Goal: Book appointment/travel/reservation

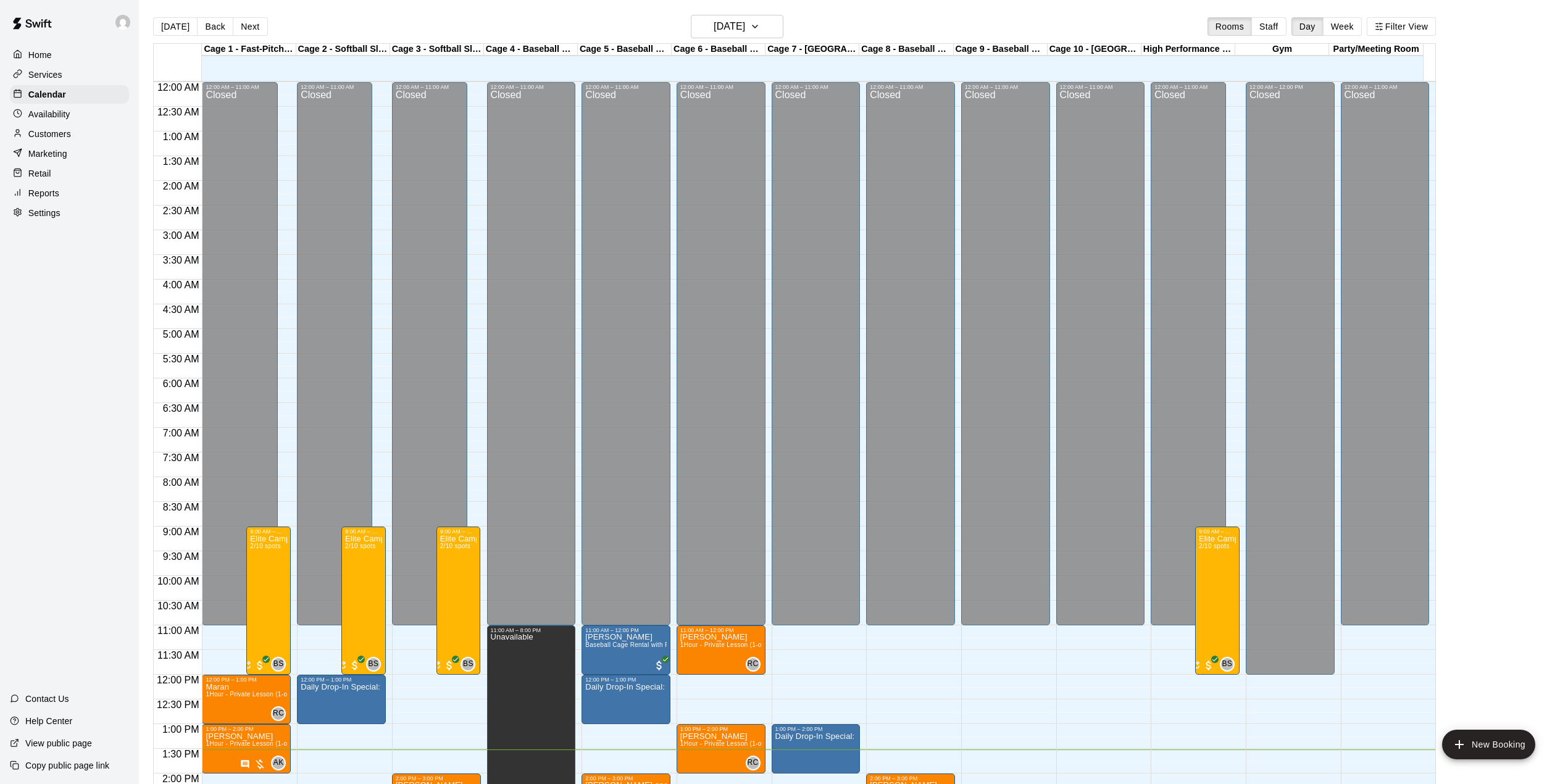
scroll to position [432, 0]
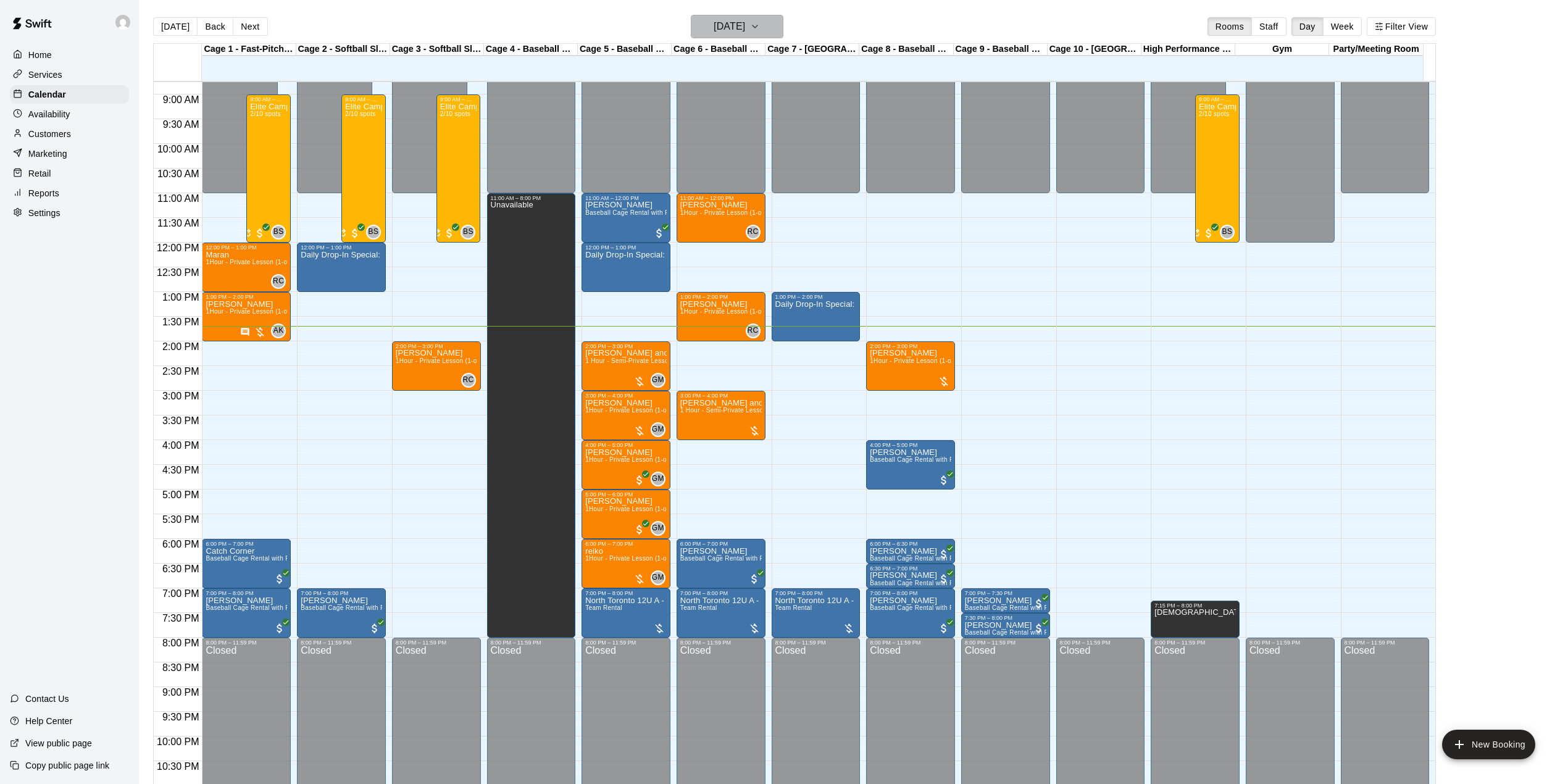
click at [745, 28] on h6 "[DATE]" at bounding box center [729, 26] width 32 height 17
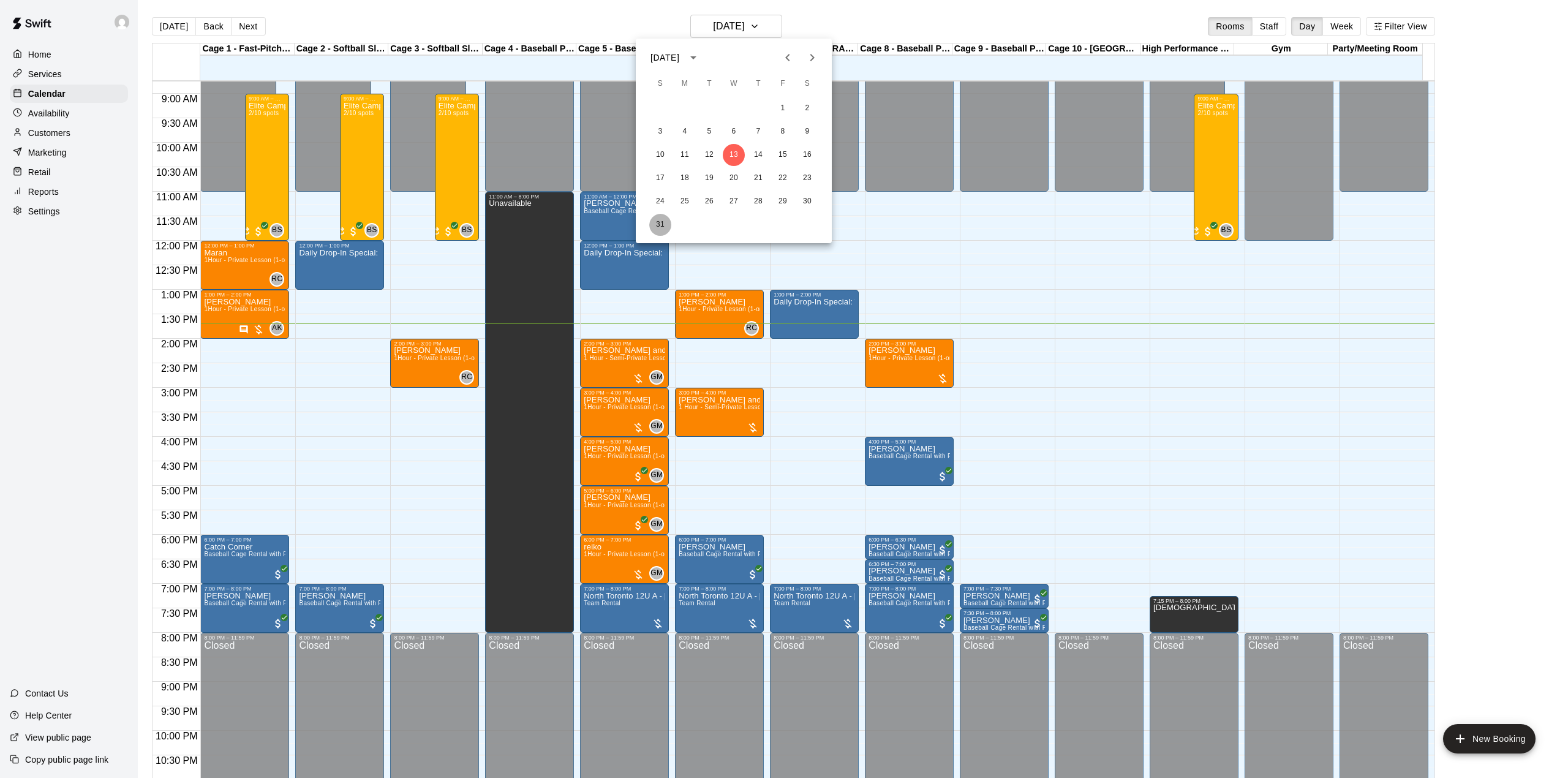
click at [661, 223] on button "31" at bounding box center [660, 224] width 22 height 22
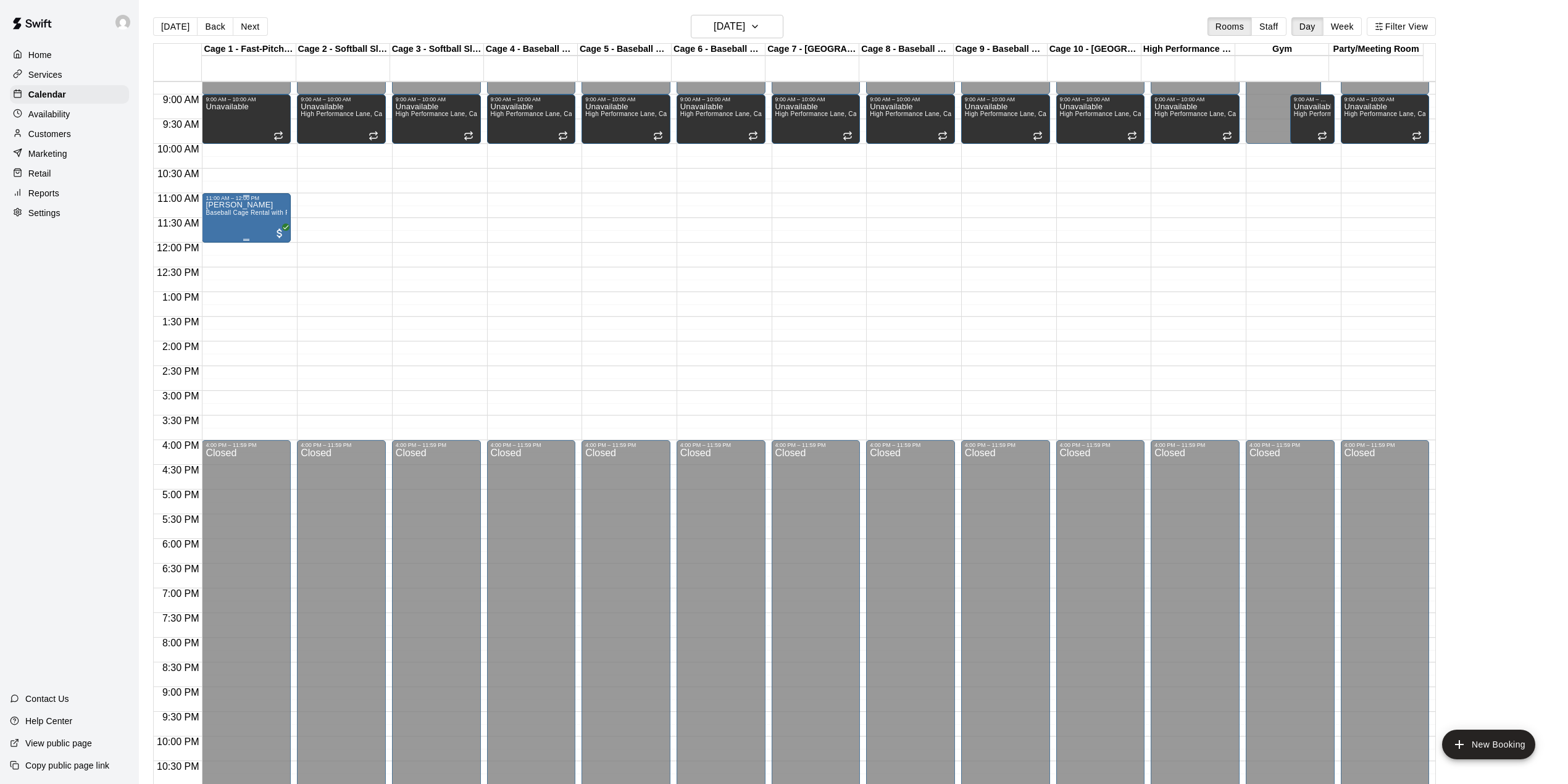
click at [235, 221] on div "[PERSON_NAME] Baseball Cage Rental with Pitching Machine (4 People Maximum!)" at bounding box center [246, 593] width 82 height 784
click at [250, 221] on div at bounding box center [790, 392] width 1580 height 784
click at [252, 220] on div "[PERSON_NAME] Baseball Cage Rental with Pitching Machine (4 People Maximum!)" at bounding box center [246, 593] width 82 height 784
click at [258, 212] on div at bounding box center [790, 392] width 1580 height 784
click at [255, 231] on div "[PERSON_NAME] Baseball Cage Rental with Pitching Machine (4 People Maximum!)" at bounding box center [246, 593] width 82 height 784
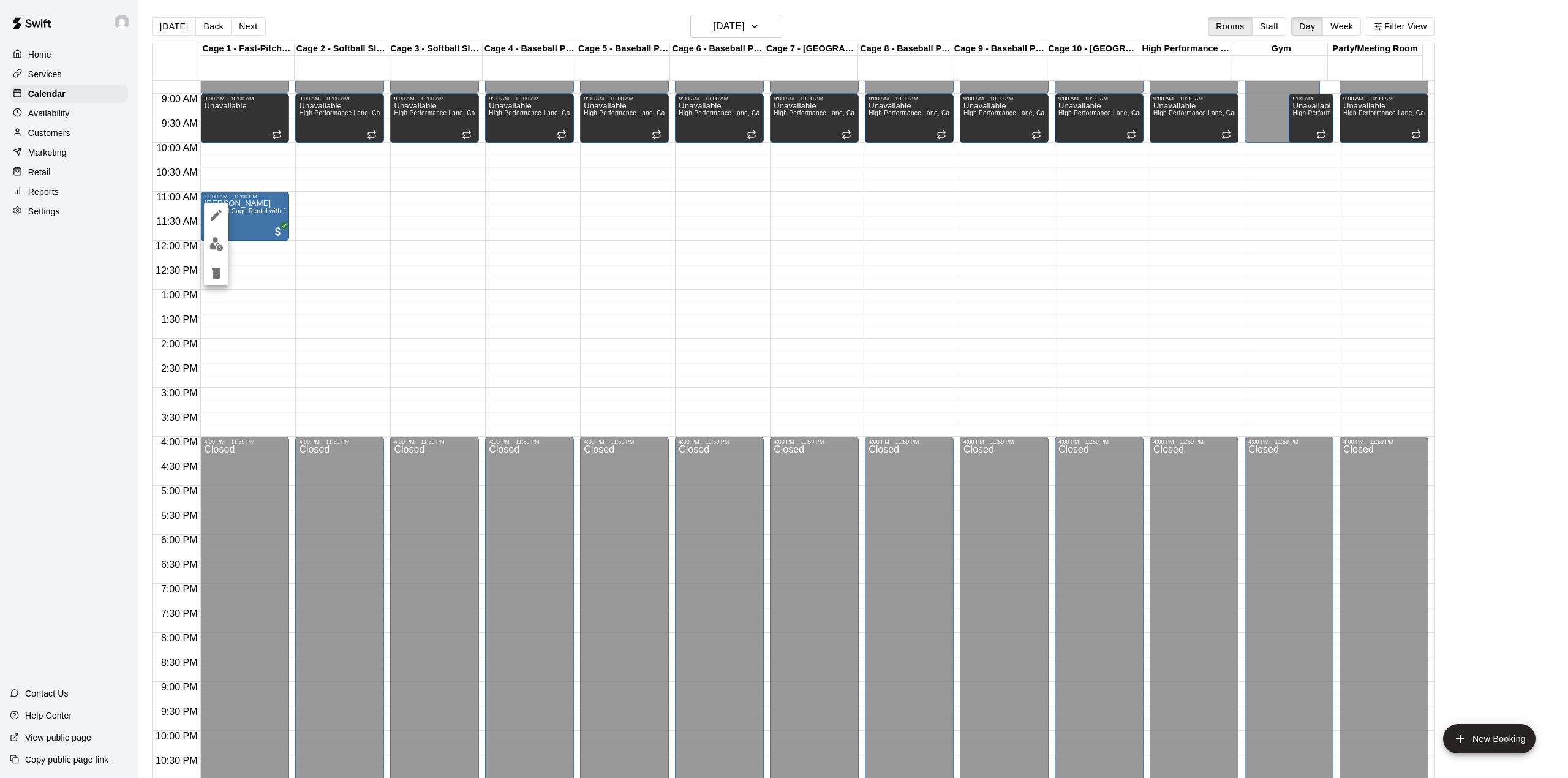
click at [739, 30] on div at bounding box center [784, 389] width 1568 height 778
click at [272, 220] on div "[PERSON_NAME] Baseball Cage Rental with Pitching Machine (4 People Maximum!)" at bounding box center [244, 588] width 81 height 778
click at [217, 278] on icon "delete" at bounding box center [216, 273] width 9 height 11
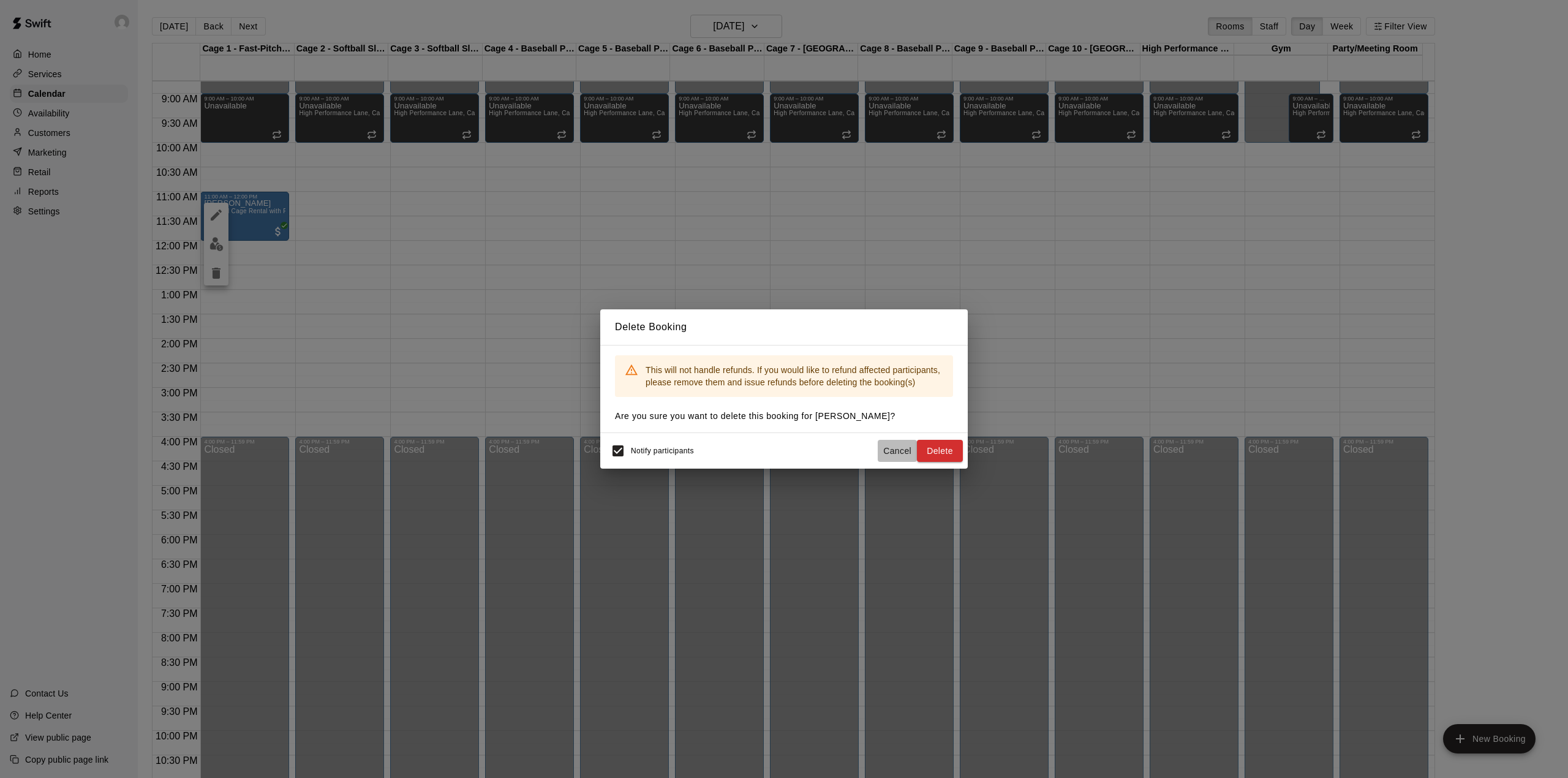
click at [884, 447] on button "Cancel" at bounding box center [897, 451] width 39 height 23
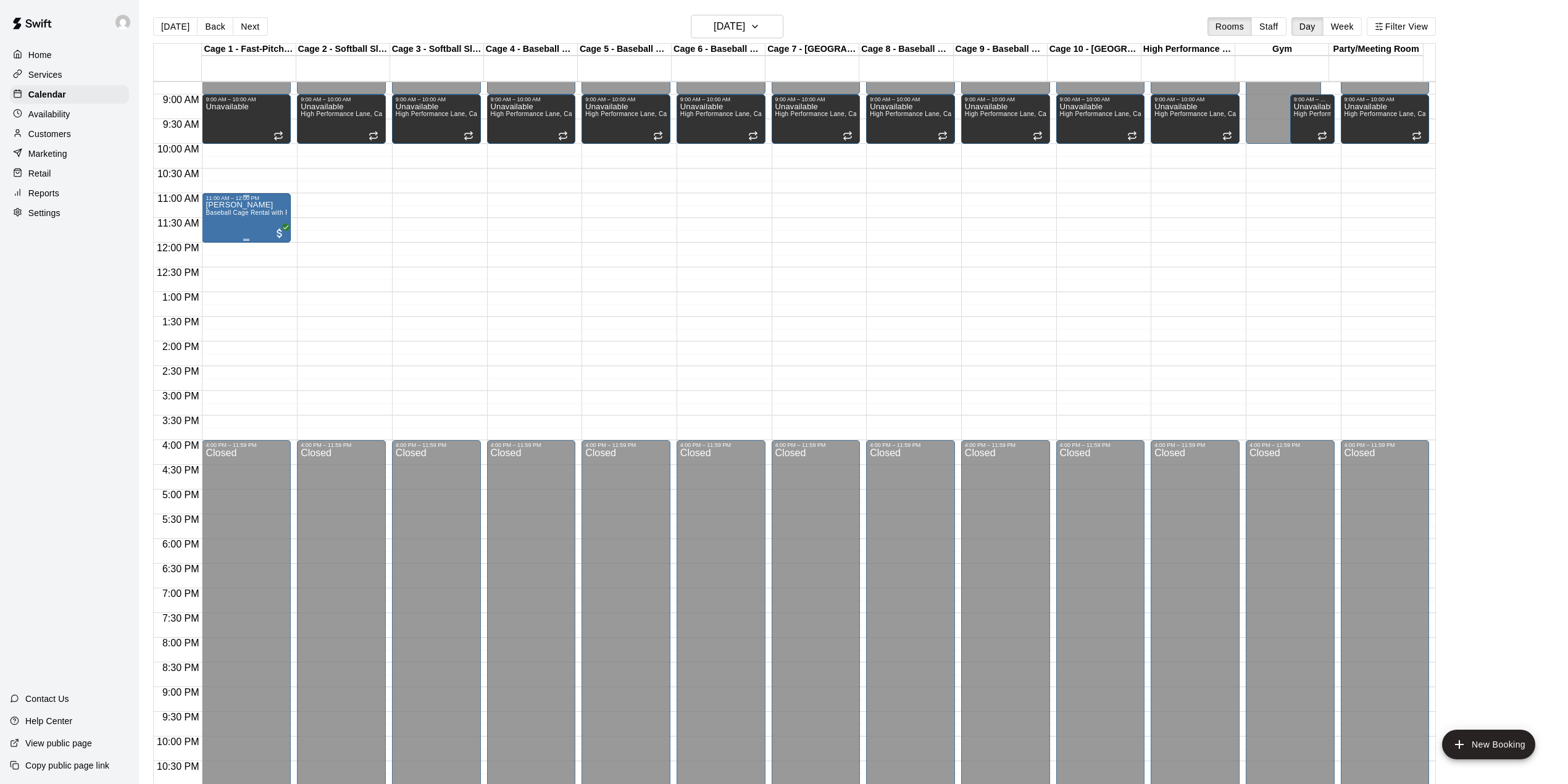
click at [232, 205] on p "[PERSON_NAME]" at bounding box center [246, 205] width 82 height 0
click at [218, 248] on img "edit" at bounding box center [219, 250] width 15 height 15
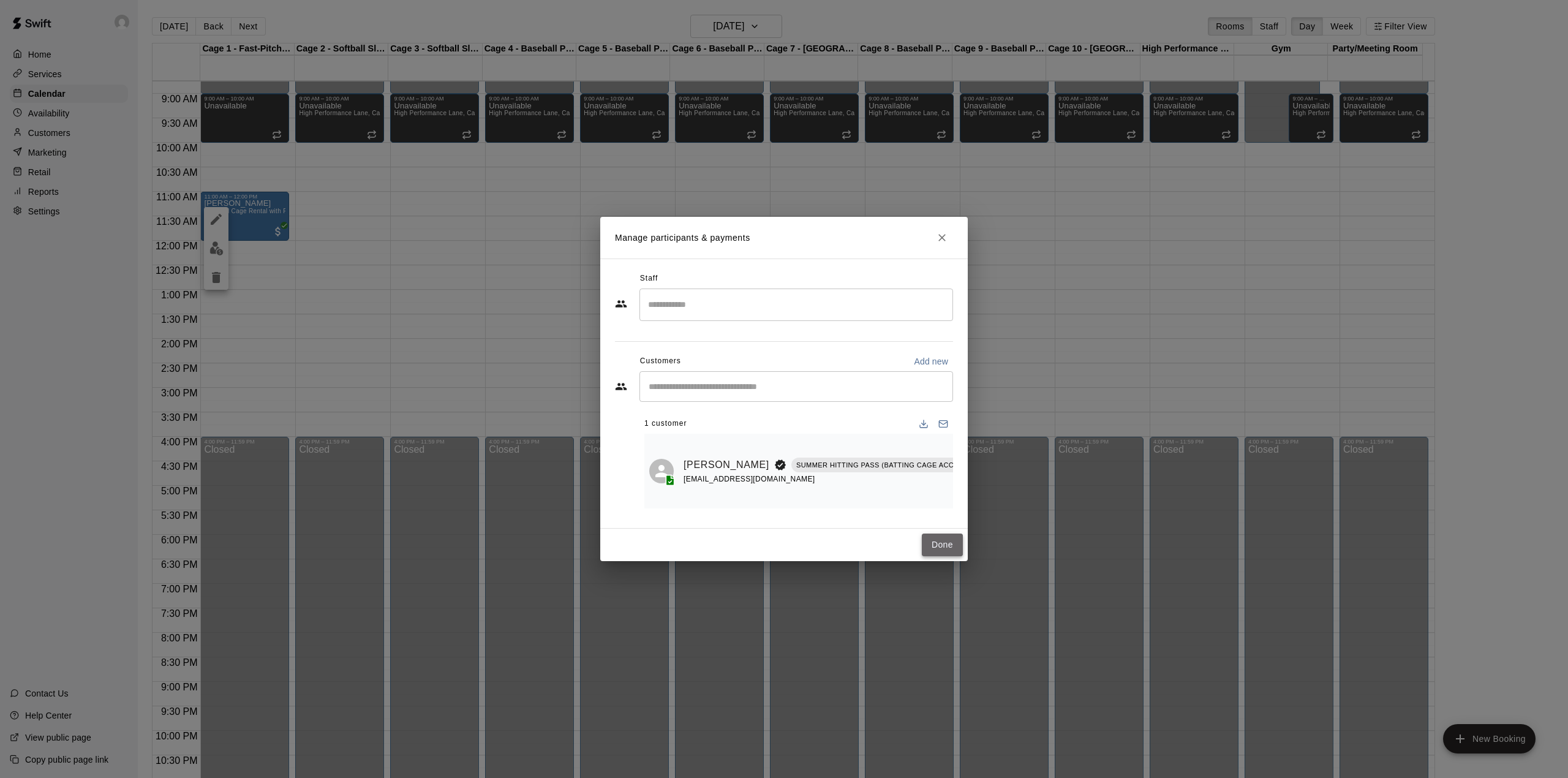
click at [937, 555] on button "Done" at bounding box center [942, 545] width 41 height 23
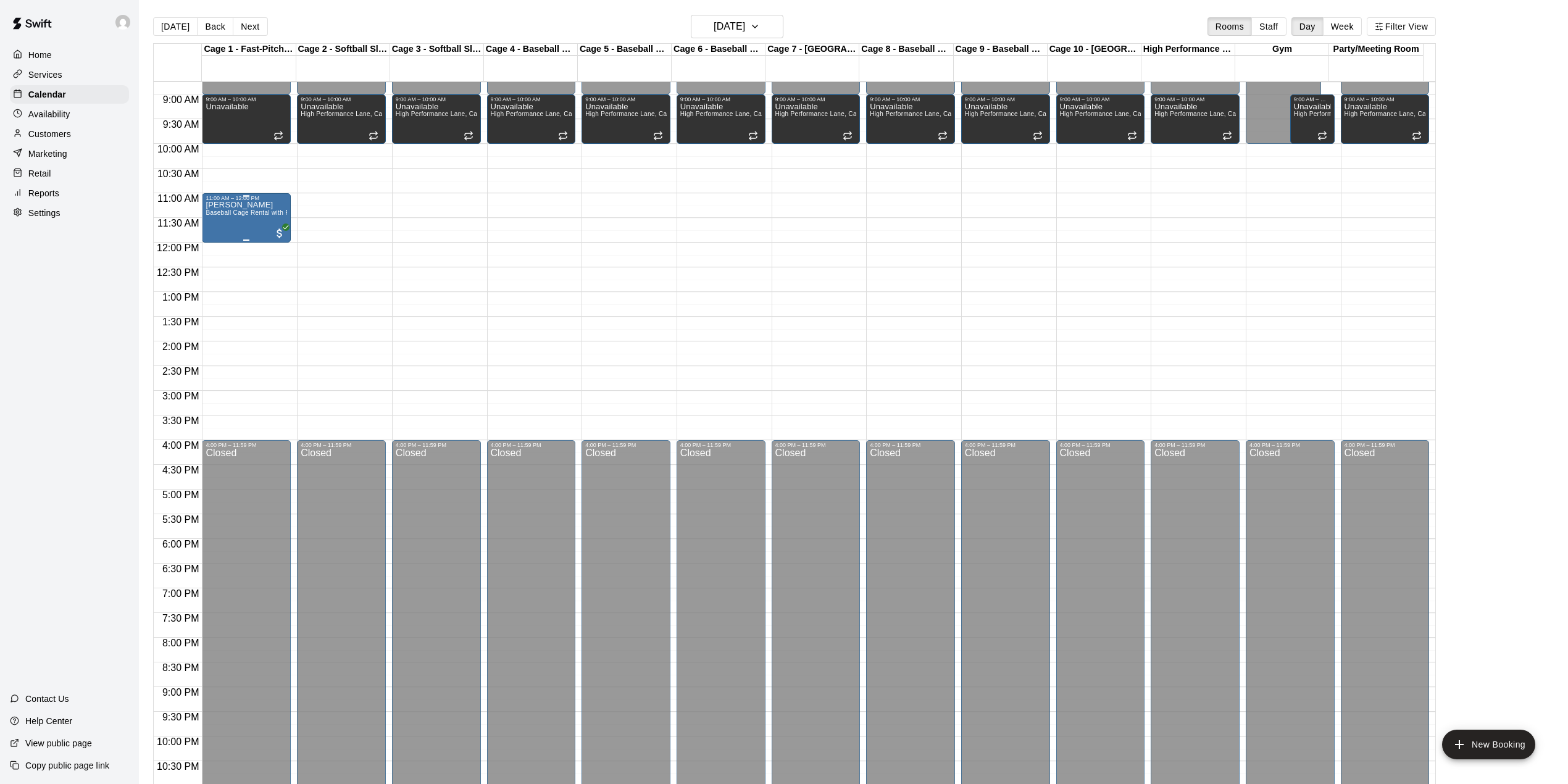
click at [258, 228] on div "[PERSON_NAME] Baseball Cage Rental with Pitching Machine (4 People Maximum!)" at bounding box center [246, 593] width 82 height 784
click at [215, 275] on icon "delete" at bounding box center [218, 275] width 9 height 11
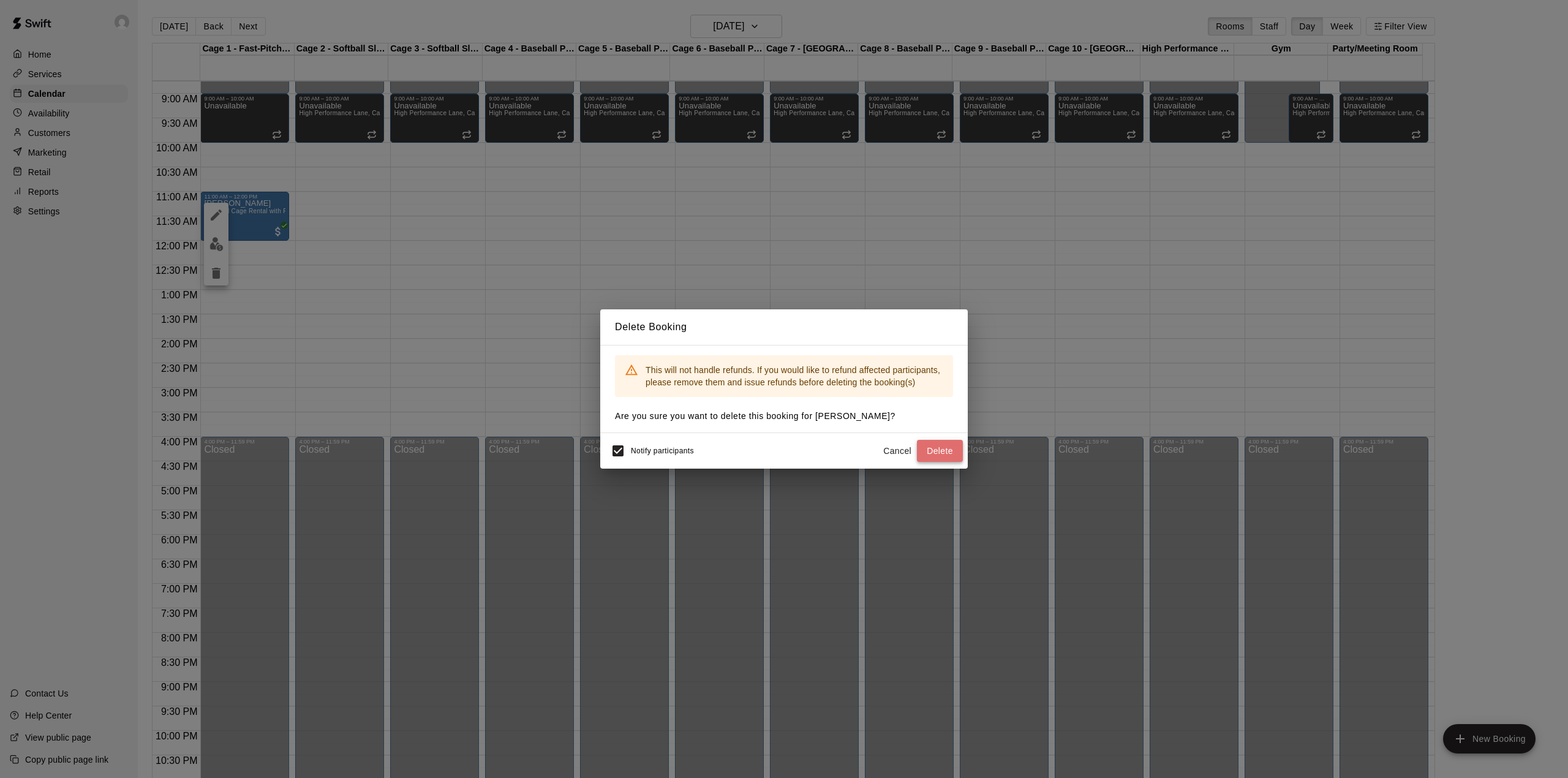
click at [937, 444] on button "Delete" at bounding box center [940, 451] width 46 height 23
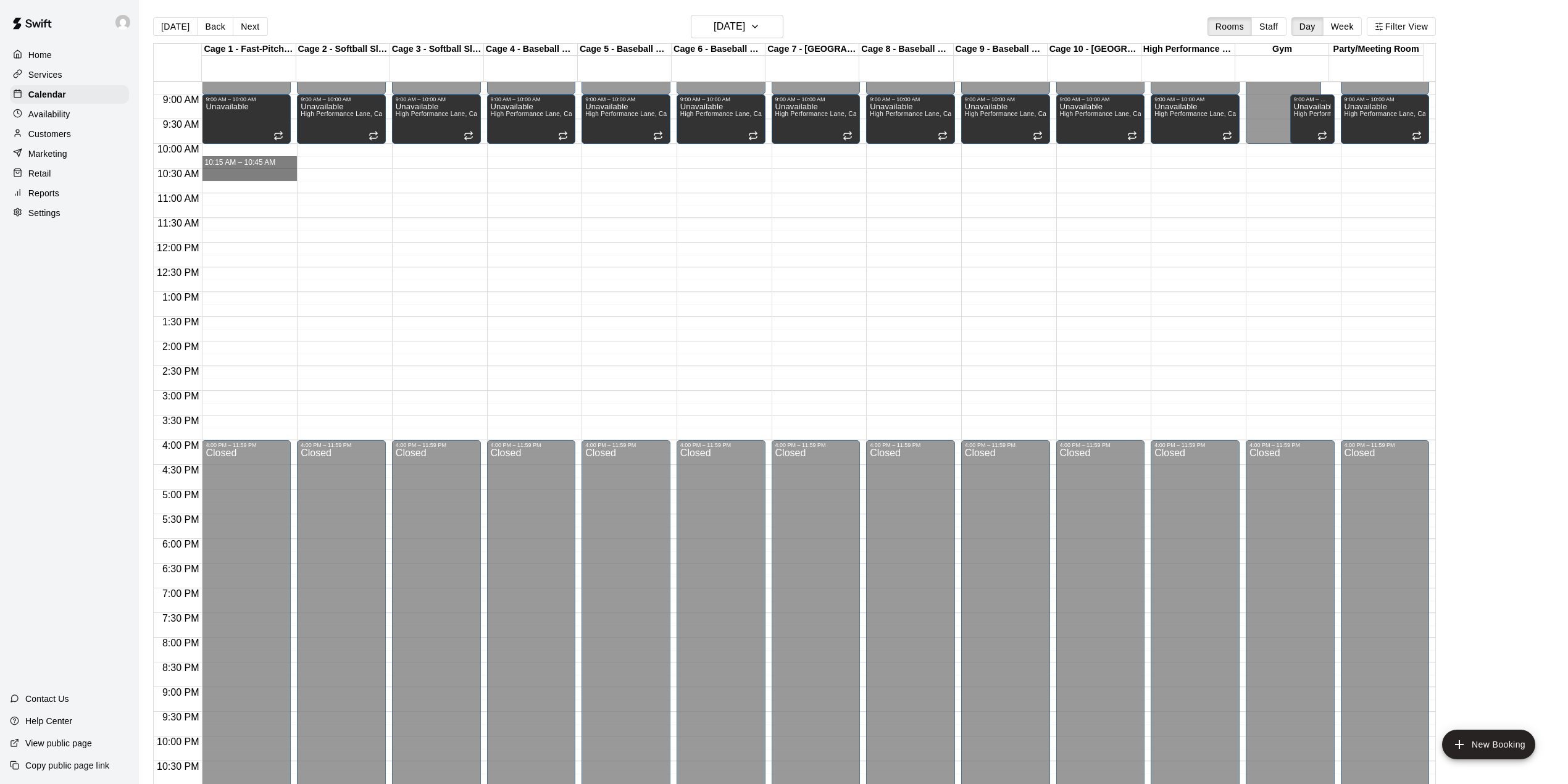
drag, startPoint x: 274, startPoint y: 158, endPoint x: 274, endPoint y: 170, distance: 12.0
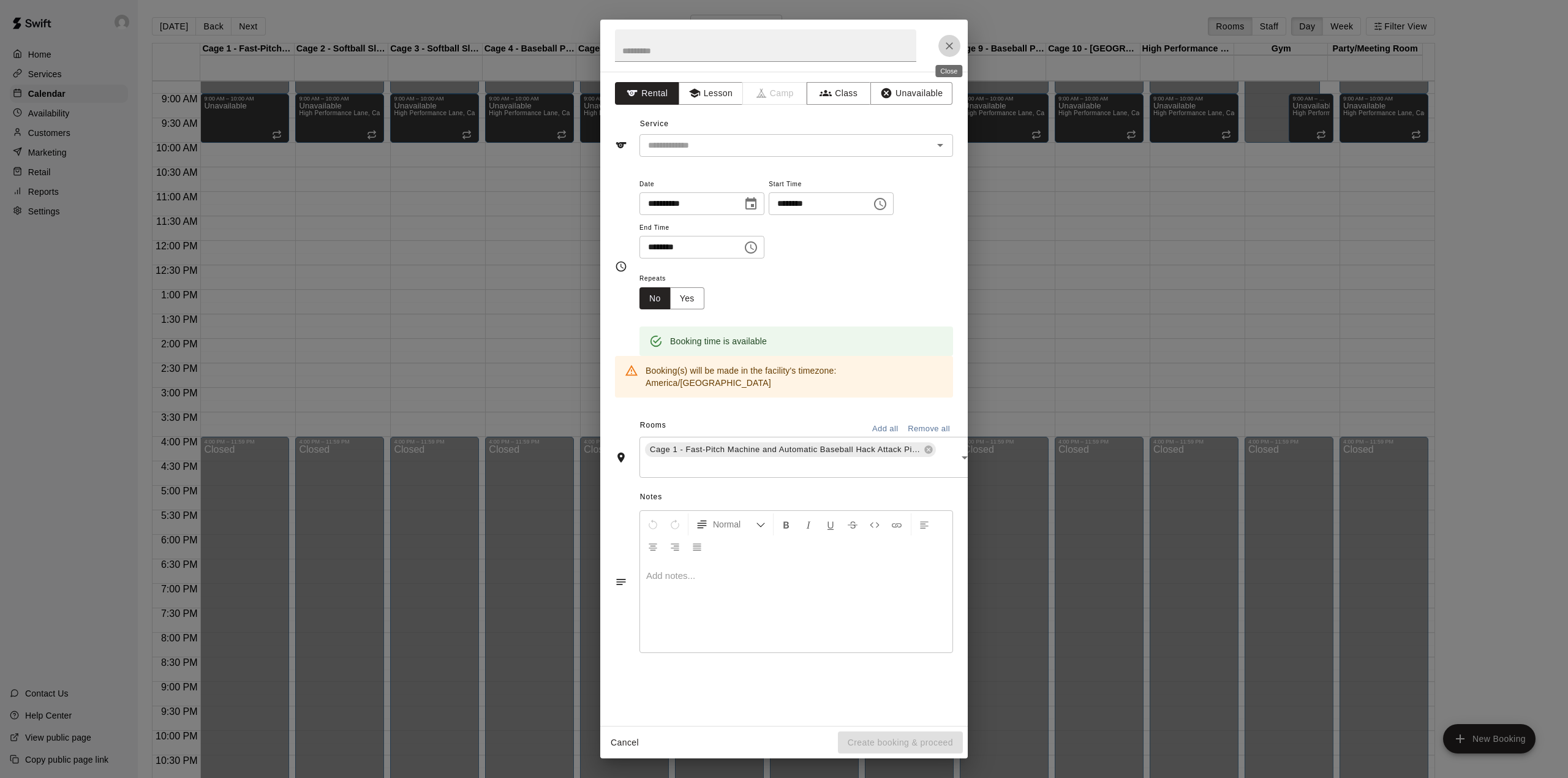
click at [947, 40] on icon "Close" at bounding box center [949, 46] width 12 height 12
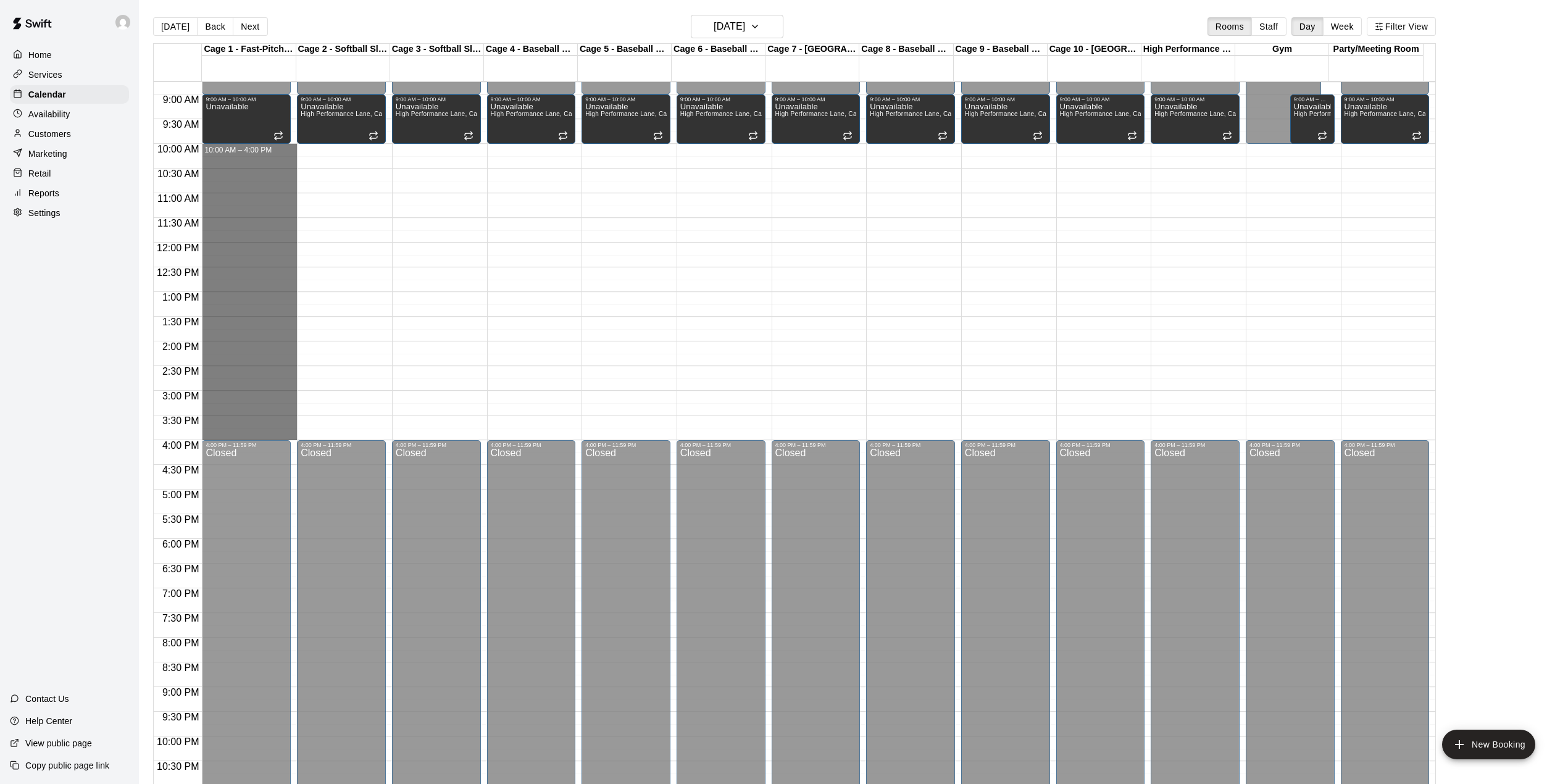
drag, startPoint x: 220, startPoint y: 151, endPoint x: 243, endPoint y: 437, distance: 286.9
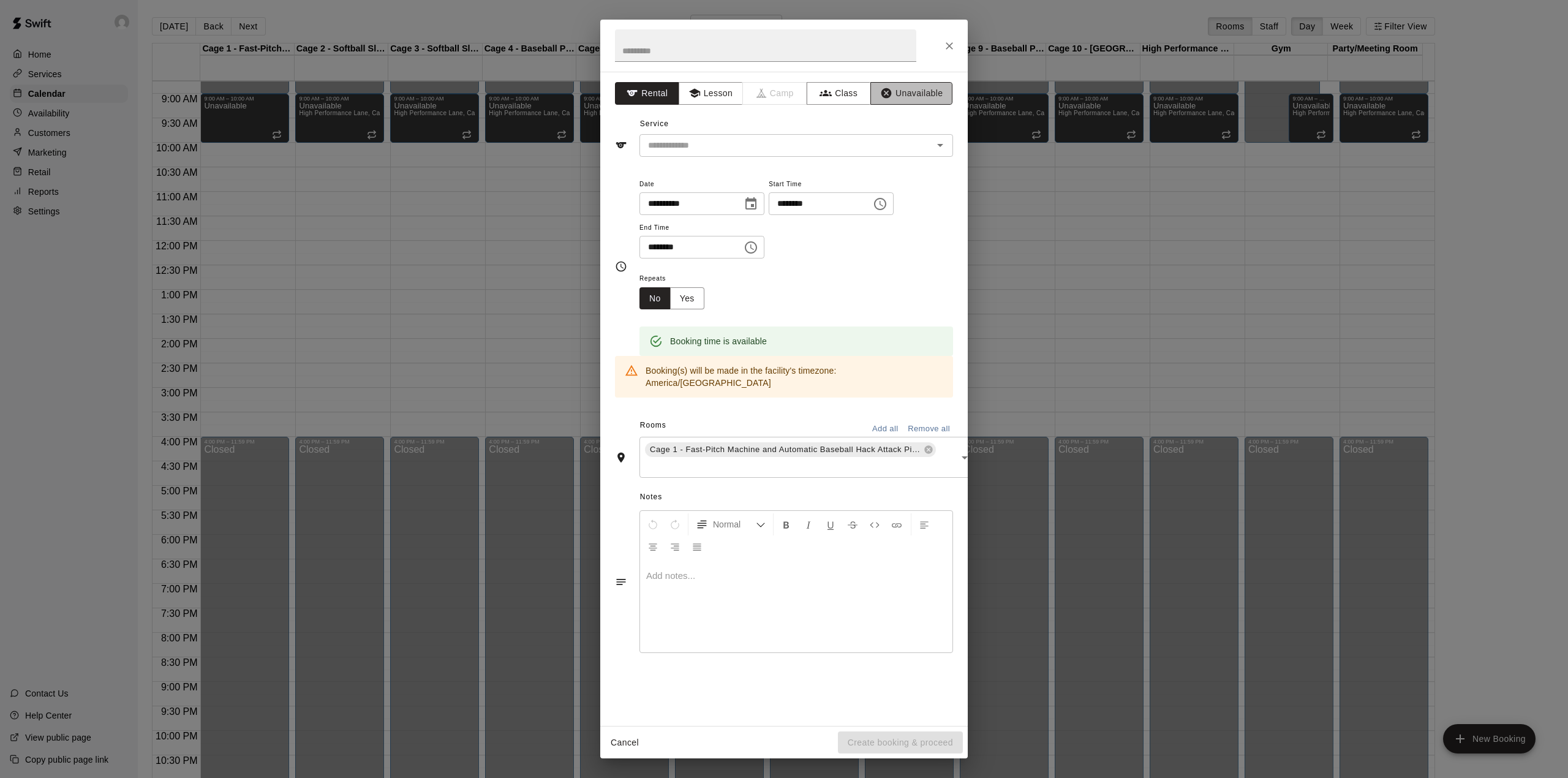
click at [905, 92] on button "Unavailable" at bounding box center [911, 93] width 82 height 23
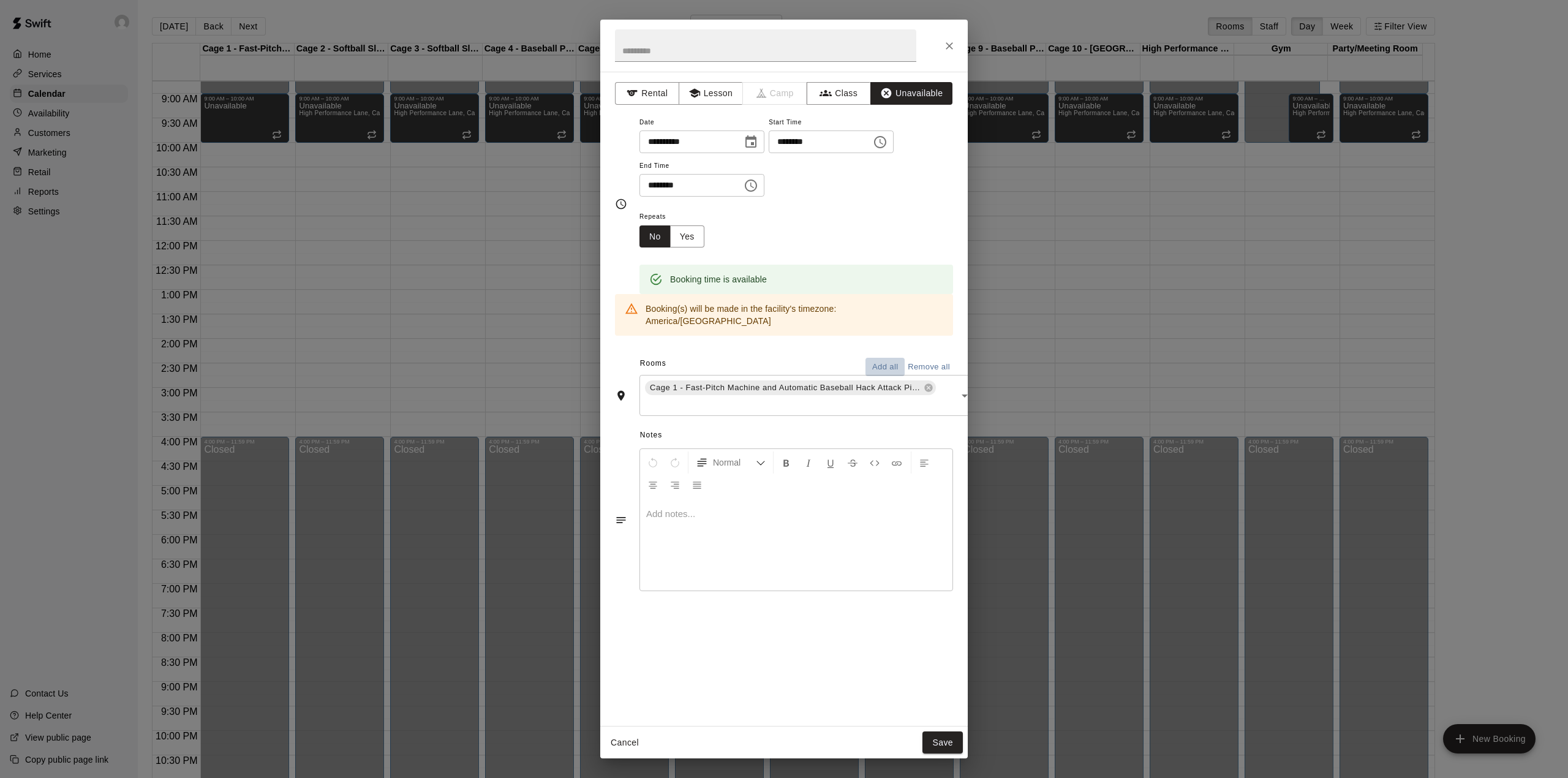
click at [873, 358] on button "Add all" at bounding box center [885, 367] width 39 height 19
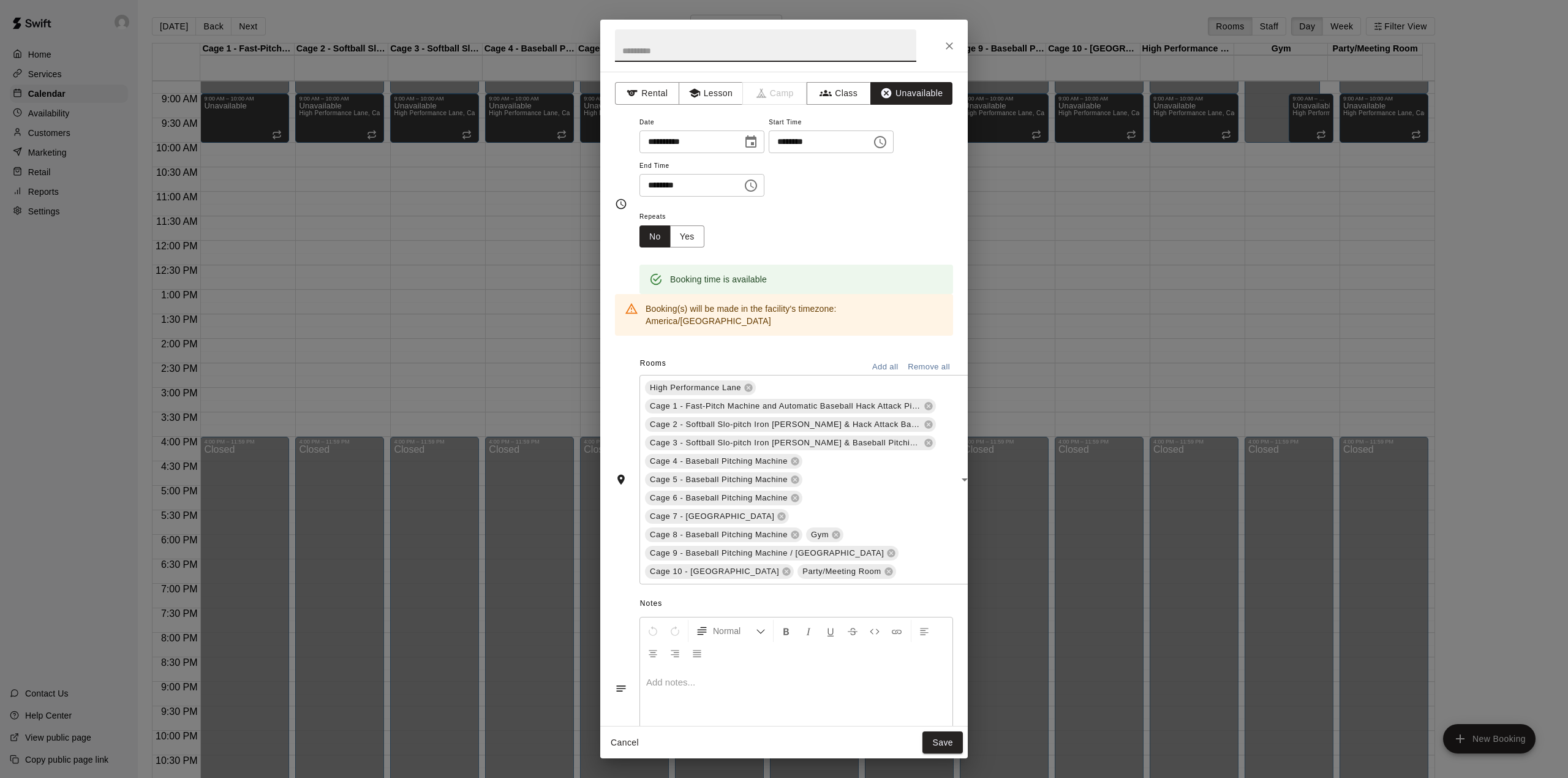
click at [674, 44] on input "text" at bounding box center [765, 46] width 301 height 32
type input "******"
click at [944, 735] on button "Save" at bounding box center [943, 743] width 40 height 23
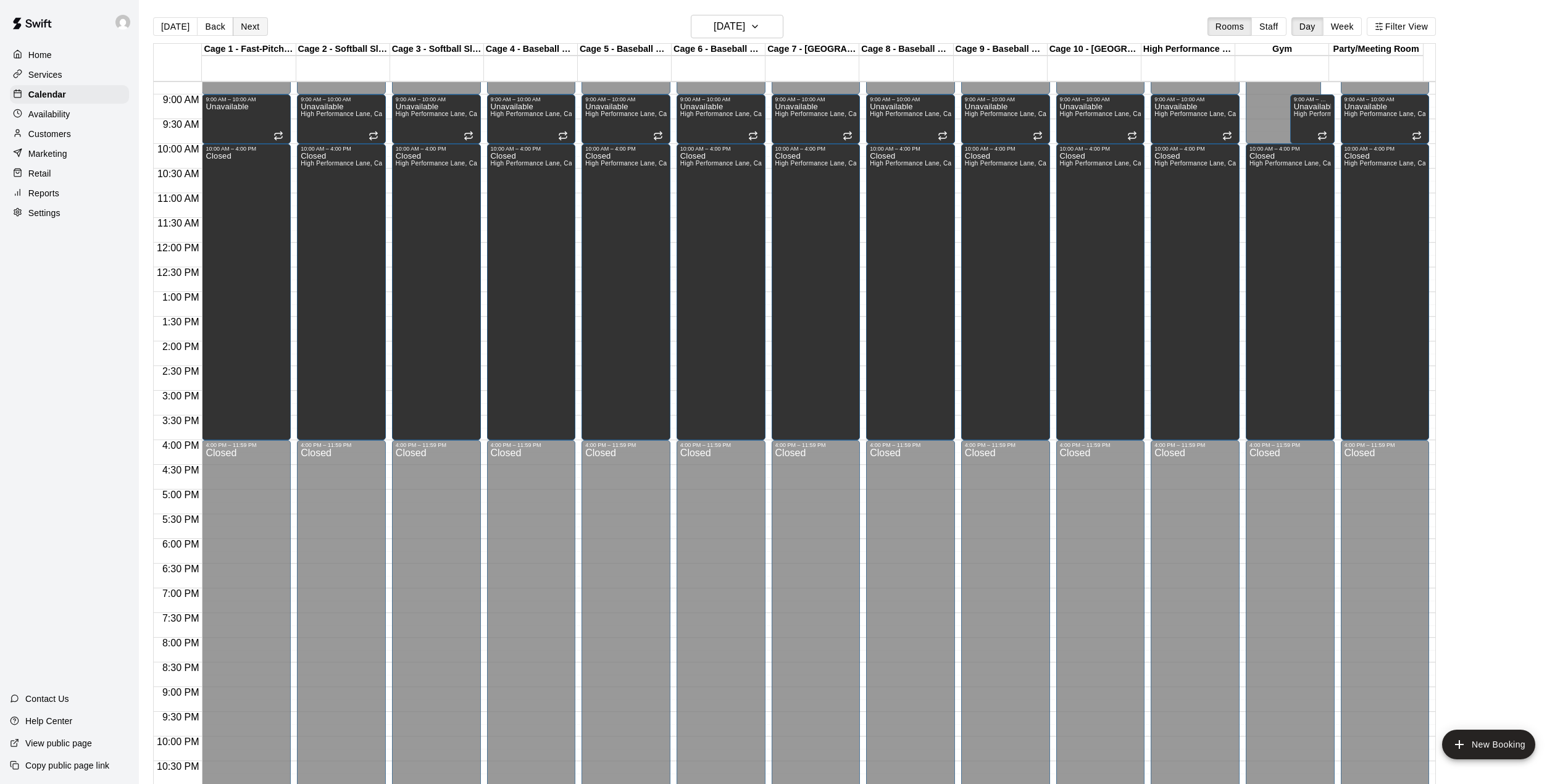
click at [237, 22] on button "Next" at bounding box center [249, 26] width 35 height 19
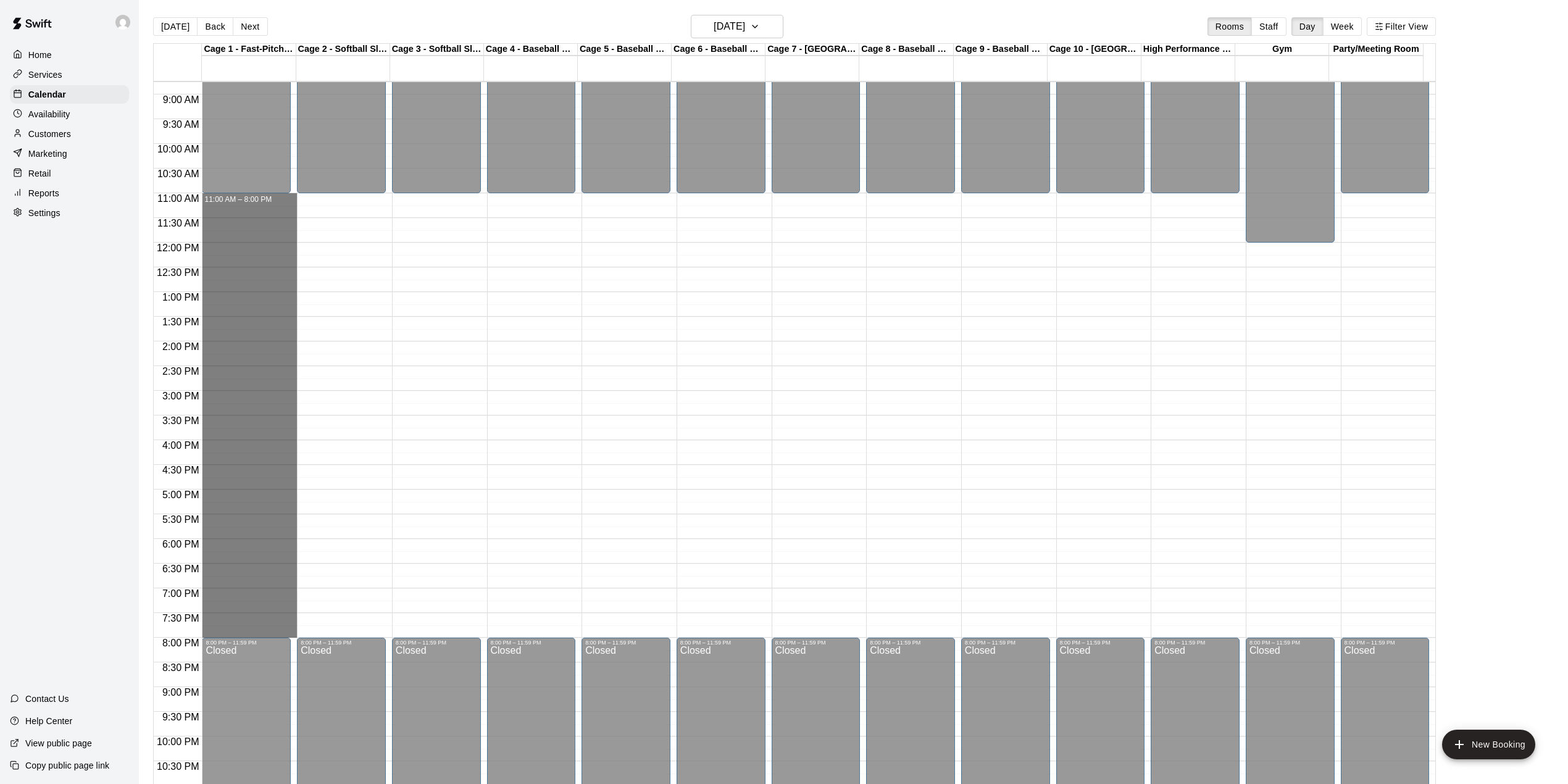
drag, startPoint x: 267, startPoint y: 201, endPoint x: 310, endPoint y: 630, distance: 431.1
click at [310, 630] on div "12:00 AM 12:30 AM 1:00 AM 1:30 AM 2:00 AM 2:30 AM 3:00 AM 3:30 AM 4:00 AM 4:30 …" at bounding box center [795, 440] width 1281 height 718
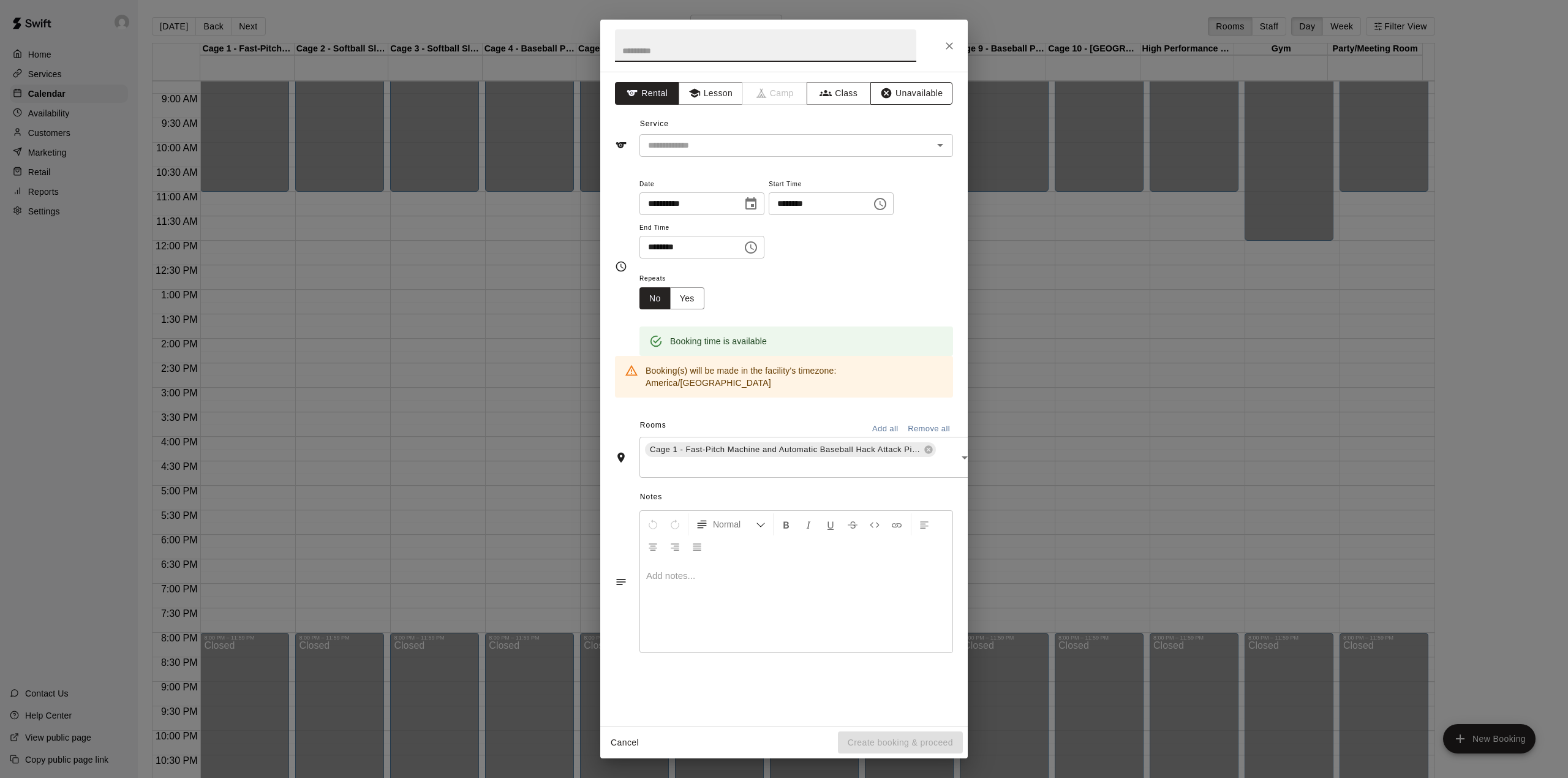
click at [927, 92] on button "Unavailable" at bounding box center [911, 93] width 82 height 23
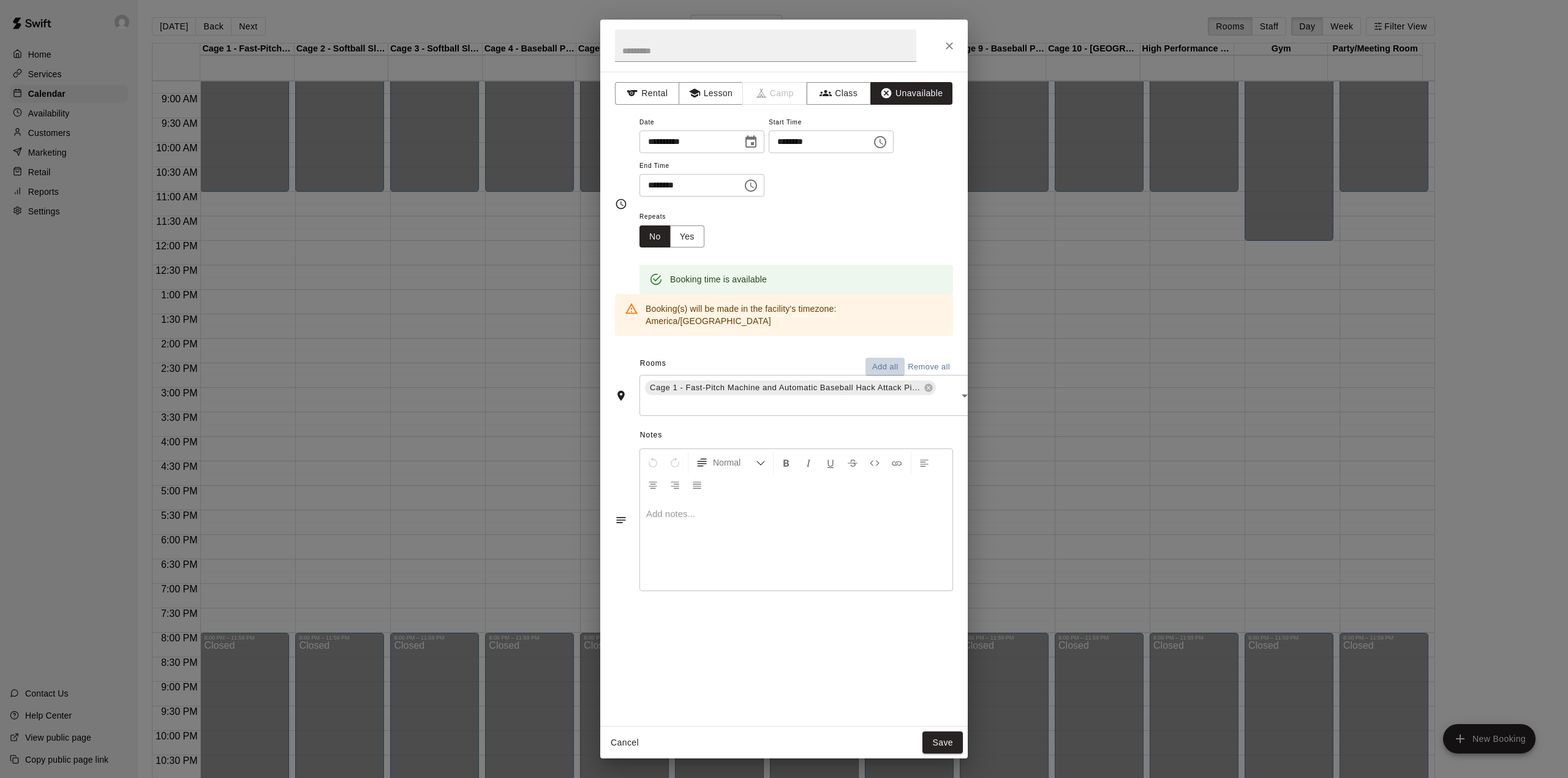
click at [872, 358] on button "Add all" at bounding box center [885, 367] width 39 height 19
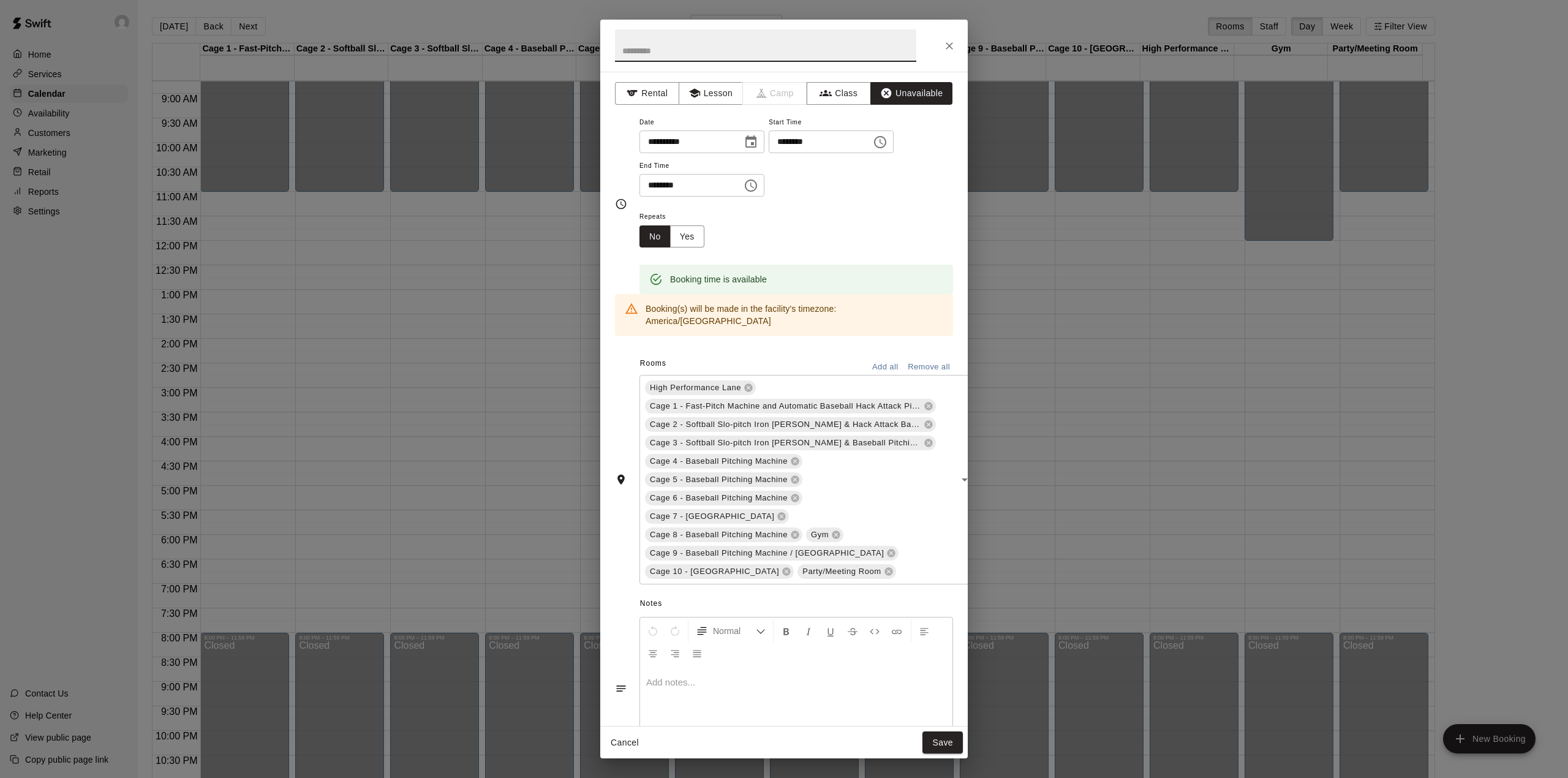
click at [686, 55] on input "text" at bounding box center [765, 46] width 301 height 32
type input "******"
click at [949, 743] on button "Save" at bounding box center [943, 743] width 40 height 23
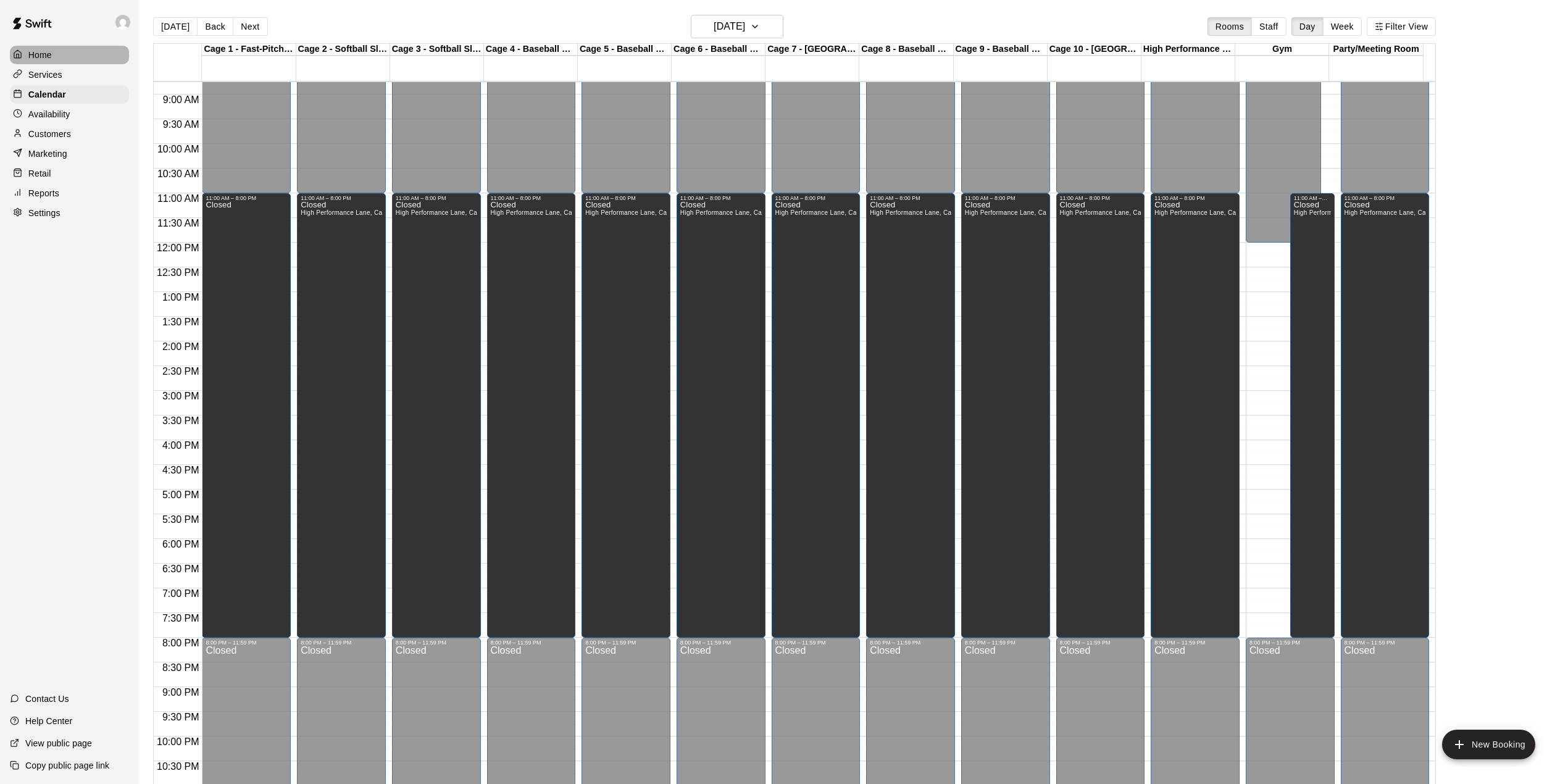
click at [47, 50] on p "Home" at bounding box center [40, 54] width 23 height 12
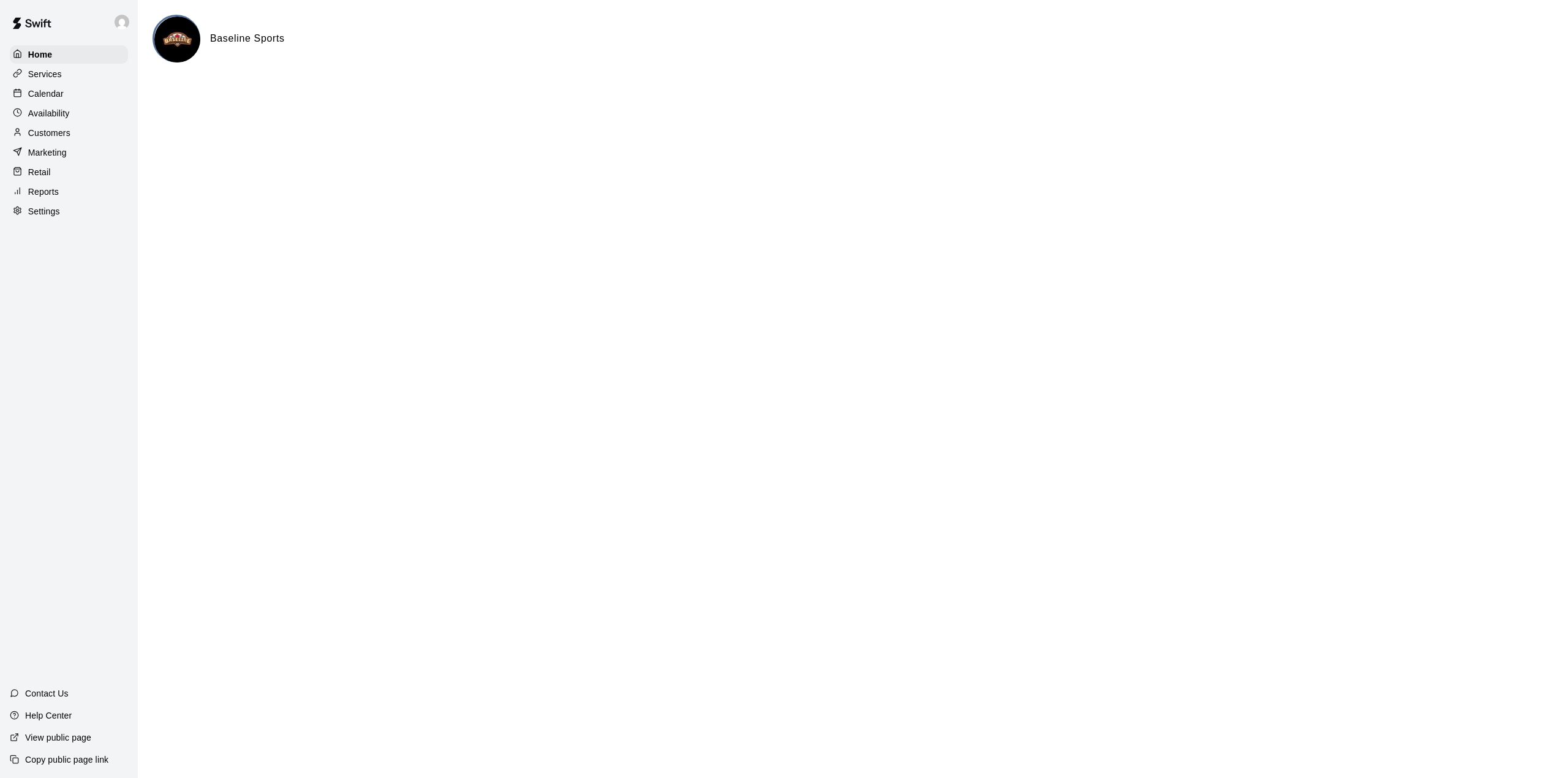
click at [45, 96] on p "Calendar" at bounding box center [46, 93] width 35 height 12
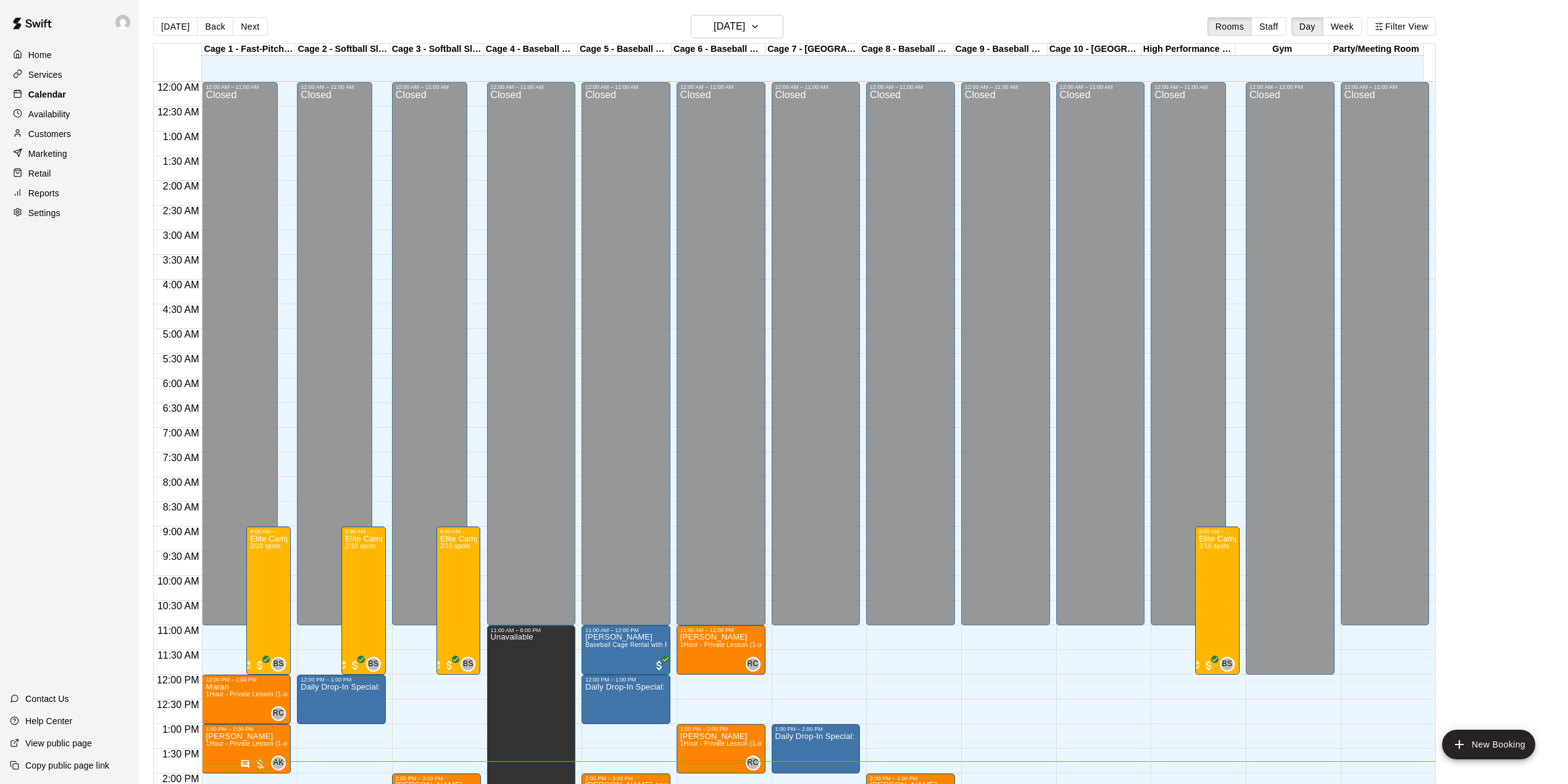
scroll to position [432, 0]
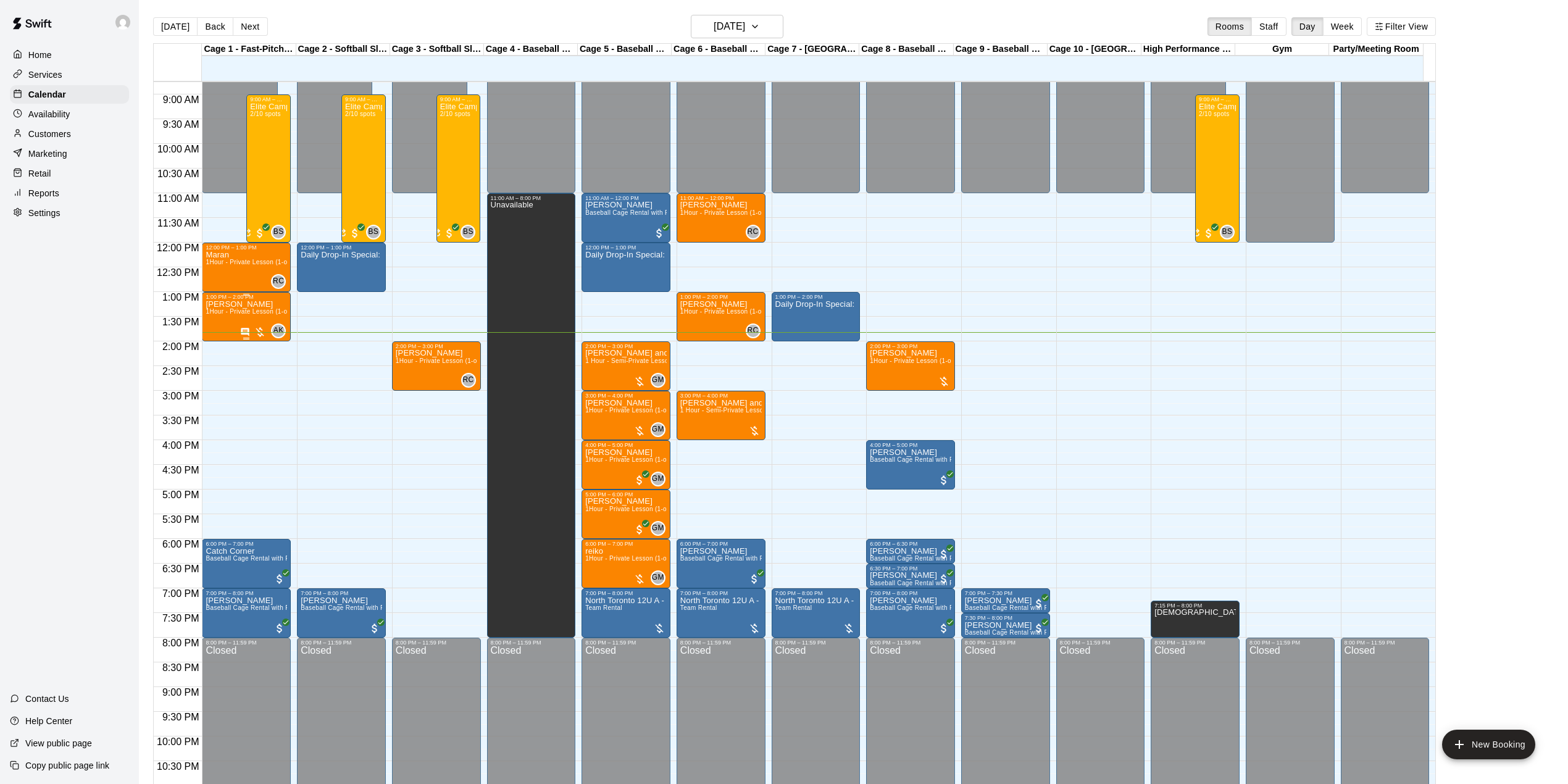
click at [248, 307] on div "[PERSON_NAME] 1Hour - Private Lesson (1-on-1)" at bounding box center [246, 692] width 82 height 784
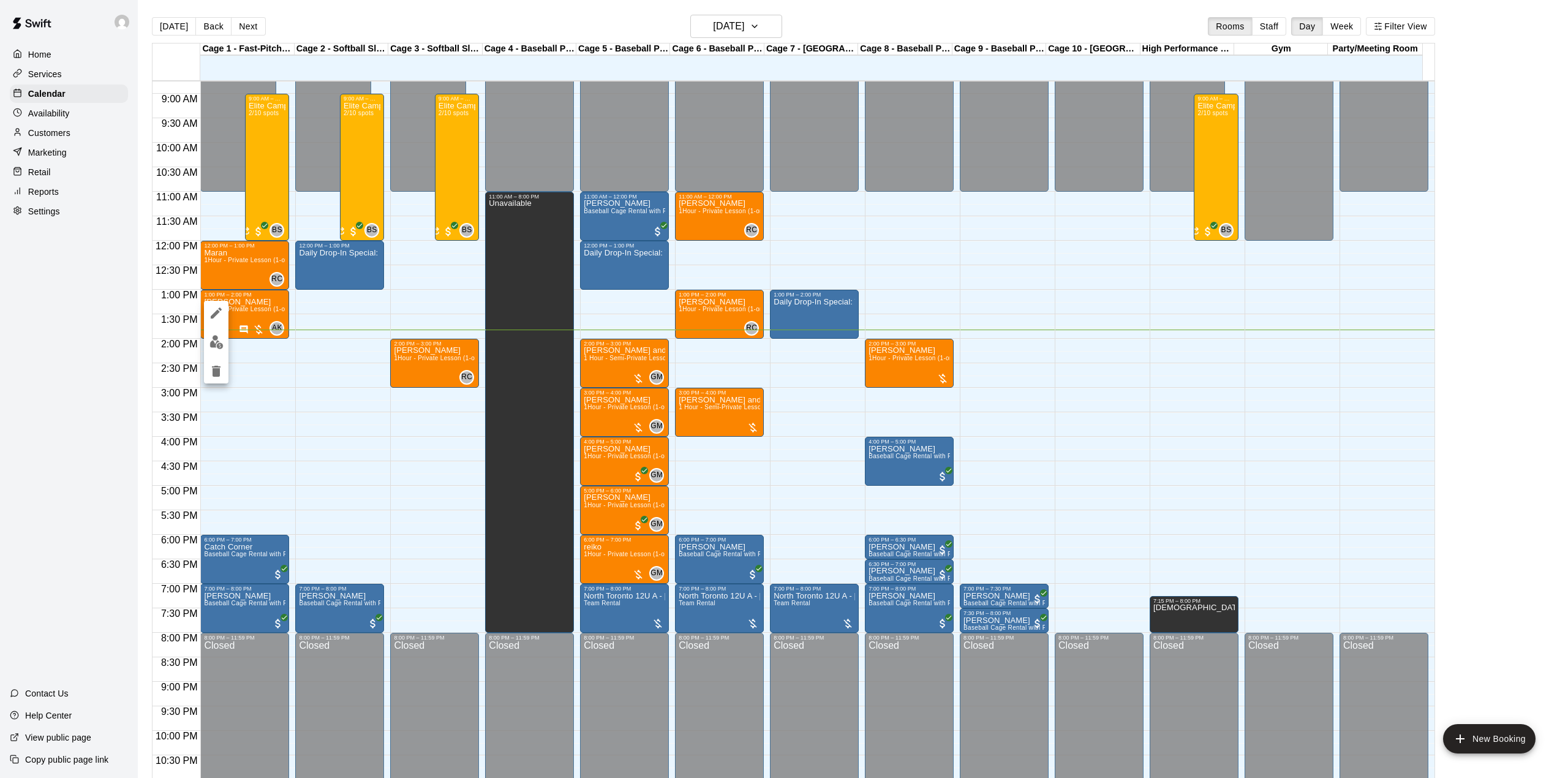
click at [58, 133] on div at bounding box center [784, 389] width 1568 height 778
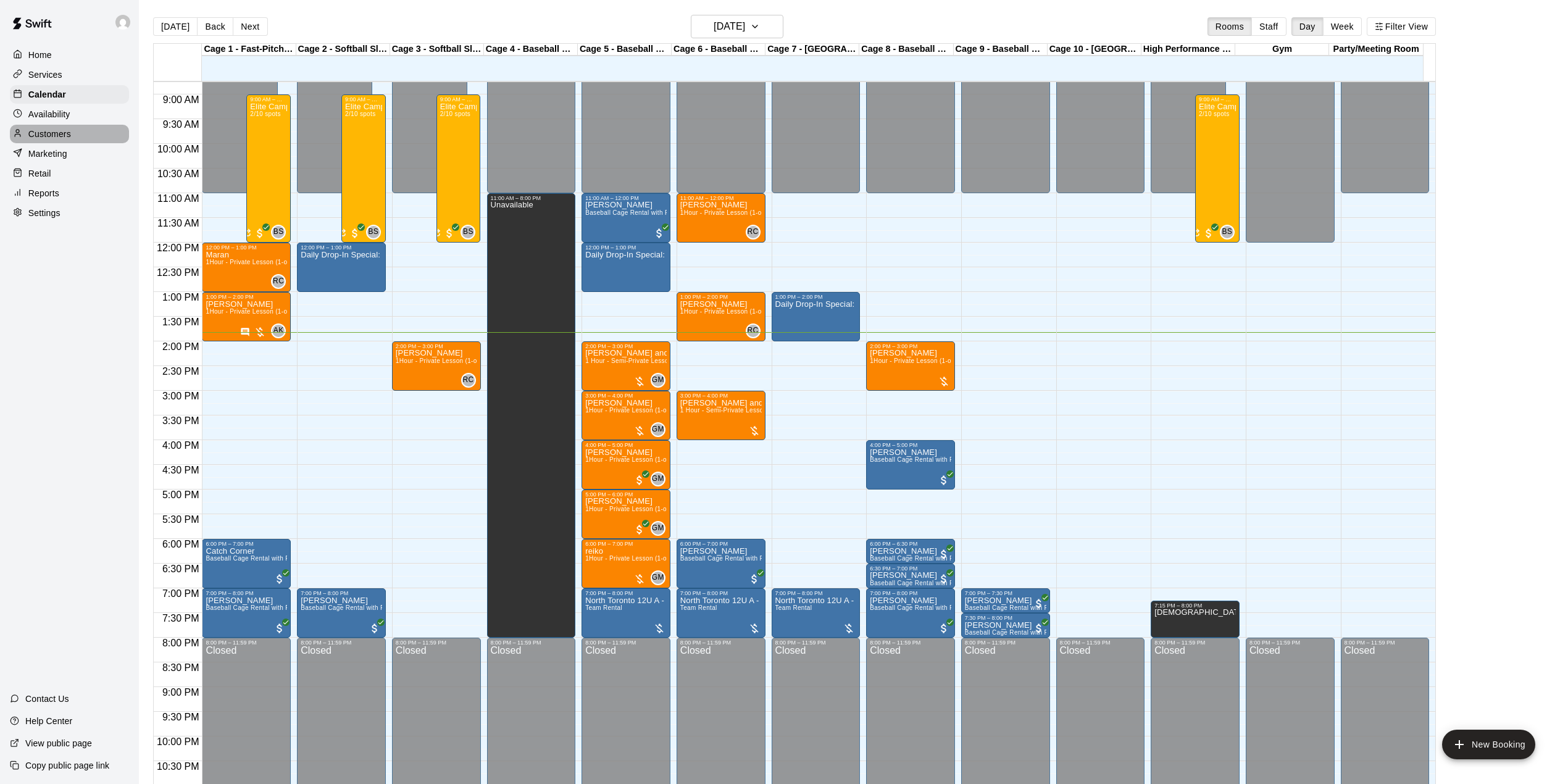
click at [58, 134] on p "Customers" at bounding box center [49, 134] width 43 height 12
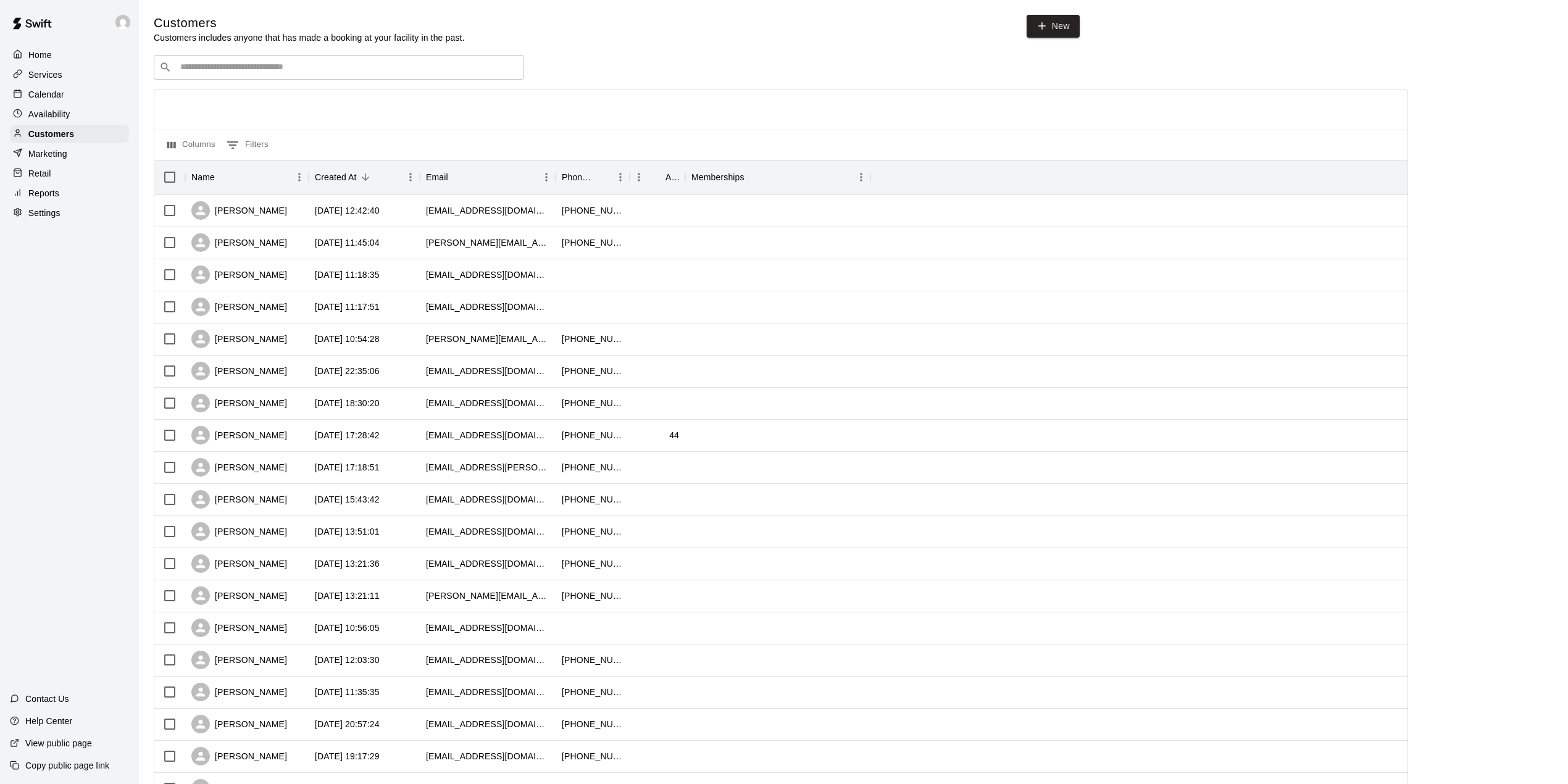
click at [317, 69] on input "Search customers by name or email" at bounding box center [347, 66] width 342 height 12
type input "****"
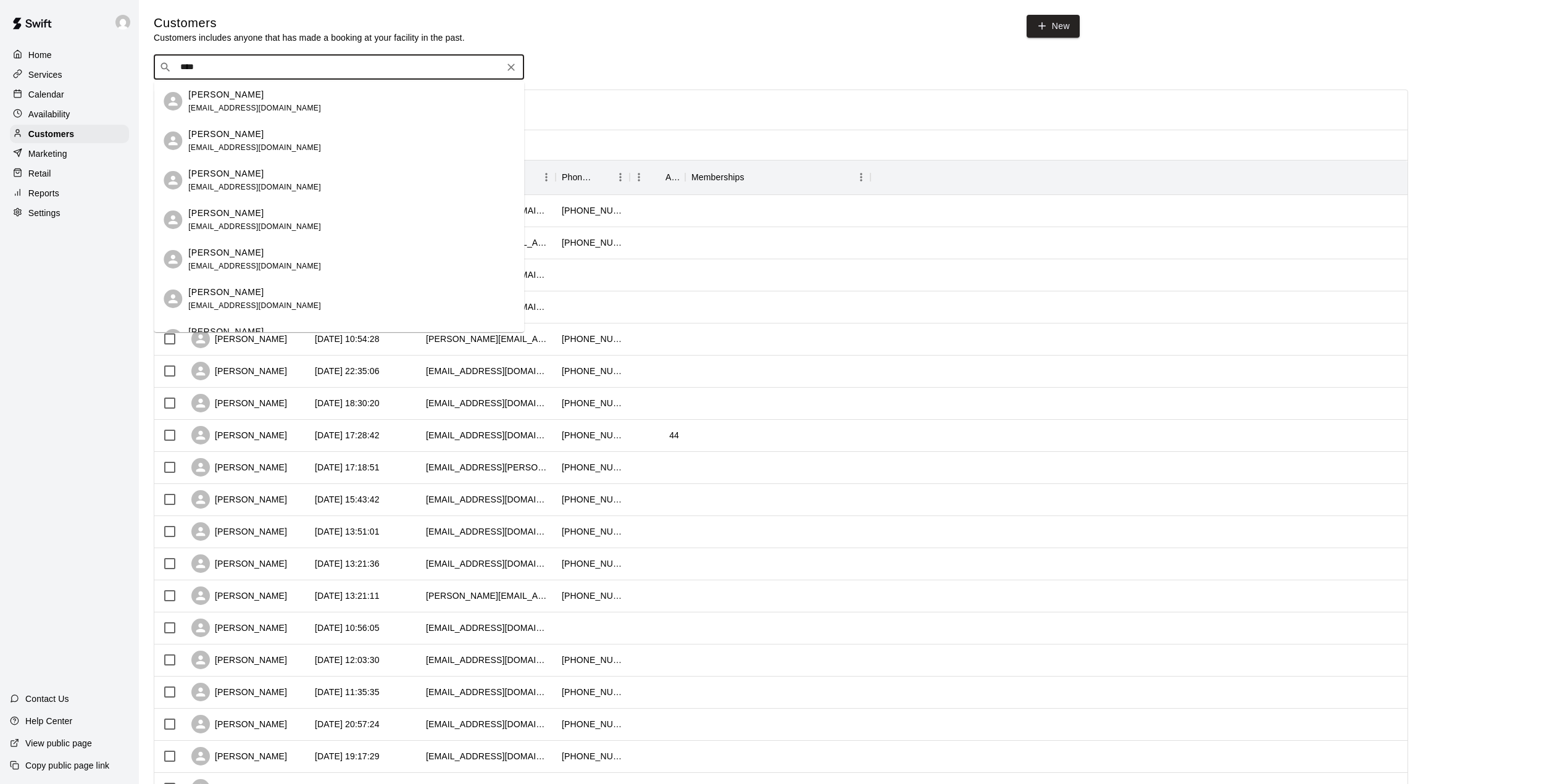
click at [217, 111] on span "[EMAIL_ADDRESS][DOMAIN_NAME]" at bounding box center [254, 108] width 133 height 9
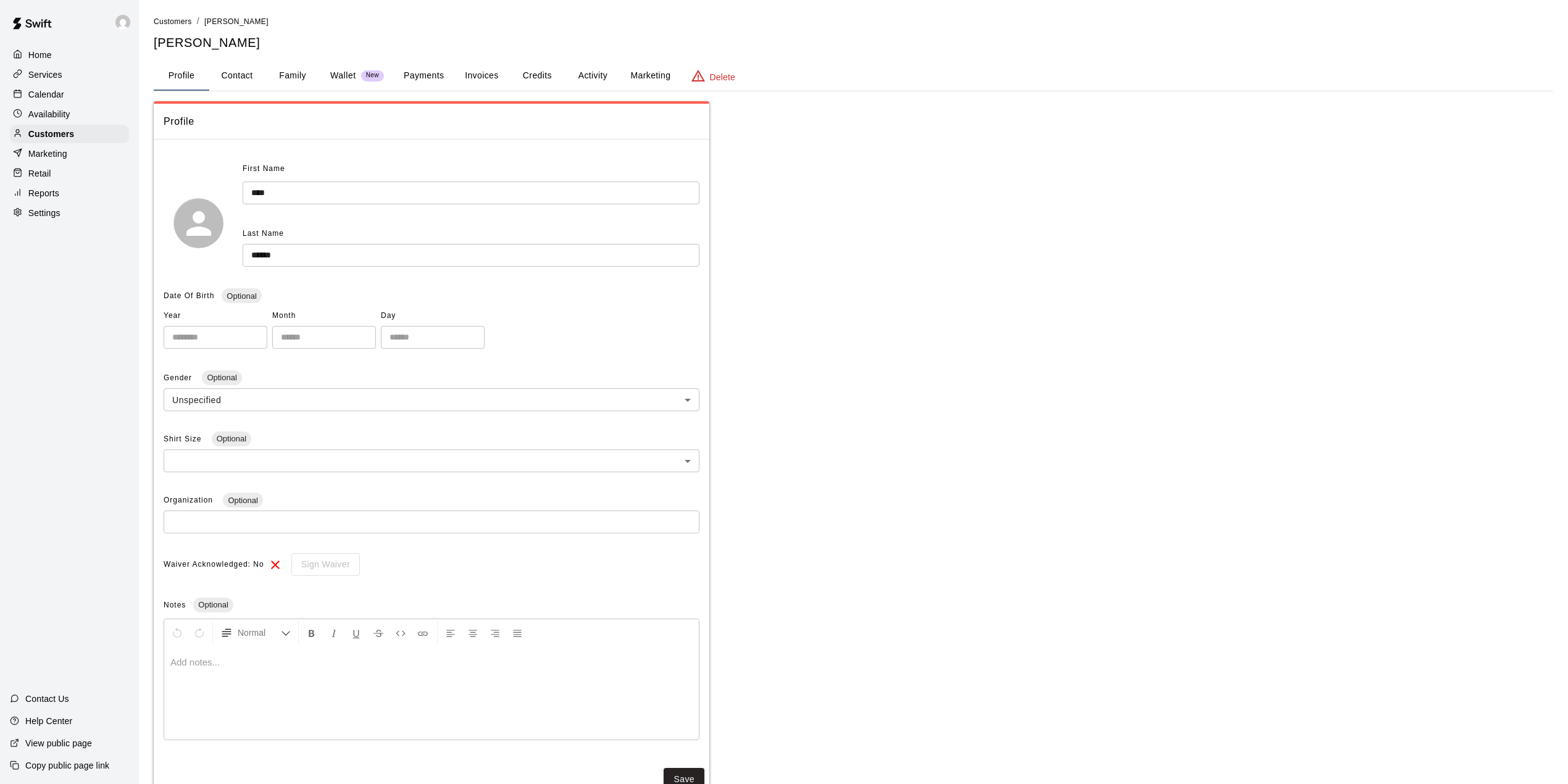
click at [248, 71] on button "Contact" at bounding box center [236, 75] width 56 height 30
select select "**"
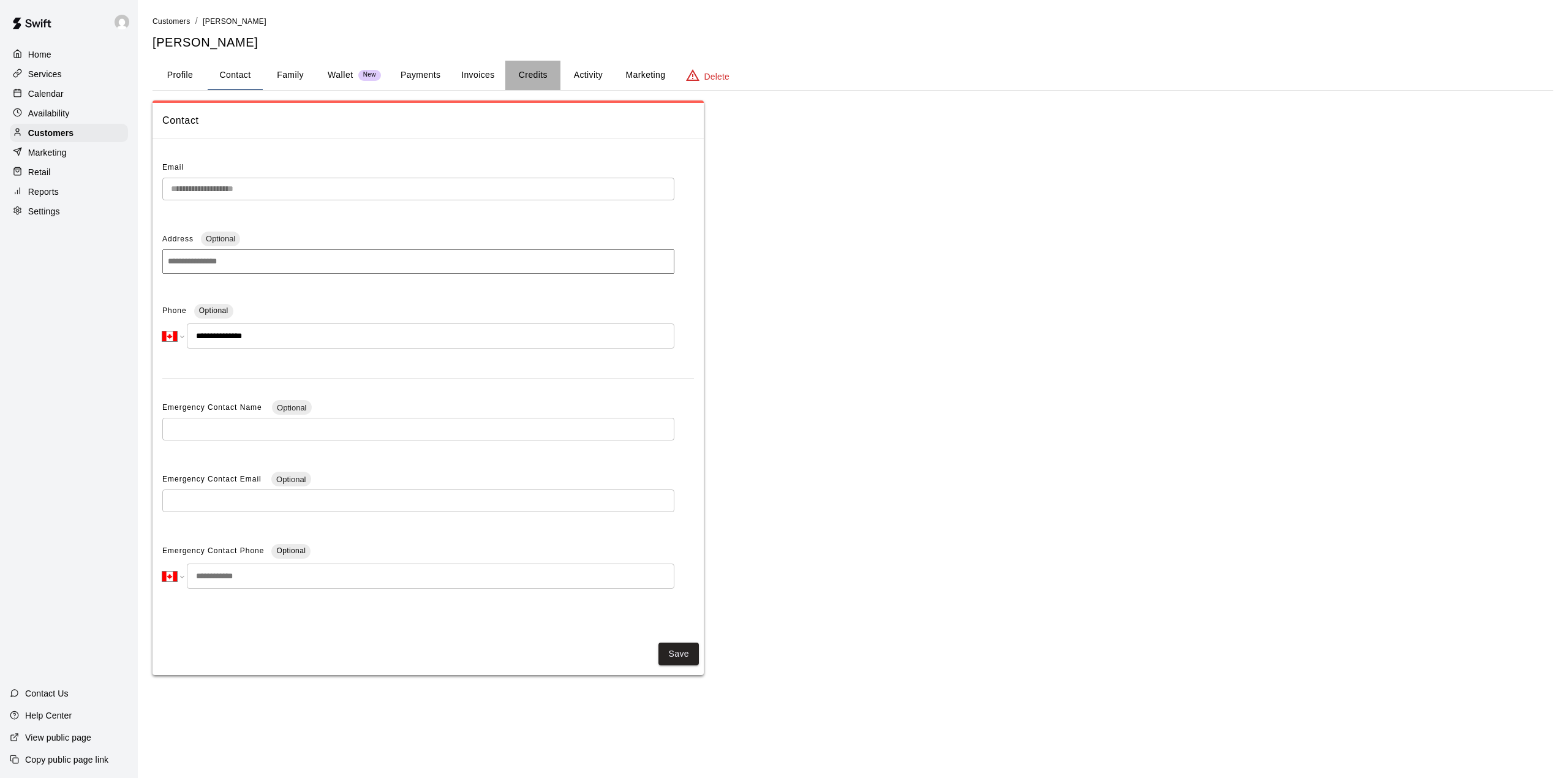
click at [531, 70] on button "Credits" at bounding box center [533, 75] width 55 height 30
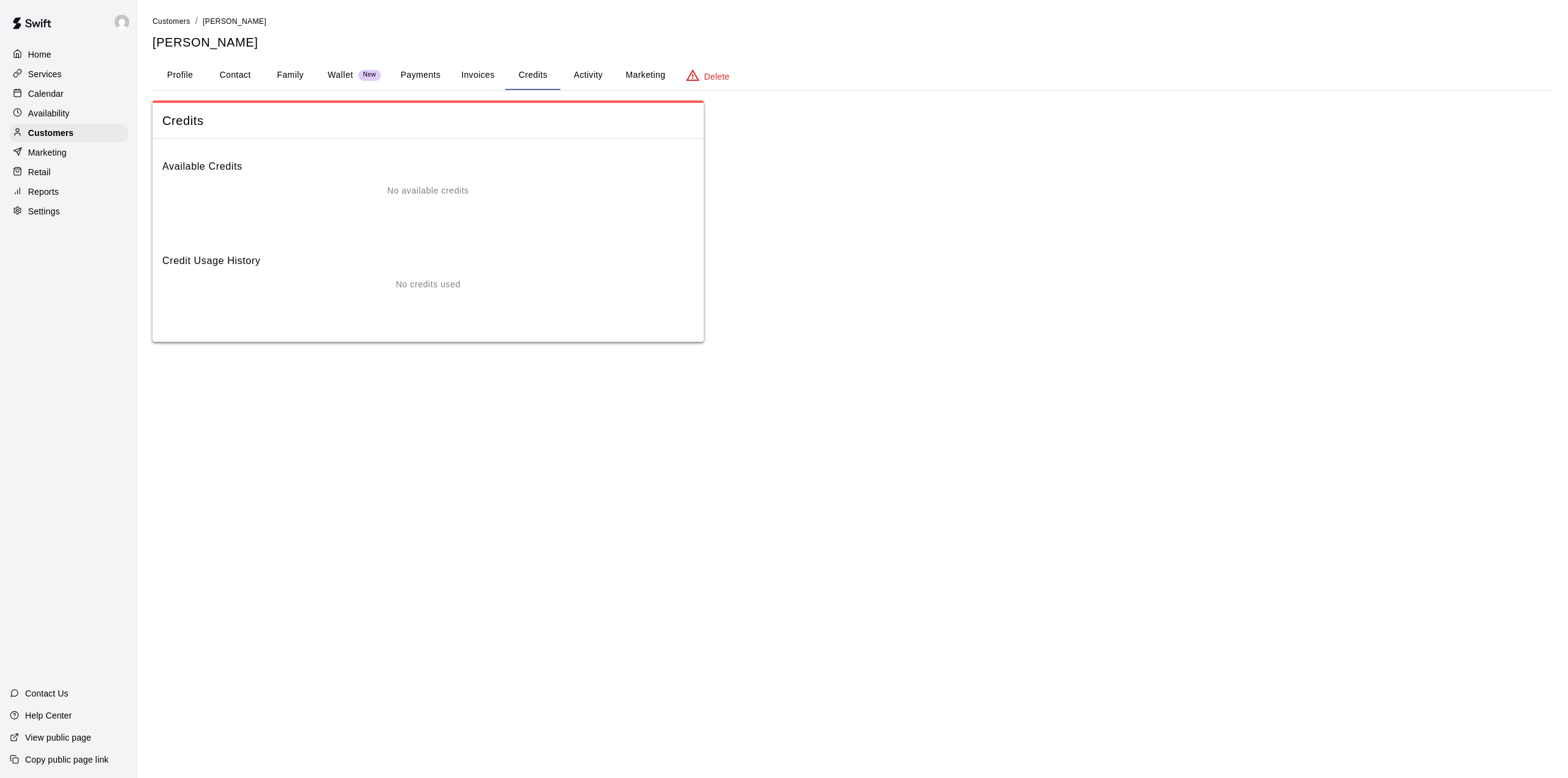
click at [583, 72] on button "Activity" at bounding box center [587, 75] width 55 height 30
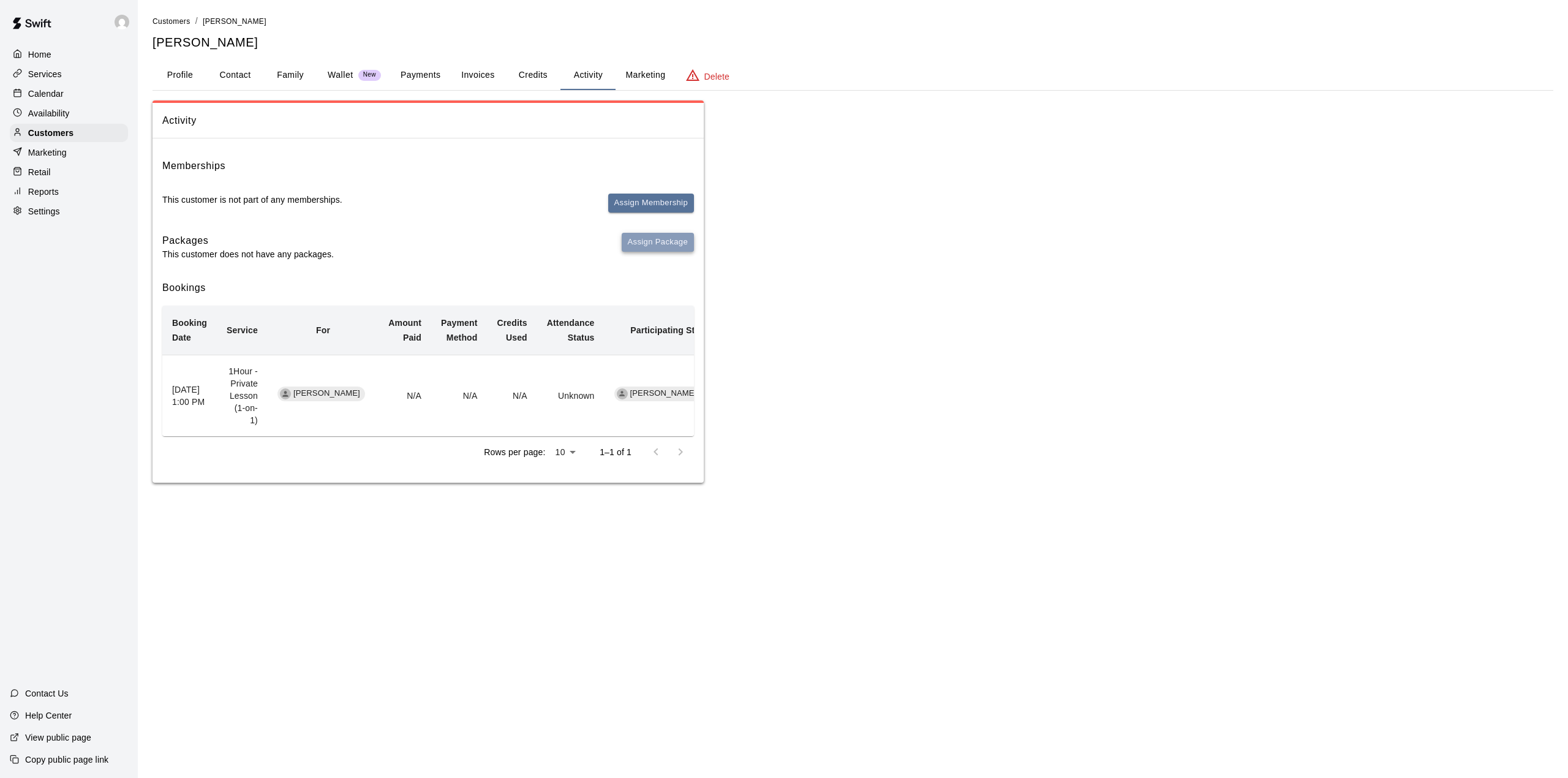
click at [661, 243] on button "Assign Package" at bounding box center [657, 243] width 72 height 19
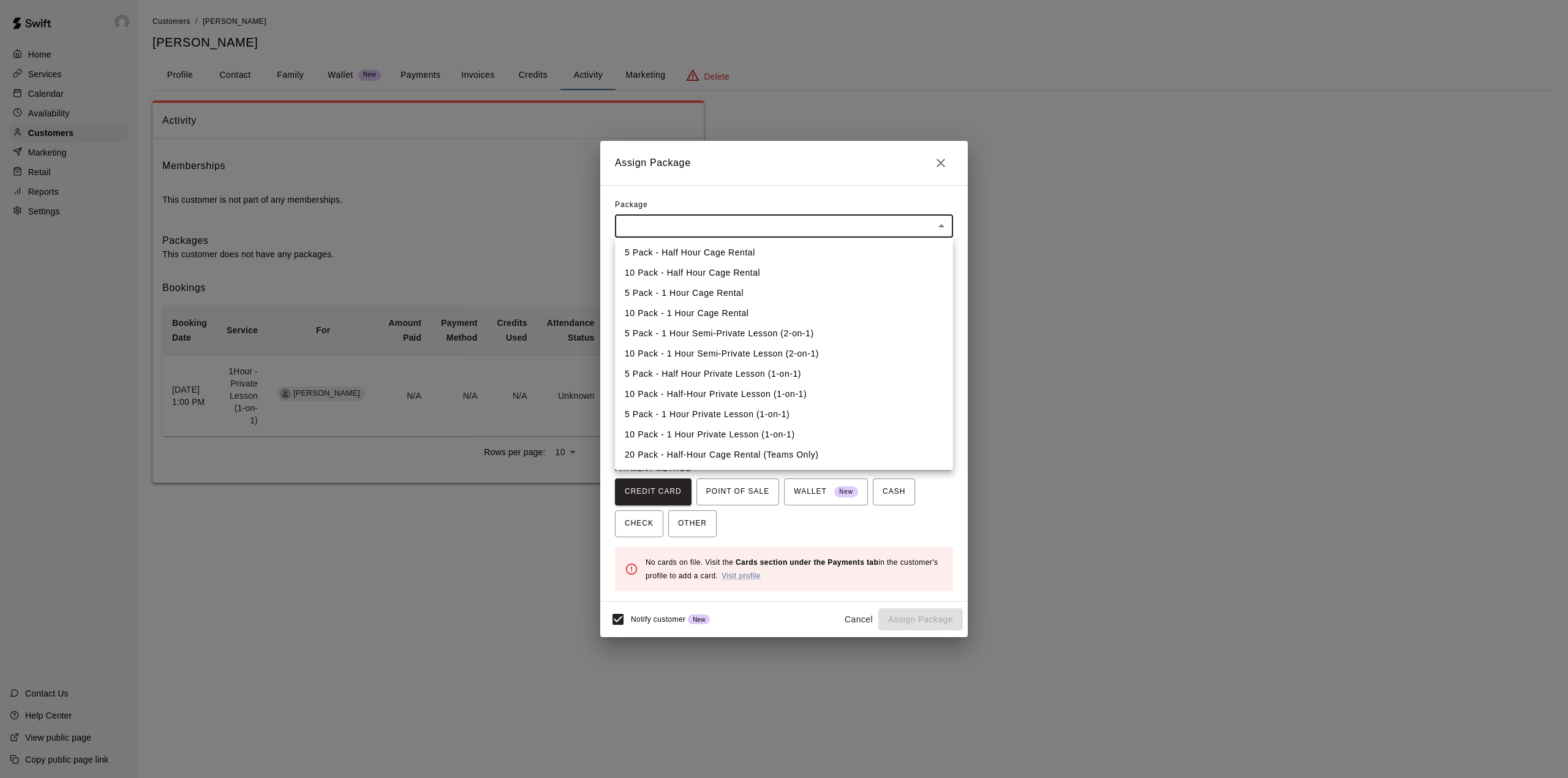
click at [653, 220] on body "Home Services Calendar Availability Customers Marketing Retail Reports Settings…" at bounding box center [784, 253] width 1568 height 507
click at [666, 292] on li "5 Pack - 1 Hour Cage Rental" at bounding box center [784, 293] width 338 height 20
type input "**********"
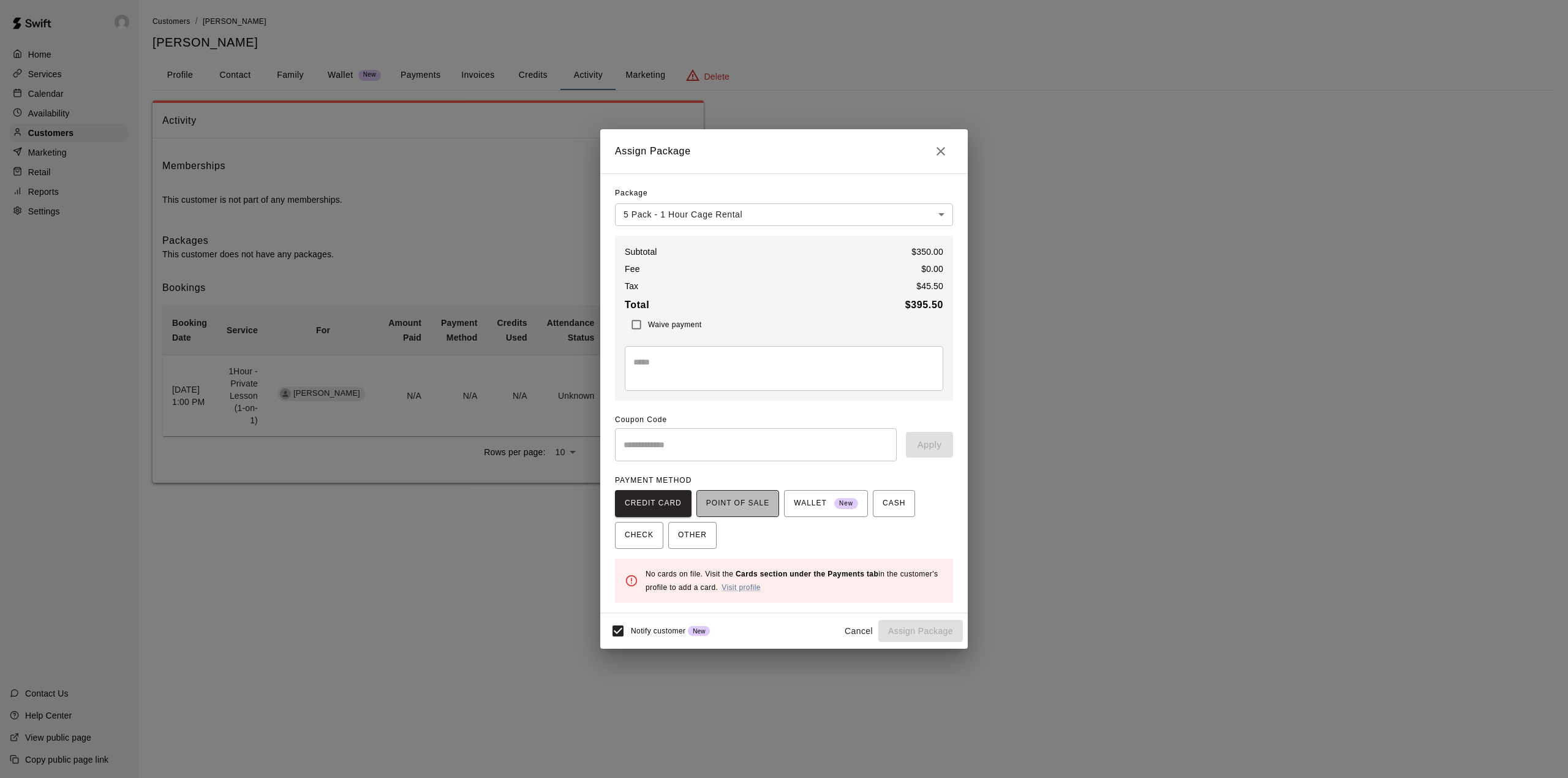
click at [745, 498] on span "POINT OF SALE" at bounding box center [738, 503] width 63 height 19
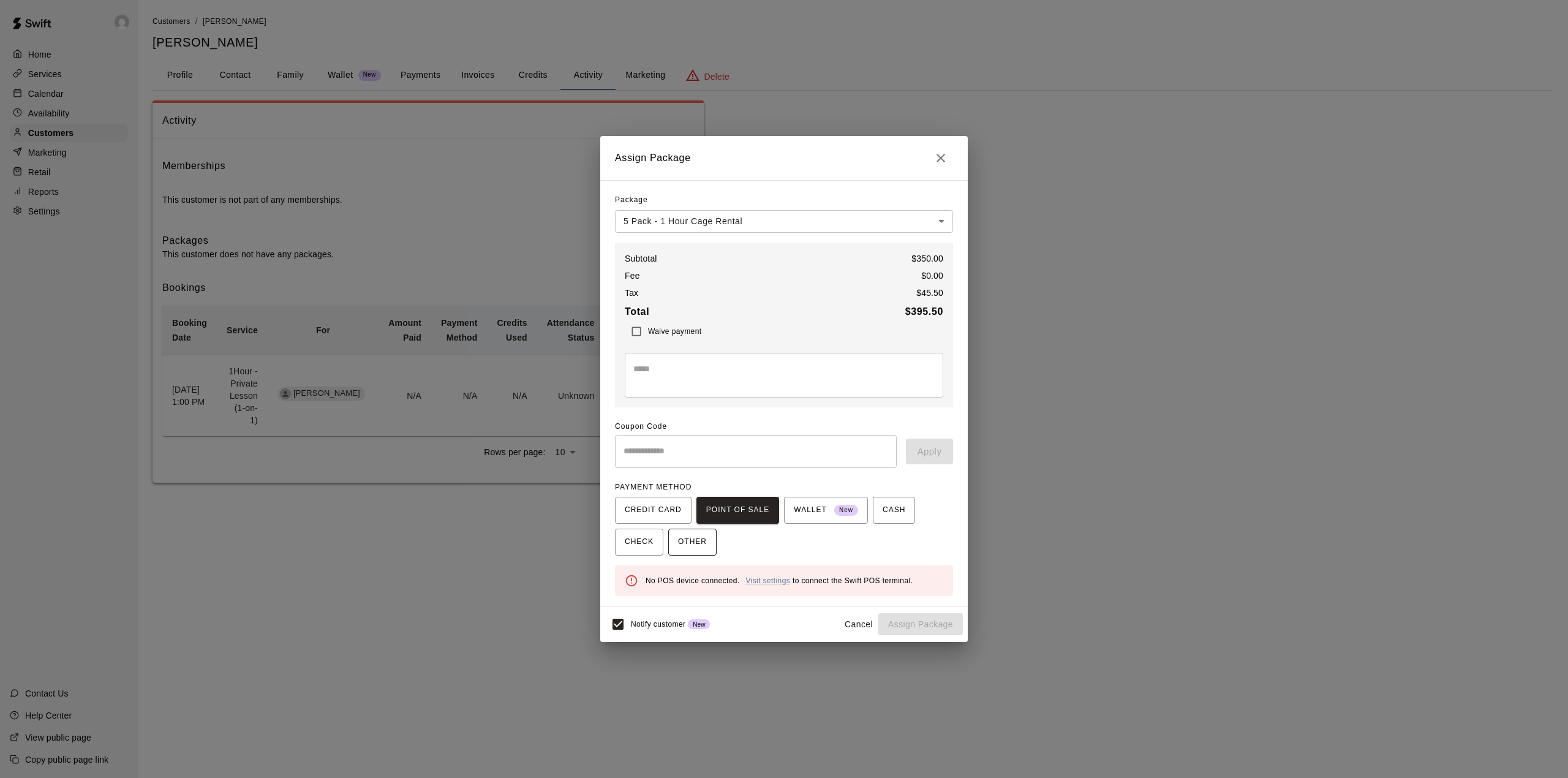
click at [694, 549] on span "OTHER" at bounding box center [693, 542] width 29 height 19
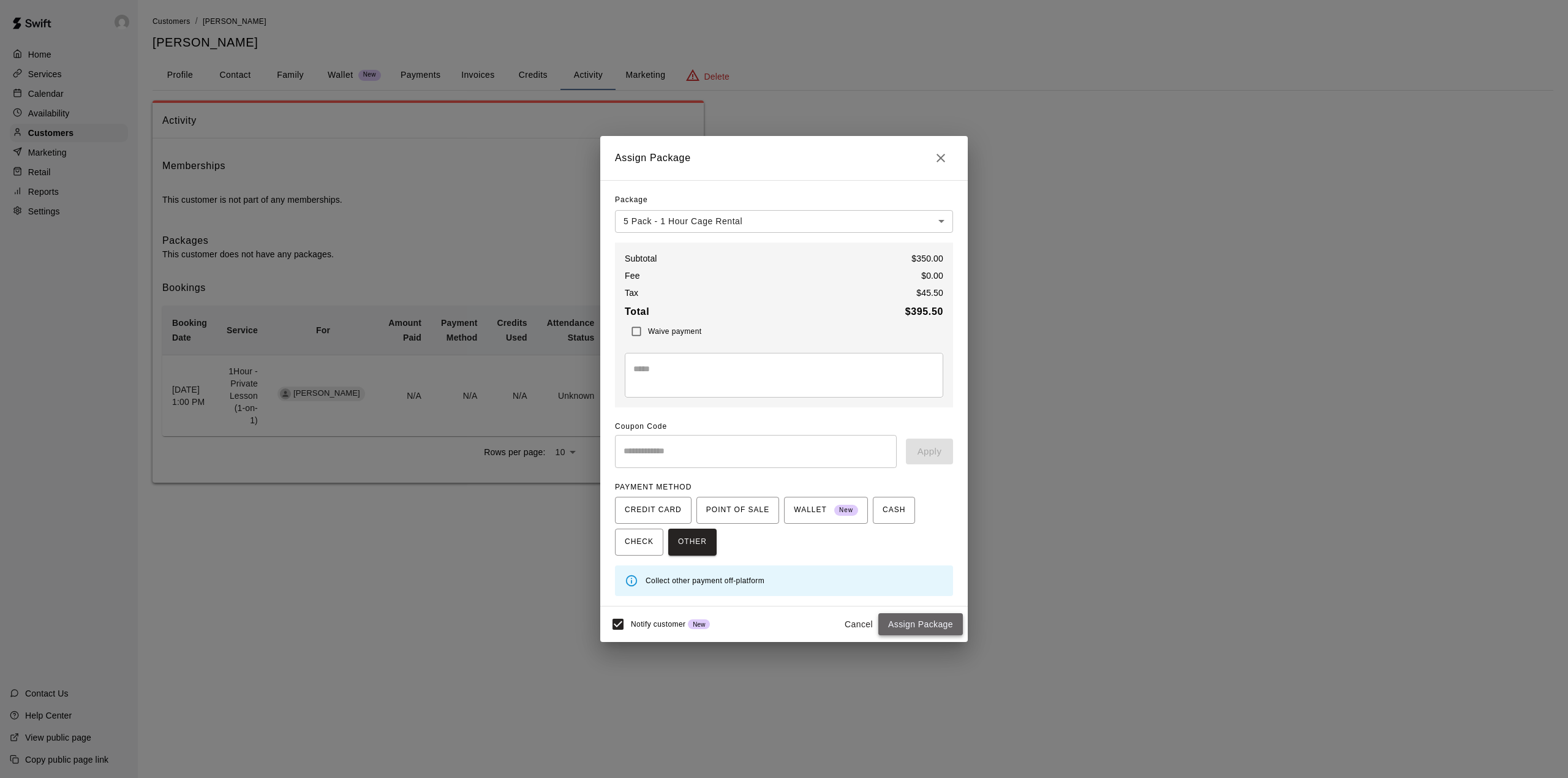
click at [921, 628] on button "Assign Package" at bounding box center [920, 624] width 84 height 23
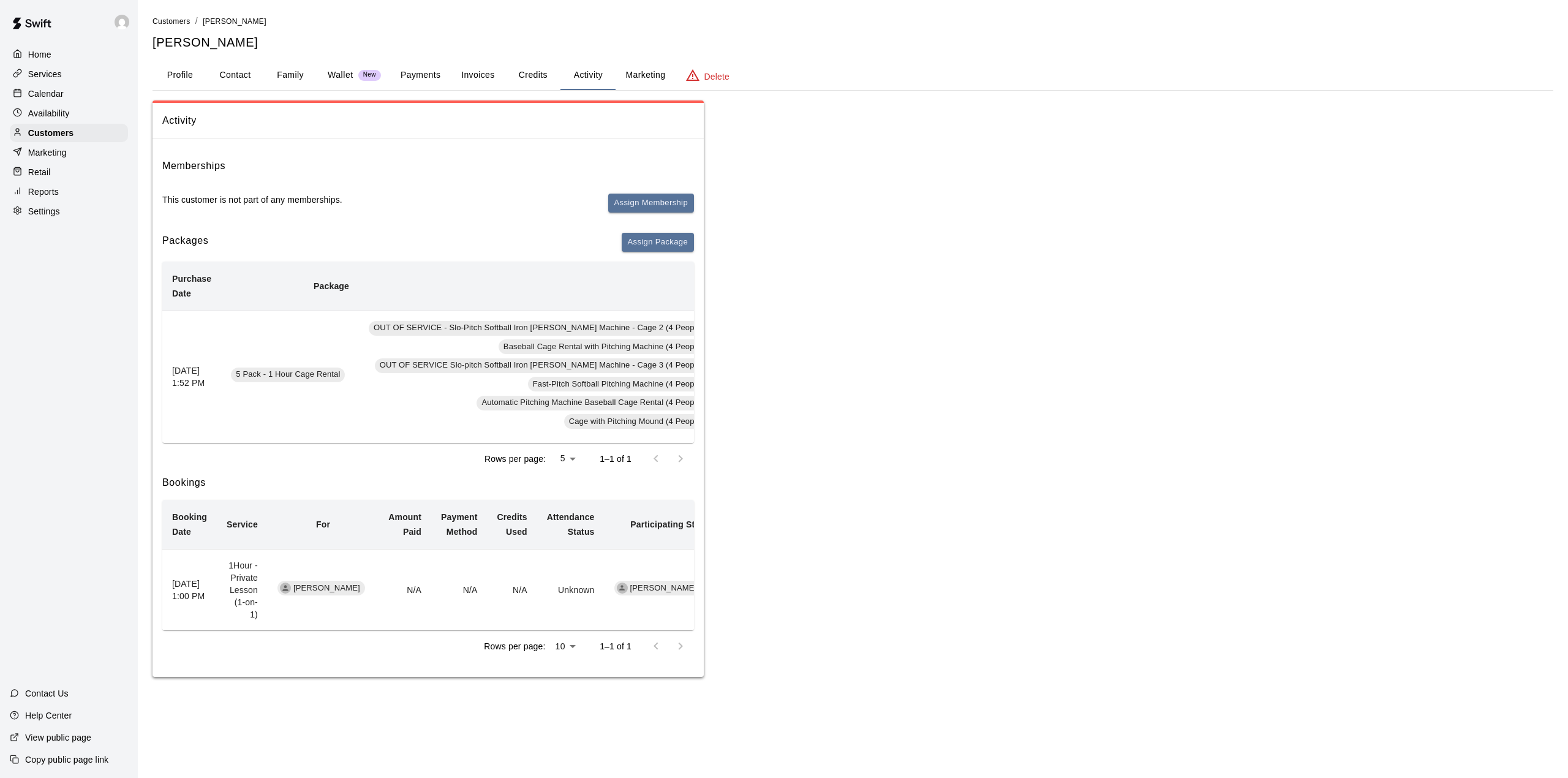
click at [533, 77] on button "Credits" at bounding box center [533, 75] width 55 height 30
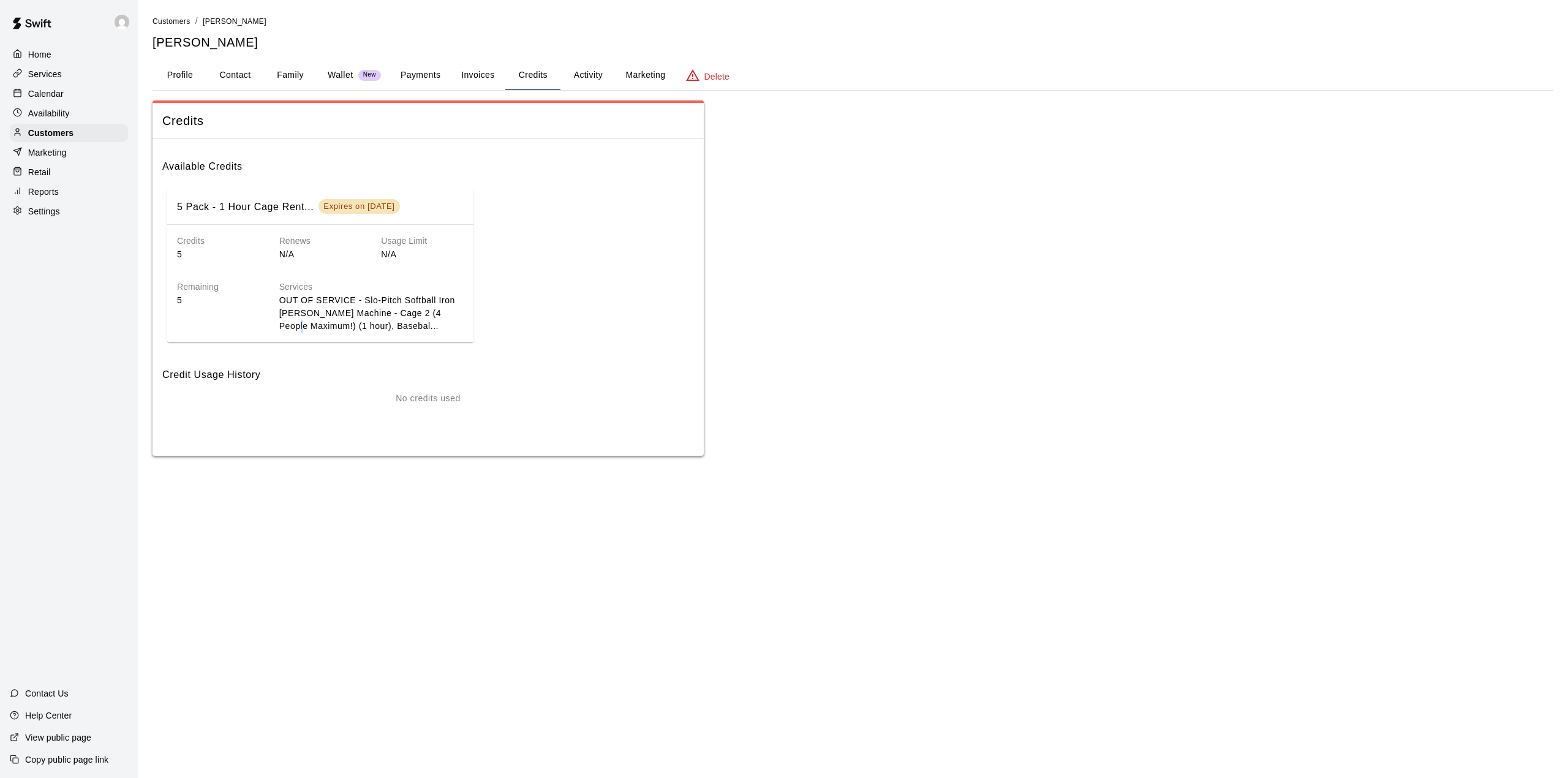
drag, startPoint x: 316, startPoint y: 344, endPoint x: 313, endPoint y: 331, distance: 13.3
click at [313, 331] on div "5 Pack - 1 Hour Cage Rent... Expires on [DATE] Credits 5 Renews N/A Usage Limit…" at bounding box center [428, 265] width 531 height 163
click at [245, 304] on p "5" at bounding box center [218, 301] width 83 height 13
click at [225, 334] on div "Credits 5 Renews N/A Usage Limit N/A Remaining 5 Services OUT OF SERVICE - Slo-…" at bounding box center [320, 286] width 306 height 122
click at [524, 76] on button "Credits" at bounding box center [533, 75] width 55 height 30
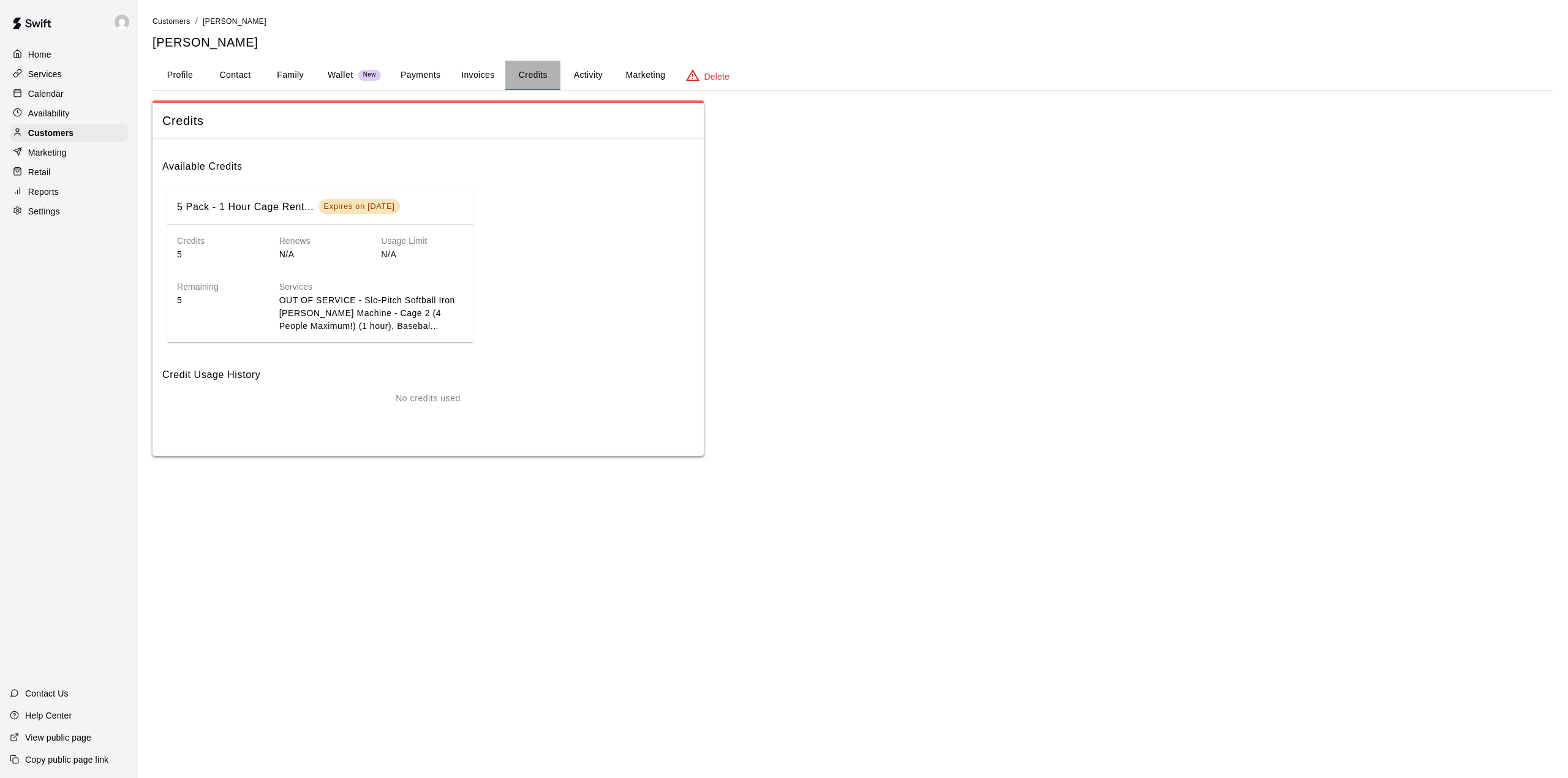
click at [522, 68] on button "Credits" at bounding box center [533, 75] width 55 height 30
click at [474, 70] on button "Invoices" at bounding box center [477, 75] width 55 height 30
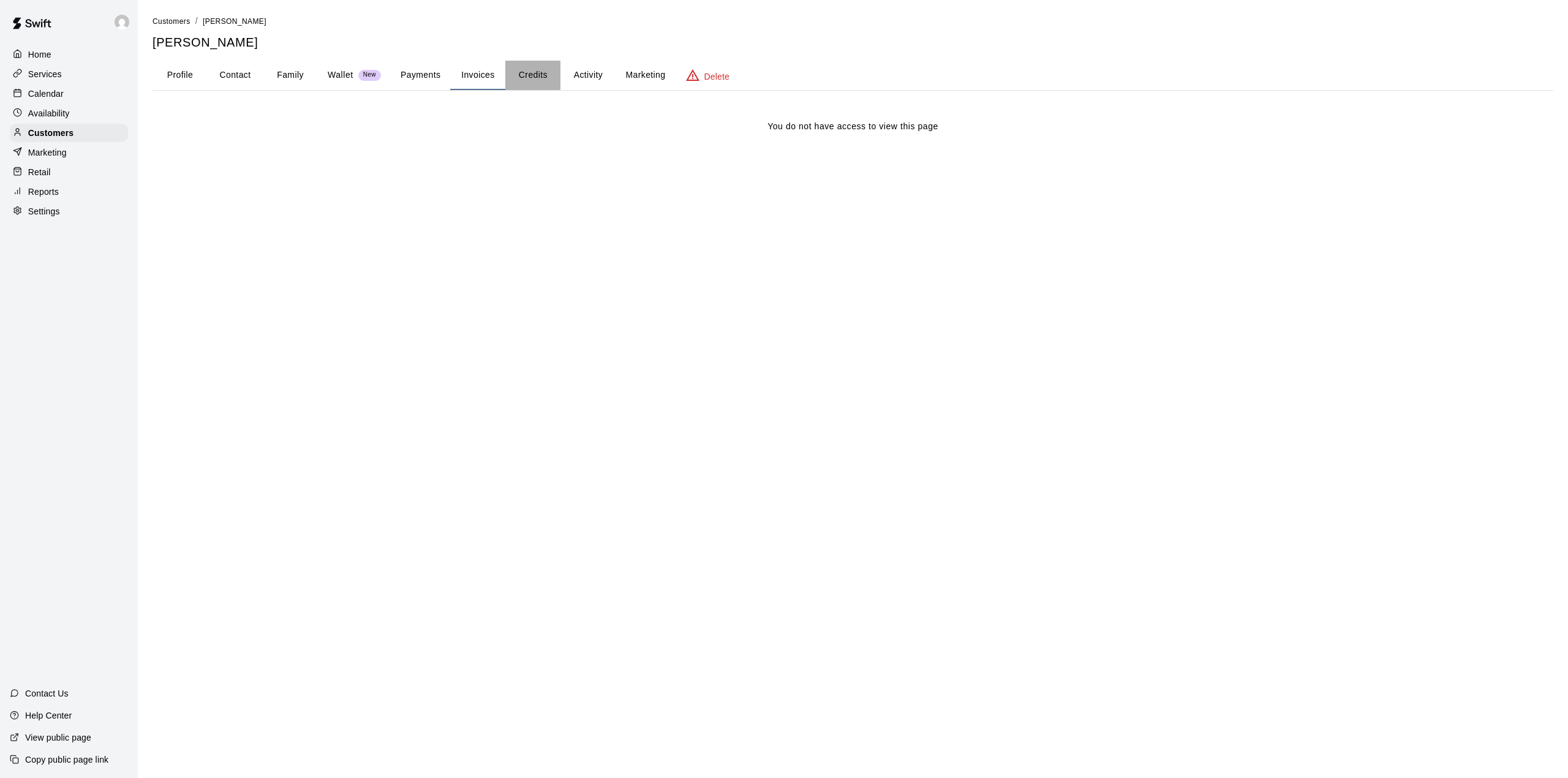
click at [537, 76] on button "Credits" at bounding box center [533, 75] width 55 height 30
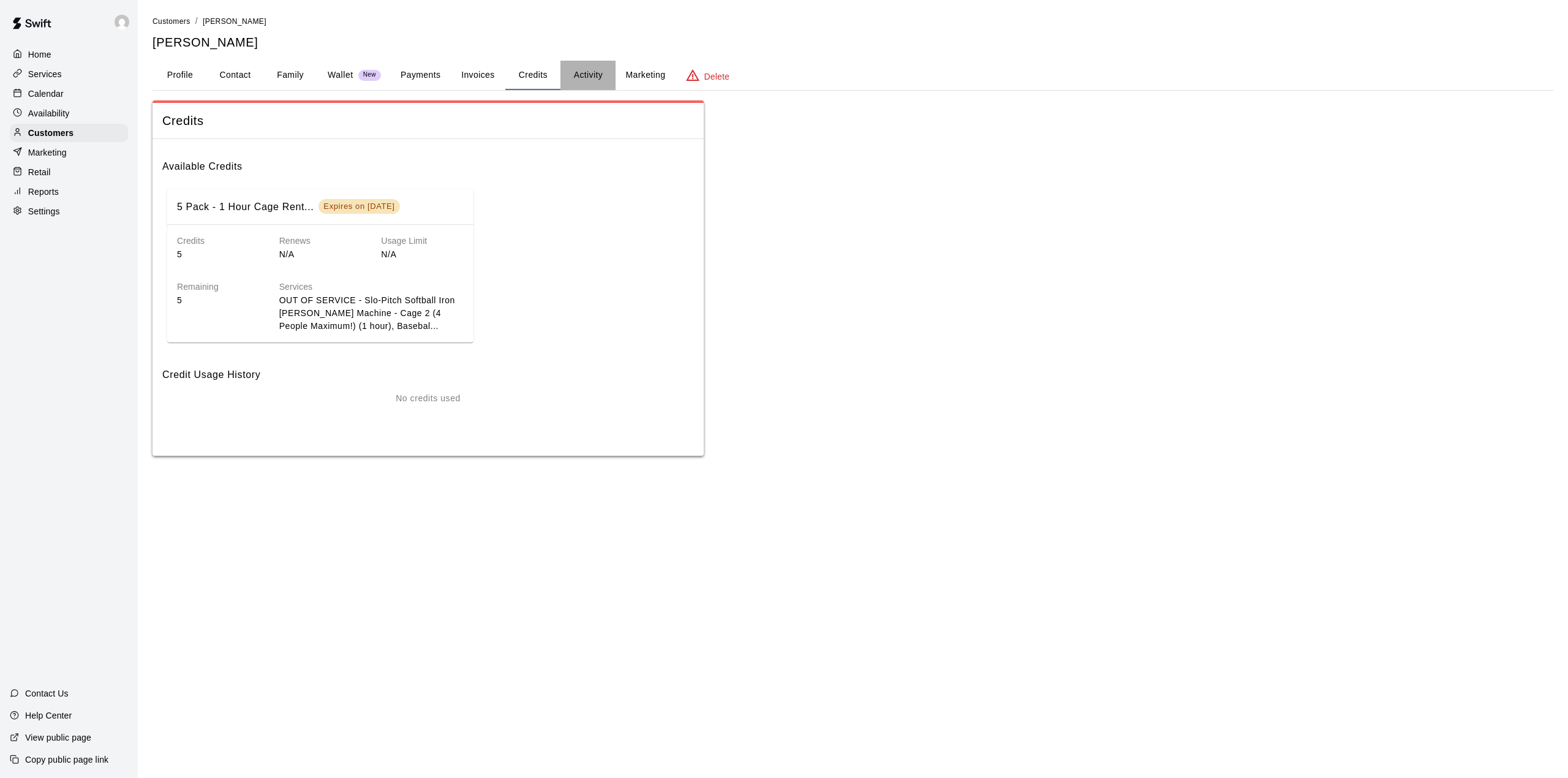
click at [589, 75] on button "Activity" at bounding box center [587, 75] width 55 height 30
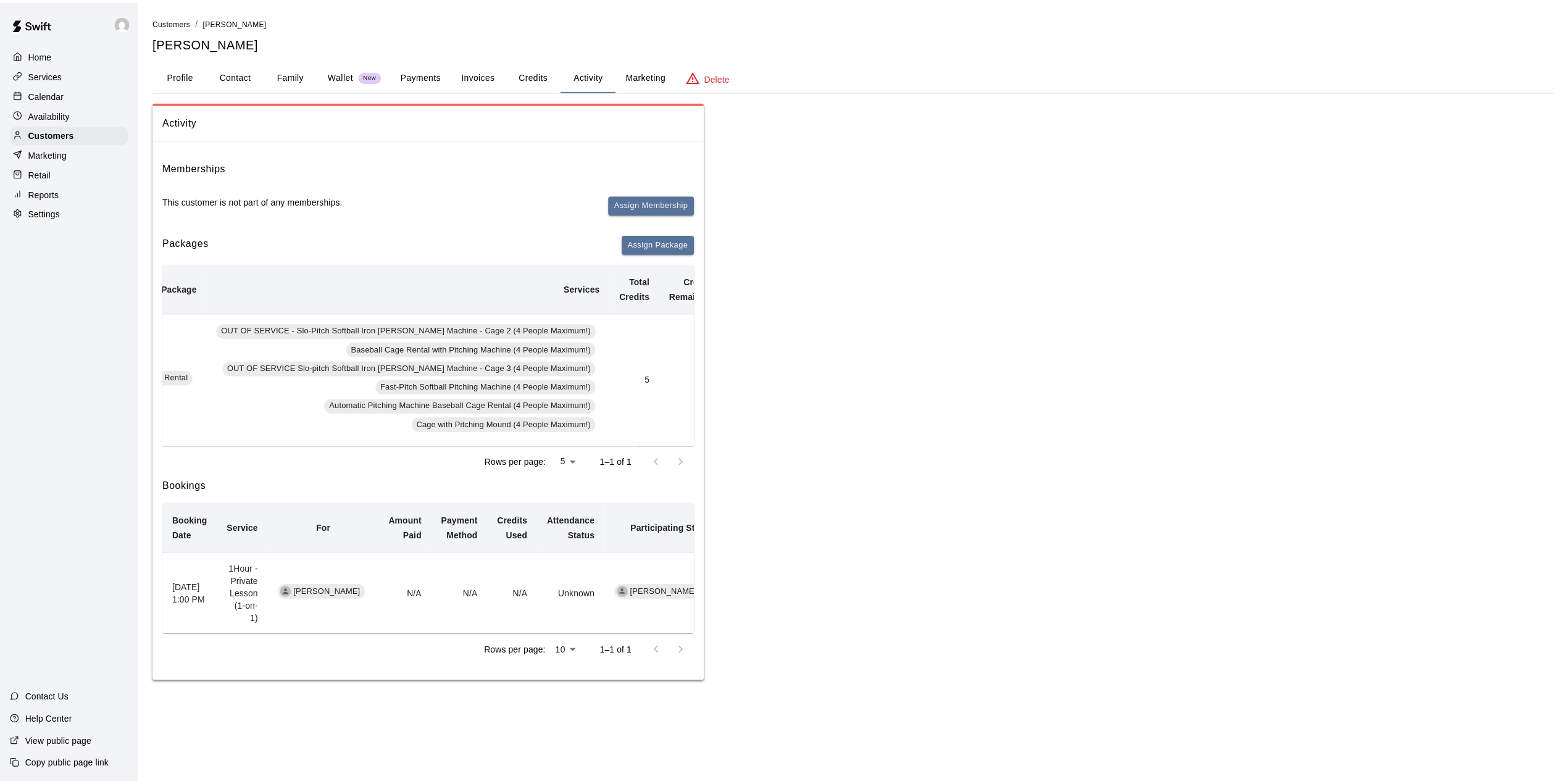
scroll to position [0, 275]
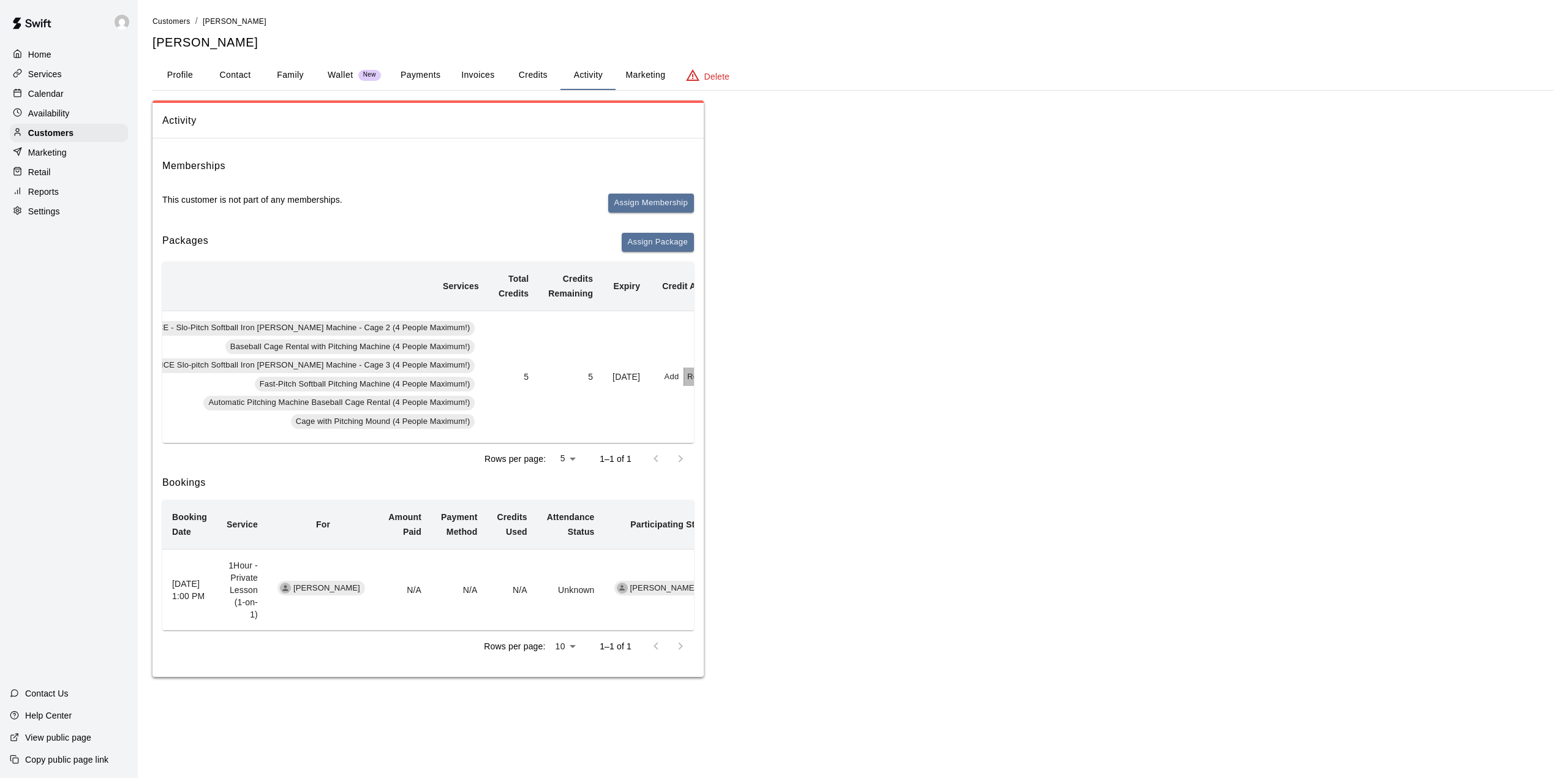
click at [684, 377] on button "Redeem" at bounding box center [702, 377] width 37 height 19
click at [689, 426] on input "text" at bounding box center [678, 425] width 43 height 23
type input "*"
click at [690, 454] on button "Redeem" at bounding box center [708, 458] width 103 height 23
click at [526, 72] on button "Credits" at bounding box center [533, 75] width 55 height 30
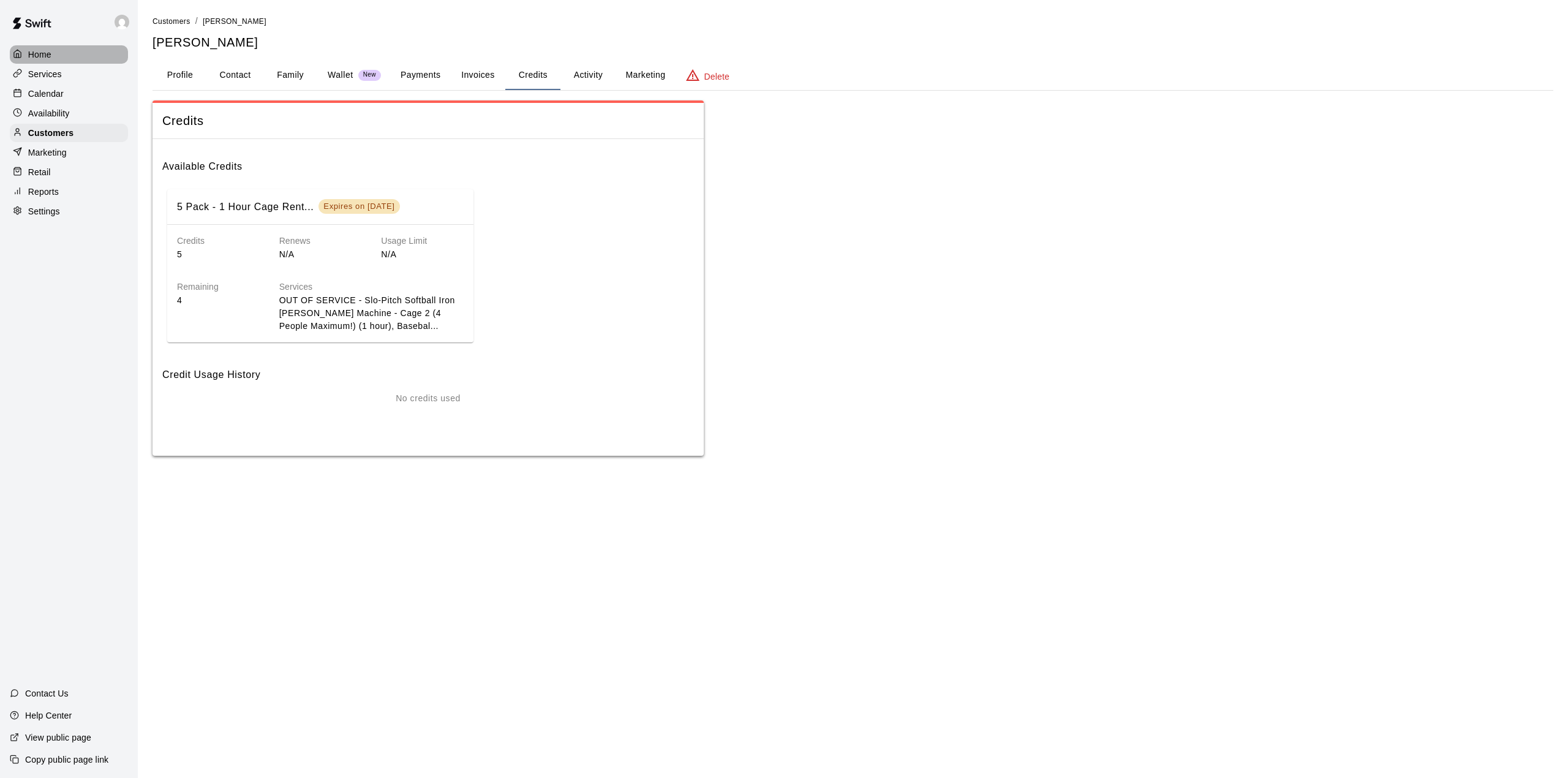
click at [47, 50] on p "Home" at bounding box center [39, 54] width 23 height 12
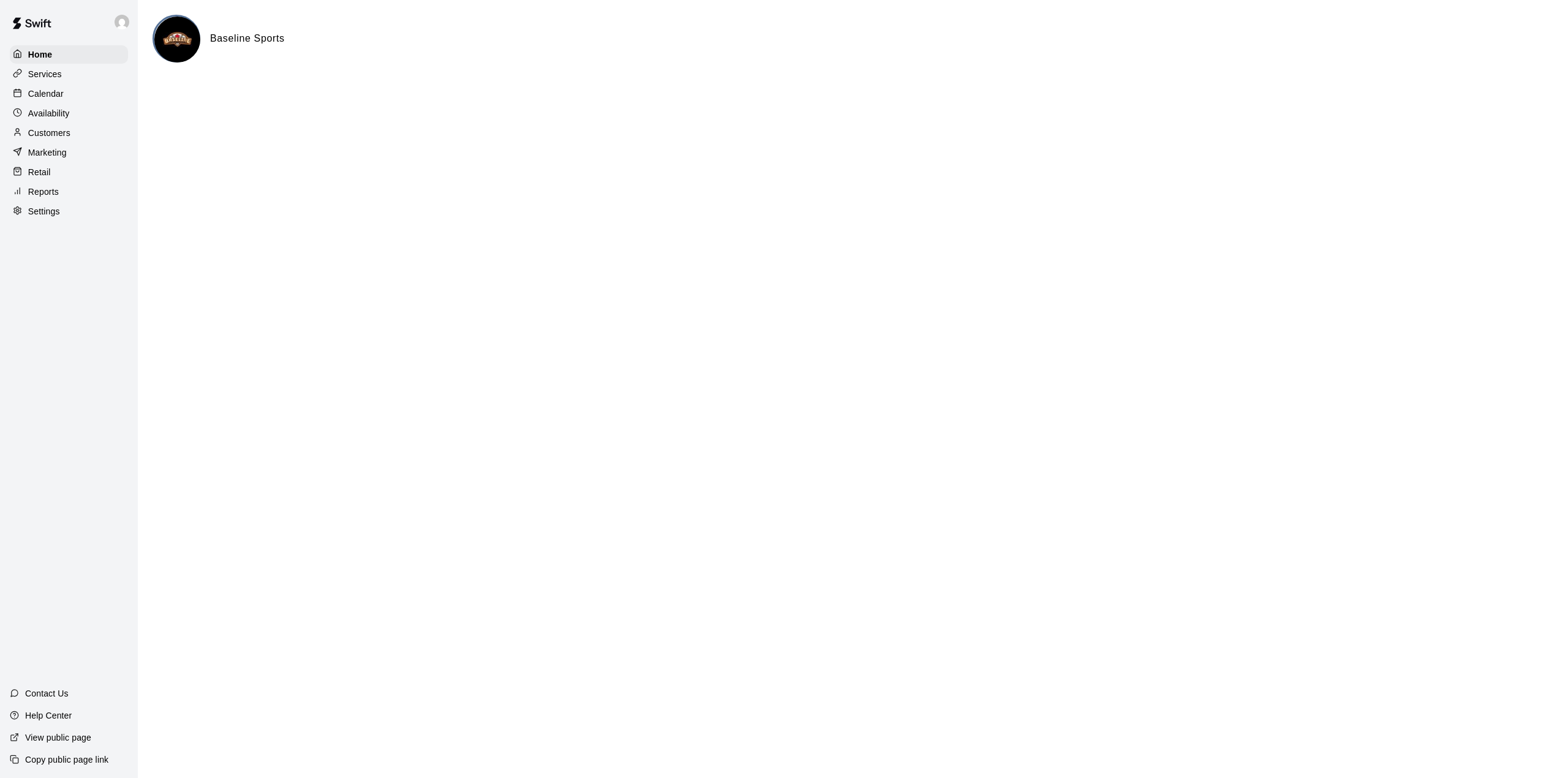
click at [55, 73] on p "Services" at bounding box center [45, 74] width 34 height 12
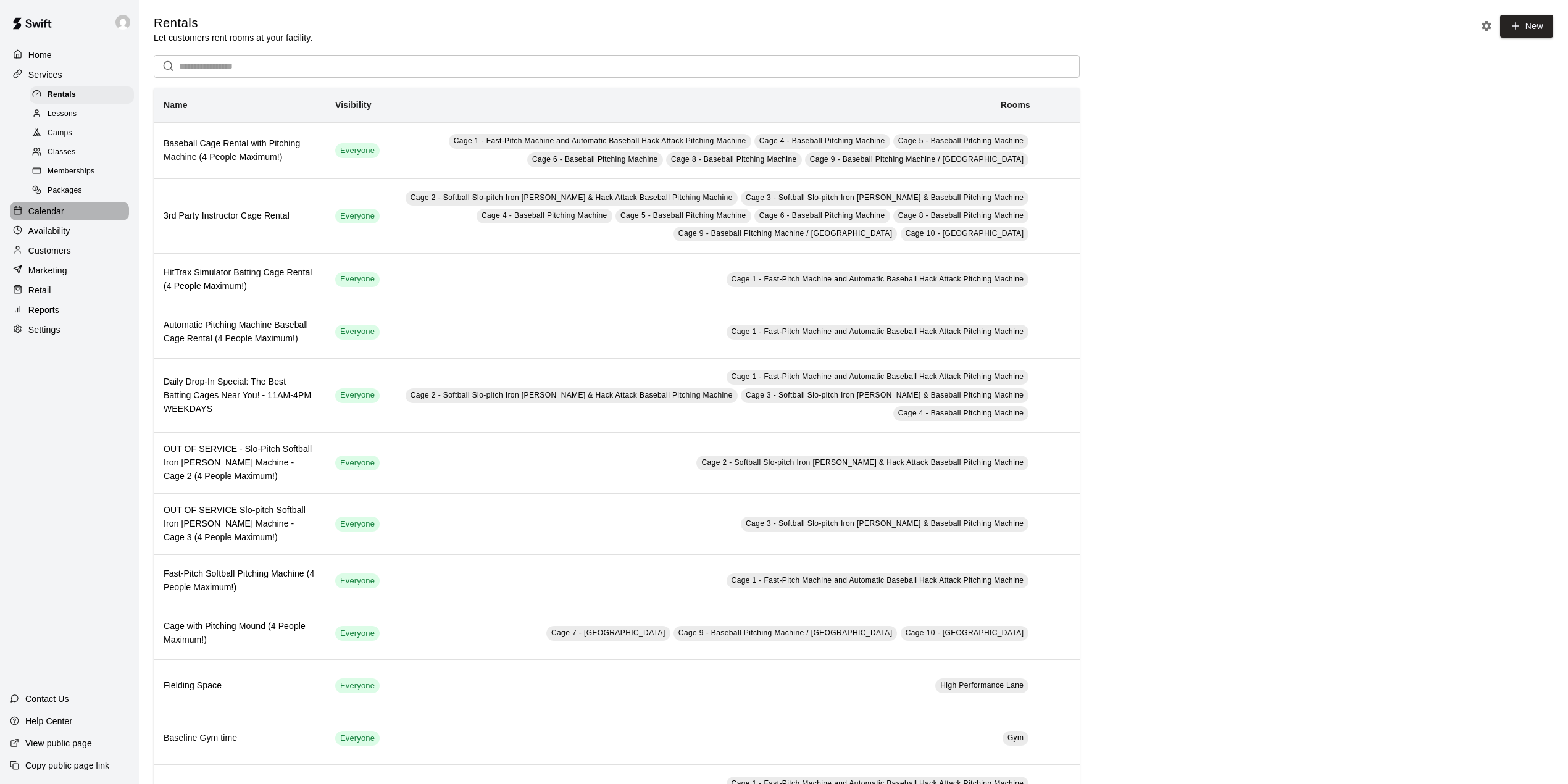
click at [45, 216] on p "Calendar" at bounding box center [46, 211] width 36 height 12
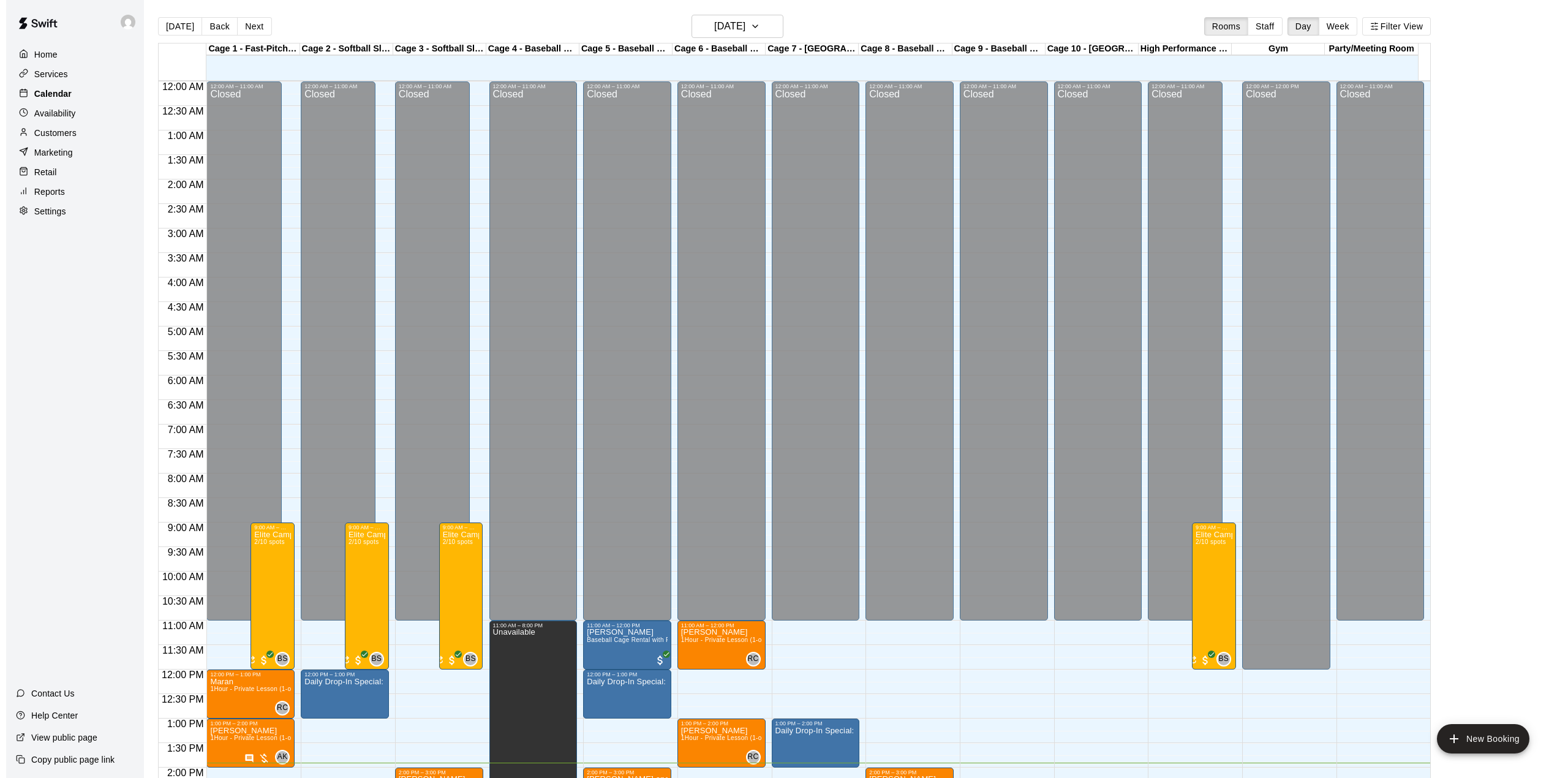
scroll to position [428, 0]
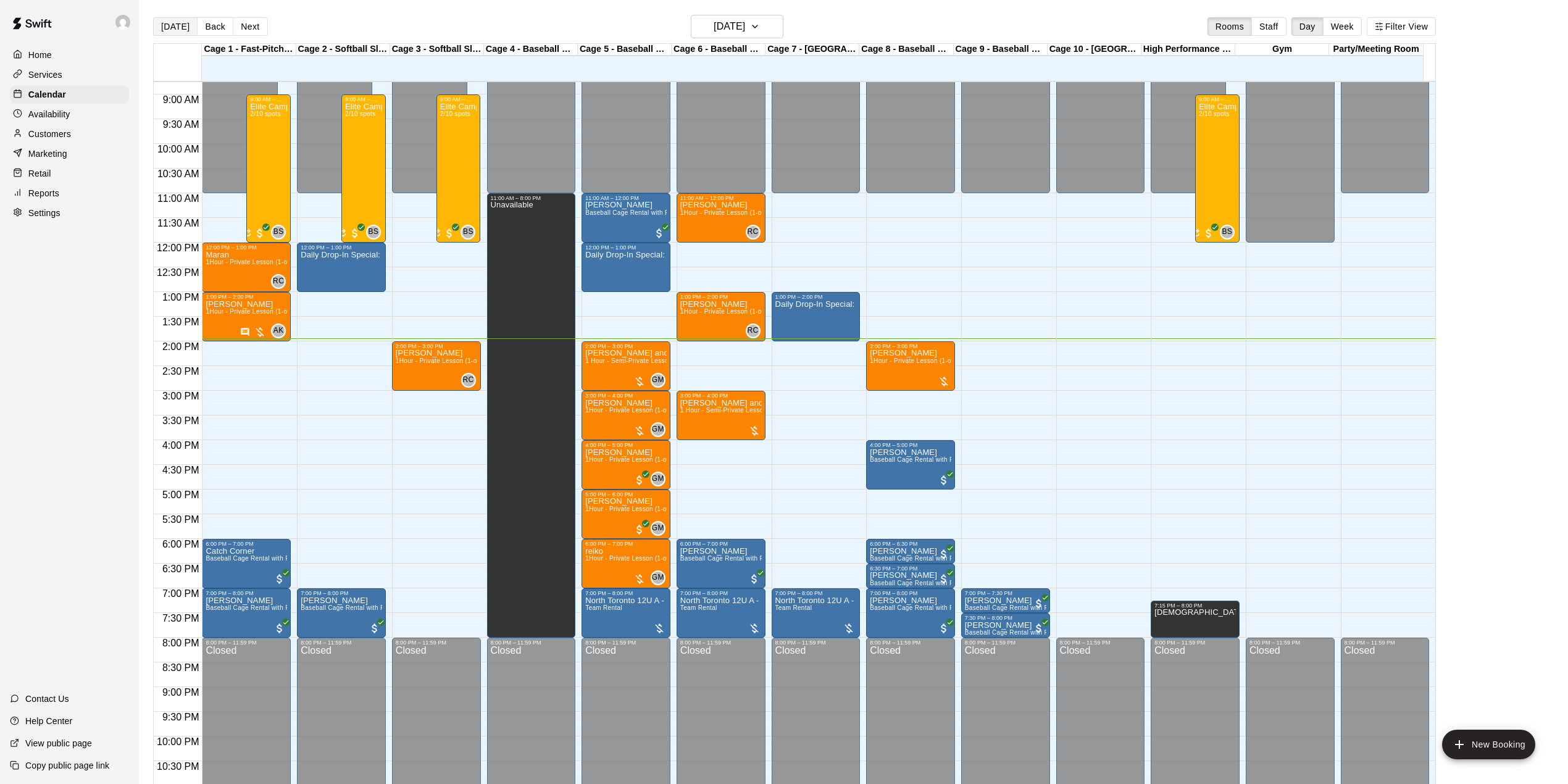
click at [168, 25] on button "[DATE]" at bounding box center [175, 26] width 45 height 19
click at [745, 30] on h6 "[DATE]" at bounding box center [729, 26] width 32 height 17
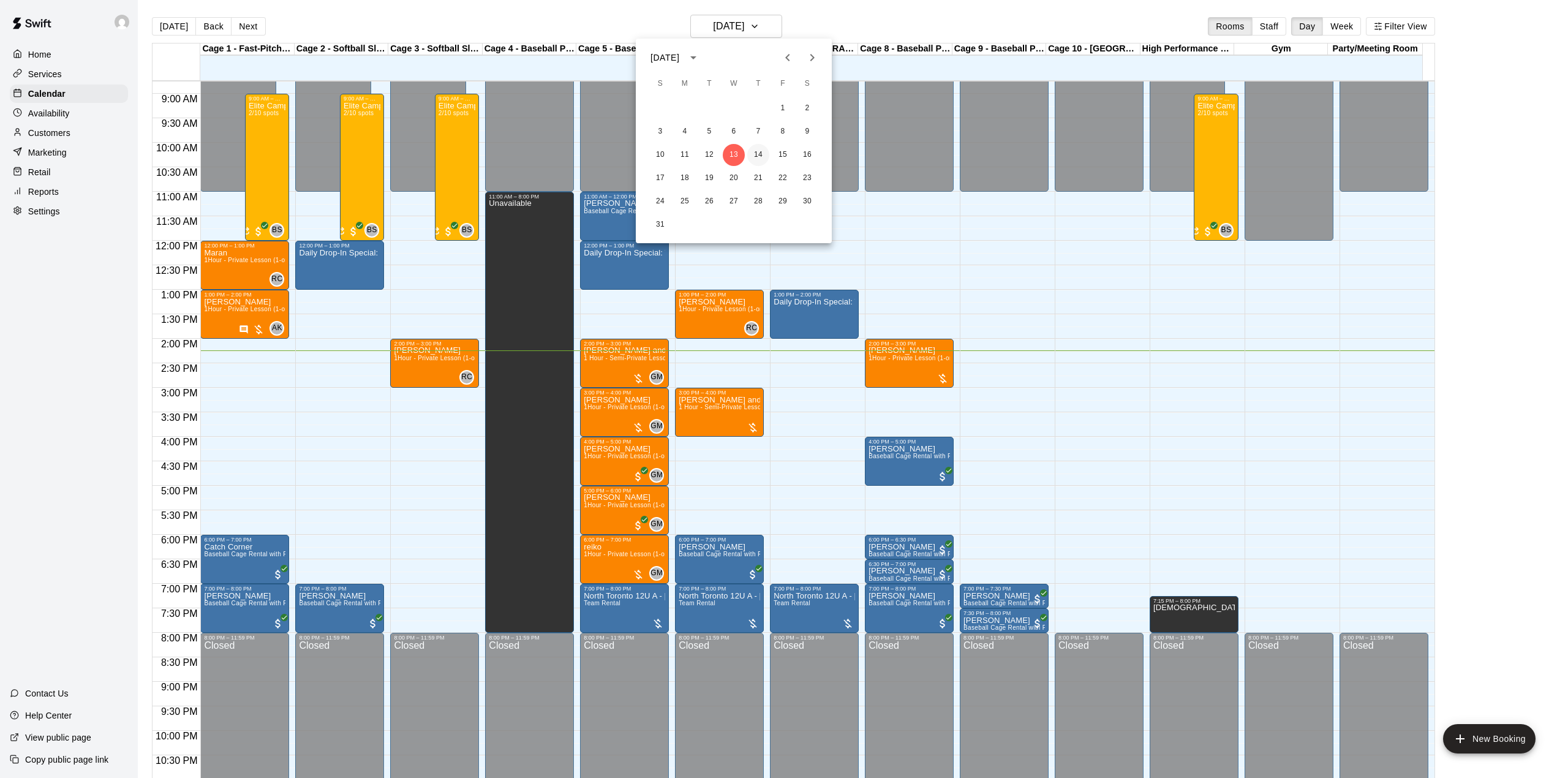
click at [757, 154] on button "14" at bounding box center [758, 154] width 22 height 22
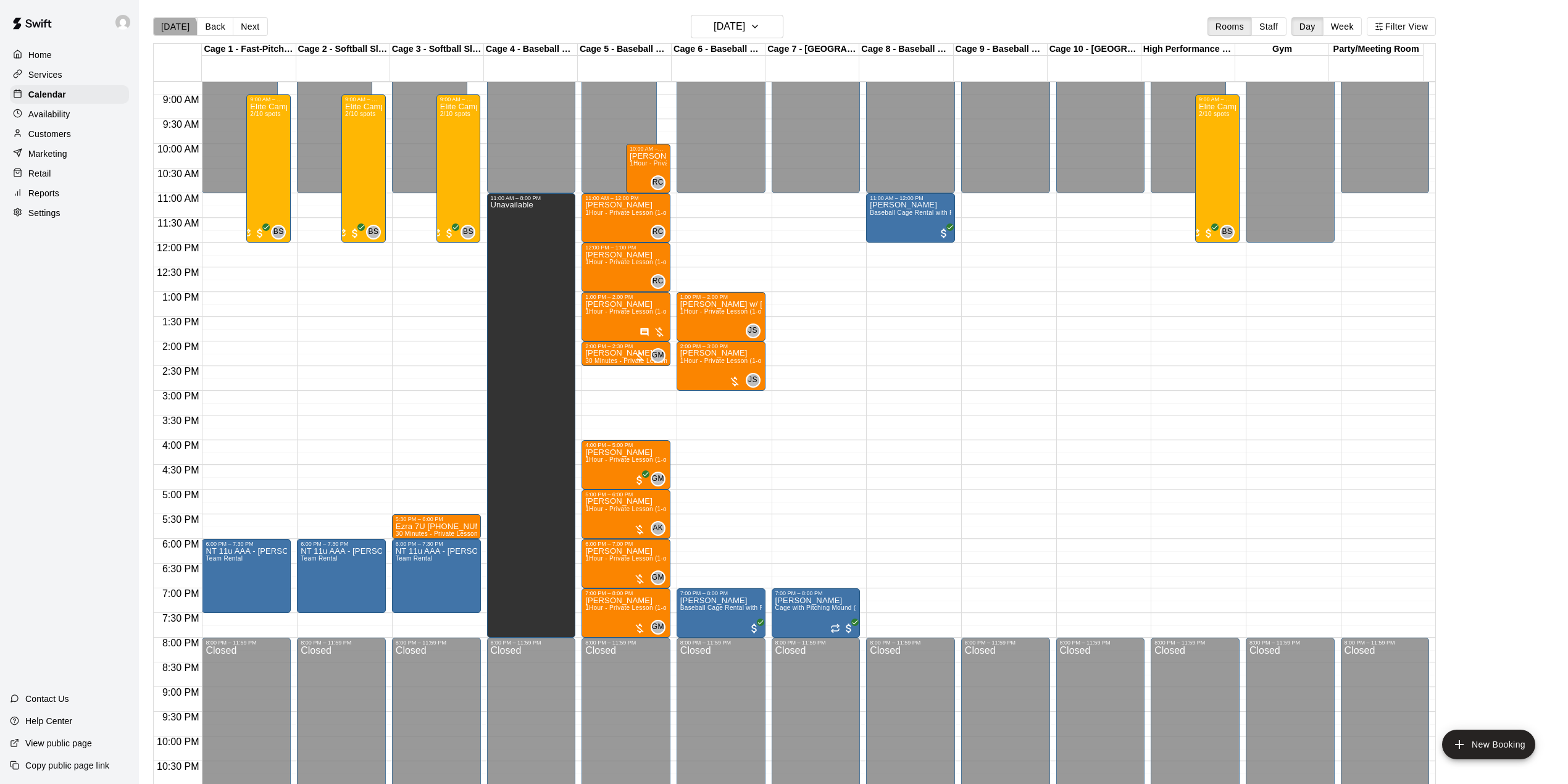
click at [174, 30] on button "[DATE]" at bounding box center [175, 26] width 45 height 19
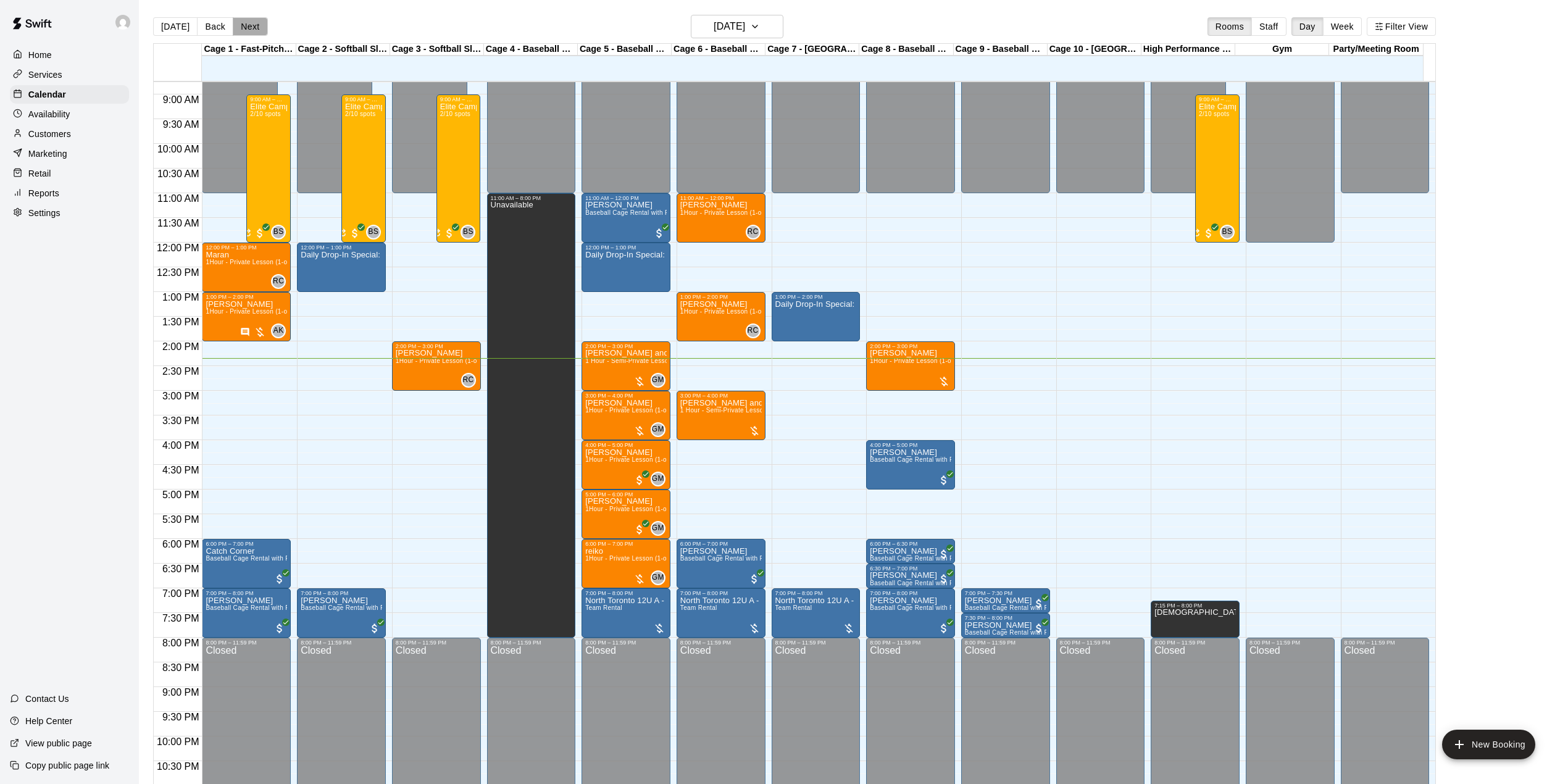
click at [255, 28] on button "Next" at bounding box center [249, 26] width 35 height 19
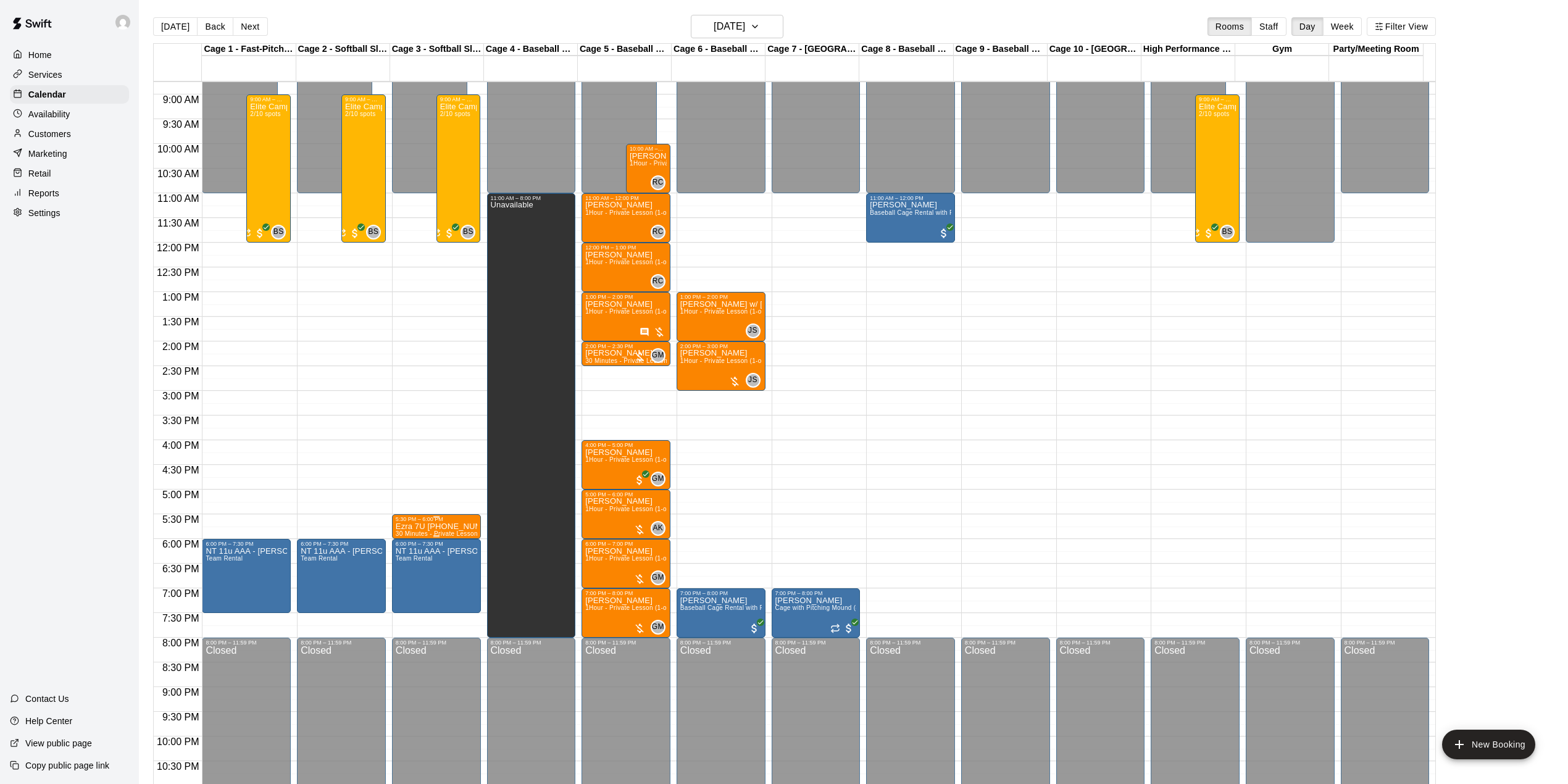
click at [431, 526] on p "Ezra 7U [PHONE_NUMBER]" at bounding box center [436, 526] width 82 height 0
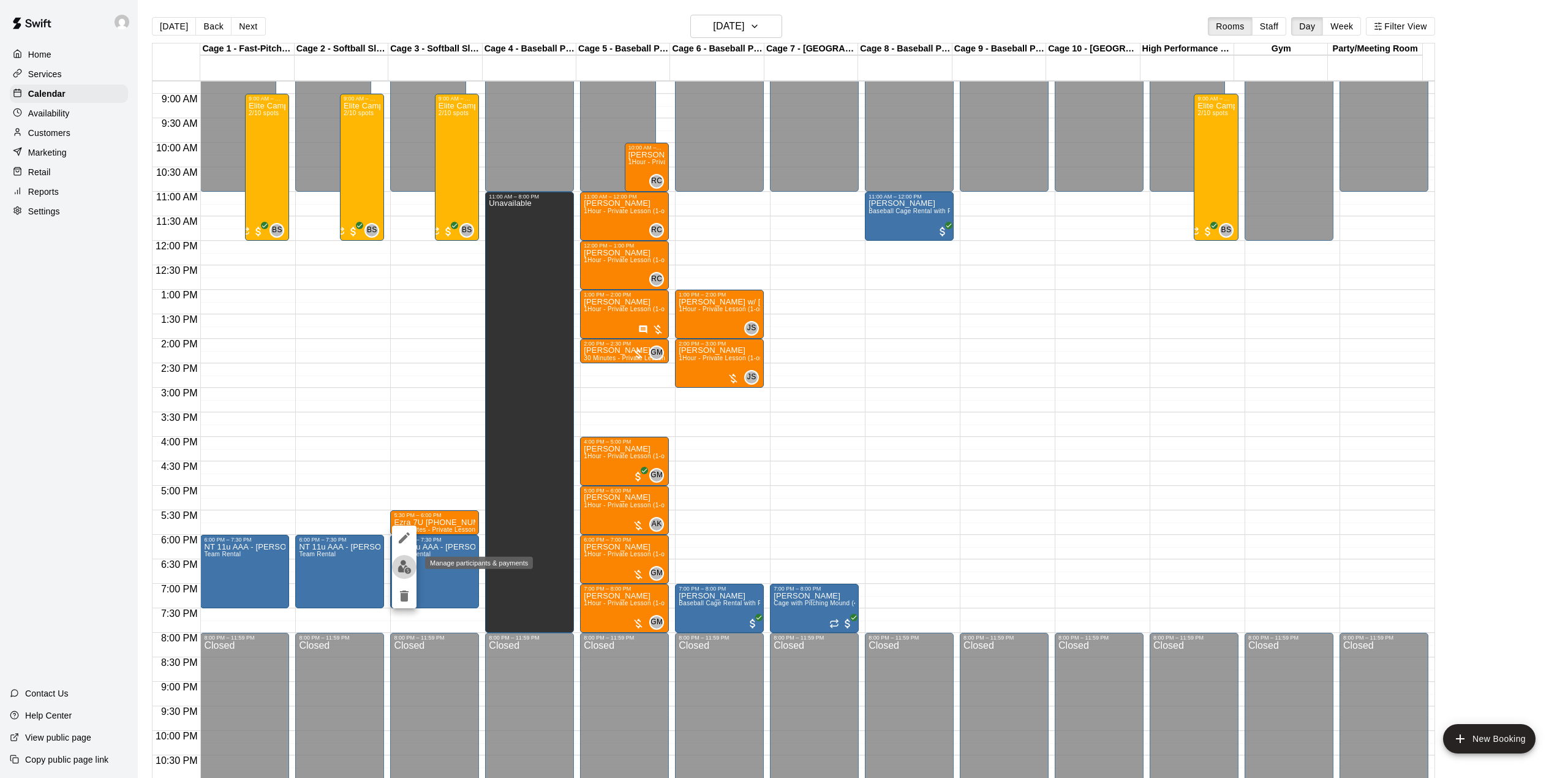
click at [404, 564] on img "edit" at bounding box center [405, 567] width 14 height 14
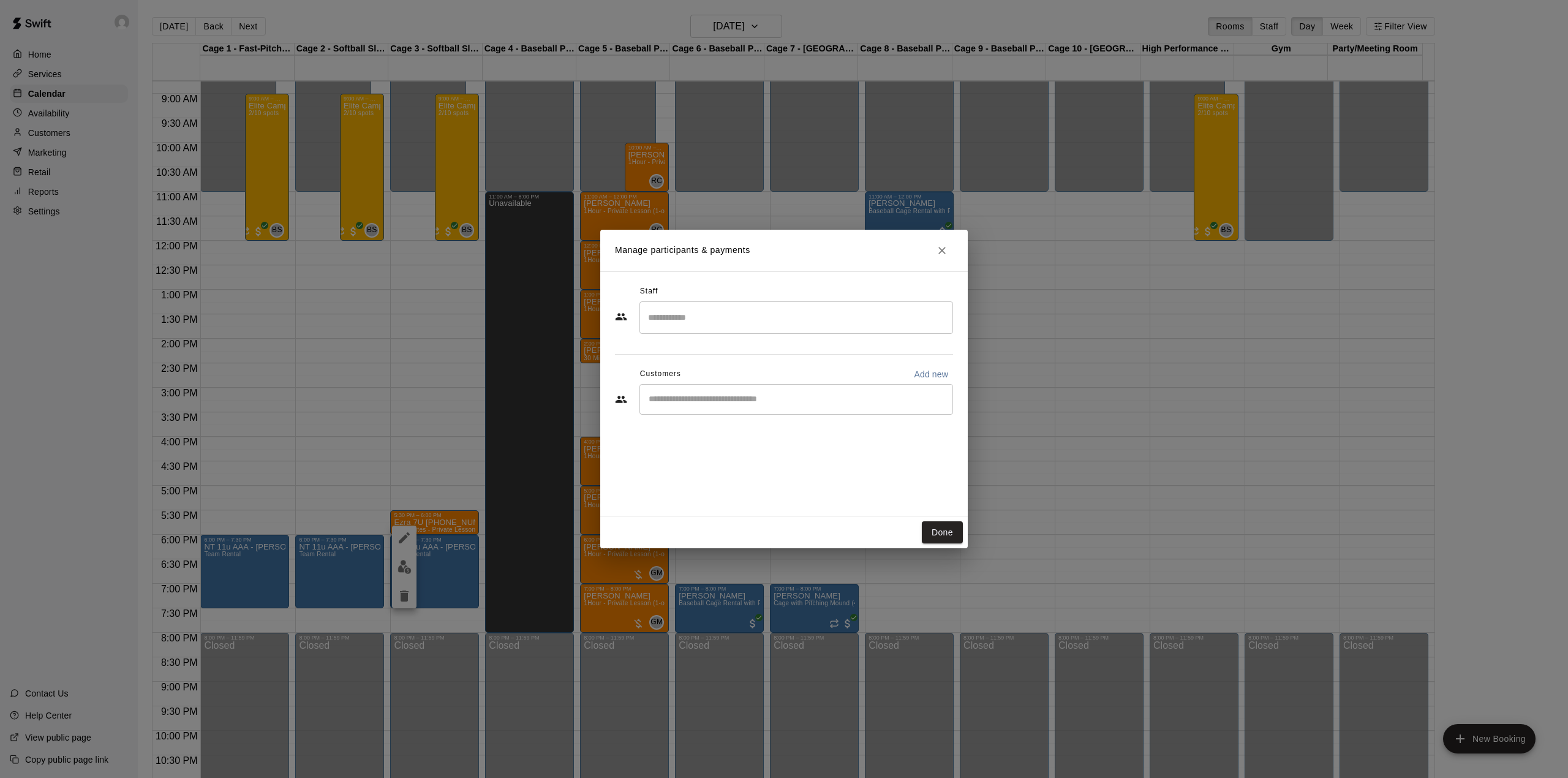
click at [448, 529] on div "Manage participants & payments Staff ​ Customers Add new ​ Done" at bounding box center [784, 389] width 1568 height 778
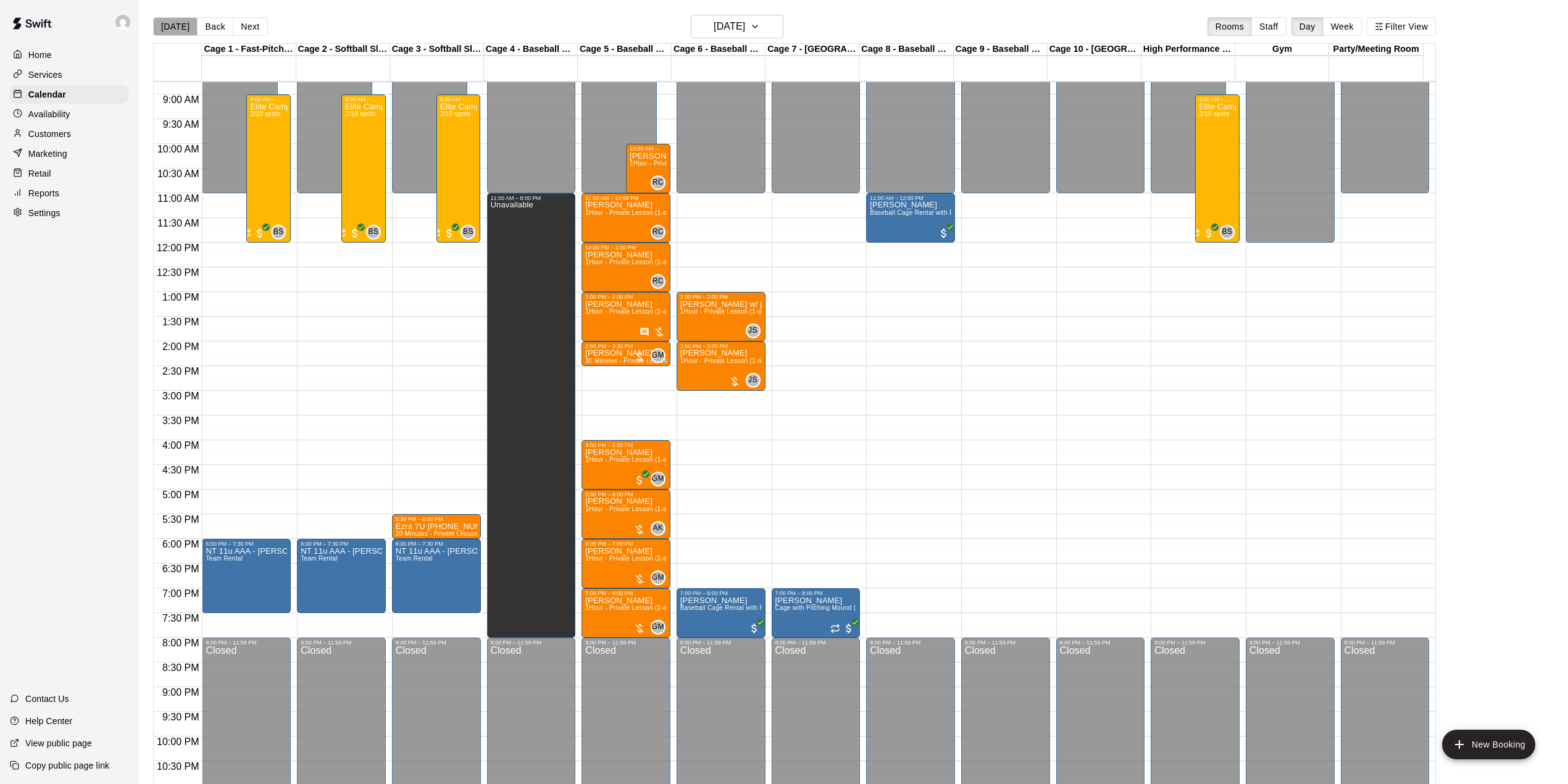
click at [183, 24] on button "[DATE]" at bounding box center [175, 26] width 45 height 19
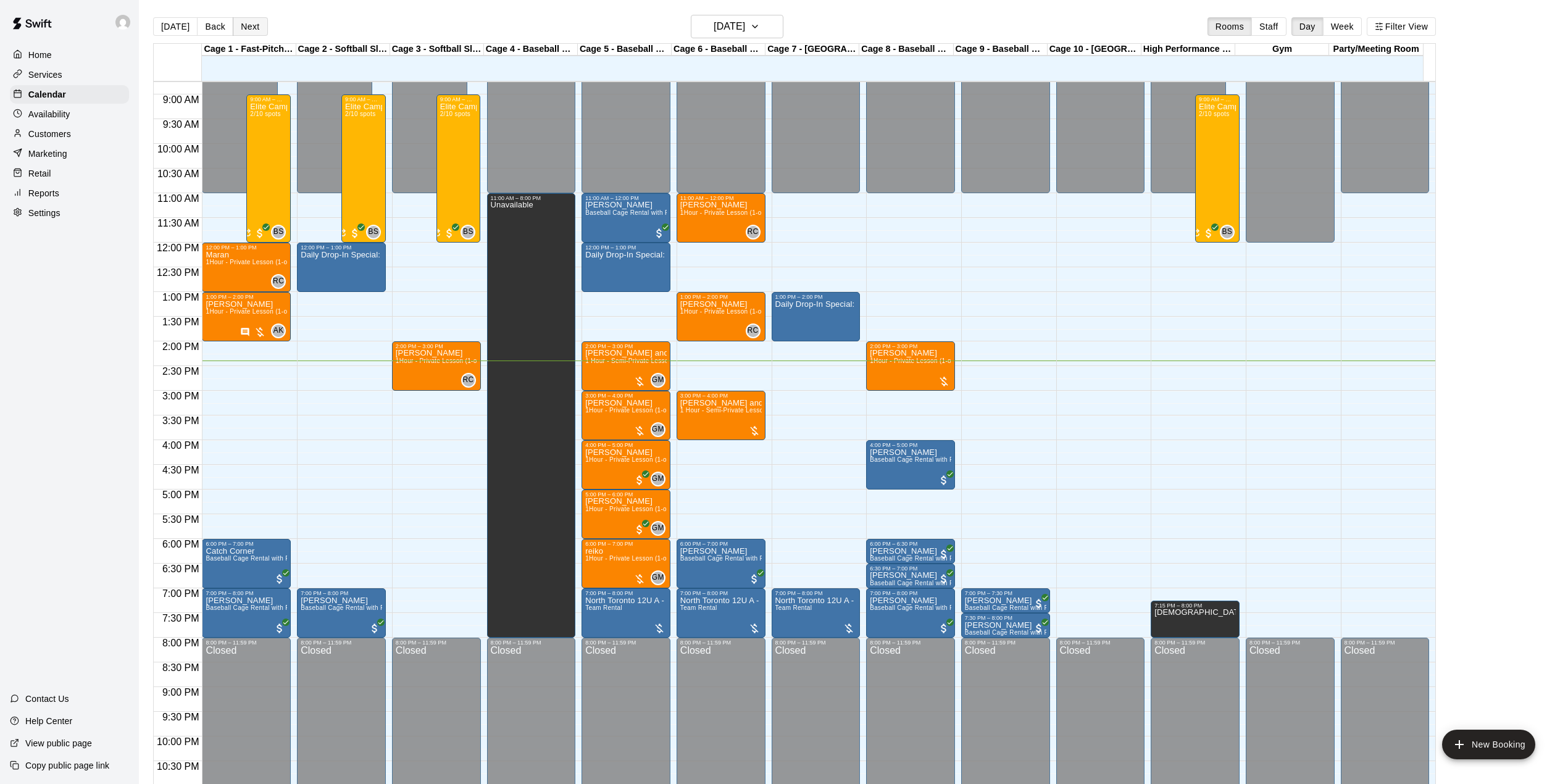
click at [242, 22] on button "Next" at bounding box center [249, 26] width 35 height 19
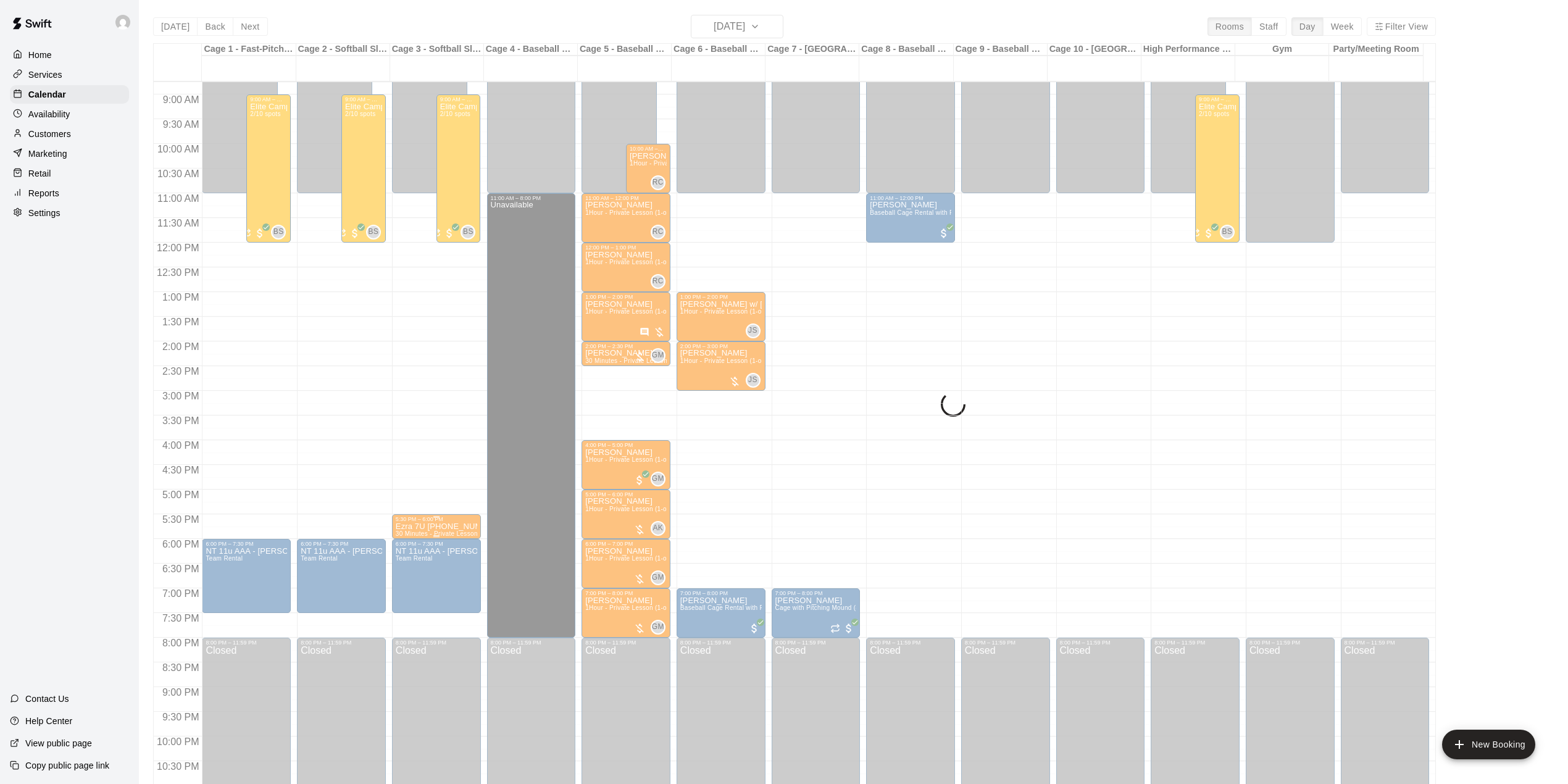
click at [438, 522] on div "5:30 PM – 6:00 PM" at bounding box center [436, 519] width 82 height 6
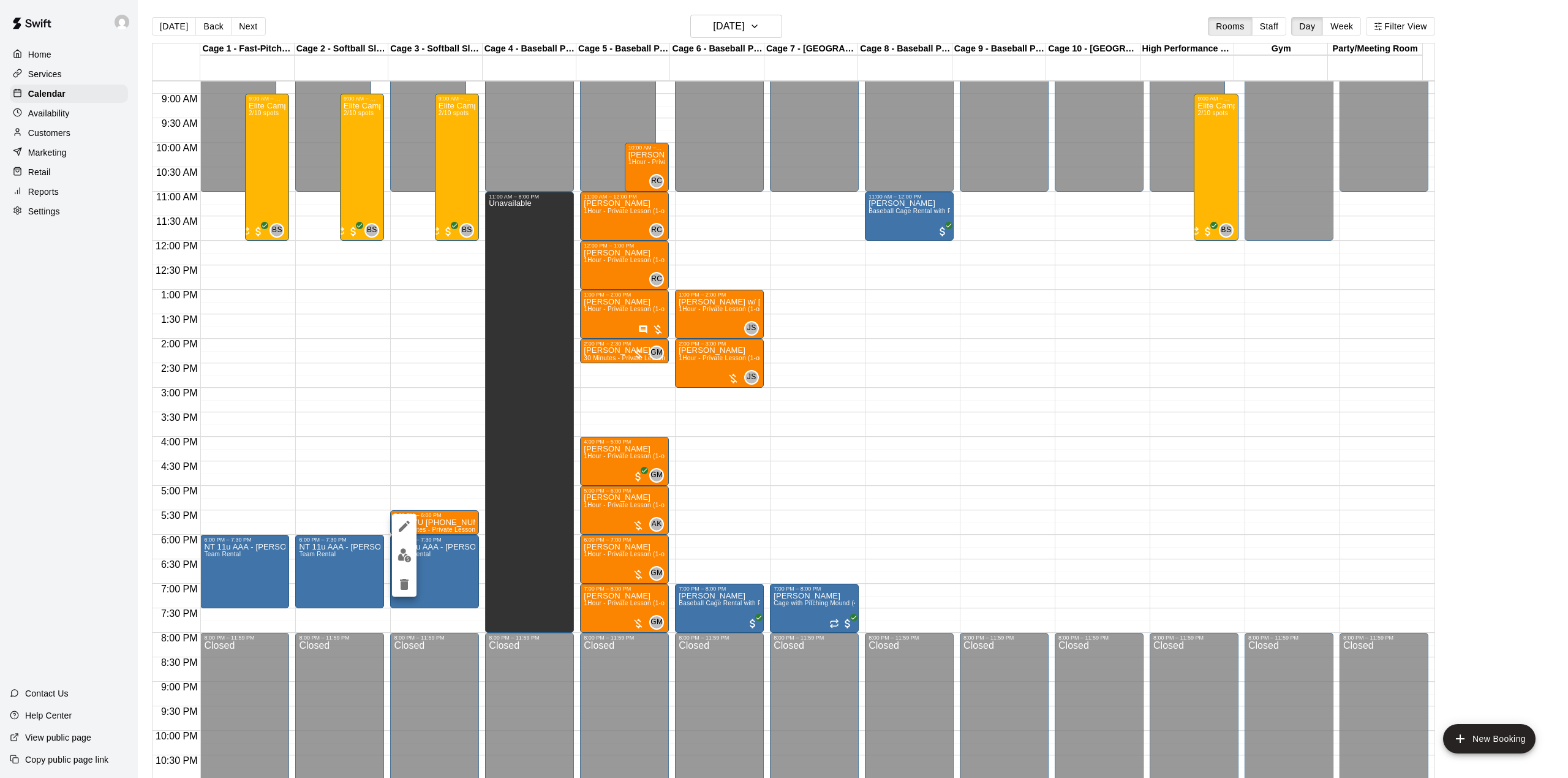
click at [436, 520] on div at bounding box center [784, 389] width 1568 height 778
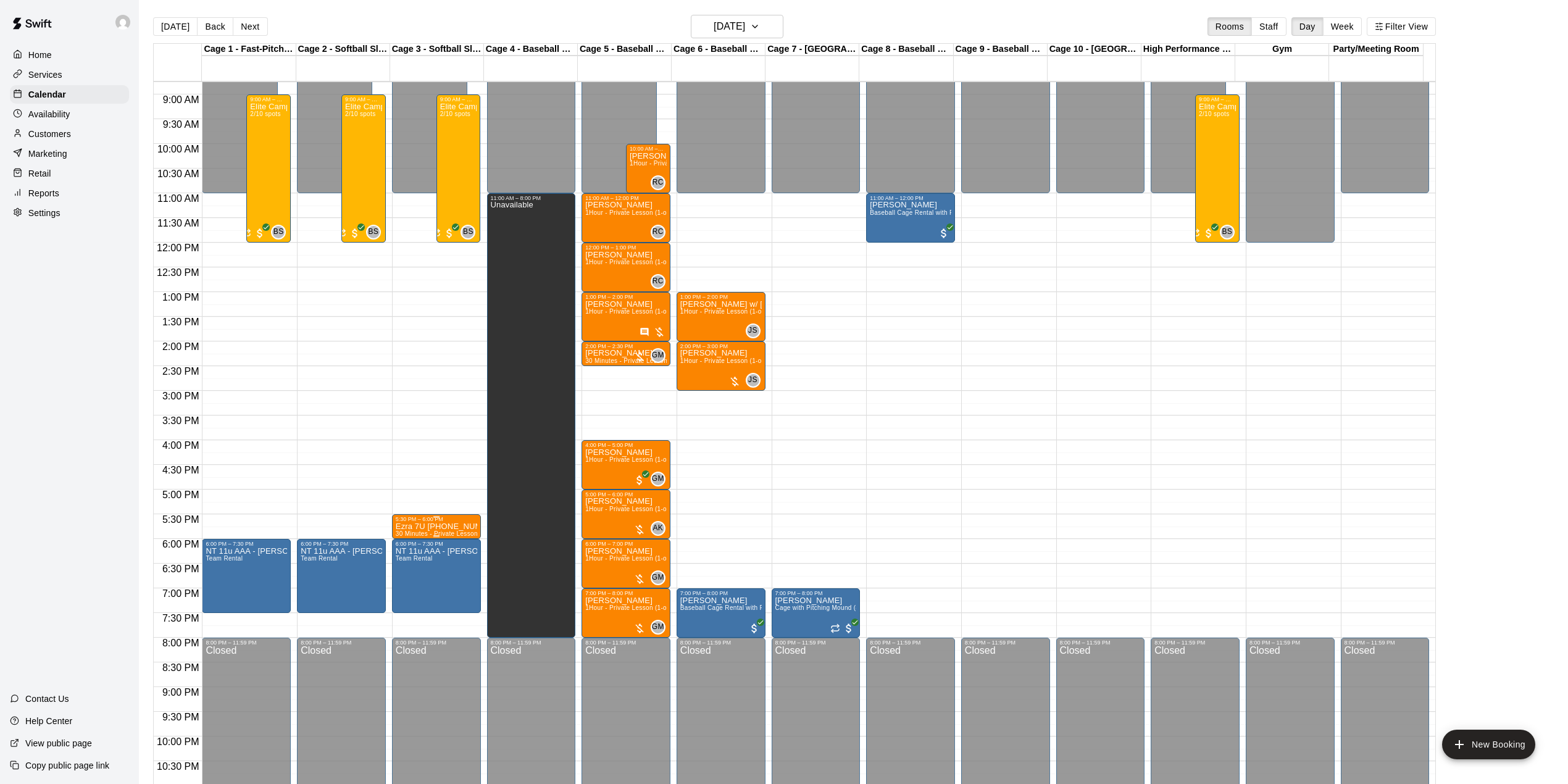
click at [424, 526] on p "Ezra 7U [PHONE_NUMBER]" at bounding box center [436, 526] width 82 height 0
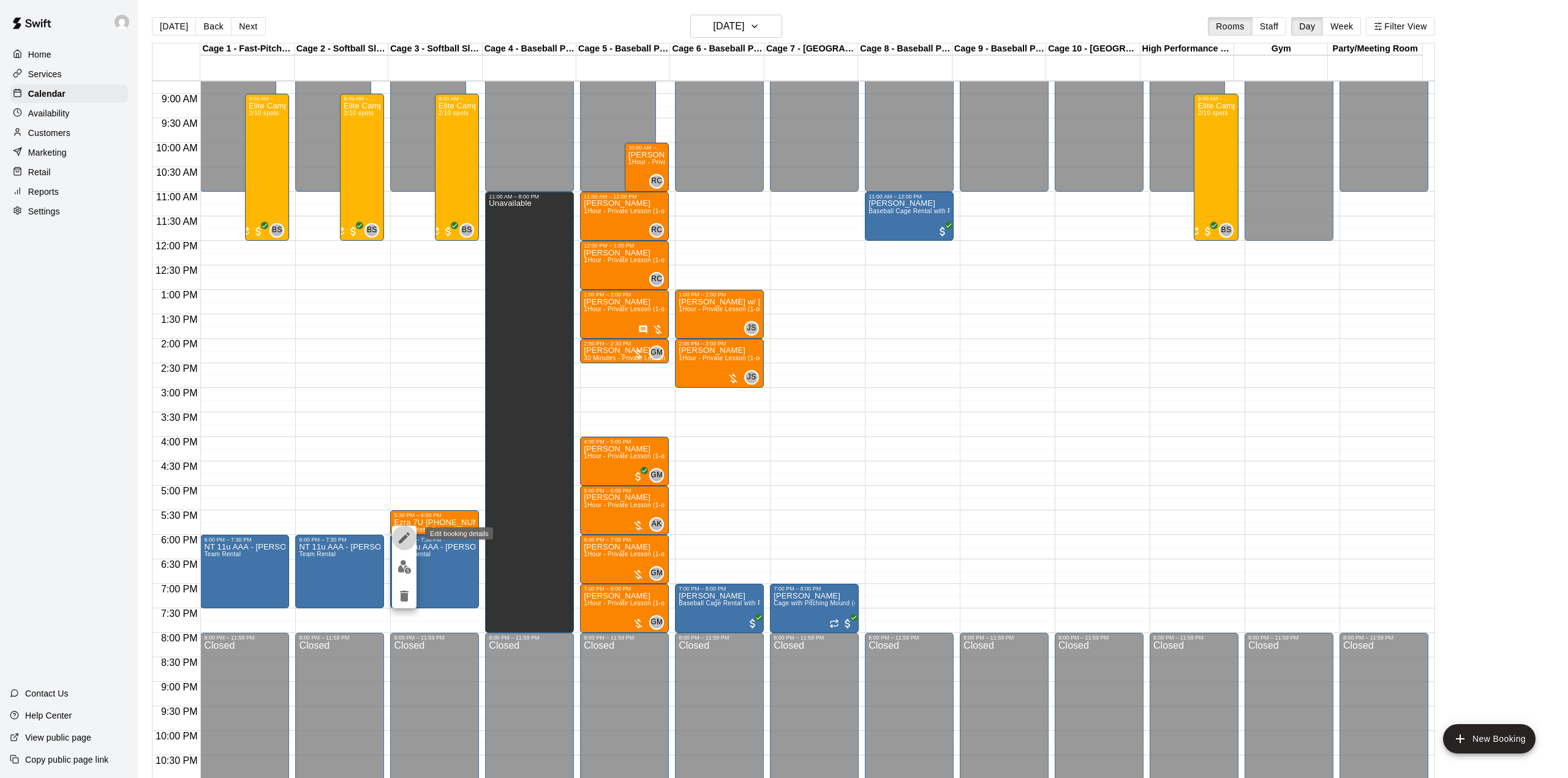
click at [400, 532] on icon "edit" at bounding box center [404, 538] width 14 height 14
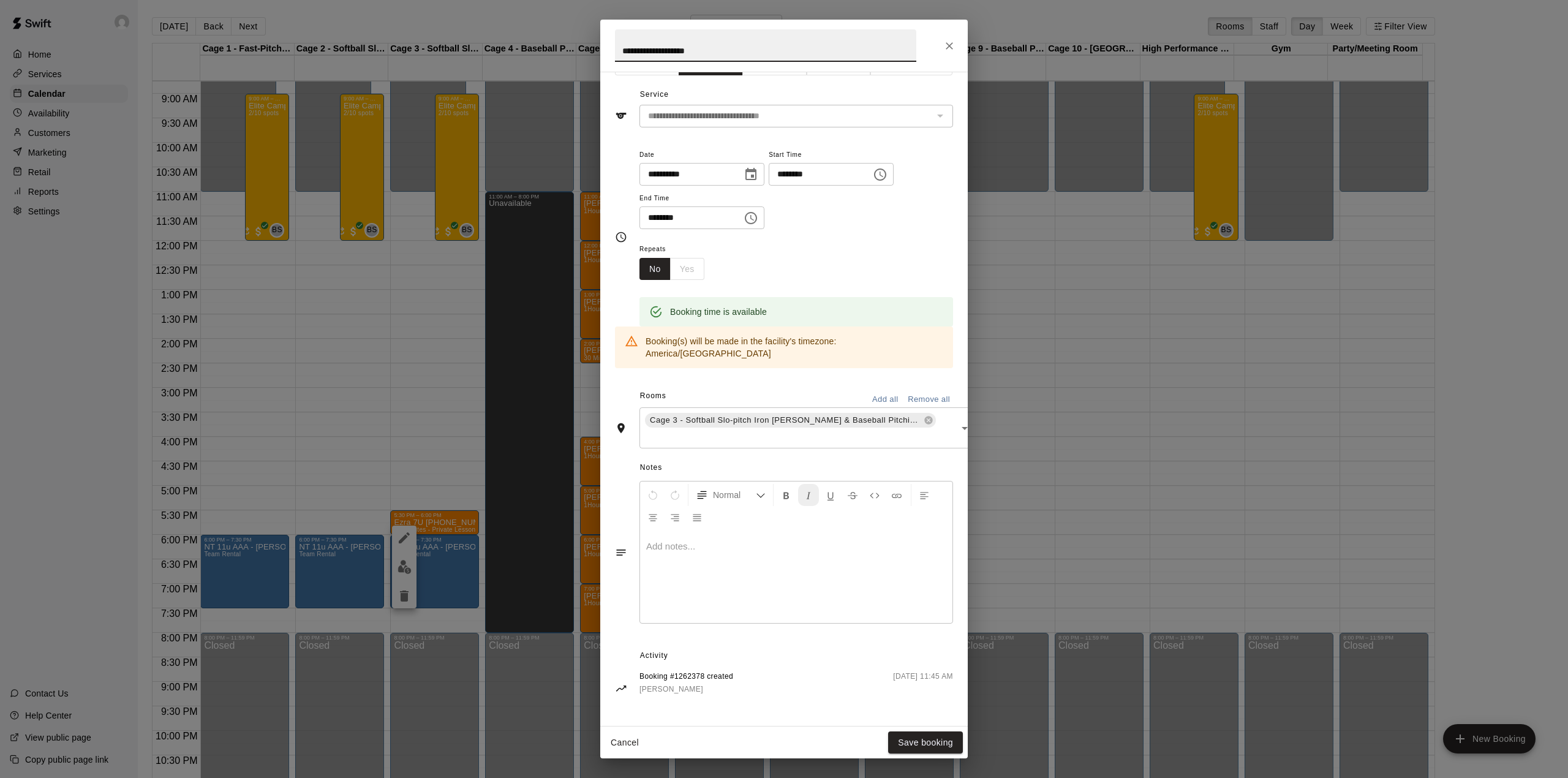
scroll to position [0, 0]
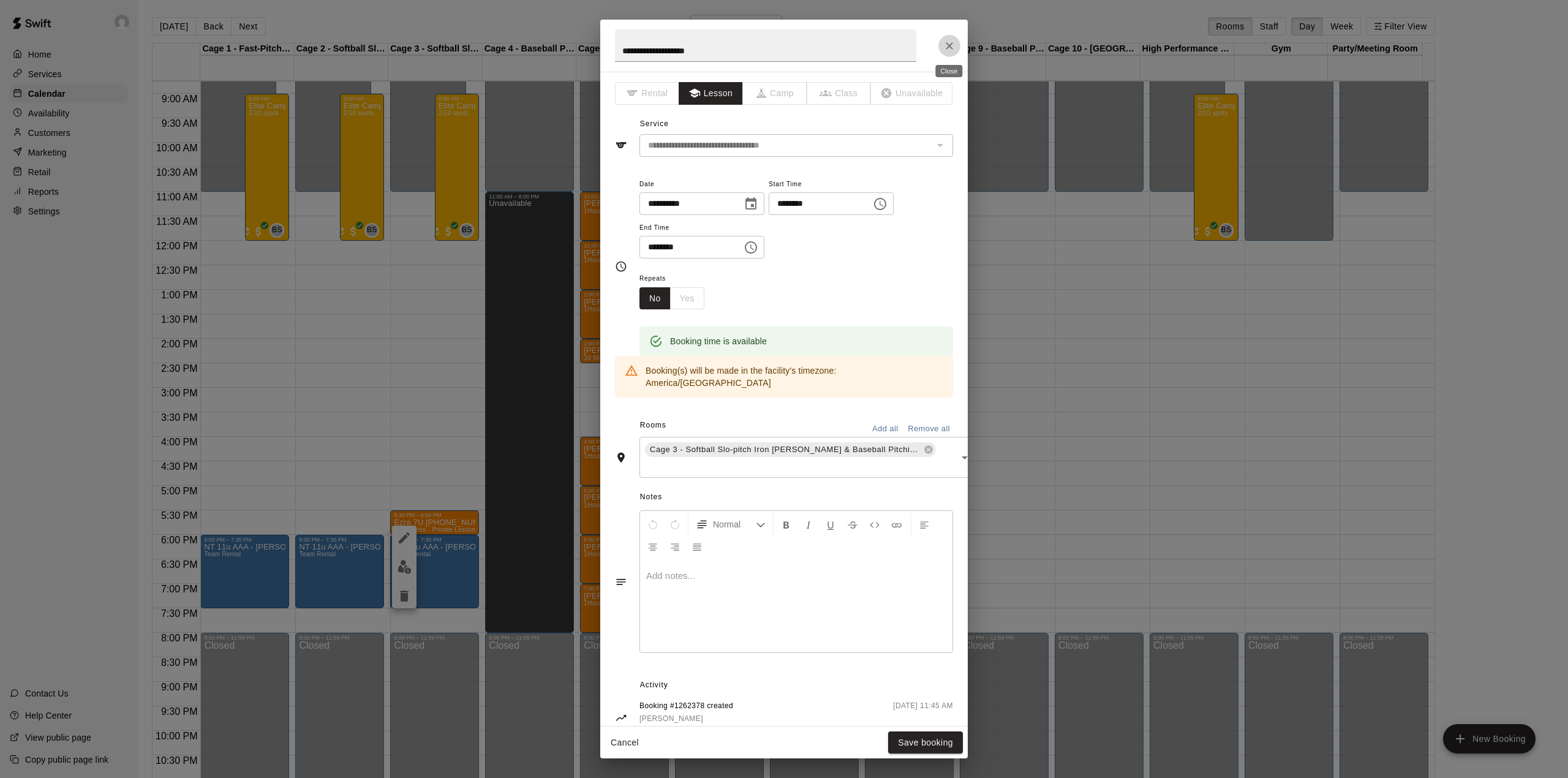
click at [947, 42] on icon "Close" at bounding box center [949, 46] width 12 height 12
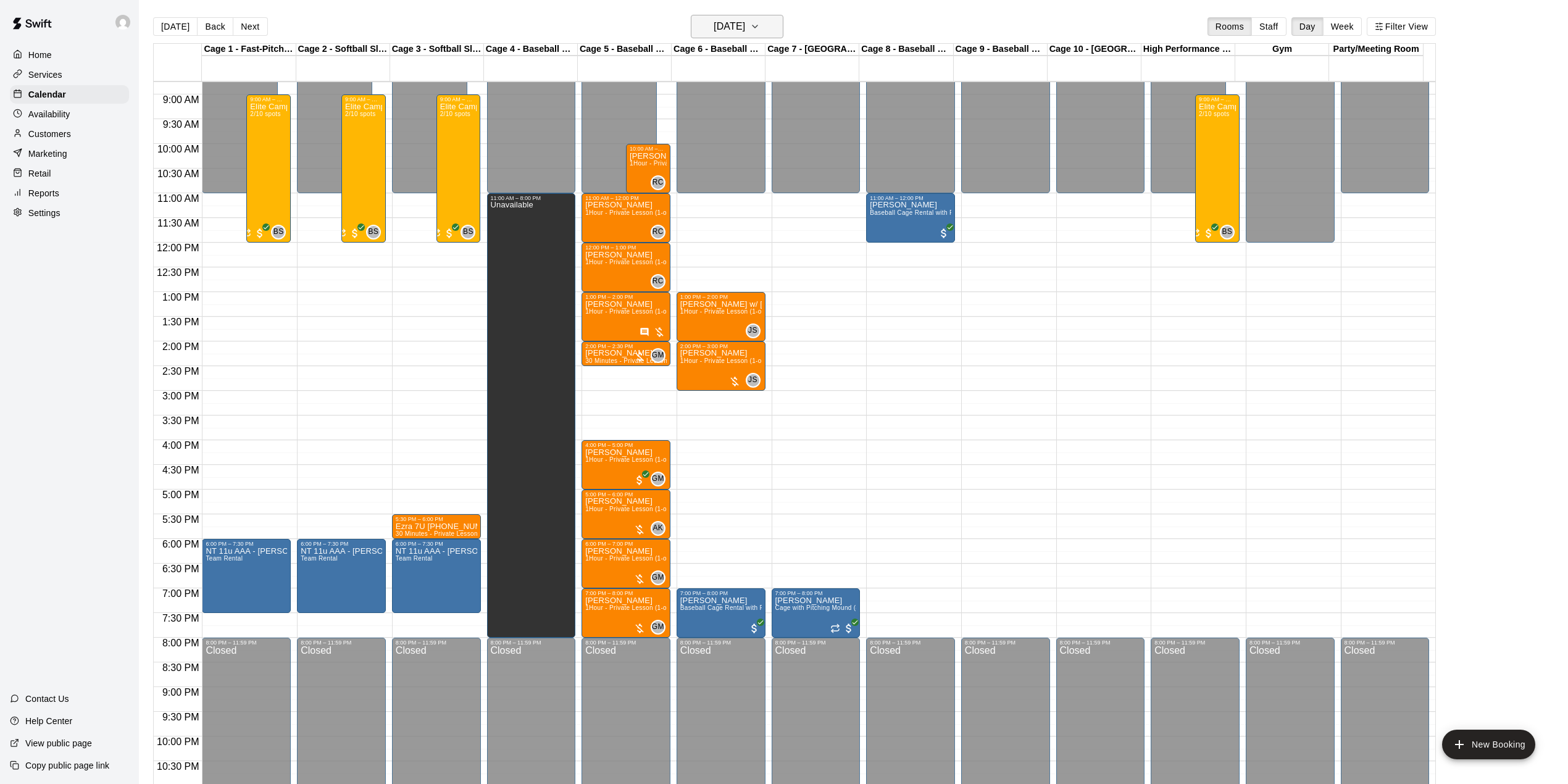
click at [760, 28] on icon "button" at bounding box center [755, 27] width 10 height 15
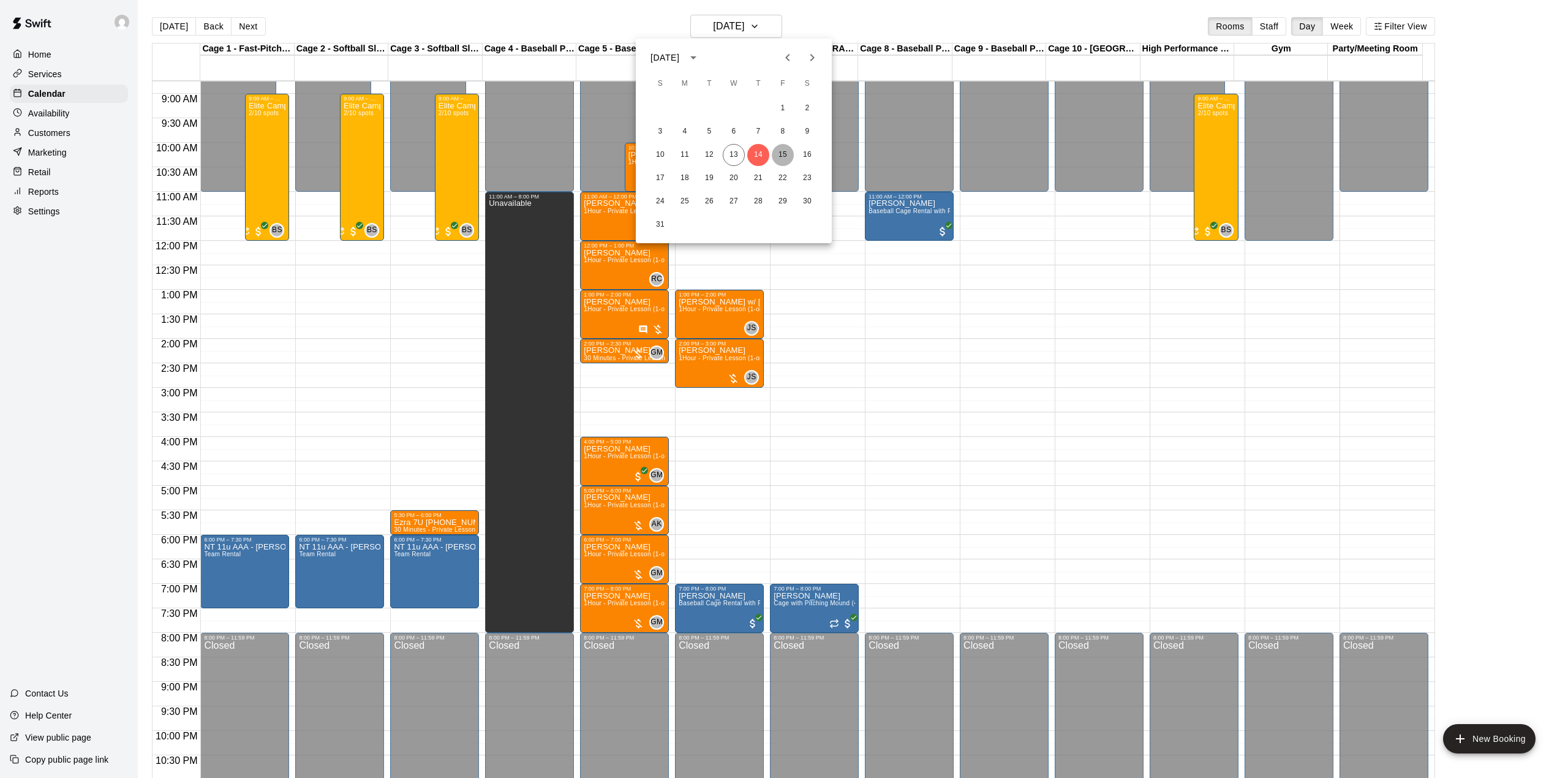
click at [783, 149] on button "15" at bounding box center [782, 154] width 22 height 22
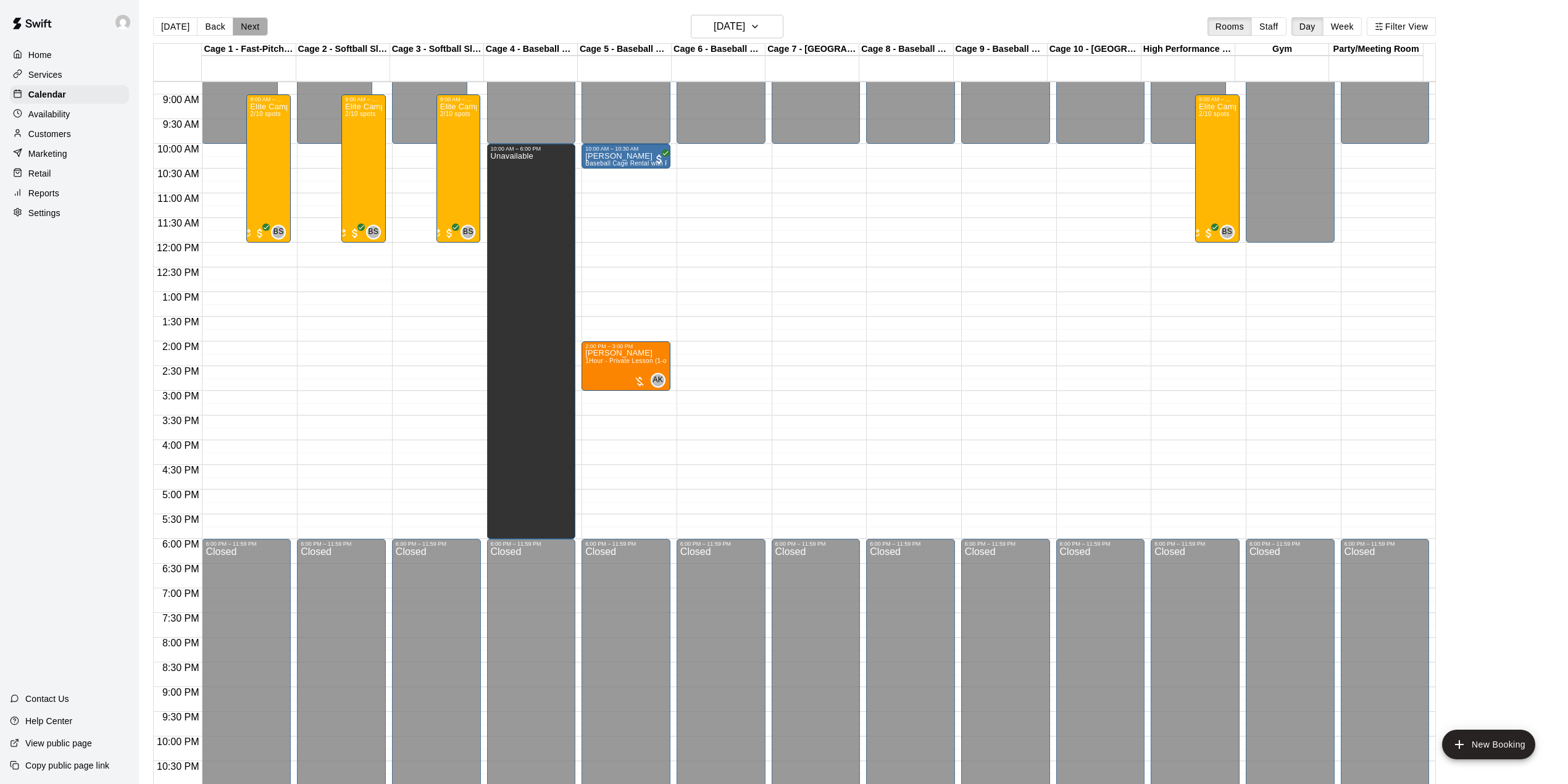
click at [250, 28] on button "Next" at bounding box center [249, 26] width 35 height 19
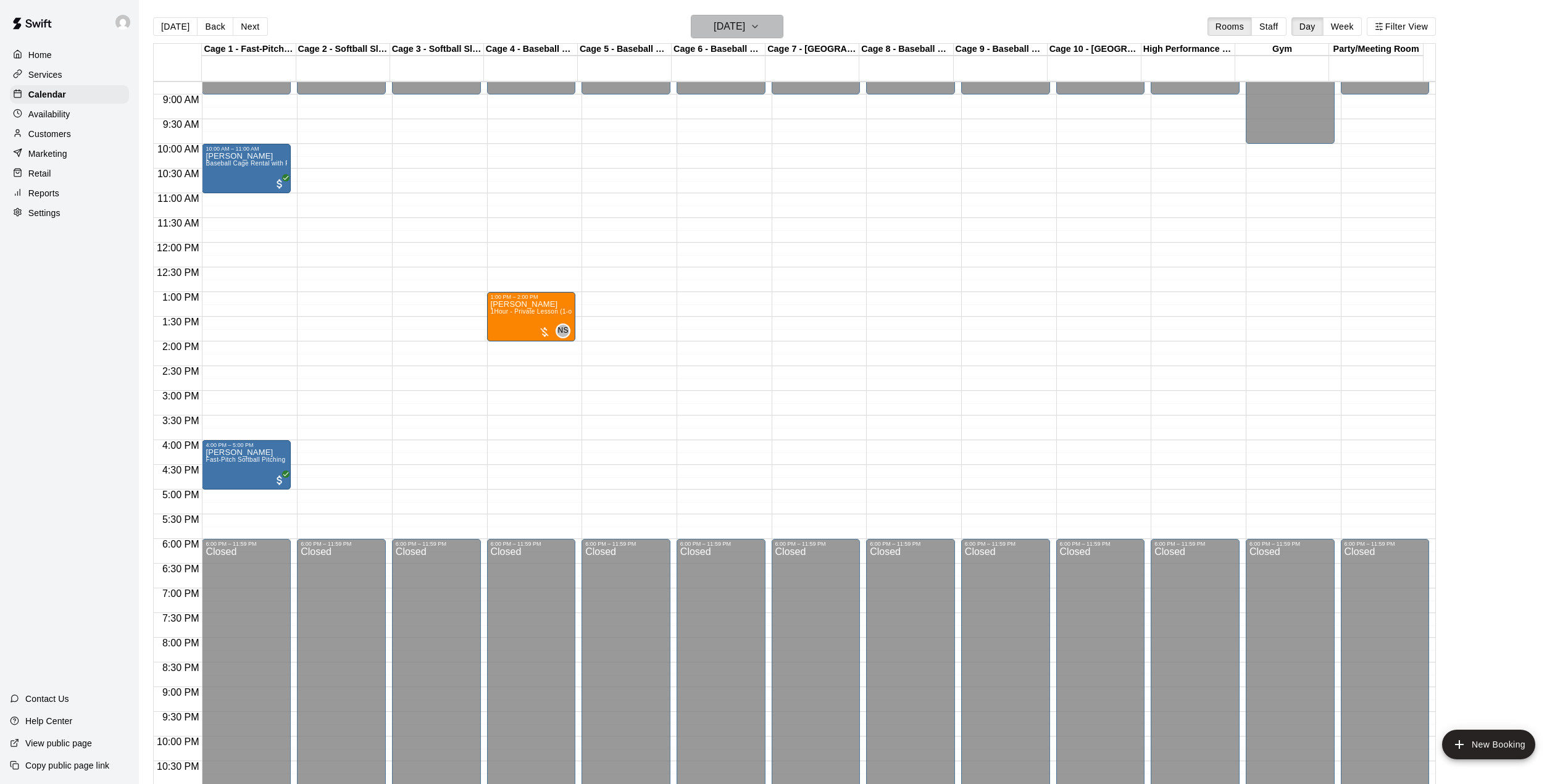
click at [745, 26] on h6 "[DATE]" at bounding box center [729, 26] width 32 height 17
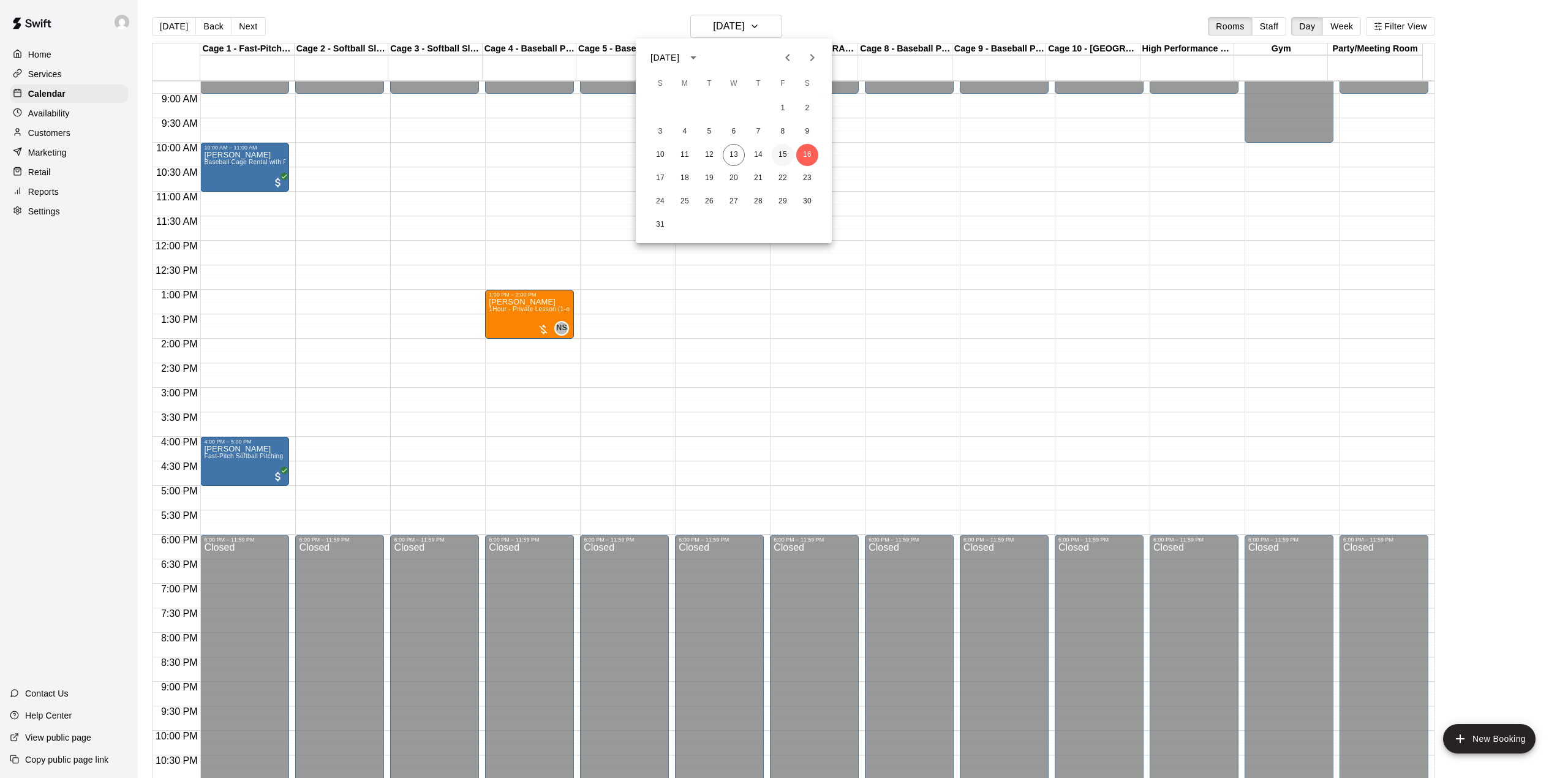
click at [780, 154] on button "15" at bounding box center [782, 154] width 22 height 22
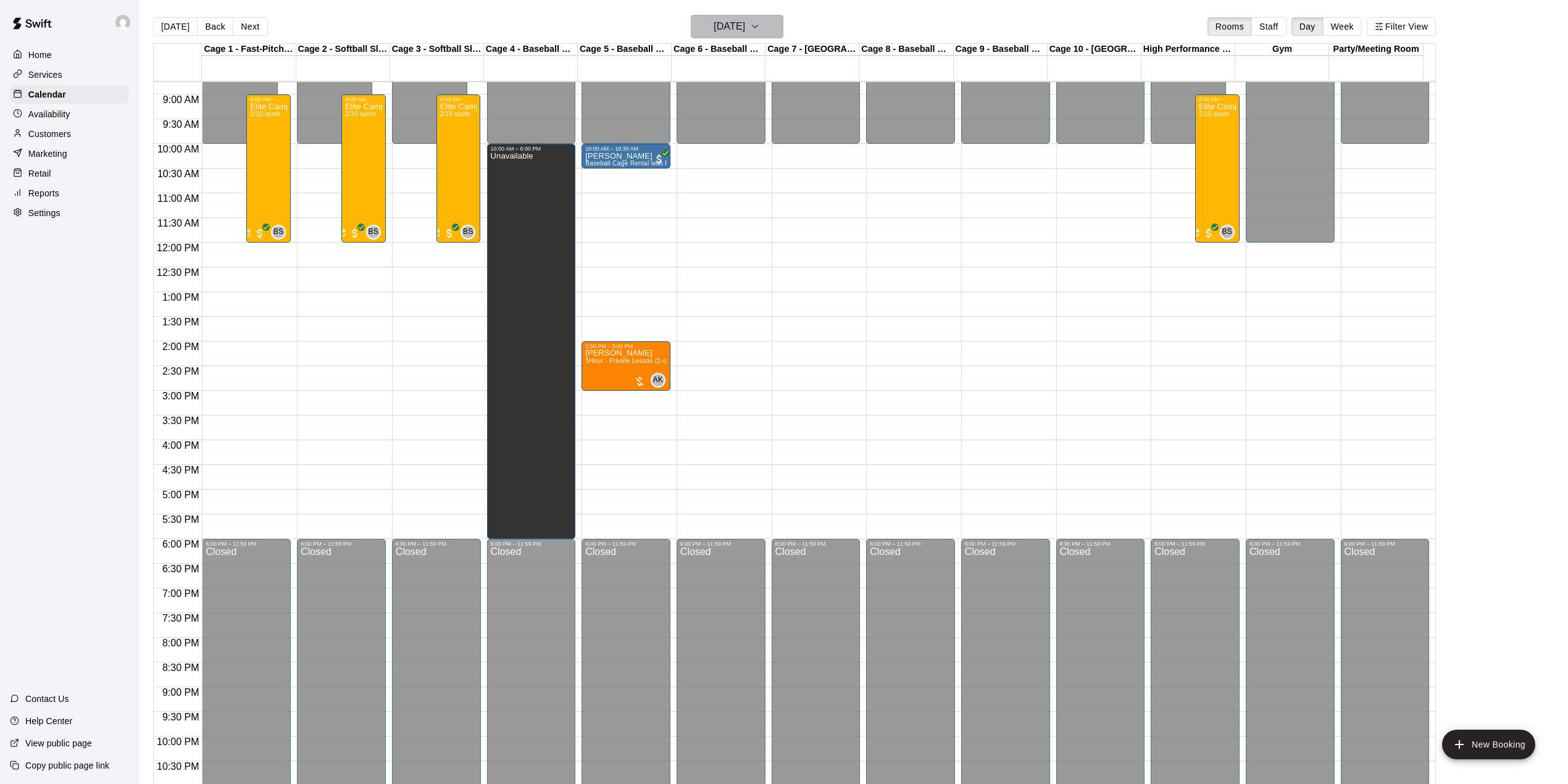
click at [714, 30] on h6 "[DATE]" at bounding box center [729, 26] width 32 height 17
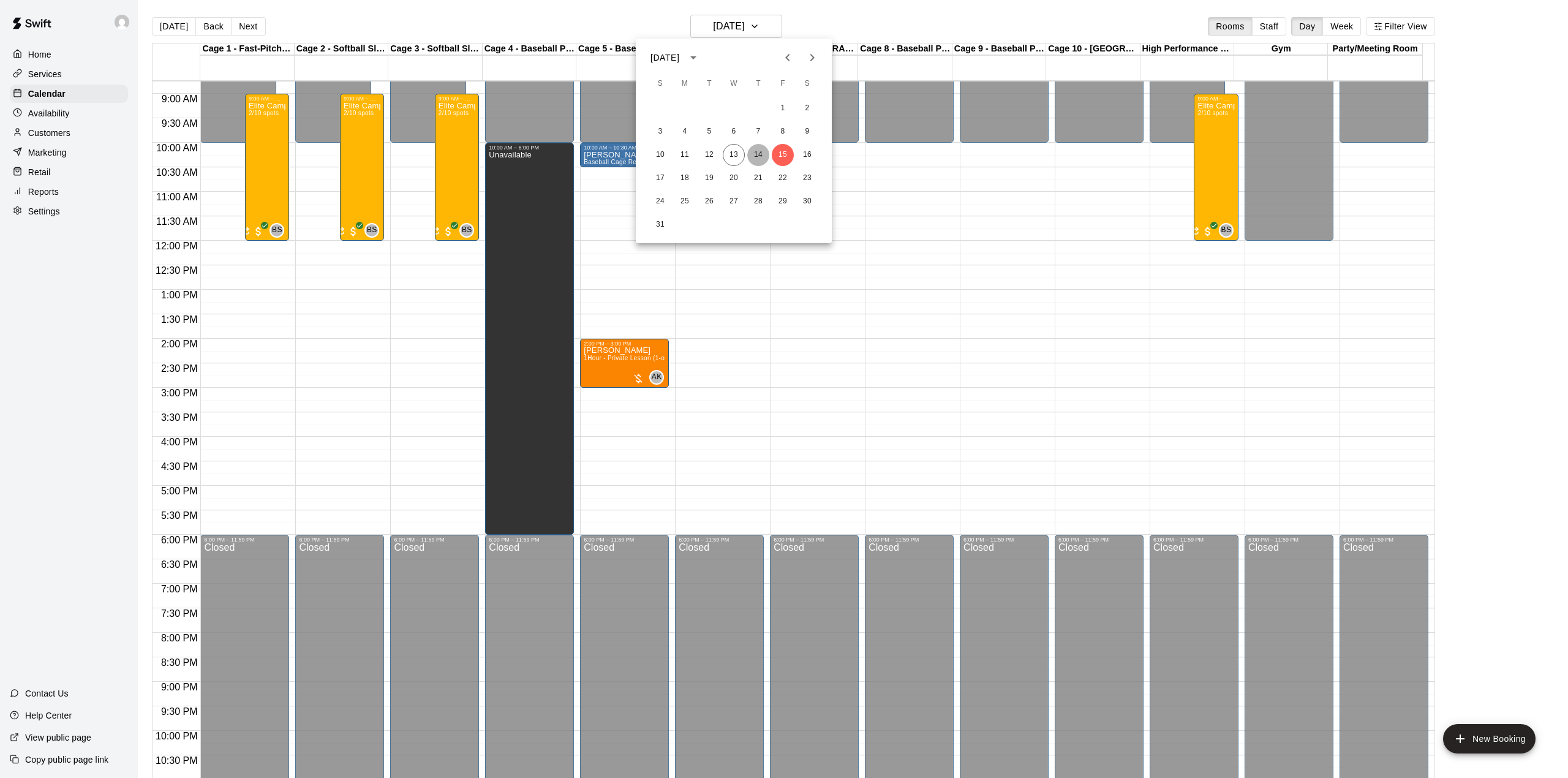
click at [759, 154] on button "14" at bounding box center [758, 154] width 22 height 22
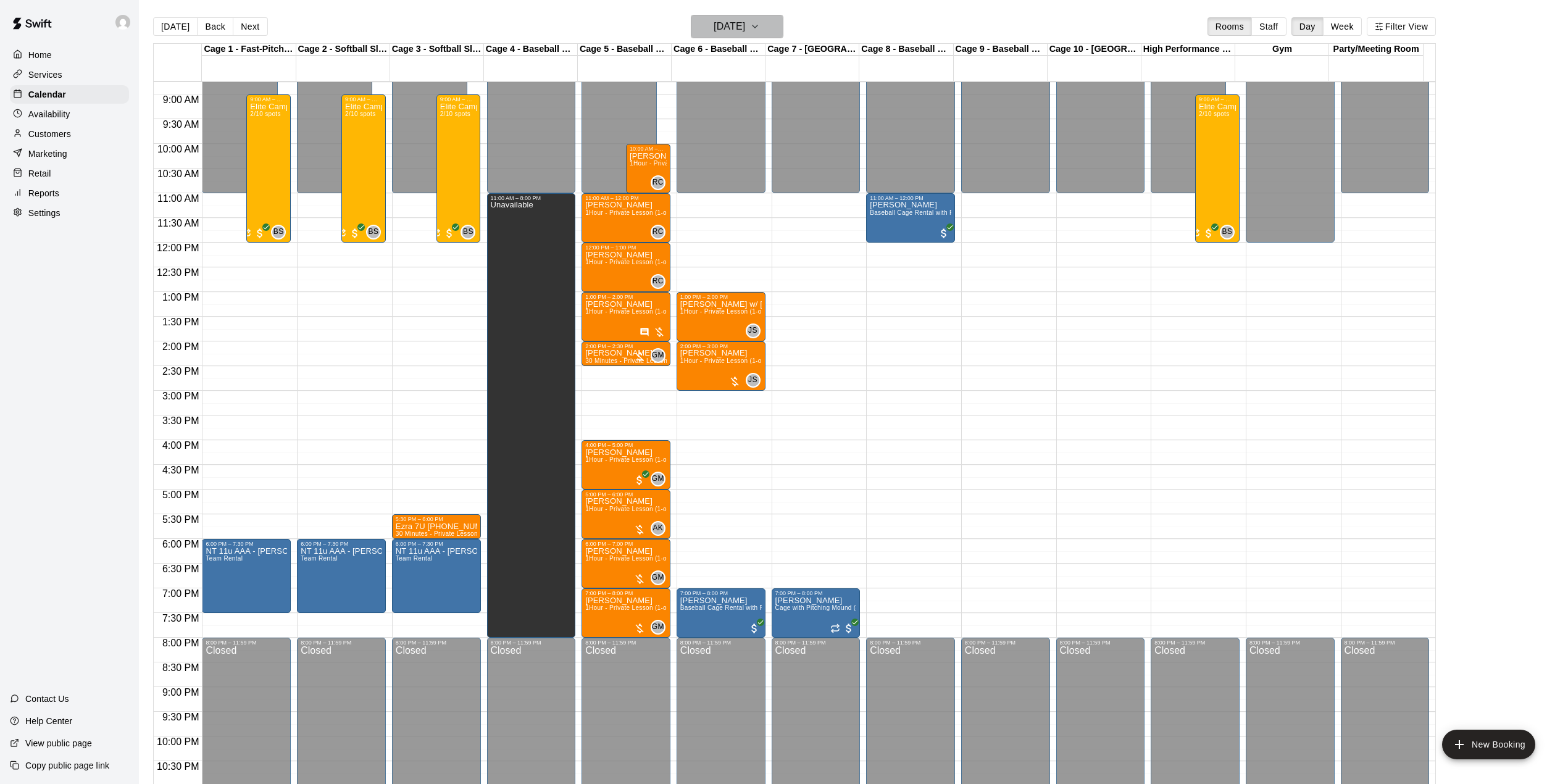
click at [745, 26] on h6 "[DATE]" at bounding box center [729, 26] width 32 height 17
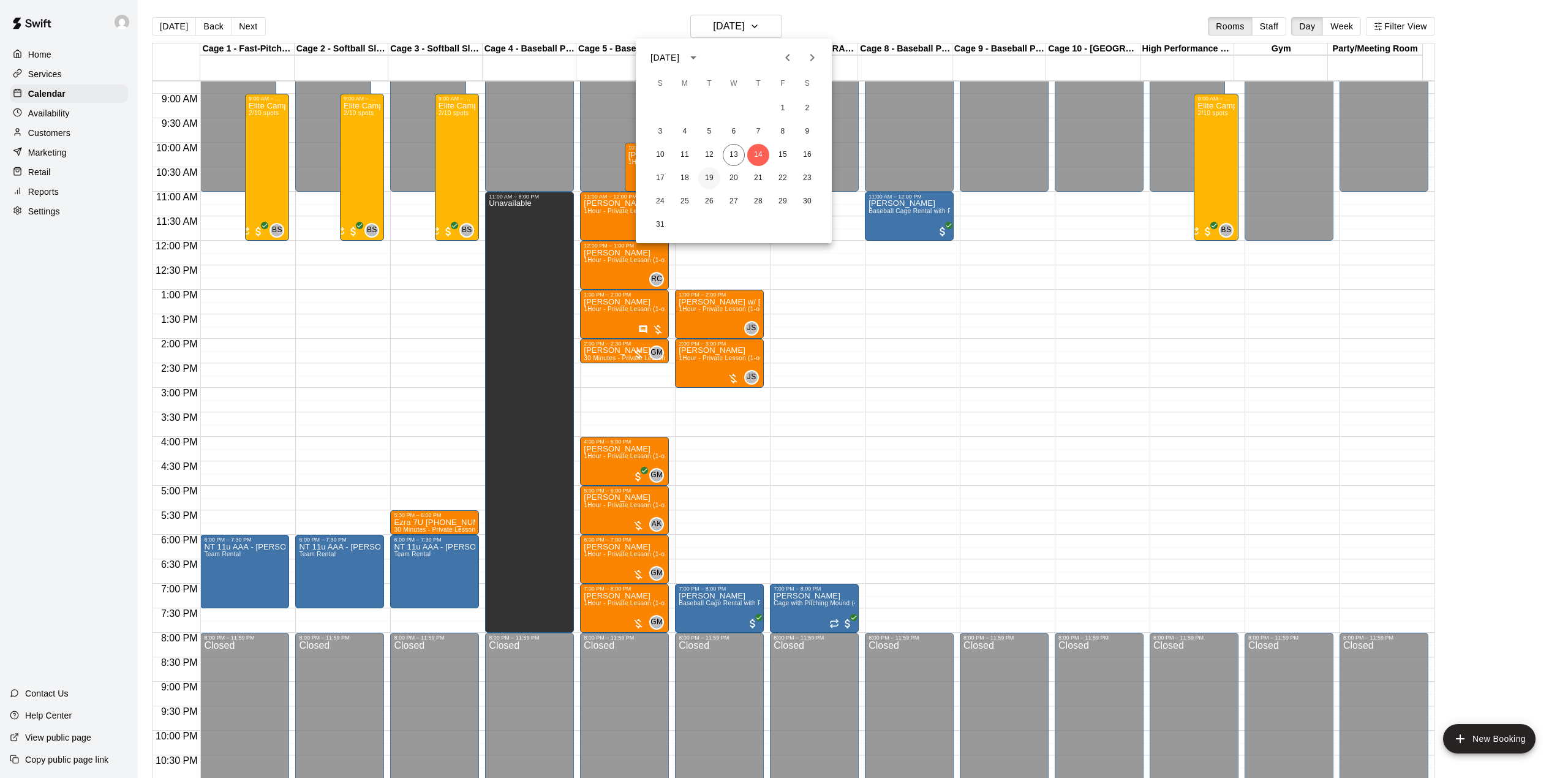
click at [706, 178] on button "19" at bounding box center [709, 178] width 22 height 22
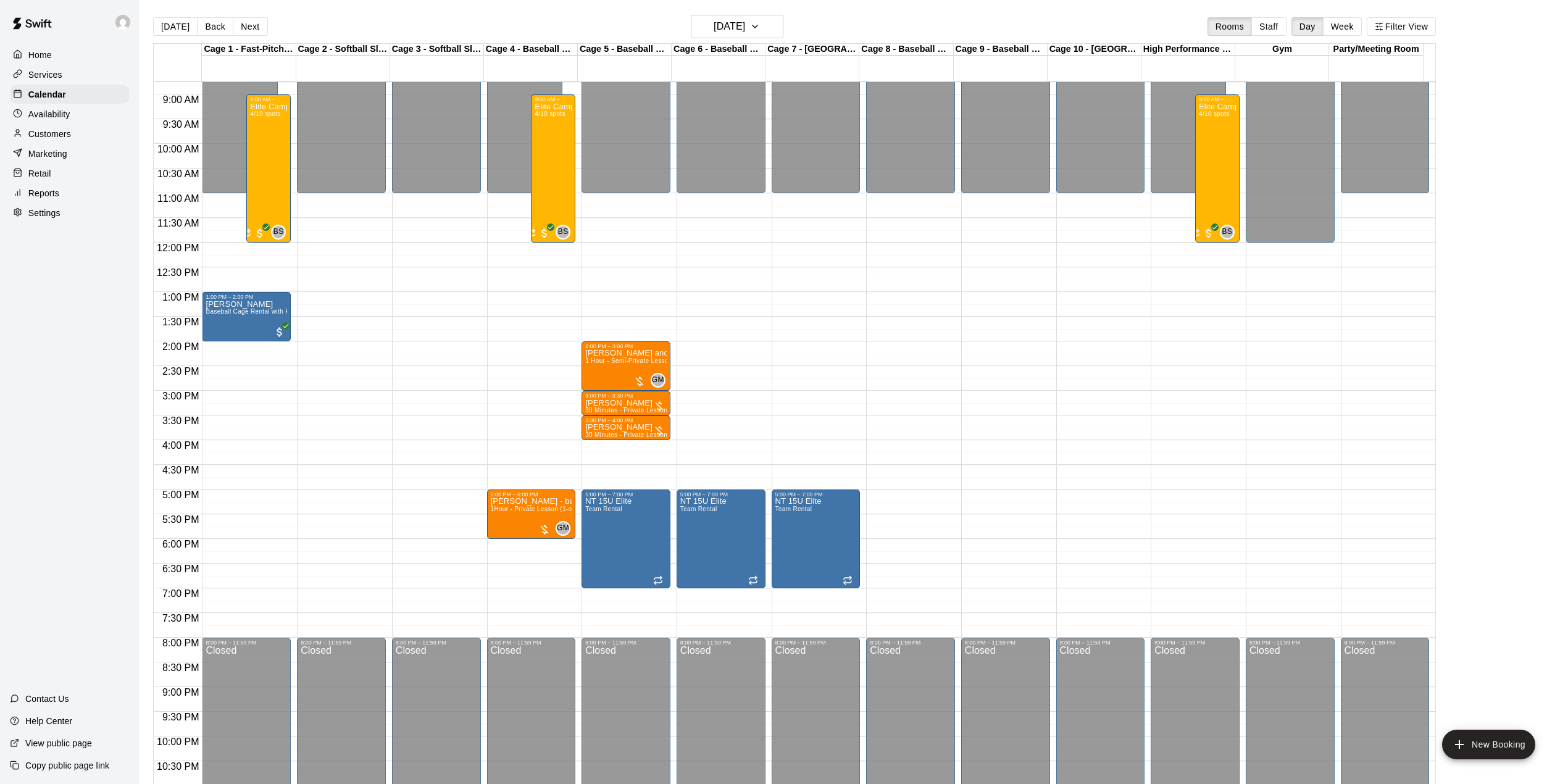
click at [518, 473] on div "12:00 AM – 11:00 AM Closed 5:00 PM – 6:00 PM [PERSON_NAME] - batting - machine …" at bounding box center [531, 242] width 89 height 1185
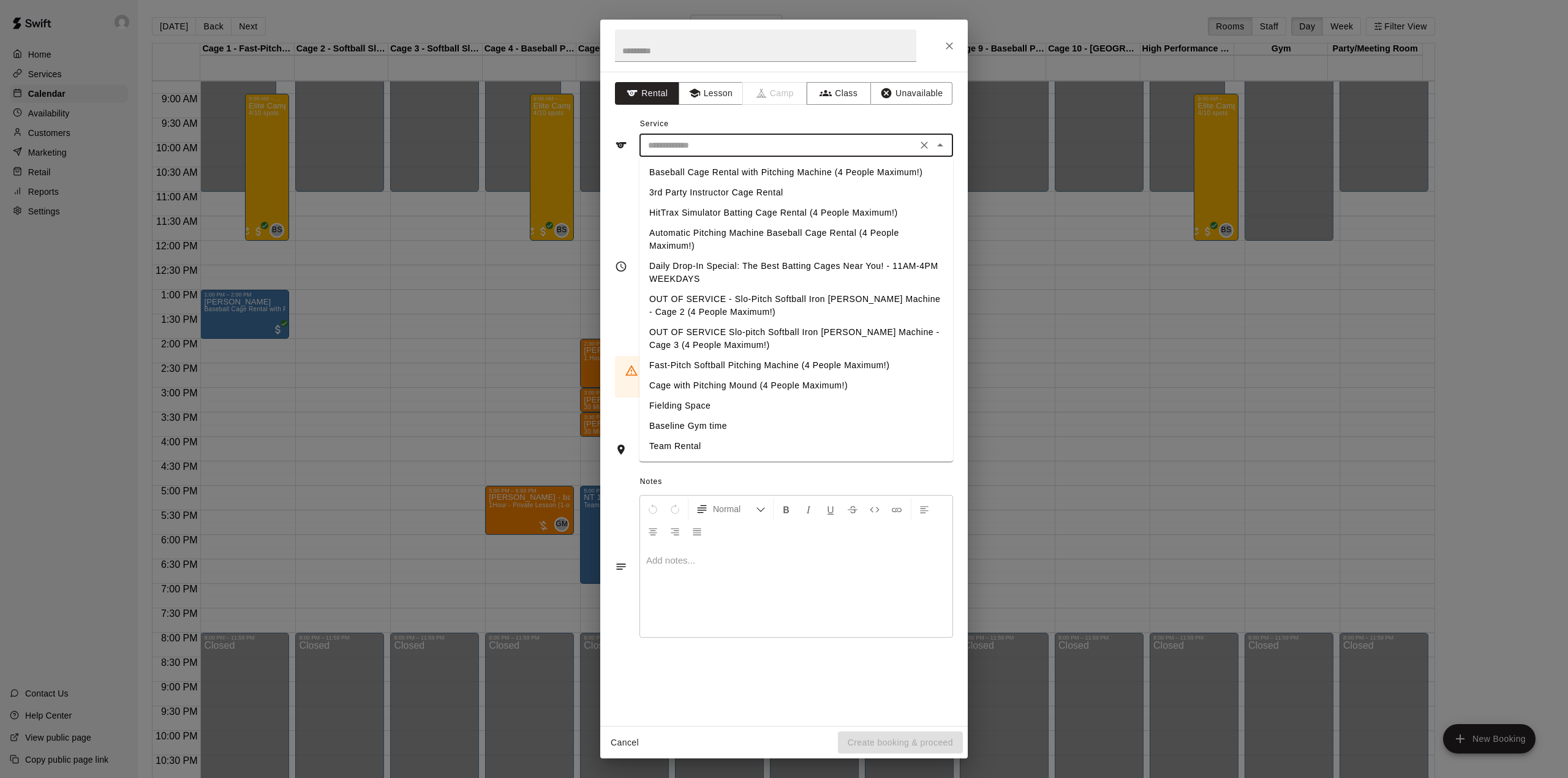
click at [779, 143] on input "text" at bounding box center [778, 145] width 270 height 15
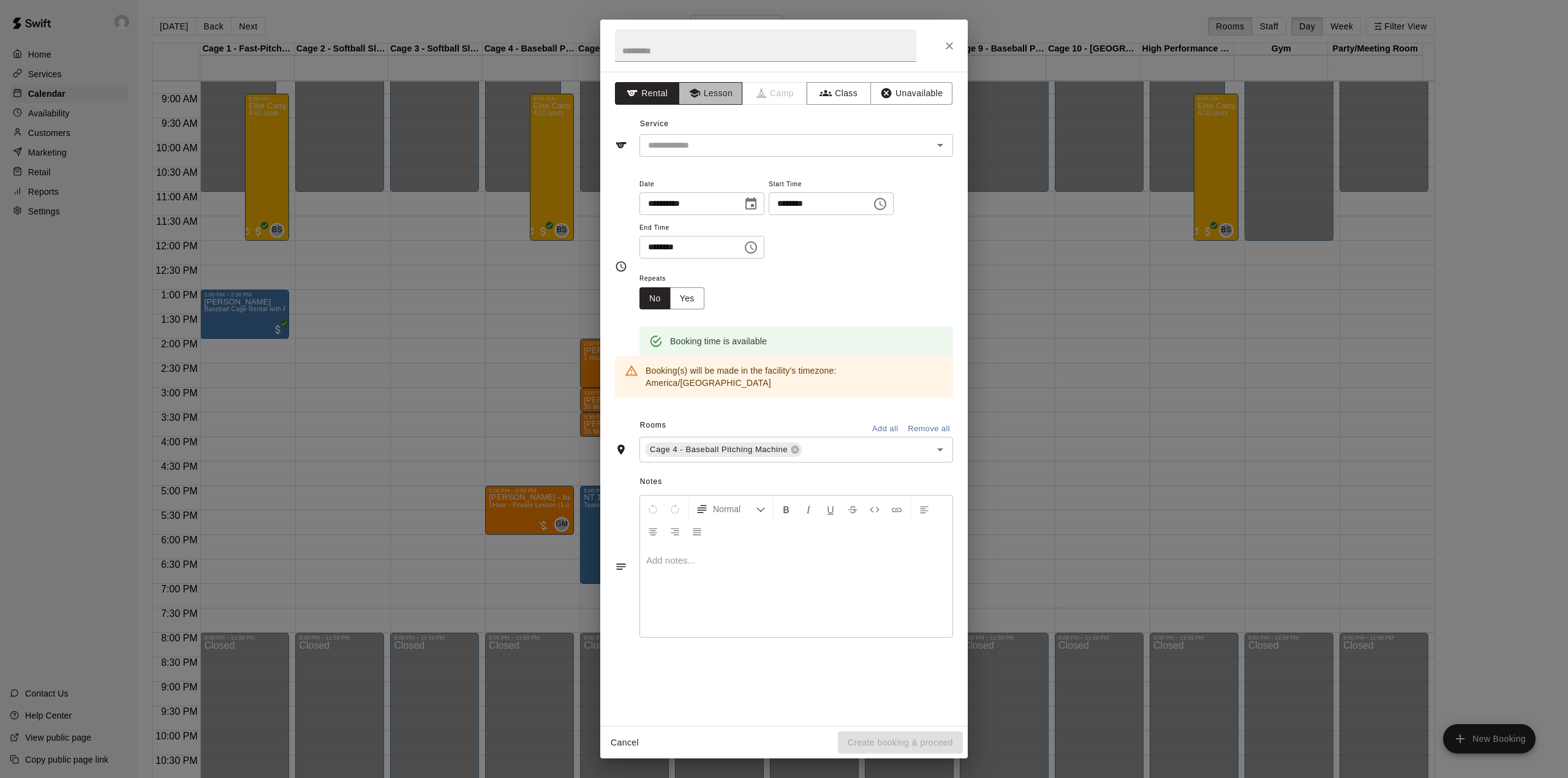
click at [728, 94] on button "Lesson" at bounding box center [710, 93] width 64 height 23
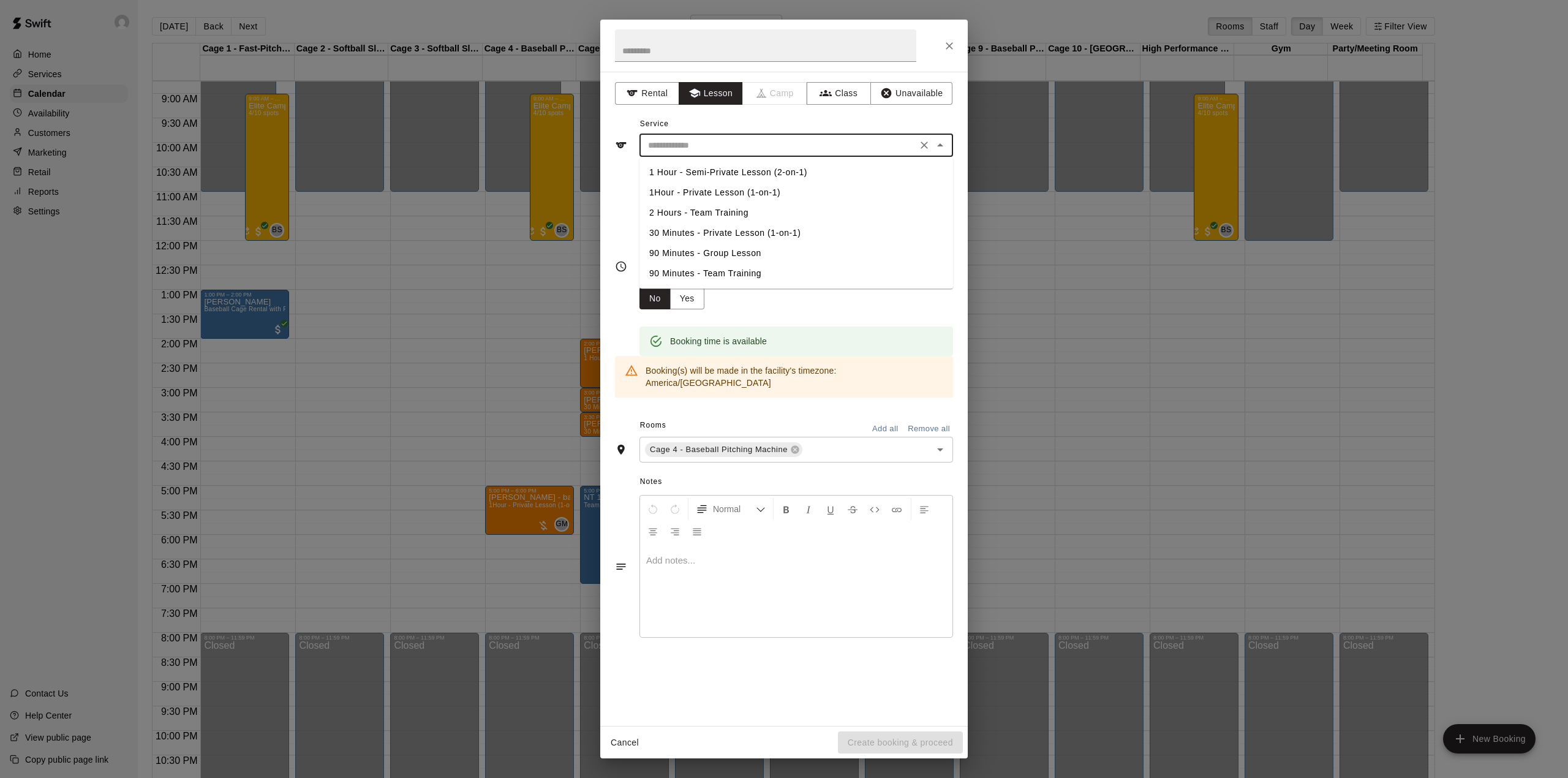
click at [712, 145] on input "text" at bounding box center [778, 145] width 270 height 15
click at [691, 226] on li "30 Minutes - Private Lesson (1-on-1)" at bounding box center [796, 232] width 313 height 20
type input "**********"
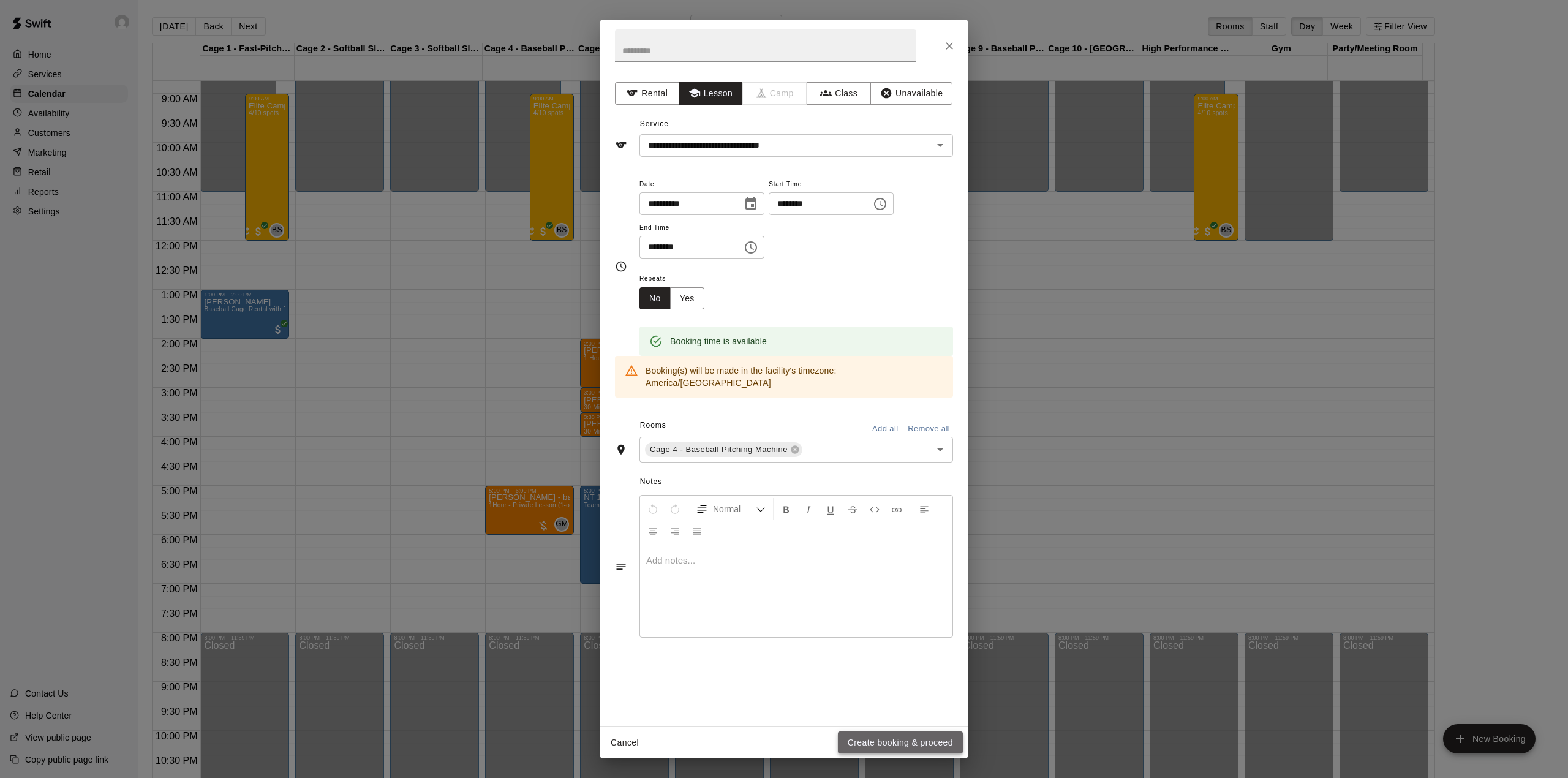
click at [871, 740] on button "Create booking & proceed" at bounding box center [899, 743] width 125 height 23
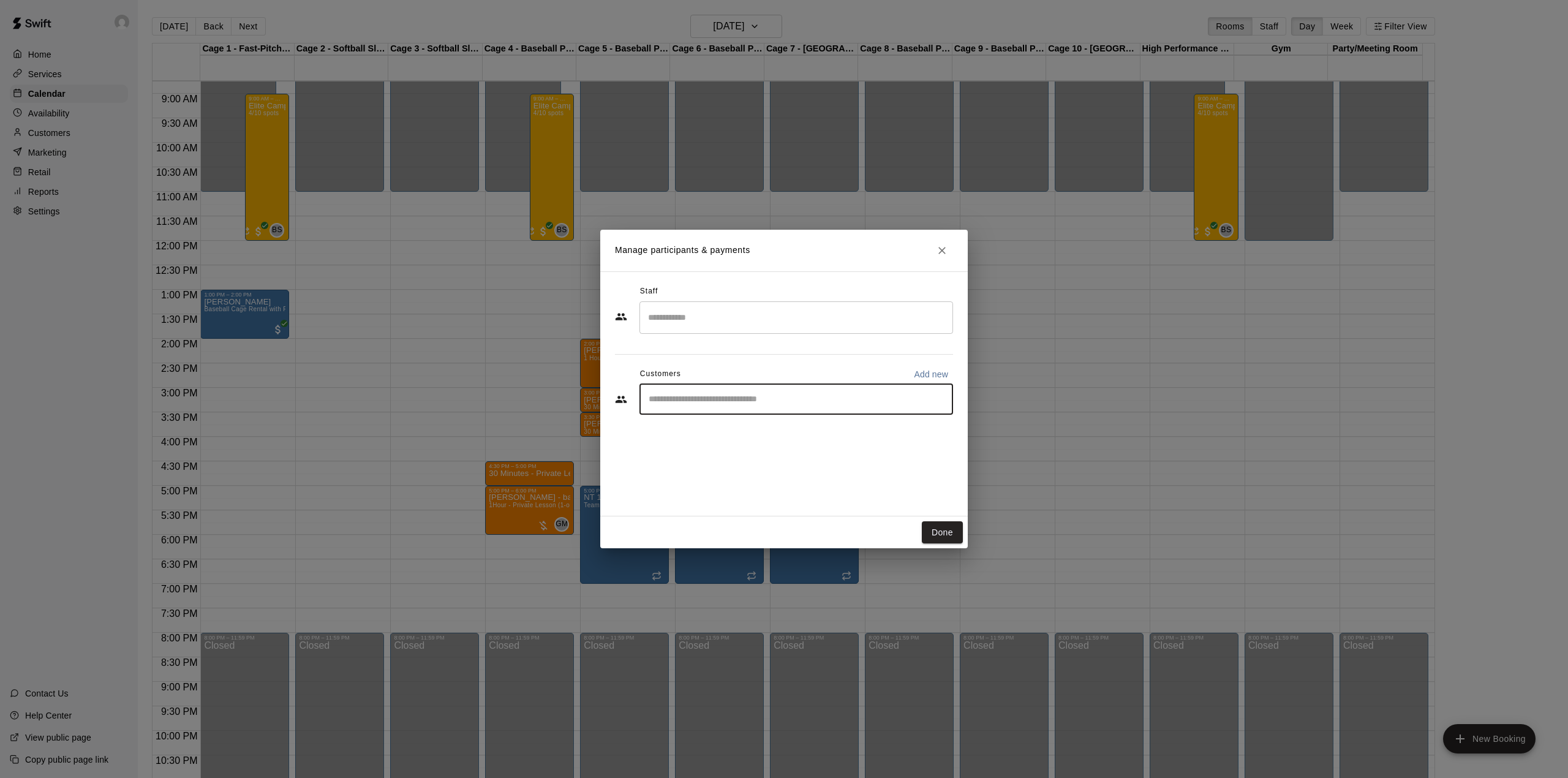
click at [727, 403] on input "Start typing to search customers..." at bounding box center [796, 399] width 302 height 12
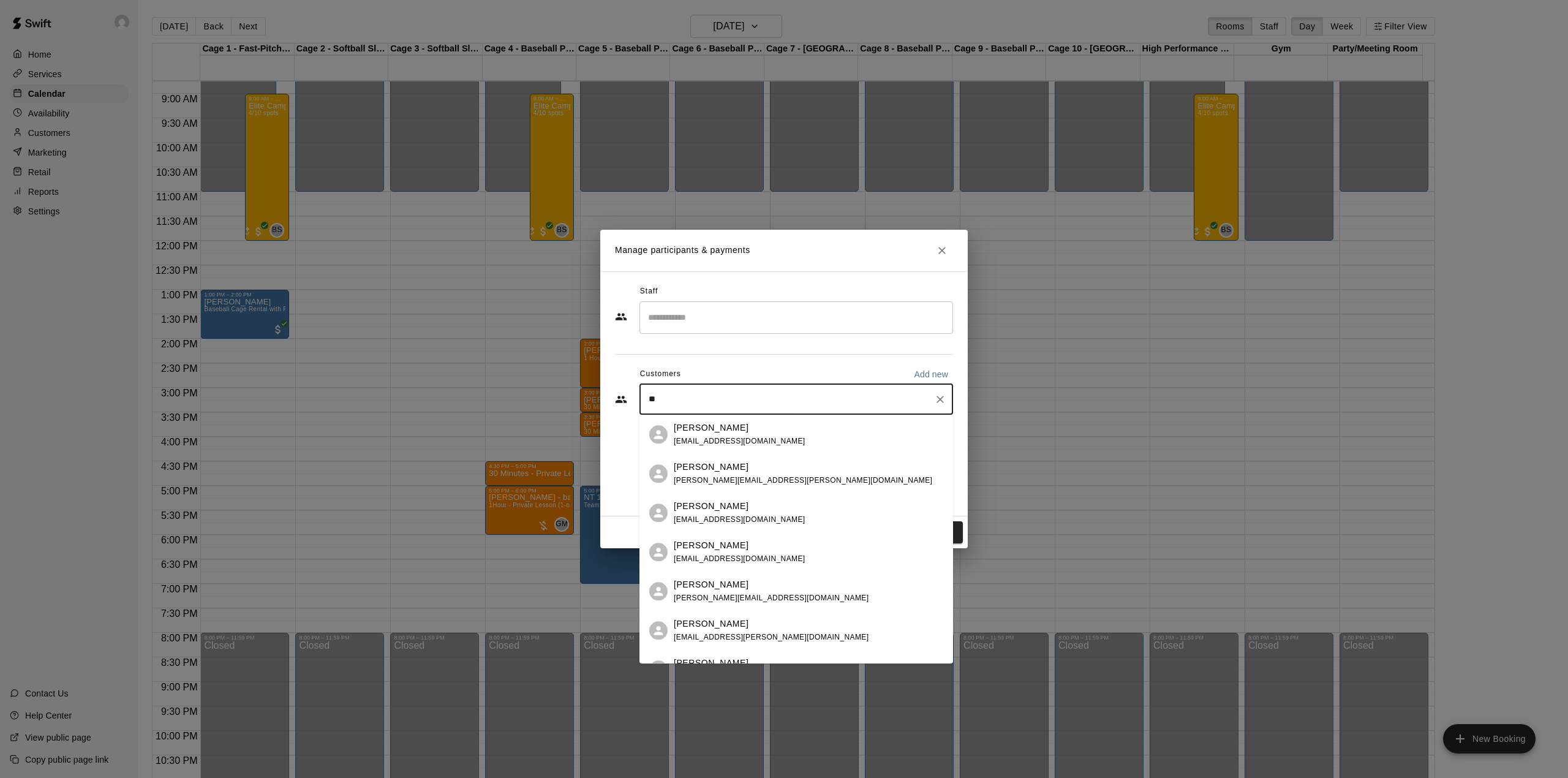
type input "*"
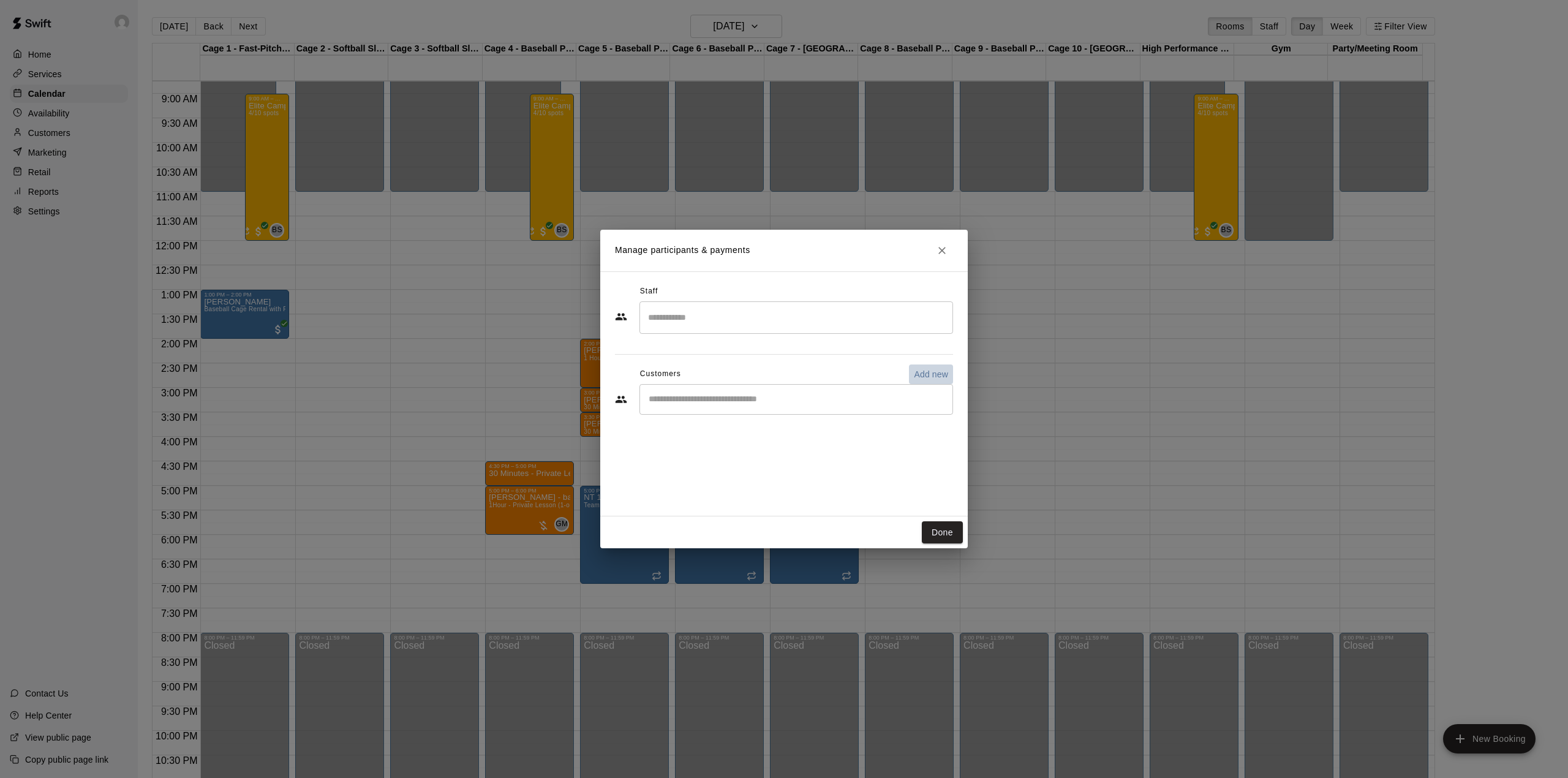
click at [927, 371] on p "Add new" at bounding box center [931, 374] width 35 height 12
select select "**"
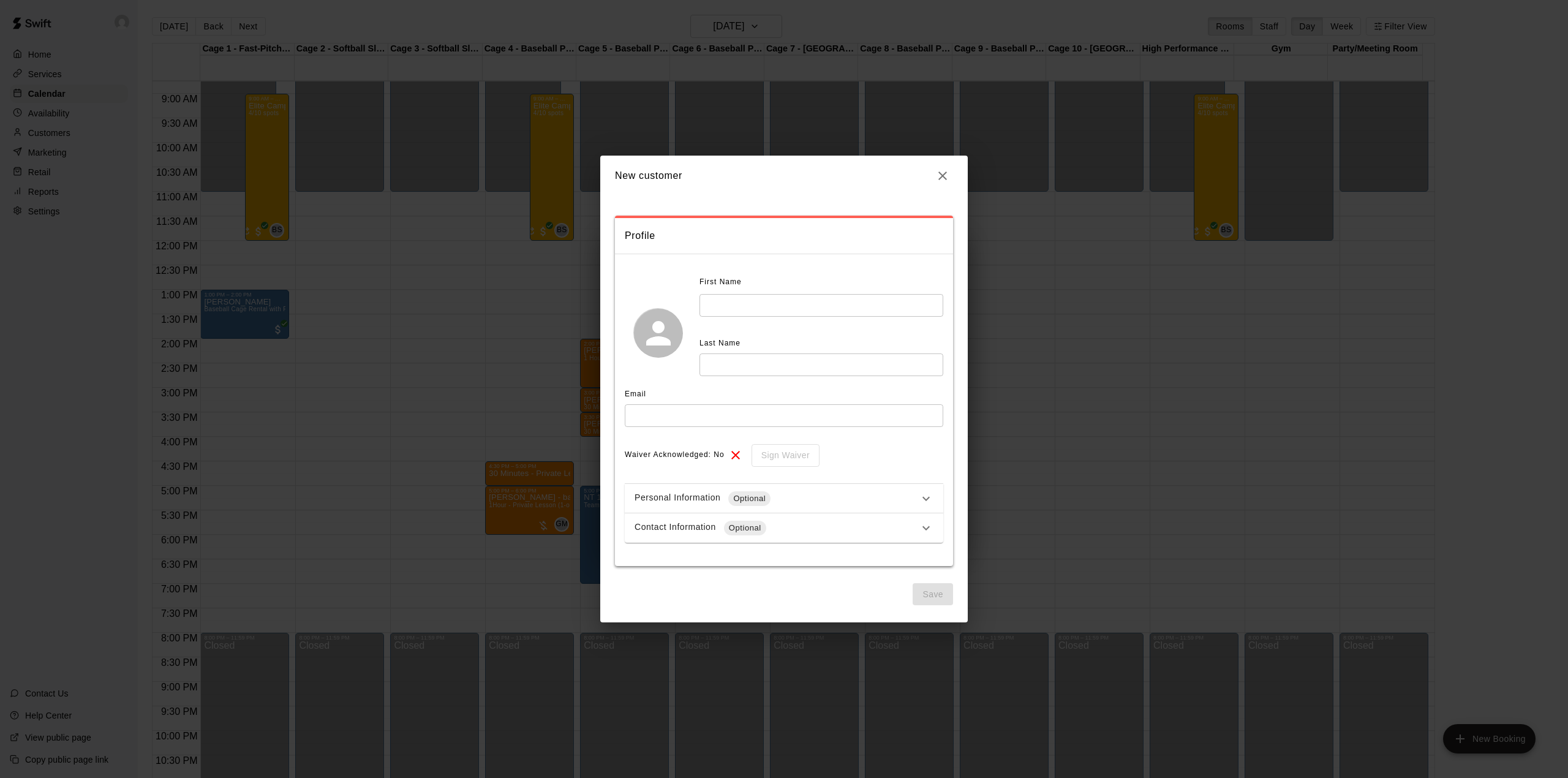
click at [772, 304] on input "text" at bounding box center [821, 305] width 244 height 23
type input "****"
click at [721, 364] on input "text" at bounding box center [821, 365] width 244 height 23
type input "******"
click at [653, 415] on input "text" at bounding box center [784, 416] width 318 height 23
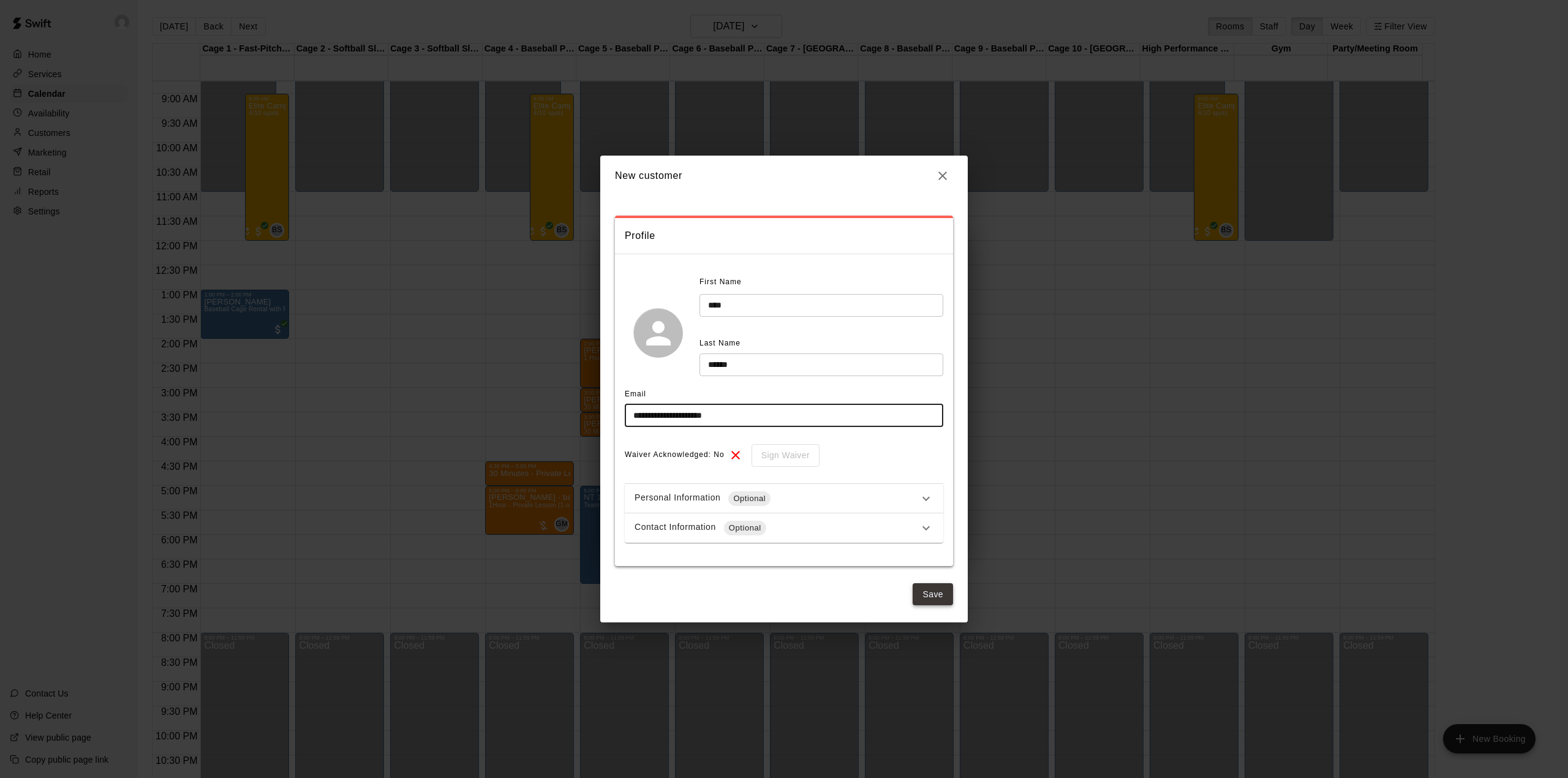
type input "**********"
click at [927, 592] on button "Save" at bounding box center [932, 594] width 40 height 23
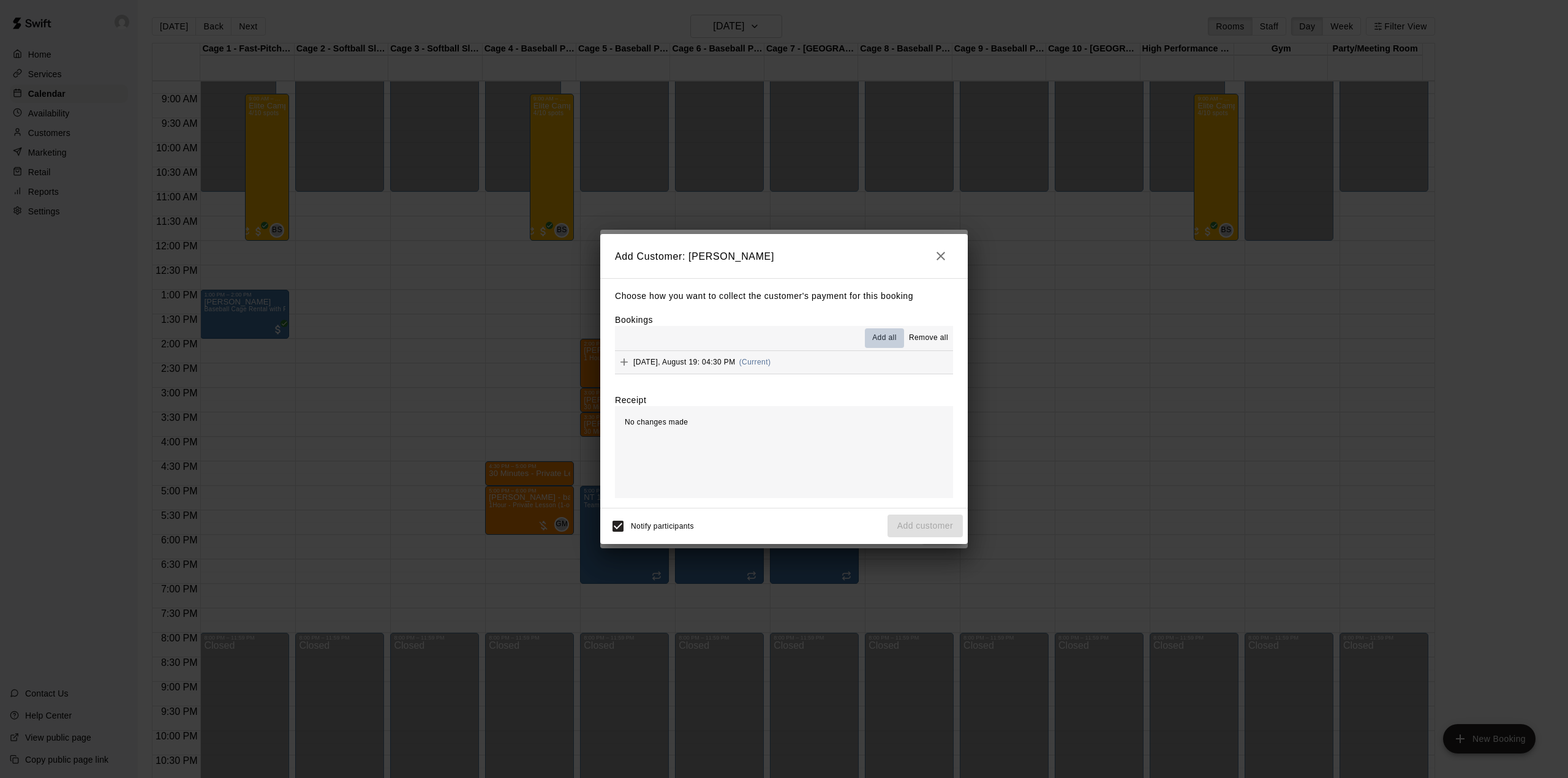
click at [872, 336] on span "Add all" at bounding box center [884, 338] width 24 height 12
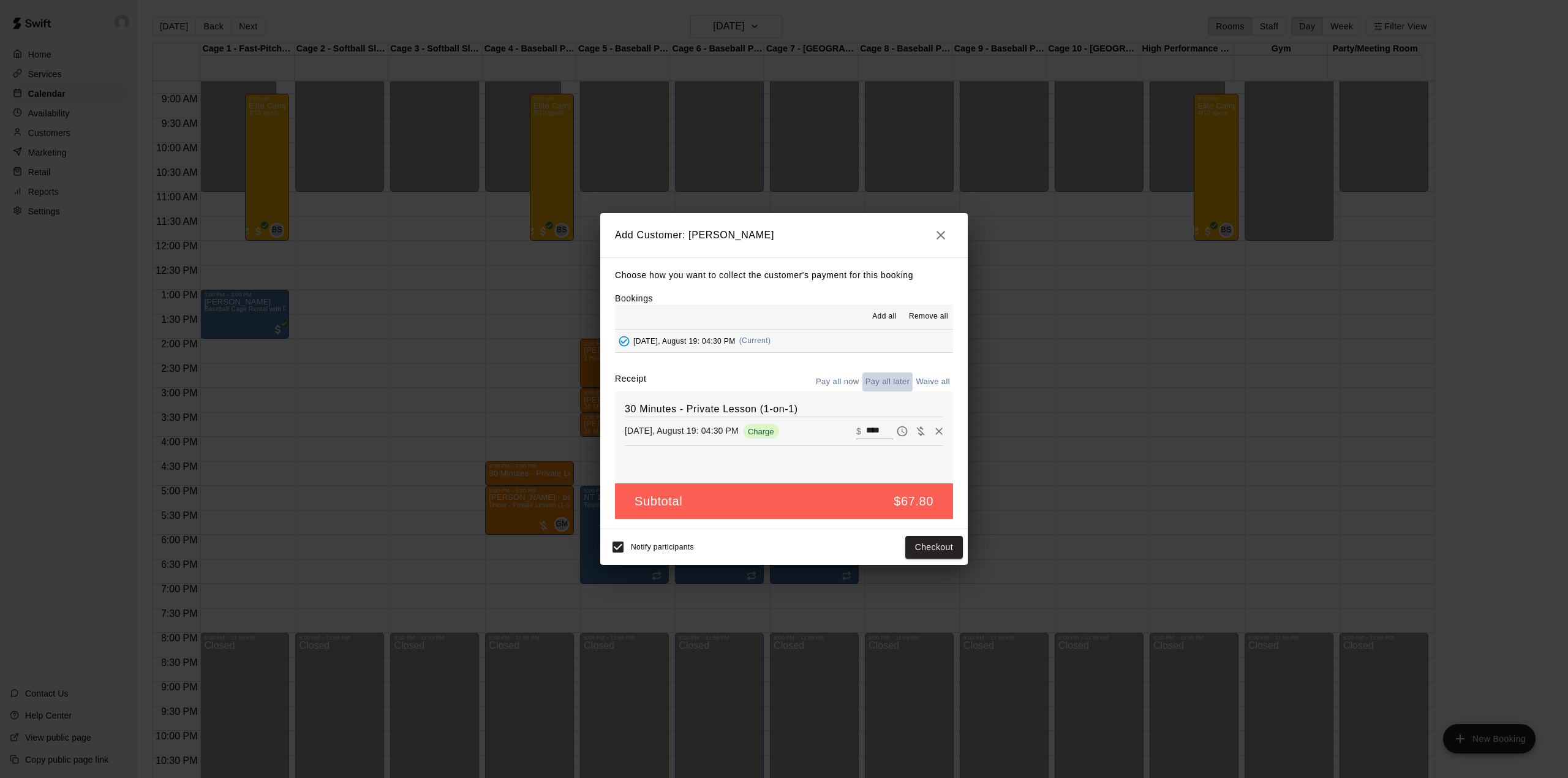
click at [886, 380] on button "Pay all later" at bounding box center [887, 382] width 51 height 19
click at [928, 547] on button "Add customer" at bounding box center [925, 547] width 76 height 23
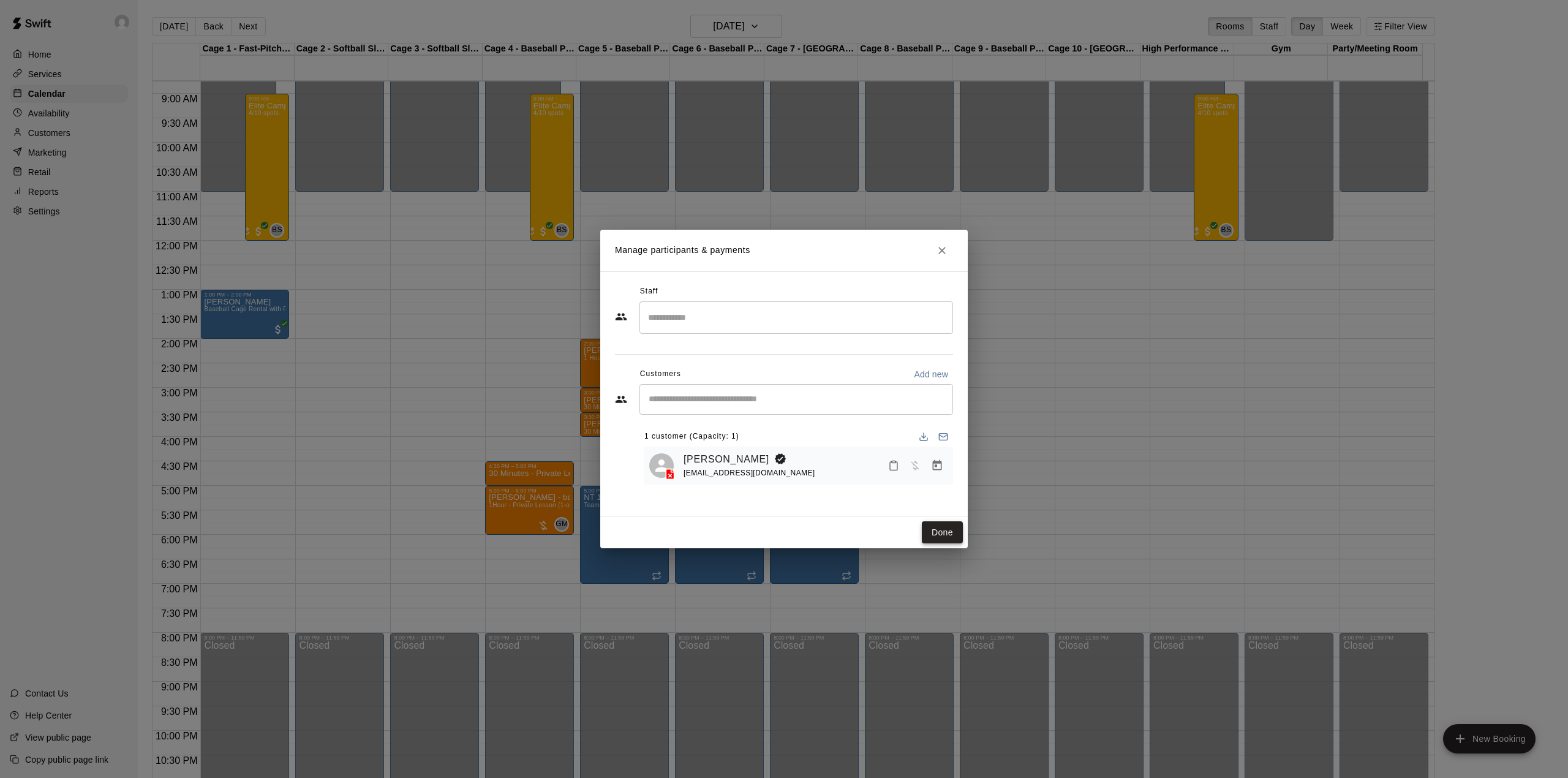
click at [944, 526] on button "Done" at bounding box center [942, 533] width 41 height 23
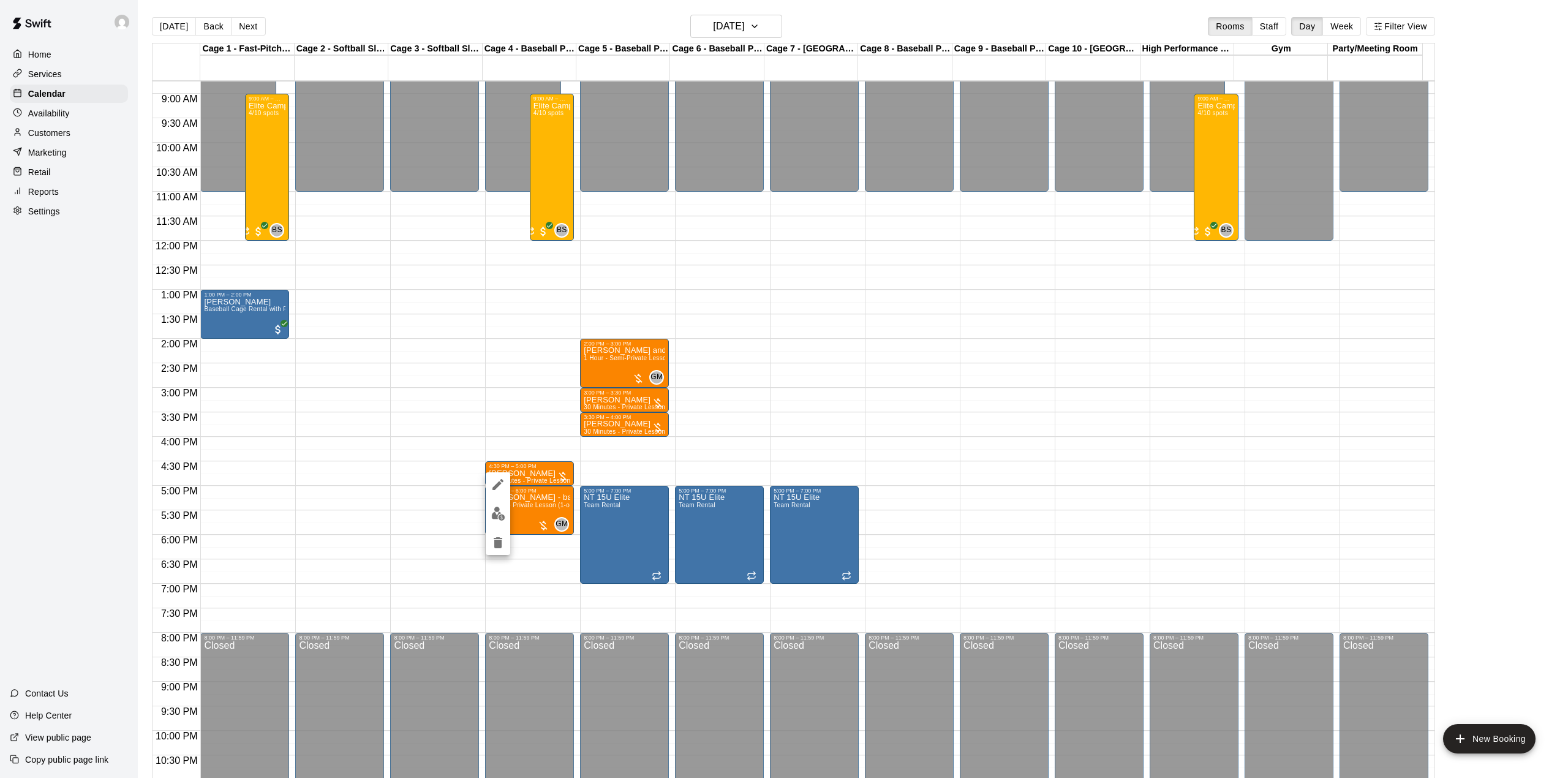
click at [684, 459] on div at bounding box center [784, 389] width 1568 height 778
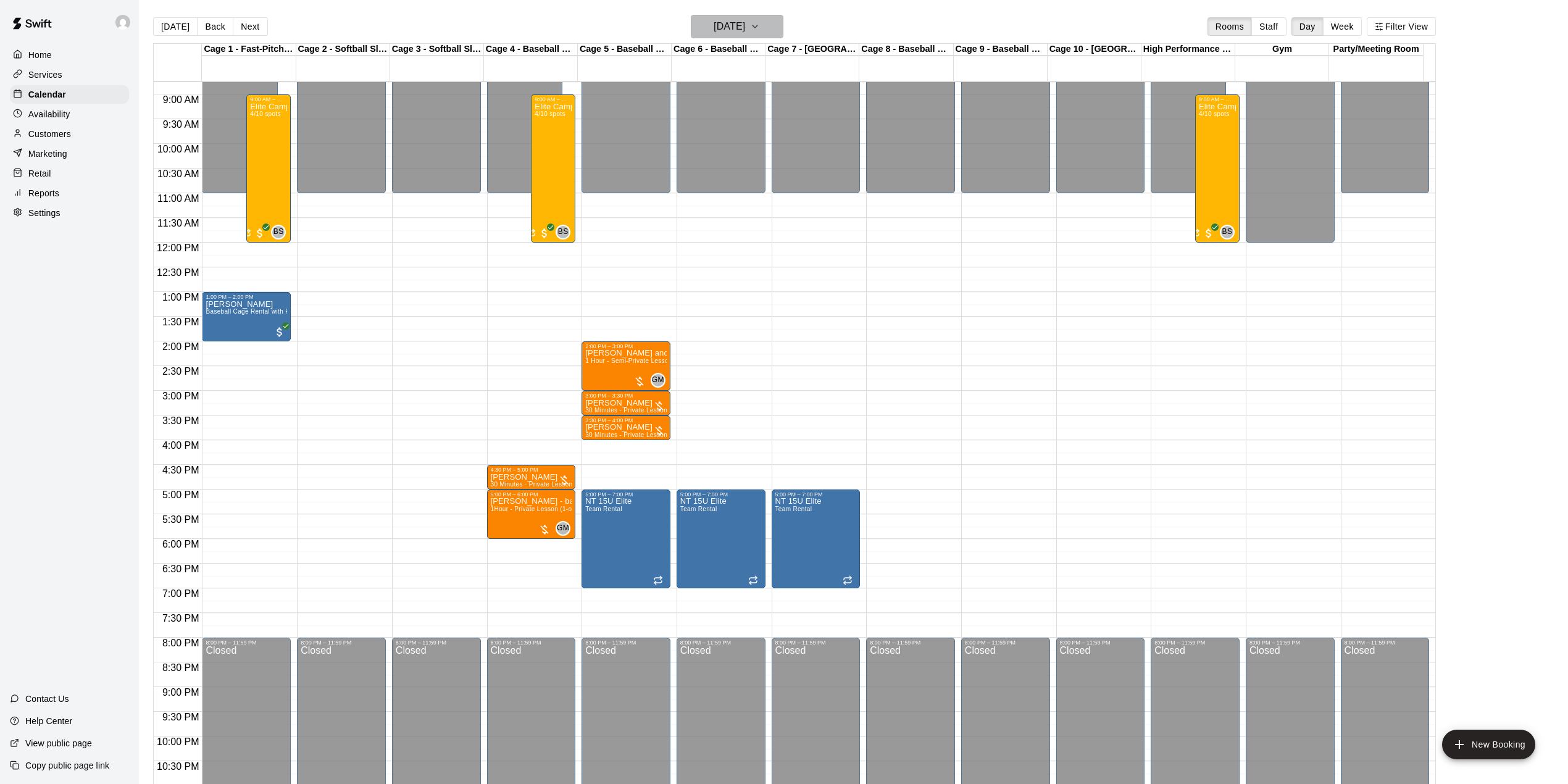
click at [729, 28] on h6 "[DATE]" at bounding box center [729, 26] width 32 height 17
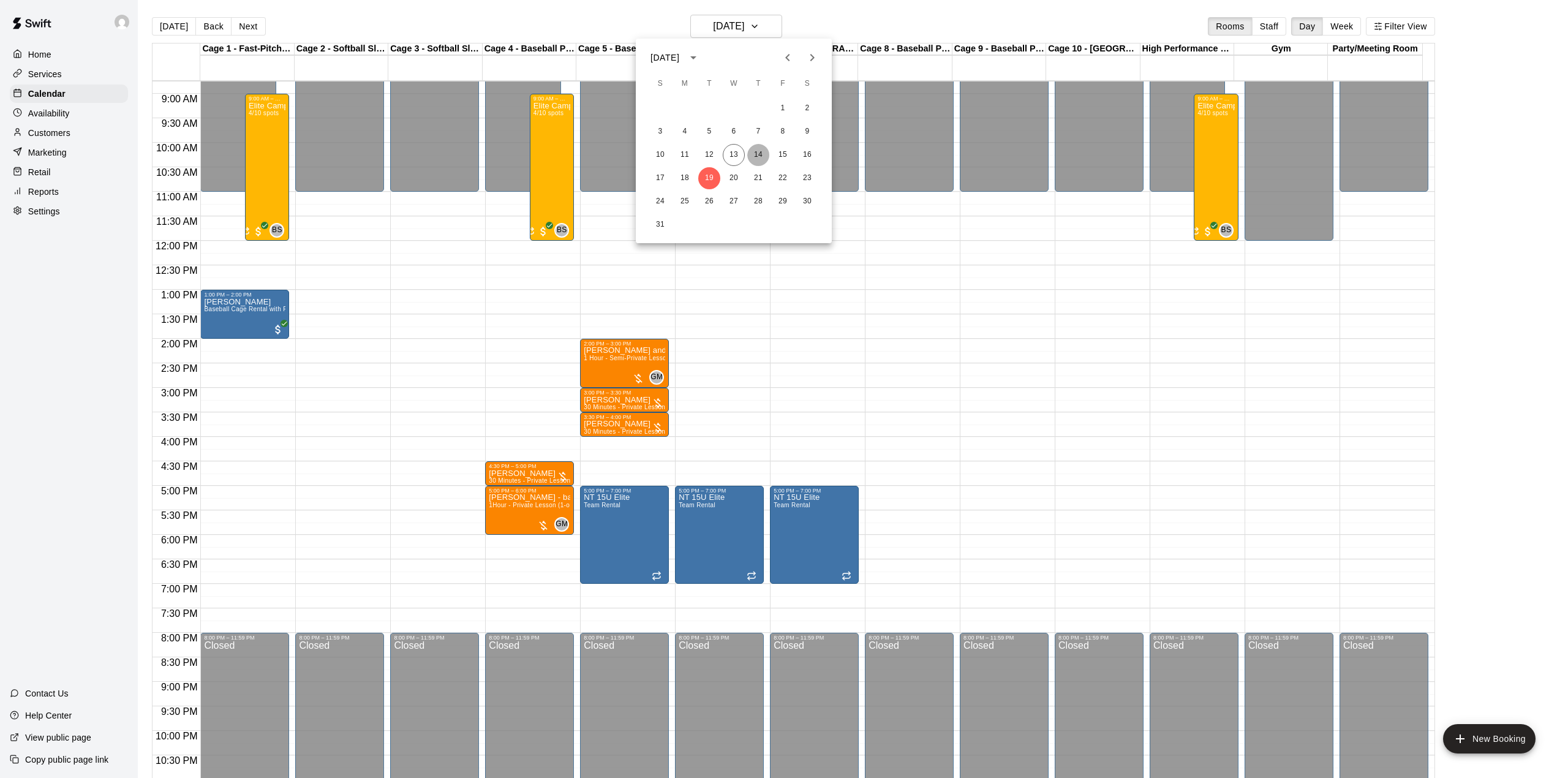
click at [760, 150] on button "14" at bounding box center [758, 154] width 22 height 22
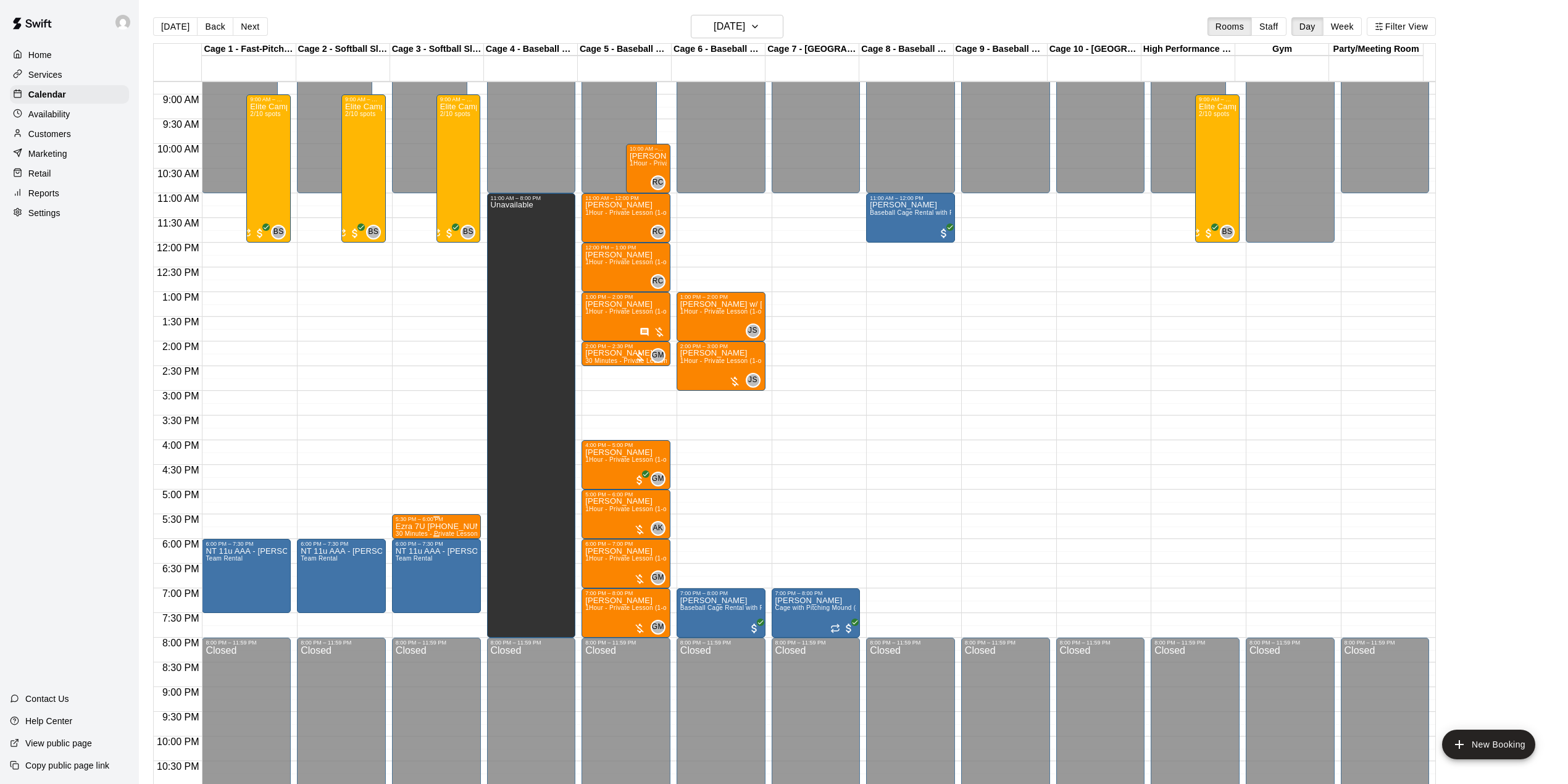
click at [429, 522] on div "5:30 PM – 6:00 PM" at bounding box center [436, 519] width 82 height 6
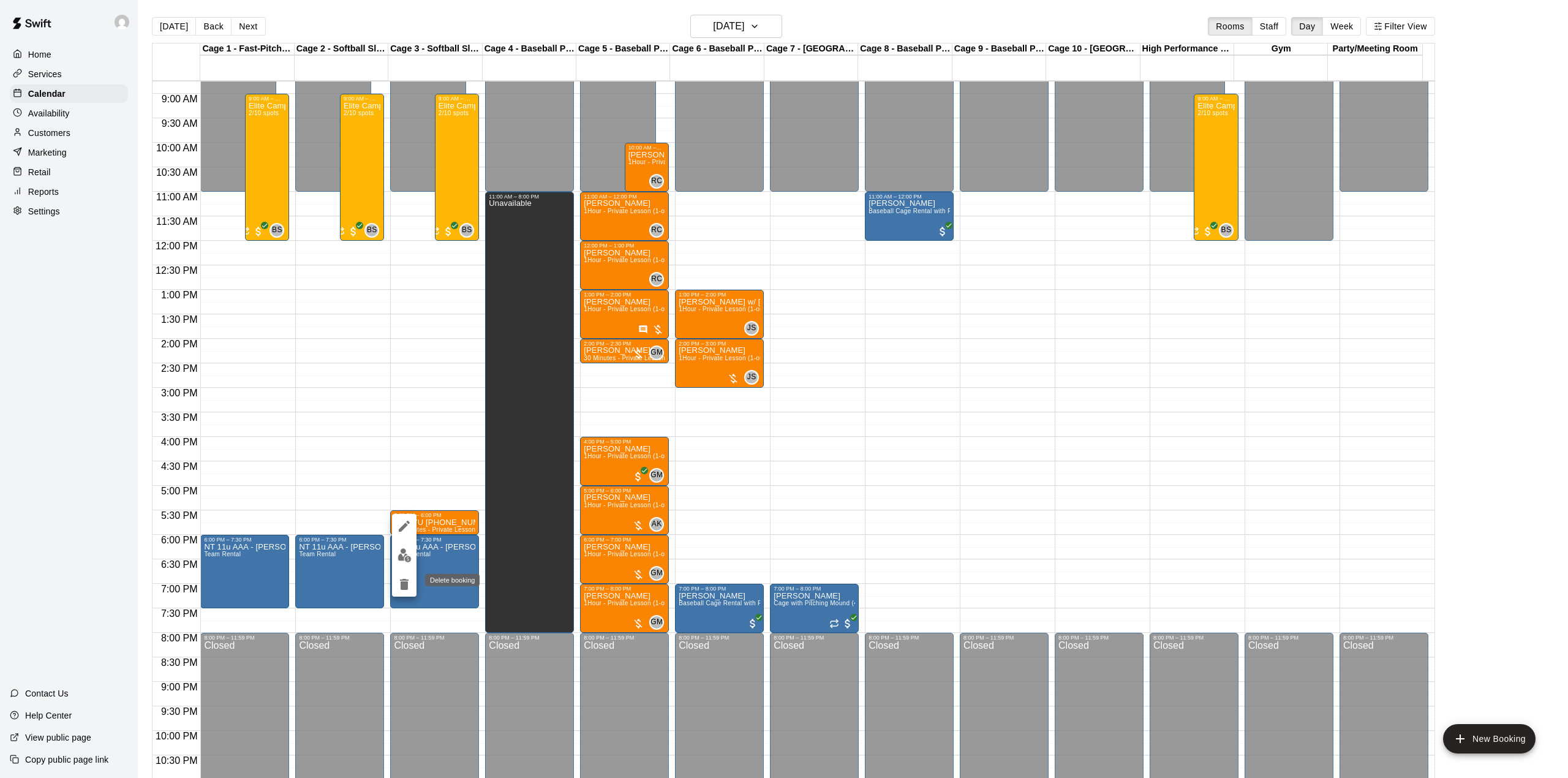
click at [395, 582] on button "delete" at bounding box center [404, 584] width 24 height 24
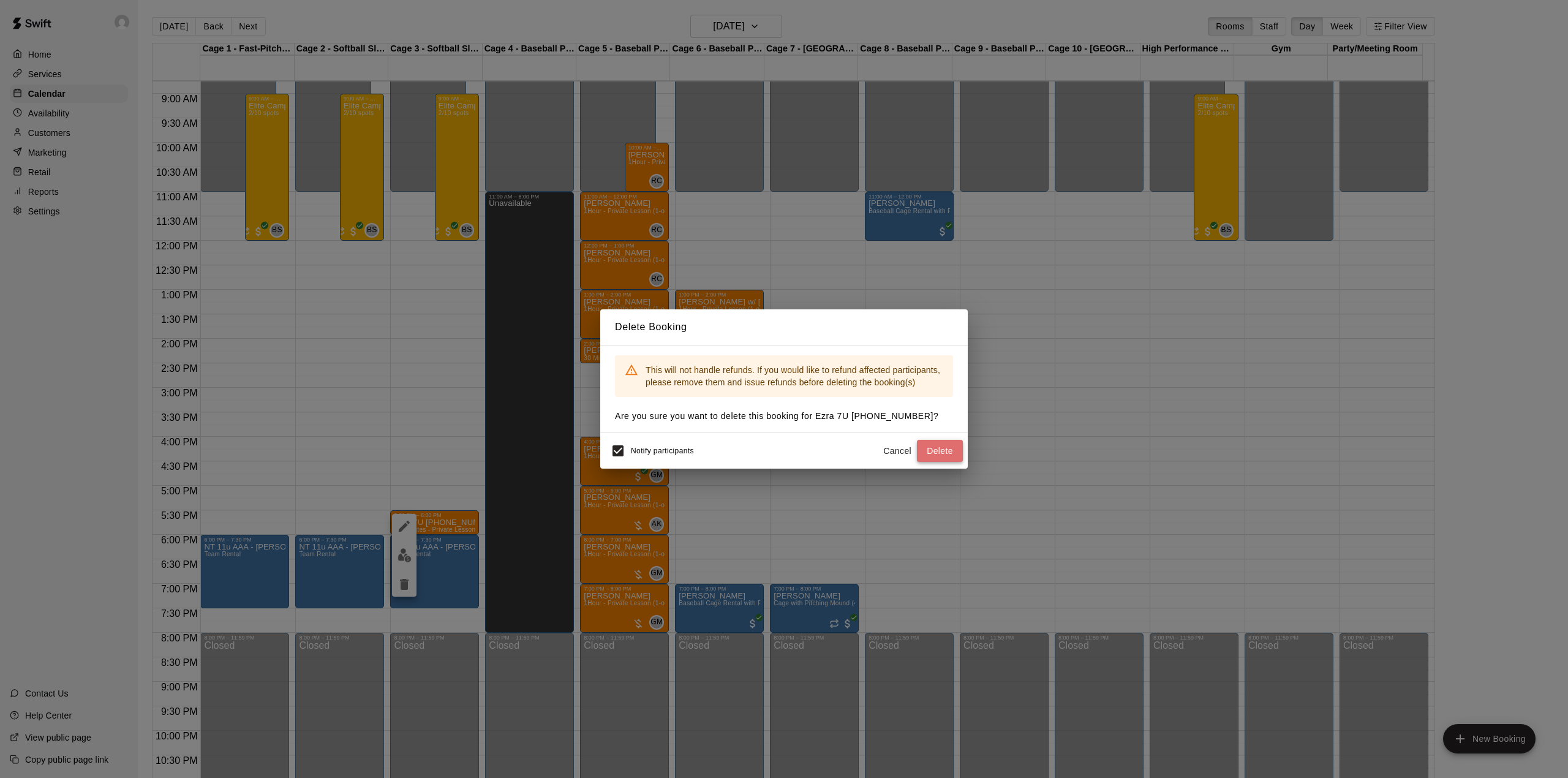
click at [941, 452] on button "Delete" at bounding box center [940, 451] width 46 height 23
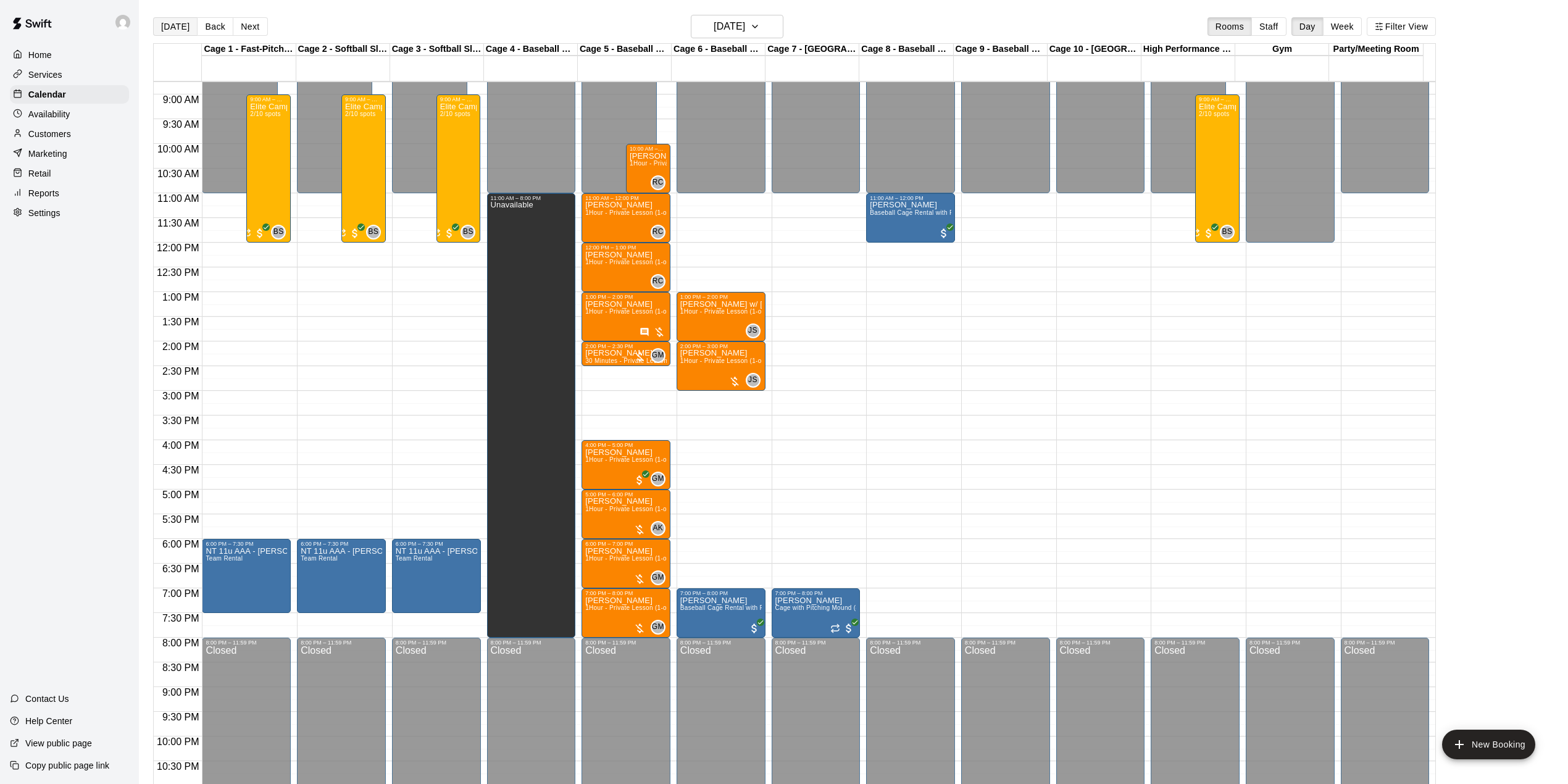
click at [168, 23] on button "[DATE]" at bounding box center [175, 26] width 45 height 19
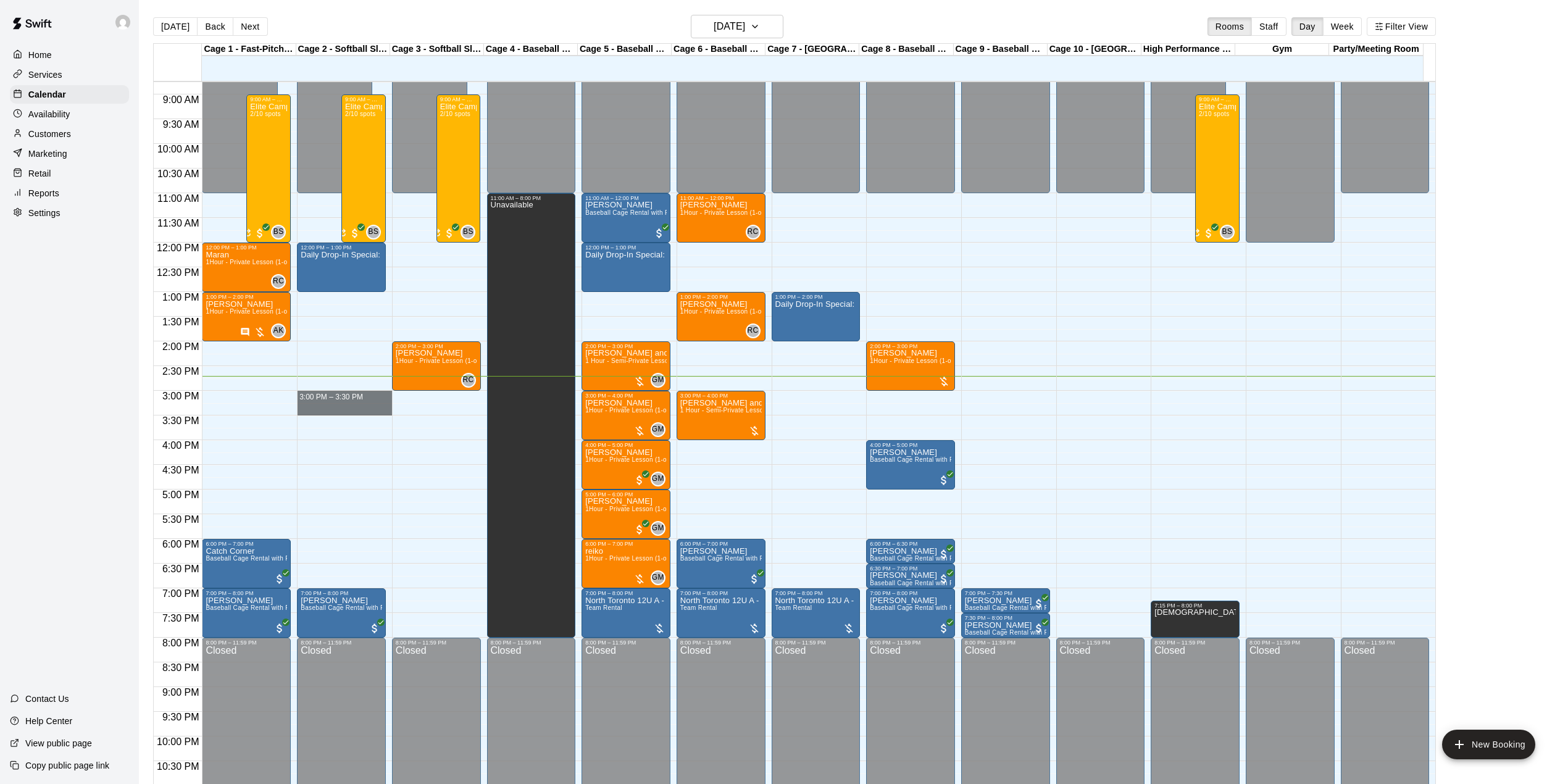
drag, startPoint x: 356, startPoint y: 400, endPoint x: 363, endPoint y: 416, distance: 17.5
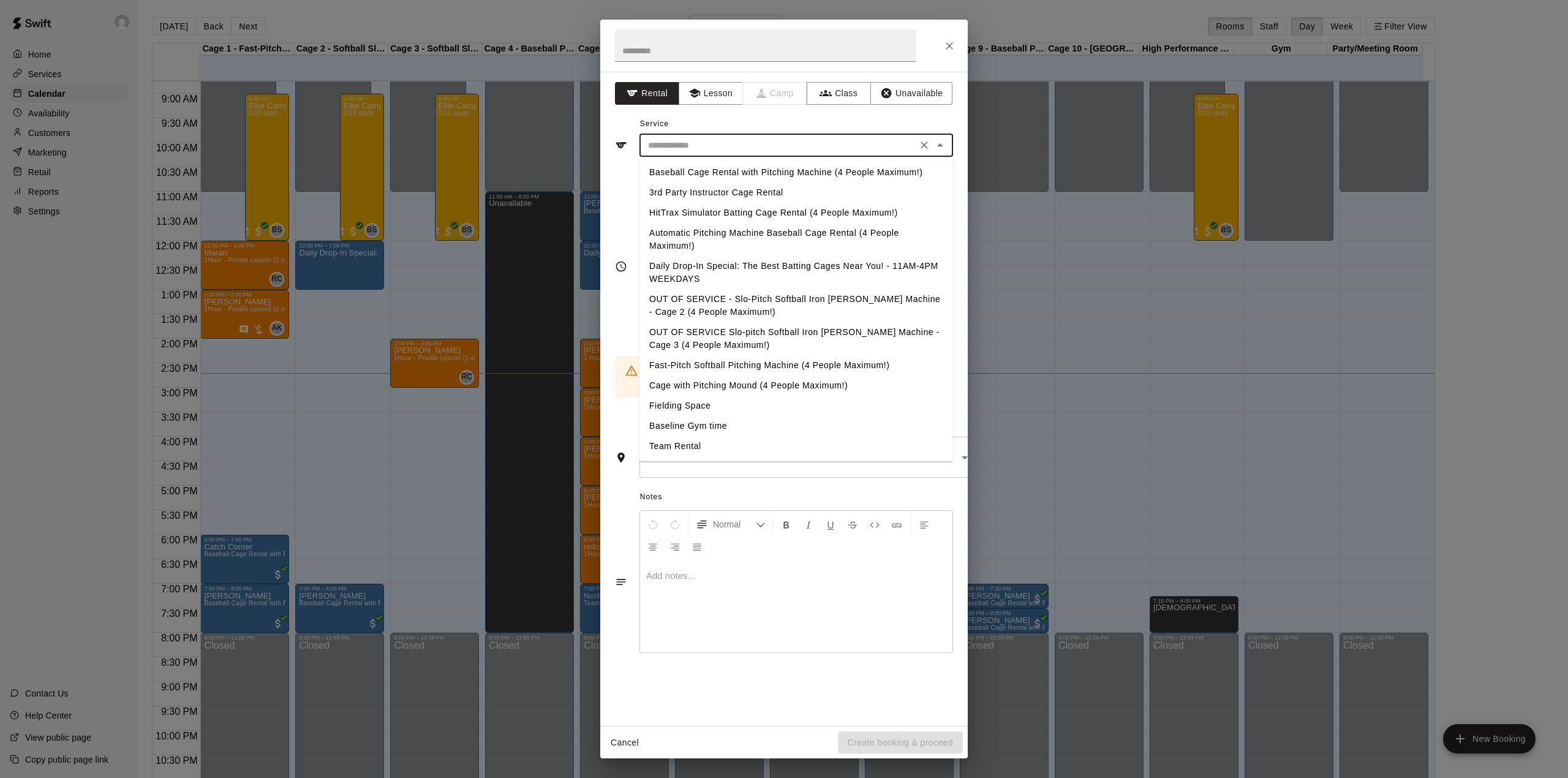
click at [723, 143] on input "text" at bounding box center [778, 145] width 270 height 15
click at [711, 271] on li "Daily Drop-In Special: The Best Batting Cages Near You! - 11AM-4PM WEEKDAYS" at bounding box center [796, 272] width 313 height 33
type input "**********"
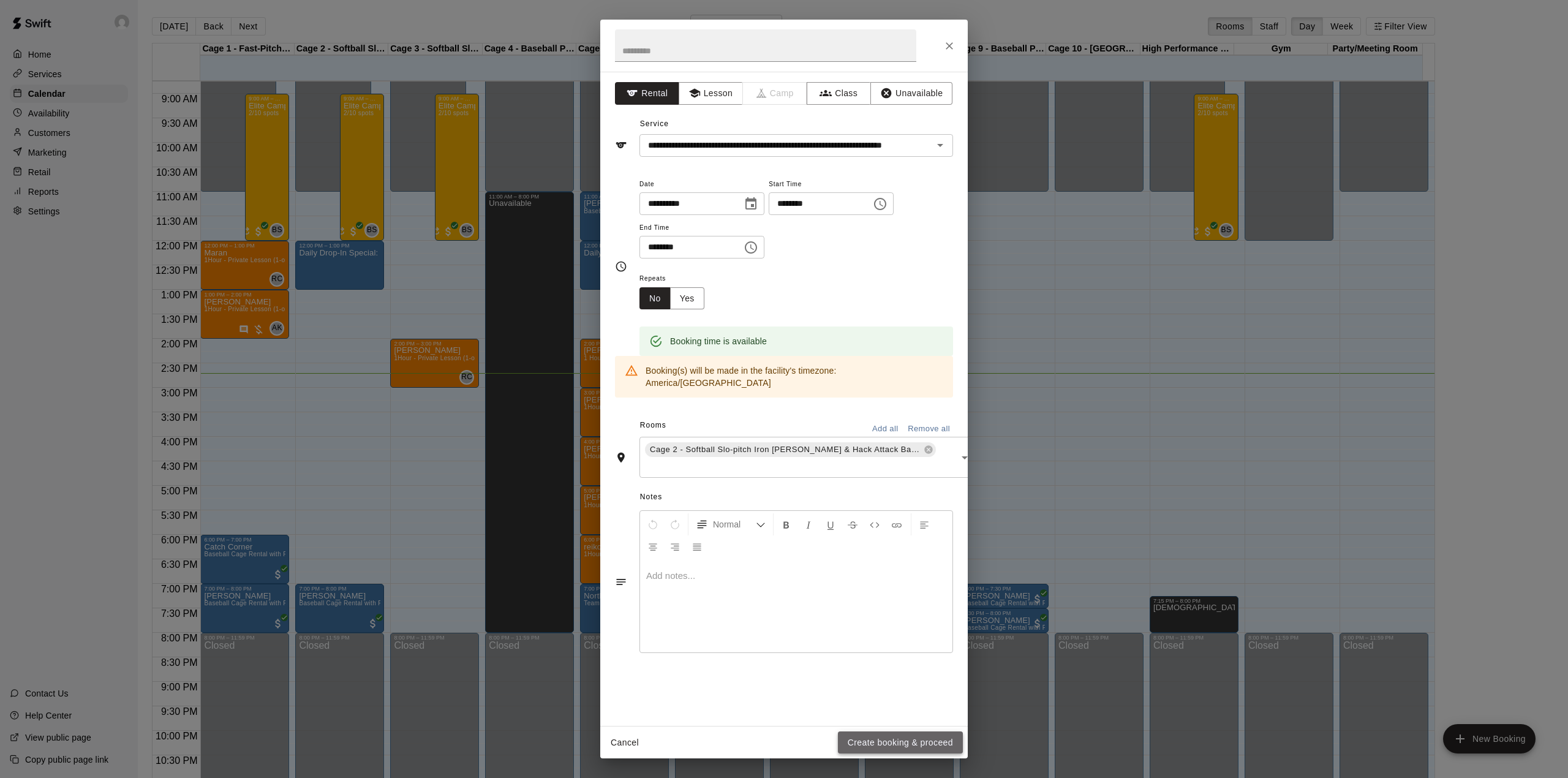
click at [886, 748] on button "Create booking & proceed" at bounding box center [899, 743] width 125 height 23
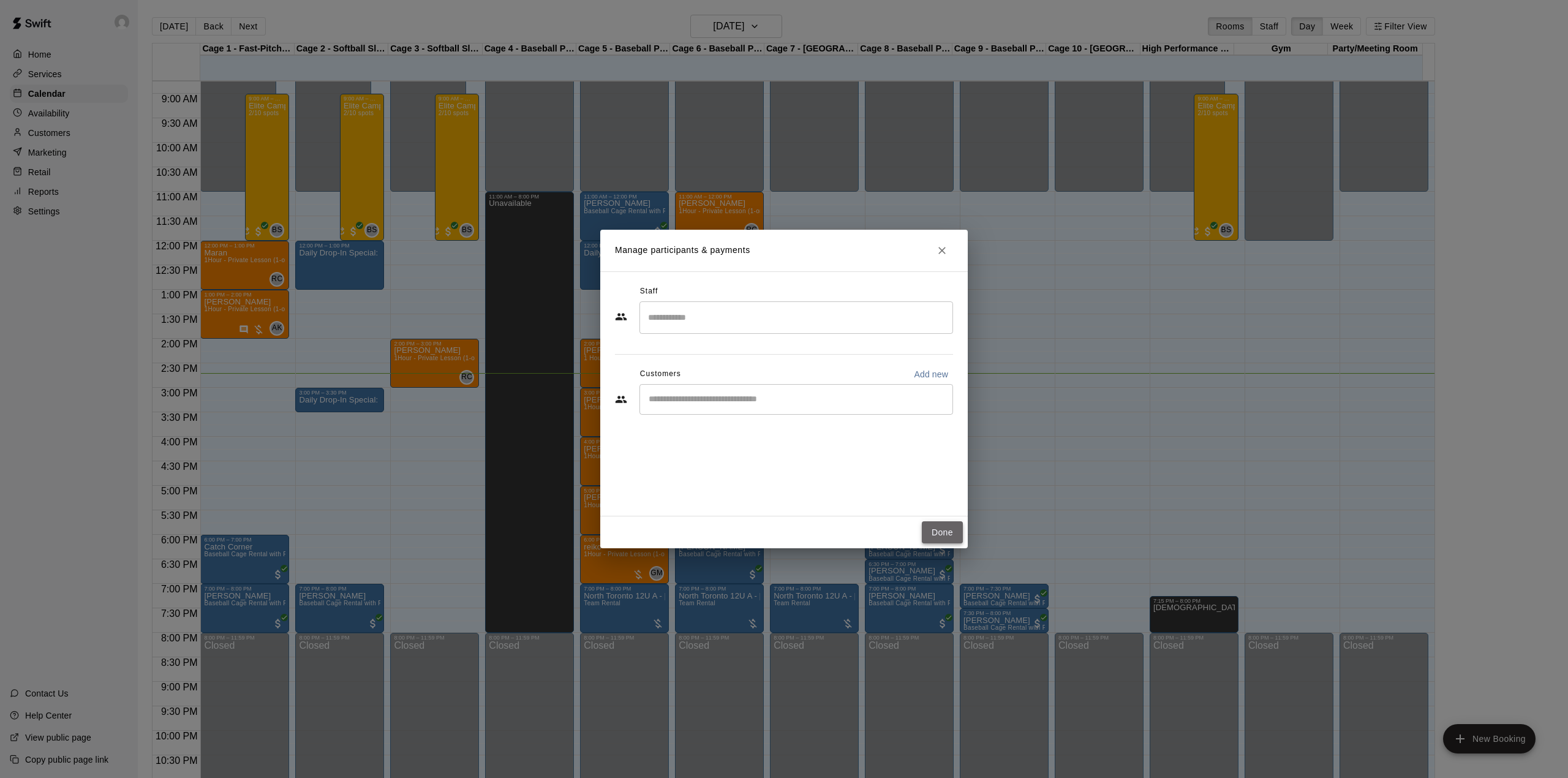
click at [941, 527] on button "Done" at bounding box center [942, 533] width 41 height 23
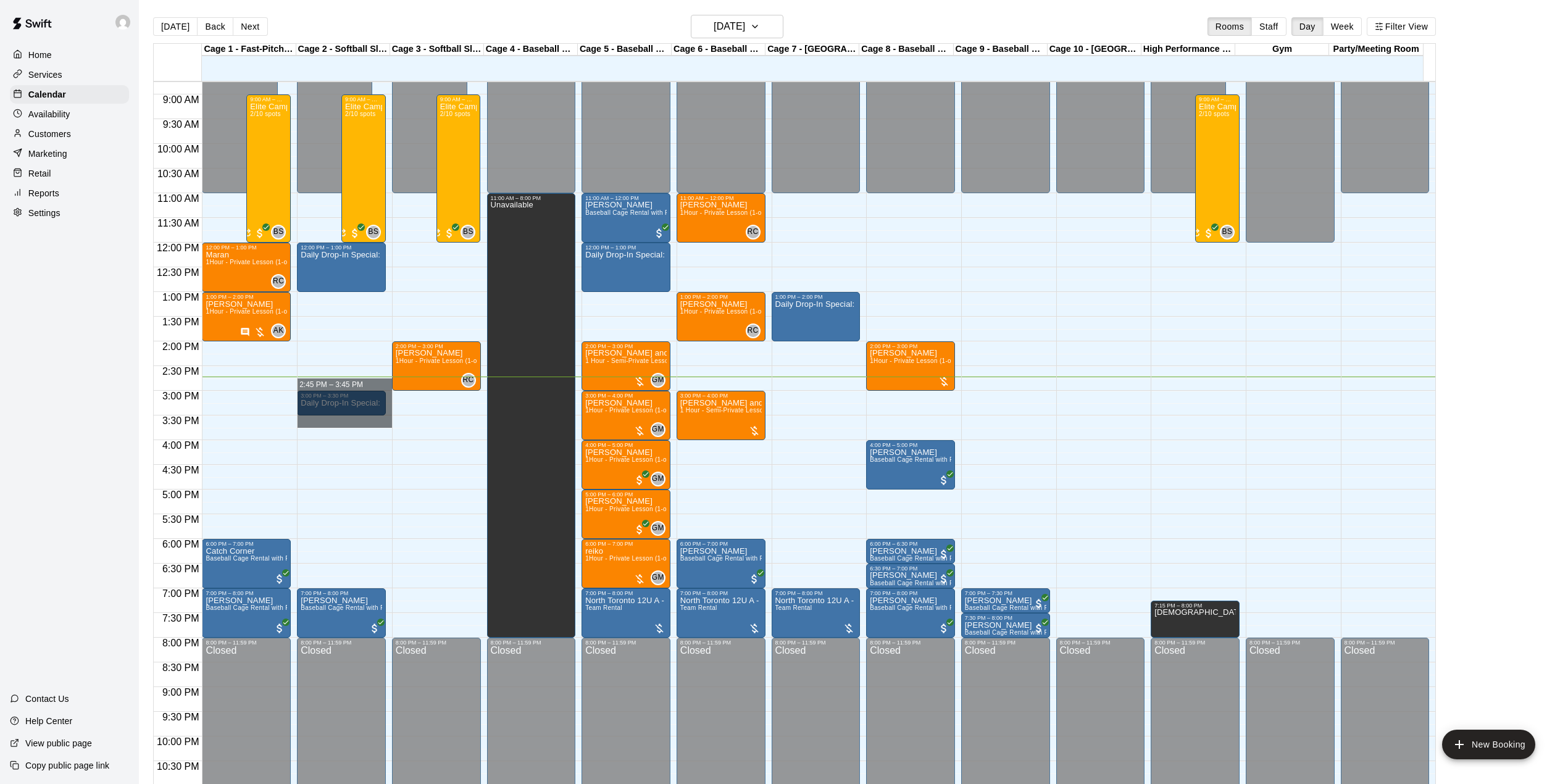
drag, startPoint x: 342, startPoint y: 381, endPoint x: 347, endPoint y: 424, distance: 43.3
click at [349, 398] on div "3:00 PM – 3:30 PM" at bounding box center [341, 396] width 82 height 6
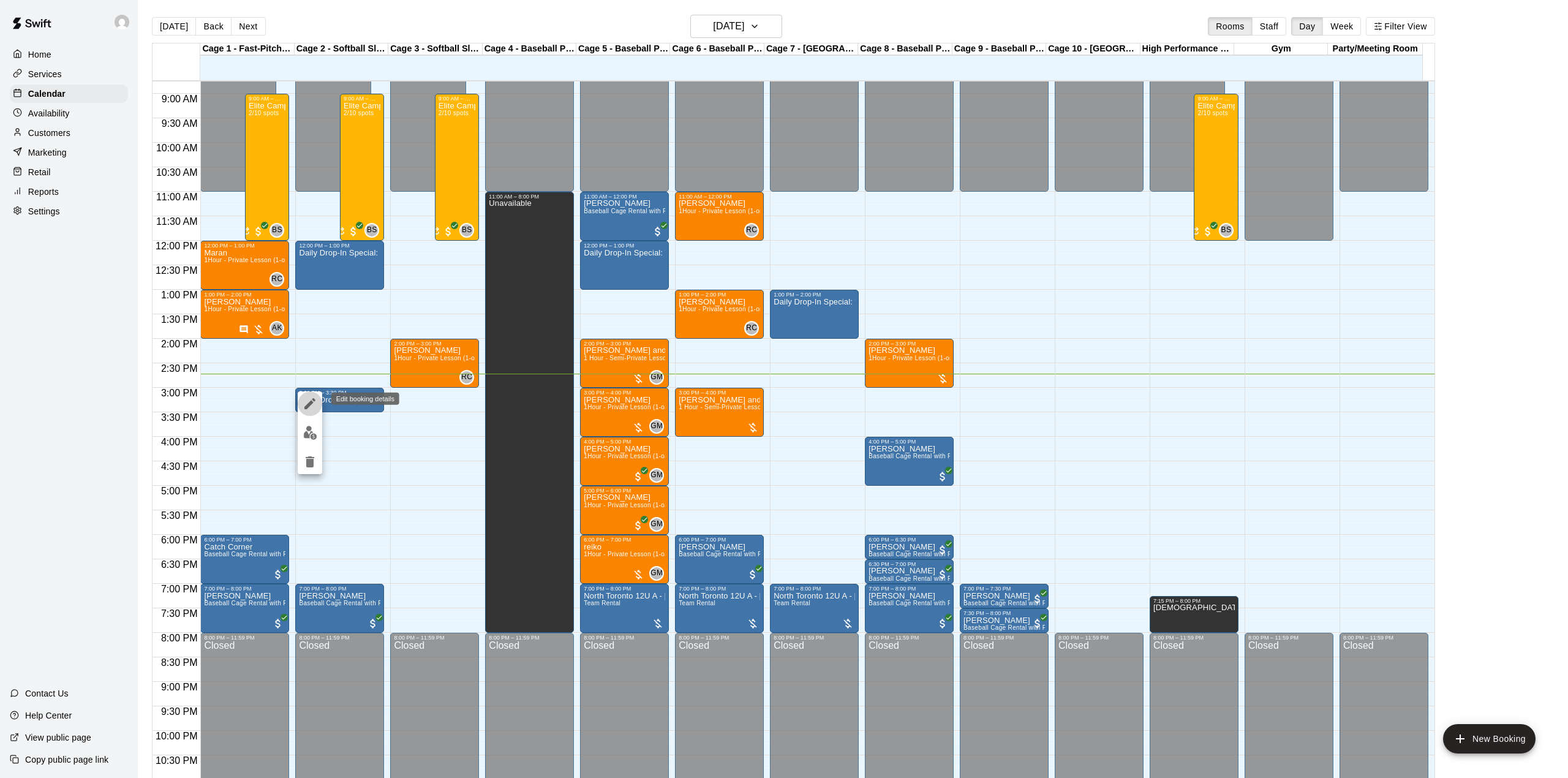
click at [305, 400] on icon "edit" at bounding box center [309, 403] width 14 height 14
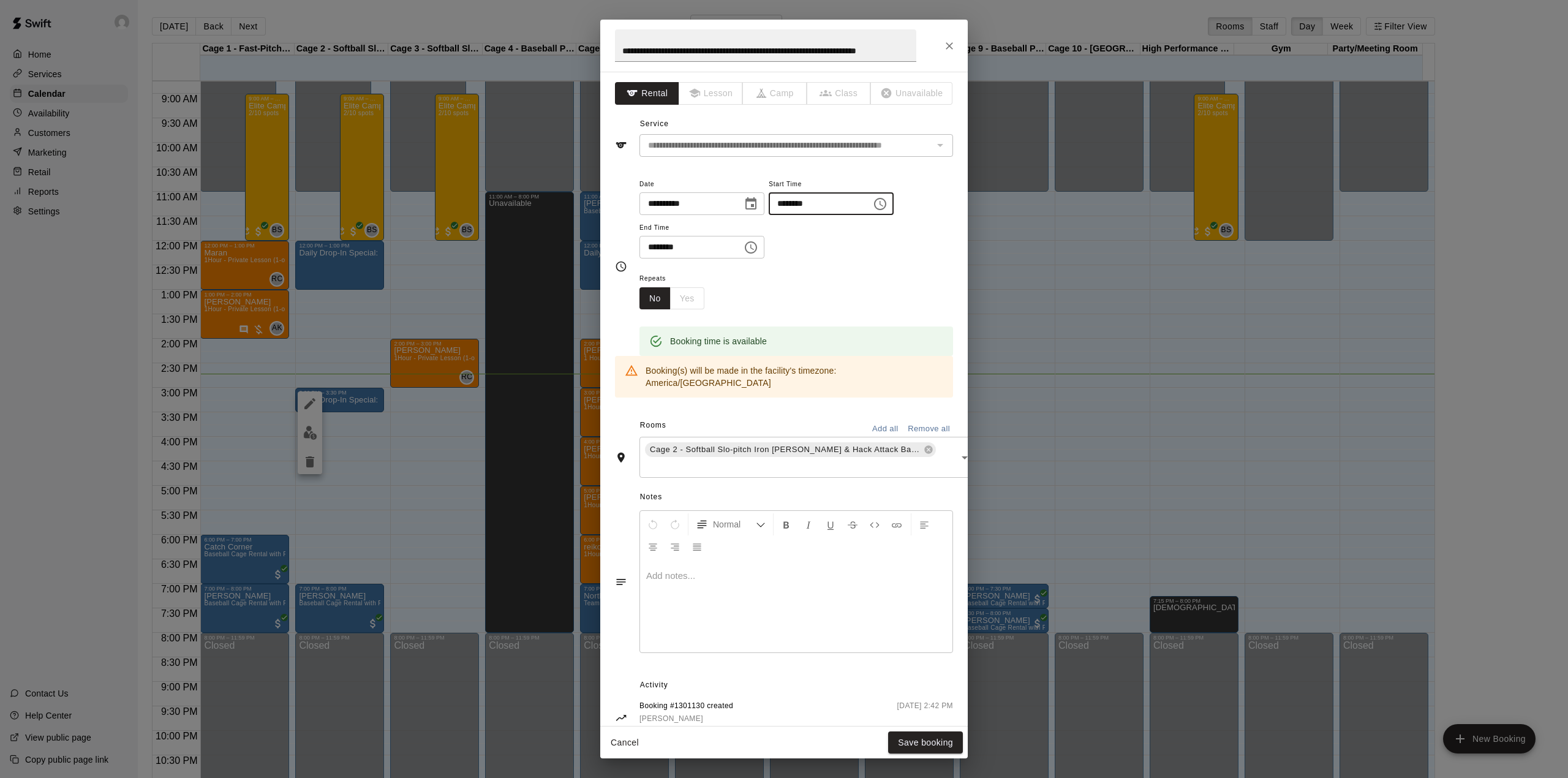
click at [806, 206] on input "********" at bounding box center [815, 203] width 94 height 23
type input "********"
click at [664, 248] on input "********" at bounding box center [686, 247] width 94 height 23
type input "********"
click at [922, 746] on button "Save booking" at bounding box center [925, 743] width 75 height 23
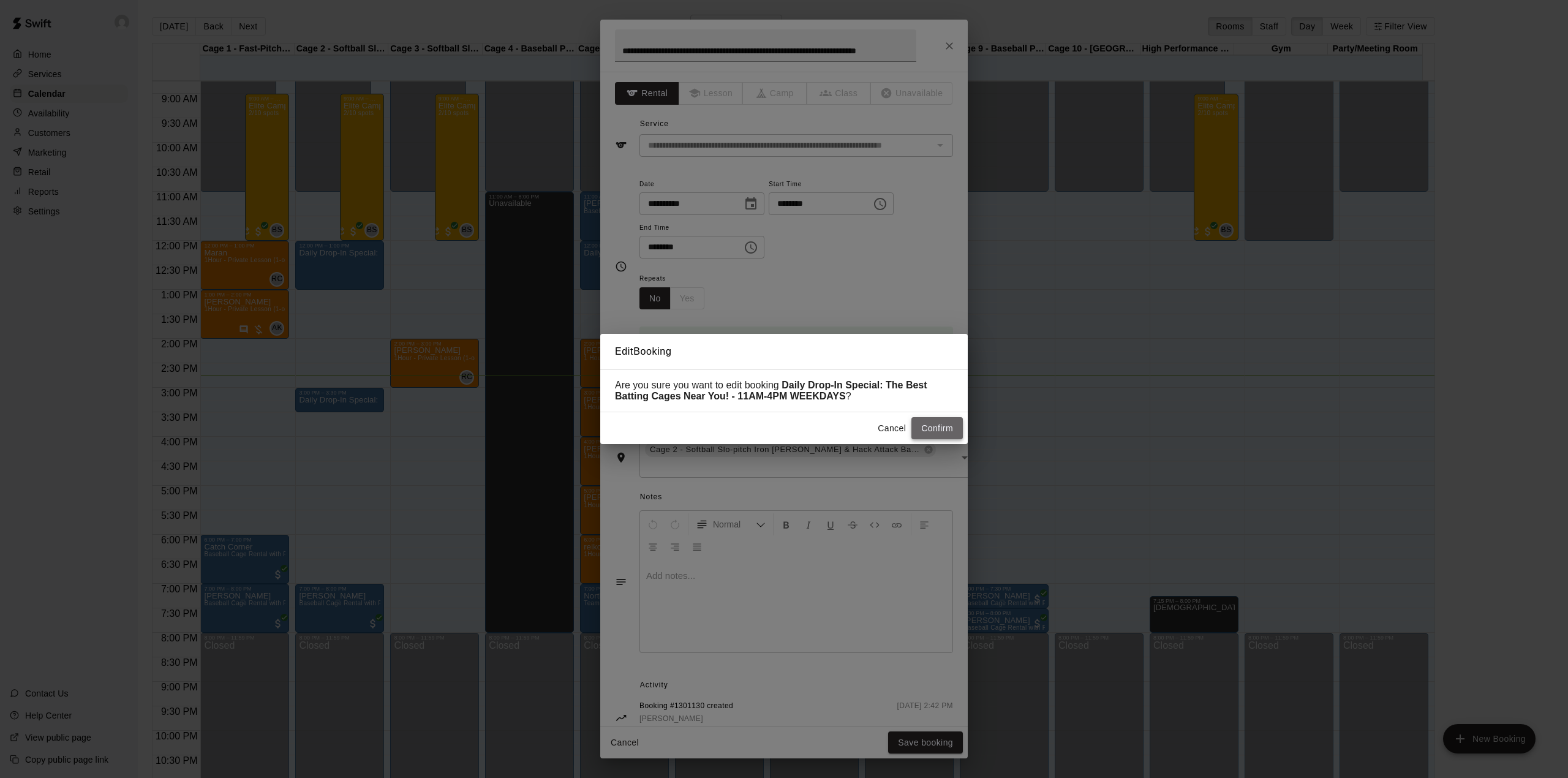
click at [920, 430] on button "Confirm" at bounding box center [937, 428] width 51 height 23
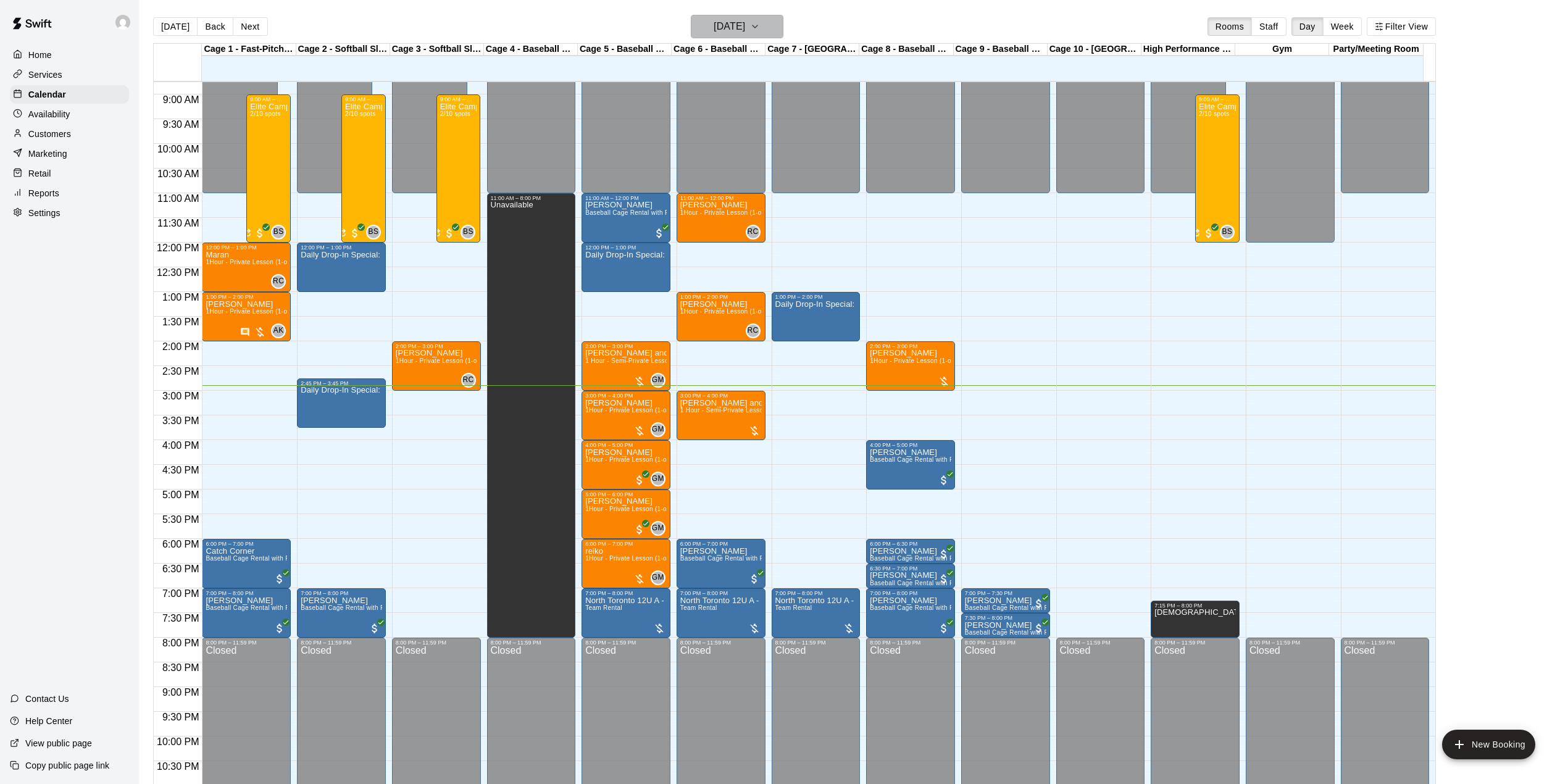
click at [744, 25] on h6 "[DATE]" at bounding box center [729, 26] width 32 height 17
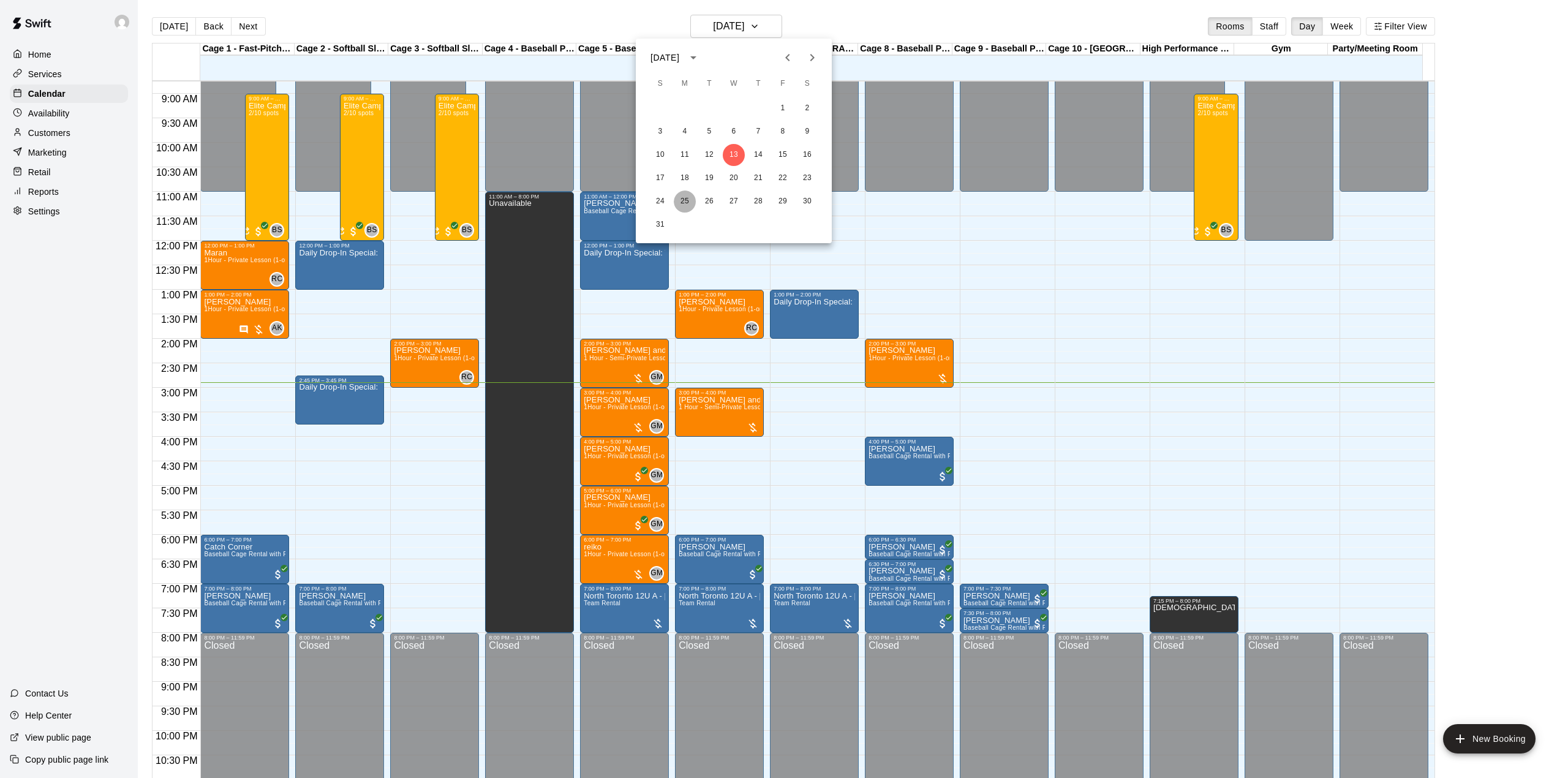
click at [682, 199] on button "25" at bounding box center [684, 201] width 22 height 22
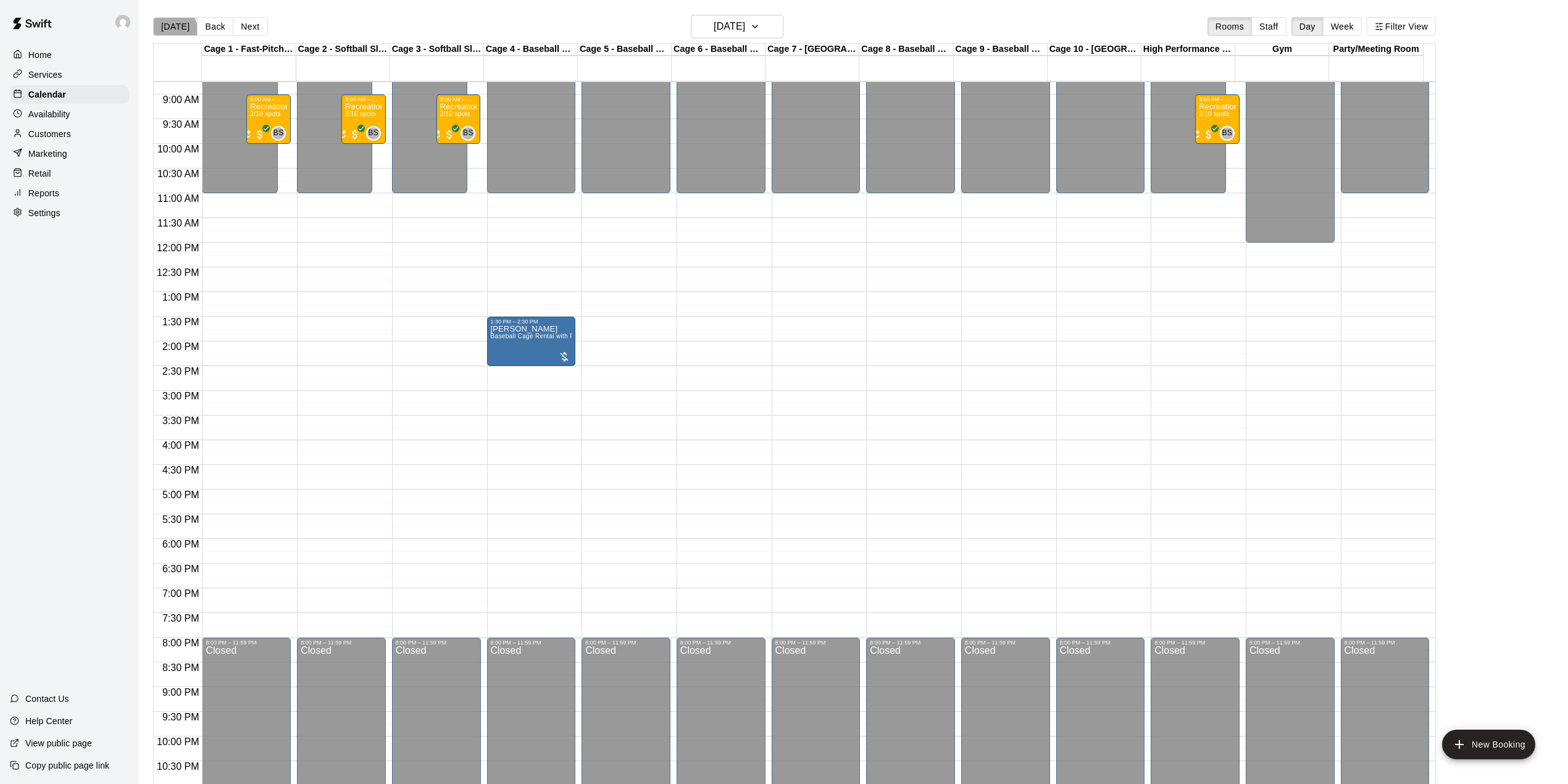
click at [173, 30] on button "[DATE]" at bounding box center [175, 26] width 45 height 19
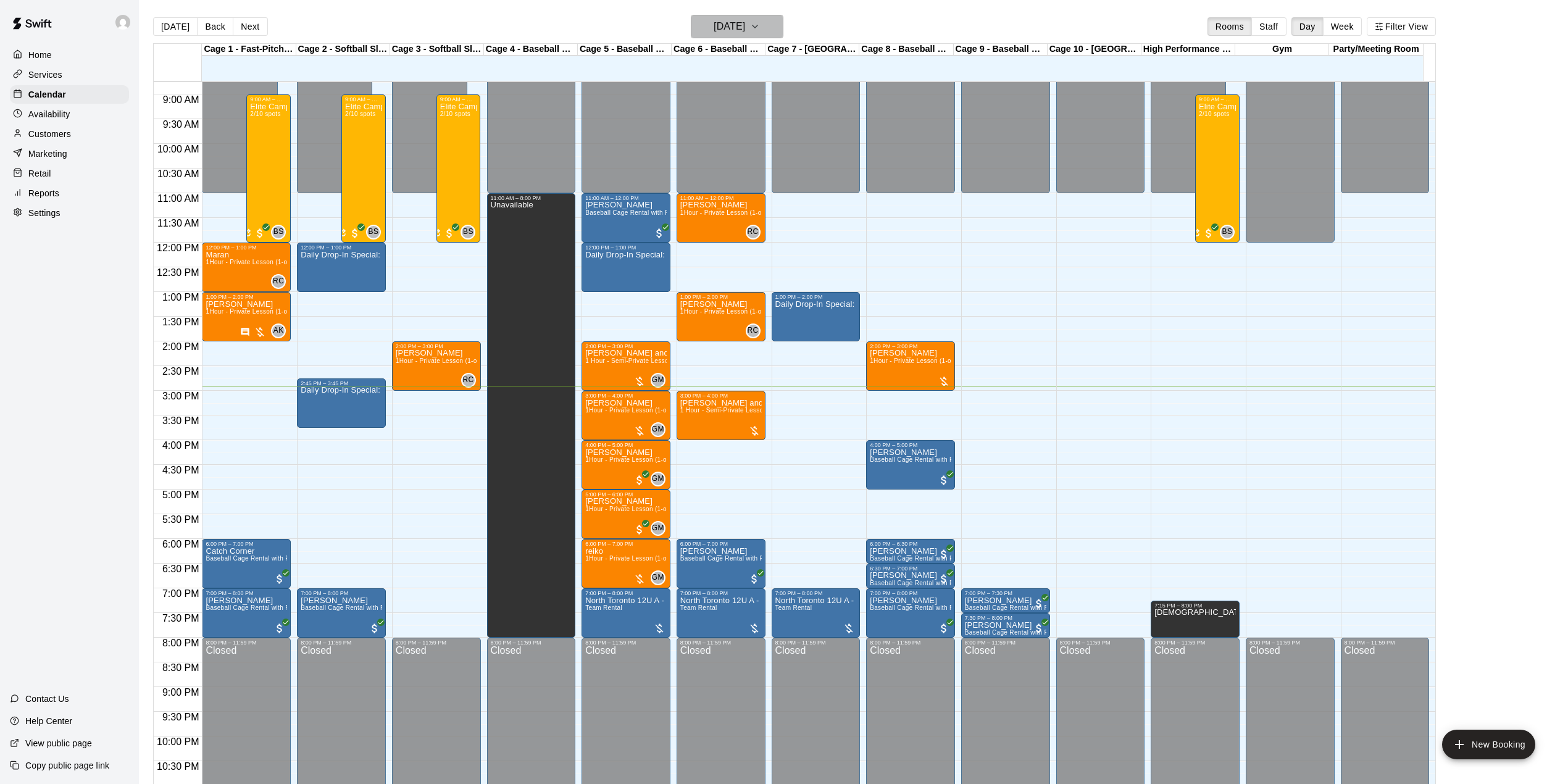
click at [731, 28] on h6 "[DATE]" at bounding box center [729, 26] width 32 height 17
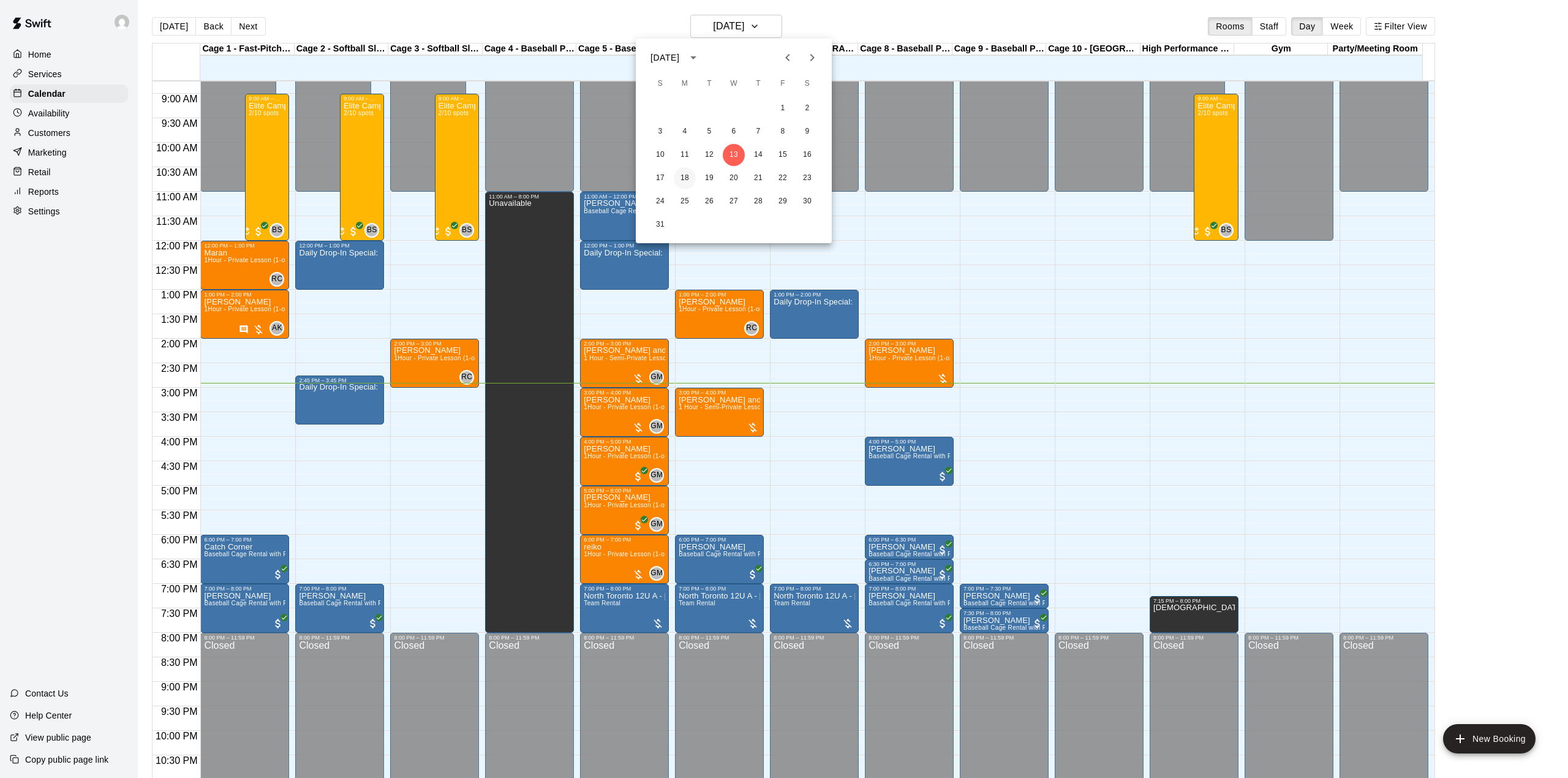
click at [689, 179] on button "18" at bounding box center [684, 178] width 22 height 22
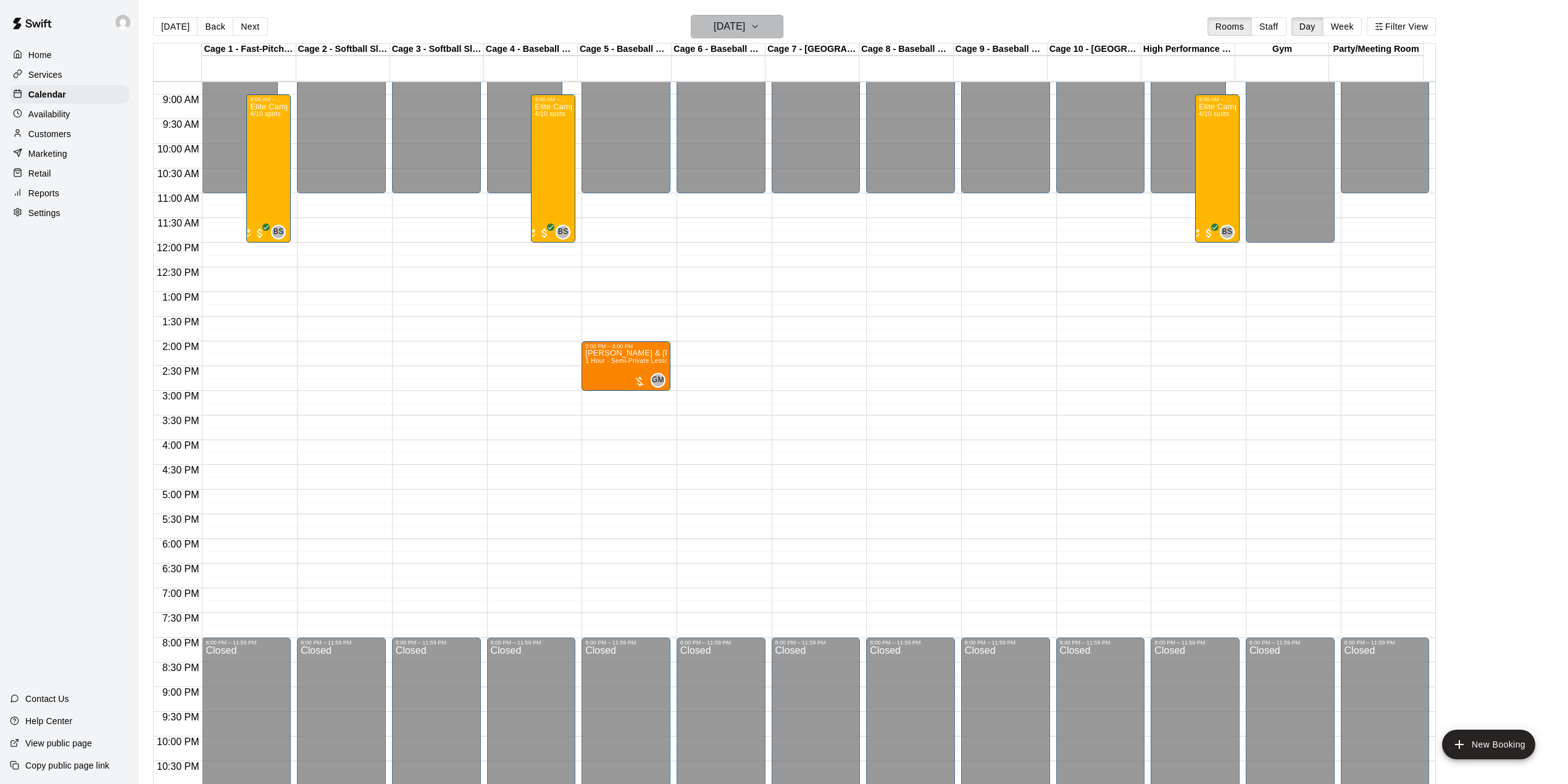
click at [745, 23] on h6 "[DATE]" at bounding box center [729, 26] width 32 height 17
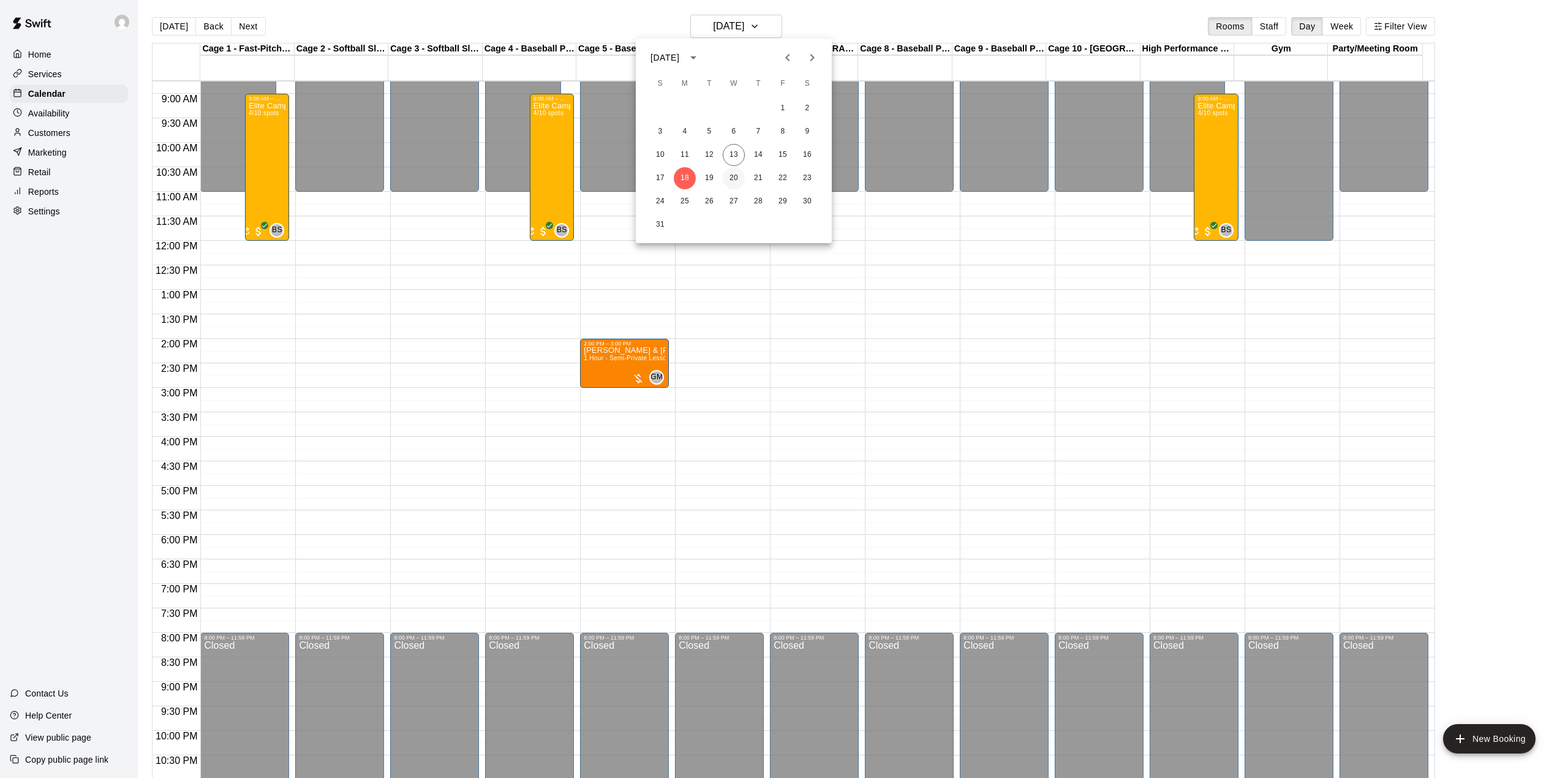
click at [734, 177] on button "20" at bounding box center [733, 178] width 22 height 22
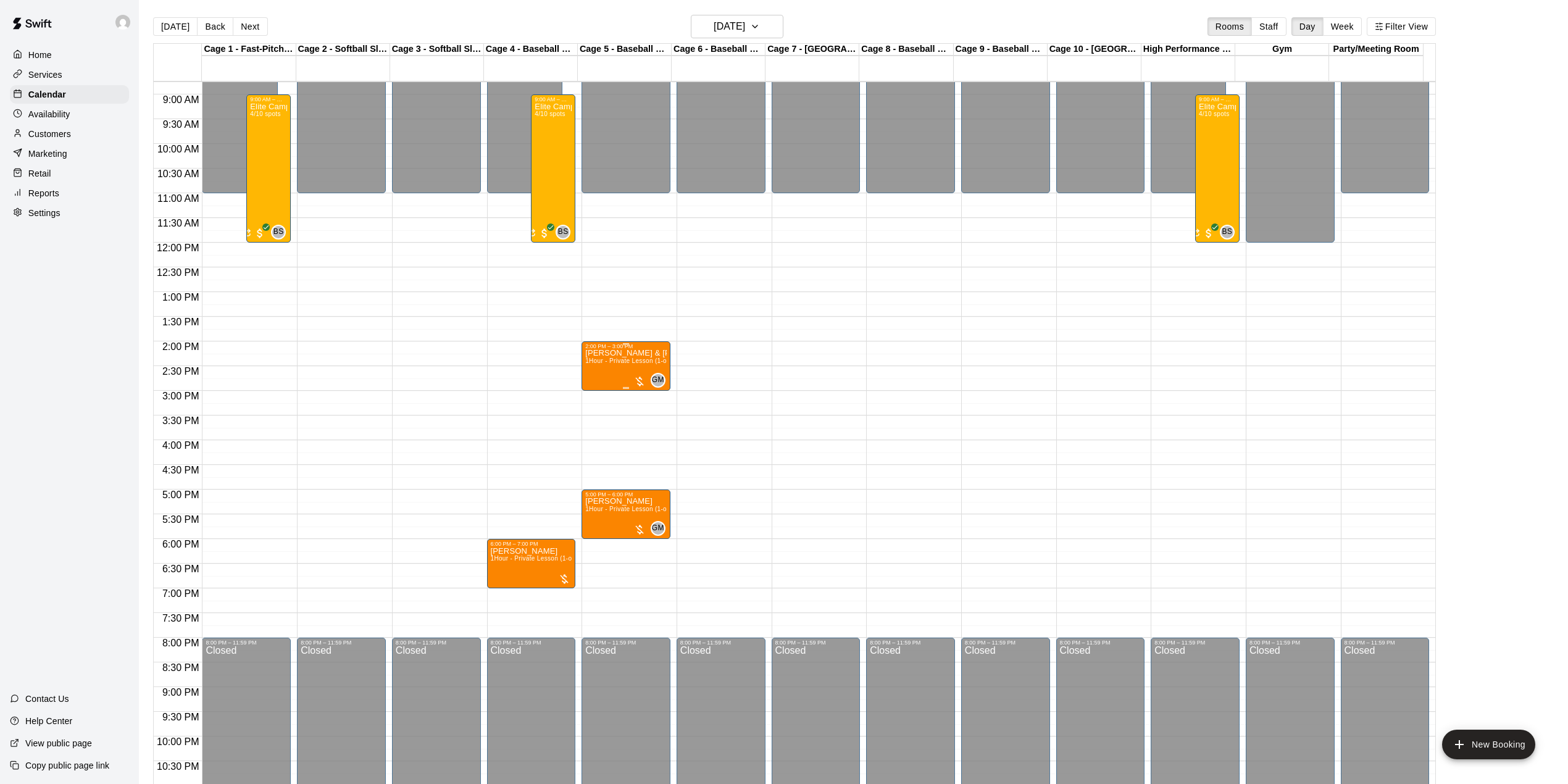
click at [611, 364] on span "1Hour - Private Lesson (1-on-1)" at bounding box center [631, 360] width 93 height 6
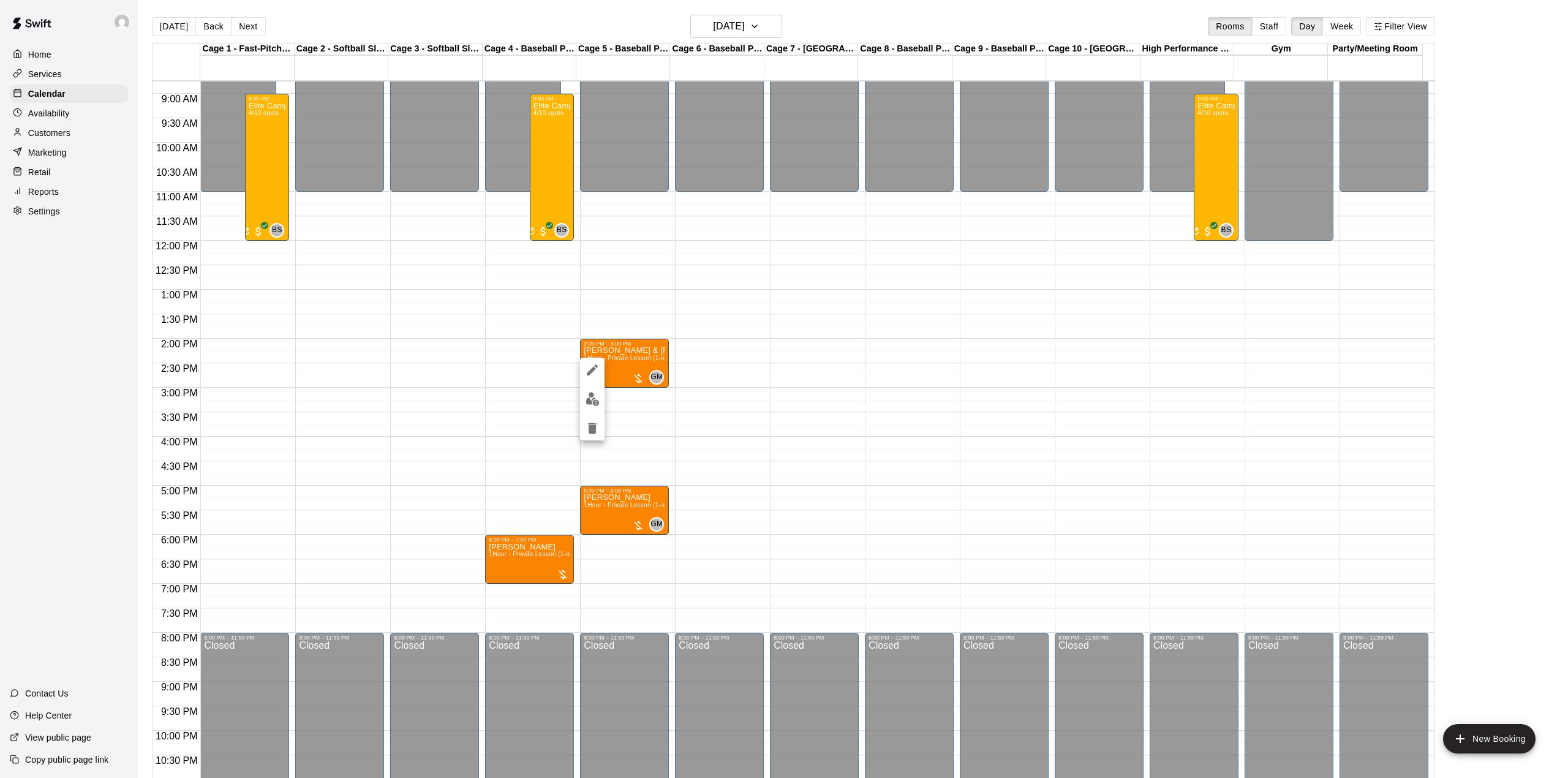
click at [174, 25] on div at bounding box center [784, 389] width 1568 height 778
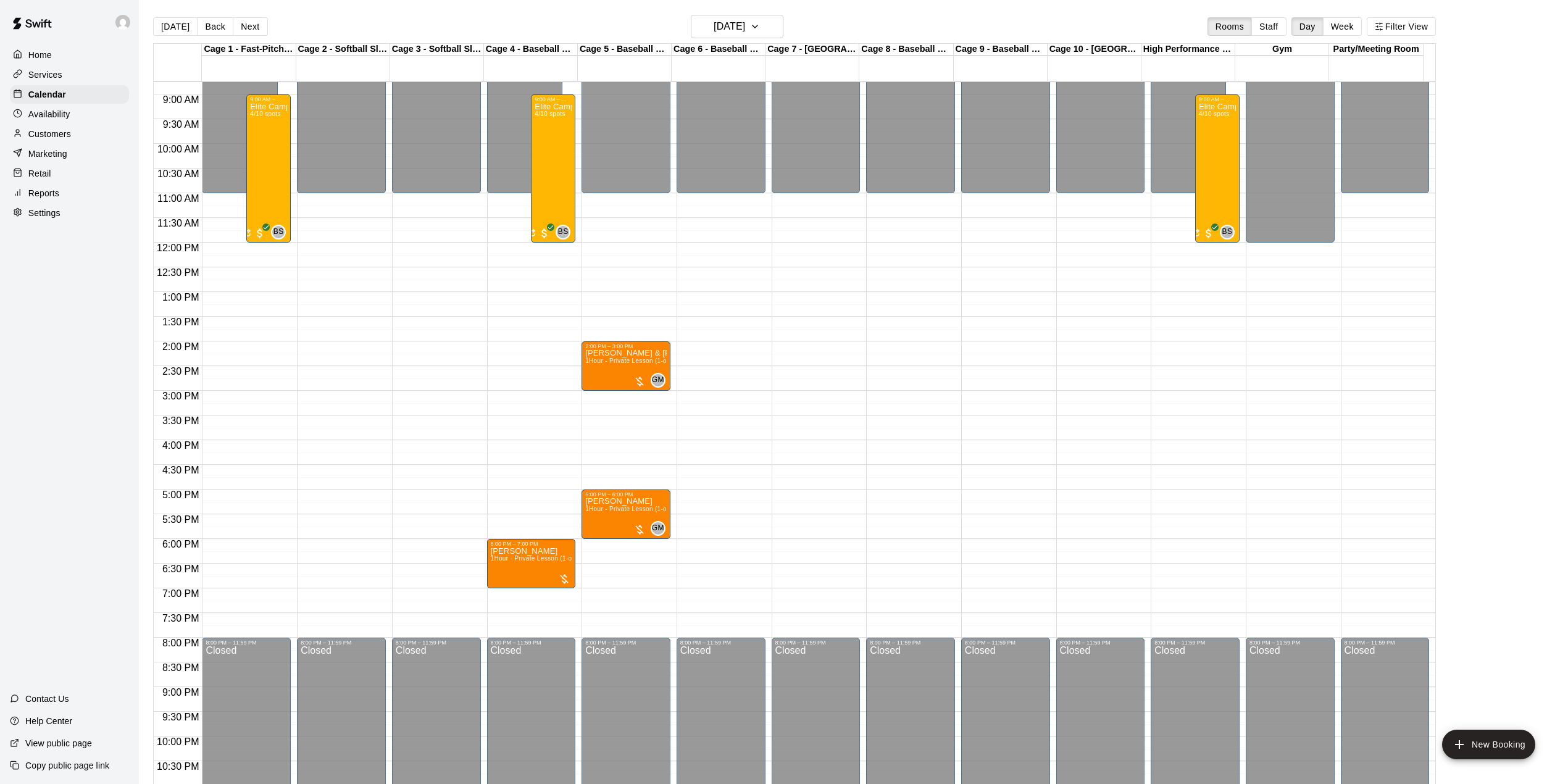
click at [176, 25] on button "[DATE]" at bounding box center [175, 26] width 45 height 19
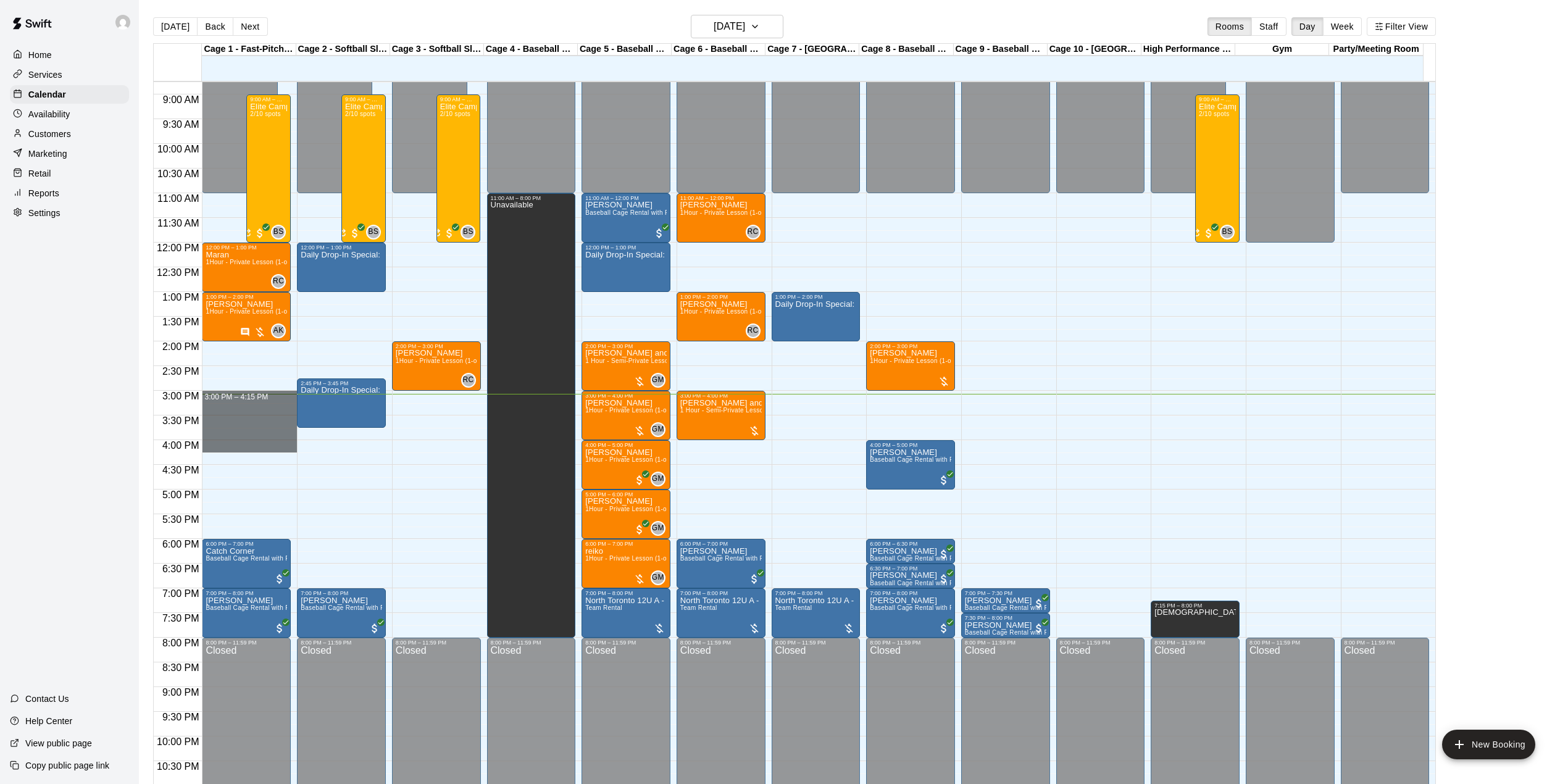
drag, startPoint x: 245, startPoint y: 401, endPoint x: 252, endPoint y: 447, distance: 46.5
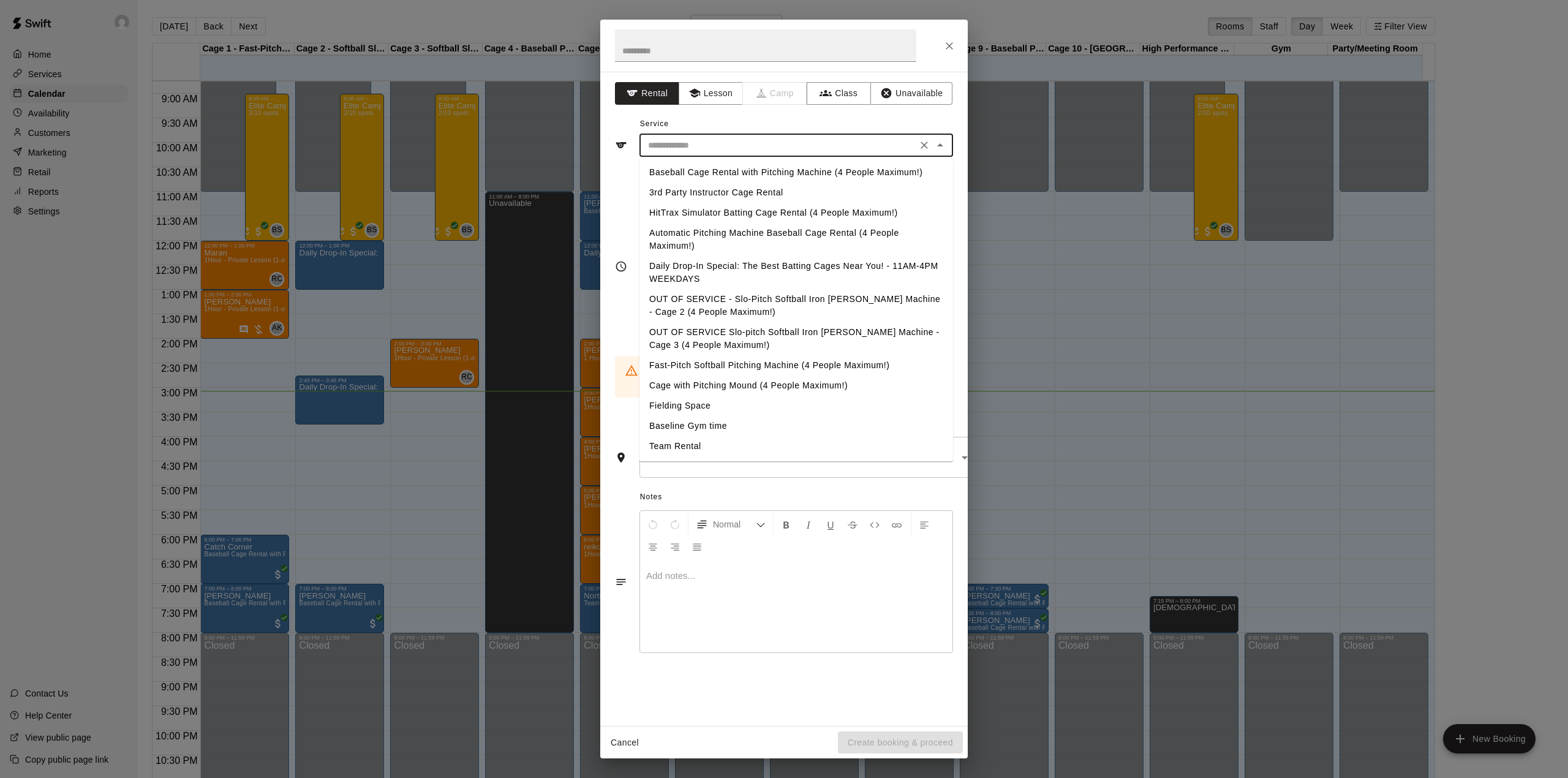
click at [743, 145] on input "text" at bounding box center [778, 145] width 270 height 15
click at [735, 268] on li "Daily Drop-In Special: The Best Batting Cages Near You! - 11AM-4PM WEEKDAYS" at bounding box center [796, 272] width 313 height 33
type input "**********"
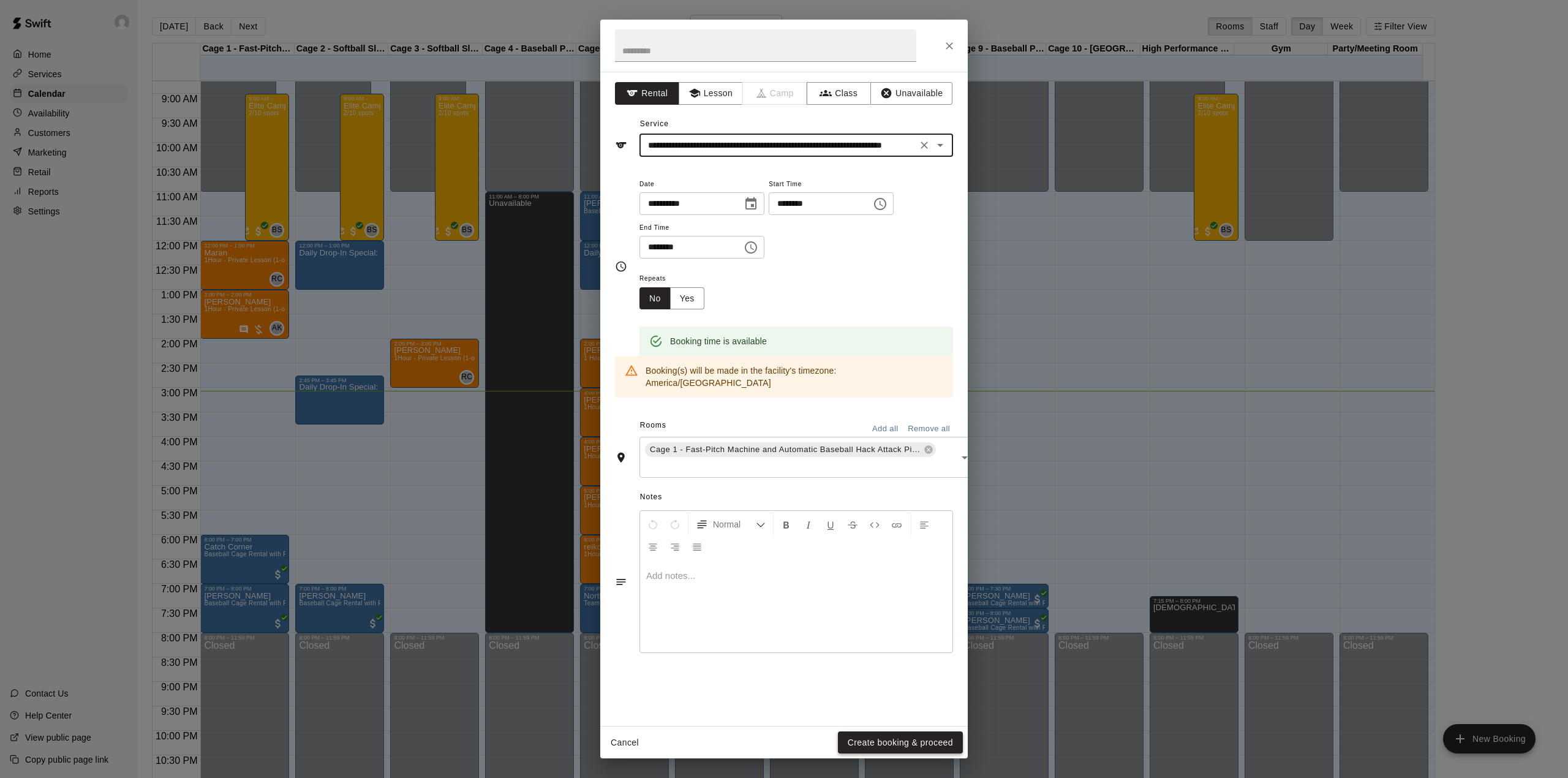
click at [897, 736] on button "Create booking & proceed" at bounding box center [899, 743] width 125 height 23
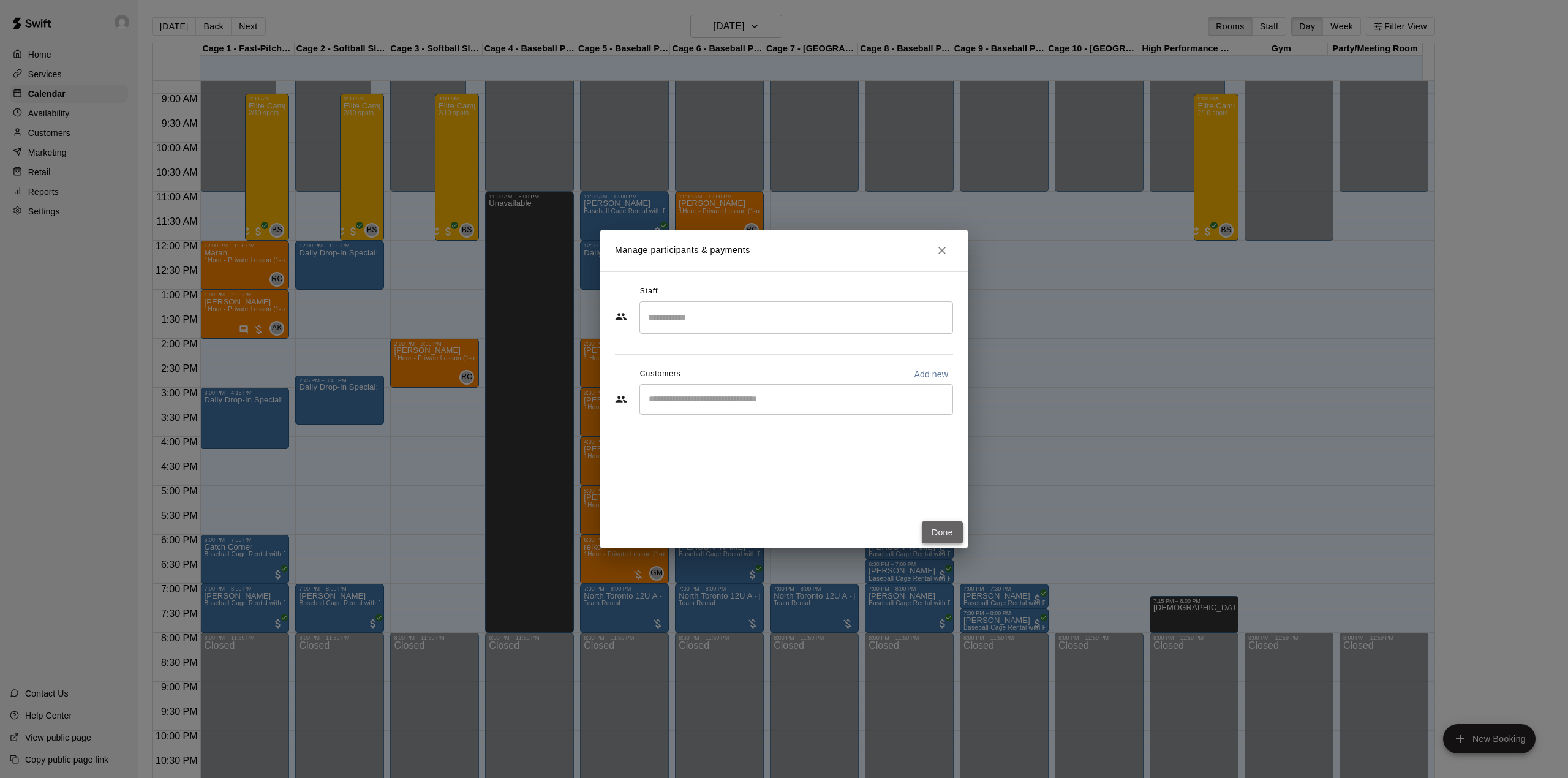
click at [941, 531] on button "Done" at bounding box center [942, 533] width 41 height 23
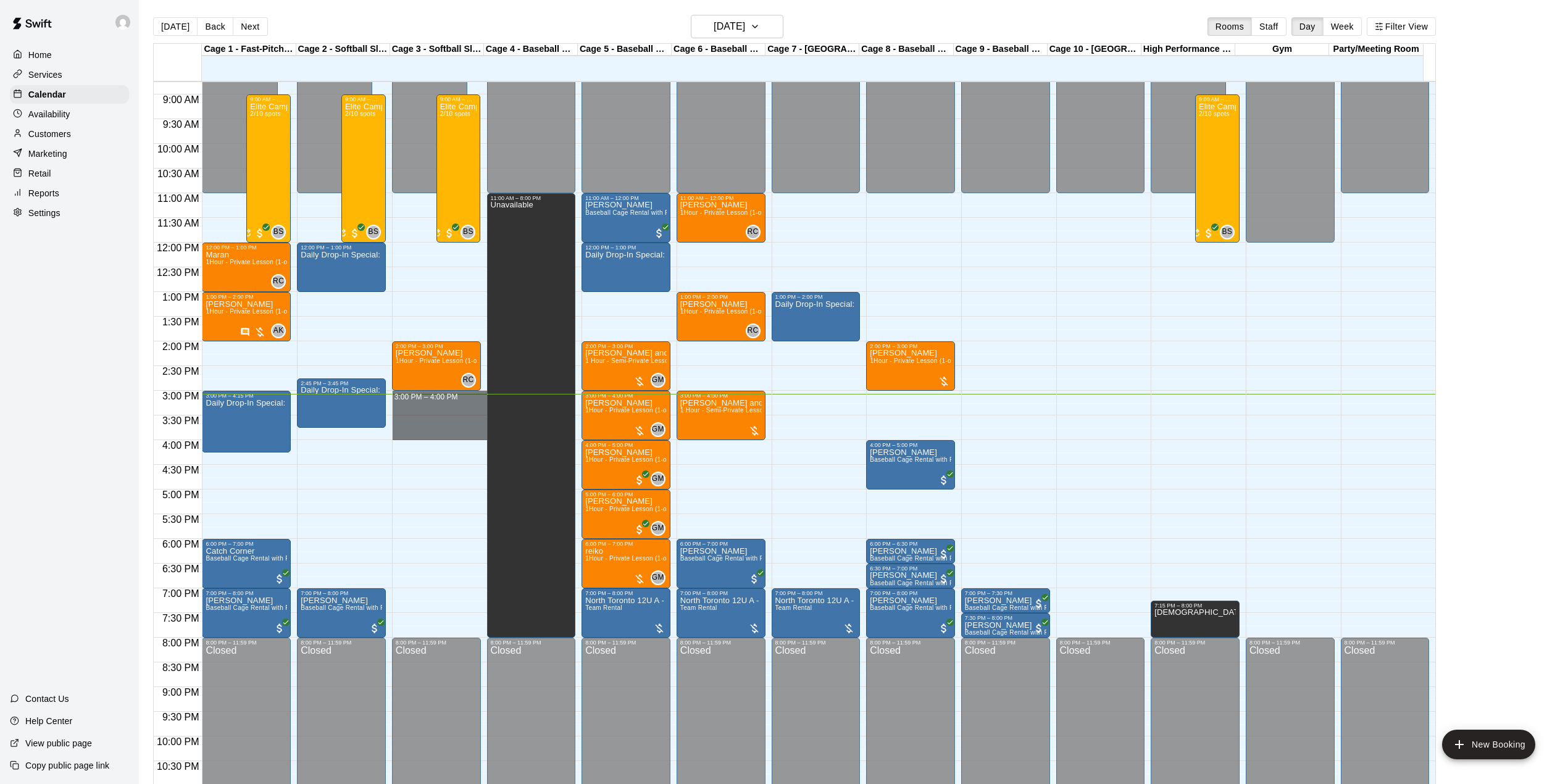
drag, startPoint x: 434, startPoint y: 401, endPoint x: 435, endPoint y: 432, distance: 31.0
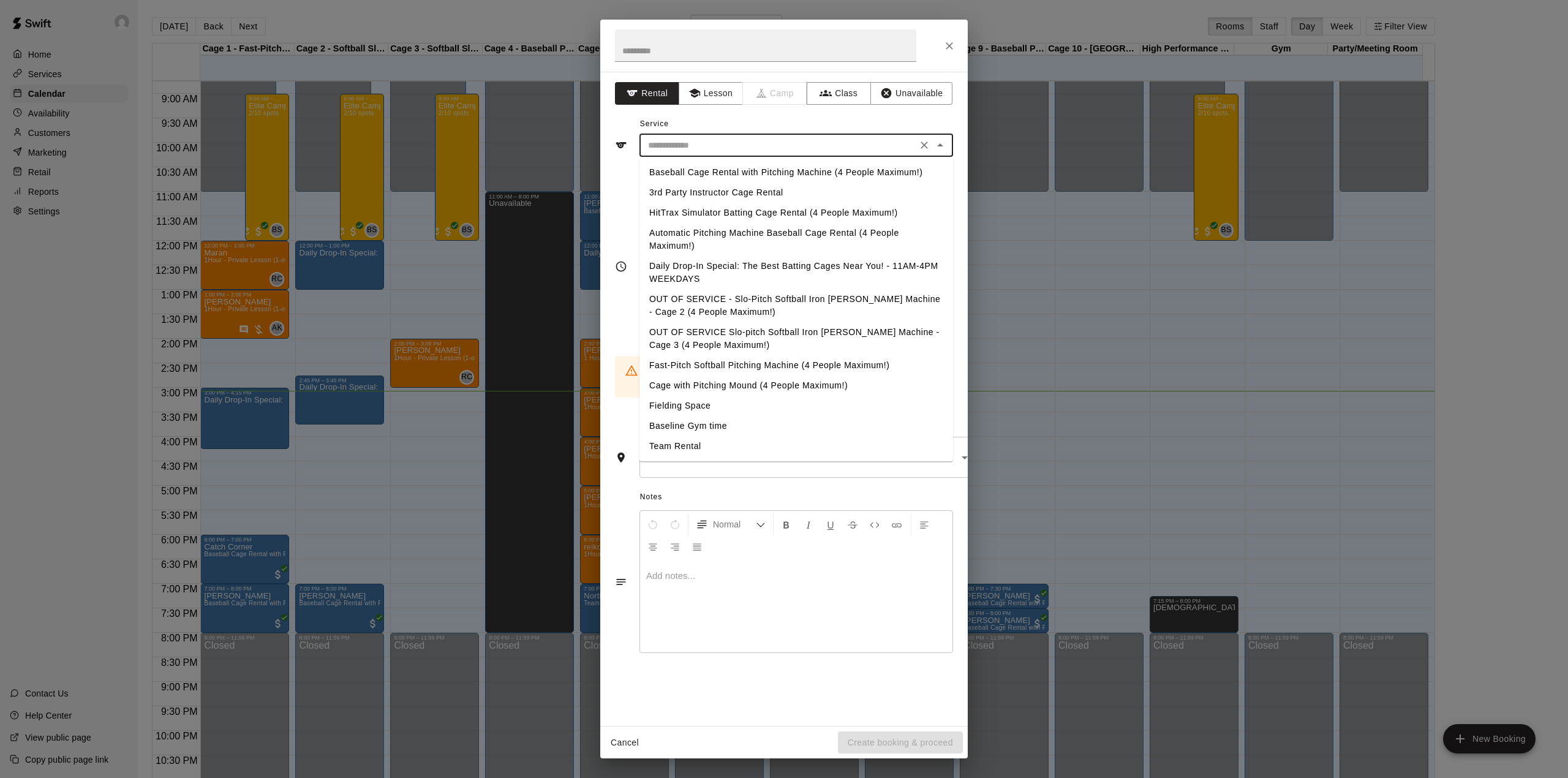
click at [763, 141] on input "text" at bounding box center [778, 145] width 270 height 15
click at [731, 272] on li "Daily Drop-In Special: The Best Batting Cages Near You! - 11AM-4PM WEEKDAYS" at bounding box center [796, 272] width 313 height 33
type input "**********"
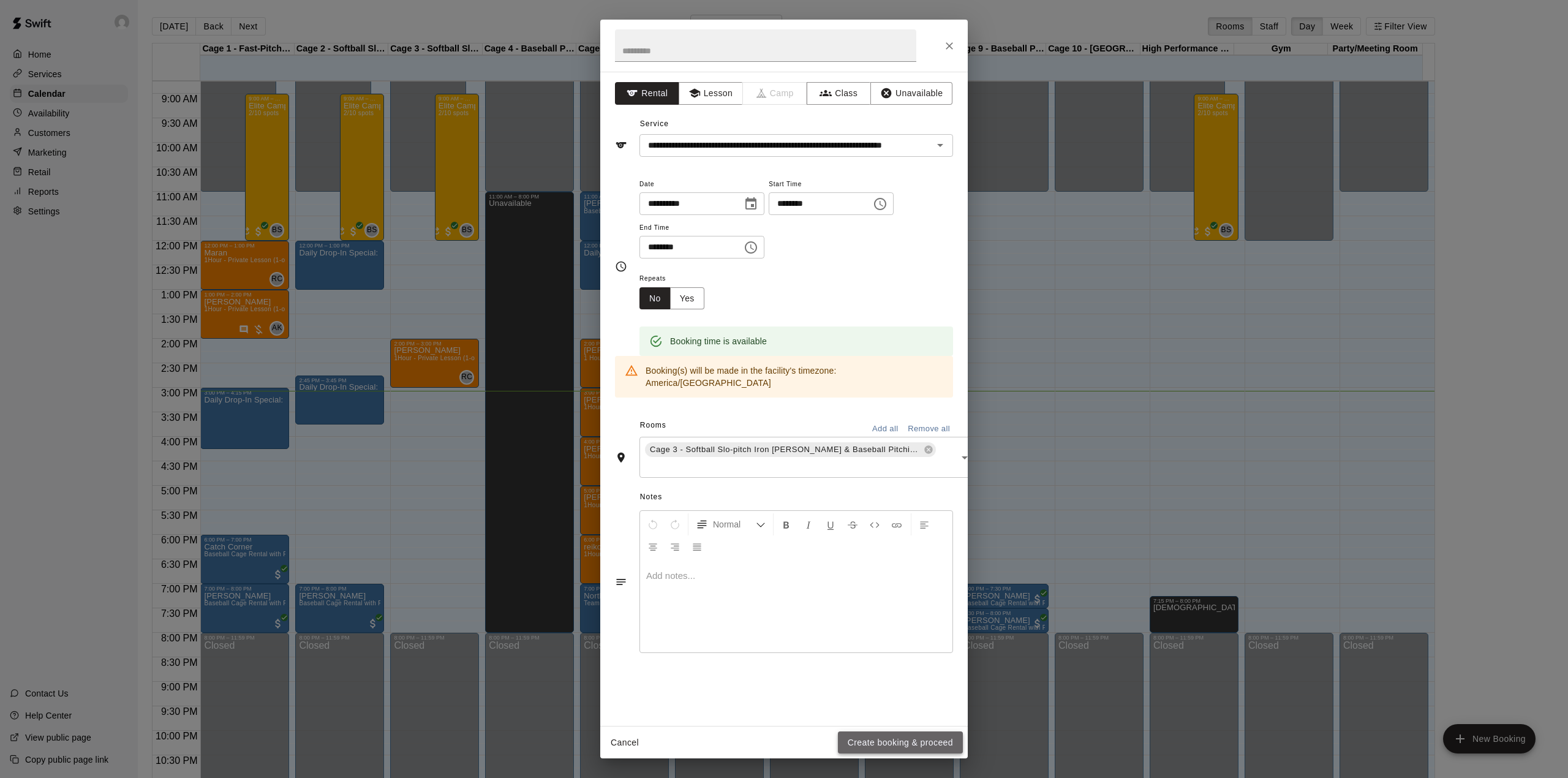
click at [925, 741] on button "Create booking & proceed" at bounding box center [899, 743] width 125 height 23
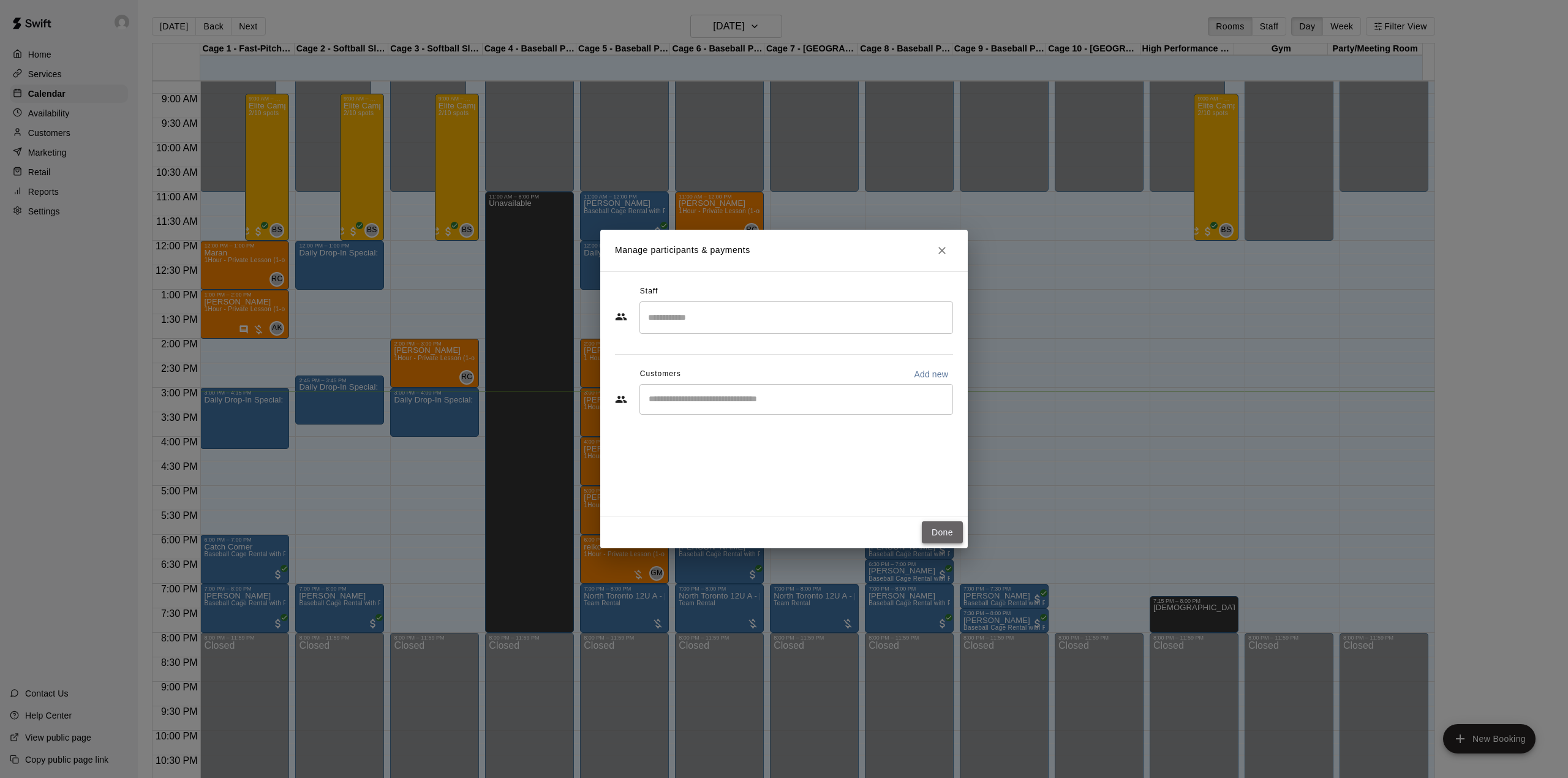
click at [934, 534] on button "Done" at bounding box center [942, 533] width 41 height 23
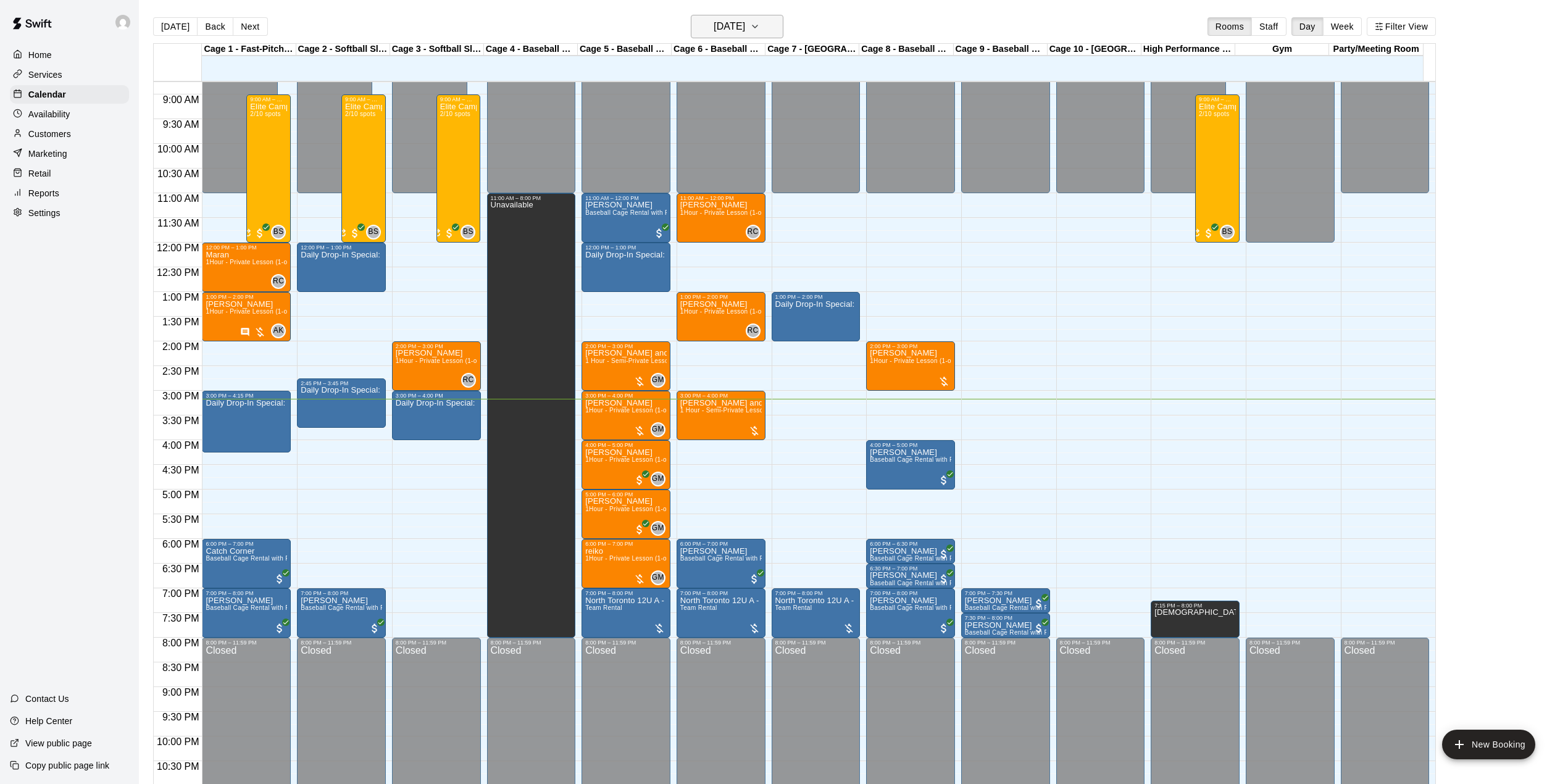
click at [745, 30] on h6 "[DATE]" at bounding box center [729, 26] width 32 height 17
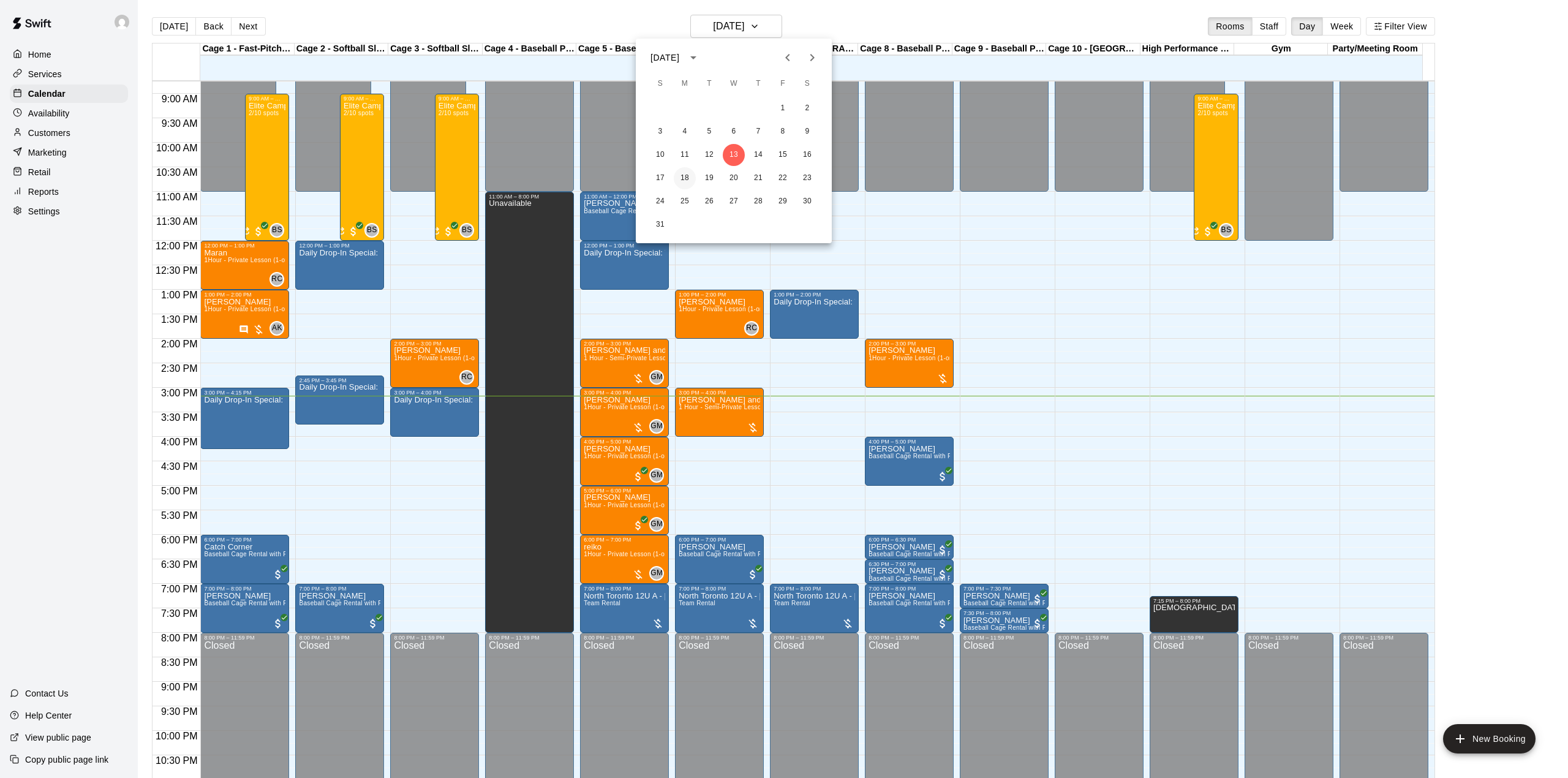
click at [681, 176] on button "18" at bounding box center [684, 178] width 22 height 22
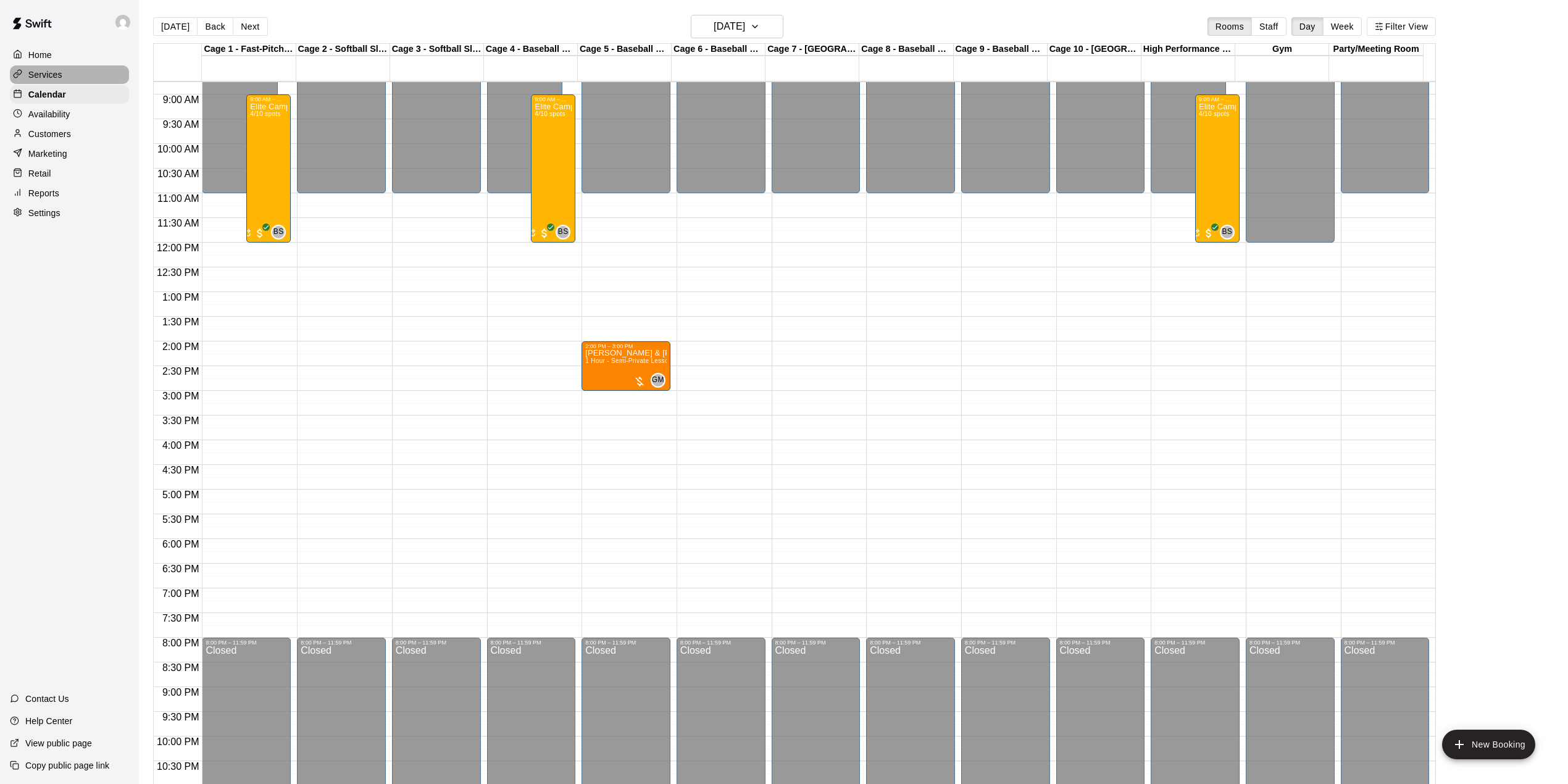
click at [50, 73] on p "Services" at bounding box center [45, 75] width 34 height 12
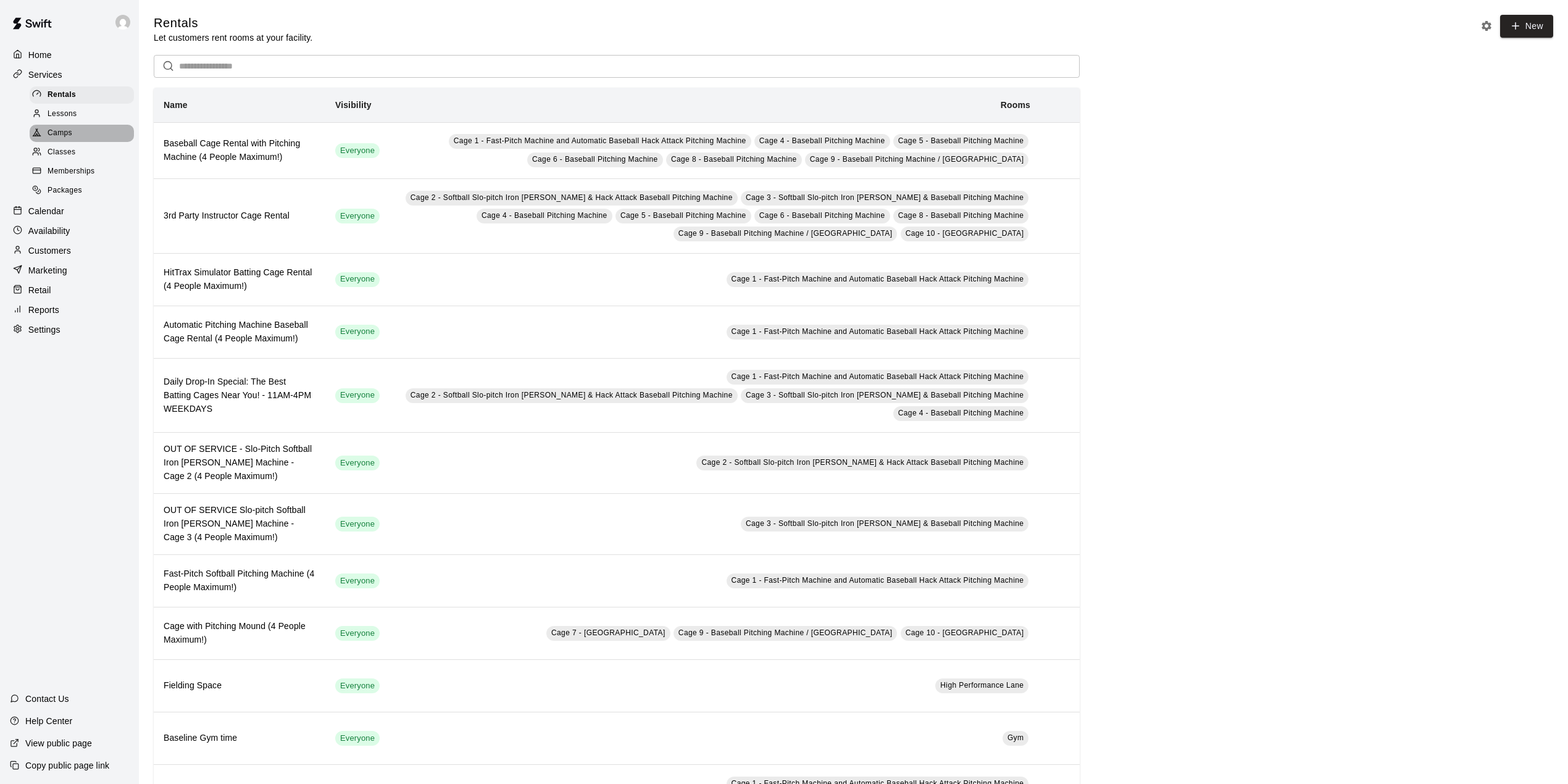
click at [63, 134] on span "Camps" at bounding box center [60, 133] width 24 height 12
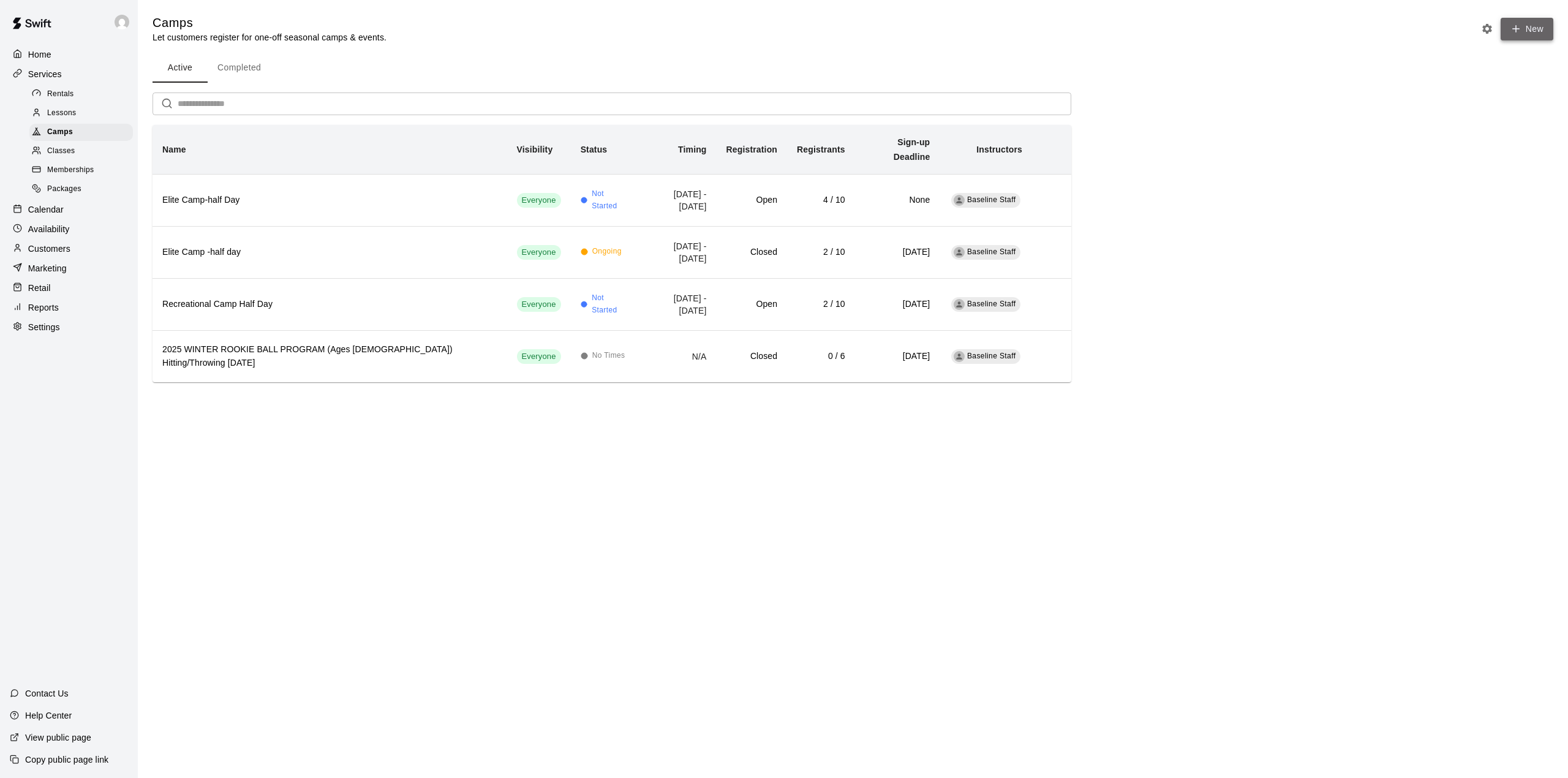
click at [1526, 27] on button "New" at bounding box center [1527, 29] width 53 height 23
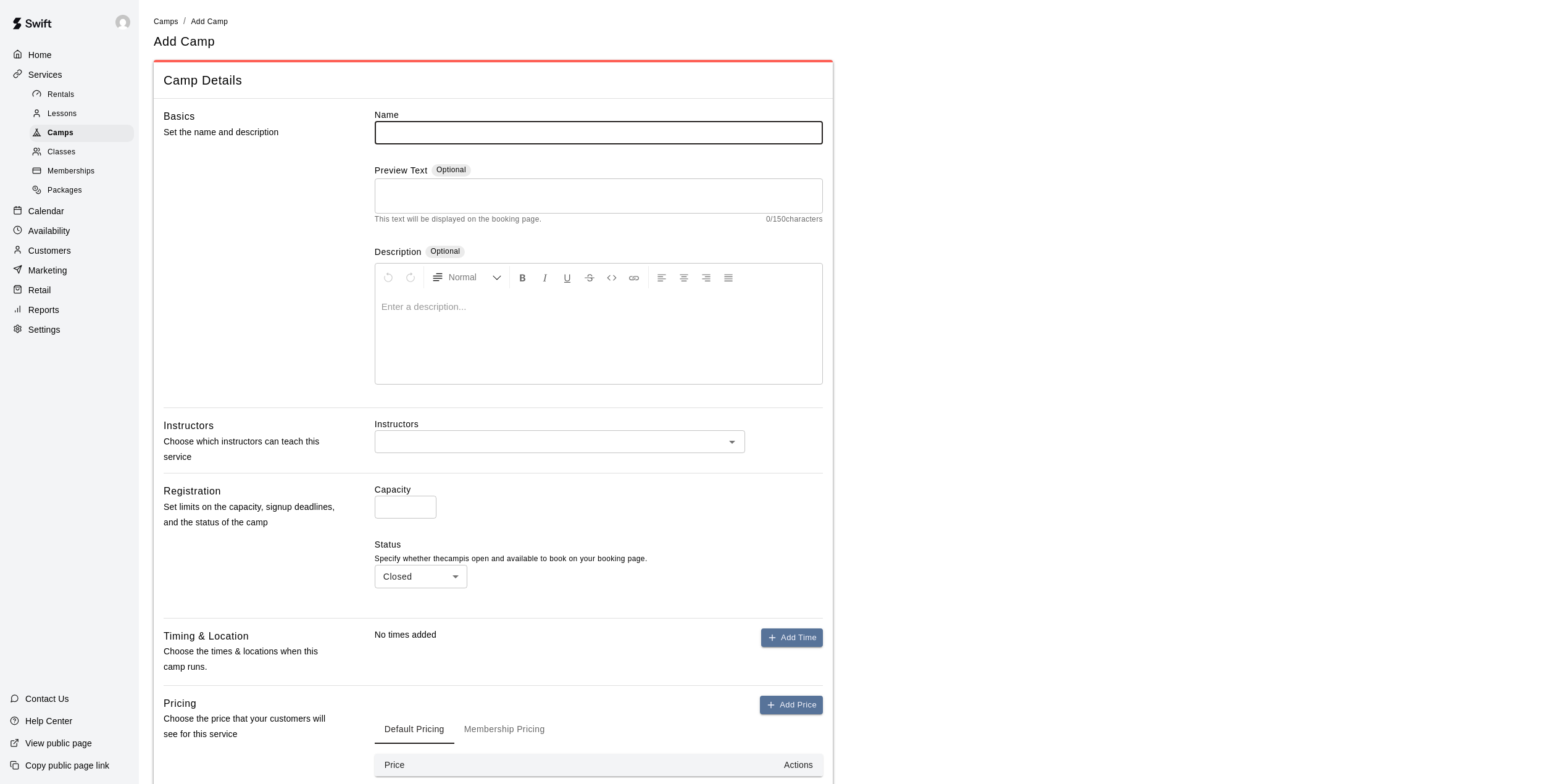
click at [419, 134] on input "text" at bounding box center [599, 132] width 448 height 23
type input "**********"
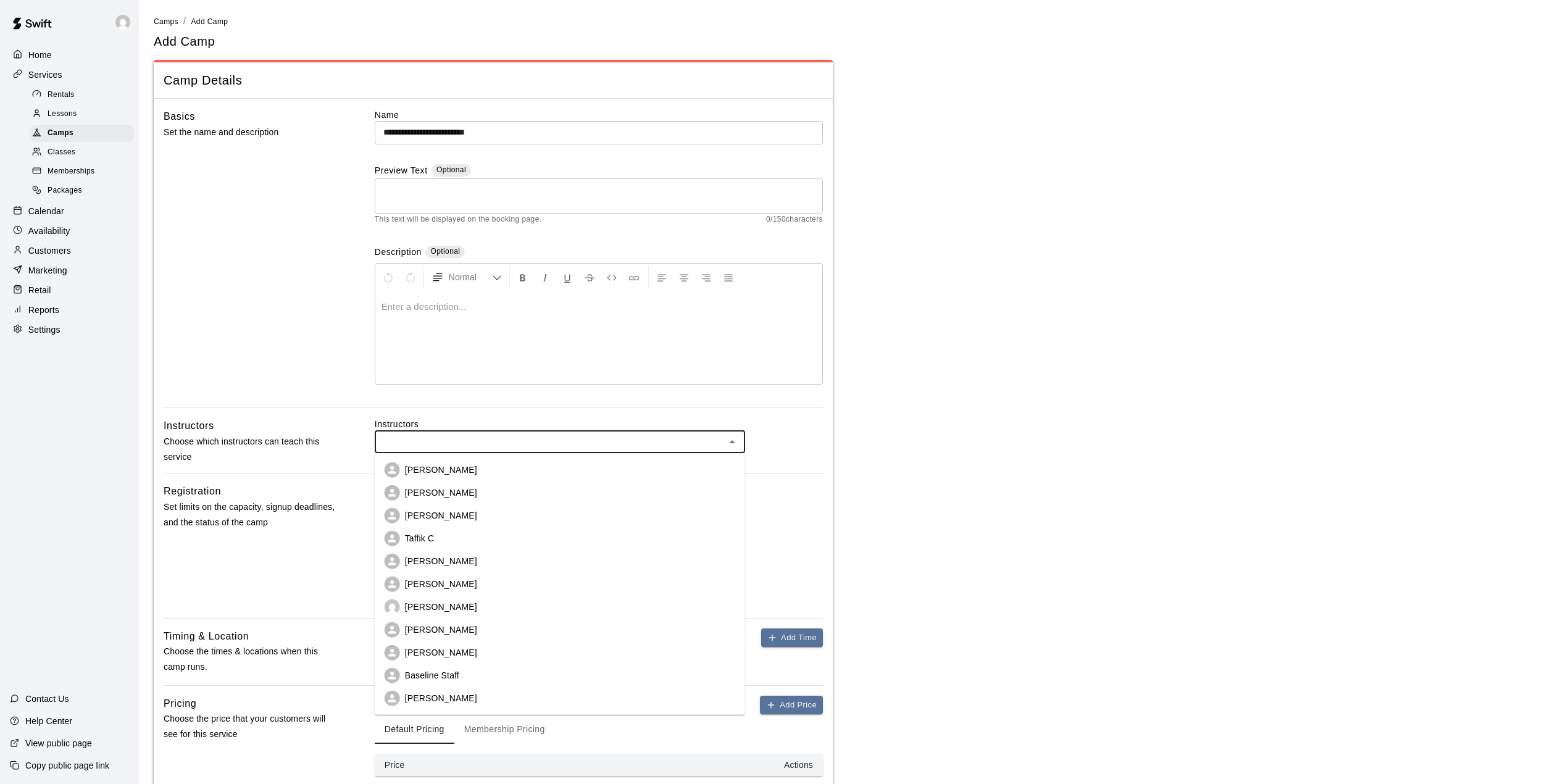
click at [438, 438] on input "text" at bounding box center [549, 441] width 343 height 15
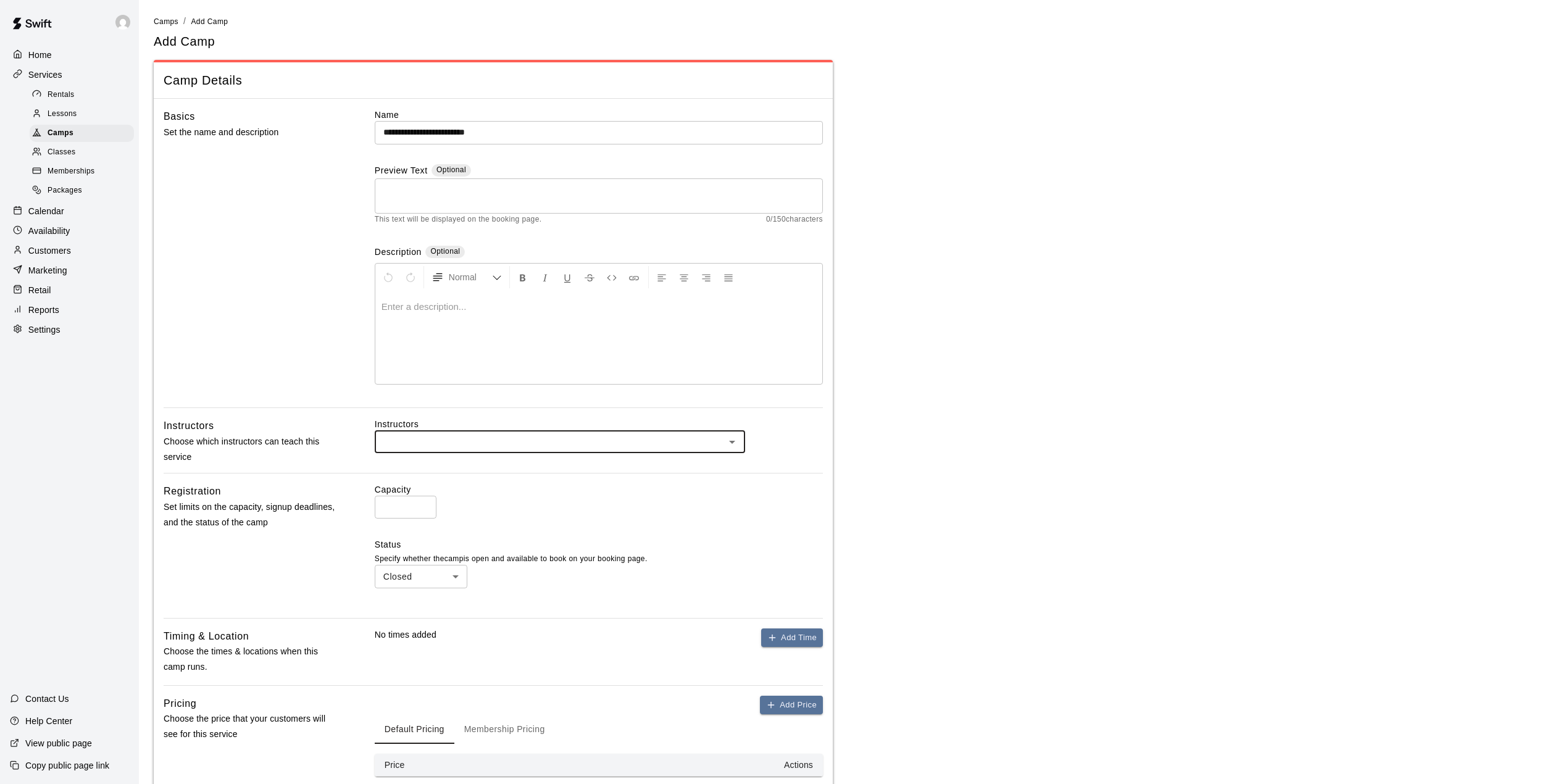
click at [438, 438] on input "text" at bounding box center [549, 441] width 343 height 15
click at [398, 501] on input "*" at bounding box center [406, 507] width 62 height 23
type input "***"
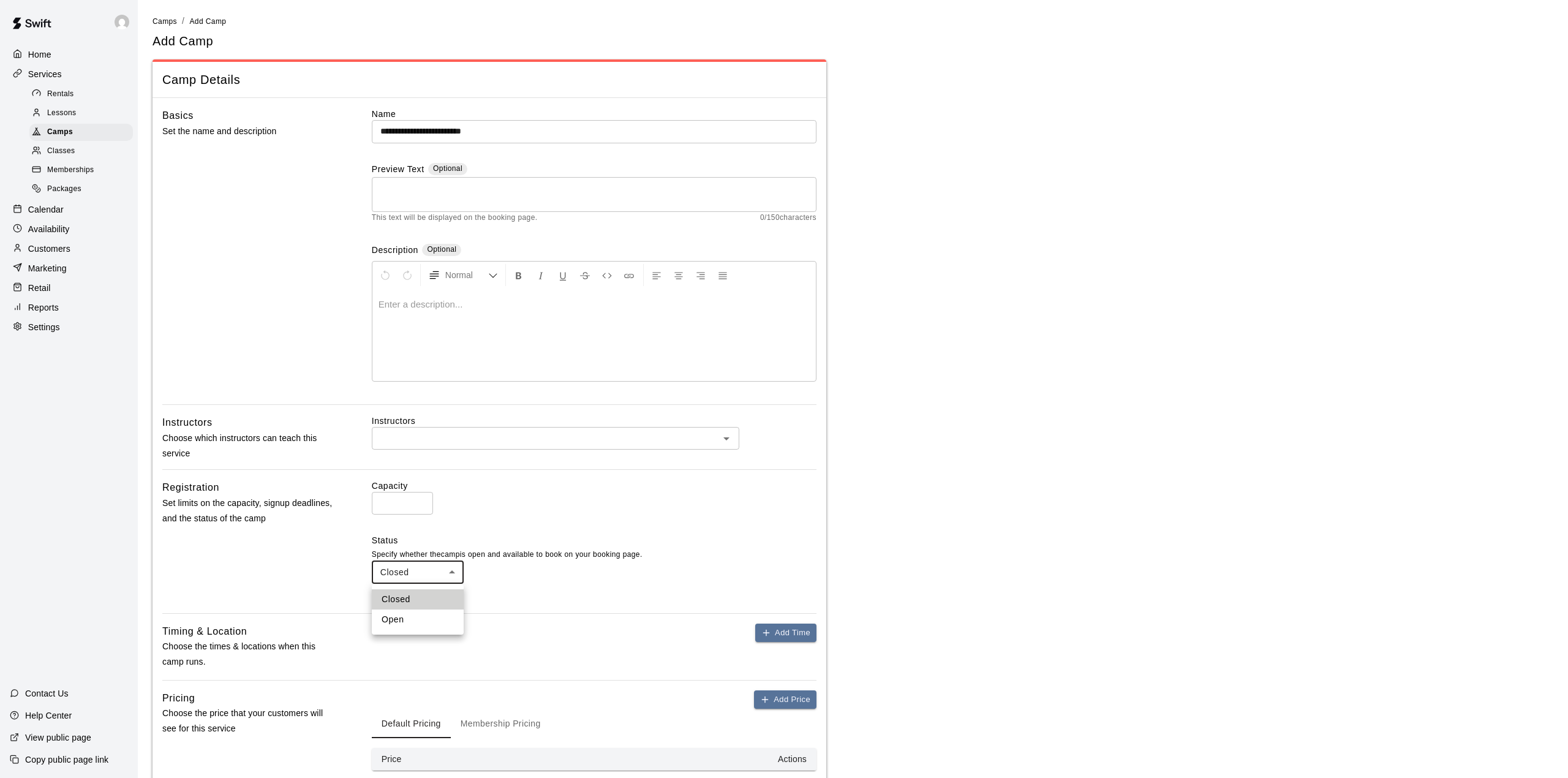
click at [456, 570] on body "**********" at bounding box center [784, 458] width 1568 height 916
click at [402, 618] on li "Open" at bounding box center [418, 619] width 92 height 20
type input "****"
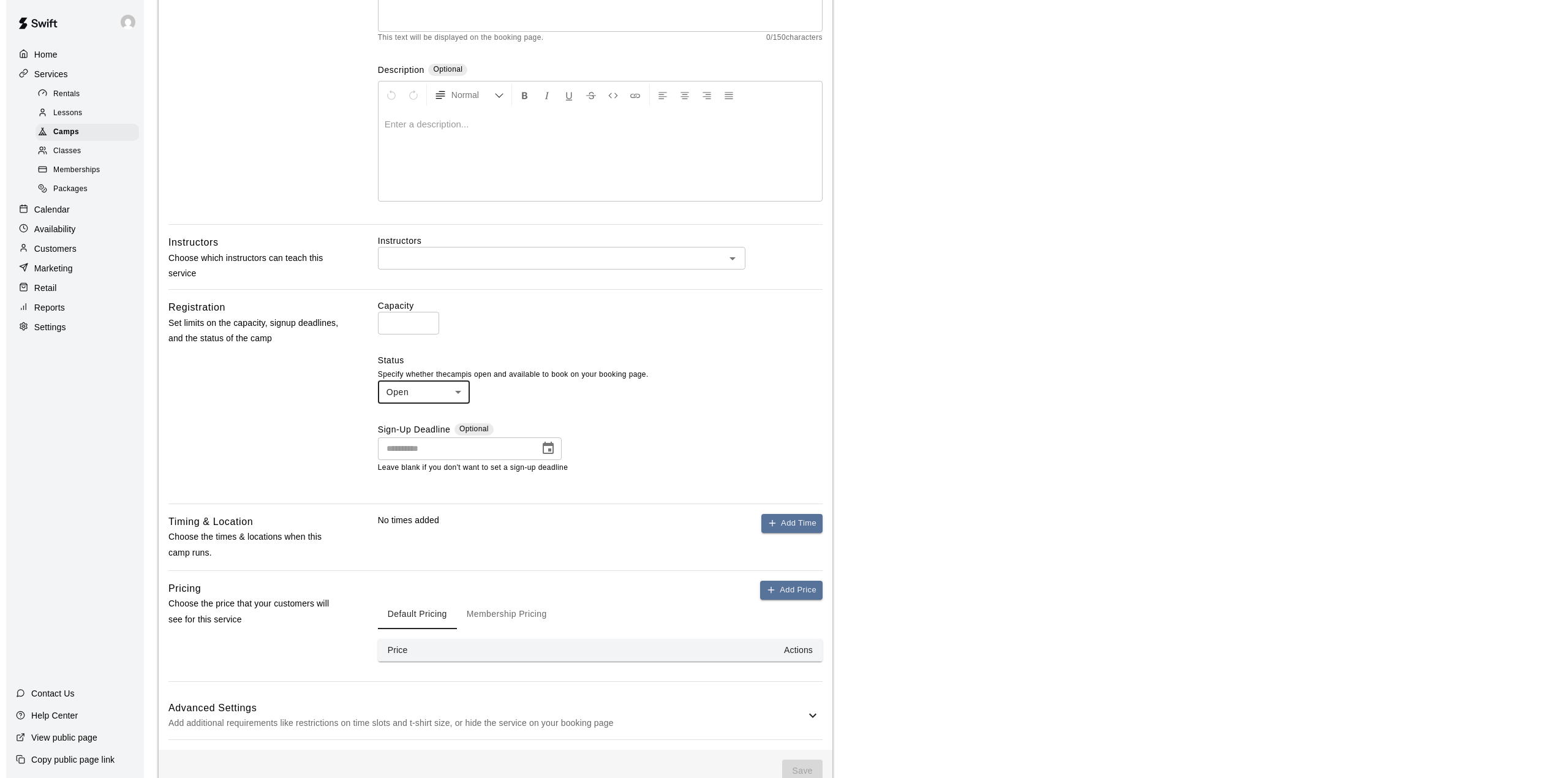
scroll to position [210, 0]
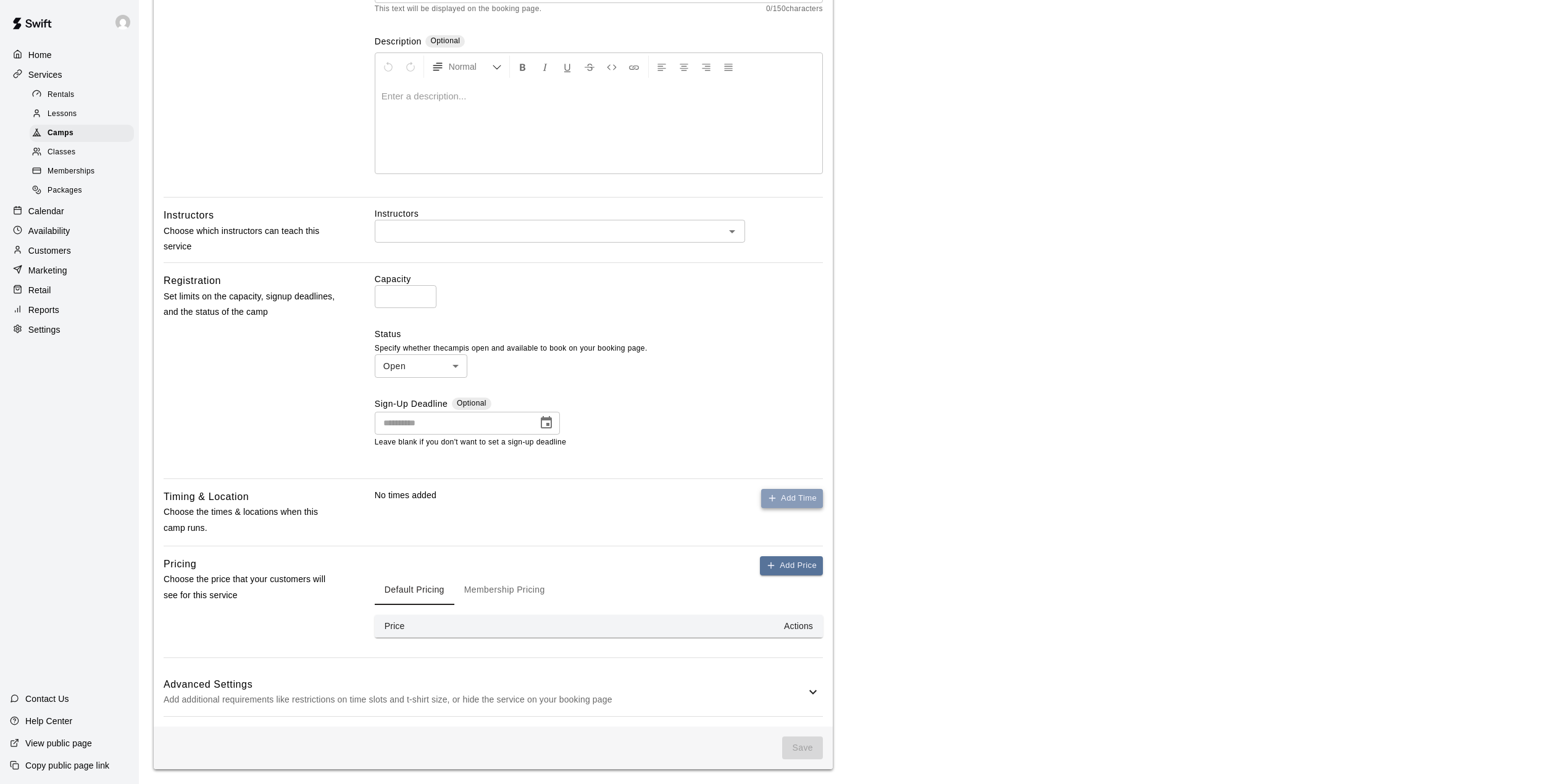
click at [789, 500] on button "Add Time" at bounding box center [792, 499] width 62 height 19
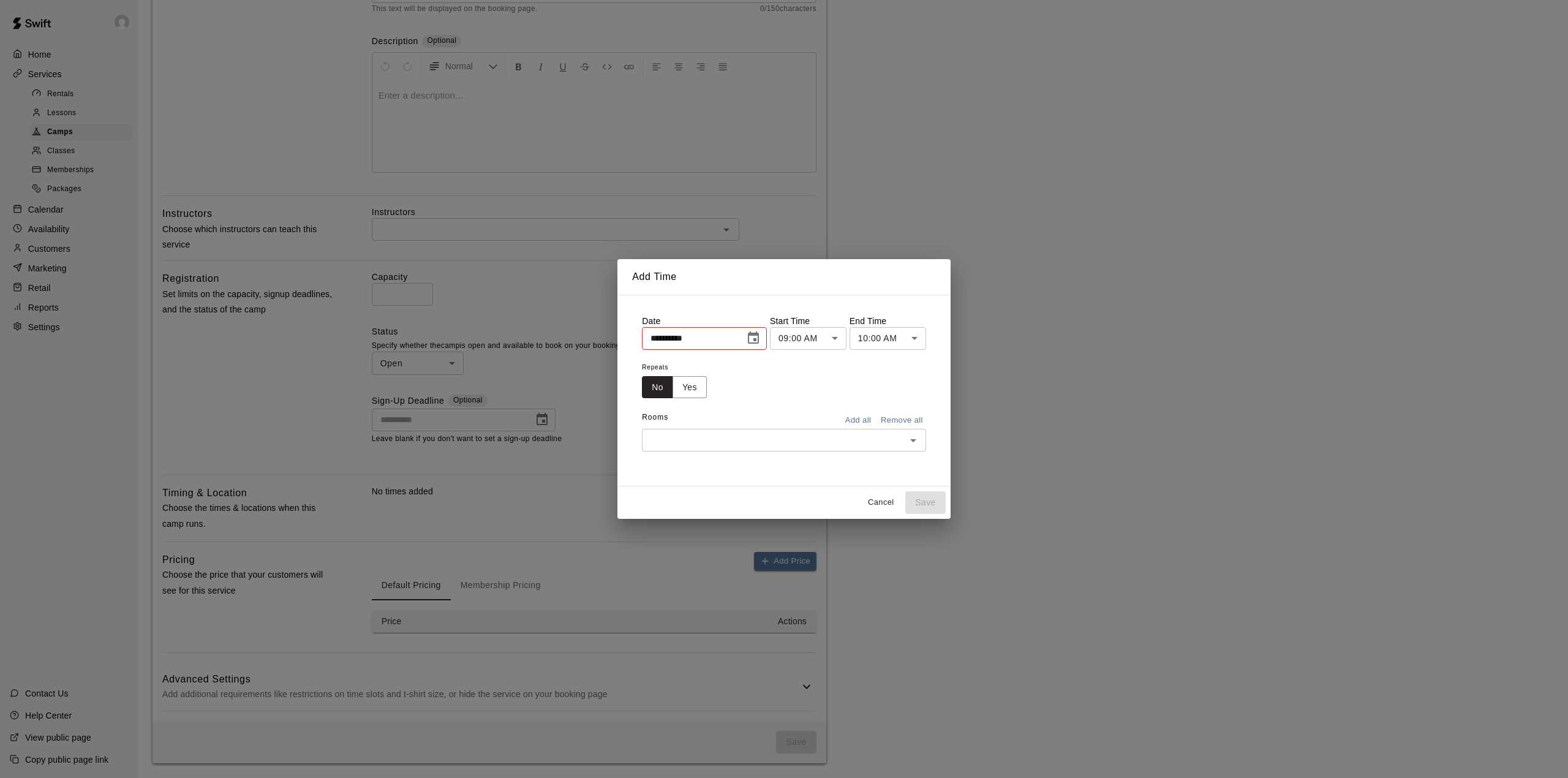
click at [759, 334] on icon "Choose date, selected date is Aug 11, 2025" at bounding box center [753, 337] width 11 height 12
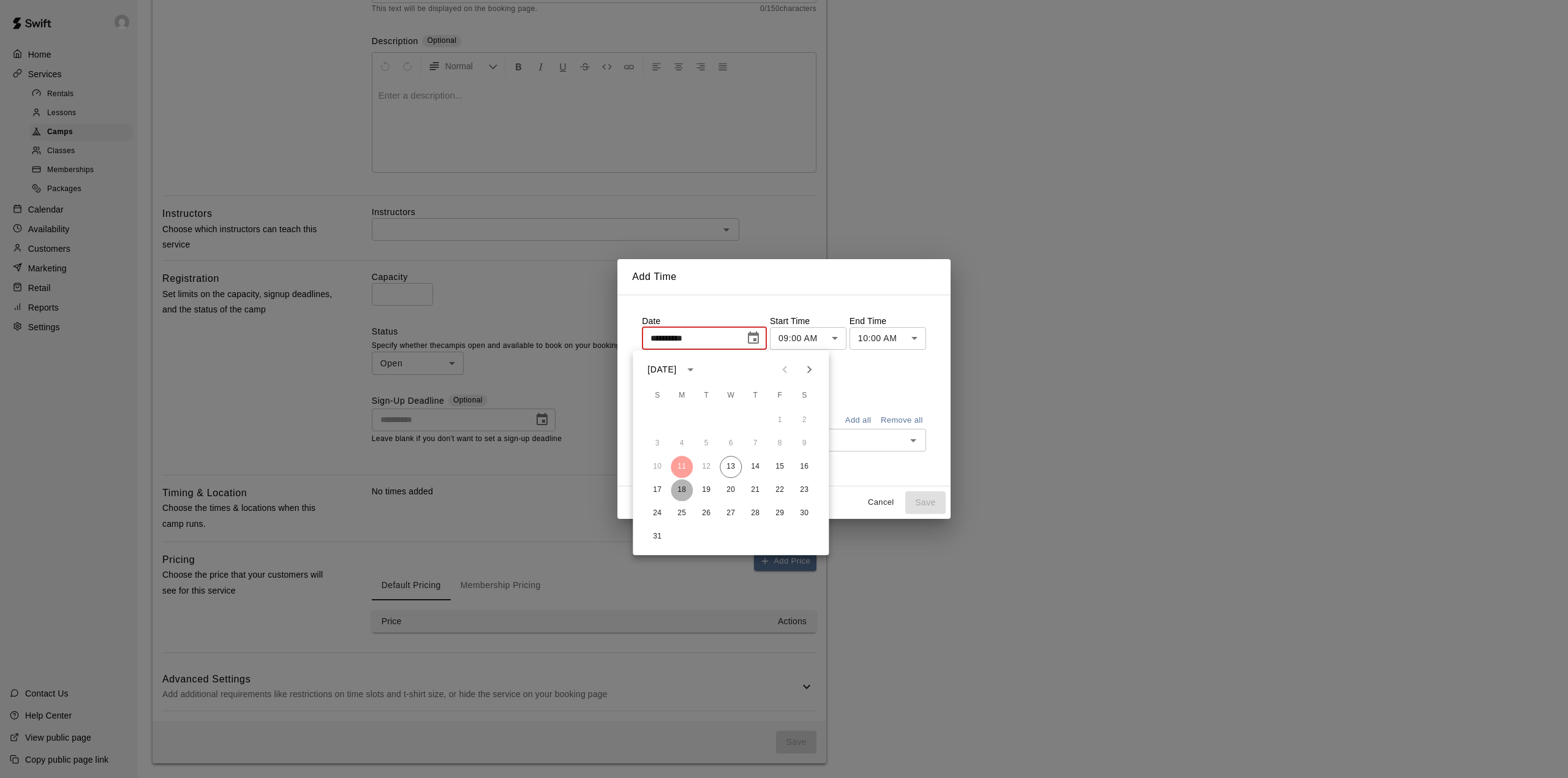
click at [679, 486] on button "18" at bounding box center [681, 489] width 22 height 22
type input "**********"
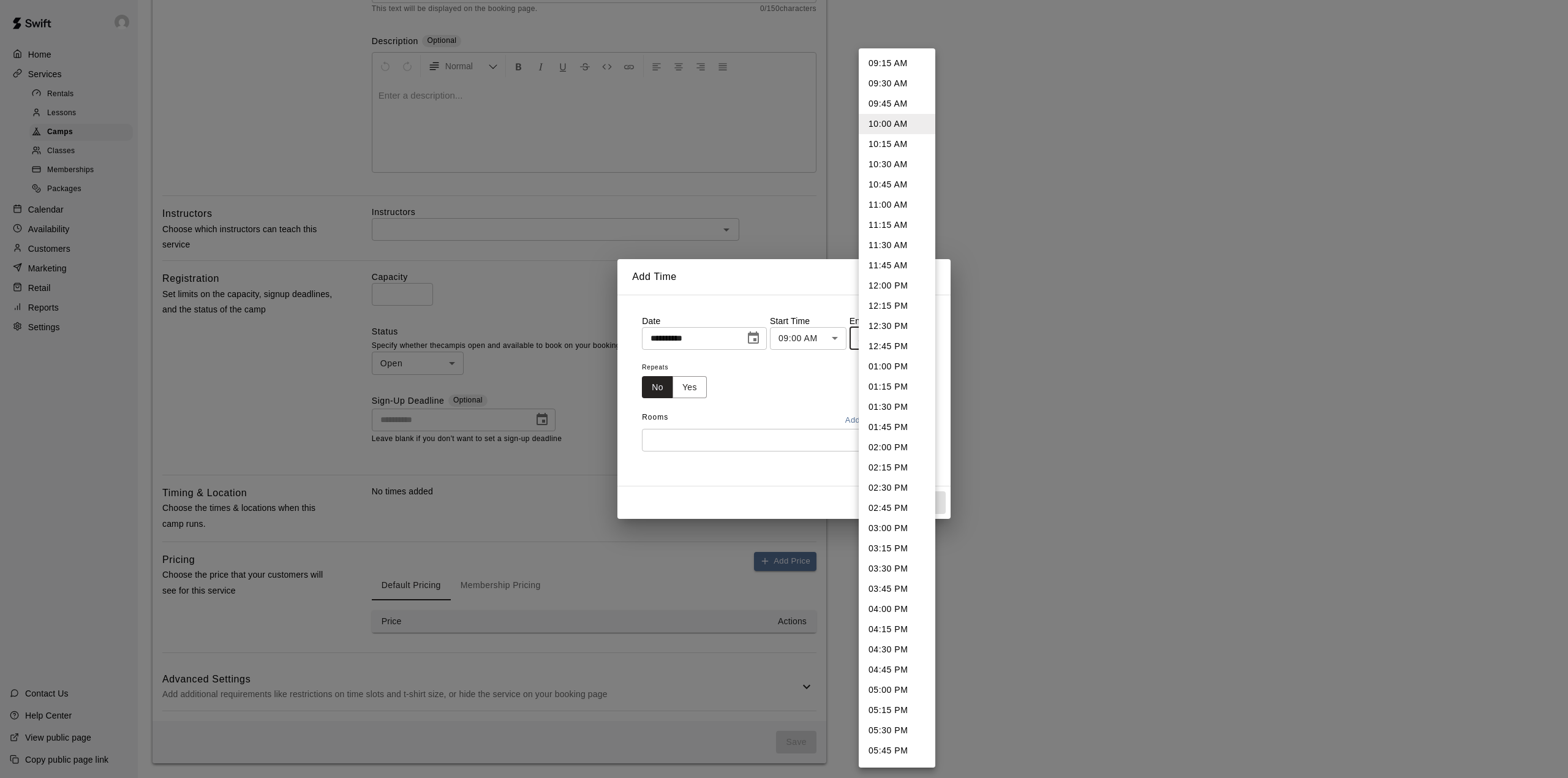
click at [886, 332] on body "**********" at bounding box center [784, 285] width 1568 height 987
click at [882, 526] on li "03:00 PM" at bounding box center [896, 528] width 76 height 20
type input "********"
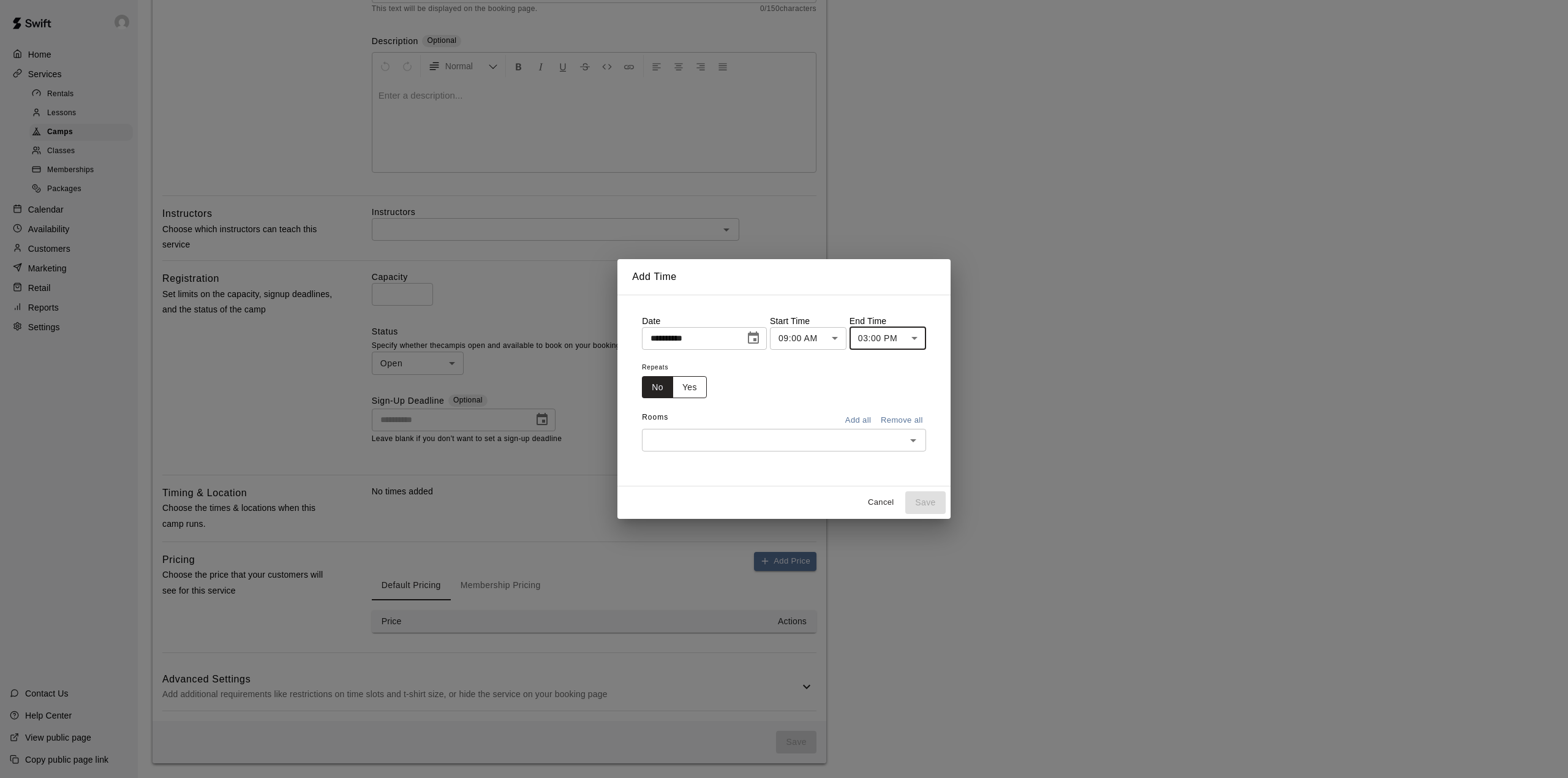
click at [682, 390] on button "Yes" at bounding box center [690, 387] width 35 height 23
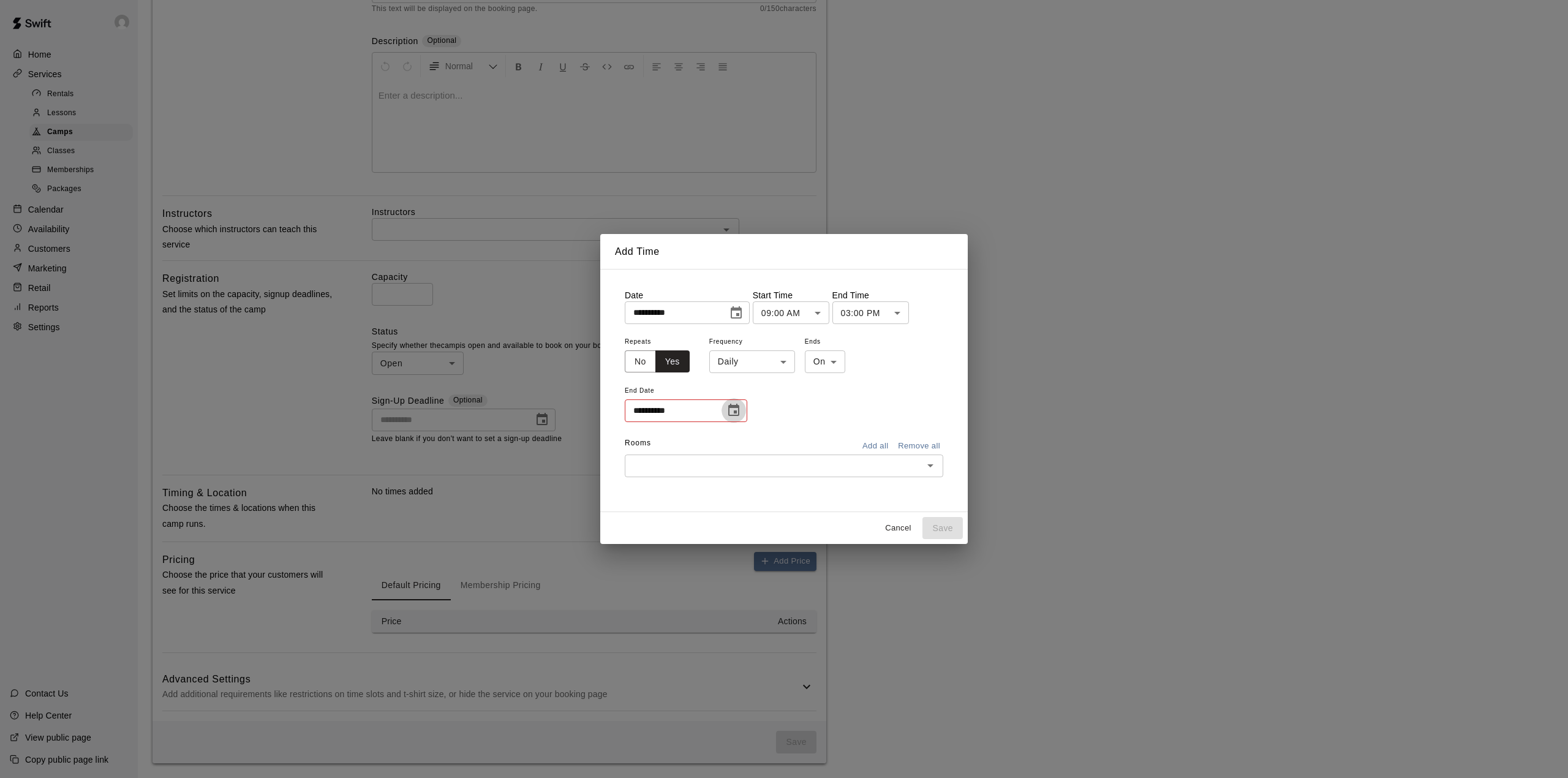
click at [727, 408] on icon "Choose date" at bounding box center [734, 410] width 14 height 14
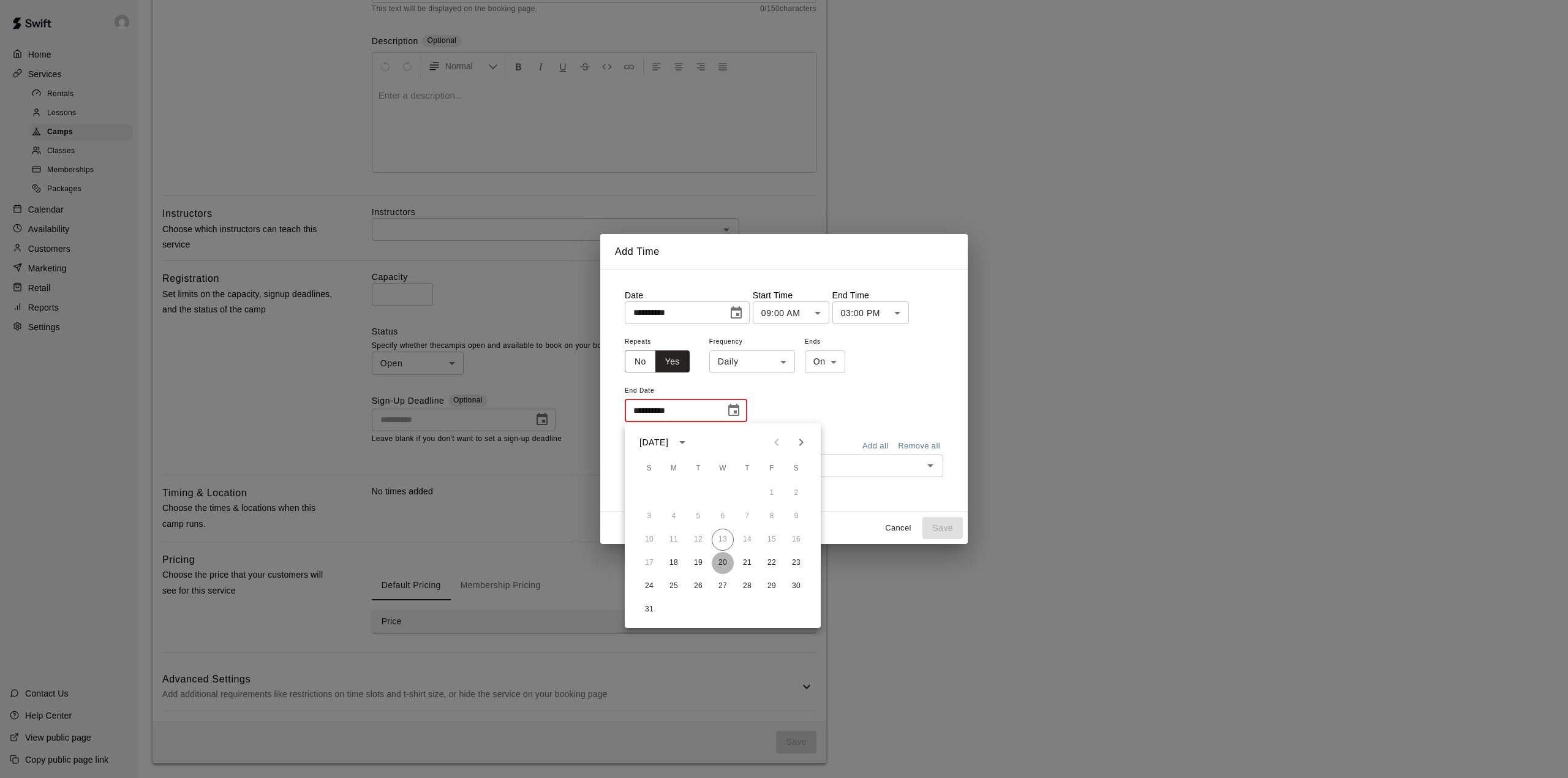
click at [721, 560] on button "20" at bounding box center [723, 563] width 22 height 22
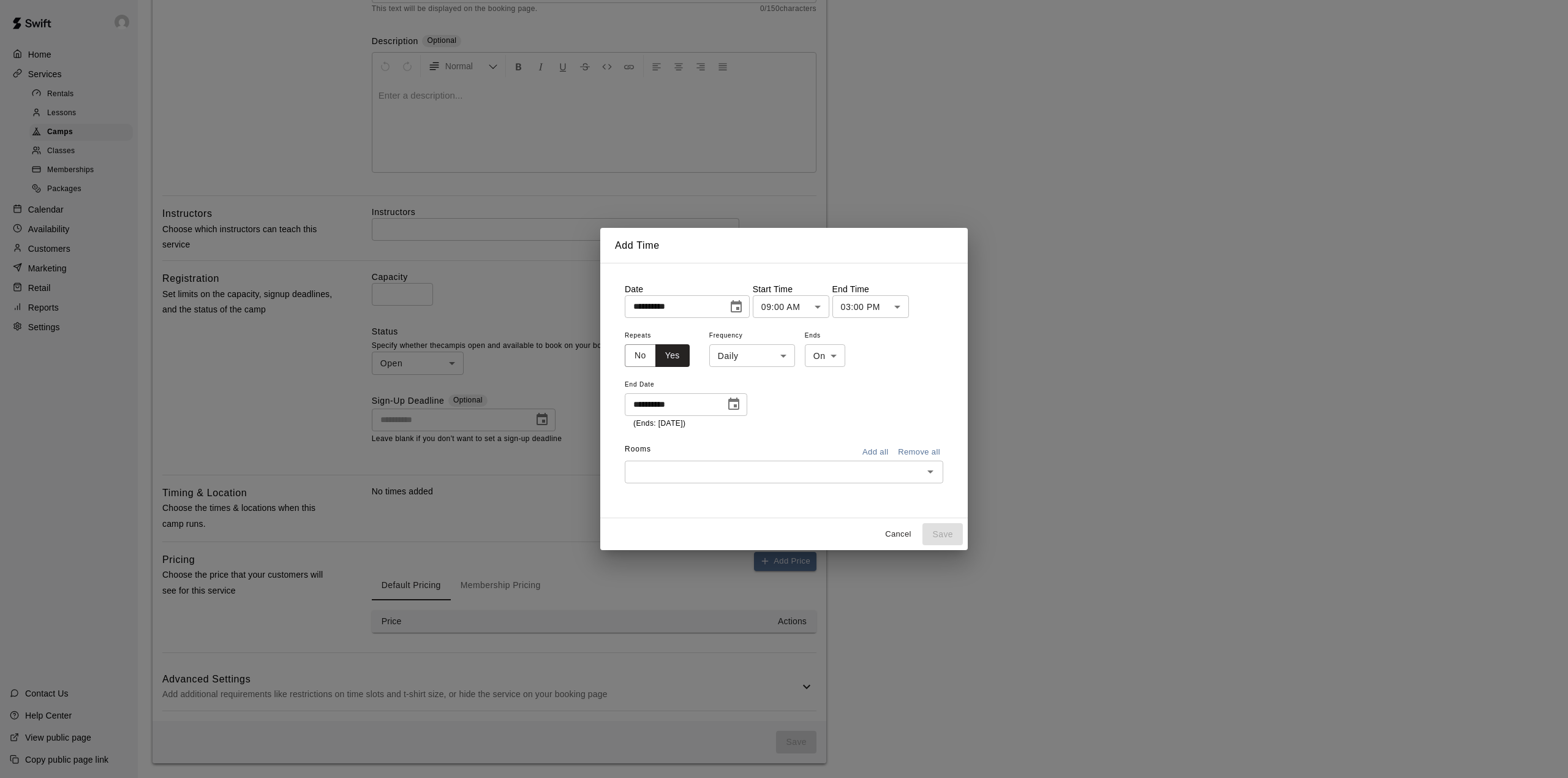
type input "**********"
click at [673, 465] on input "text" at bounding box center [774, 472] width 291 height 15
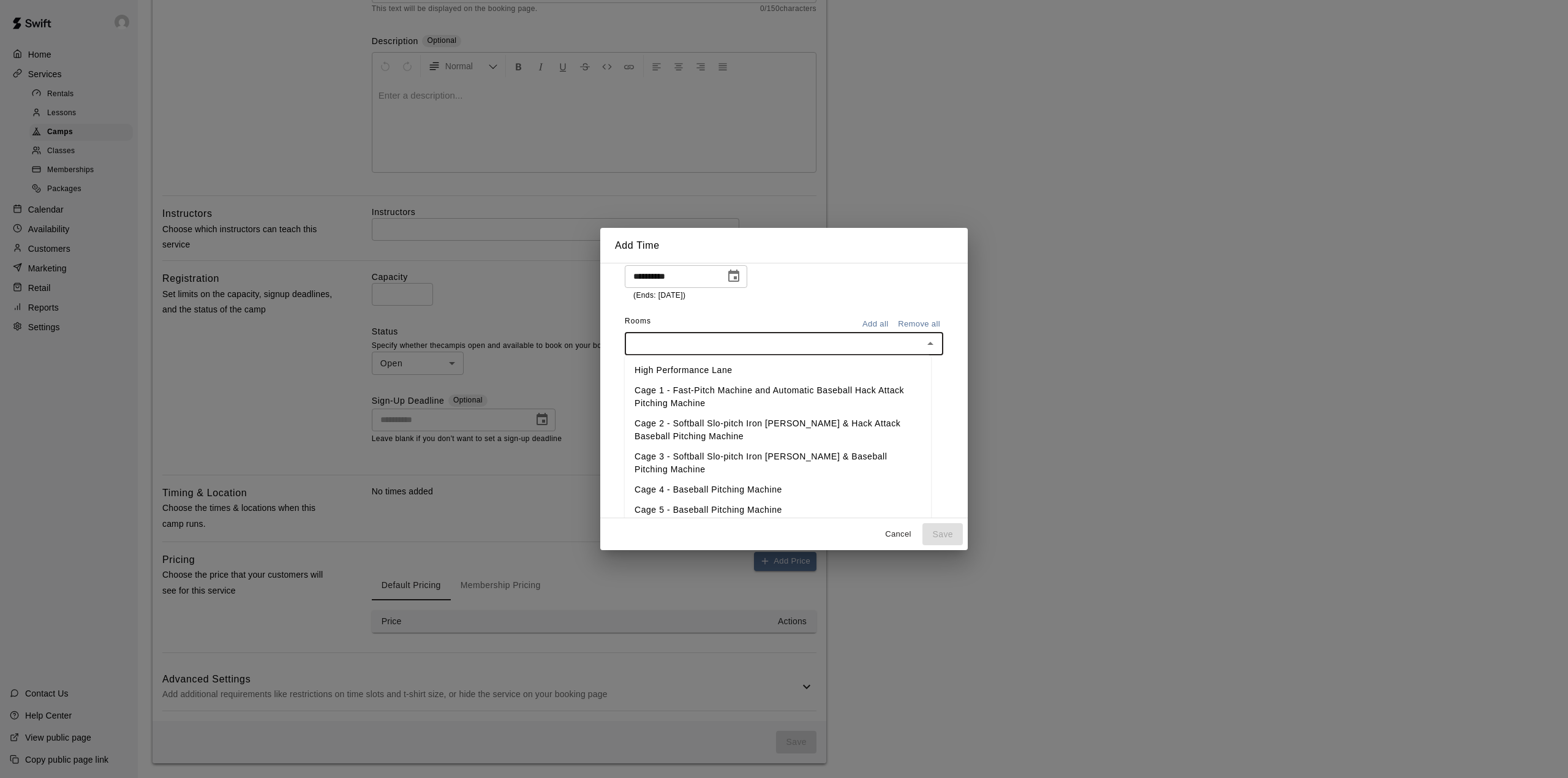
scroll to position [163, 0]
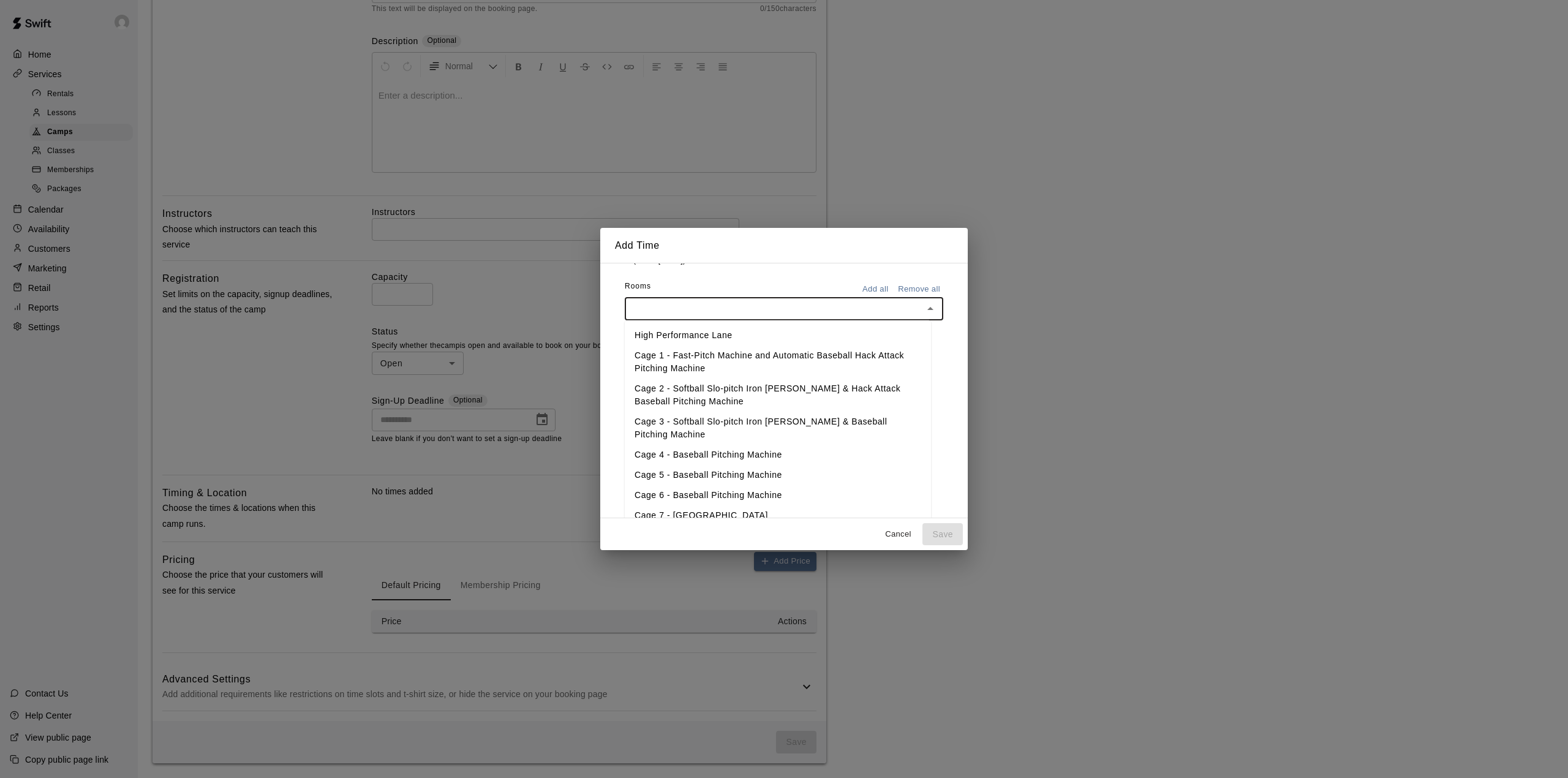
click at [723, 385] on li "Cage 2 - Softball Slo-pitch Iron [PERSON_NAME] & Hack Attack Baseball Pitching …" at bounding box center [777, 394] width 306 height 33
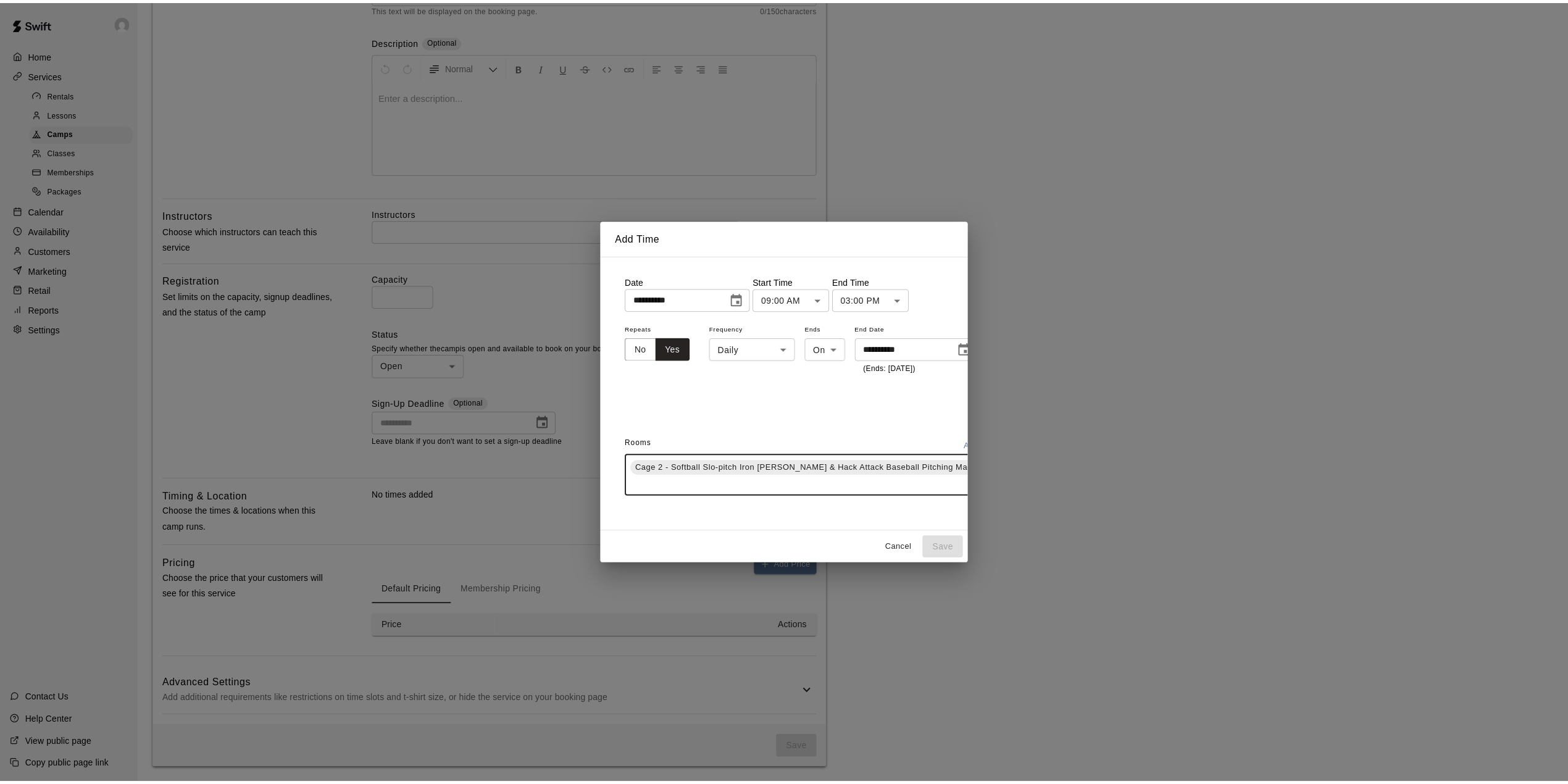
scroll to position [0, 0]
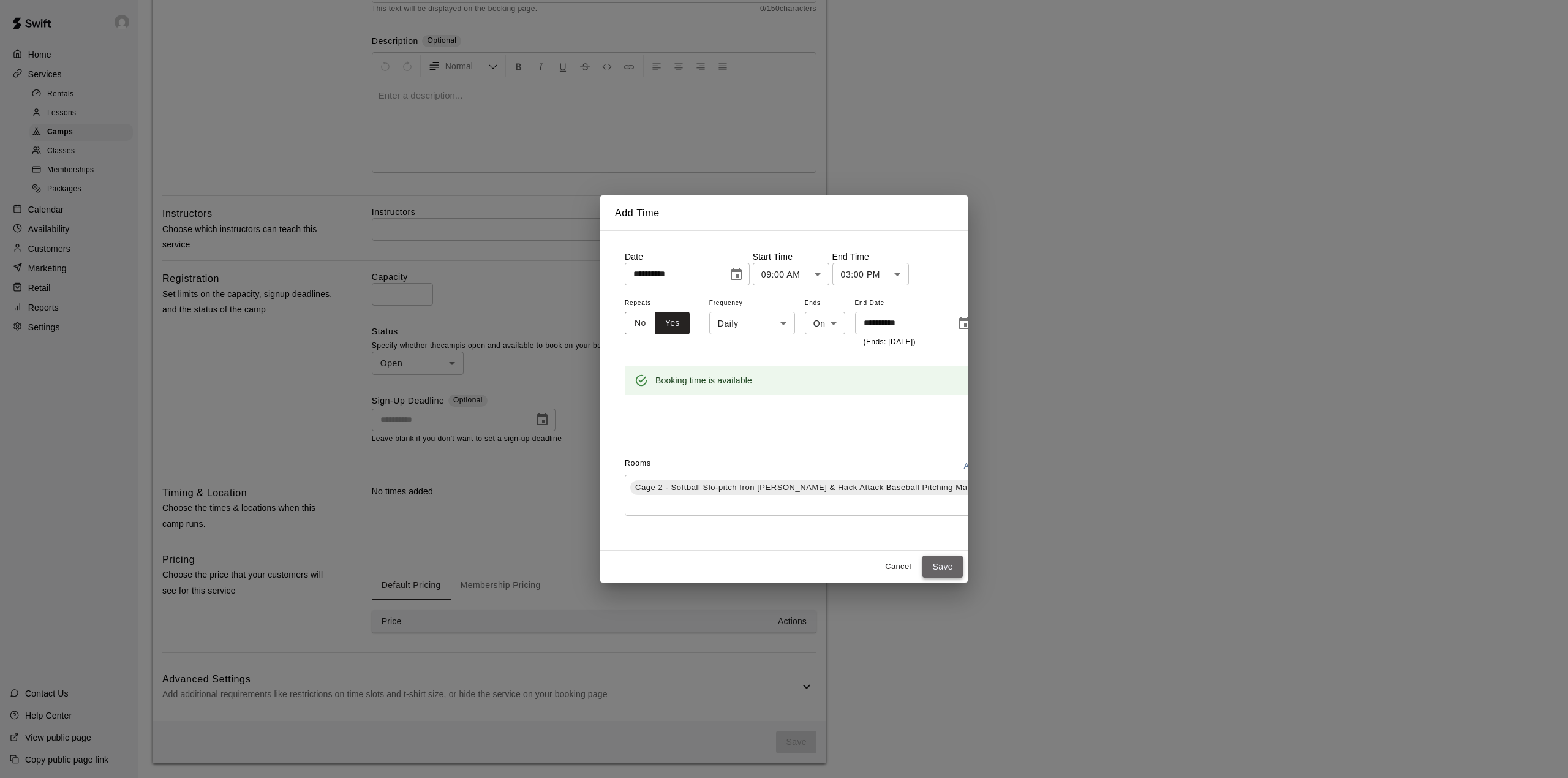
click at [936, 565] on button "Save" at bounding box center [943, 567] width 40 height 23
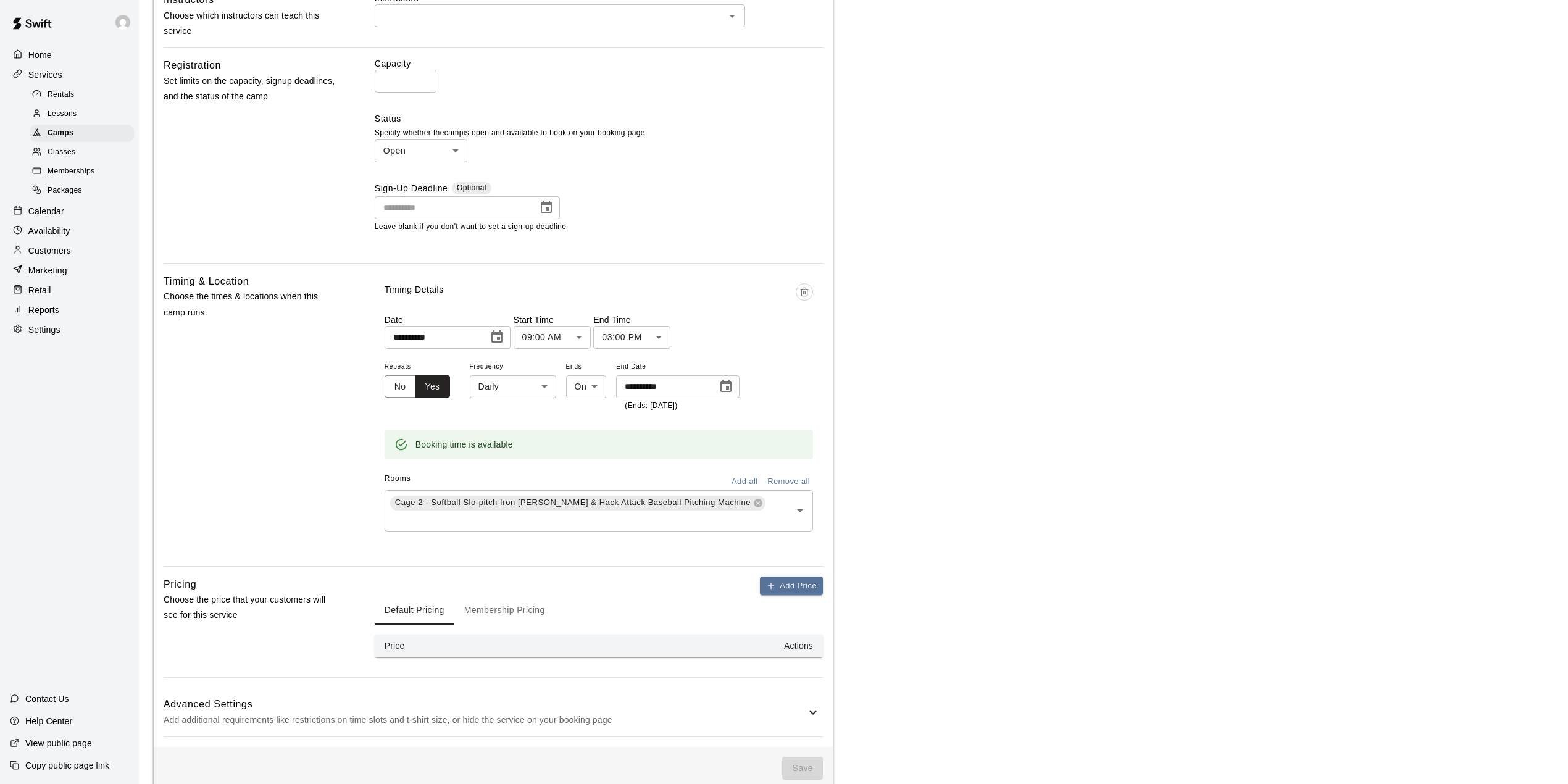
scroll to position [432, 0]
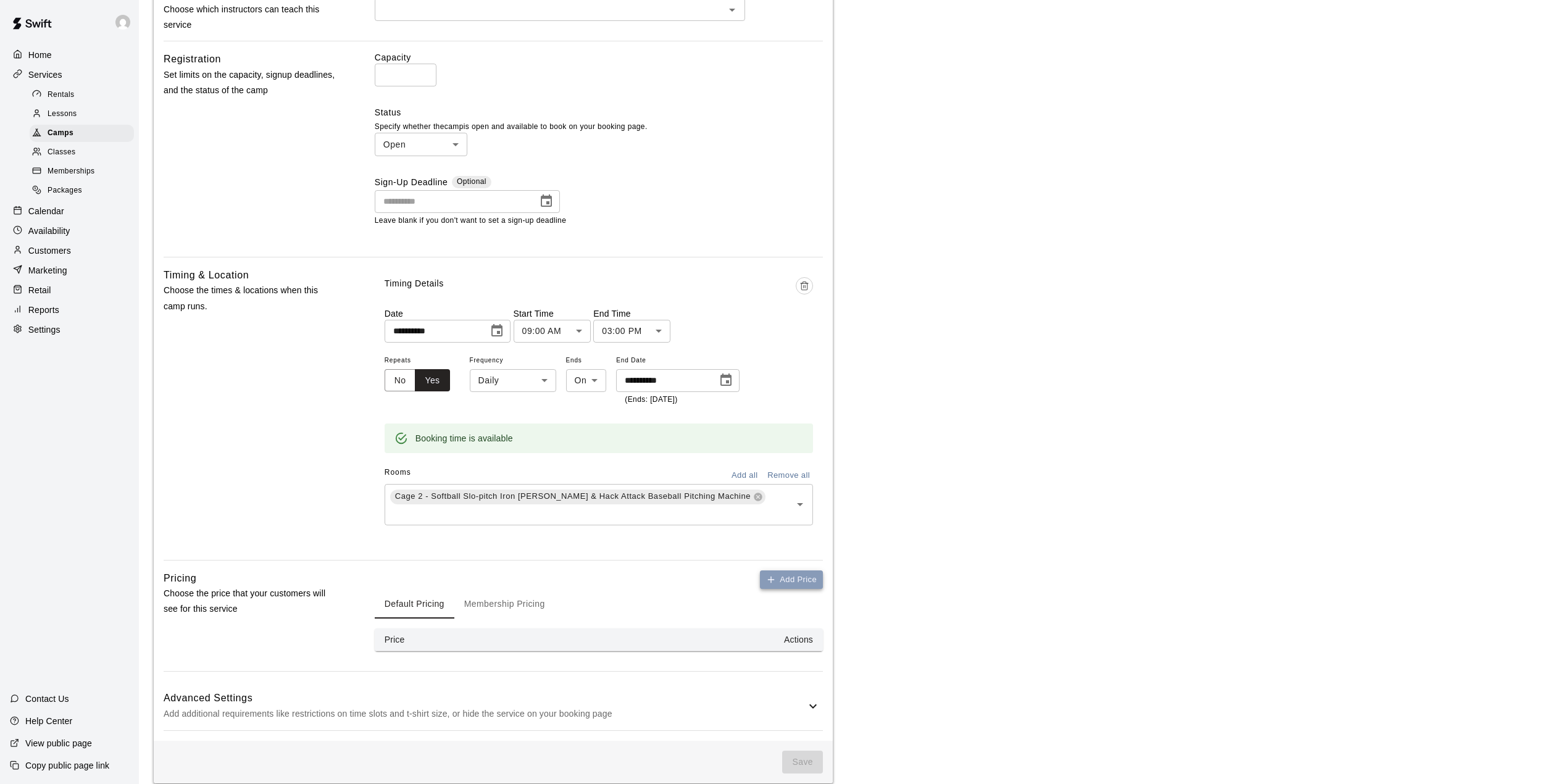
click at [800, 570] on button "Add Price" at bounding box center [791, 580] width 63 height 19
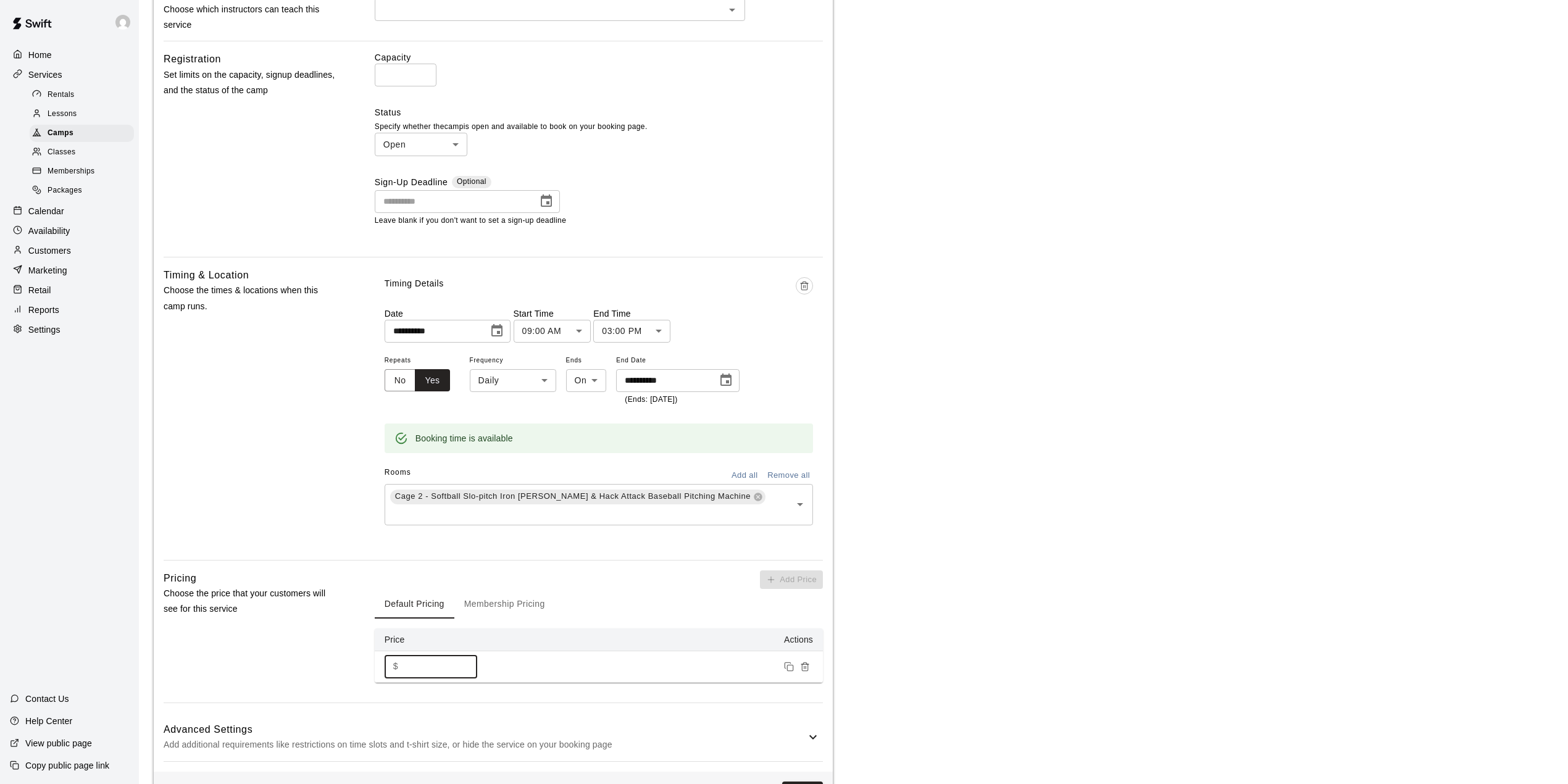
click at [437, 655] on input "*" at bounding box center [440, 667] width 74 height 23
type input "*"
type input "******"
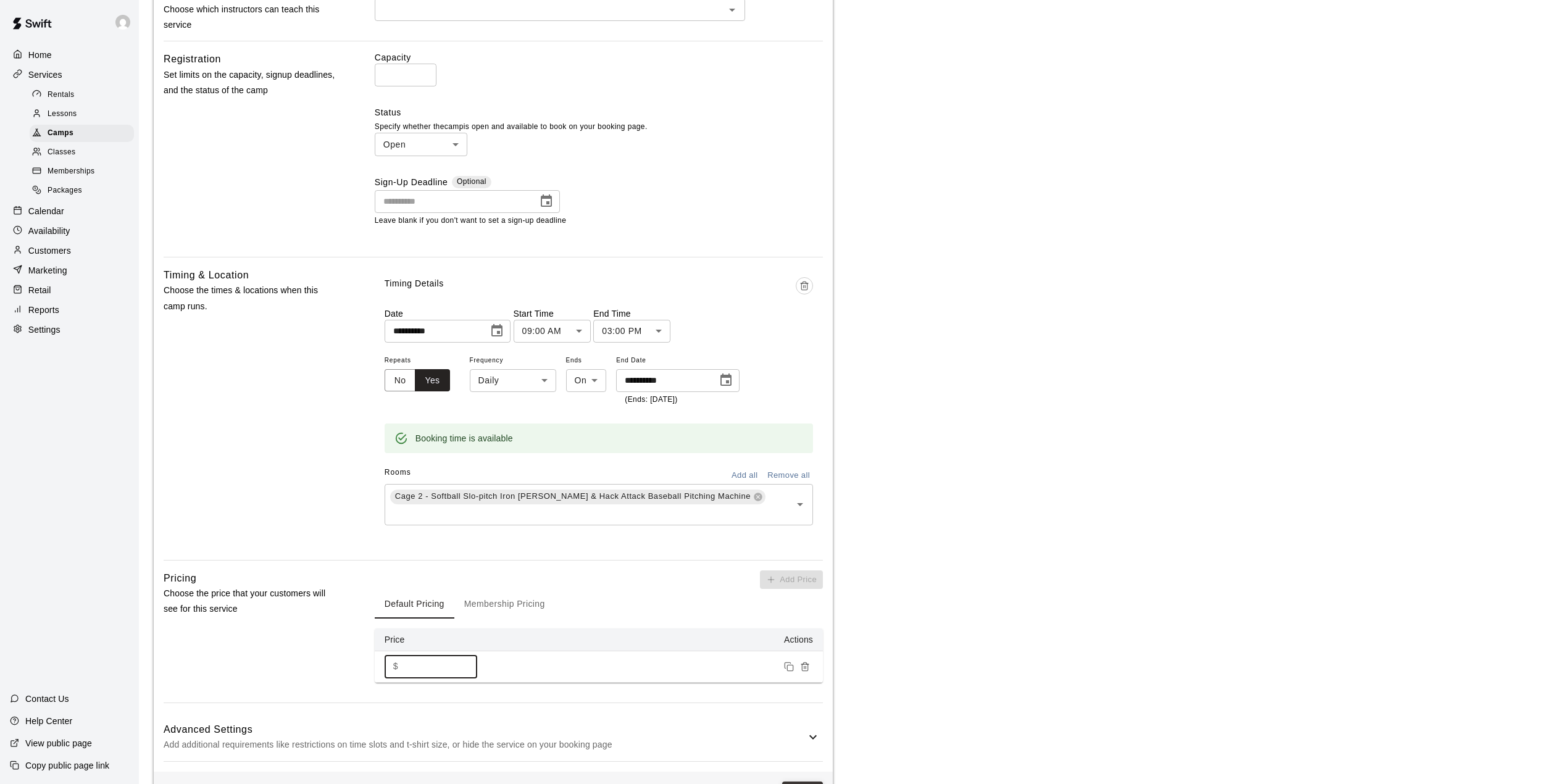
click at [807, 782] on button "Save" at bounding box center [803, 793] width 40 height 23
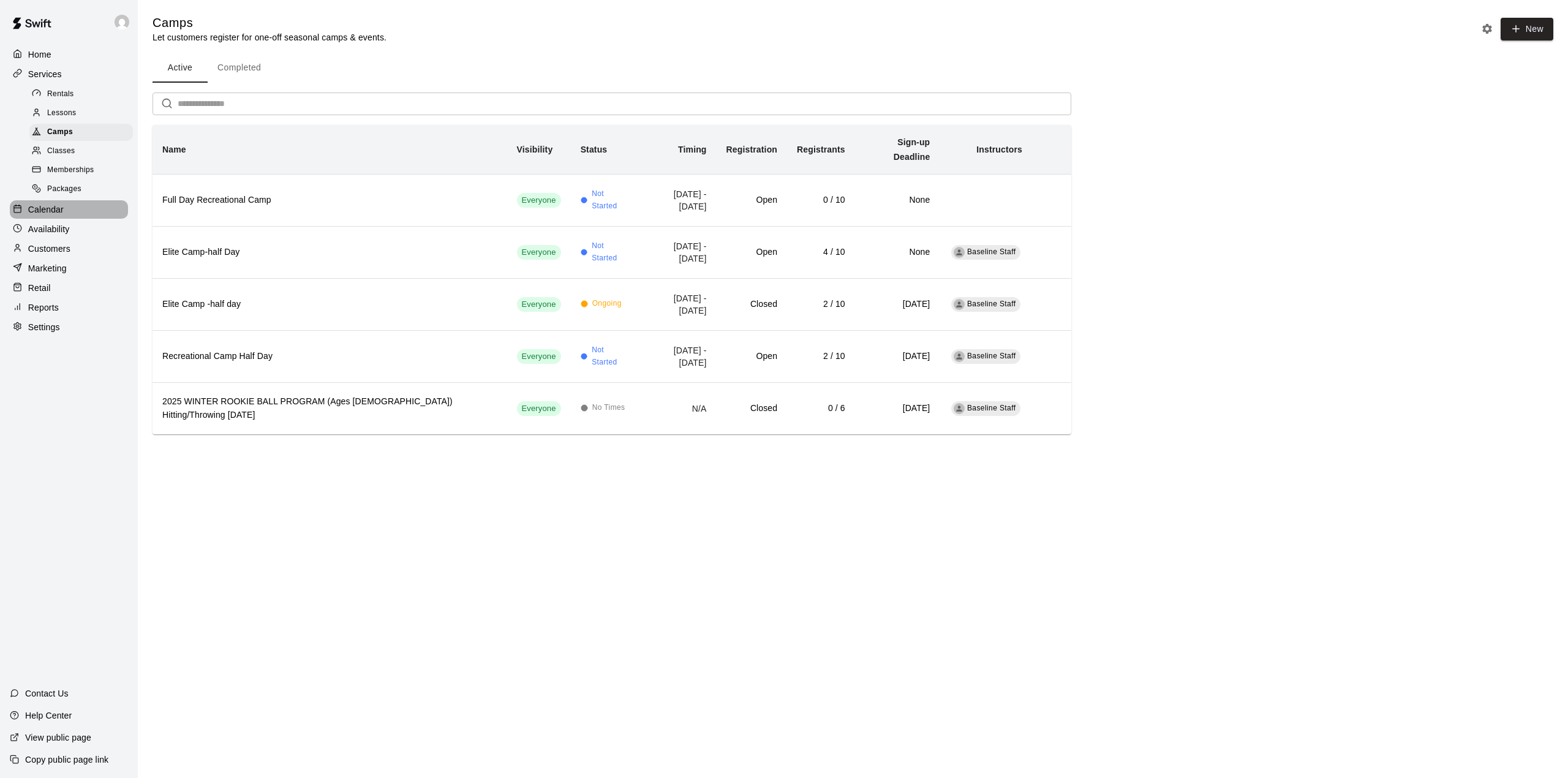
click at [53, 215] on p "Calendar" at bounding box center [46, 209] width 35 height 12
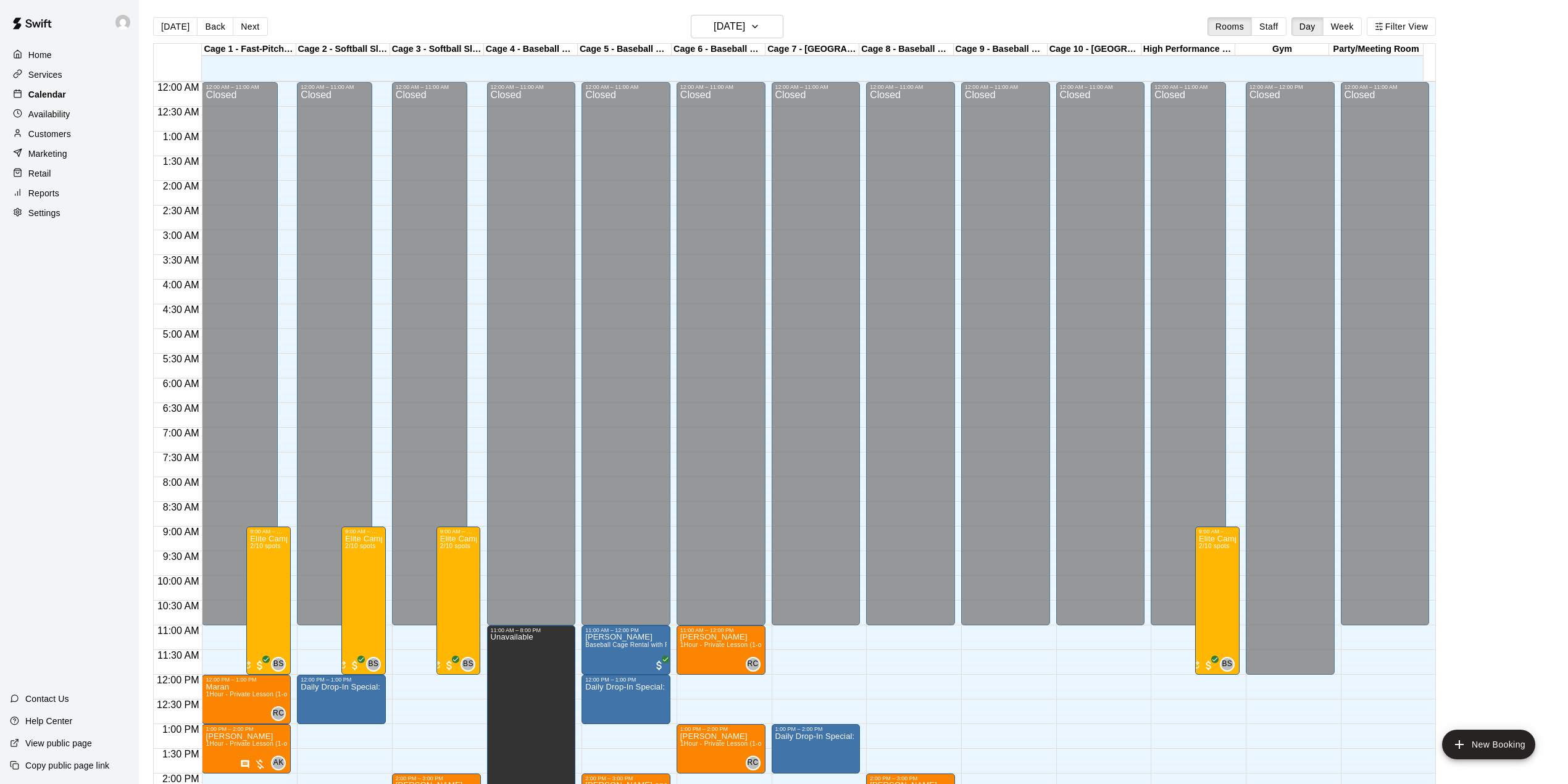
scroll to position [432, 0]
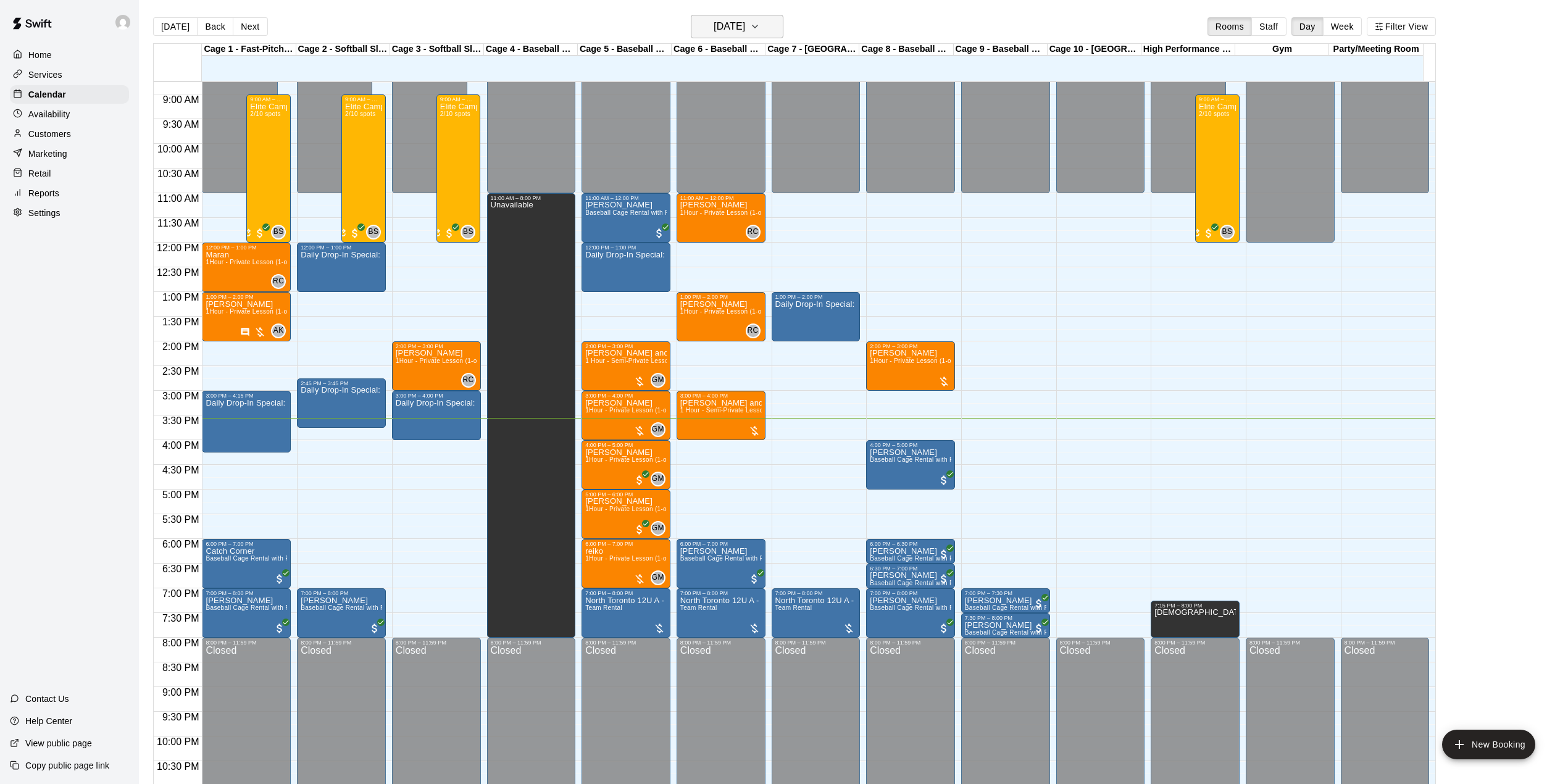
click at [745, 26] on h6 "[DATE]" at bounding box center [729, 26] width 32 height 17
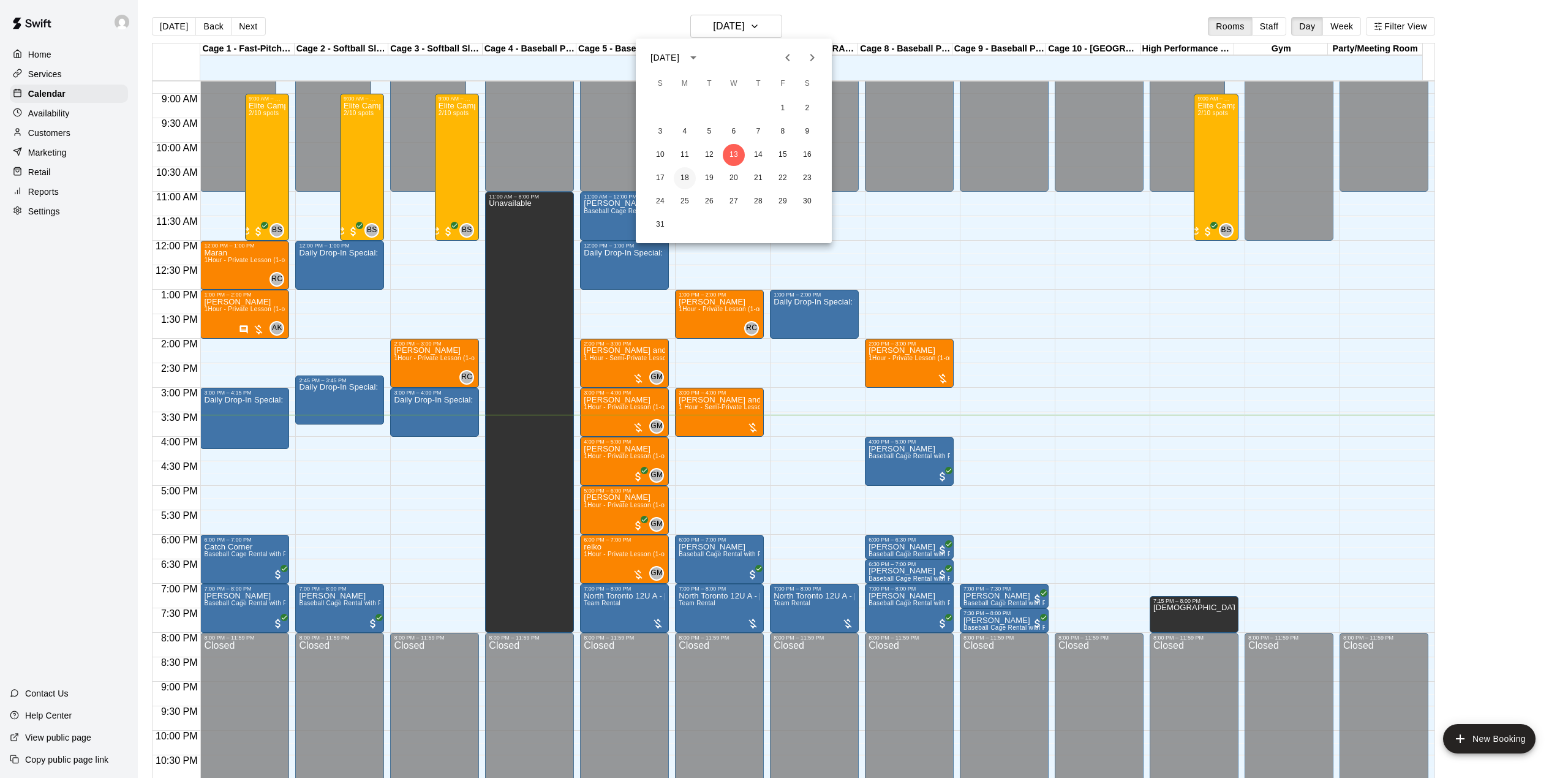
click at [682, 177] on button "18" at bounding box center [684, 178] width 22 height 22
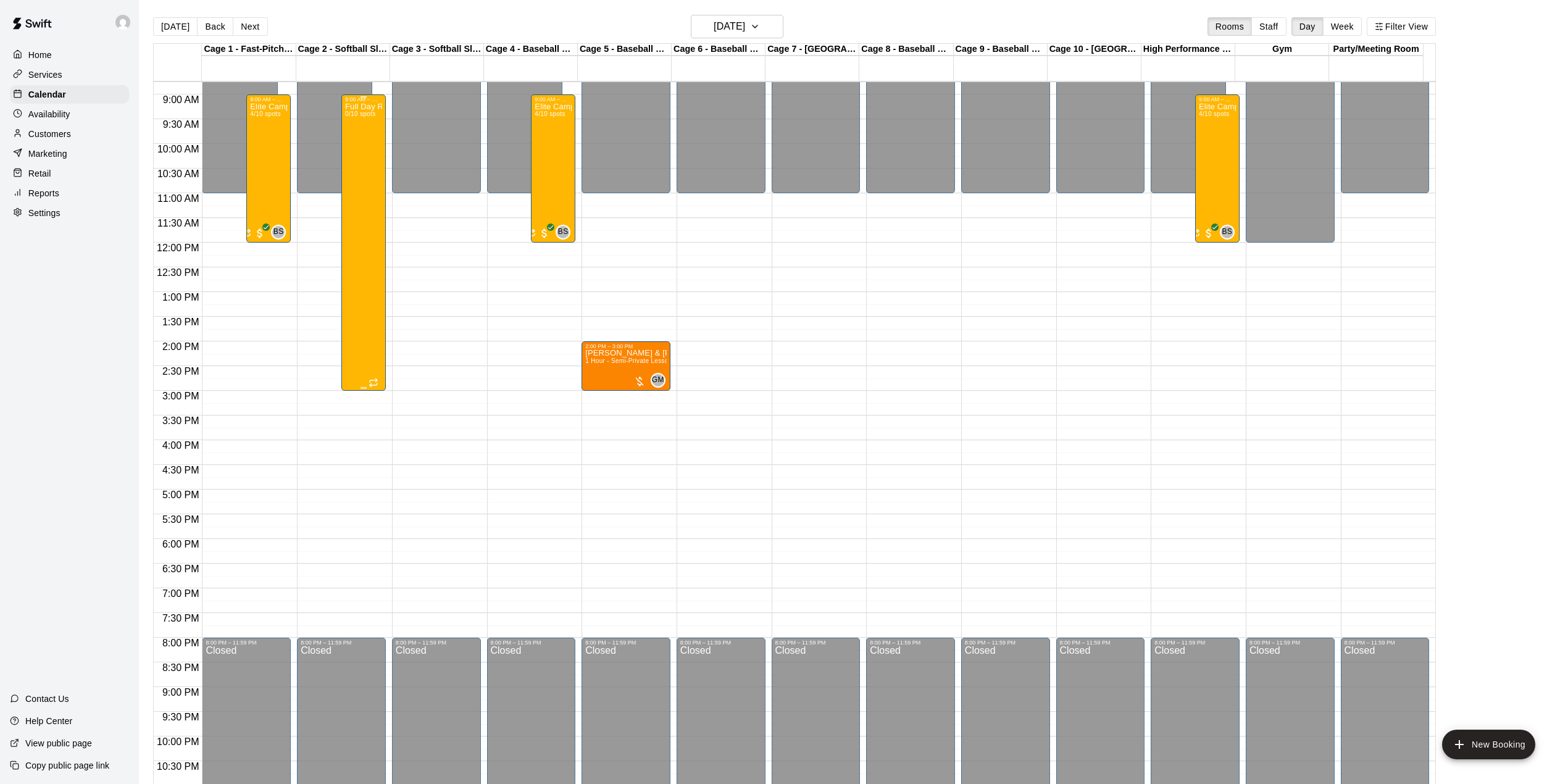
click at [370, 205] on div "Full Day Recreational Camp 0/10 spots" at bounding box center [364, 495] width 37 height 784
click at [356, 240] on div "Full Day Recreational Camp 0/10 spots" at bounding box center [364, 495] width 37 height 784
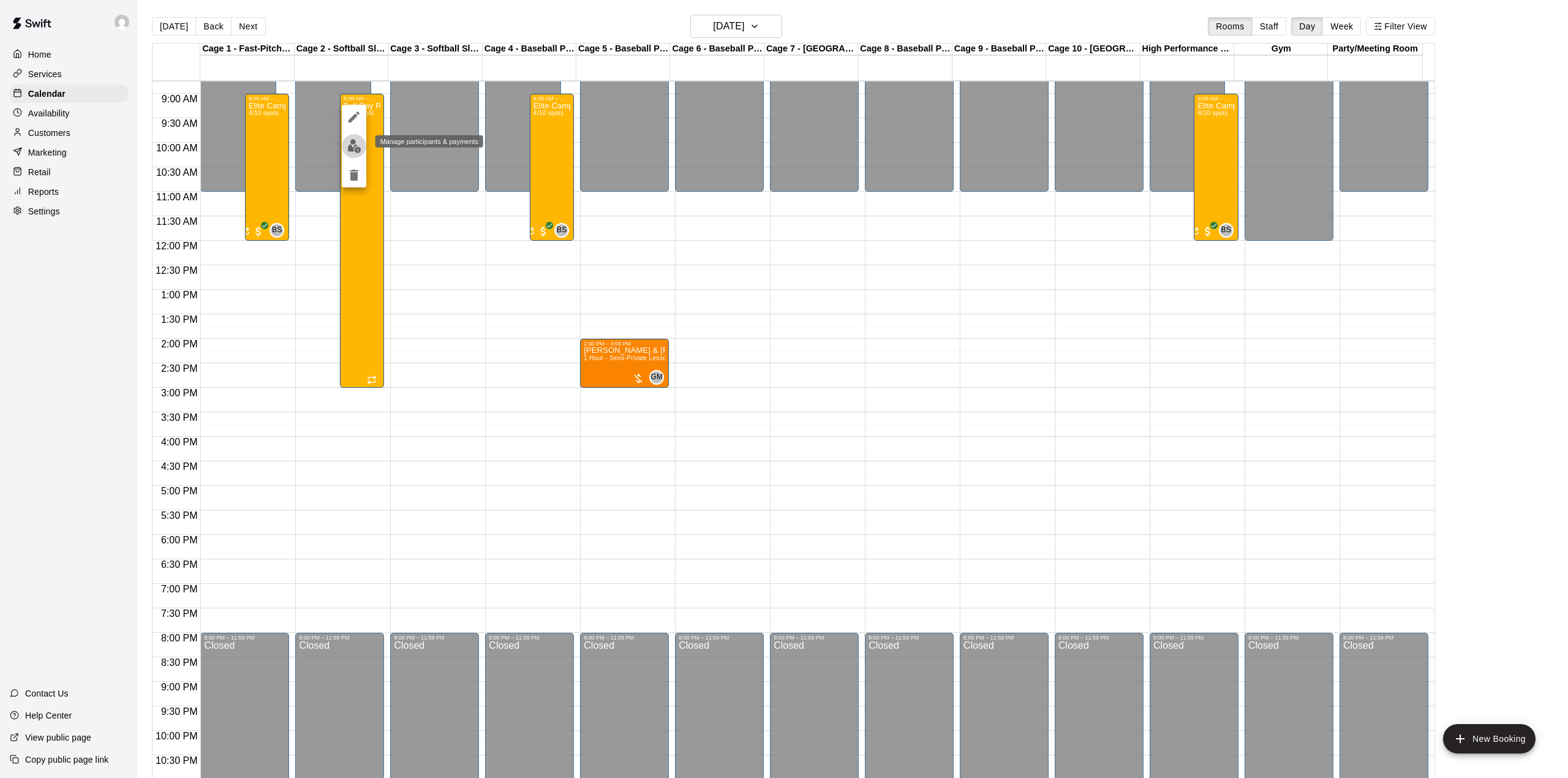
click at [351, 150] on img "edit" at bounding box center [354, 146] width 14 height 14
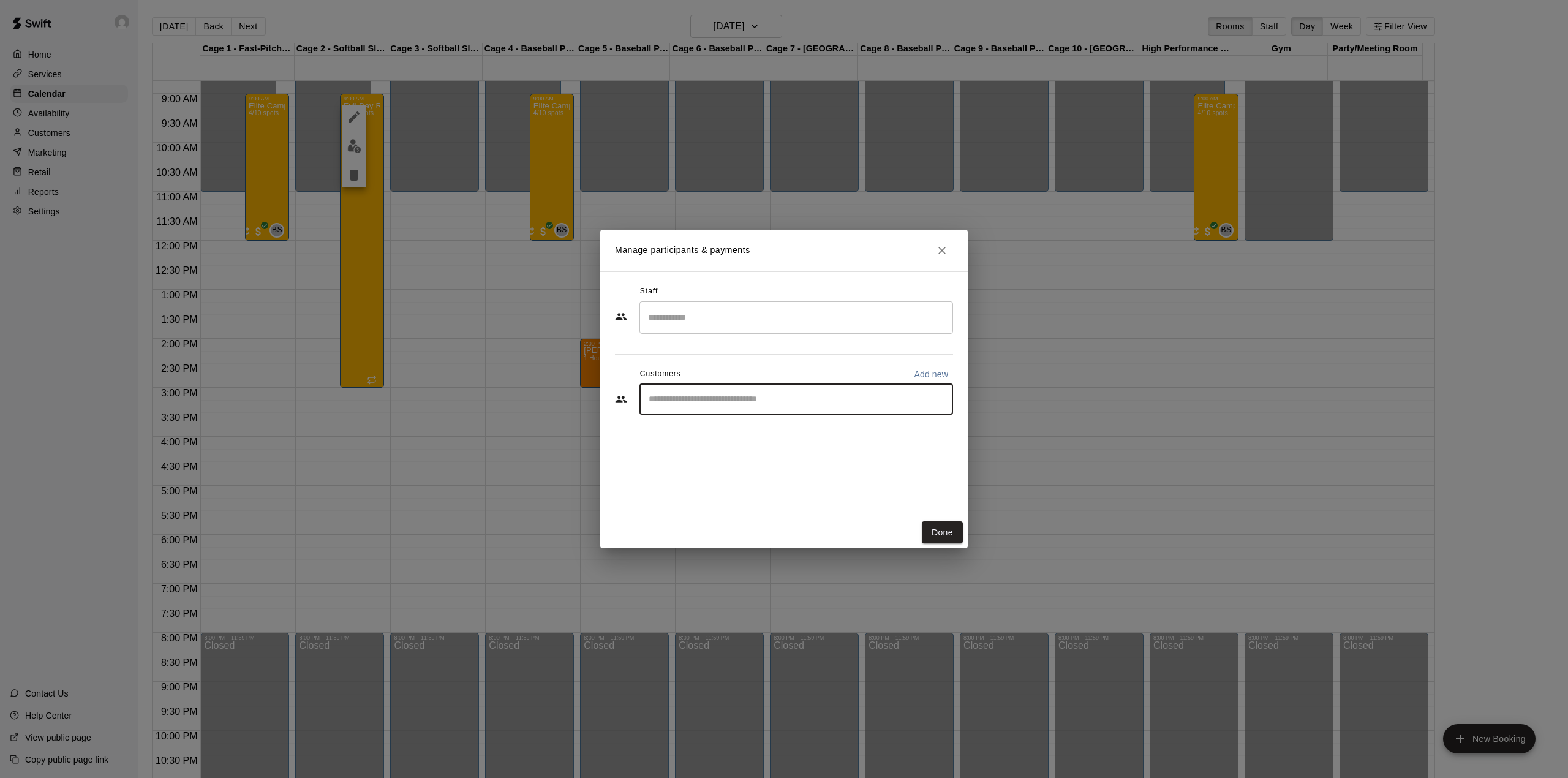
click at [682, 400] on input "Start typing to search customers..." at bounding box center [796, 399] width 302 height 12
type input "**********"
click at [718, 496] on div "**********" at bounding box center [784, 394] width 367 height 245
click at [928, 526] on button "Done" at bounding box center [942, 533] width 41 height 23
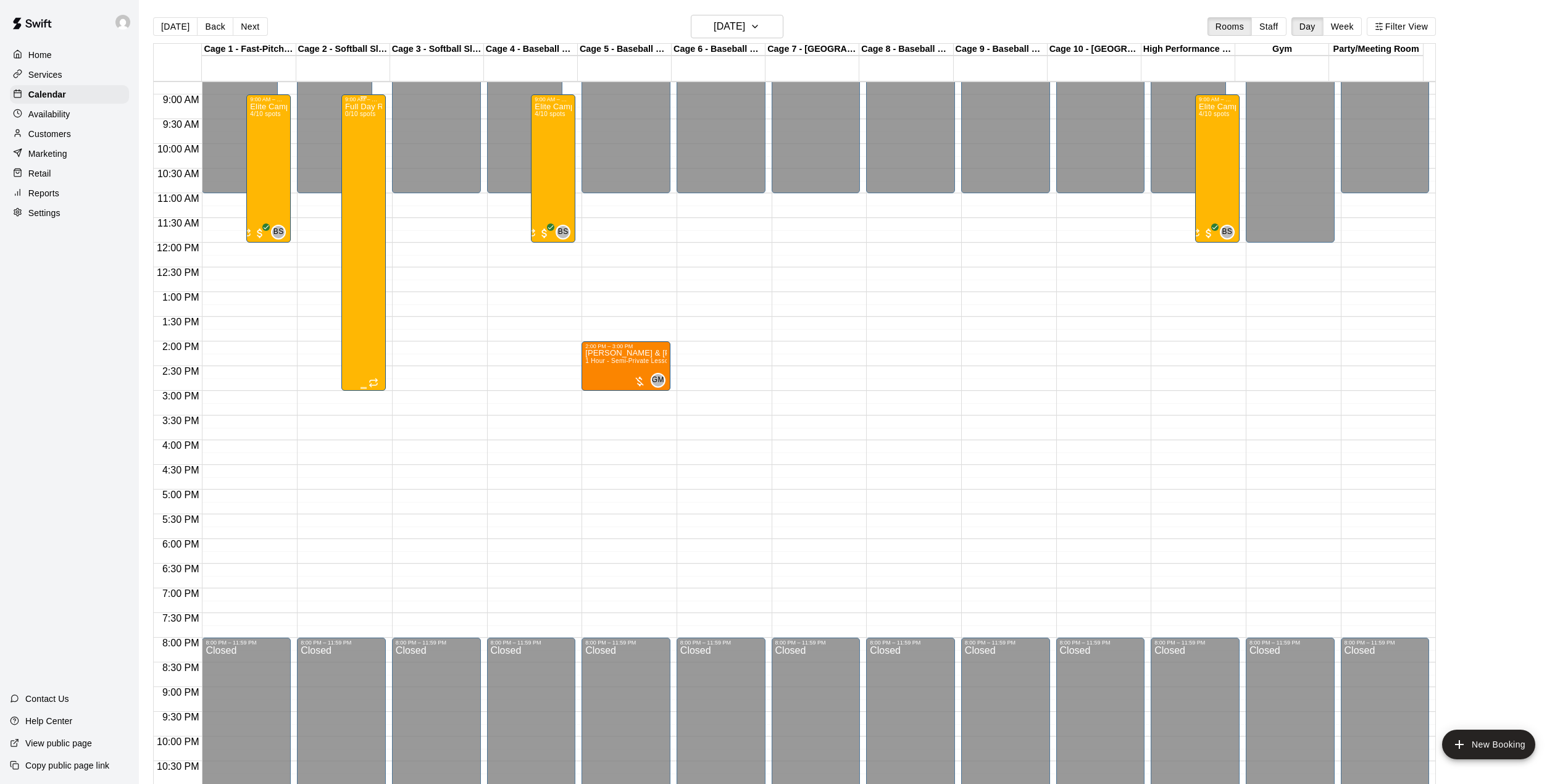
click at [354, 247] on div "Full Day Recreational Camp 0/10 spots" at bounding box center [364, 495] width 37 height 784
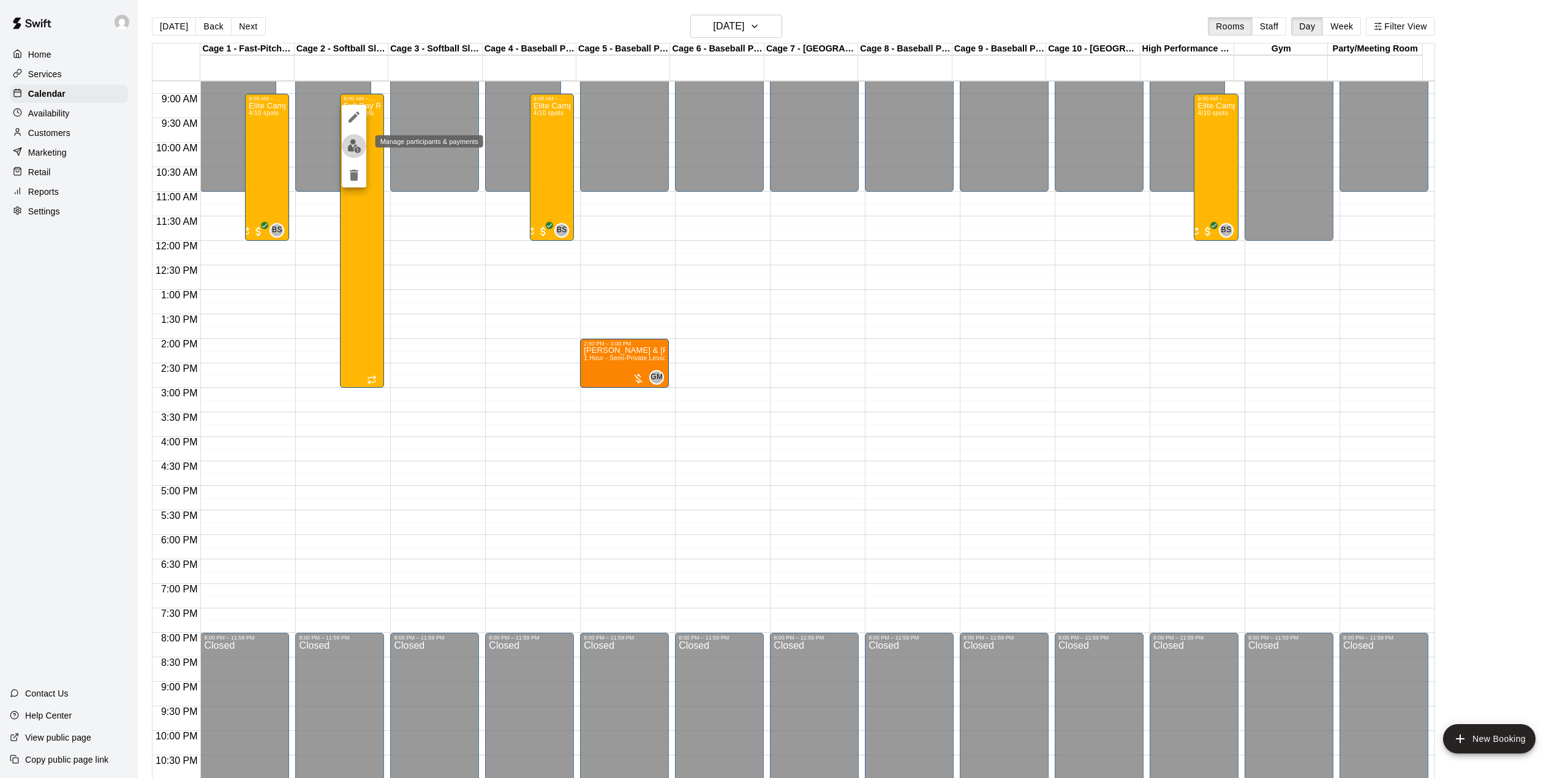
click at [353, 150] on img "edit" at bounding box center [354, 146] width 14 height 14
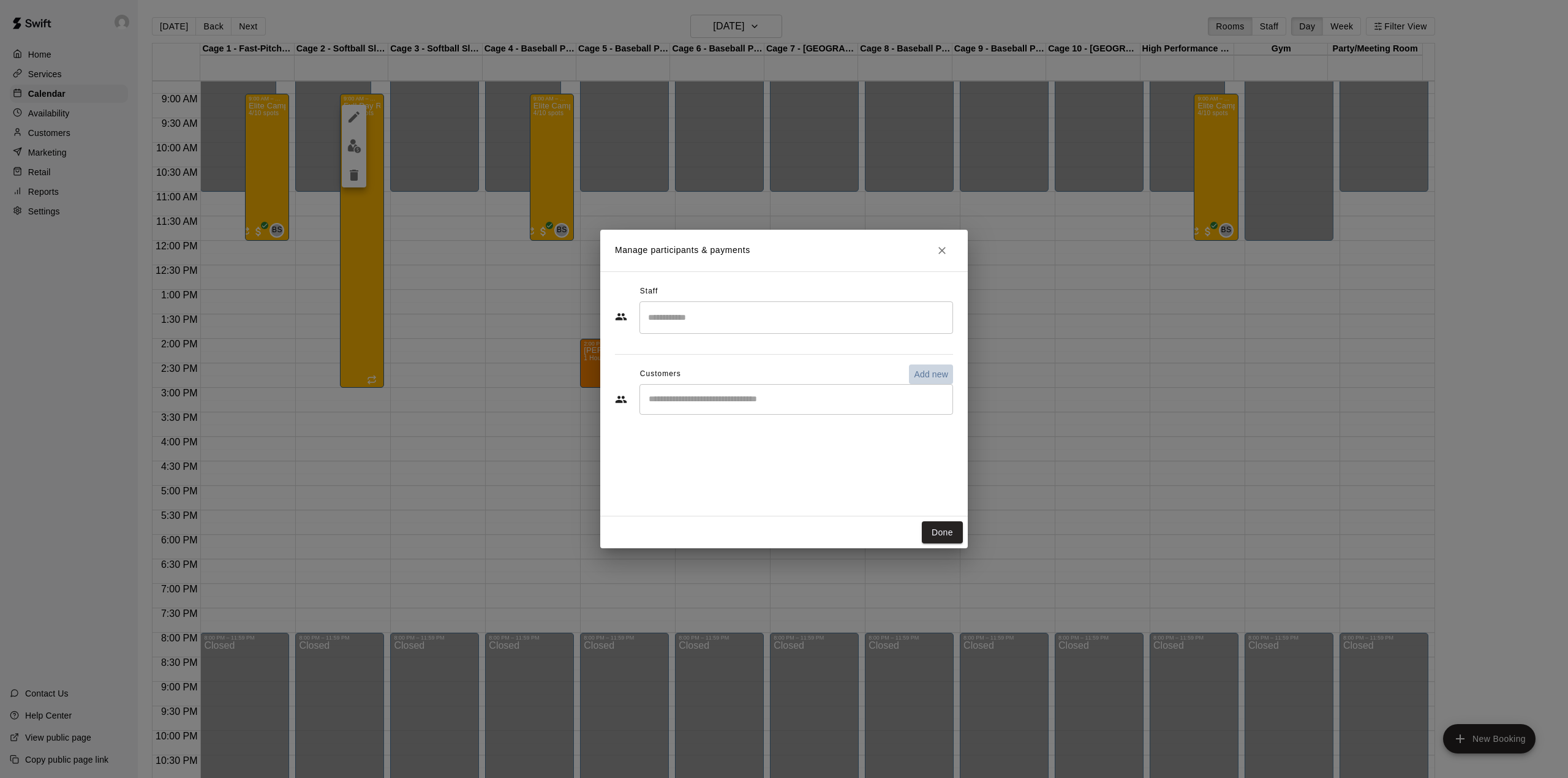
click at [938, 375] on p "Add new" at bounding box center [931, 374] width 35 height 12
select select "**"
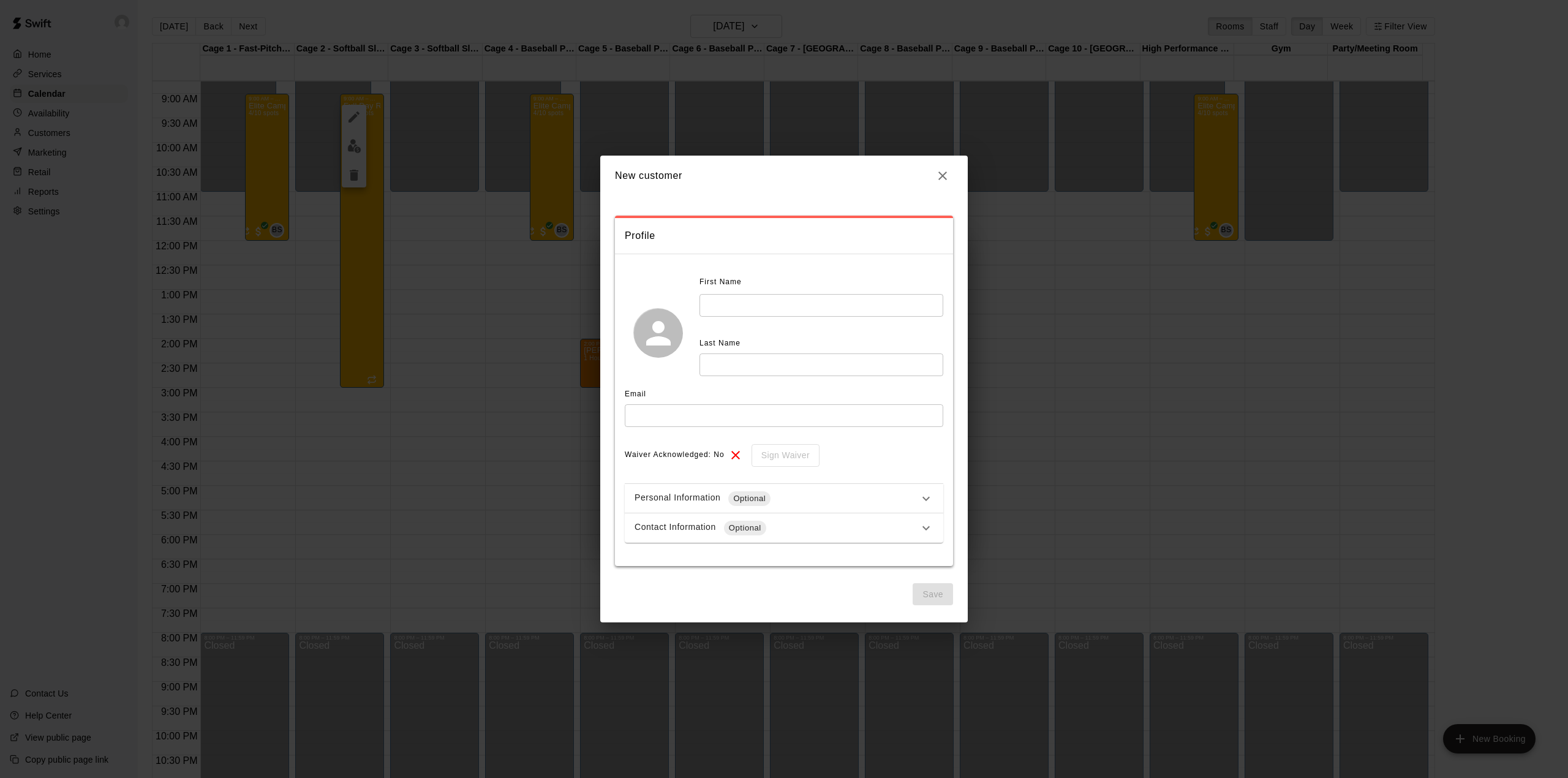
click at [760, 302] on input "text" at bounding box center [821, 305] width 244 height 23
type input "*****"
click at [753, 358] on input "text" at bounding box center [821, 365] width 244 height 23
type input "*"
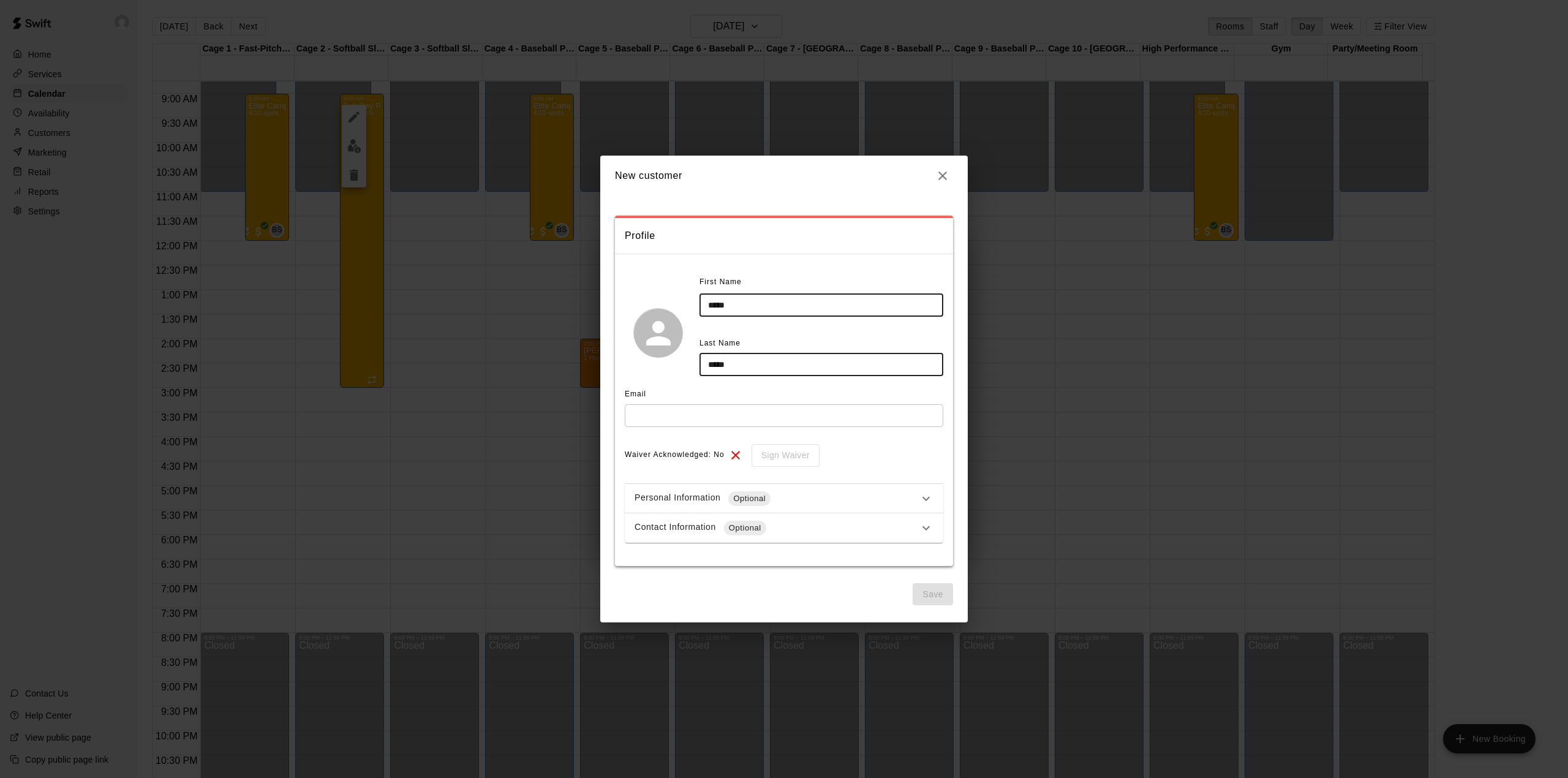
type input "*****"
click at [699, 421] on input "text" at bounding box center [784, 416] width 318 height 23
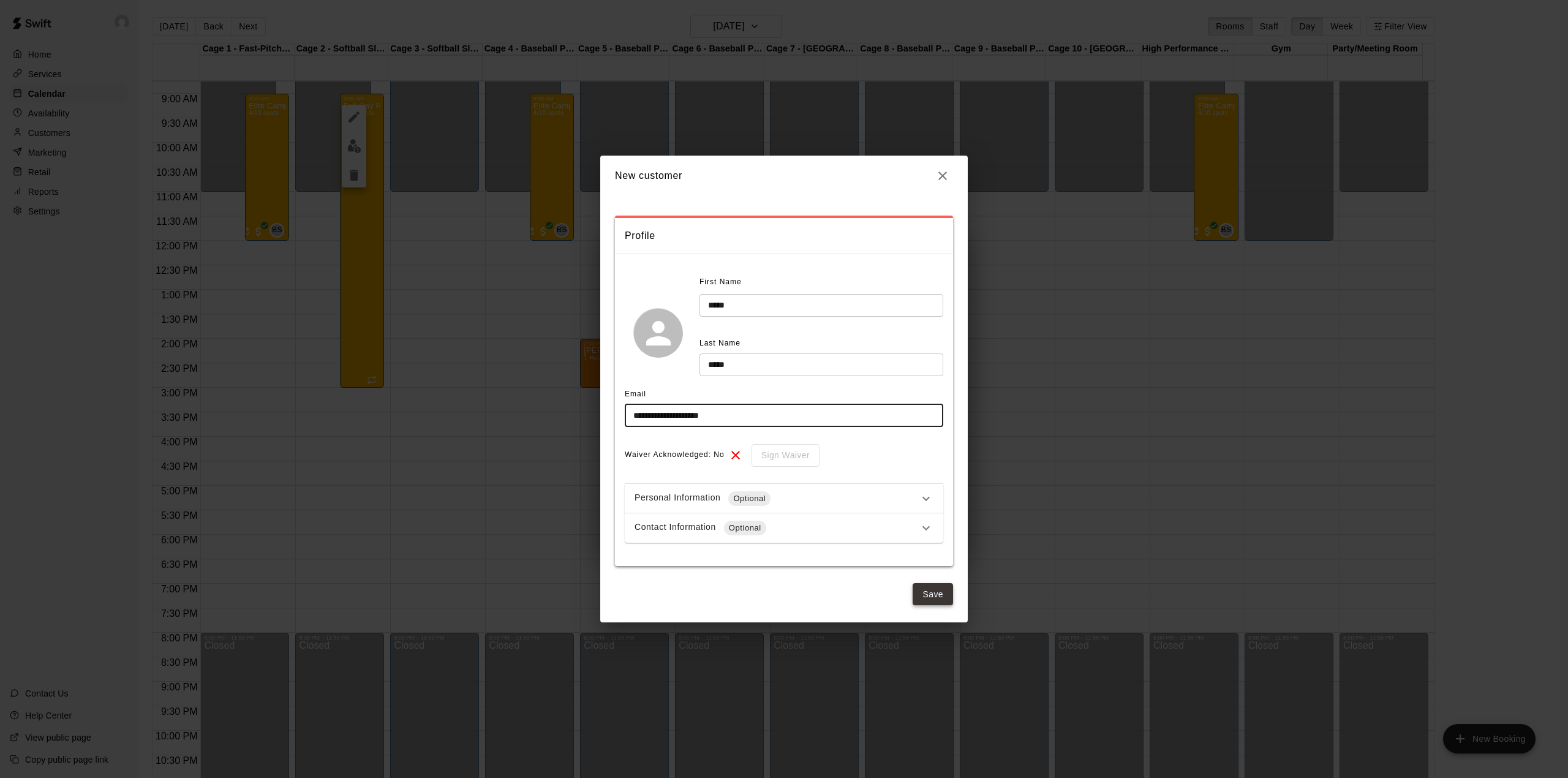
type input "**********"
click at [928, 591] on button "Save" at bounding box center [932, 594] width 40 height 23
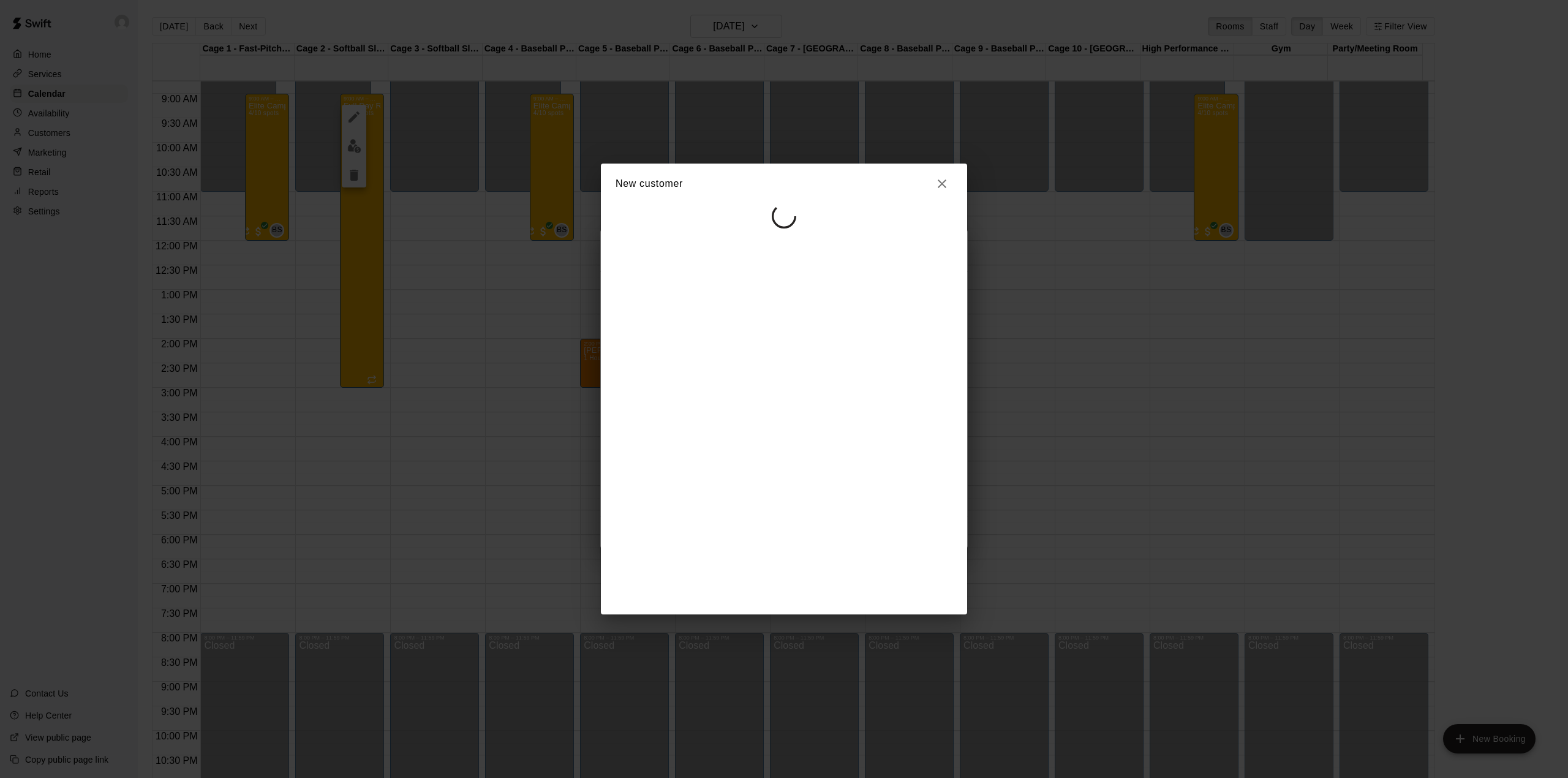
select select "**"
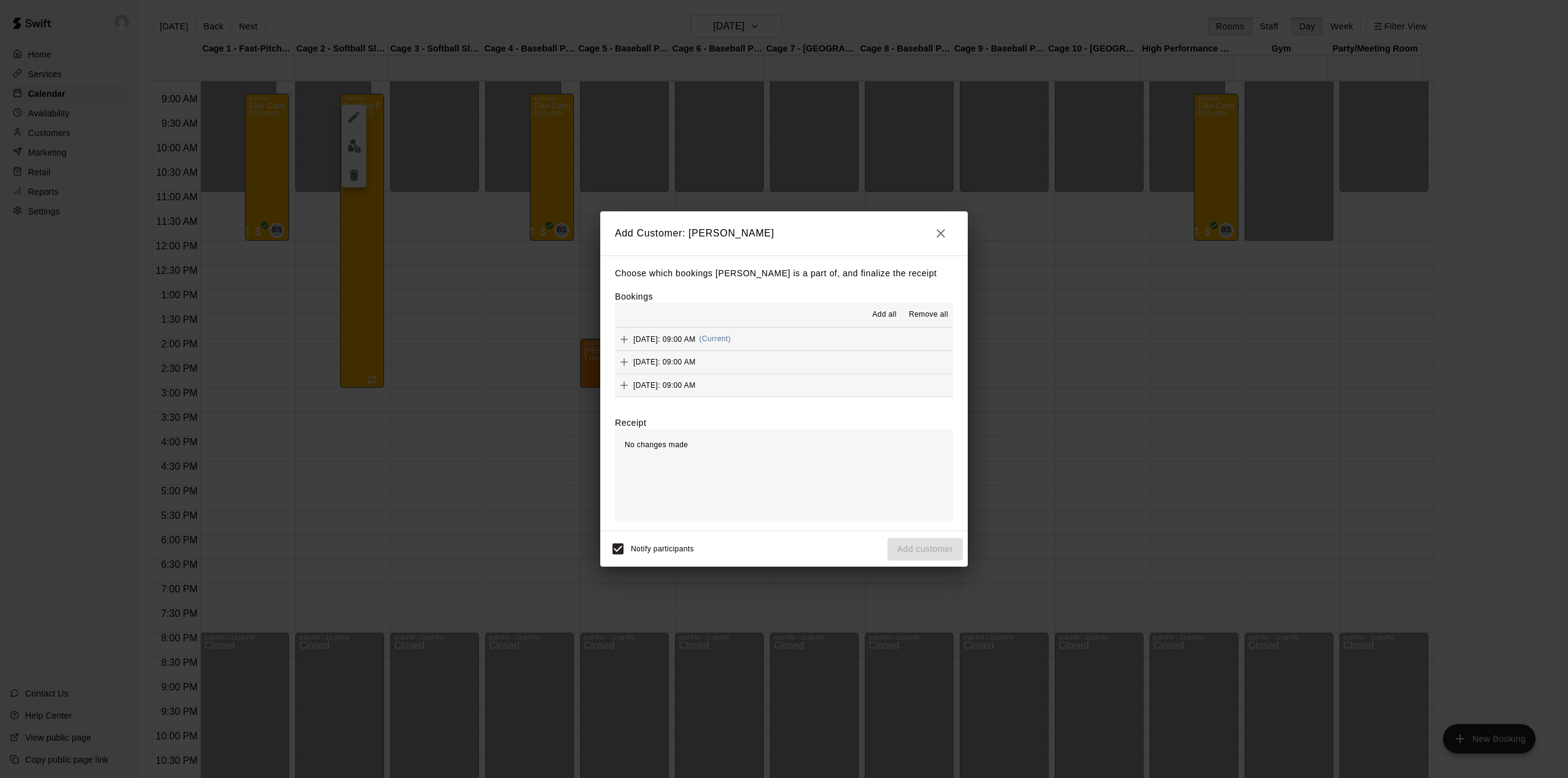
click at [874, 313] on span "Add all" at bounding box center [884, 314] width 24 height 12
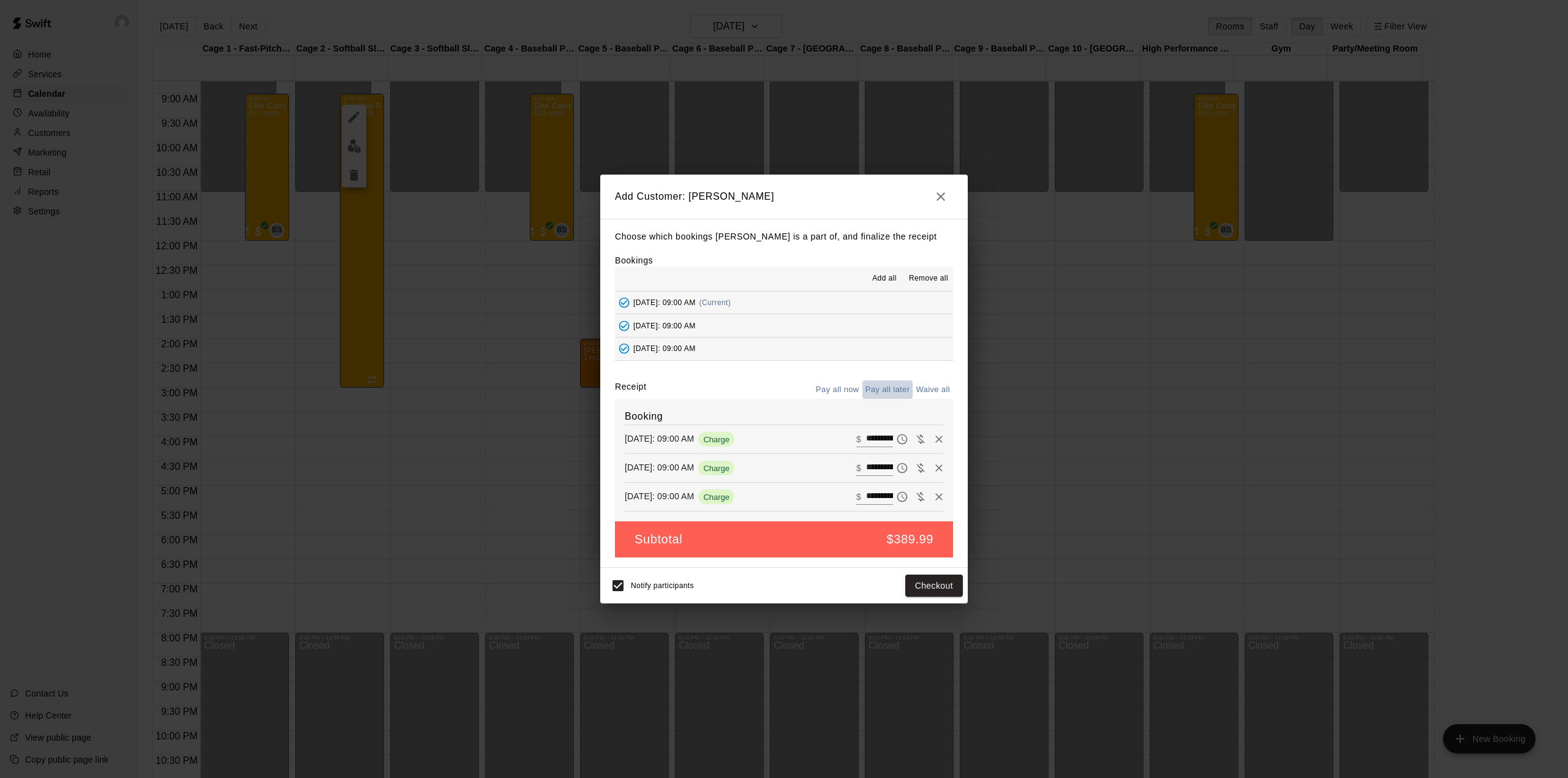
click at [886, 390] on button "Pay all later" at bounding box center [887, 390] width 51 height 19
click at [933, 587] on button "Add customer" at bounding box center [925, 586] width 76 height 23
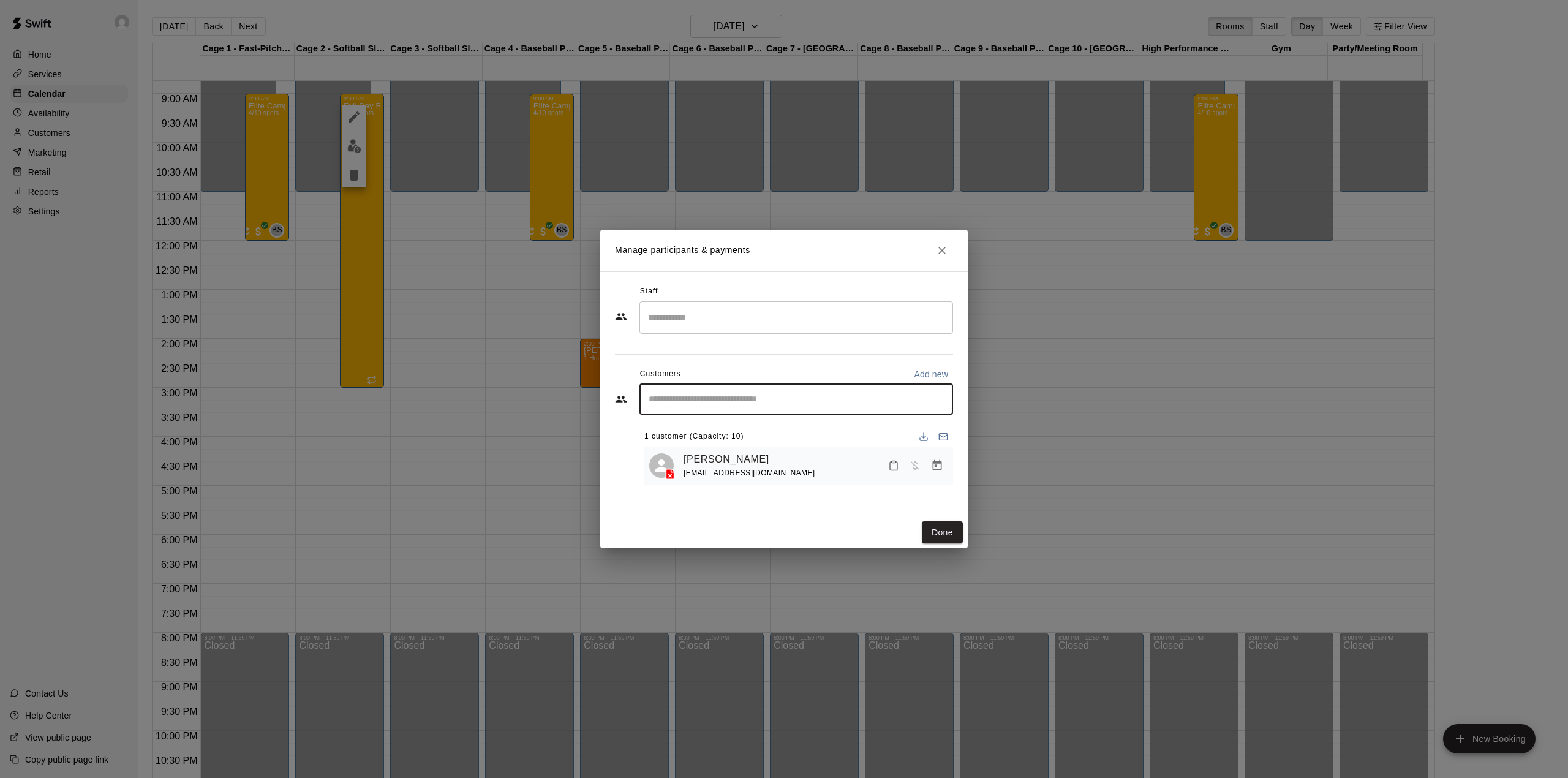
click at [718, 395] on input "Start typing to search customers..." at bounding box center [796, 399] width 302 height 12
type input "****"
click at [714, 458] on link "[PERSON_NAME]" at bounding box center [726, 460] width 86 height 16
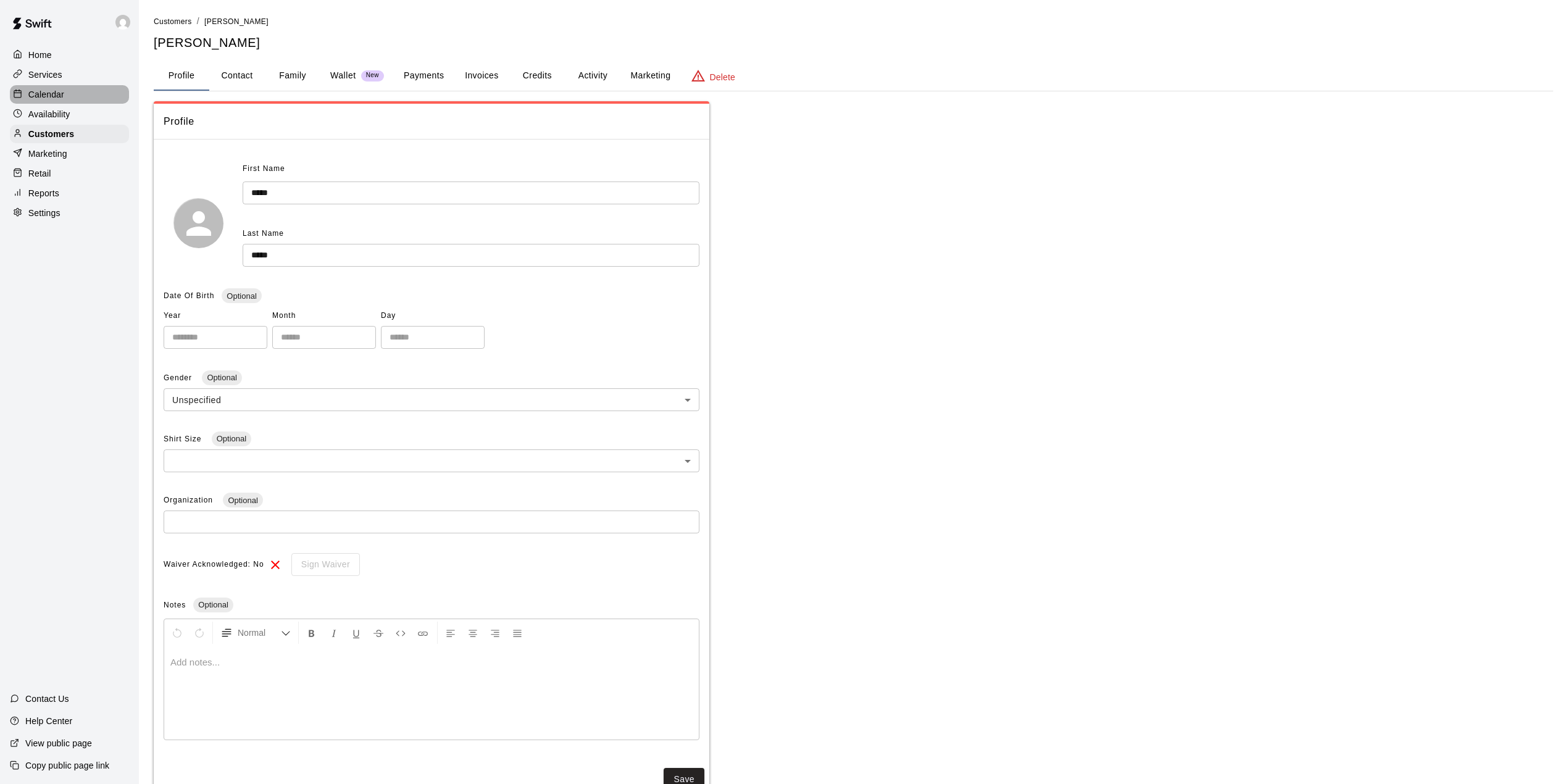
click at [54, 100] on p "Calendar" at bounding box center [46, 94] width 36 height 12
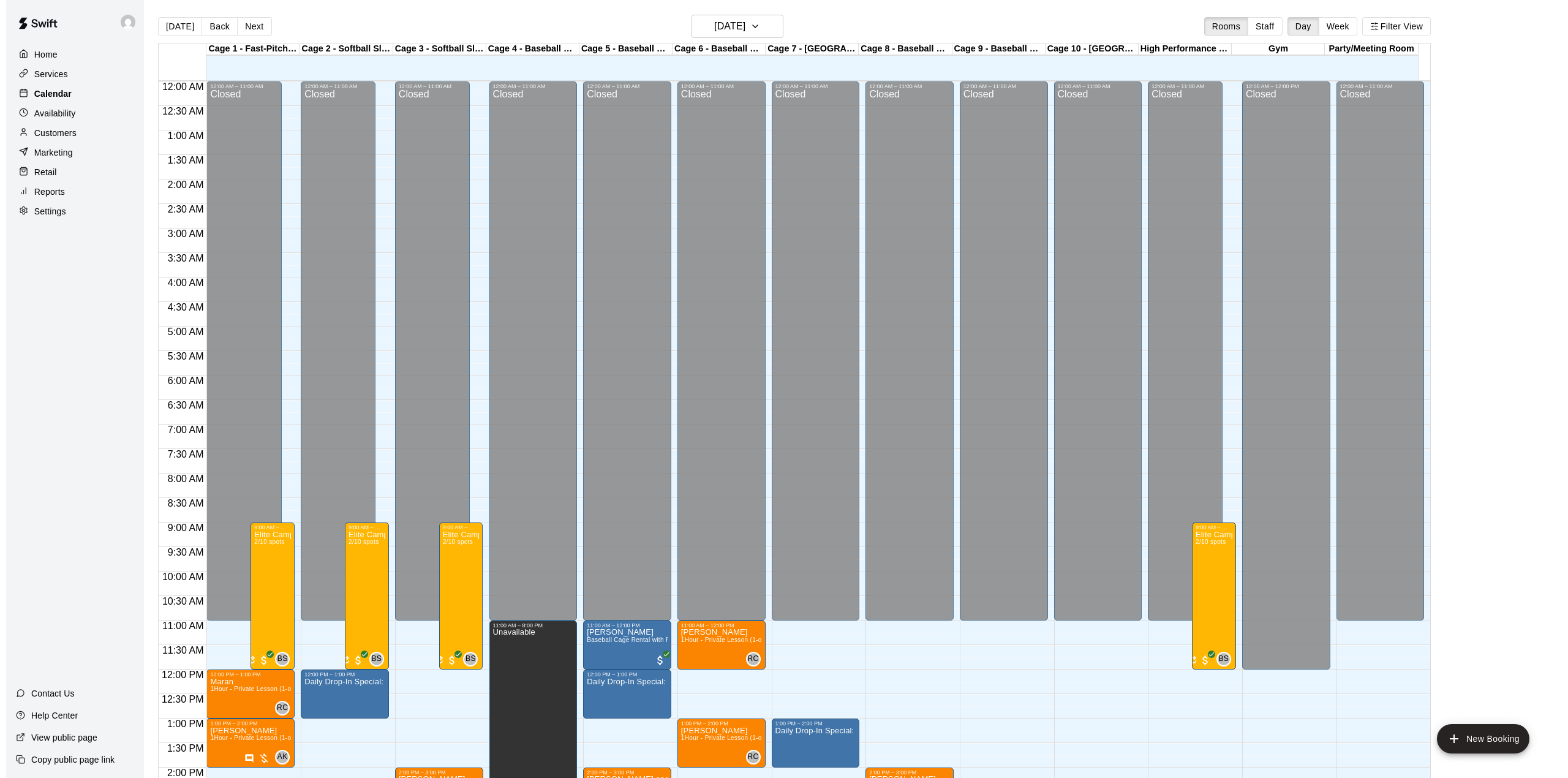
scroll to position [428, 0]
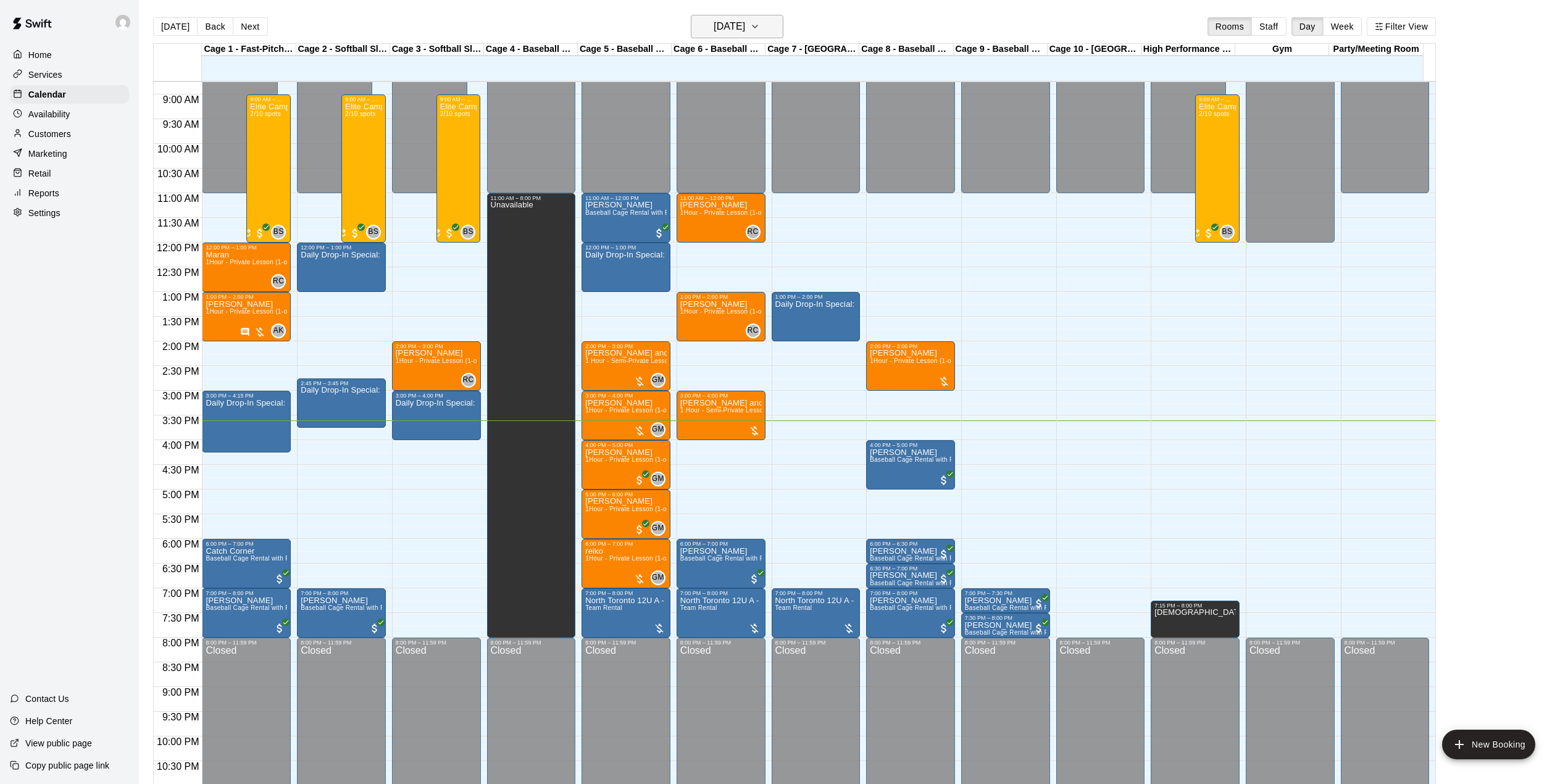
click at [779, 24] on button "[DATE]" at bounding box center [737, 26] width 92 height 23
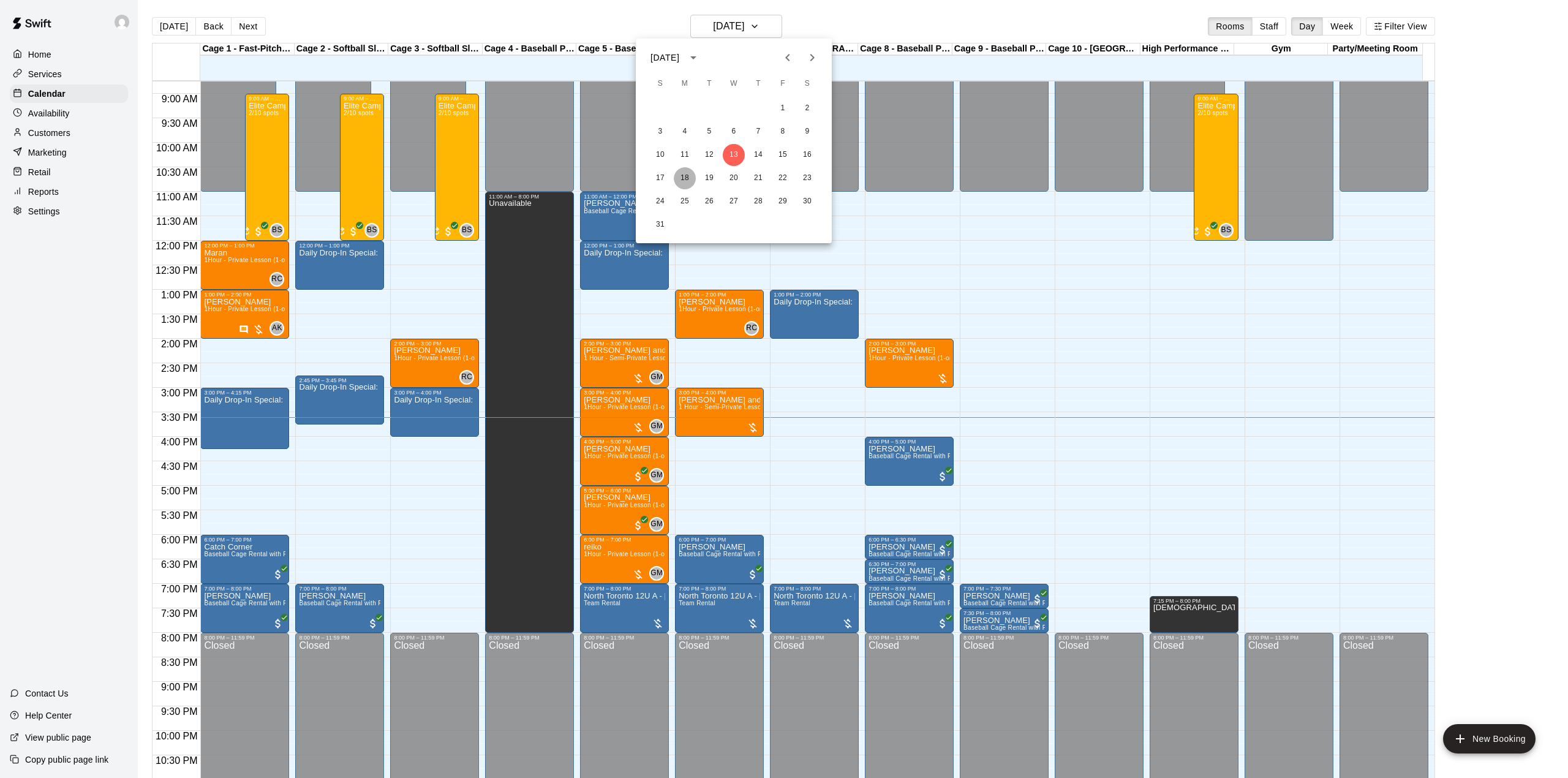
click at [689, 178] on button "18" at bounding box center [684, 178] width 22 height 22
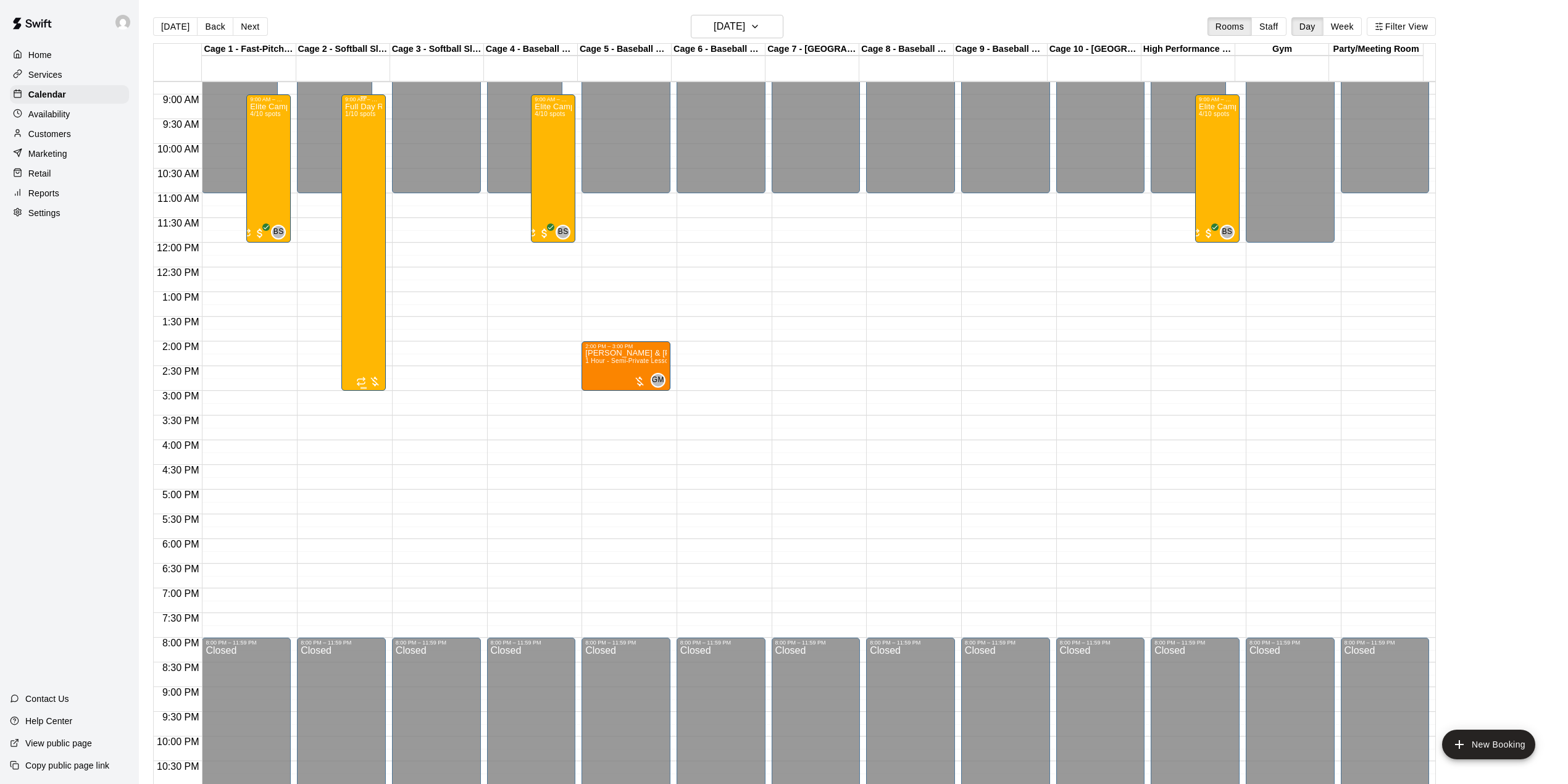
click at [359, 266] on div "Full Day Recreational Camp 1/10 spots" at bounding box center [364, 495] width 37 height 784
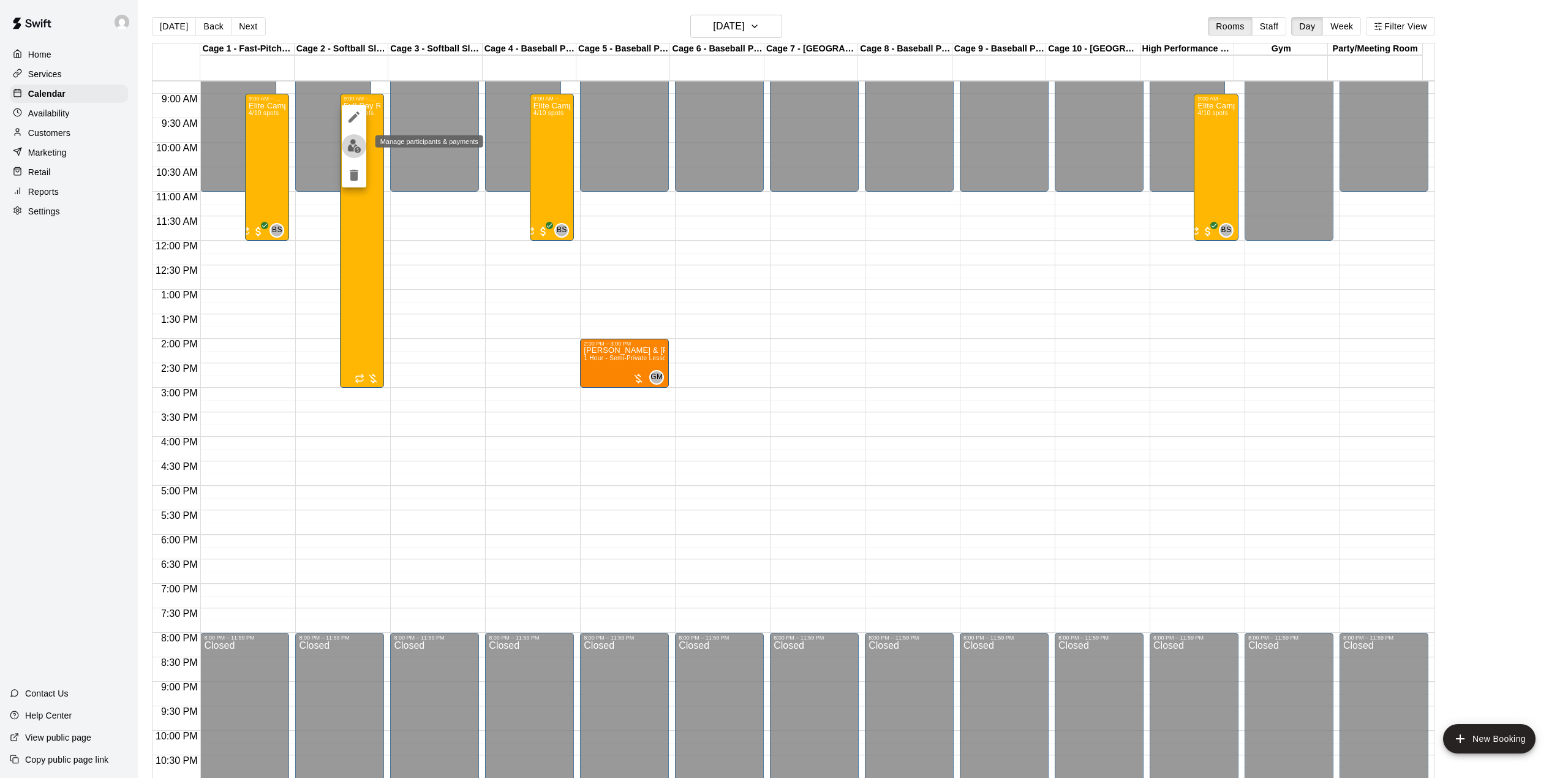
click at [351, 148] on img "edit" at bounding box center [354, 146] width 14 height 14
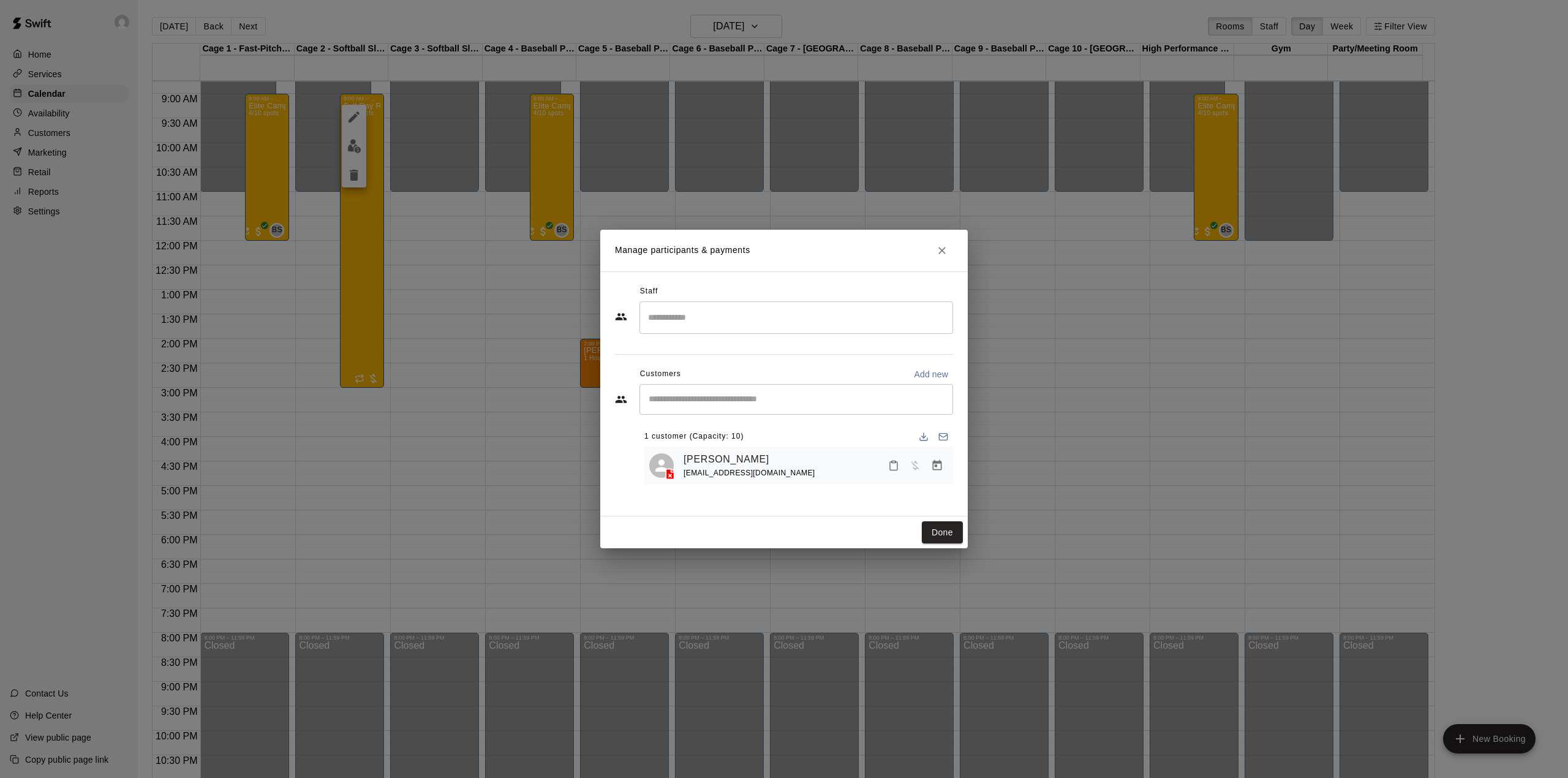
click at [353, 116] on div "Manage participants & payments Staff ​ Customers Add new ​ 1 customer (Capacity…" at bounding box center [784, 389] width 1568 height 778
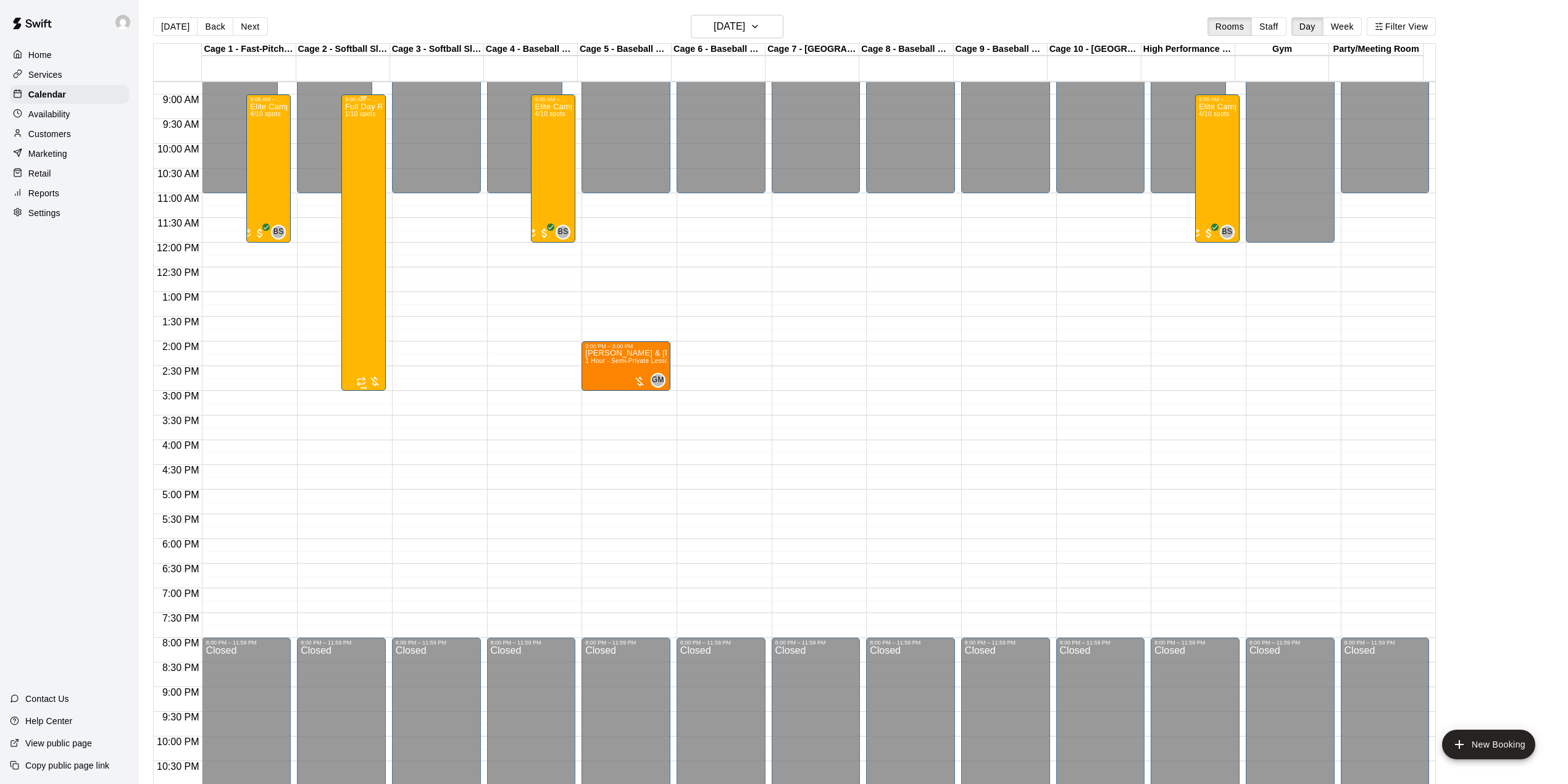
click at [347, 136] on div "Full Day Recreational Camp 1/10 spots" at bounding box center [364, 495] width 37 height 784
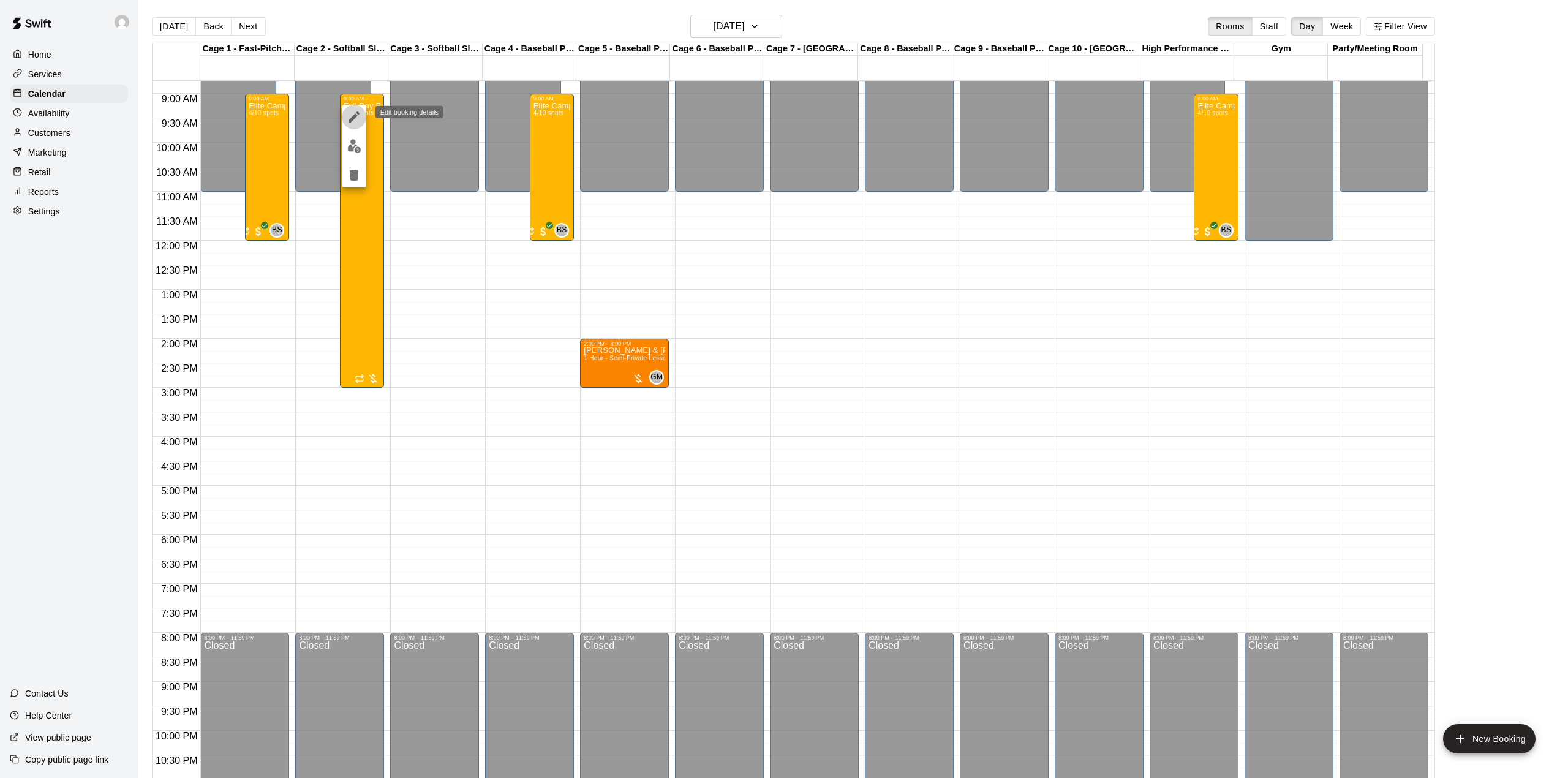
click at [354, 118] on icon "edit" at bounding box center [354, 117] width 11 height 11
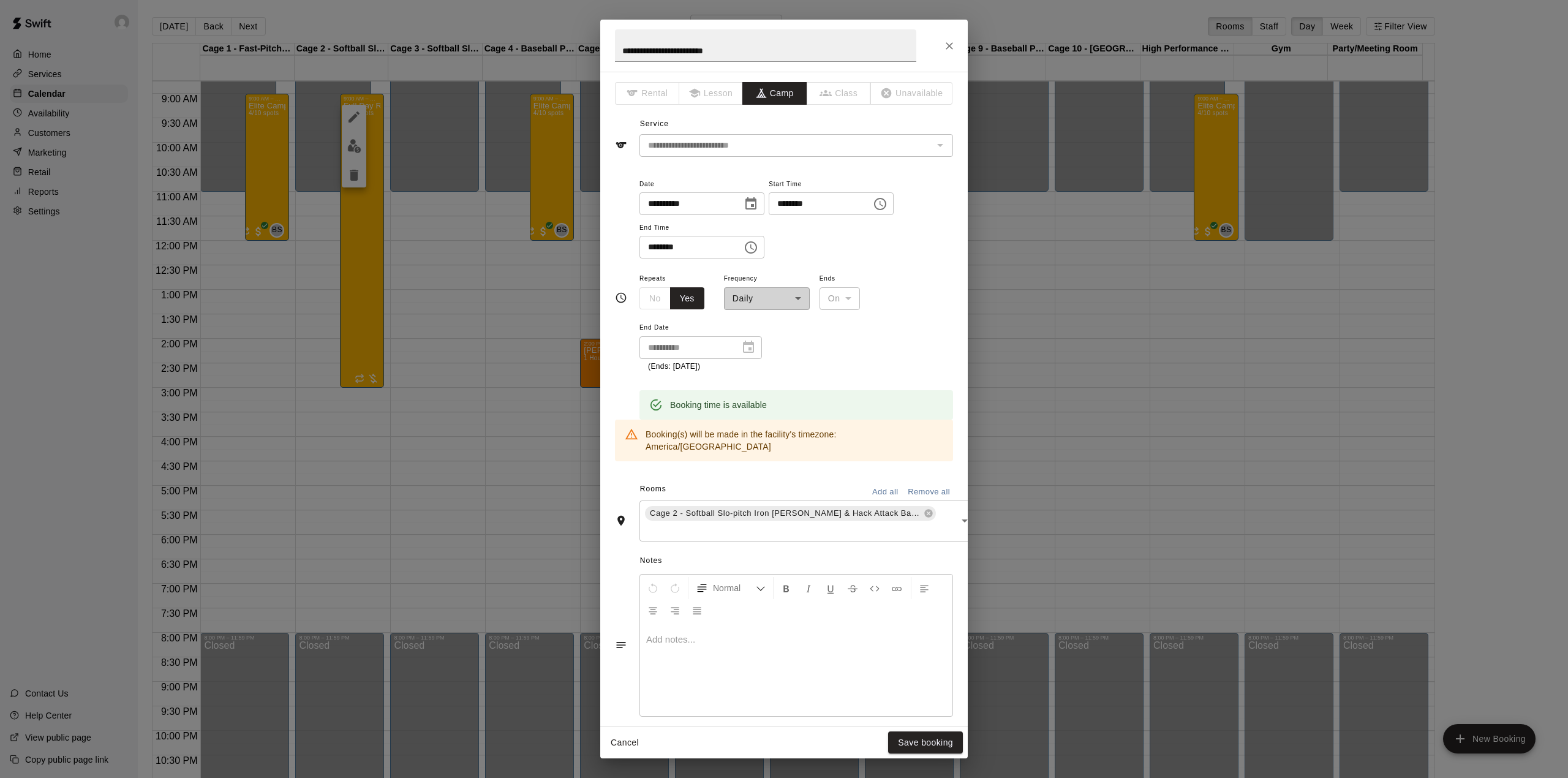
click at [718, 633] on p at bounding box center [796, 639] width 300 height 12
click at [917, 741] on button "Save booking" at bounding box center [925, 743] width 75 height 23
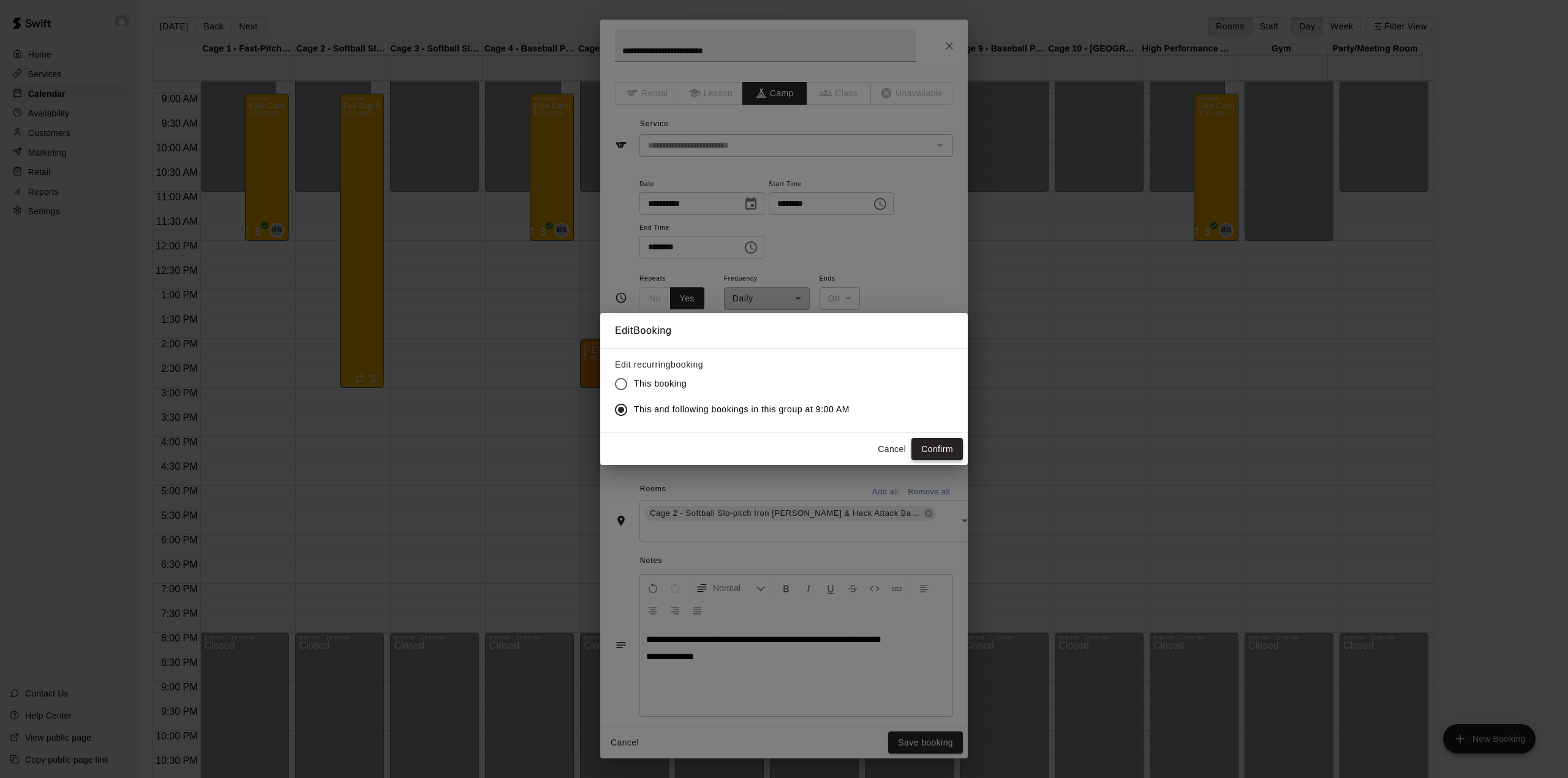
click at [938, 449] on button "Confirm" at bounding box center [937, 449] width 51 height 23
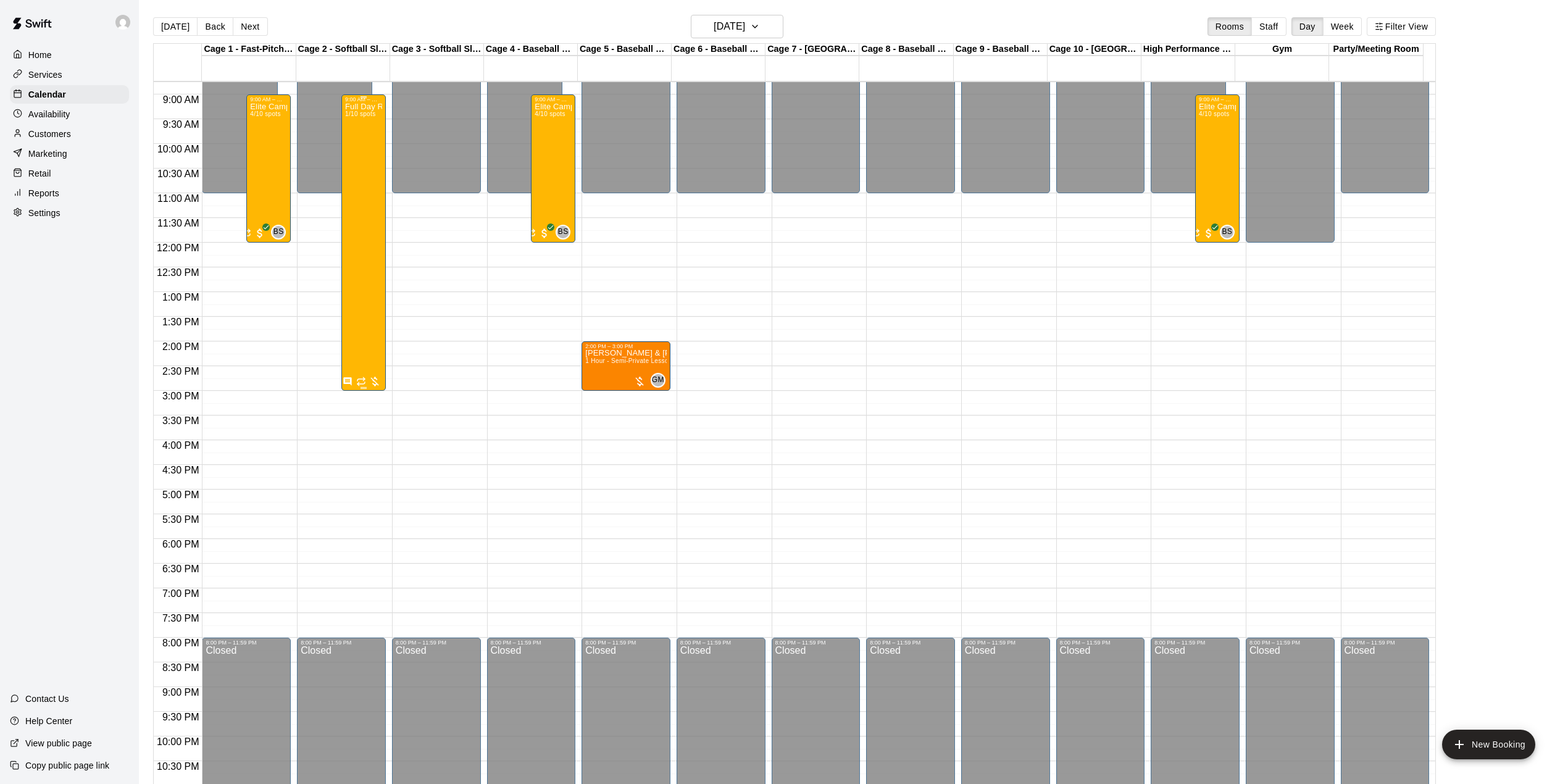
click at [359, 344] on div "Full Day Recreational Camp 1/10 spots" at bounding box center [364, 495] width 37 height 784
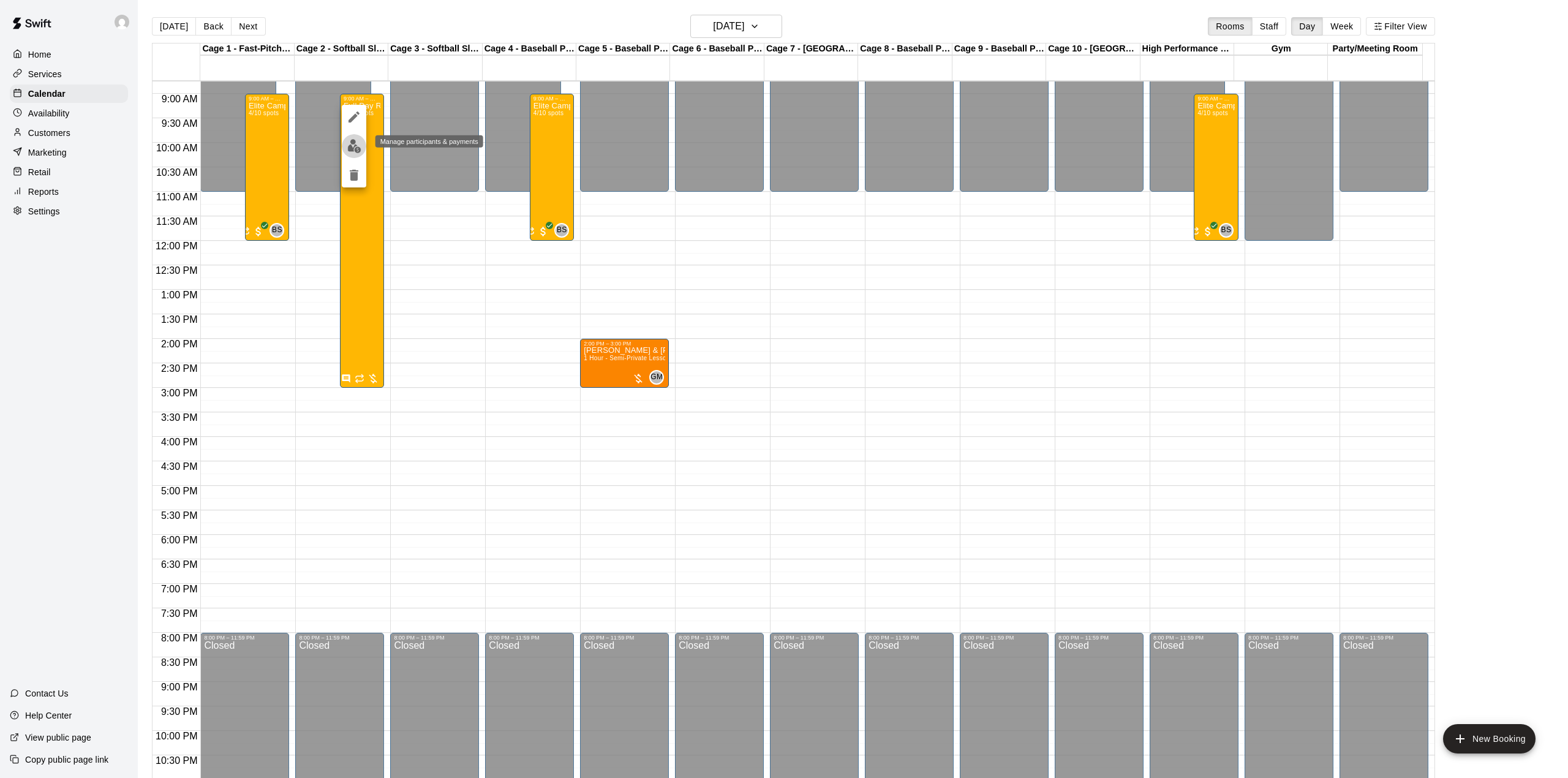
click at [354, 143] on img "edit" at bounding box center [354, 146] width 14 height 14
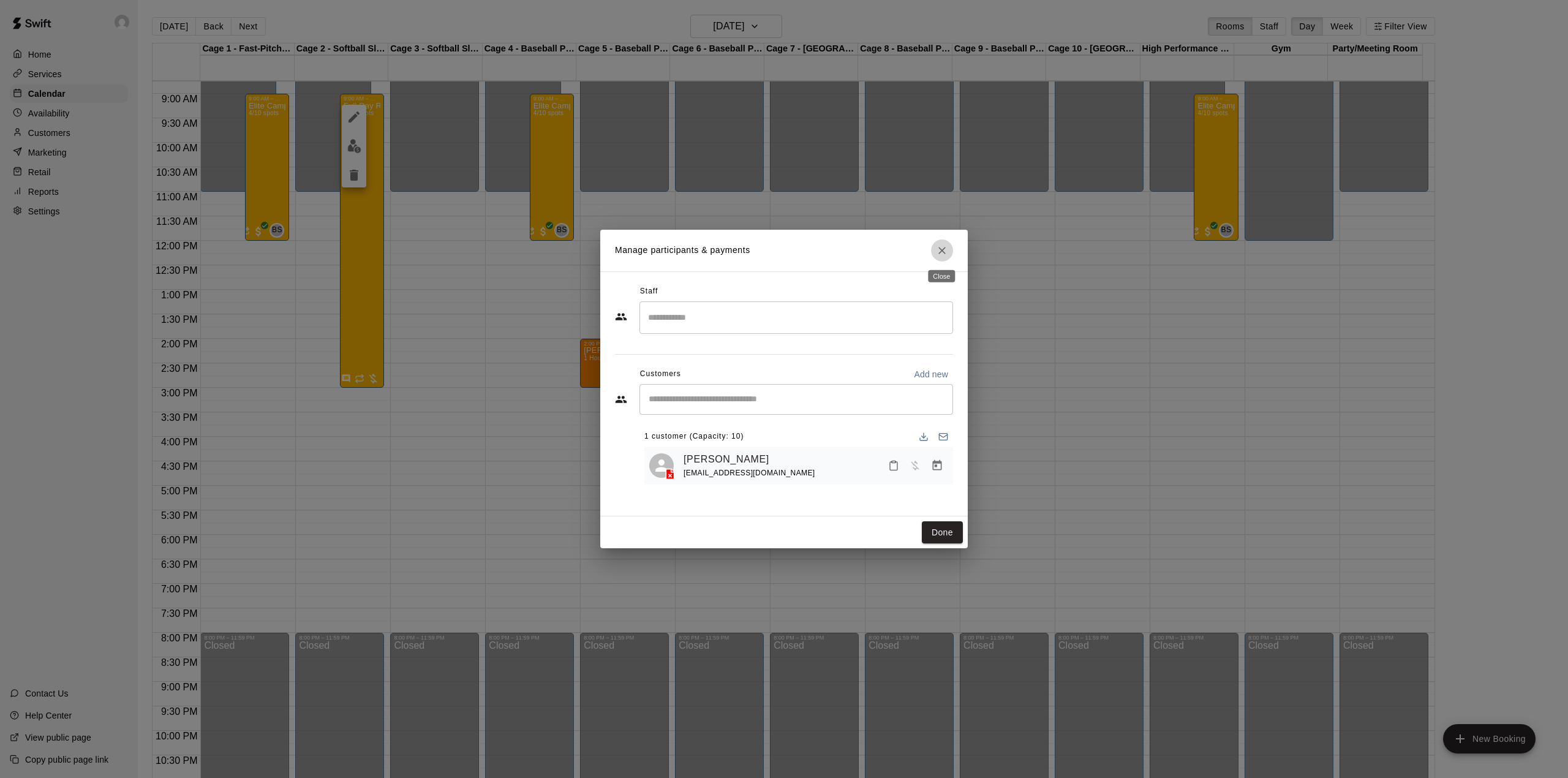
click at [944, 250] on icon "Close" at bounding box center [941, 250] width 12 height 12
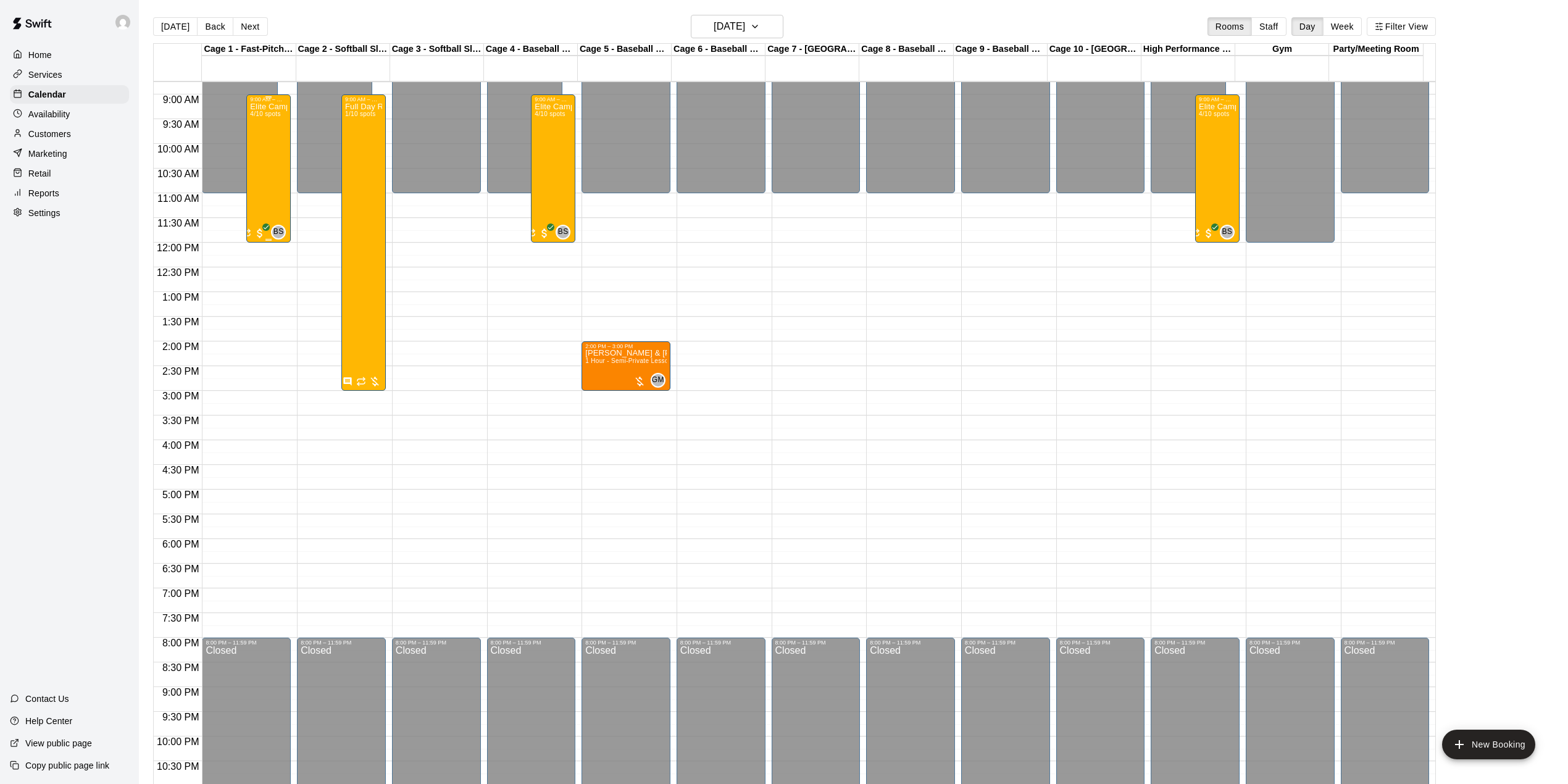
click at [261, 147] on div "Elite Camp-half Day 4/10 spots" at bounding box center [269, 495] width 37 height 784
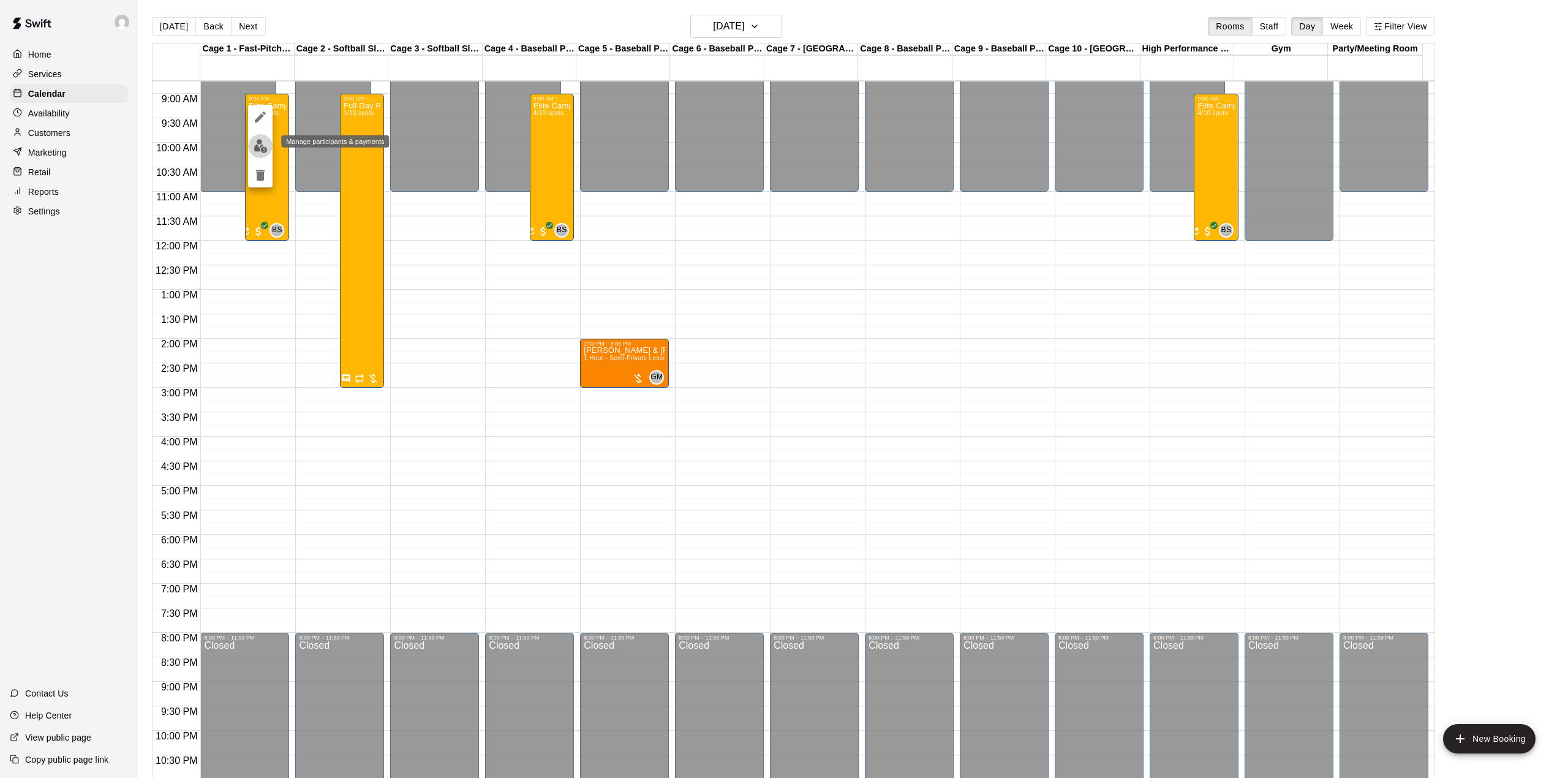
click at [256, 154] on button "edit" at bounding box center [260, 146] width 24 height 24
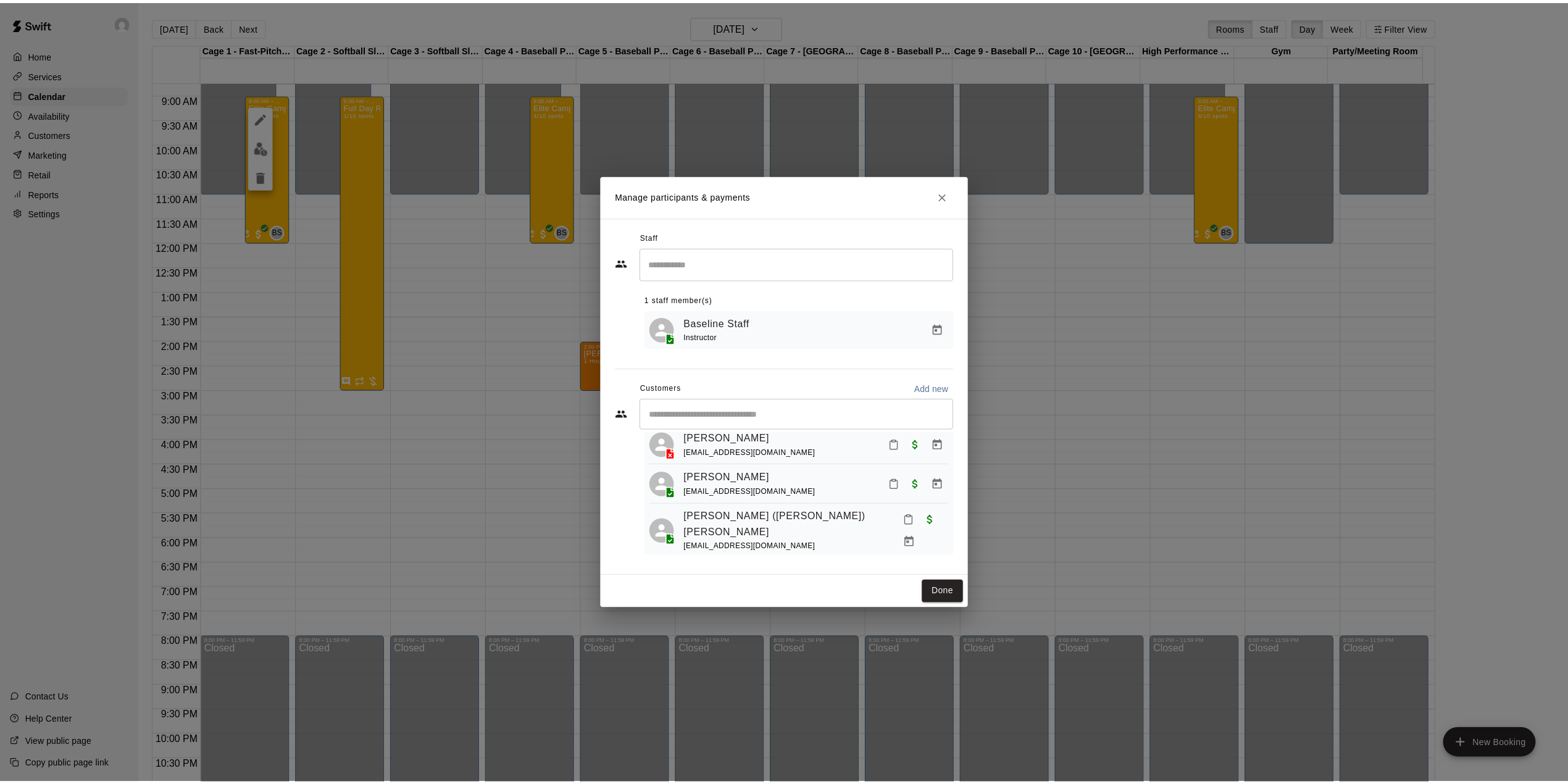
scroll to position [0, 0]
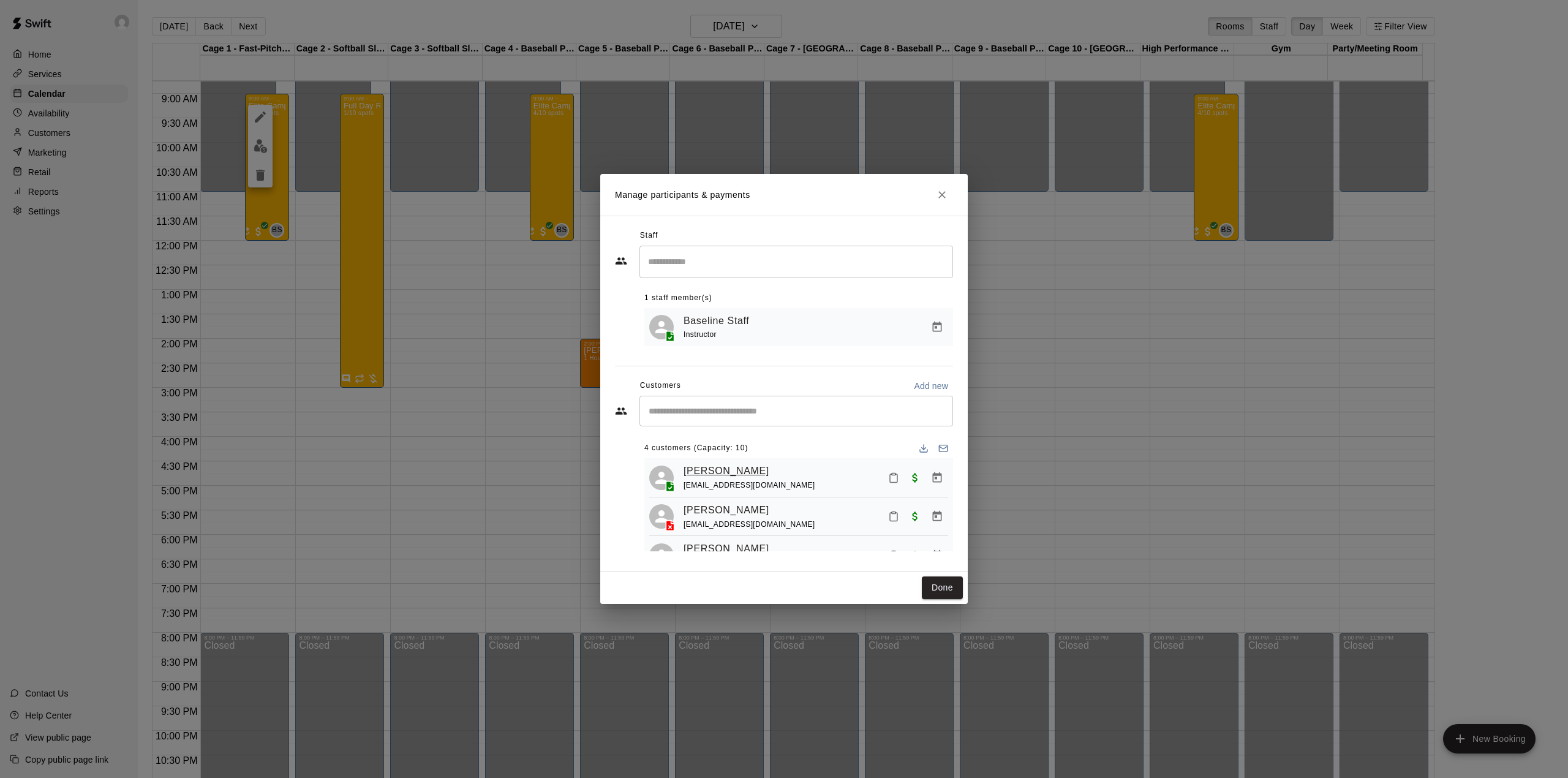
click at [734, 471] on link "[PERSON_NAME]" at bounding box center [726, 471] width 86 height 16
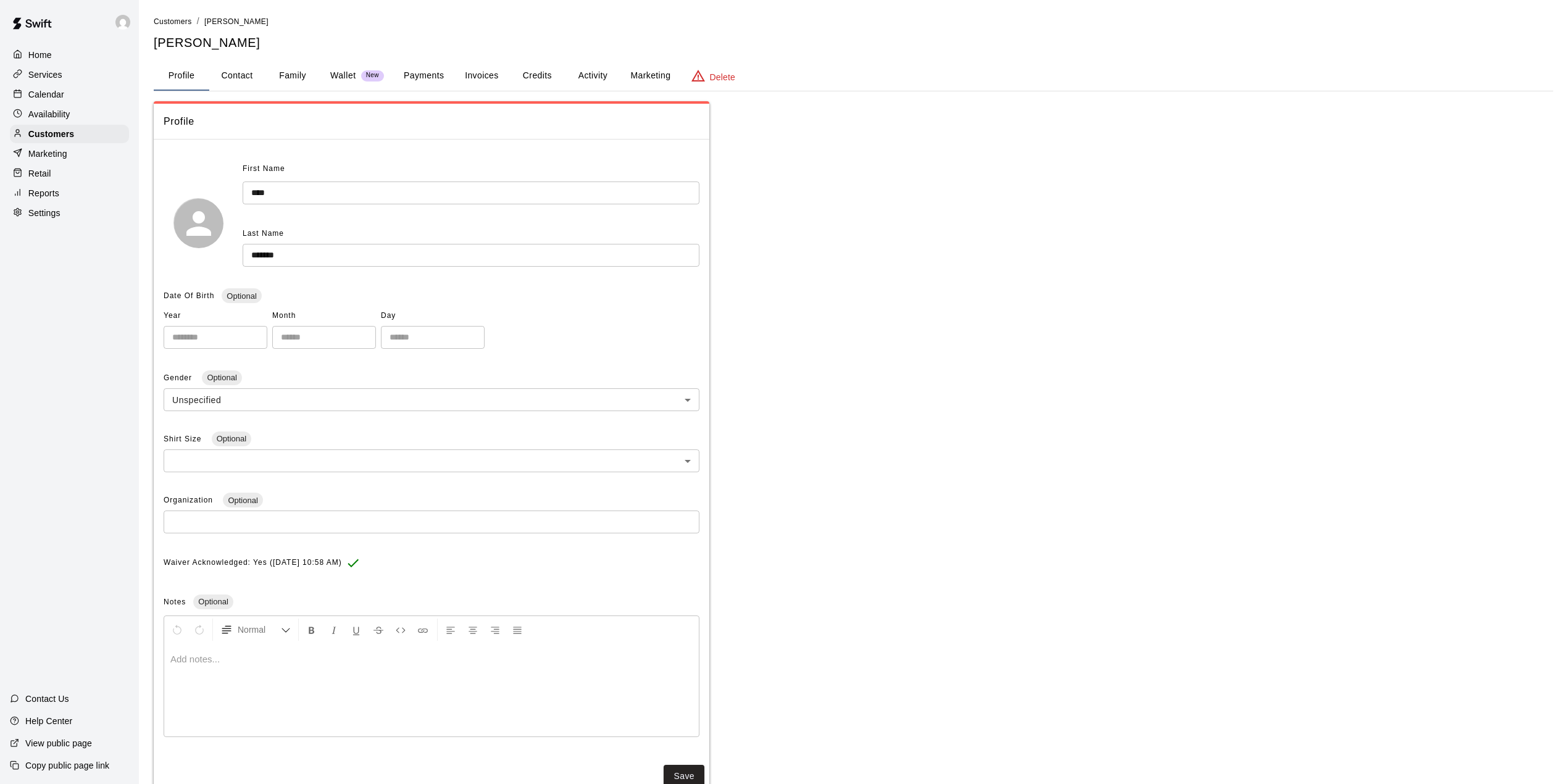
click at [238, 74] on button "Contact" at bounding box center [236, 75] width 56 height 30
select select "**"
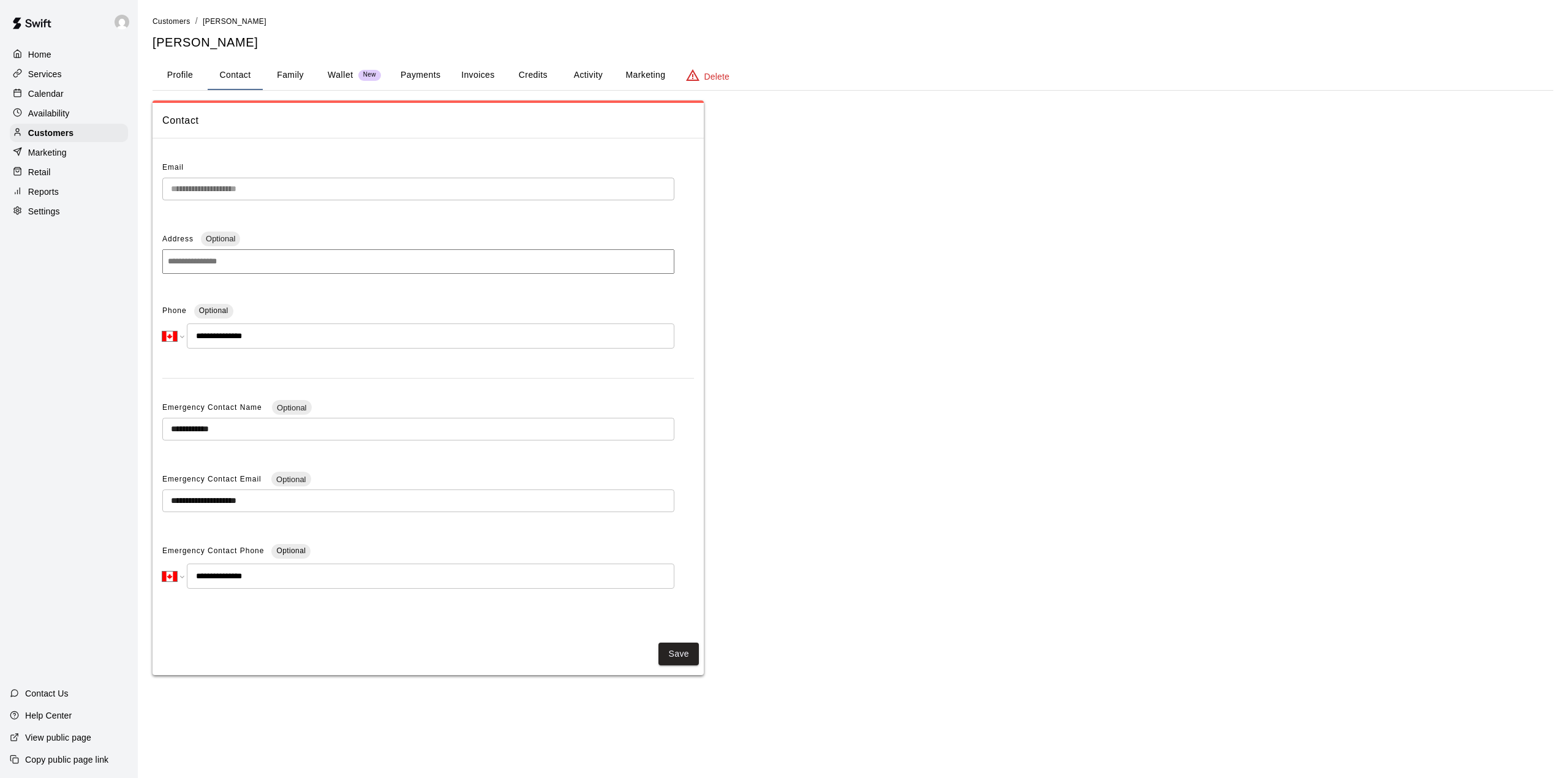
drag, startPoint x: 271, startPoint y: 336, endPoint x: 186, endPoint y: 331, distance: 85.1
click at [186, 331] on input "**********" at bounding box center [430, 335] width 488 height 25
click at [55, 96] on p "Calendar" at bounding box center [46, 93] width 35 height 12
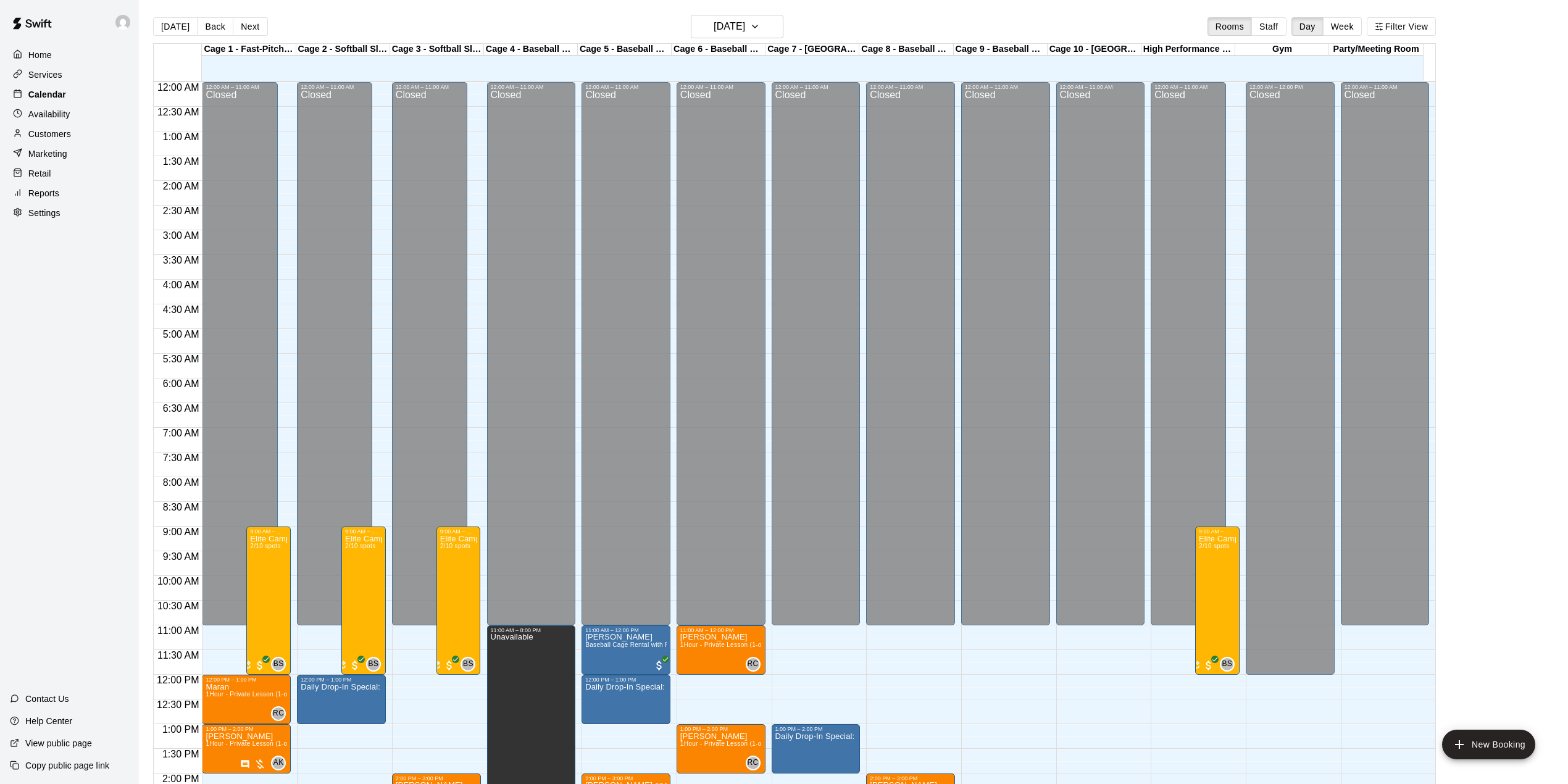
scroll to position [432, 0]
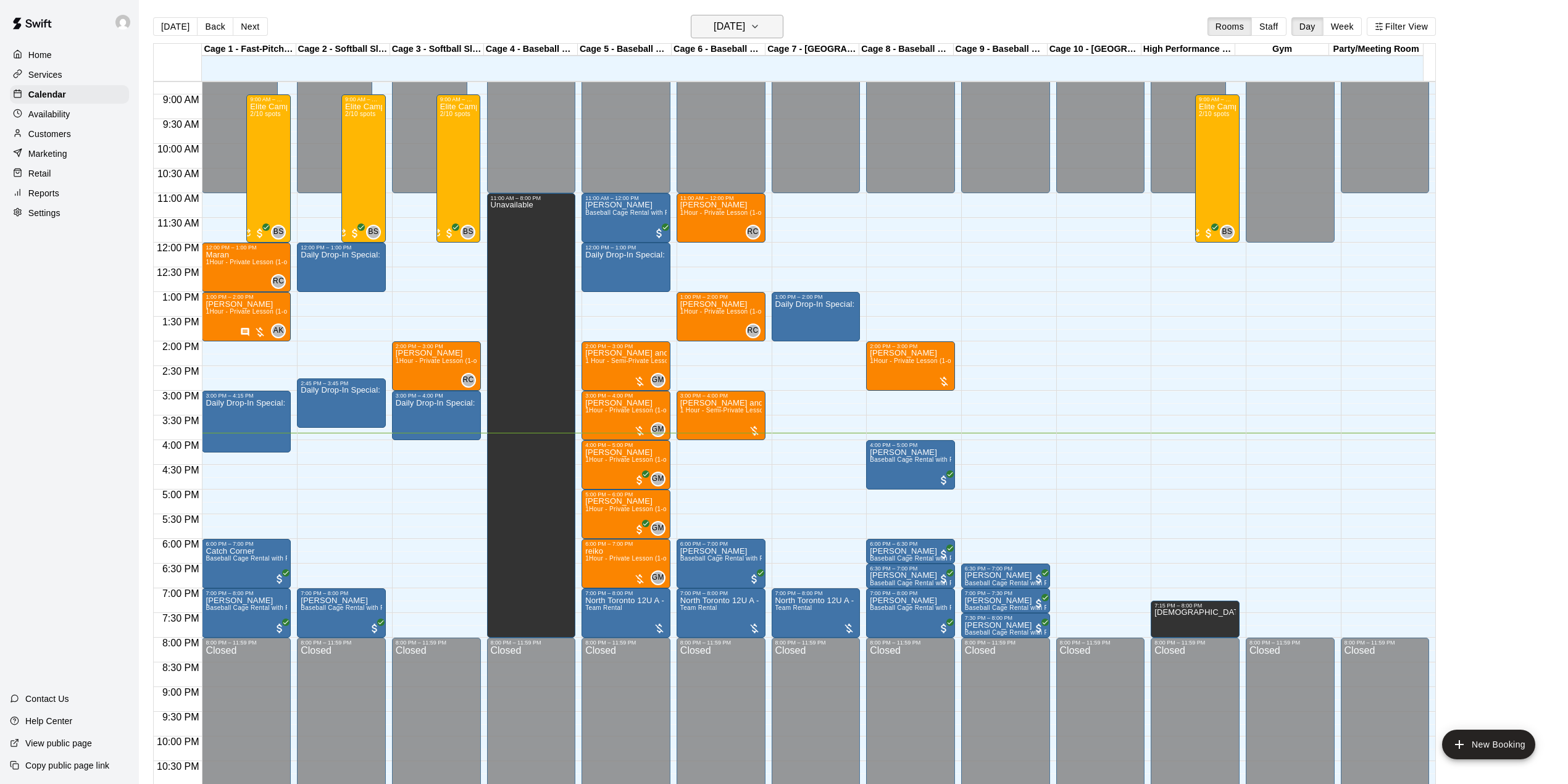
click at [745, 24] on h6 "[DATE]" at bounding box center [729, 26] width 32 height 17
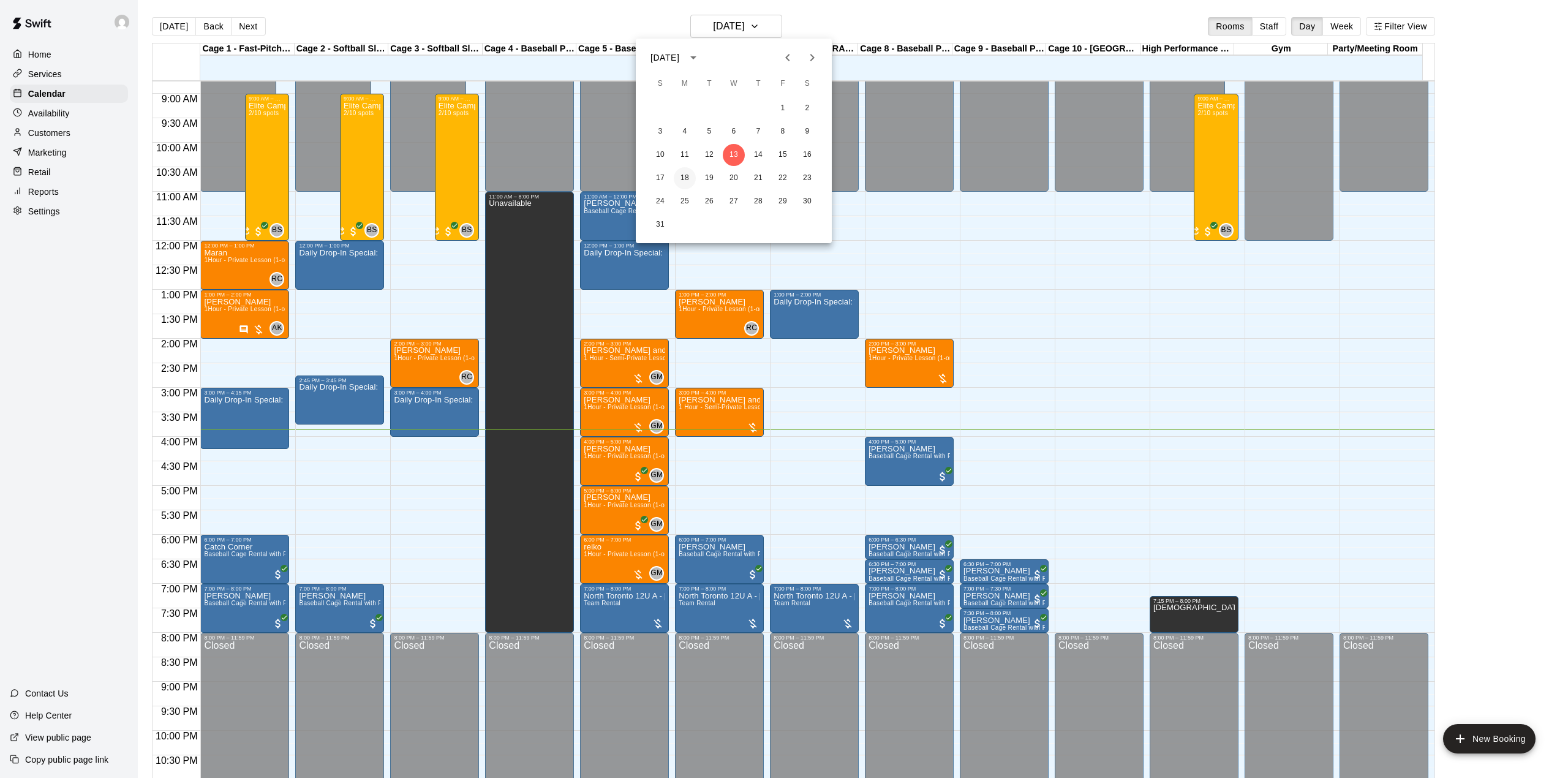
click at [685, 177] on button "18" at bounding box center [684, 178] width 22 height 22
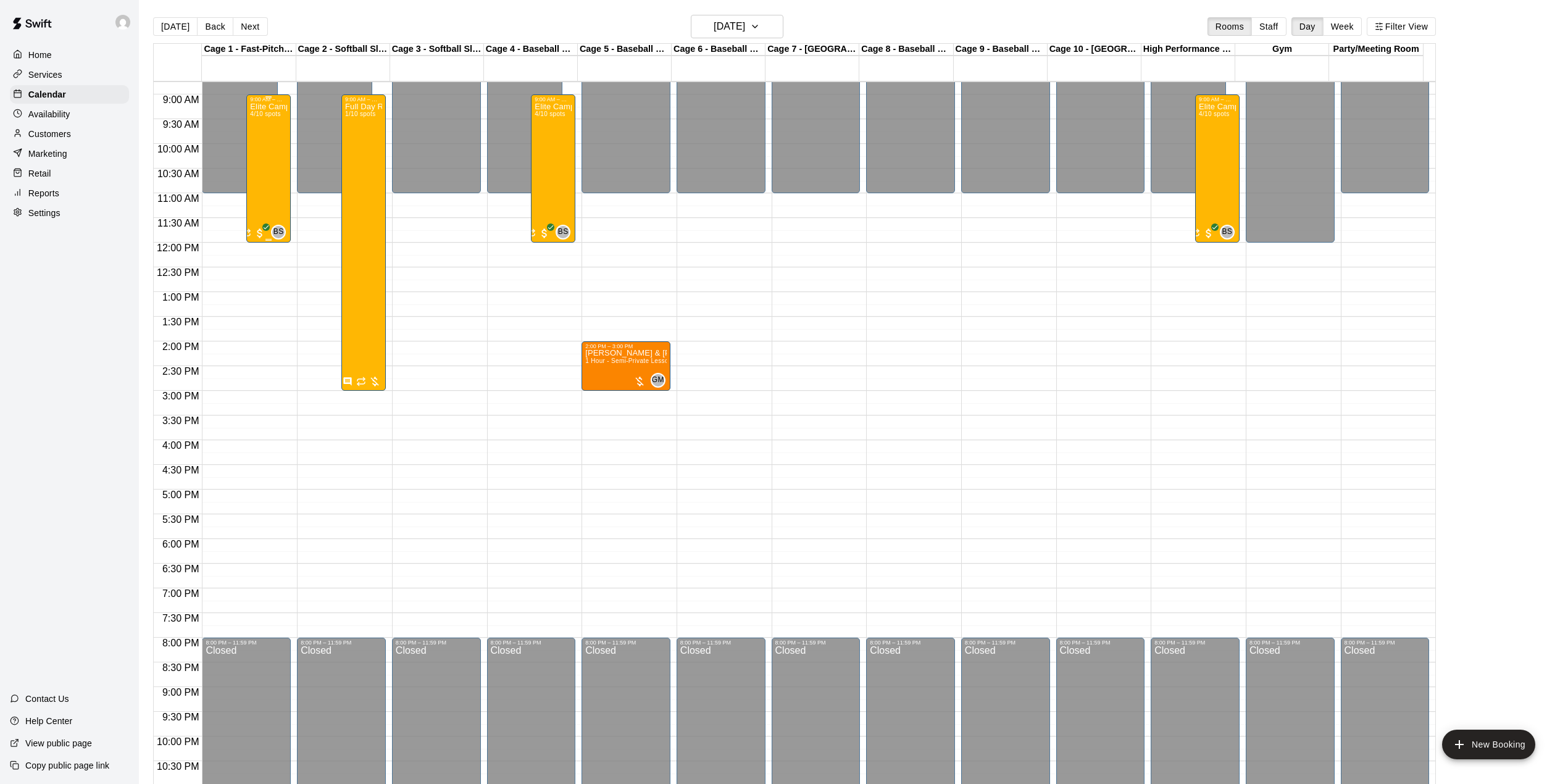
click at [266, 194] on div "Elite Camp-half Day 4/10 spots" at bounding box center [269, 495] width 37 height 784
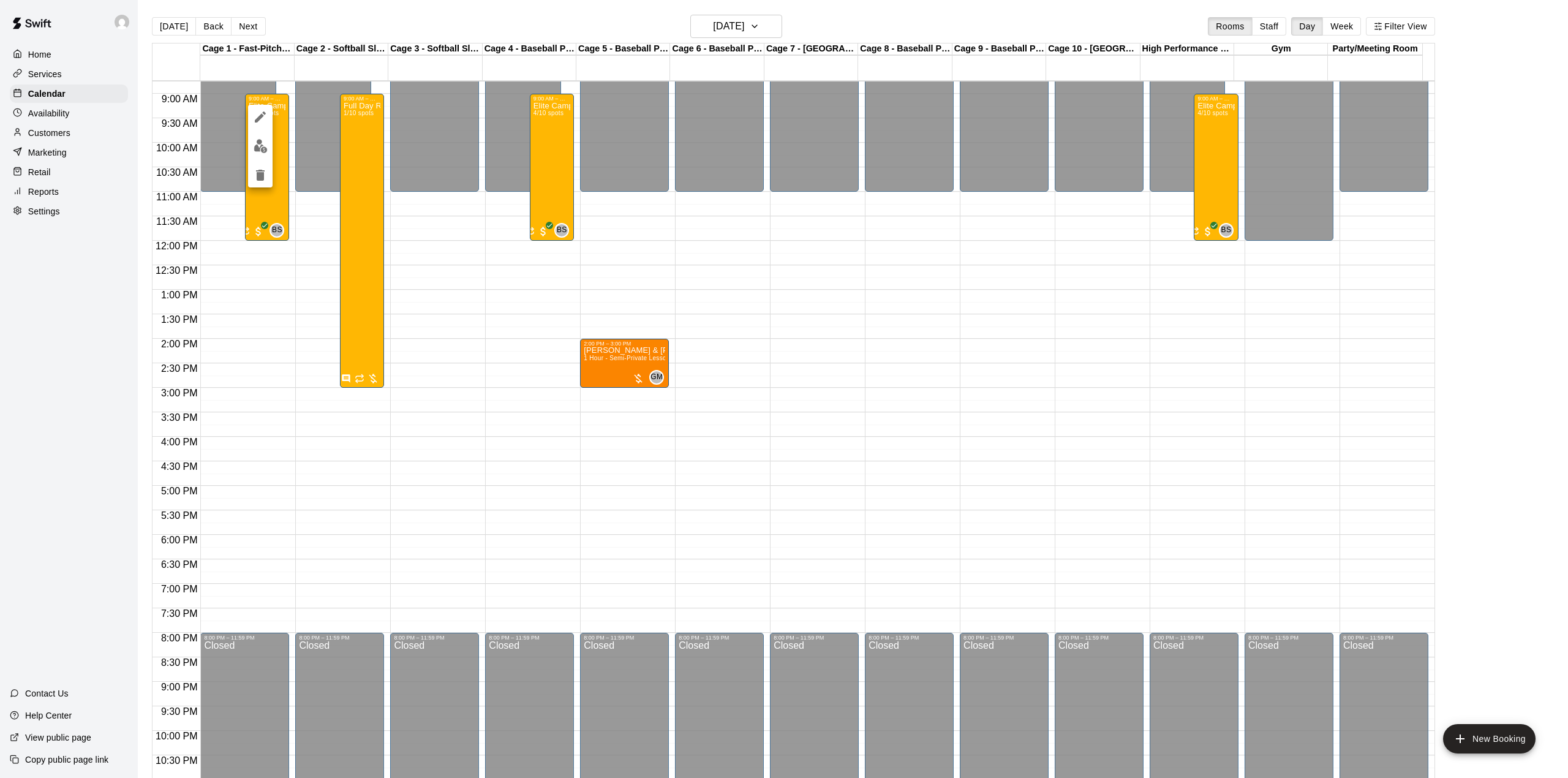
click at [264, 194] on div at bounding box center [784, 389] width 1568 height 778
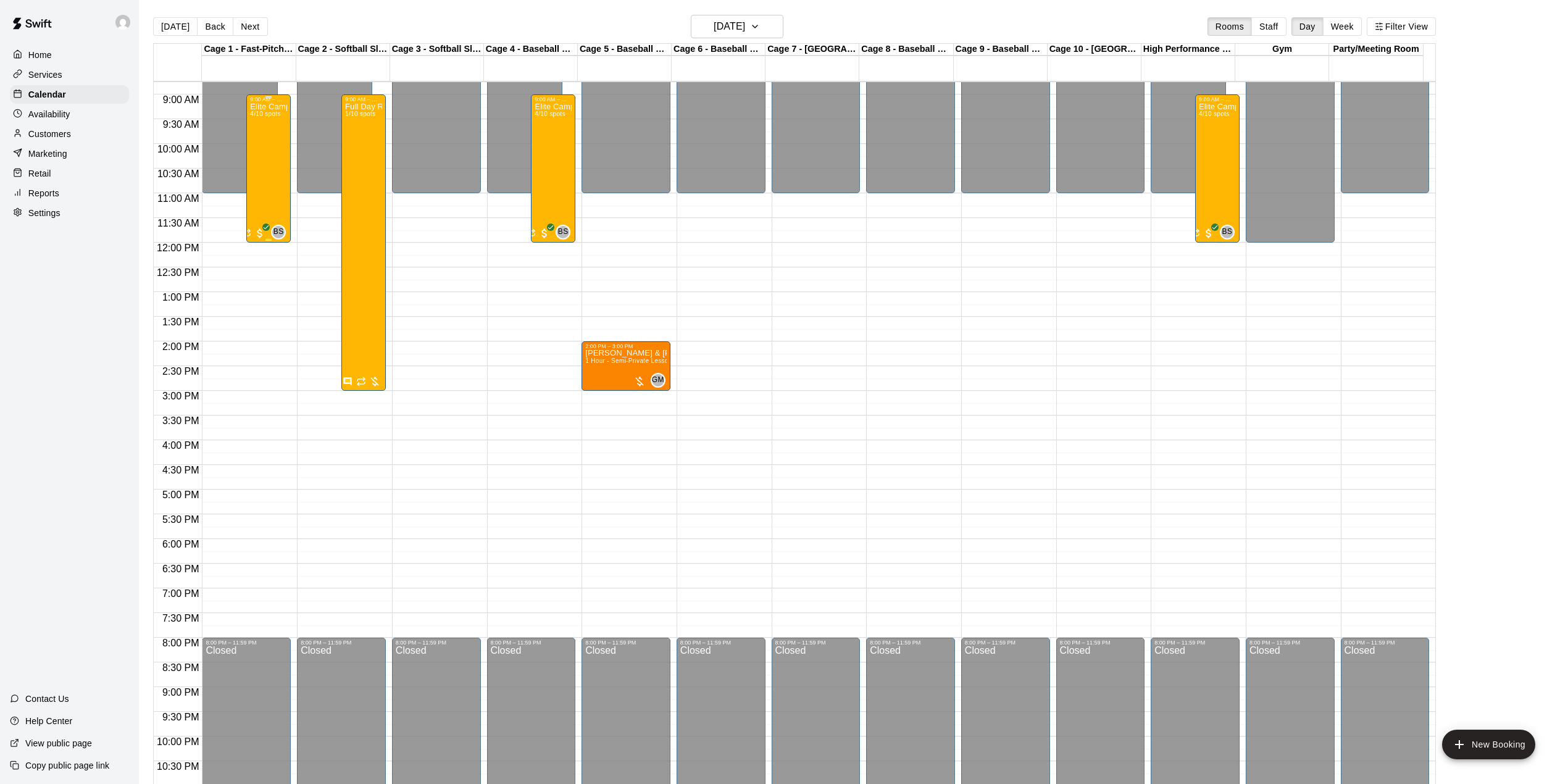
click at [268, 178] on div "Elite Camp-half Day 4/10 spots" at bounding box center [269, 495] width 37 height 784
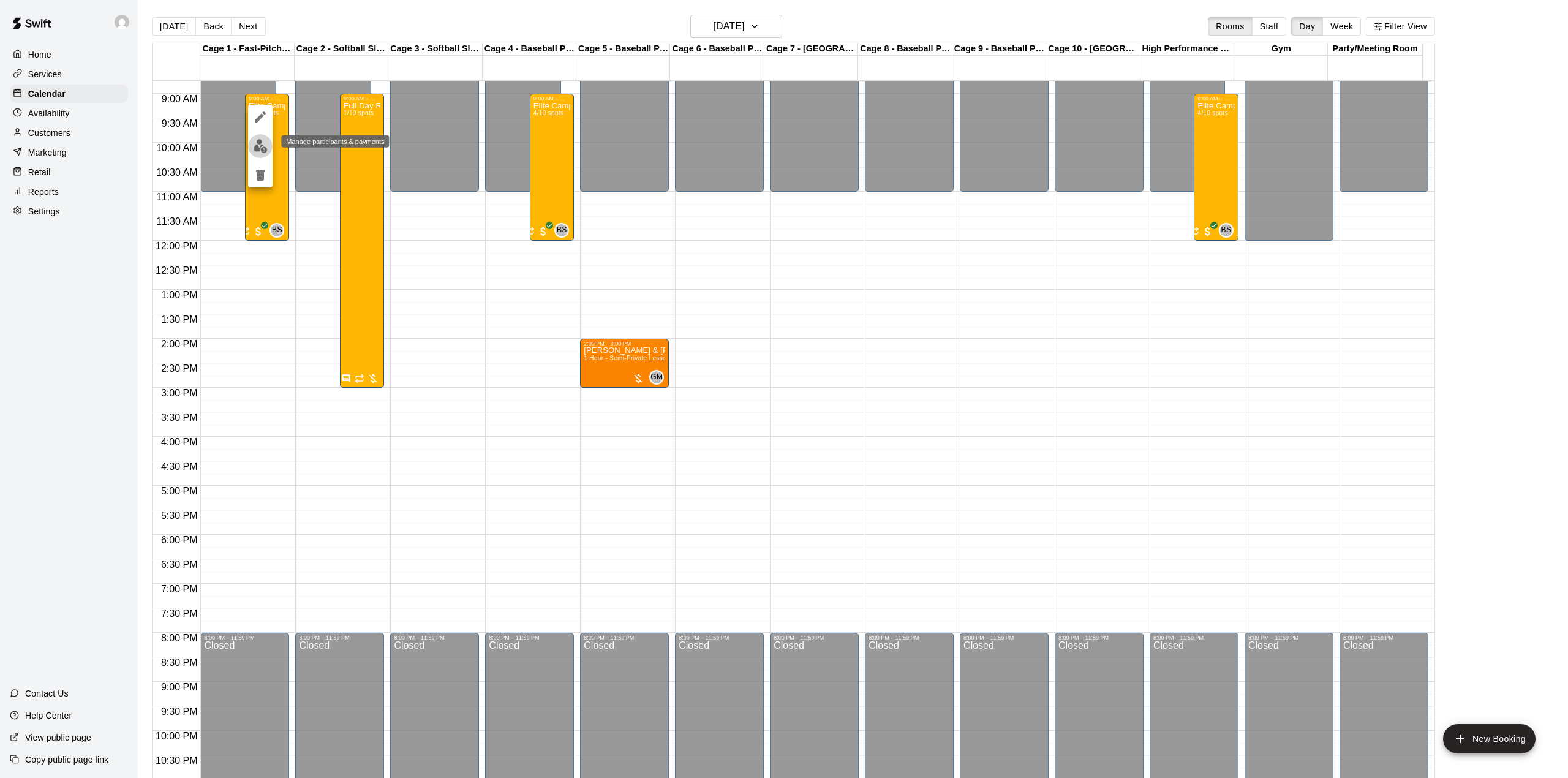
click at [263, 145] on img "edit" at bounding box center [260, 146] width 14 height 14
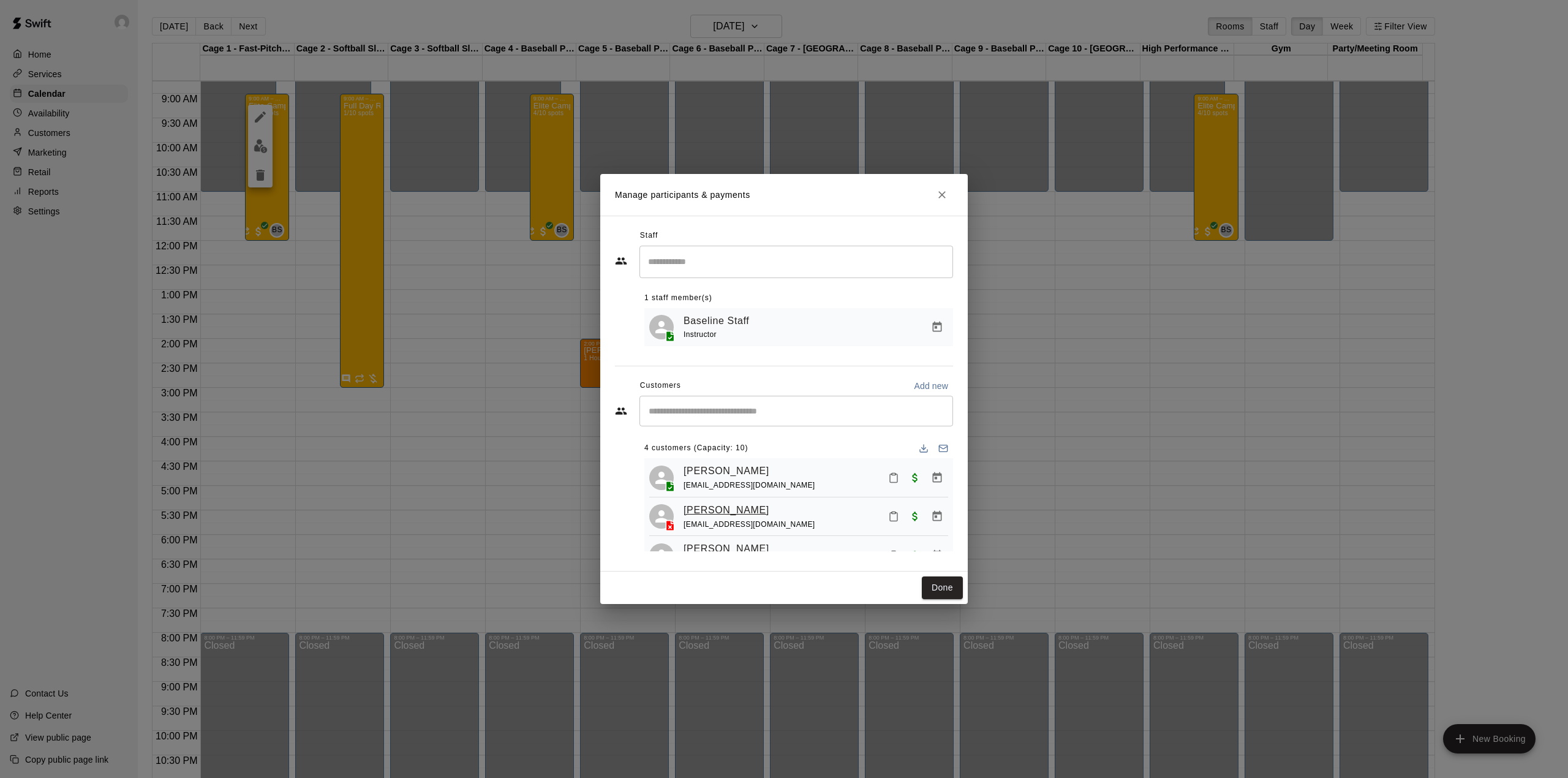
click at [747, 512] on link "[PERSON_NAME]" at bounding box center [726, 510] width 86 height 16
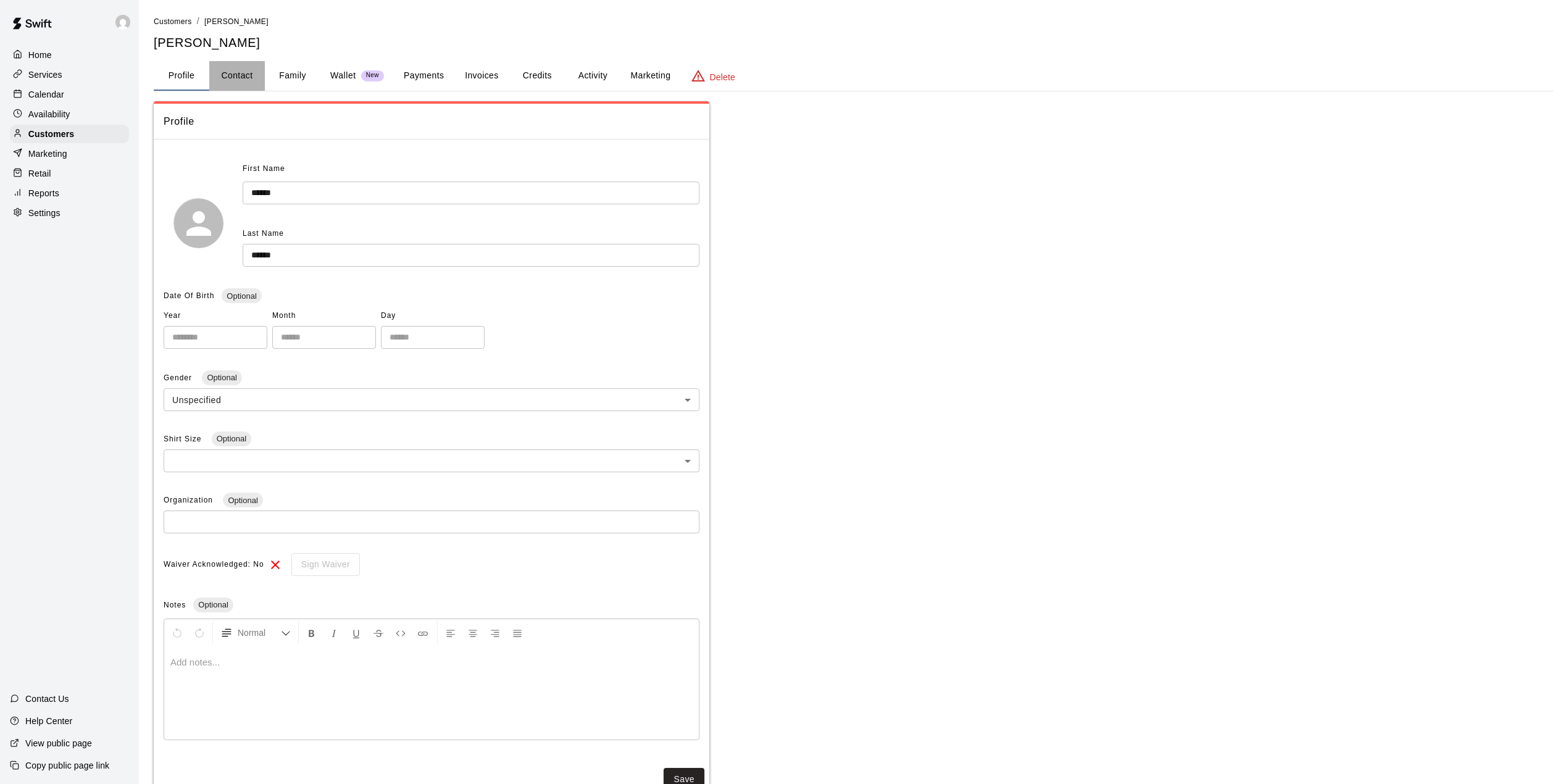
click at [230, 70] on button "Contact" at bounding box center [236, 75] width 56 height 30
select select "**"
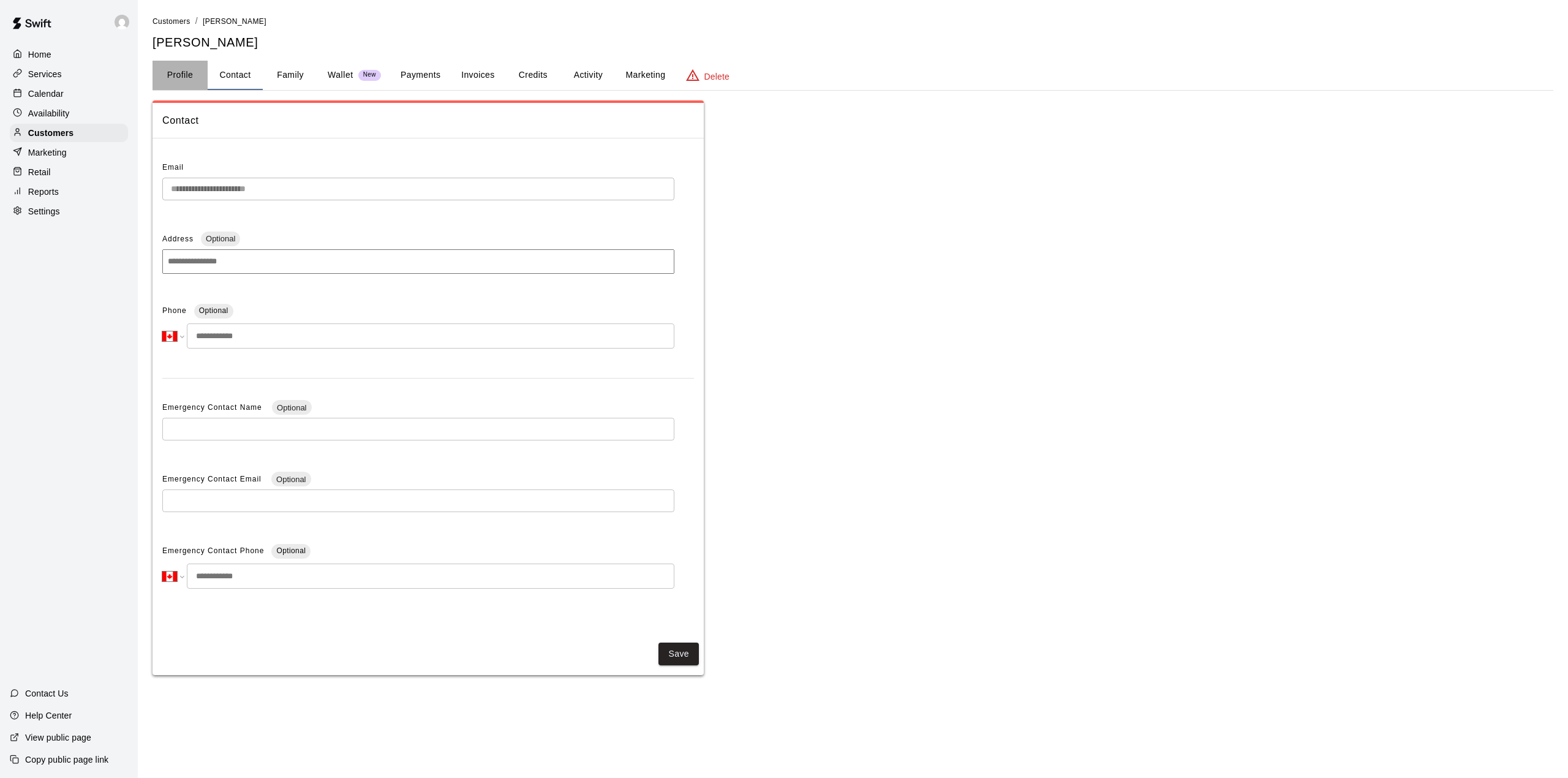
click at [184, 73] on button "Profile" at bounding box center [180, 75] width 55 height 30
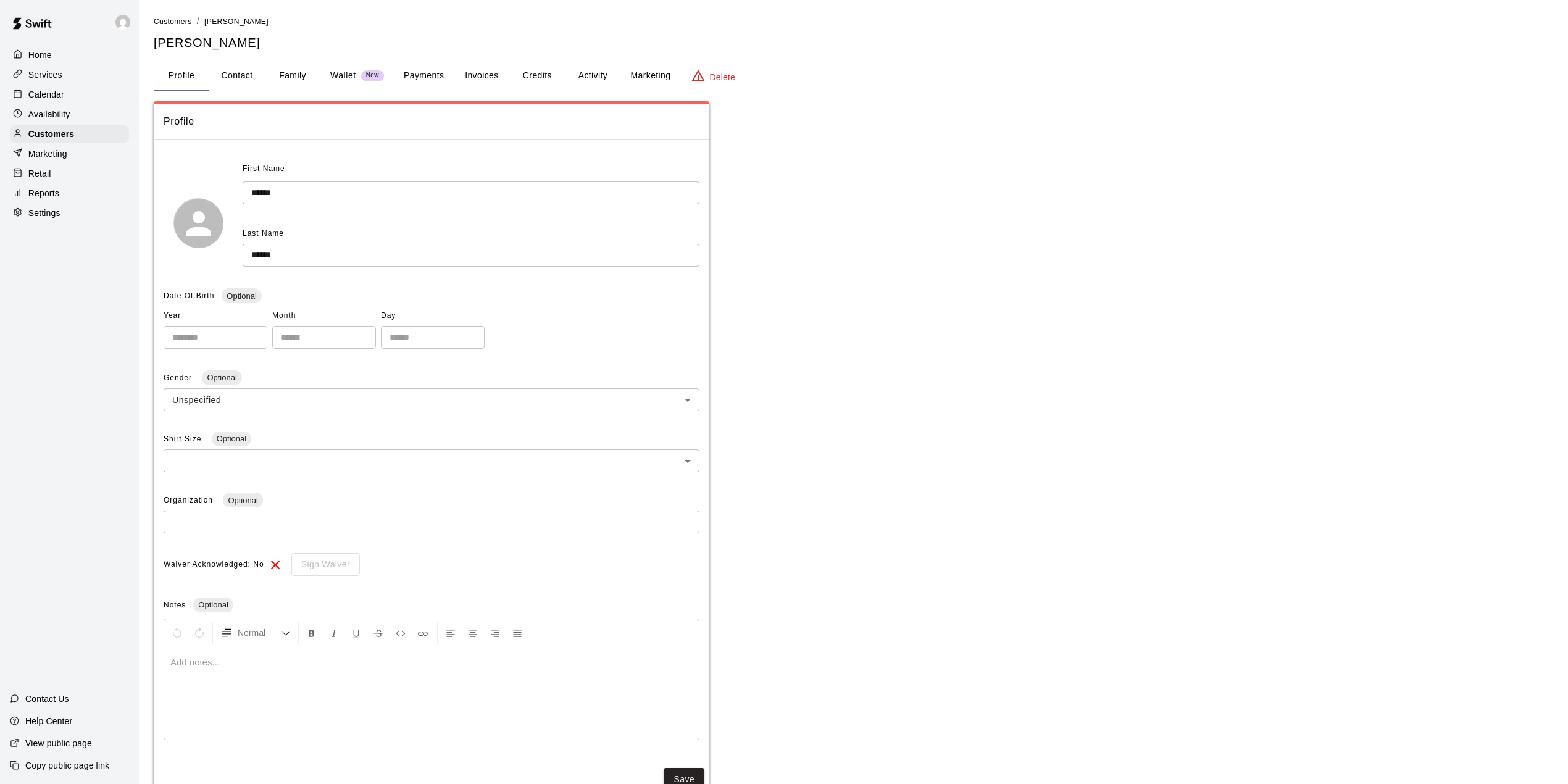
click at [241, 71] on button "Contact" at bounding box center [236, 75] width 56 height 30
select select "**"
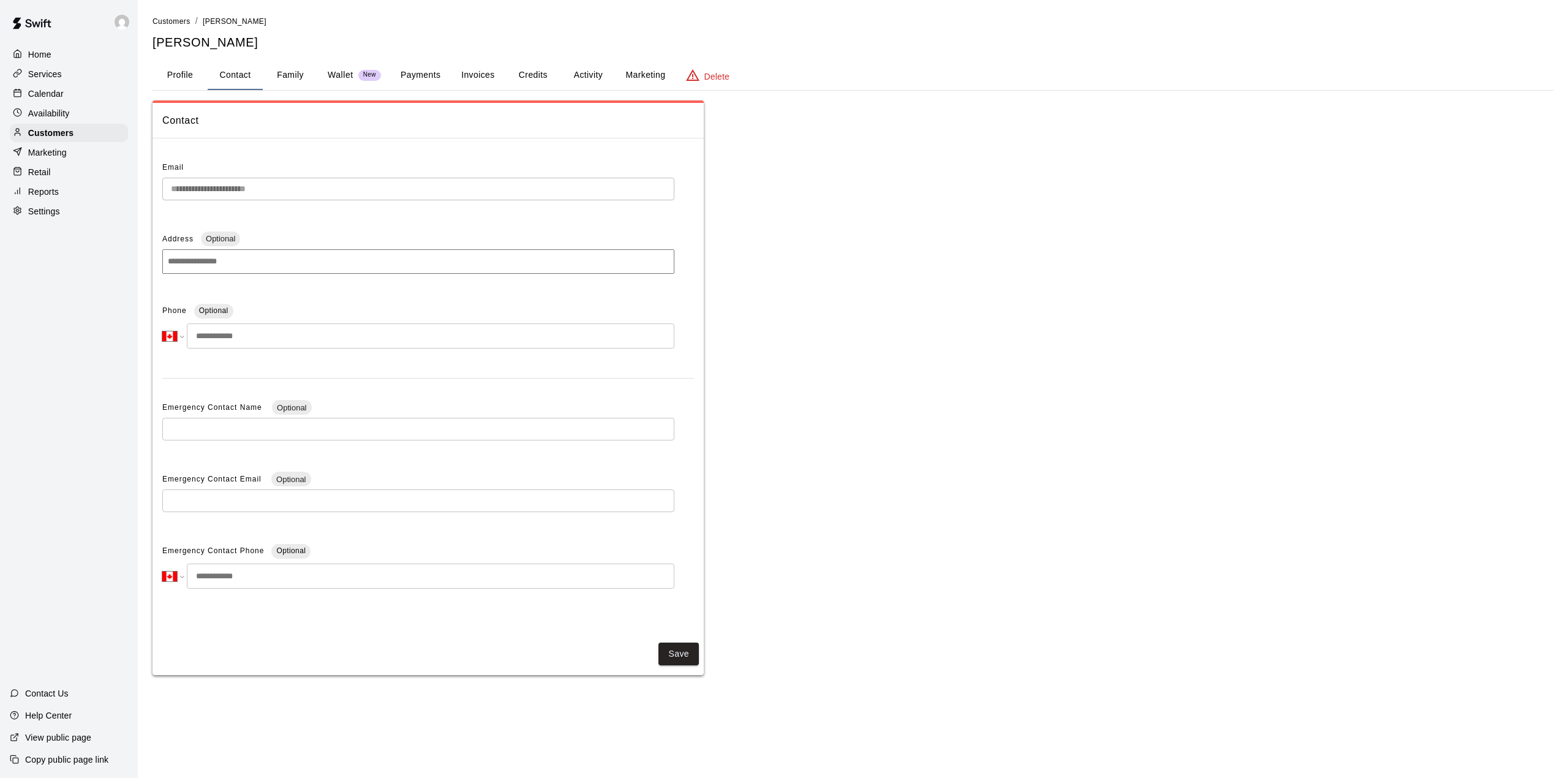
click at [159, 192] on div "**********" at bounding box center [428, 387] width 551 height 480
click at [50, 94] on p "Calendar" at bounding box center [46, 93] width 35 height 12
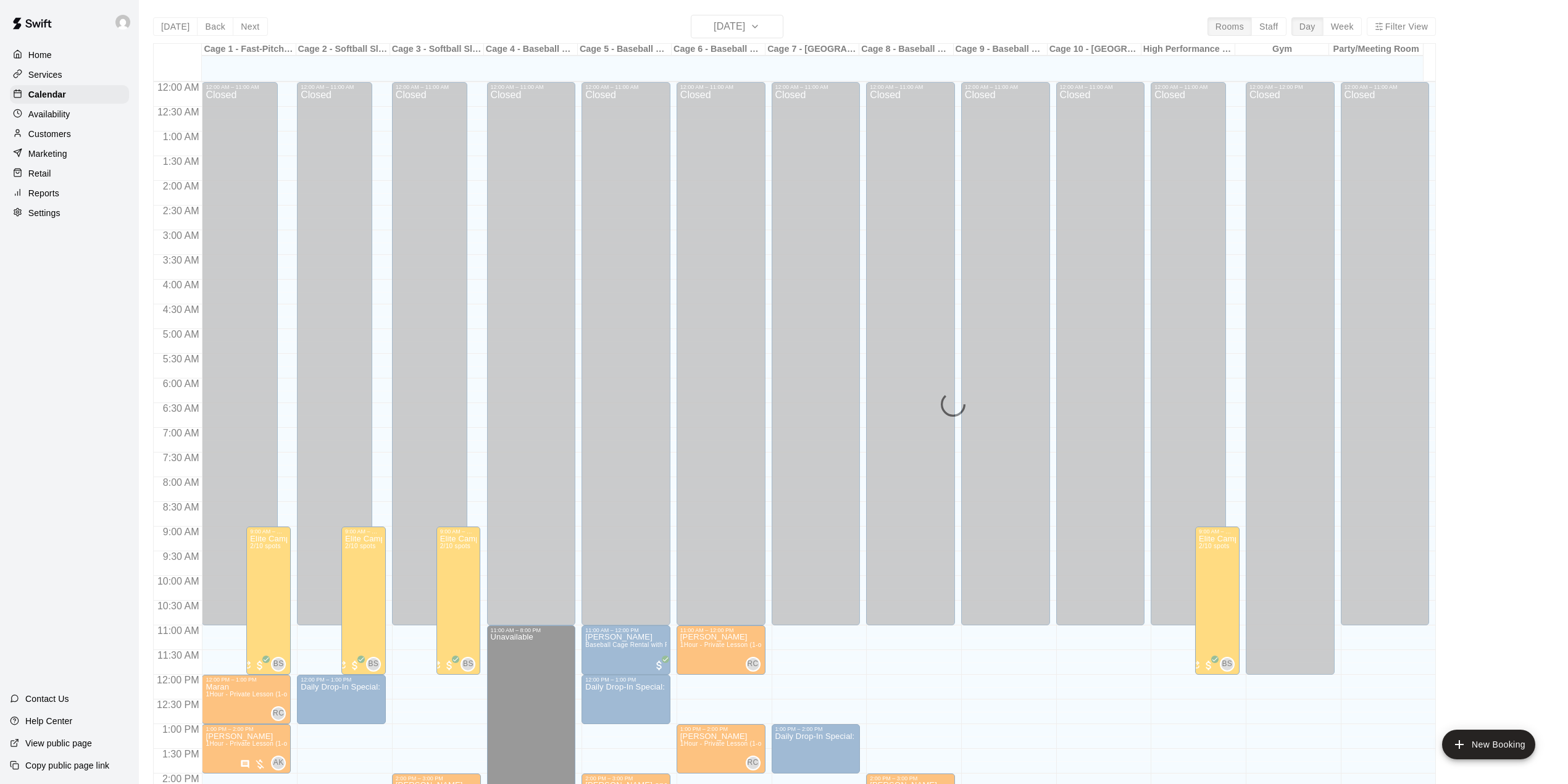
click at [769, 26] on div "[DATE] Back [DATE][DATE] Rooms Staff Day Week Filter View Cage 1 - Fast-Pitch M…" at bounding box center [795, 407] width 1283 height 784
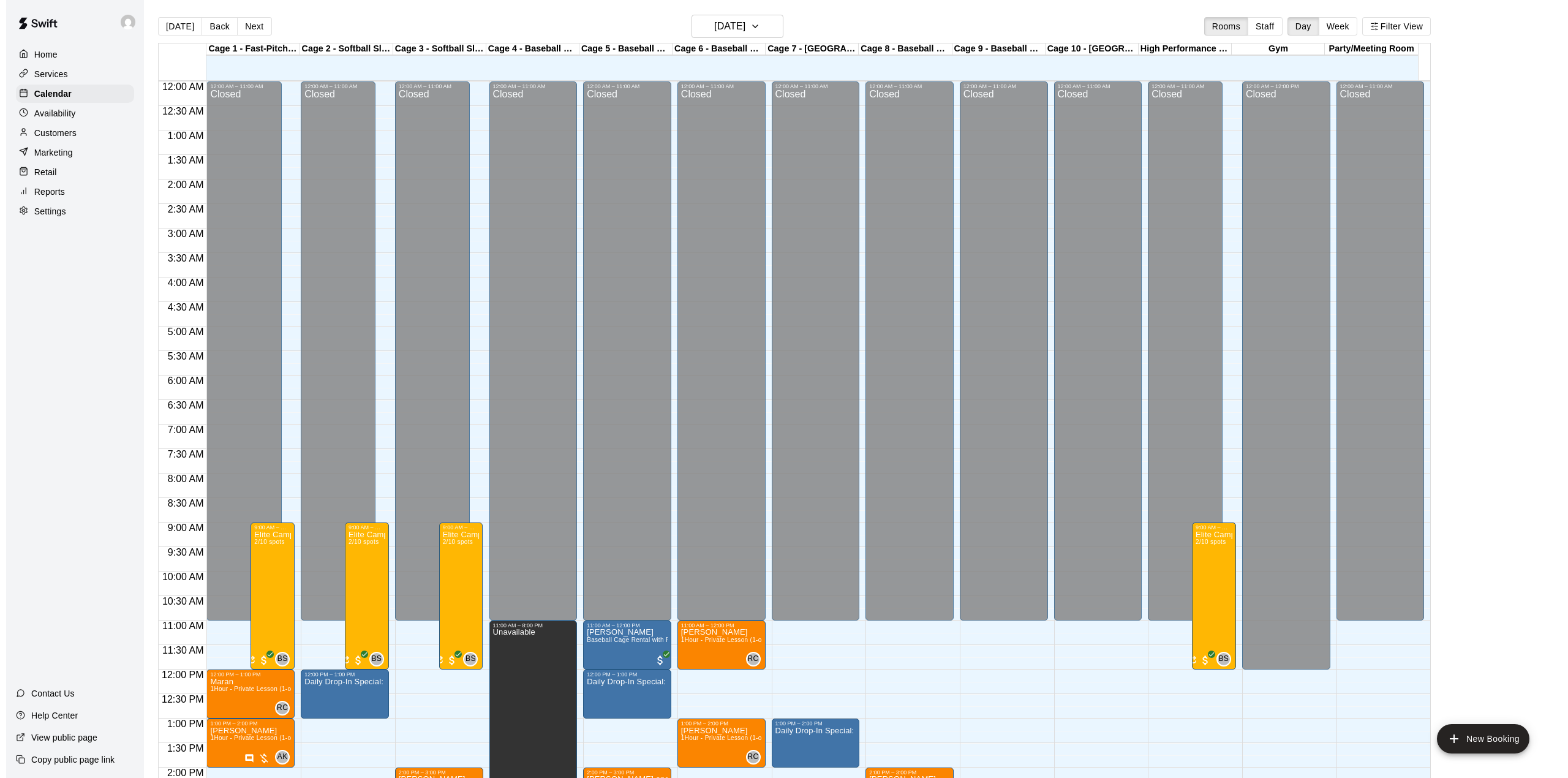
scroll to position [428, 0]
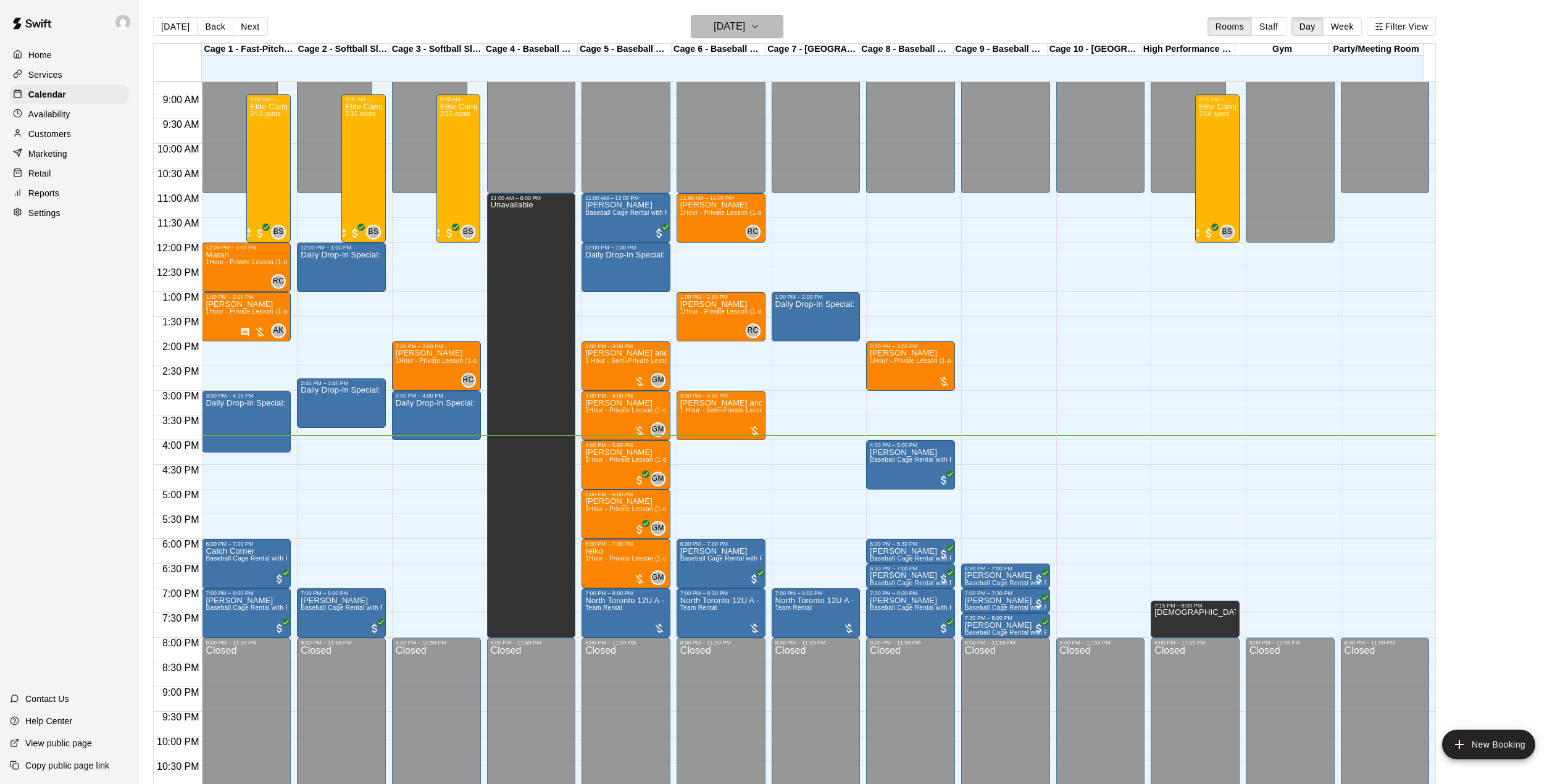
click at [745, 23] on h6 "[DATE]" at bounding box center [729, 26] width 32 height 17
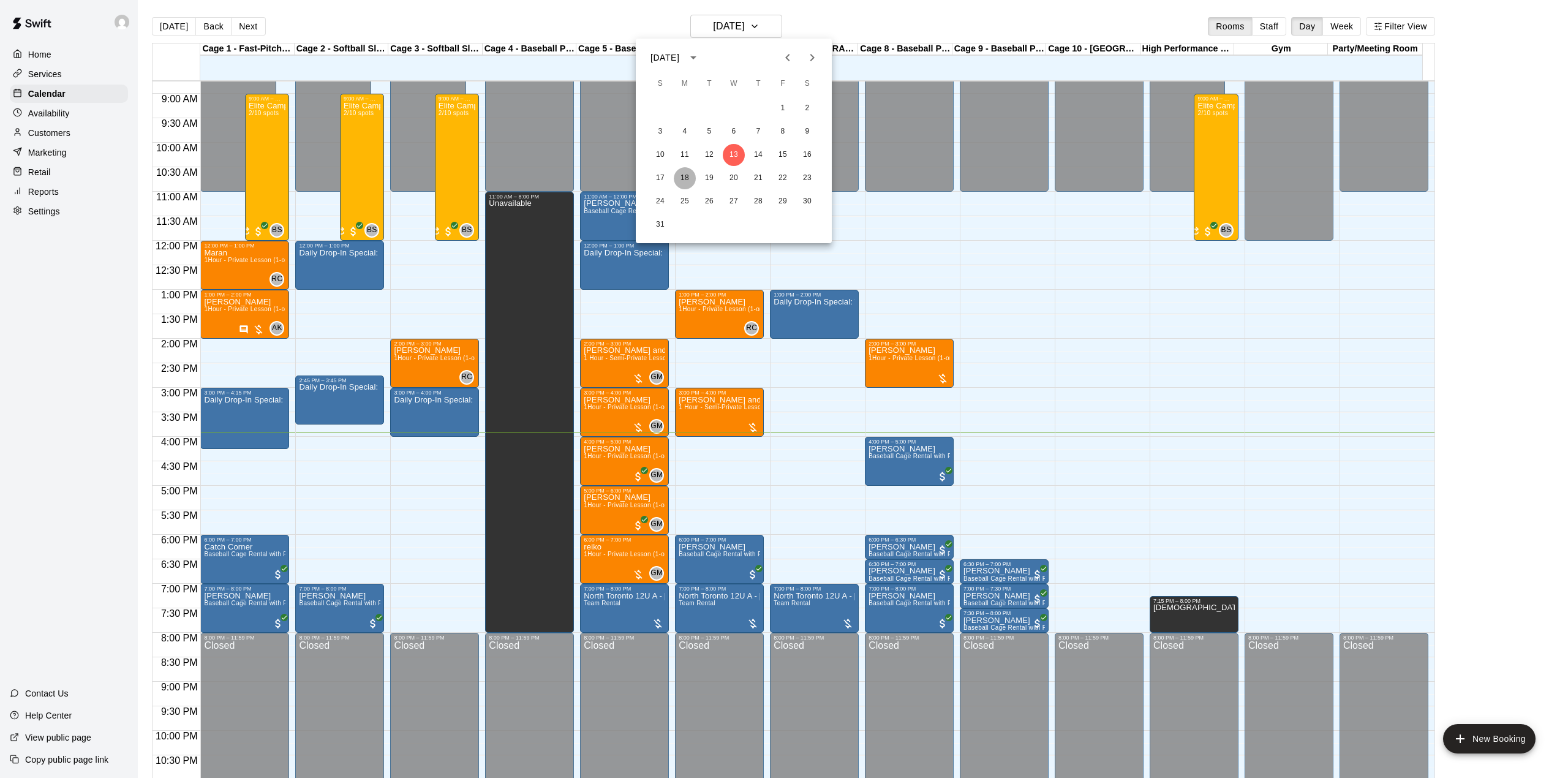
click at [687, 178] on button "18" at bounding box center [684, 178] width 22 height 22
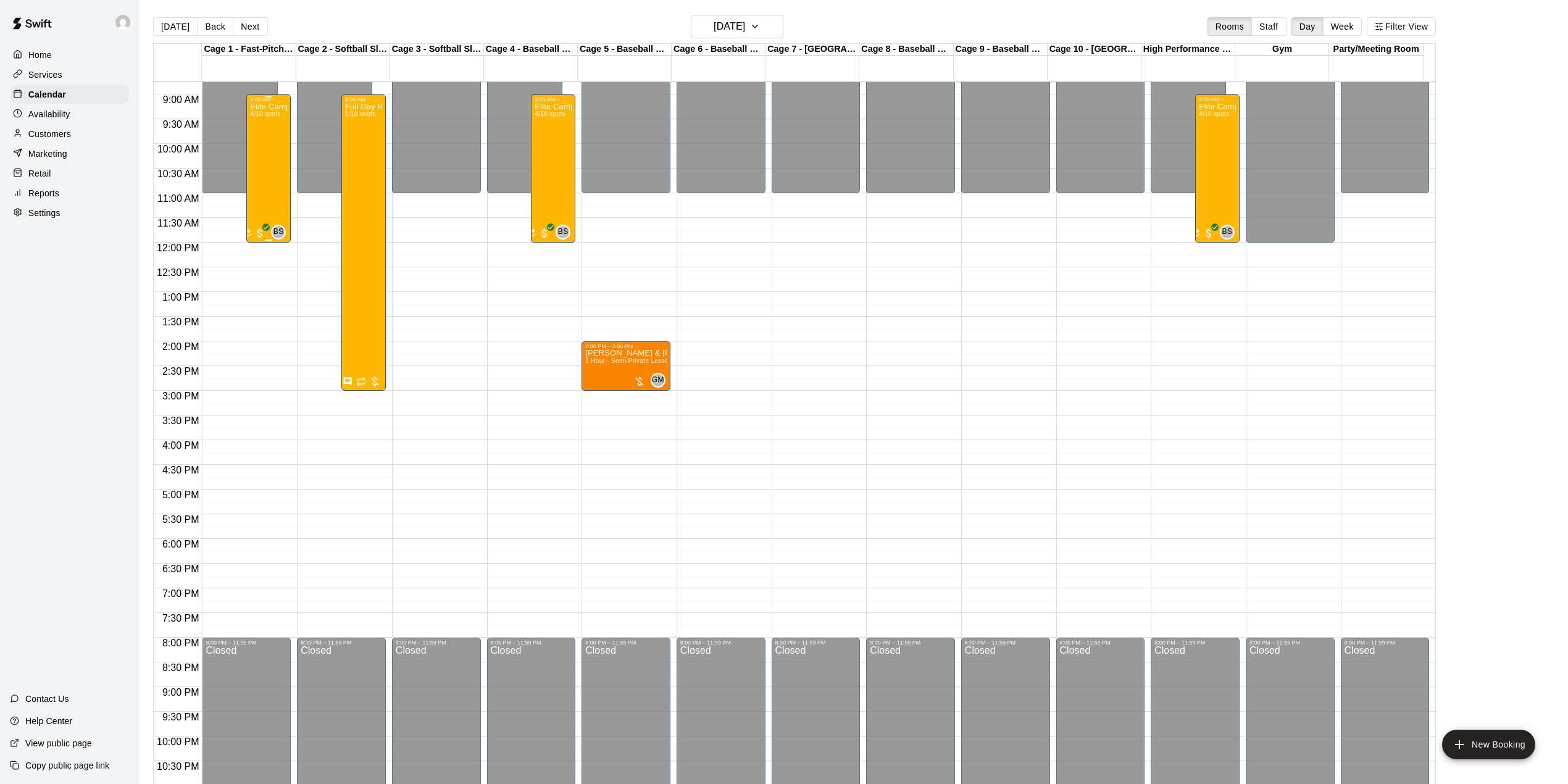
click at [265, 168] on div "Elite Camp-half Day 4/10 spots" at bounding box center [269, 495] width 37 height 784
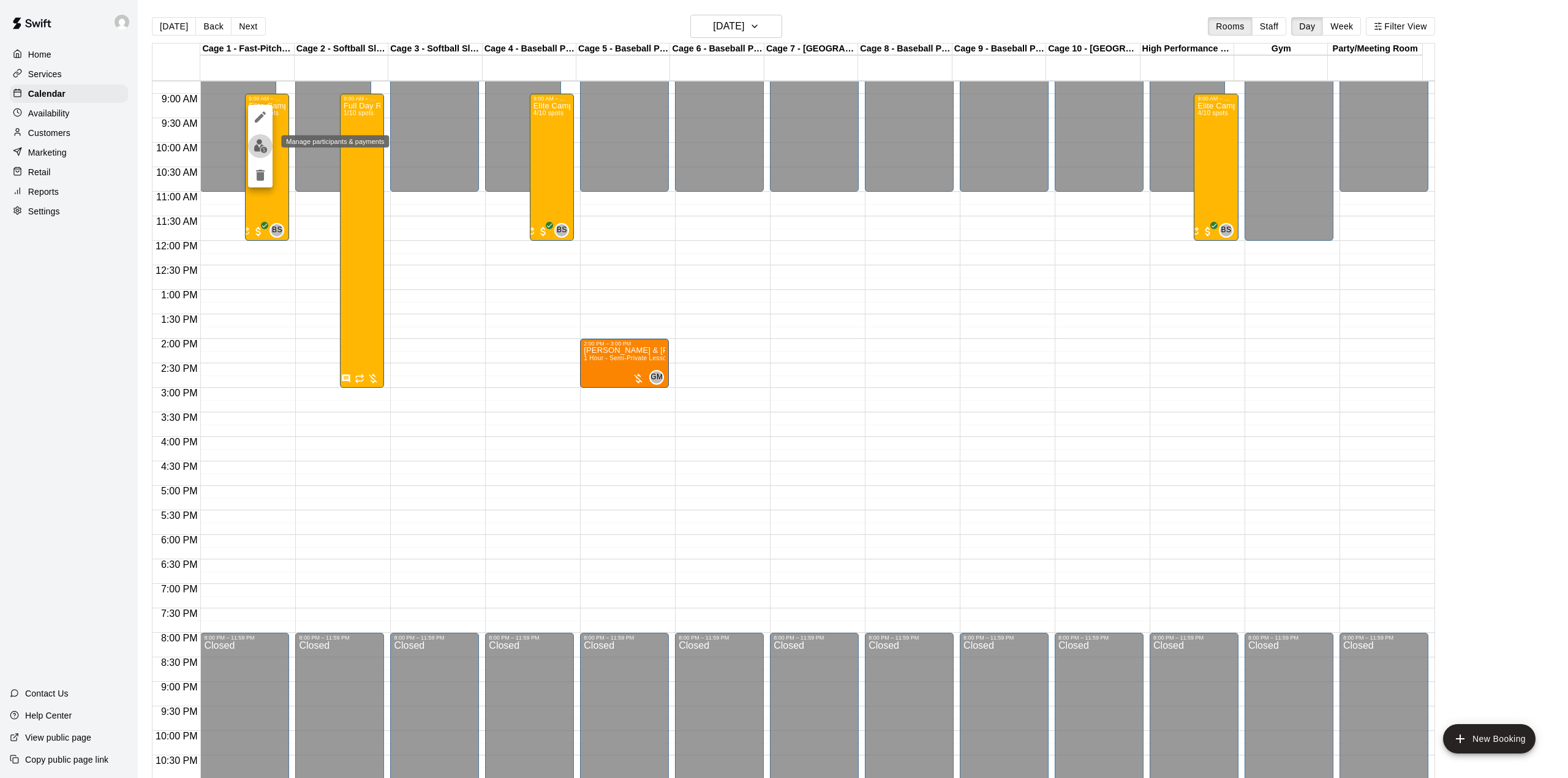
click at [266, 149] on img "edit" at bounding box center [260, 146] width 14 height 14
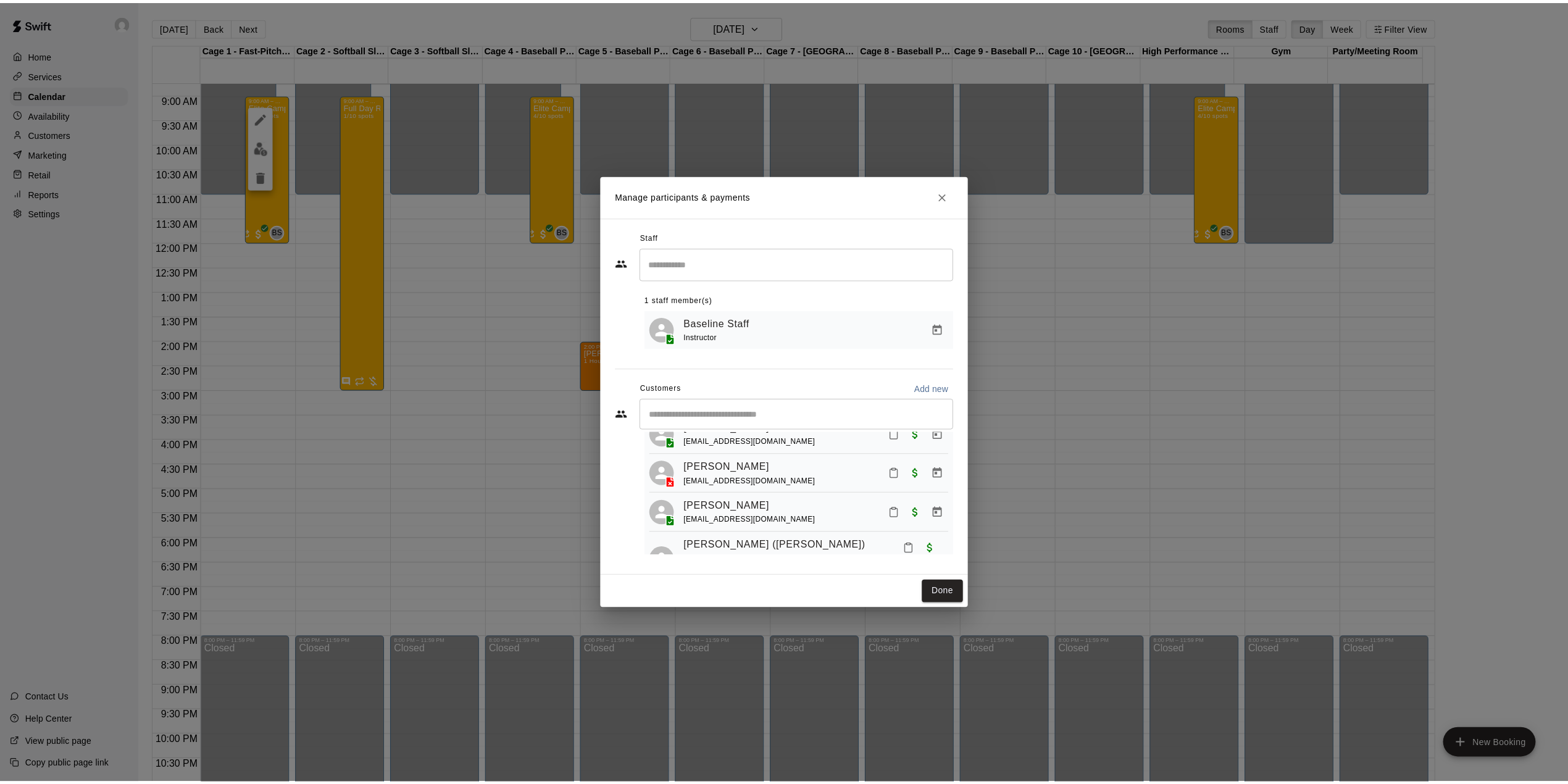
scroll to position [75, 0]
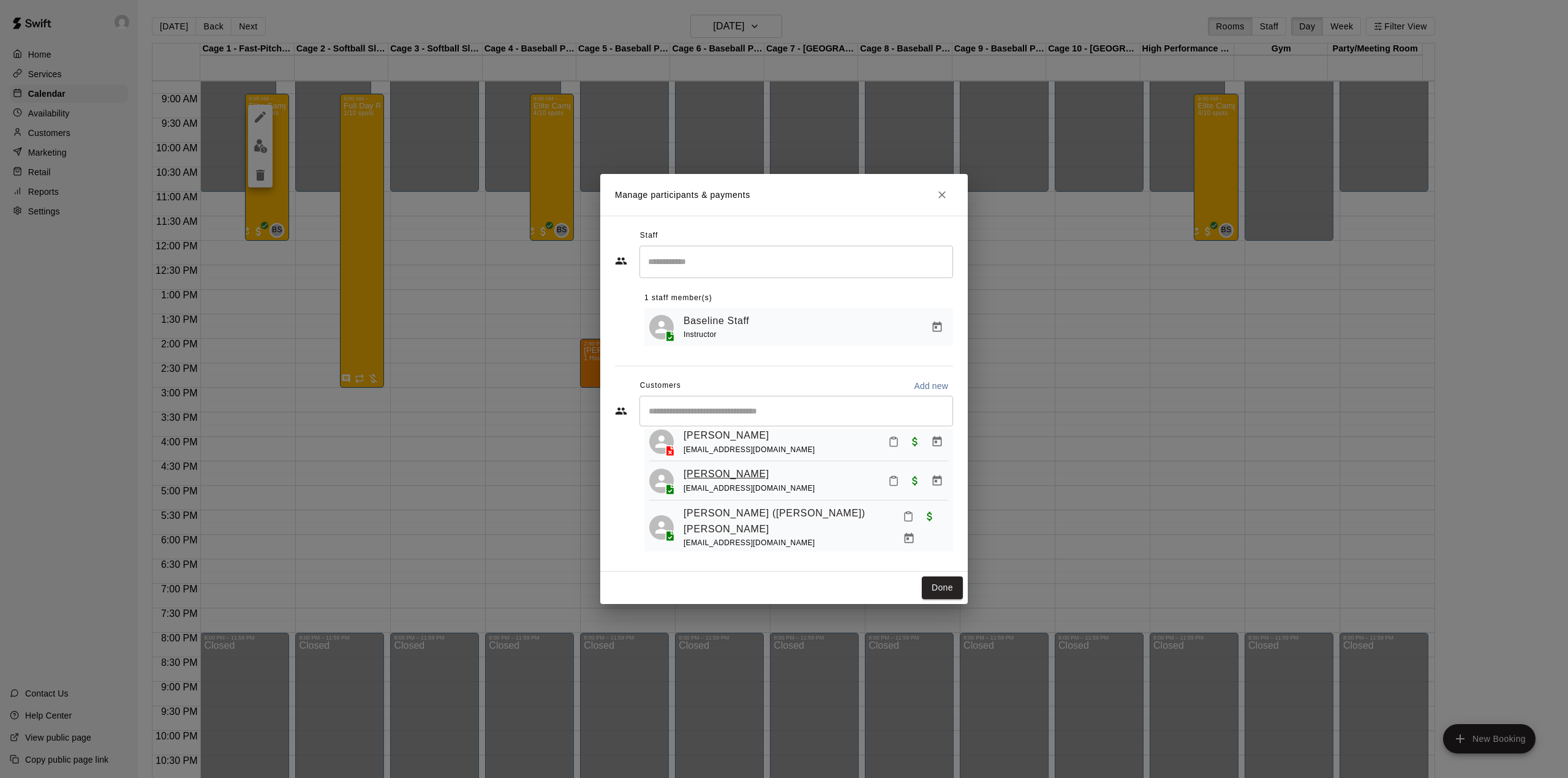
click at [726, 476] on link "[PERSON_NAME]" at bounding box center [726, 474] width 86 height 16
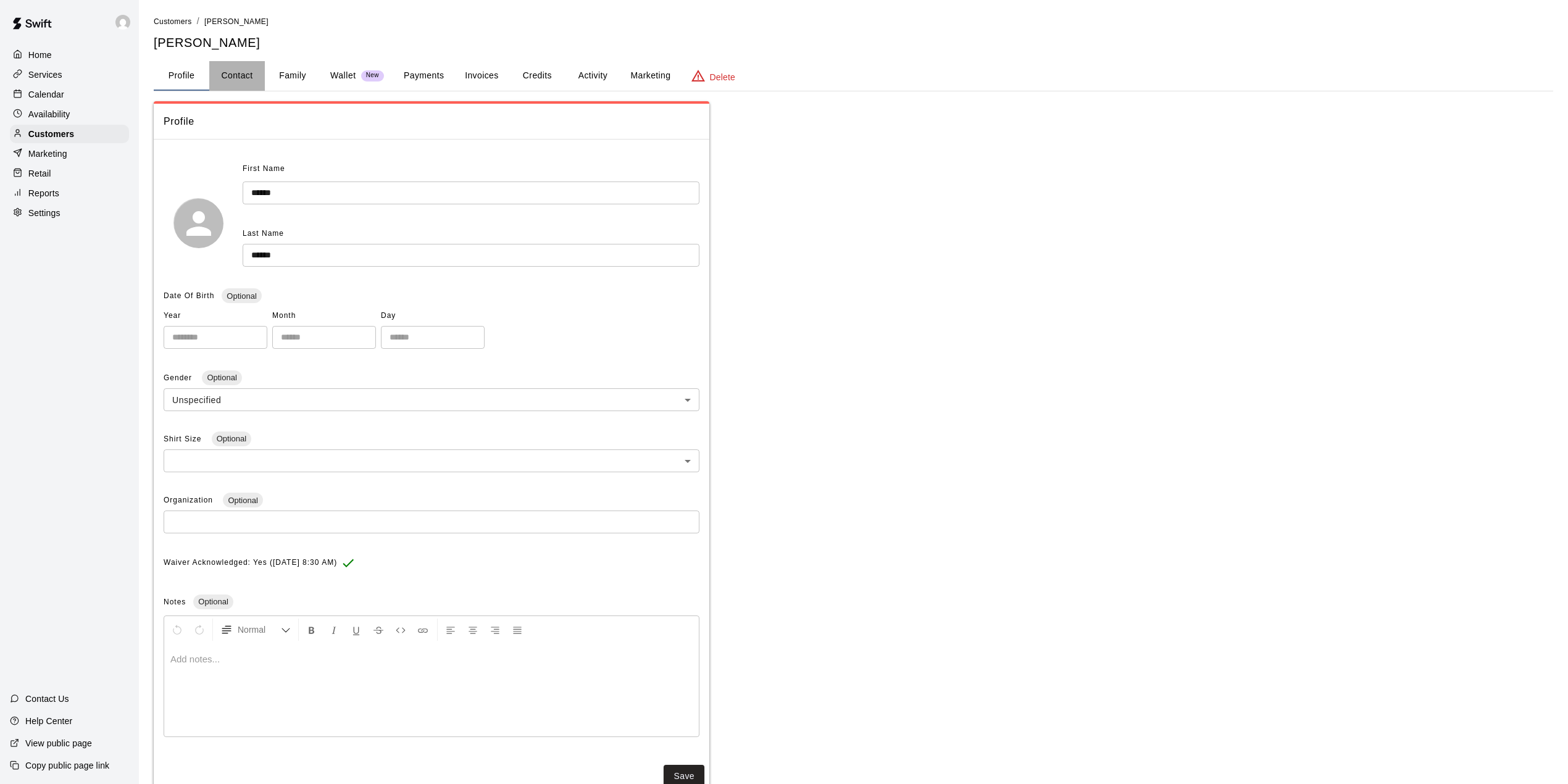
click at [237, 66] on button "Contact" at bounding box center [236, 75] width 56 height 30
select select "**"
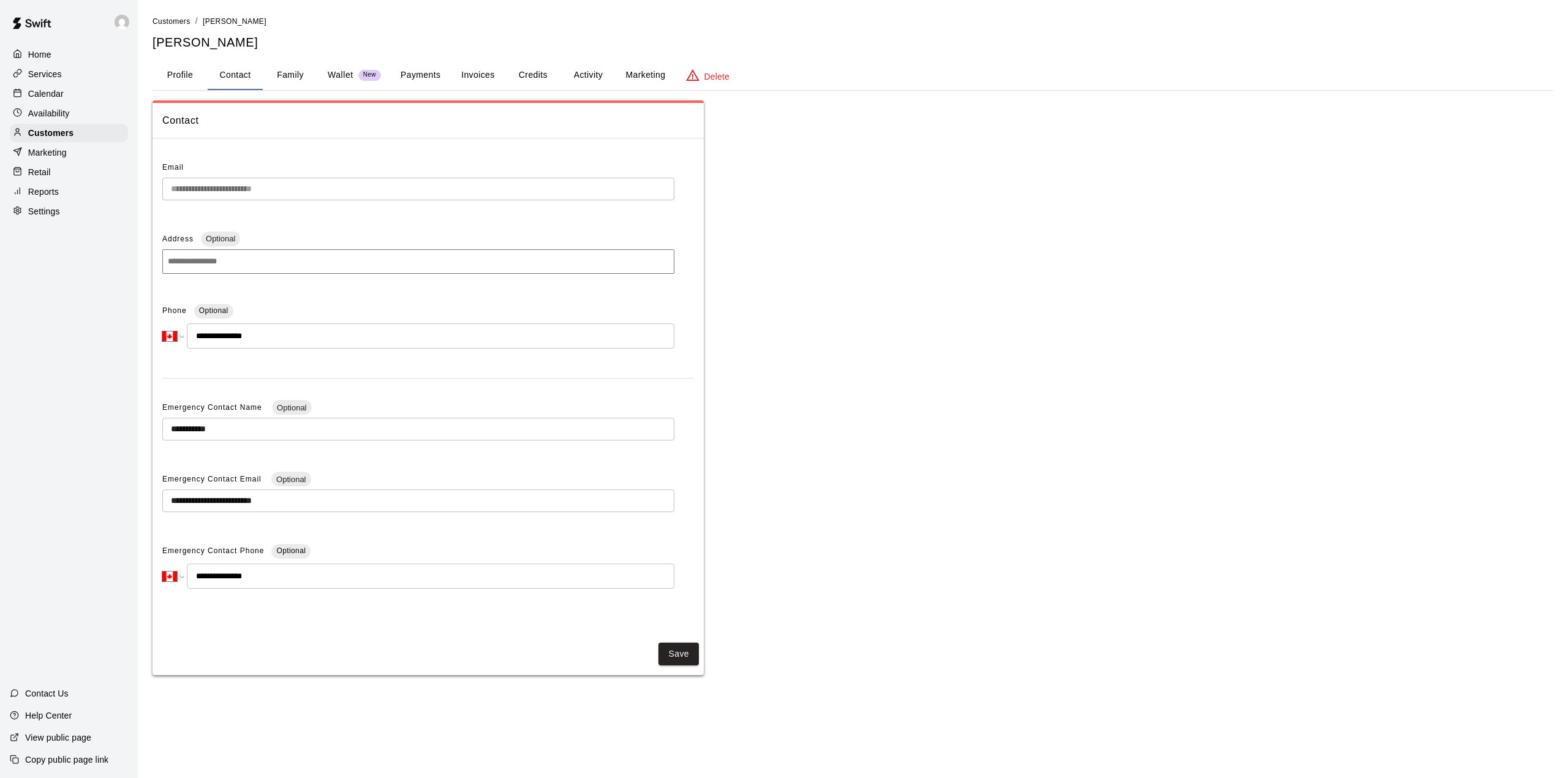
drag, startPoint x: 204, startPoint y: 334, endPoint x: 277, endPoint y: 339, distance: 73.2
click at [277, 339] on input "**********" at bounding box center [430, 335] width 488 height 25
click at [43, 96] on p "Calendar" at bounding box center [46, 93] width 35 height 12
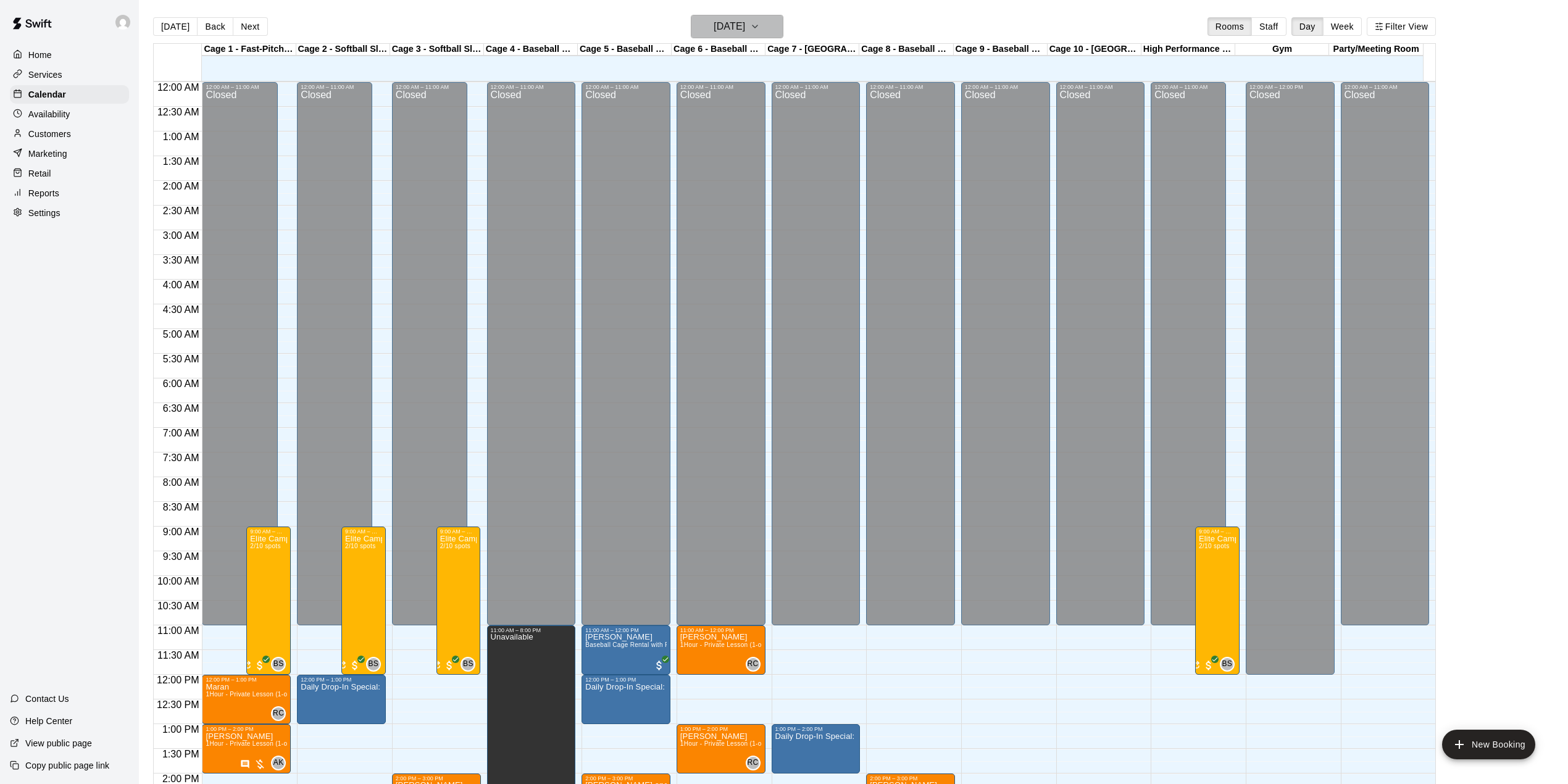
click at [745, 30] on h6 "[DATE]" at bounding box center [729, 26] width 32 height 17
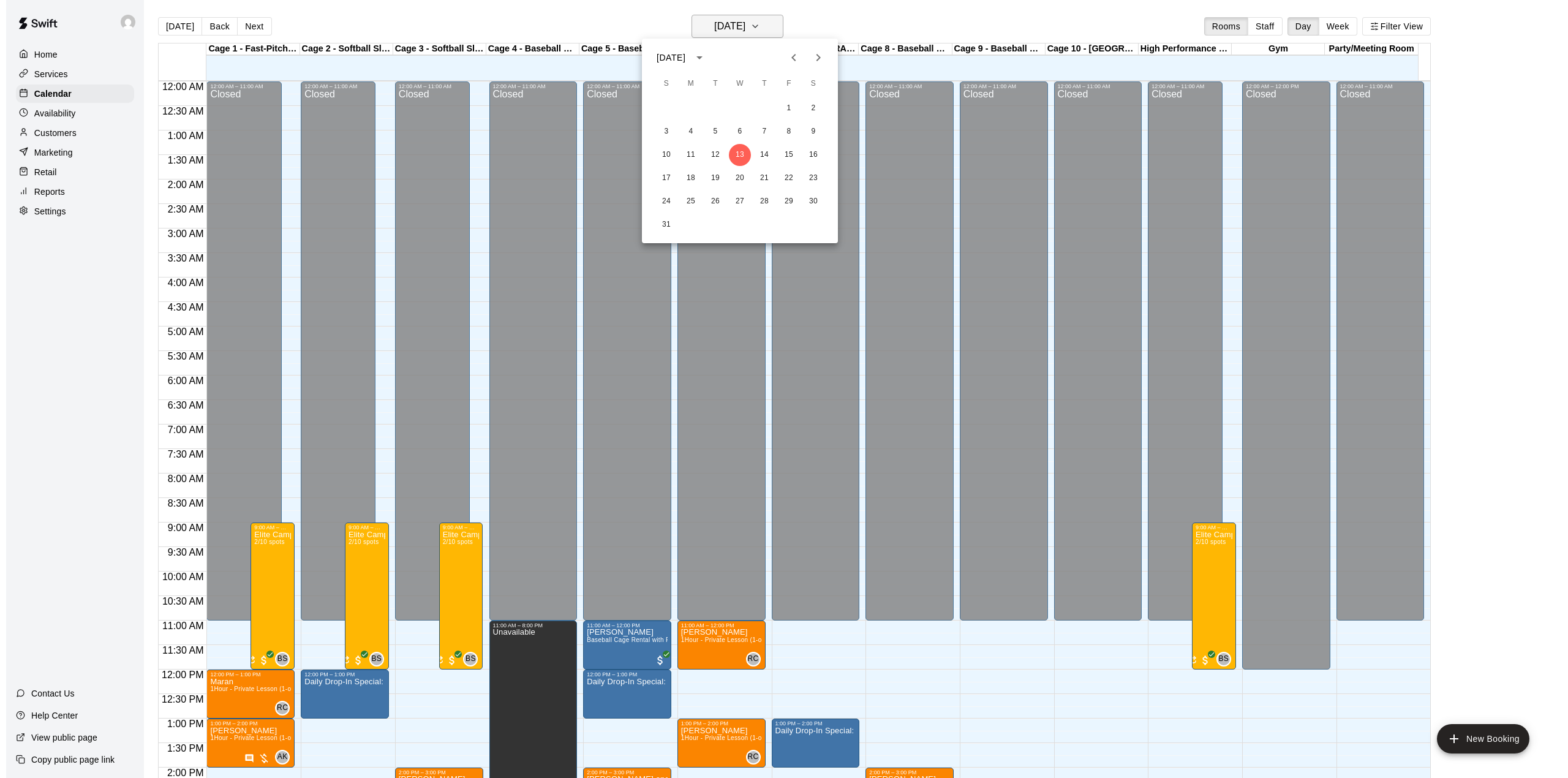
scroll to position [428, 0]
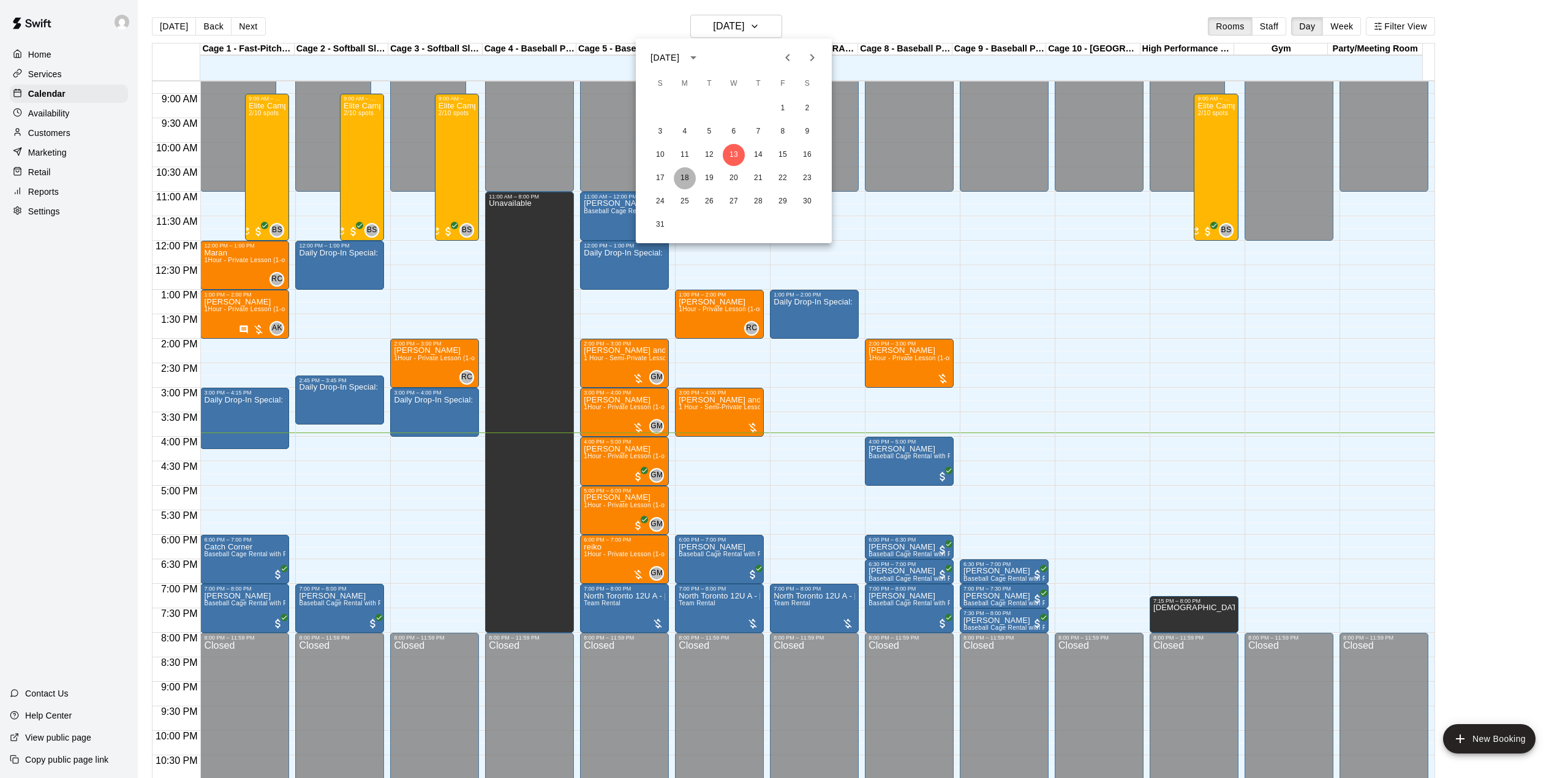
click at [685, 176] on button "18" at bounding box center [684, 178] width 22 height 22
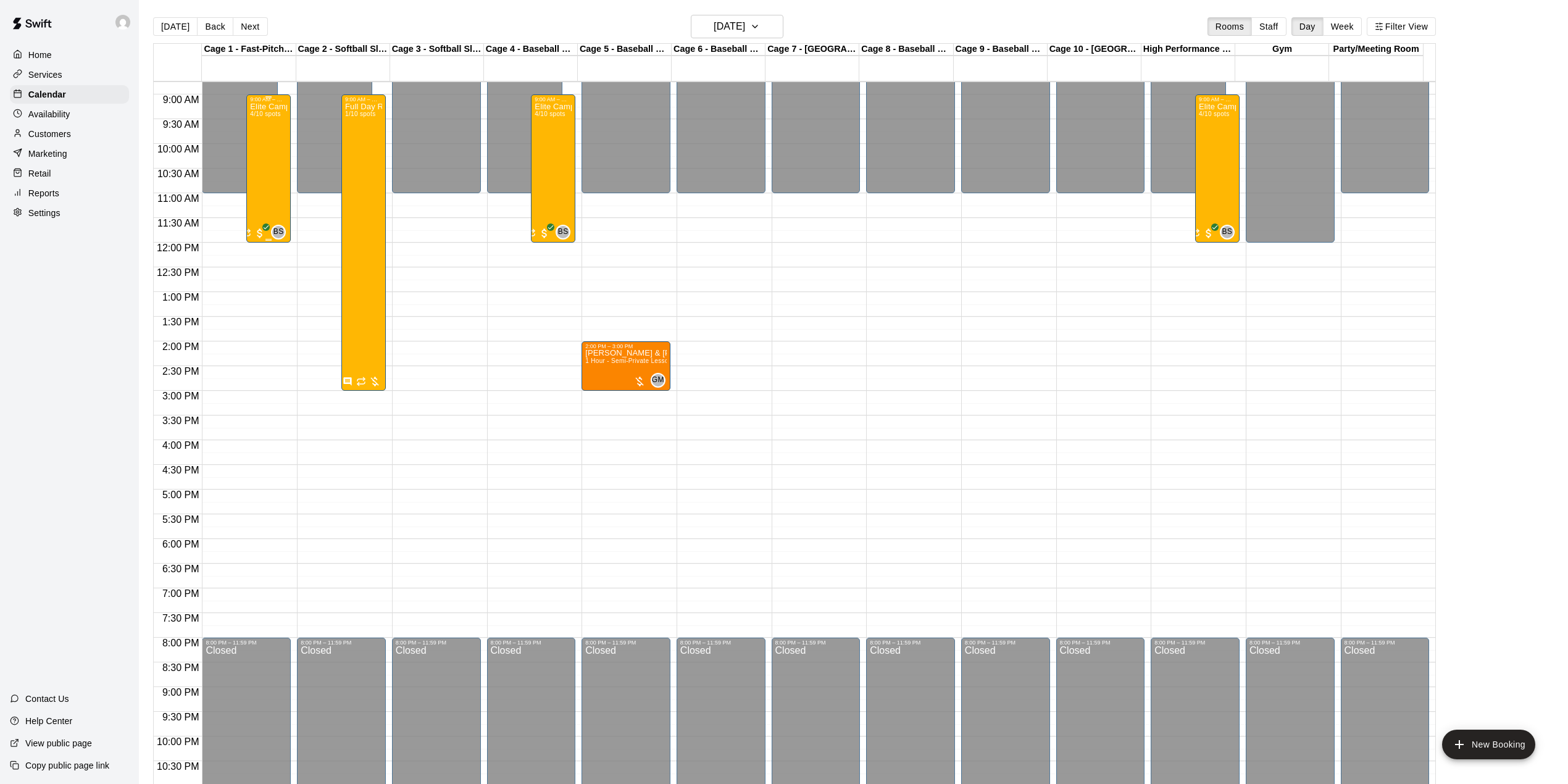
click at [257, 173] on div "Elite Camp-half Day 4/10 spots" at bounding box center [269, 495] width 37 height 784
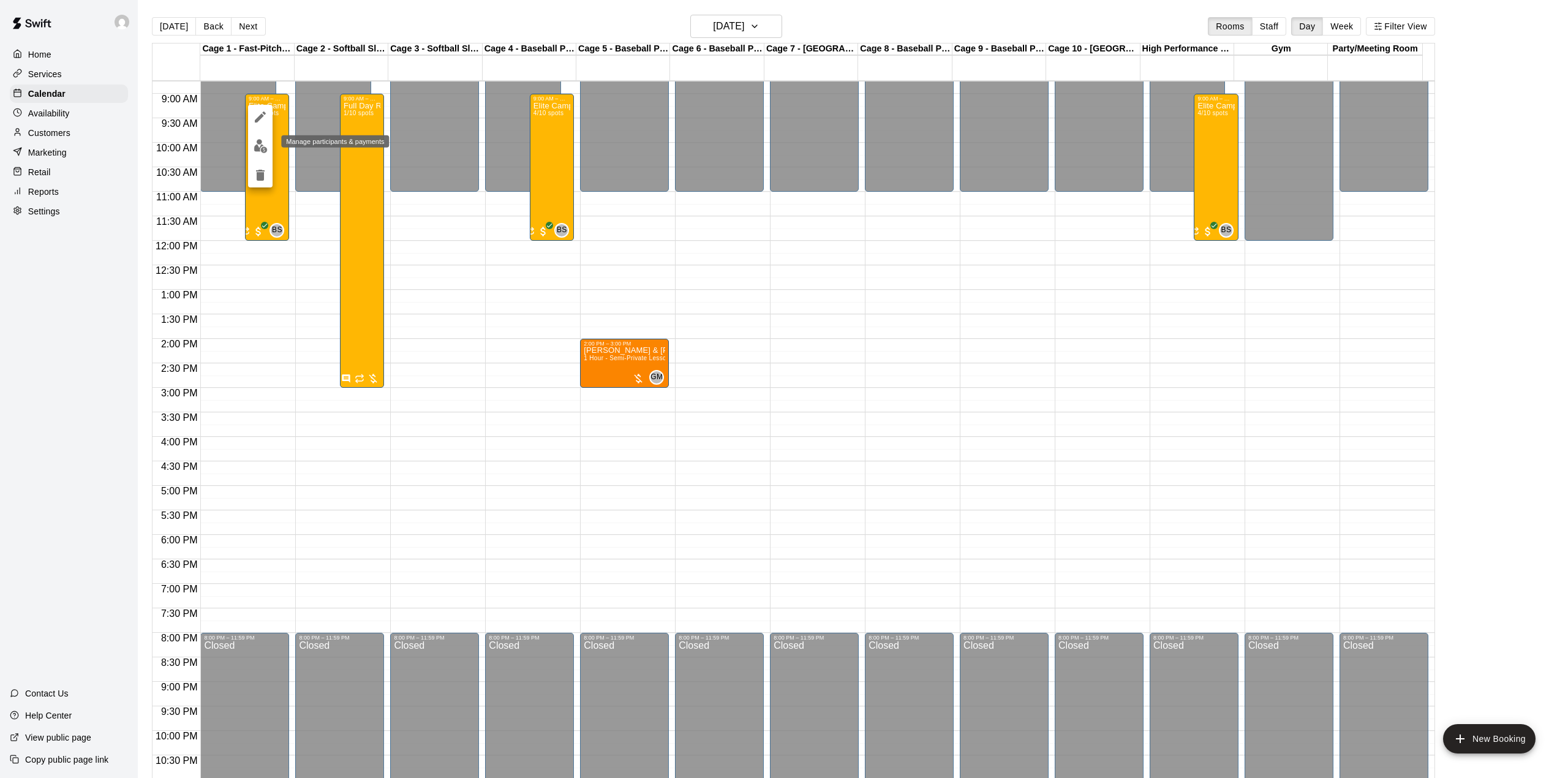
click at [260, 148] on img "edit" at bounding box center [260, 146] width 14 height 14
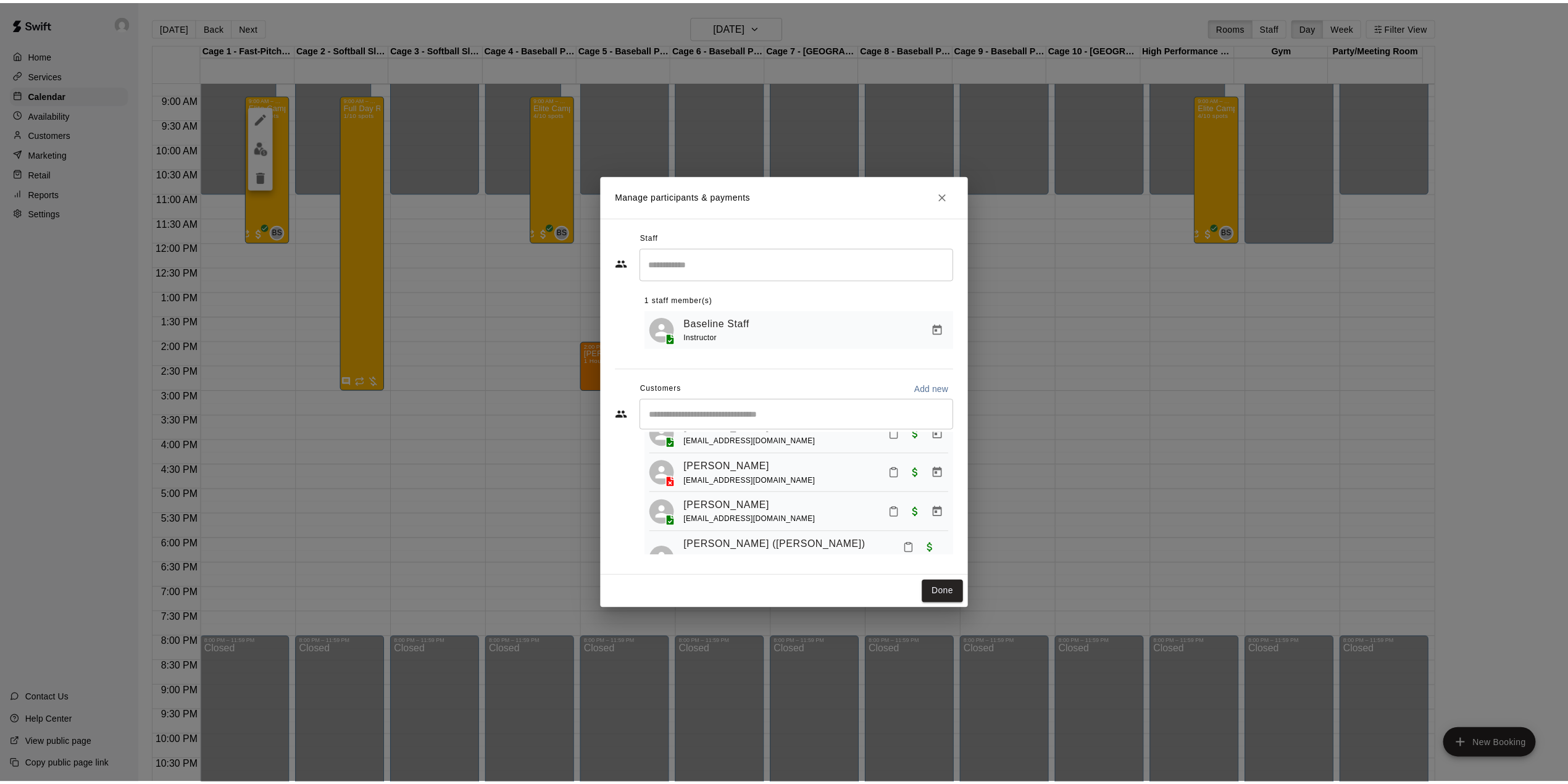
scroll to position [75, 0]
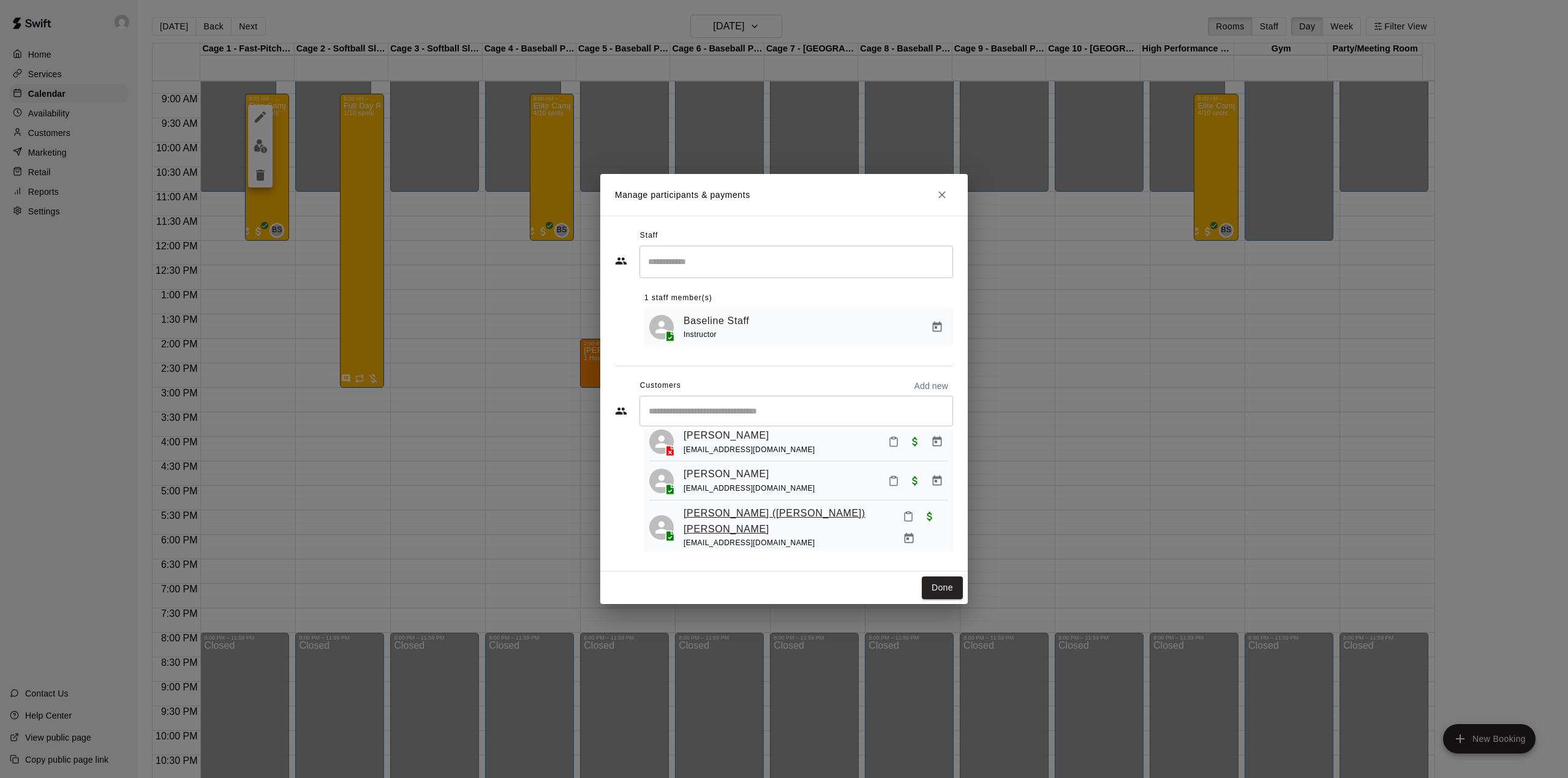
click at [768, 520] on link "[PERSON_NAME] ([PERSON_NAME]) [PERSON_NAME]" at bounding box center [788, 521] width 210 height 31
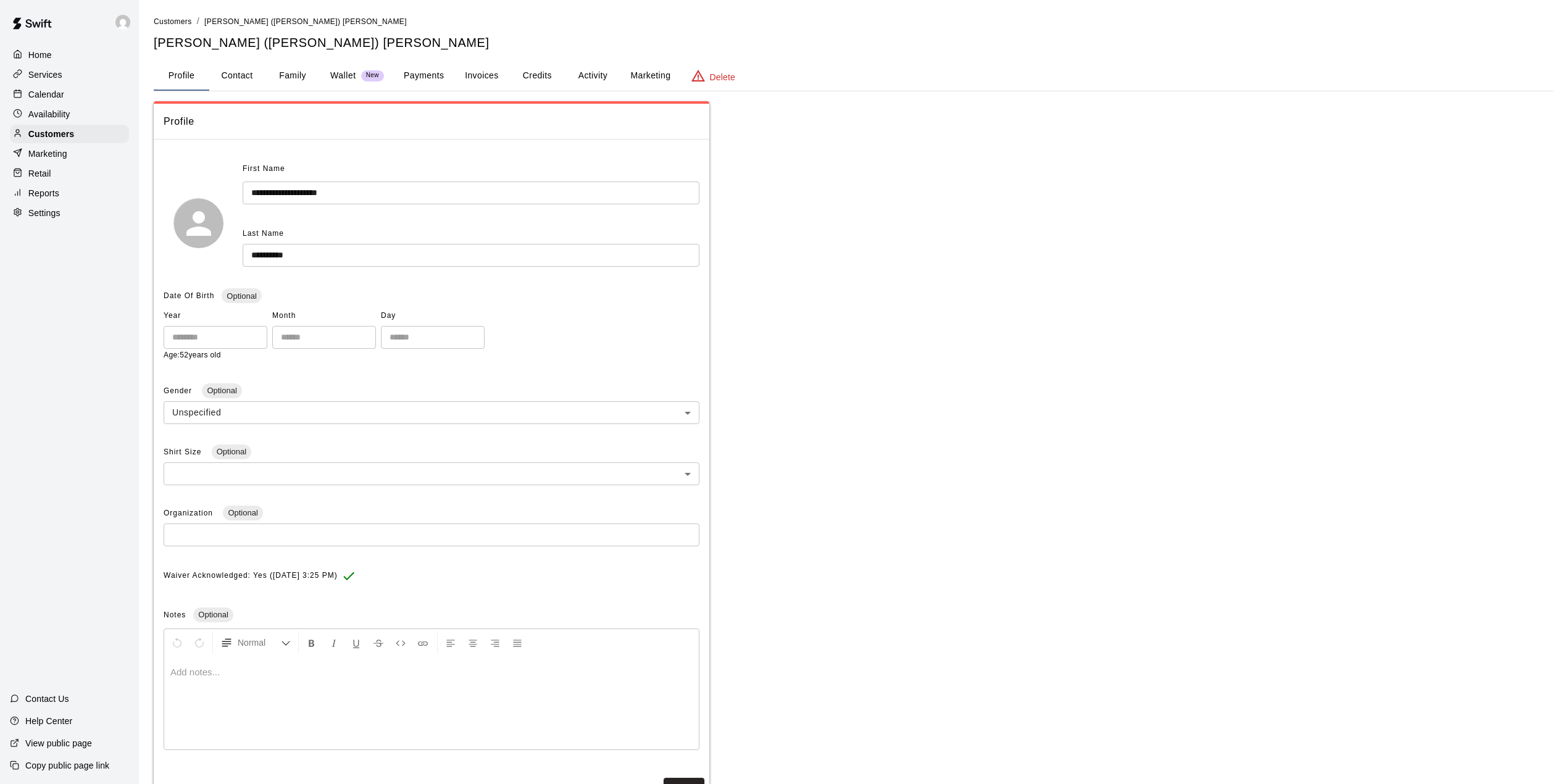
click at [240, 76] on button "Contact" at bounding box center [236, 75] width 56 height 30
select select "**"
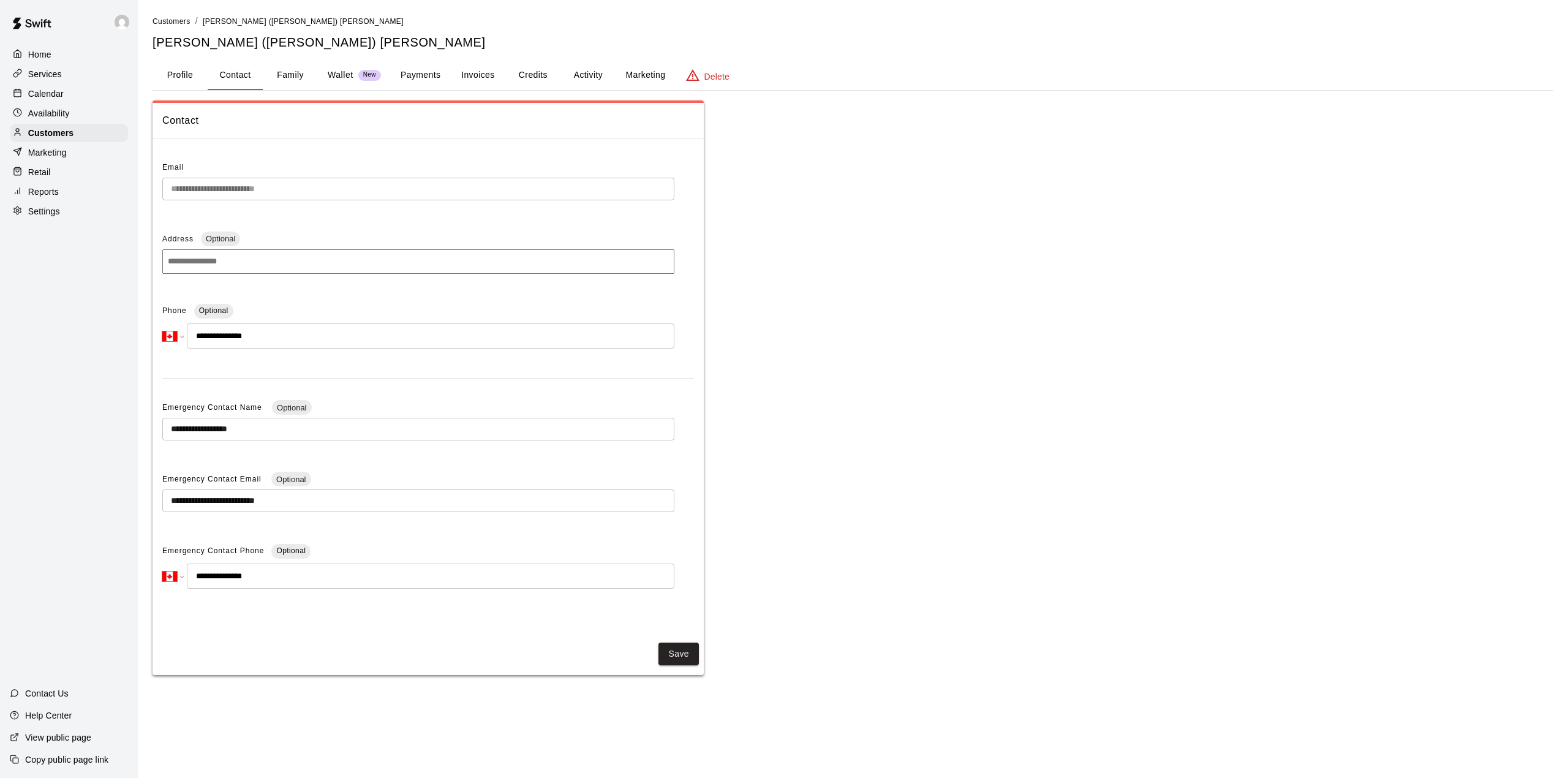
drag, startPoint x: 207, startPoint y: 334, endPoint x: 272, endPoint y: 334, distance: 65.0
click at [272, 334] on input "**********" at bounding box center [430, 335] width 488 height 25
click at [51, 96] on p "Calendar" at bounding box center [46, 93] width 35 height 12
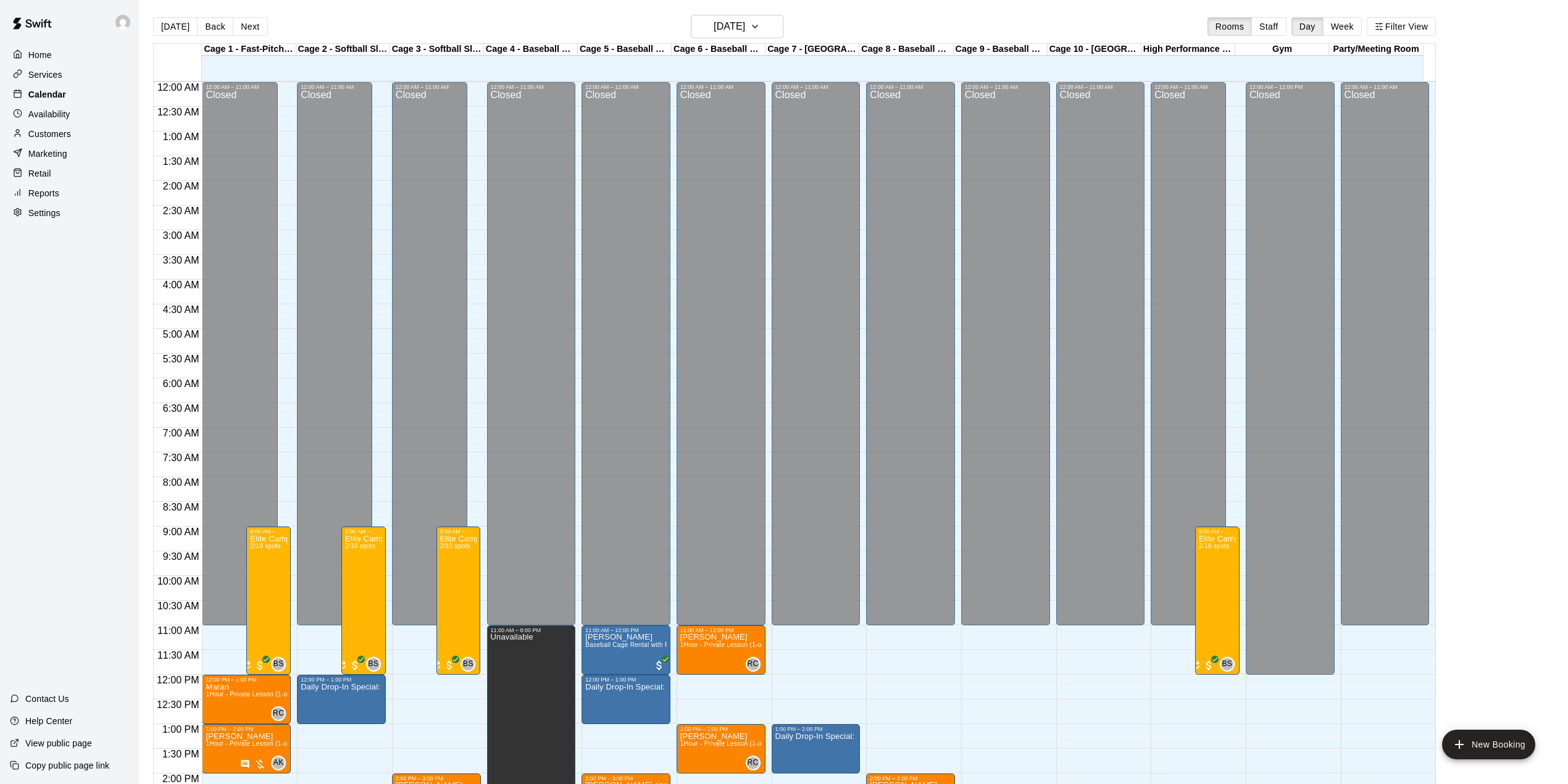
scroll to position [432, 0]
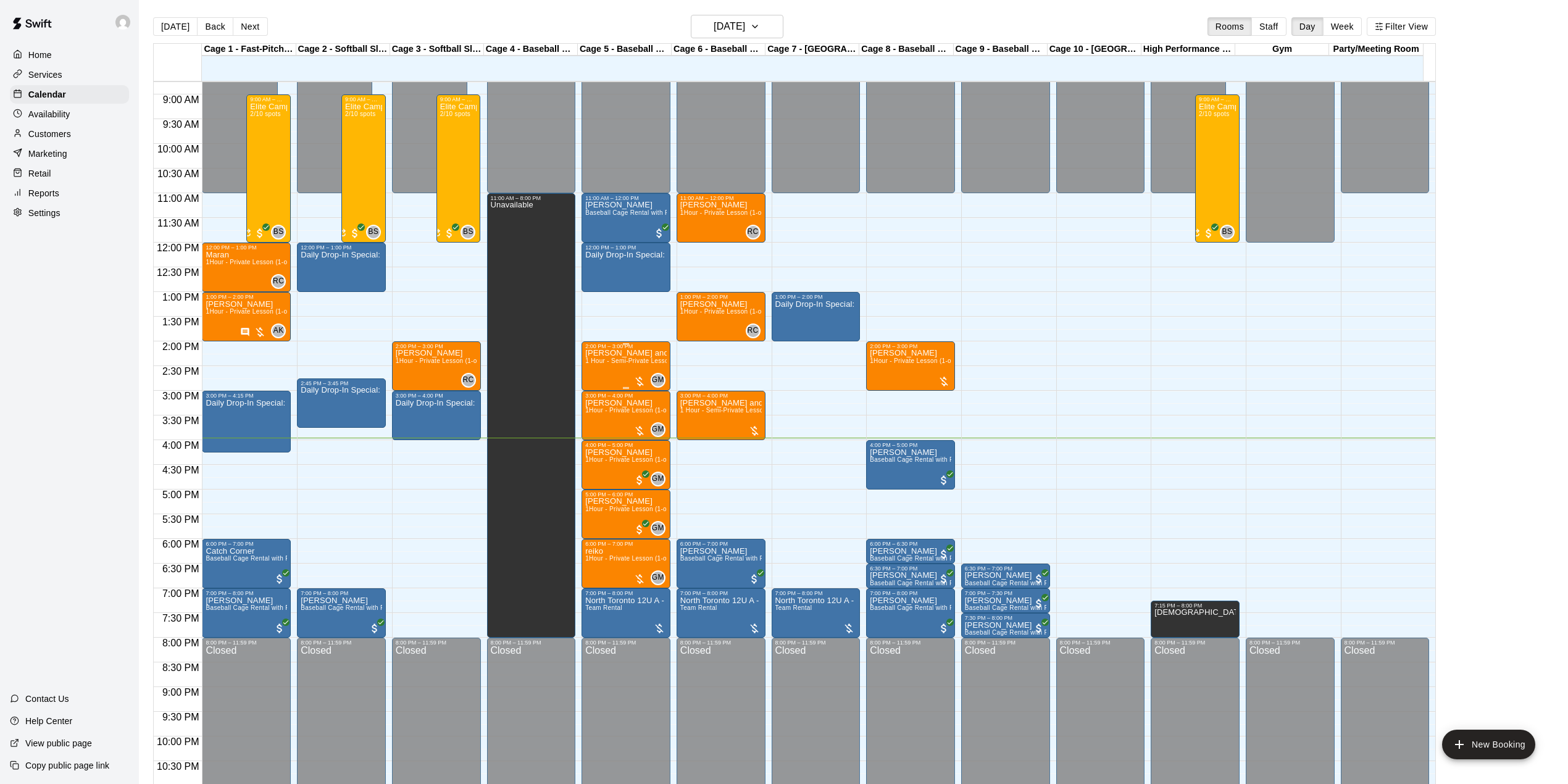
click at [623, 364] on span "1 Hour - Semi-Private Lesson (2-on-1)" at bounding box center [641, 360] width 113 height 6
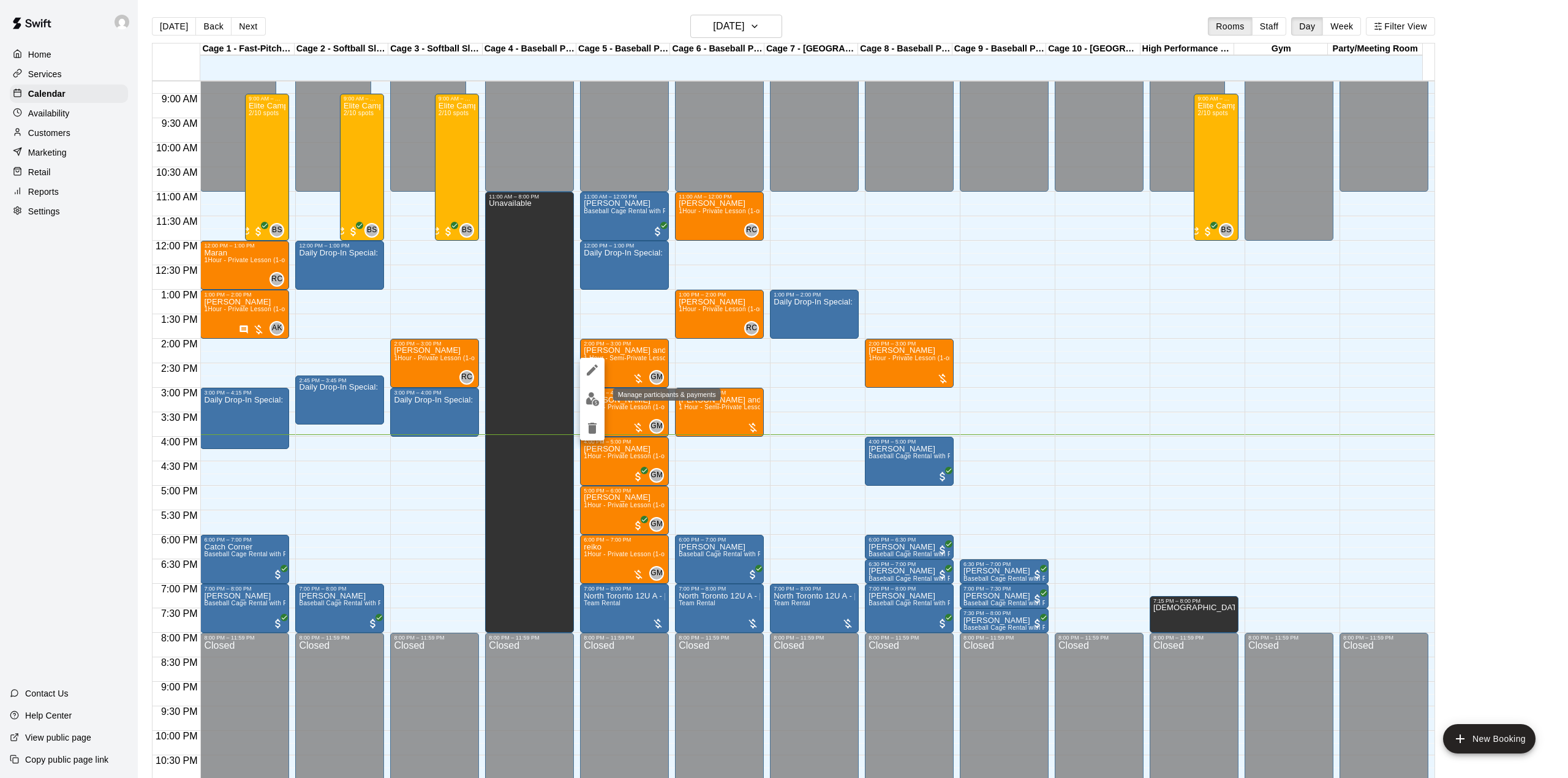
click at [592, 393] on img "edit" at bounding box center [593, 399] width 14 height 14
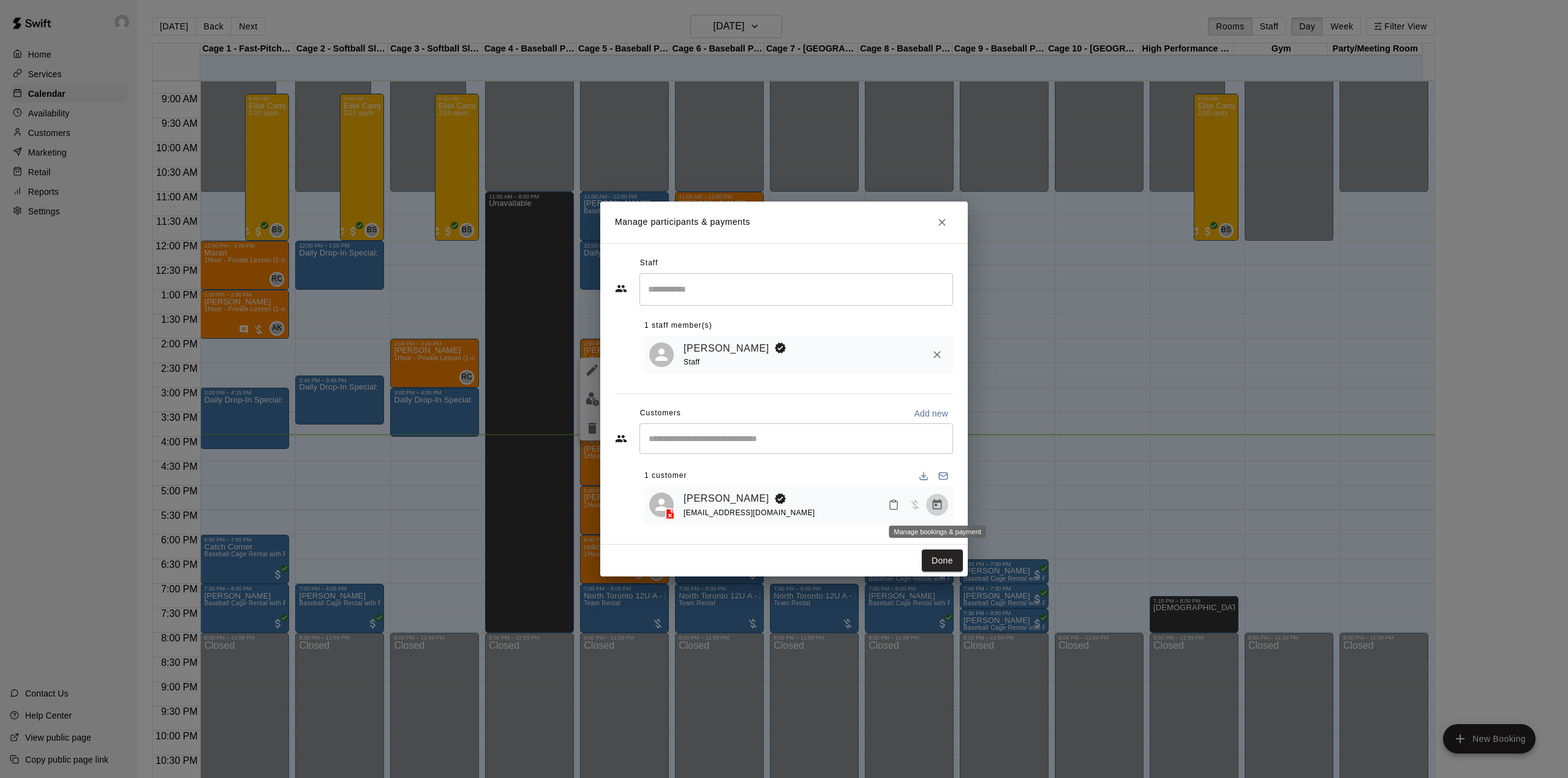
click at [938, 503] on icon "Manage bookings & payment" at bounding box center [937, 504] width 9 height 10
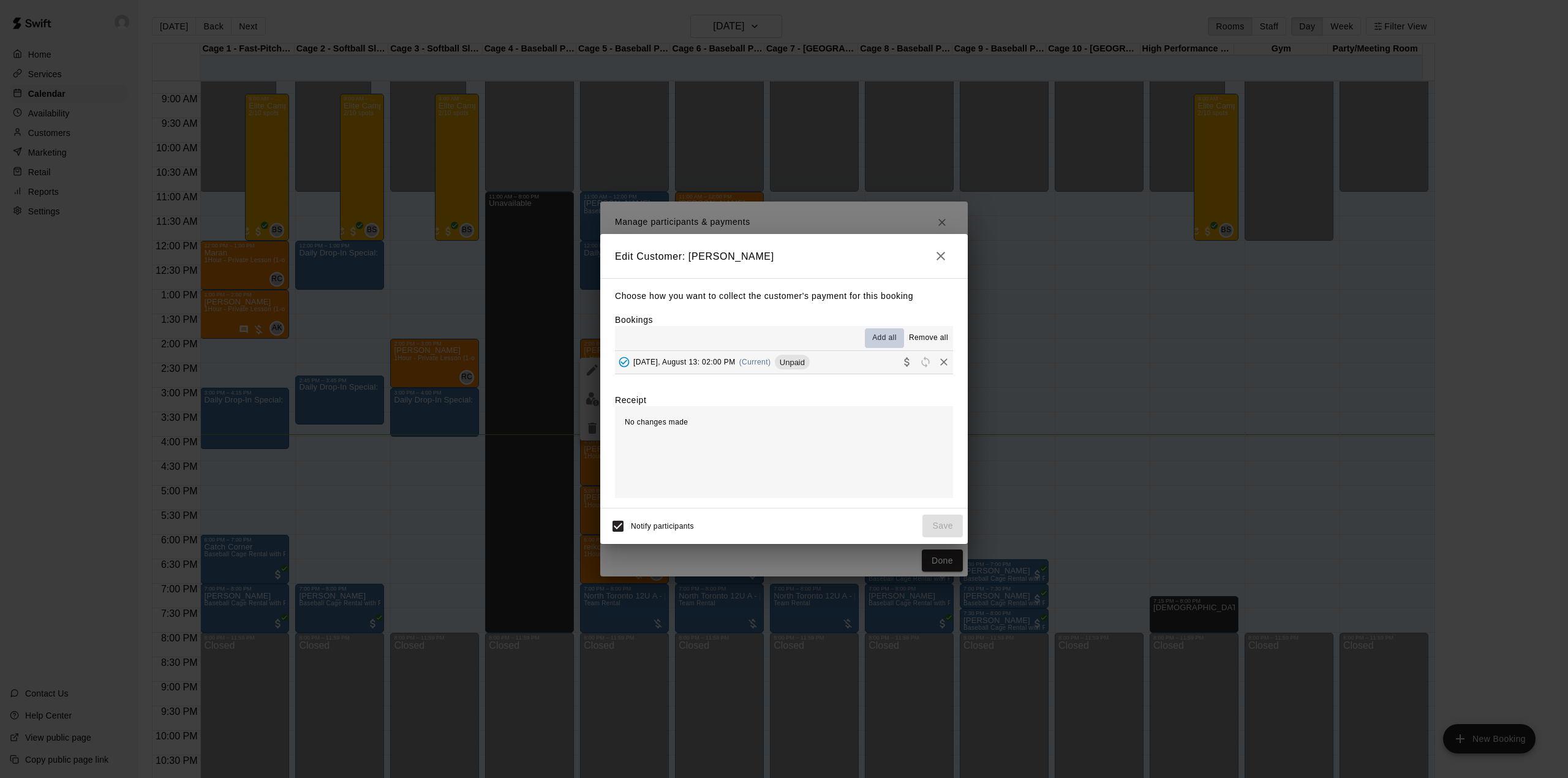
click at [881, 339] on span "Add all" at bounding box center [884, 338] width 24 height 12
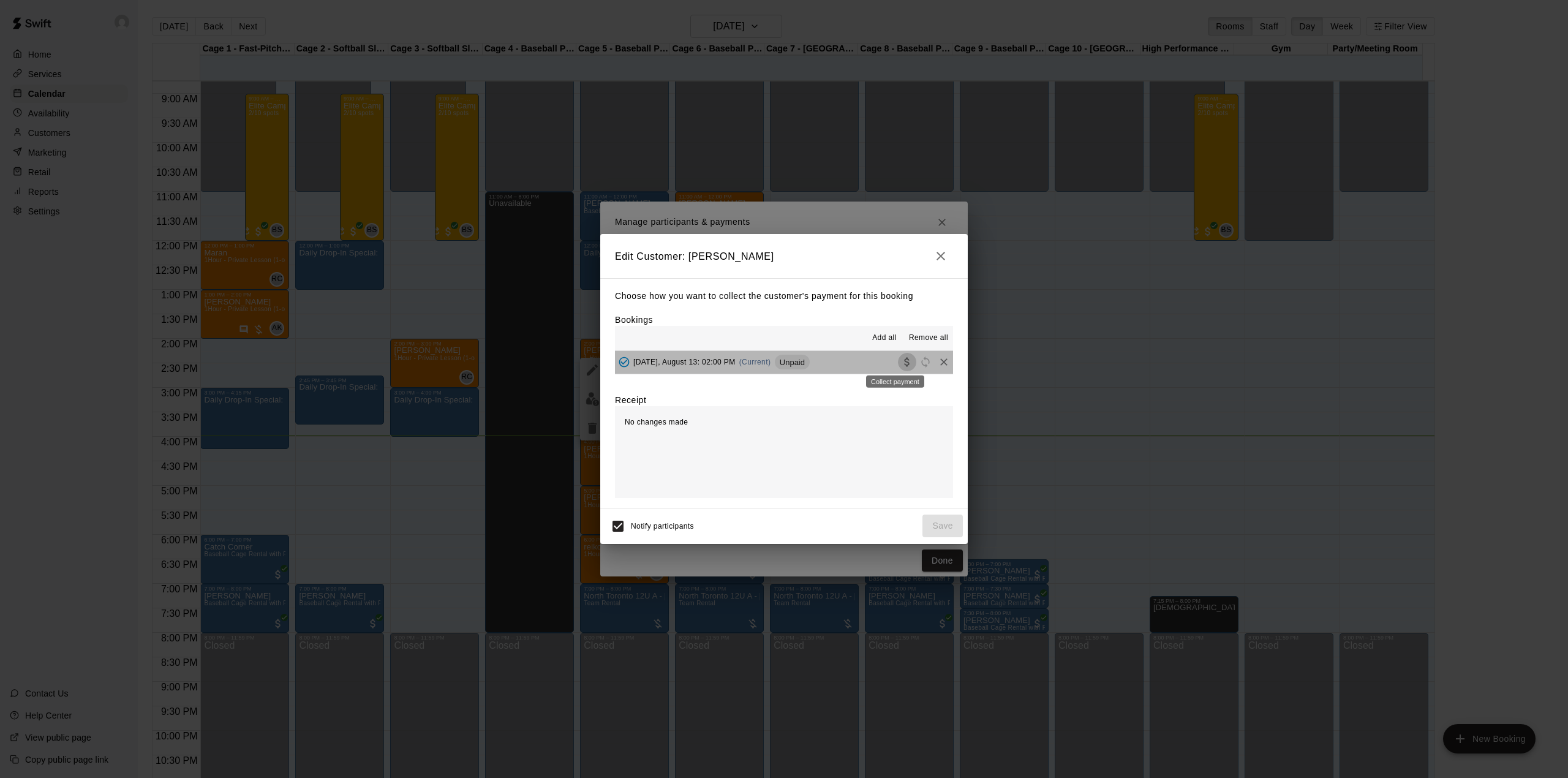
click at [901, 364] on icon "Collect payment" at bounding box center [907, 362] width 12 height 12
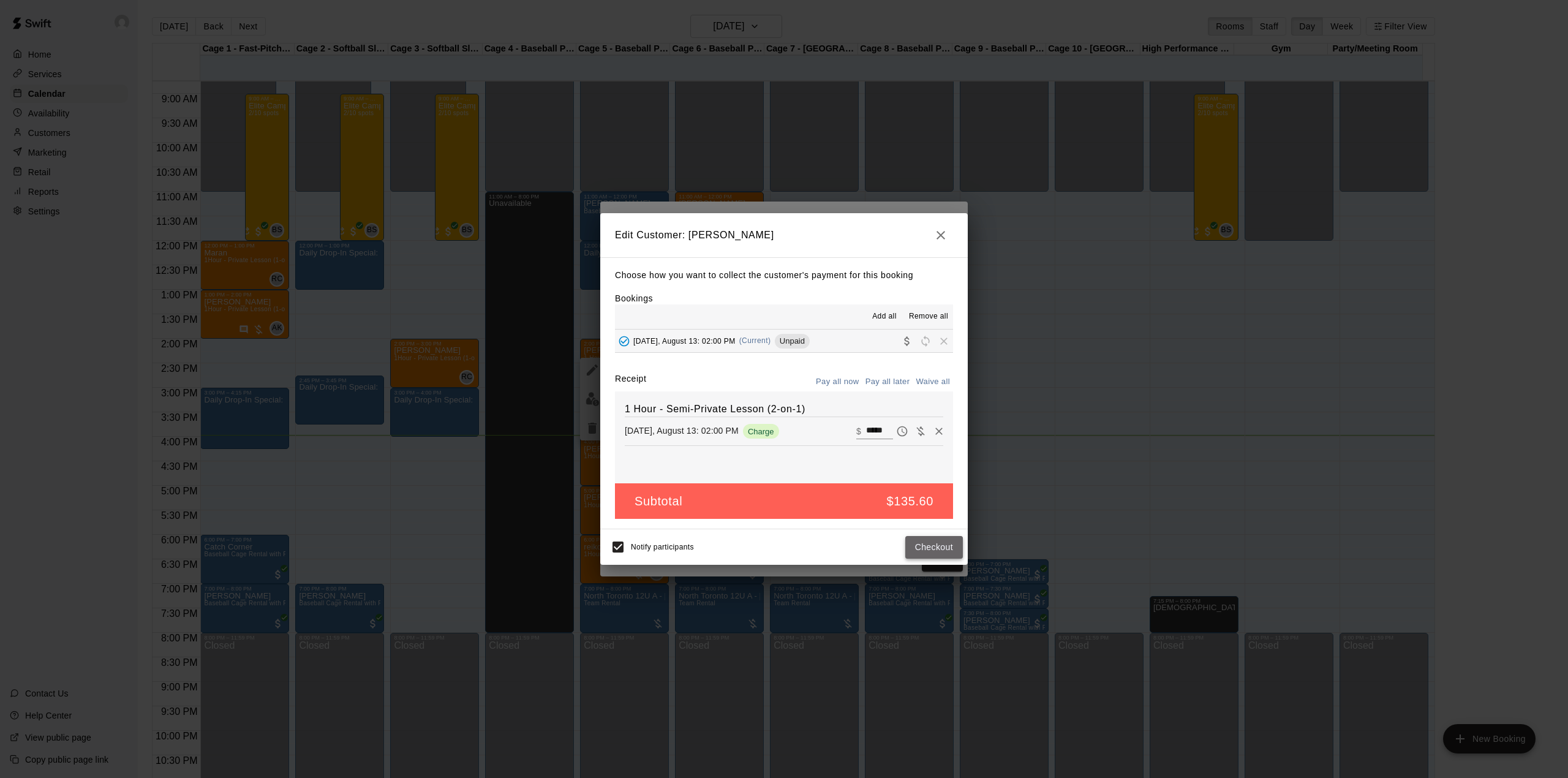
click at [933, 547] on button "Checkout" at bounding box center [934, 547] width 58 height 23
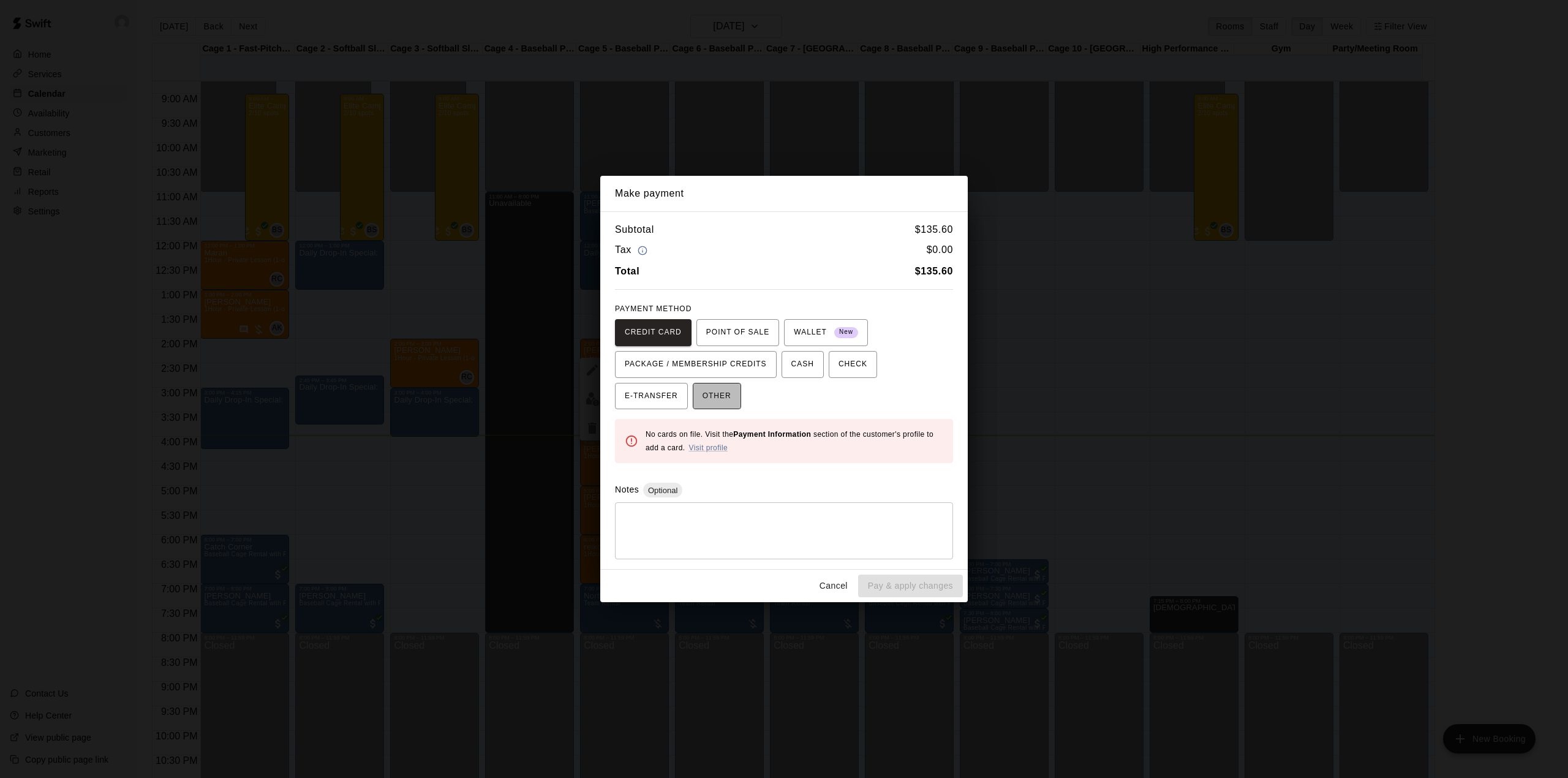
click at [723, 397] on span "OTHER" at bounding box center [717, 396] width 29 height 19
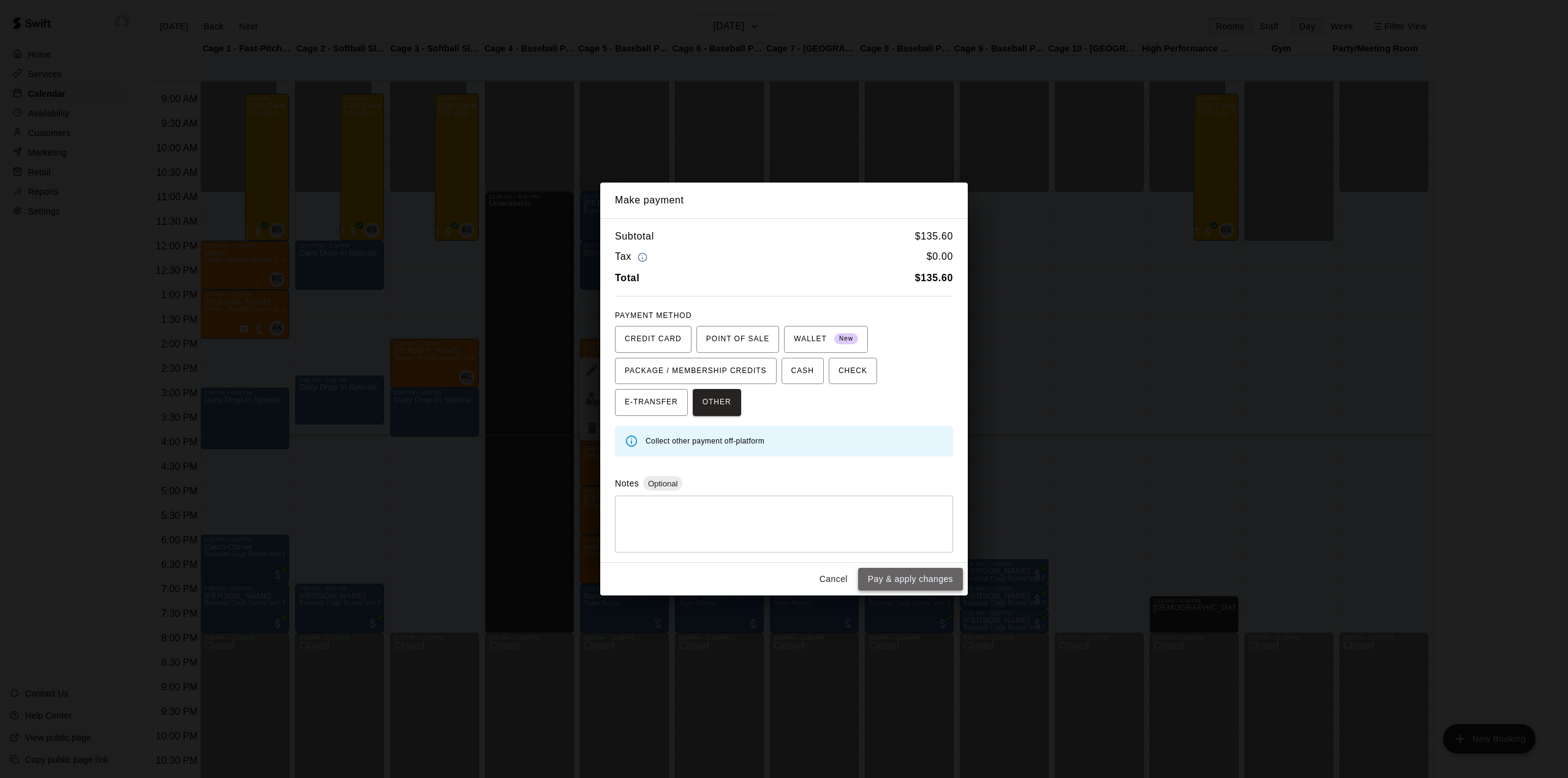
click at [912, 577] on button "Pay & apply changes" at bounding box center [911, 579] width 104 height 23
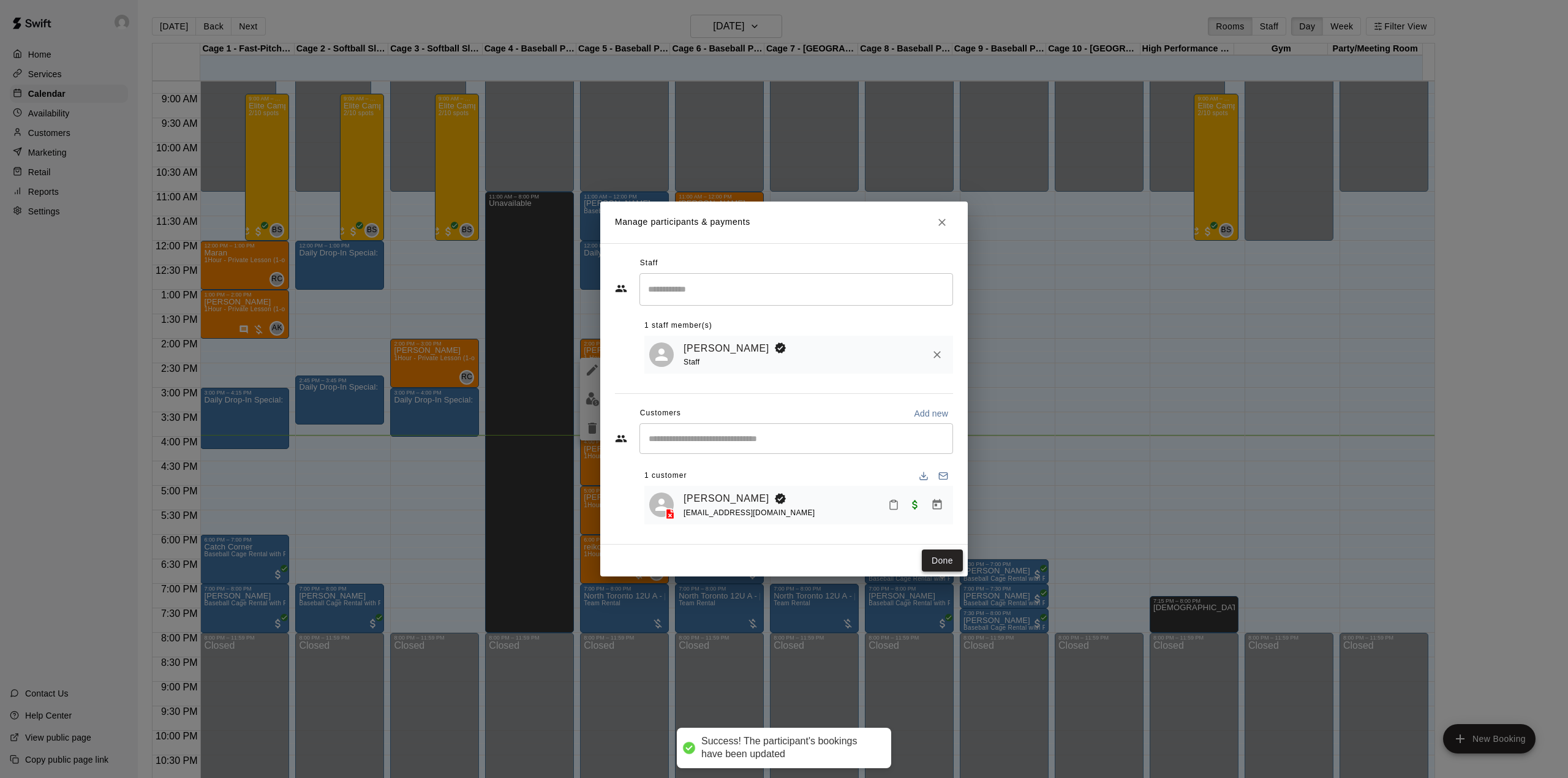
click at [941, 561] on button "Done" at bounding box center [942, 561] width 41 height 23
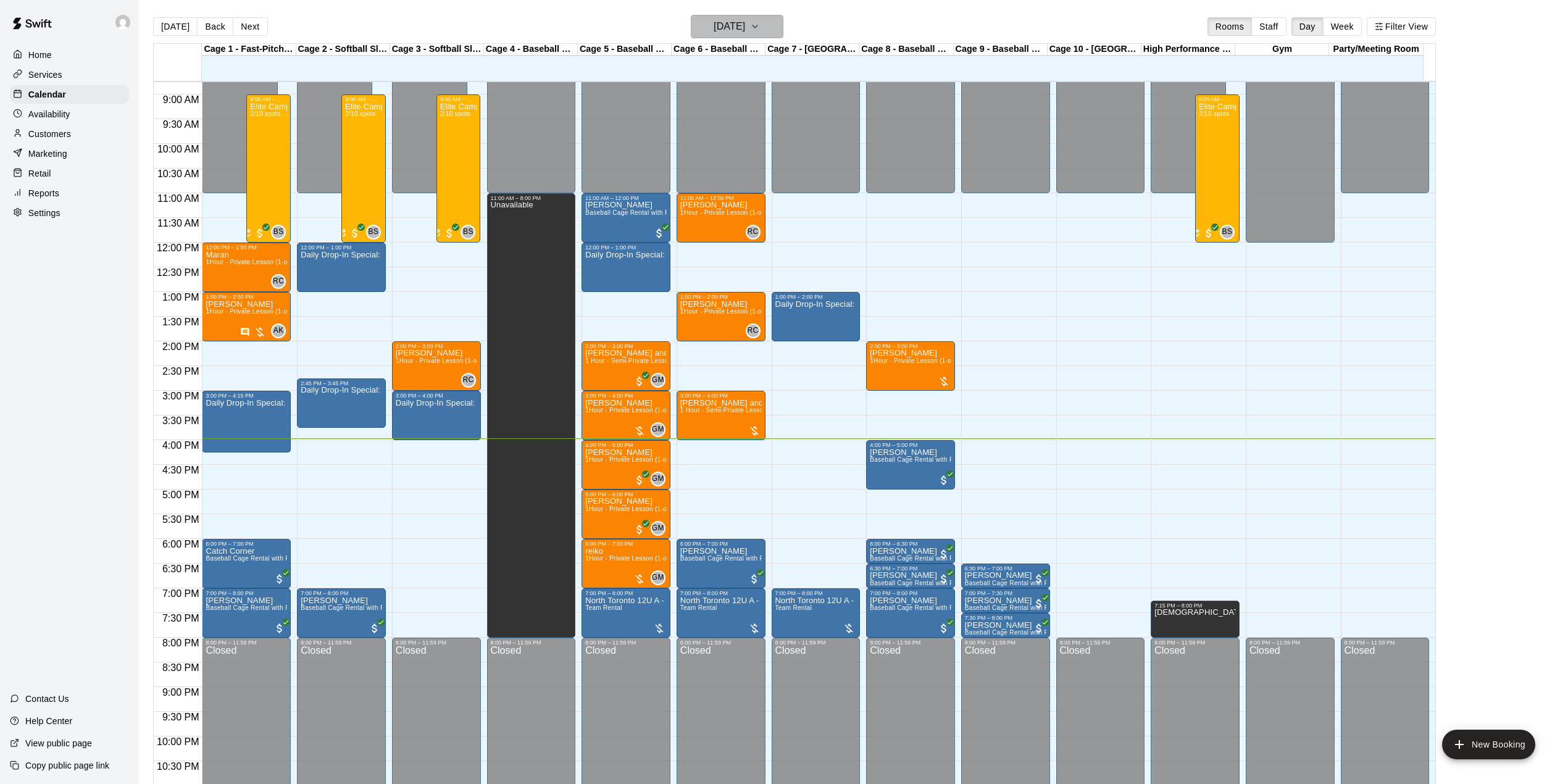
click at [745, 20] on h6 "[DATE]" at bounding box center [729, 26] width 32 height 17
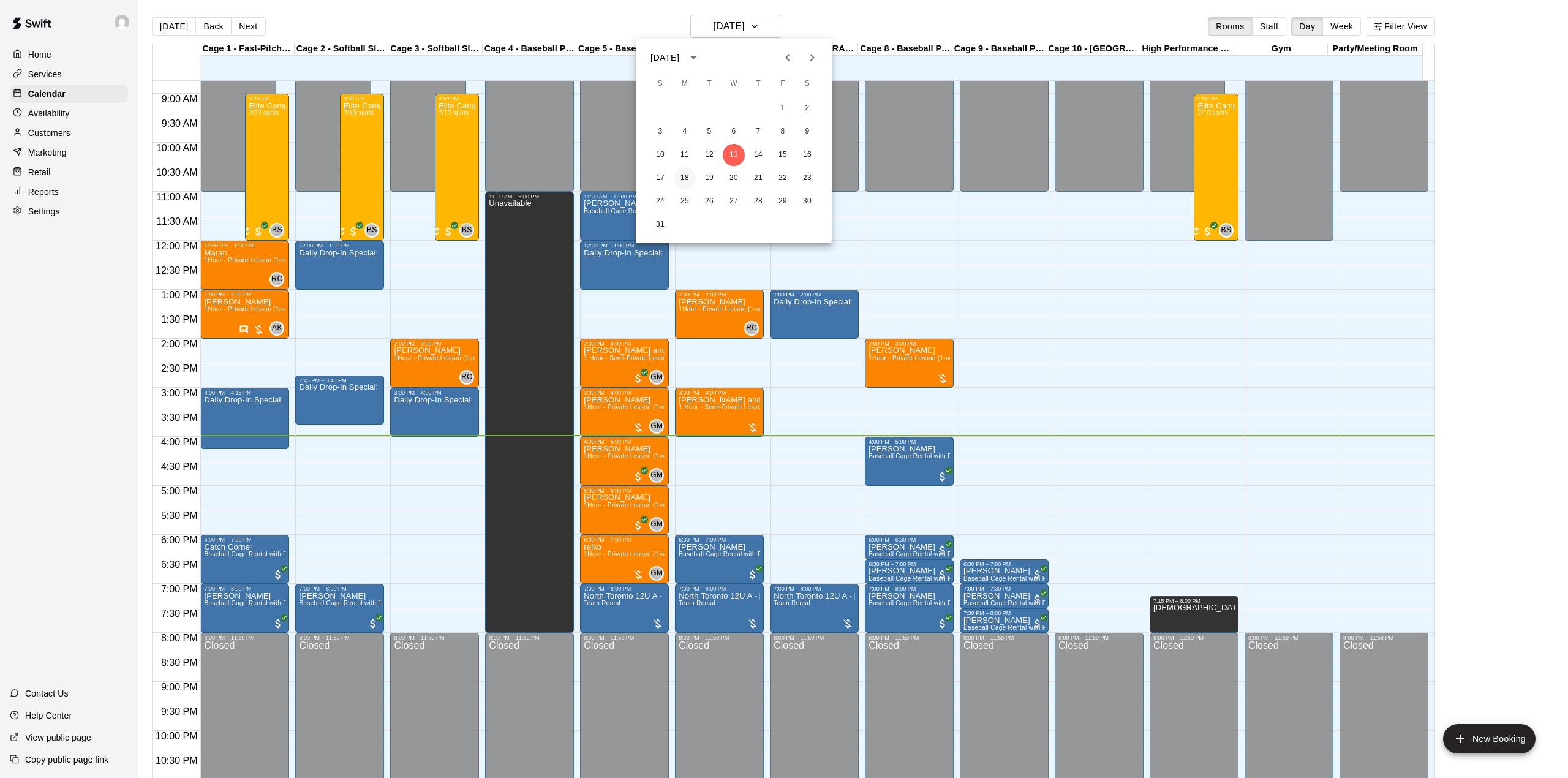
click at [686, 179] on button "18" at bounding box center [684, 178] width 22 height 22
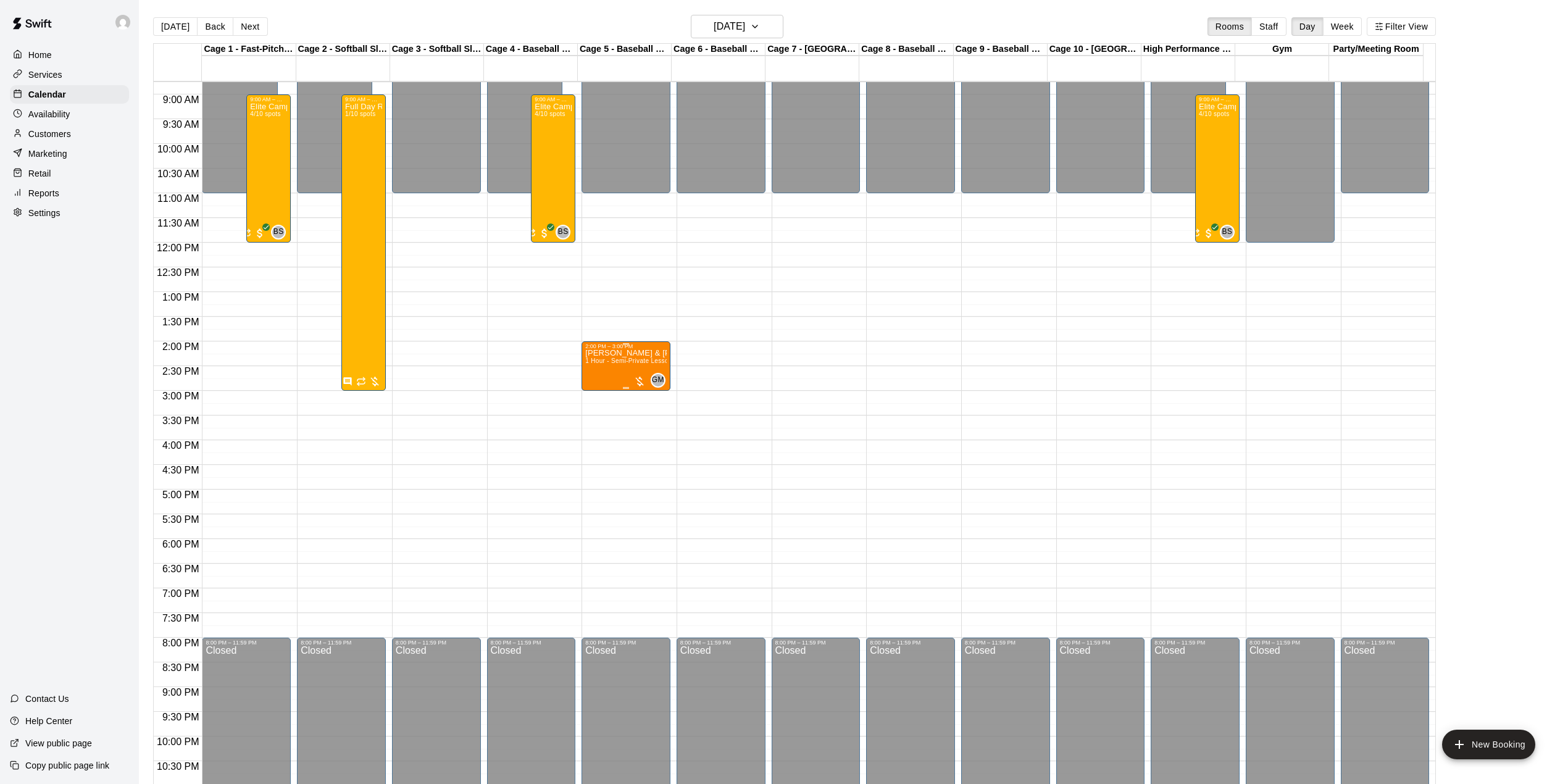
click at [623, 353] on p "[PERSON_NAME] & [PERSON_NAME]" at bounding box center [625, 353] width 82 height 0
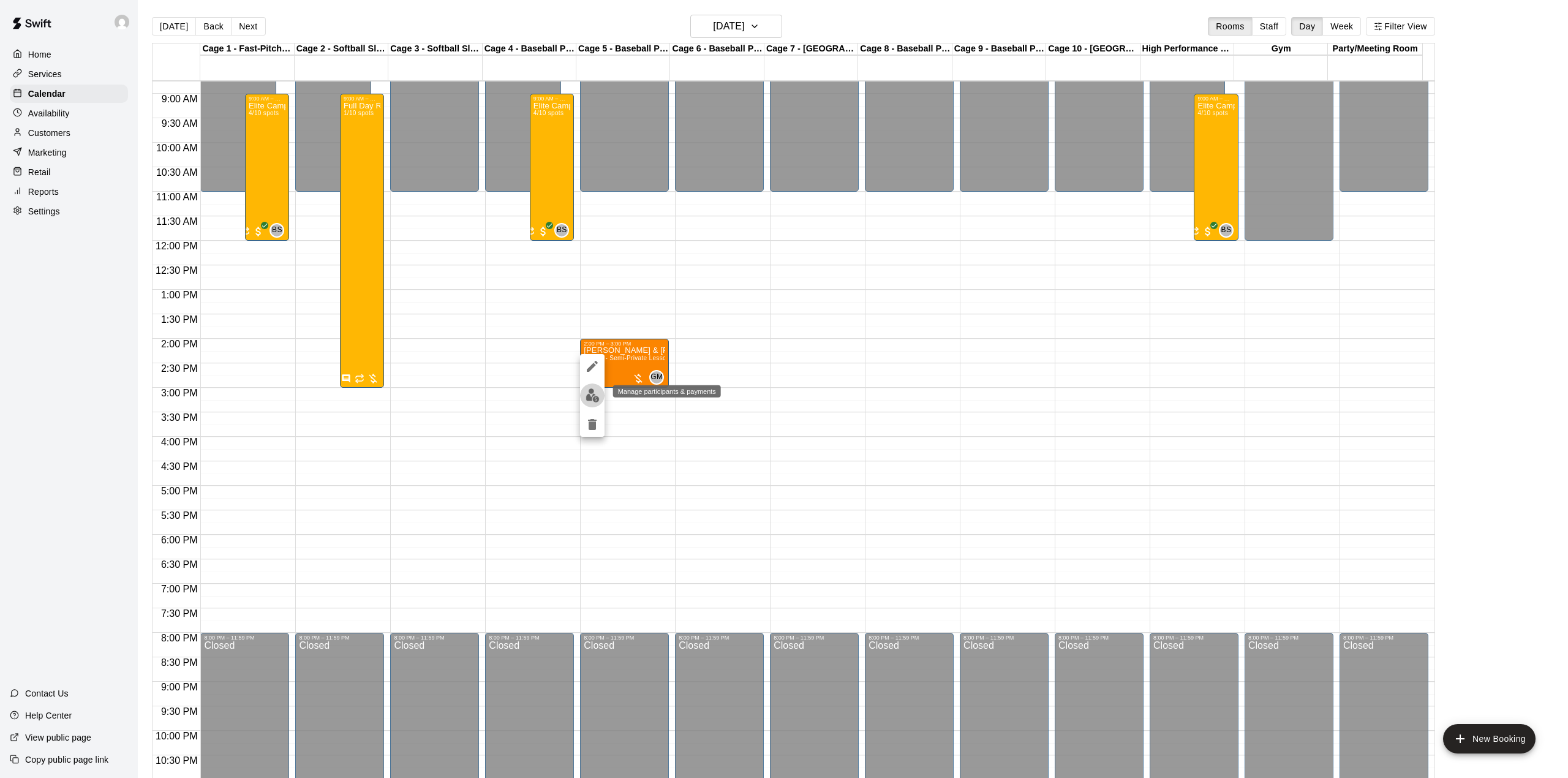
click at [593, 393] on img "edit" at bounding box center [593, 395] width 14 height 14
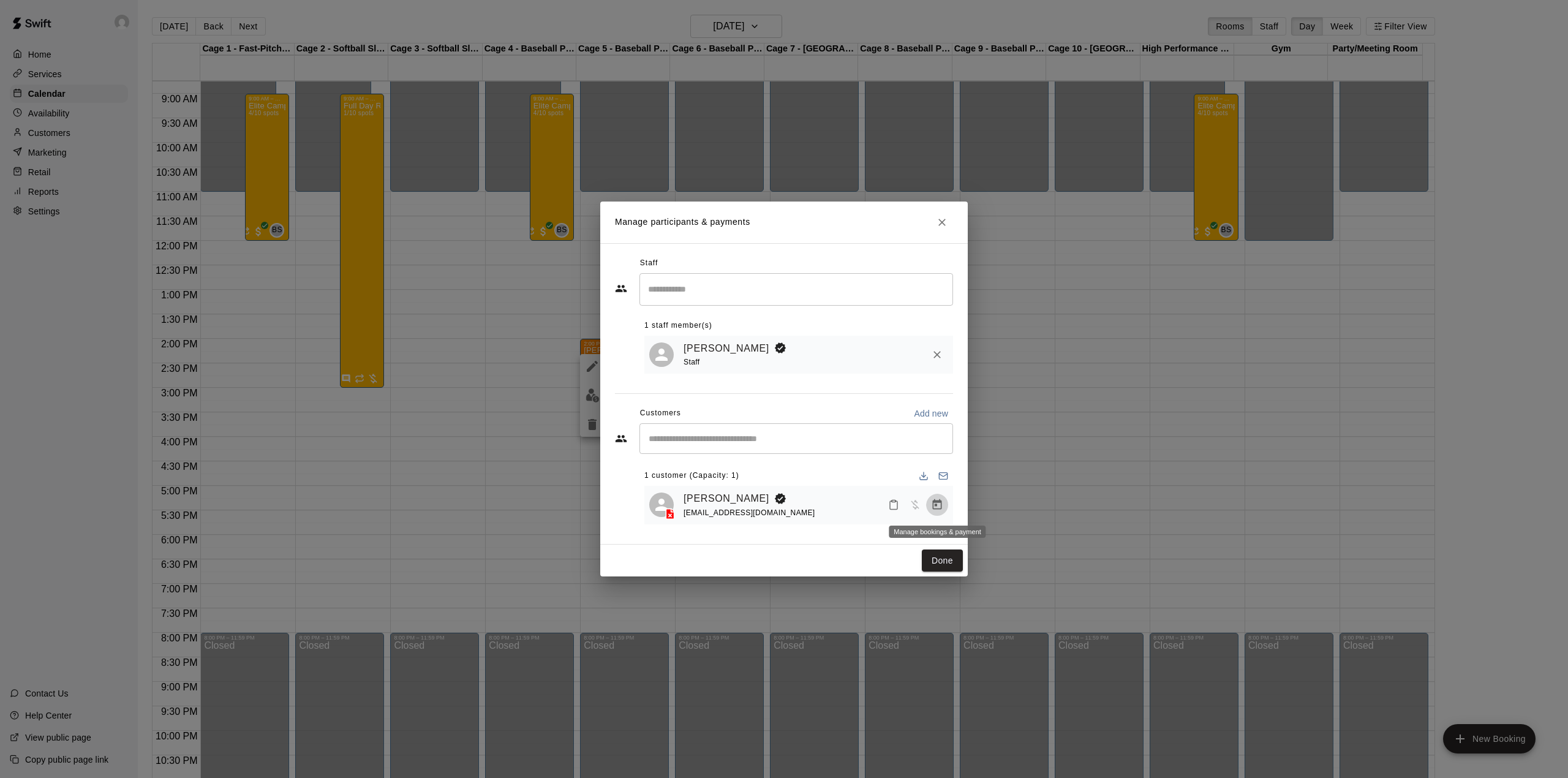
click at [935, 503] on icon "Manage bookings & payment" at bounding box center [937, 504] width 9 height 10
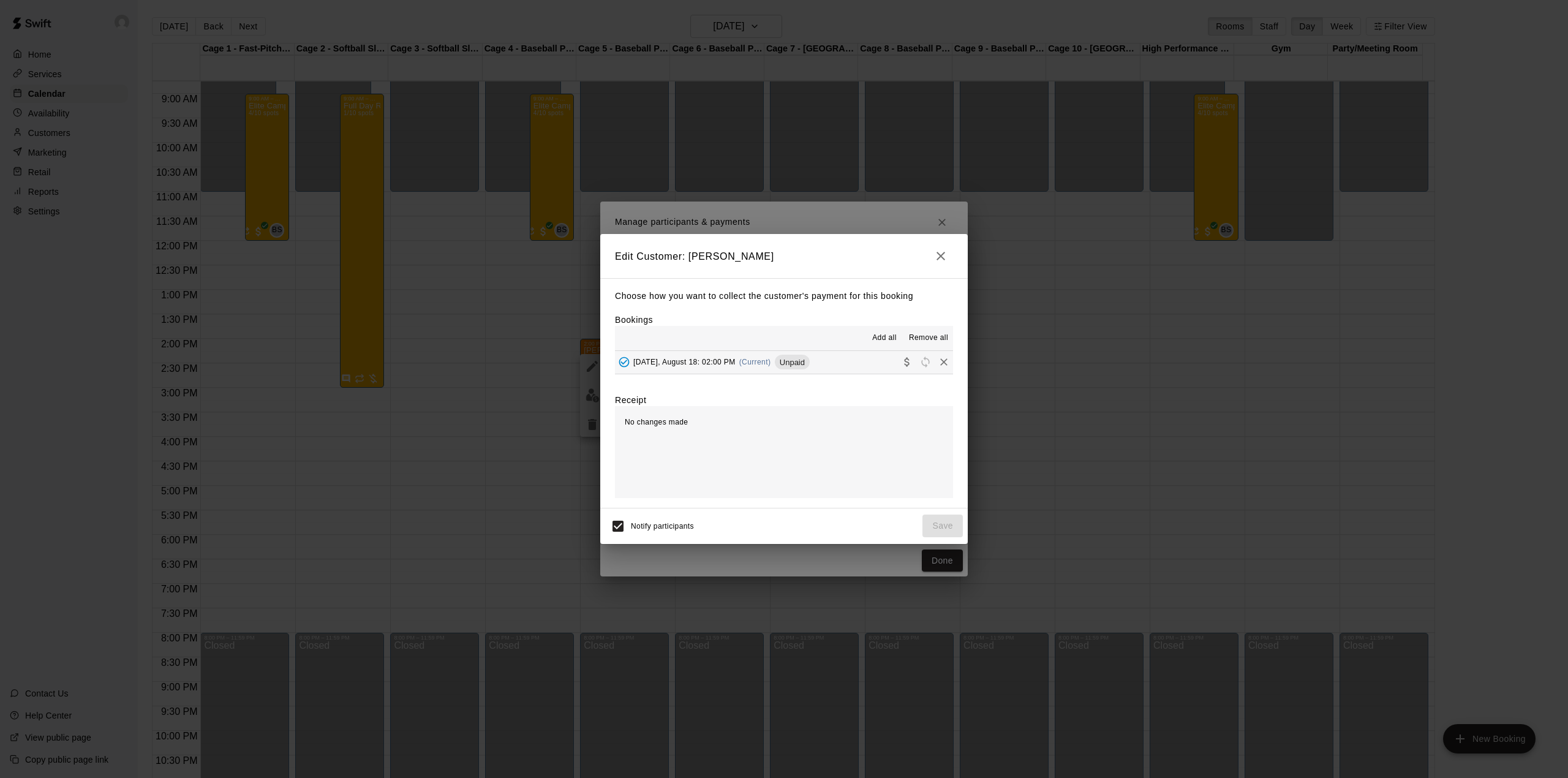
click at [881, 336] on span "Add all" at bounding box center [884, 338] width 24 height 12
click at [901, 357] on icon "Collect payment" at bounding box center [907, 362] width 12 height 12
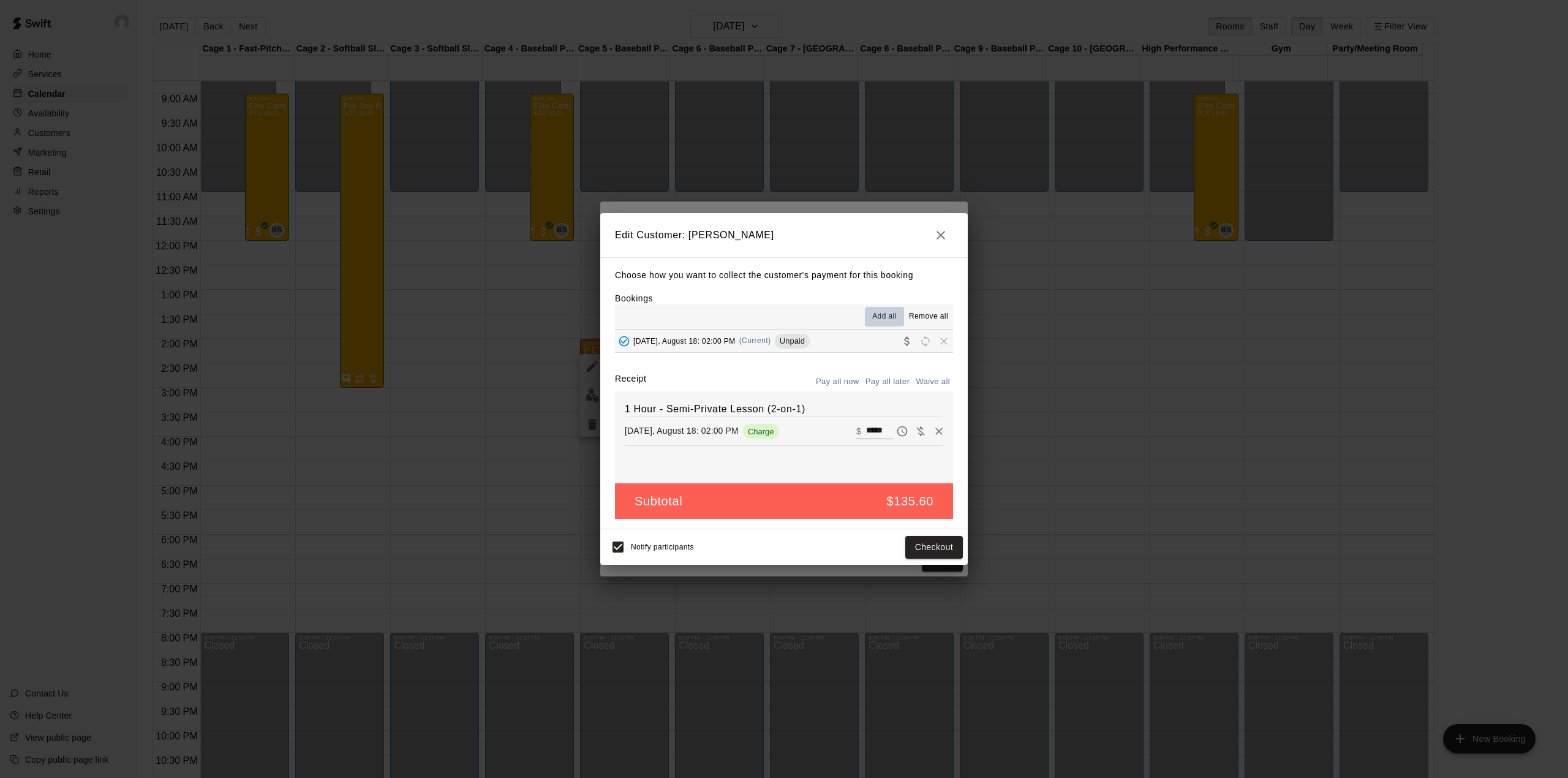
click at [884, 315] on span "Add all" at bounding box center [884, 316] width 24 height 12
click at [901, 341] on icon "Collect payment" at bounding box center [907, 341] width 12 height 12
click at [931, 547] on button "Checkout" at bounding box center [934, 547] width 58 height 23
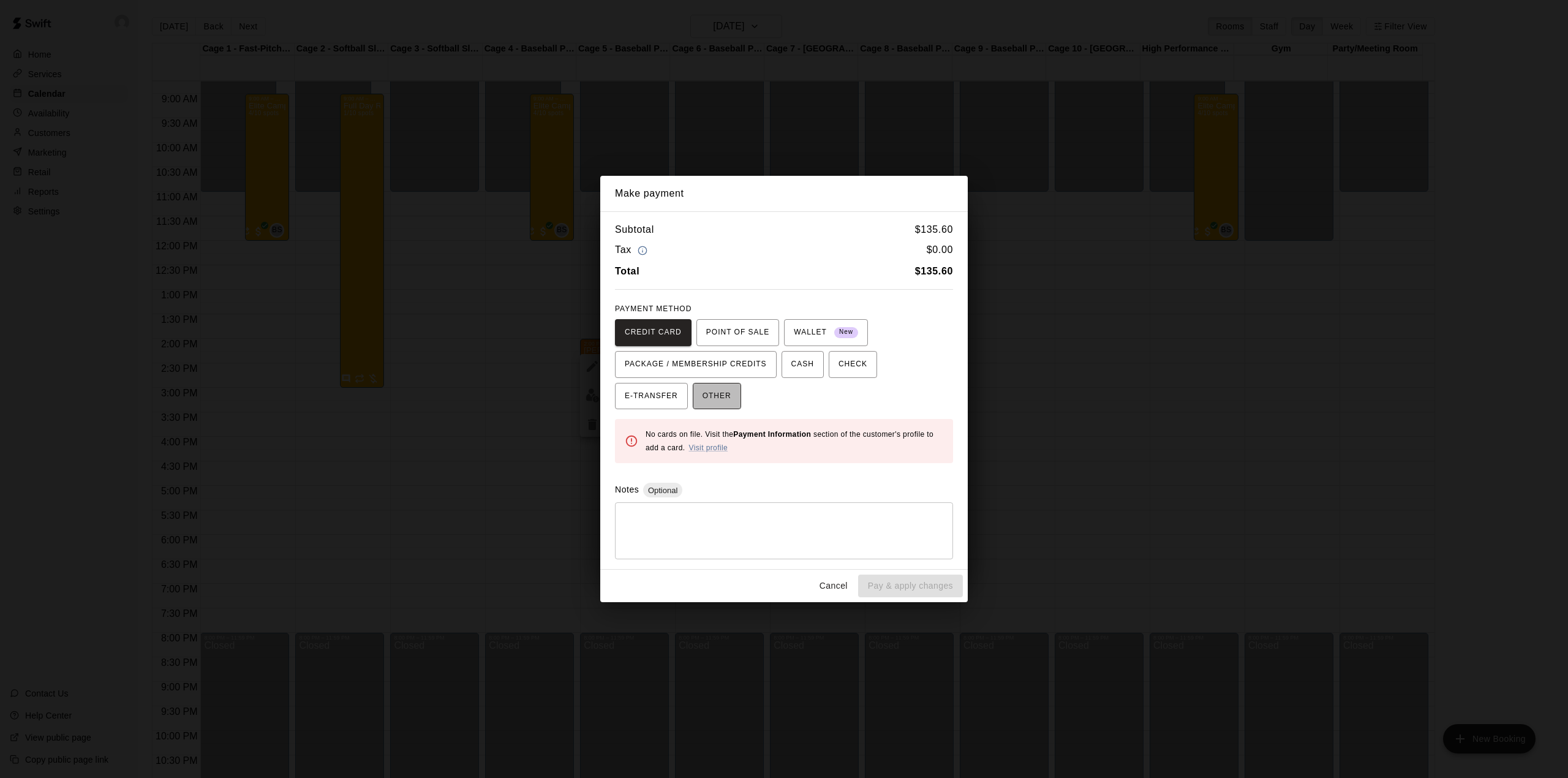
click at [716, 395] on span "OTHER" at bounding box center [717, 396] width 29 height 19
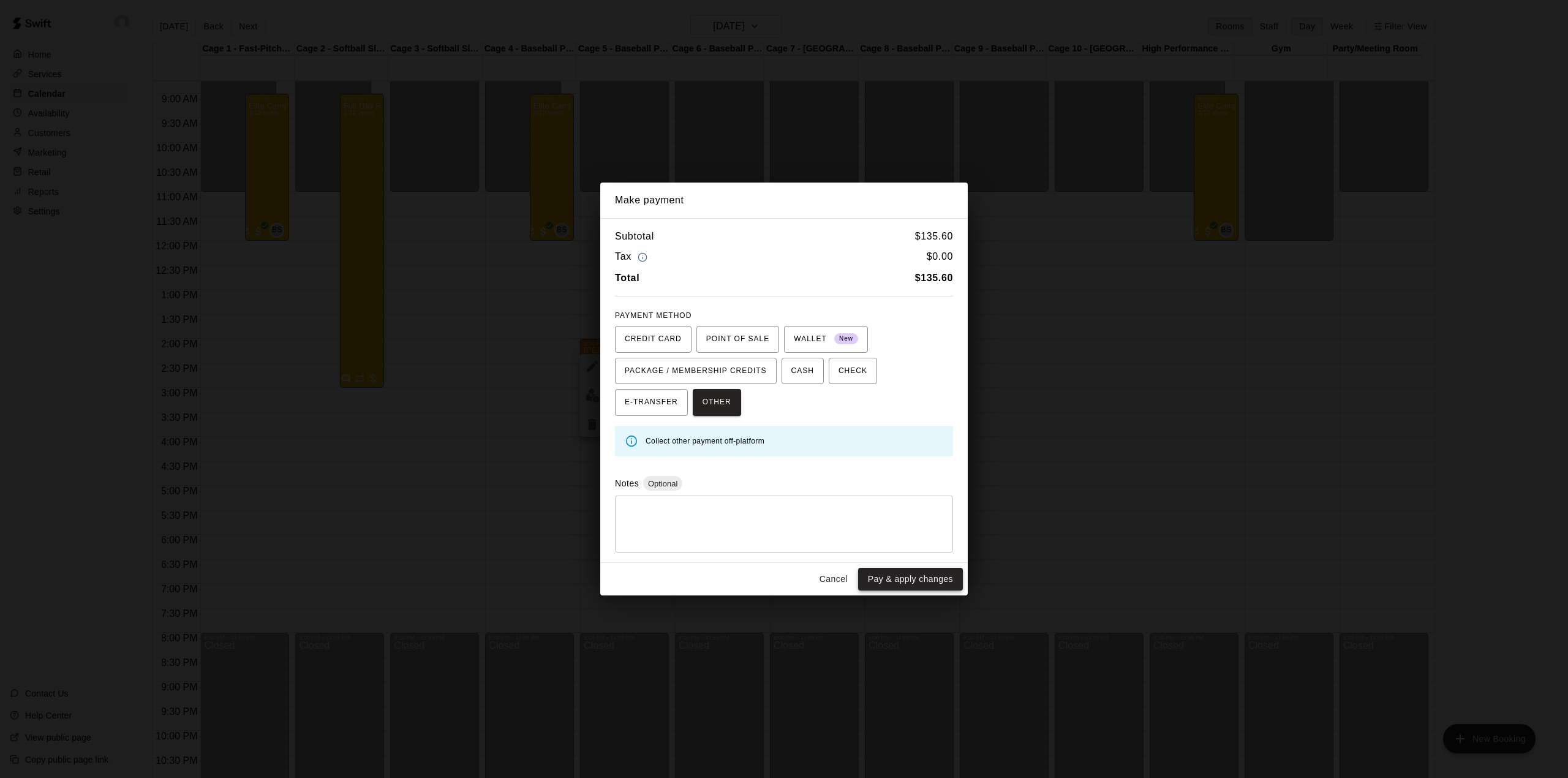
click at [903, 576] on button "Pay & apply changes" at bounding box center [911, 579] width 104 height 23
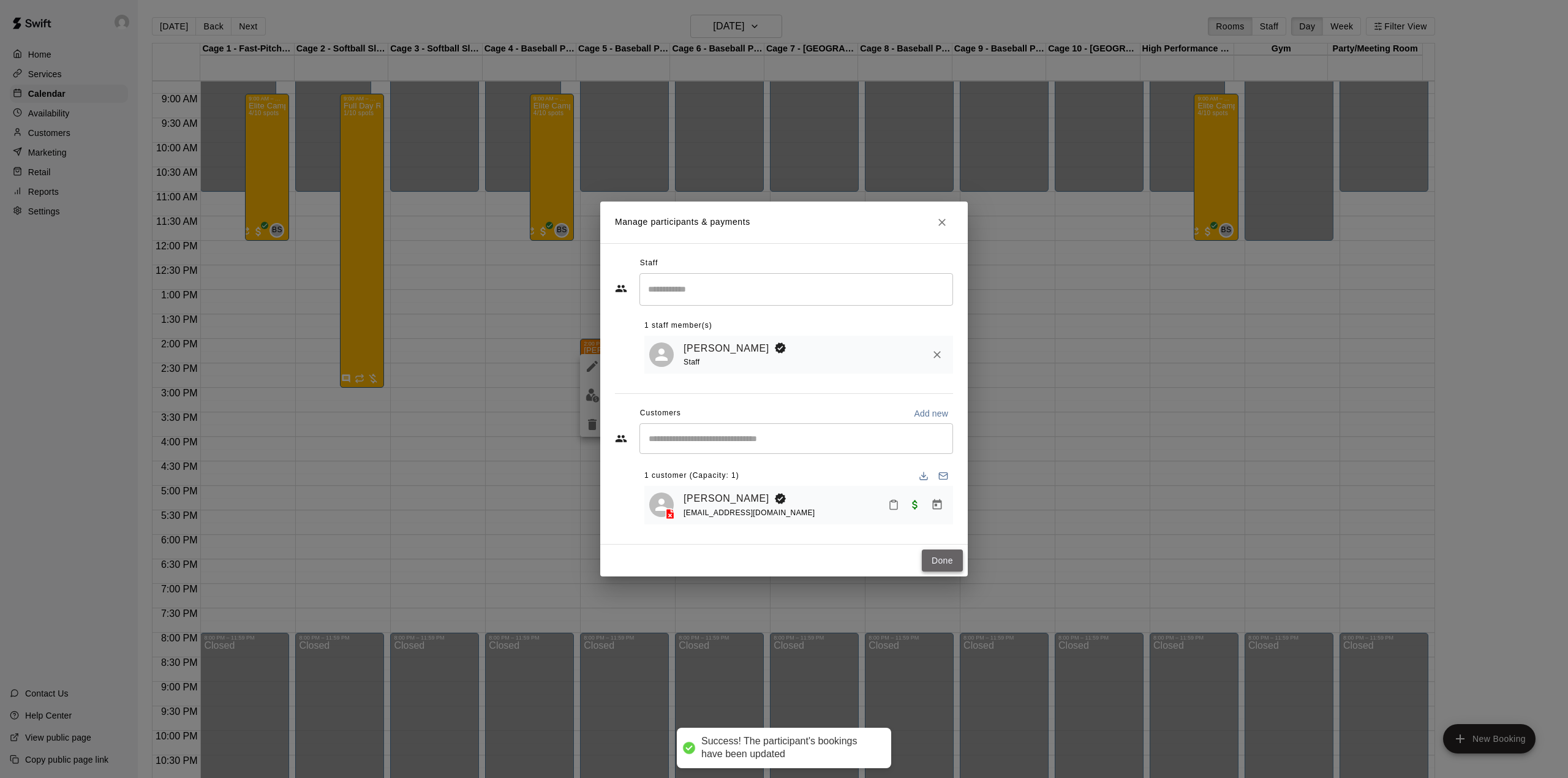
click at [939, 559] on button "Done" at bounding box center [942, 561] width 41 height 23
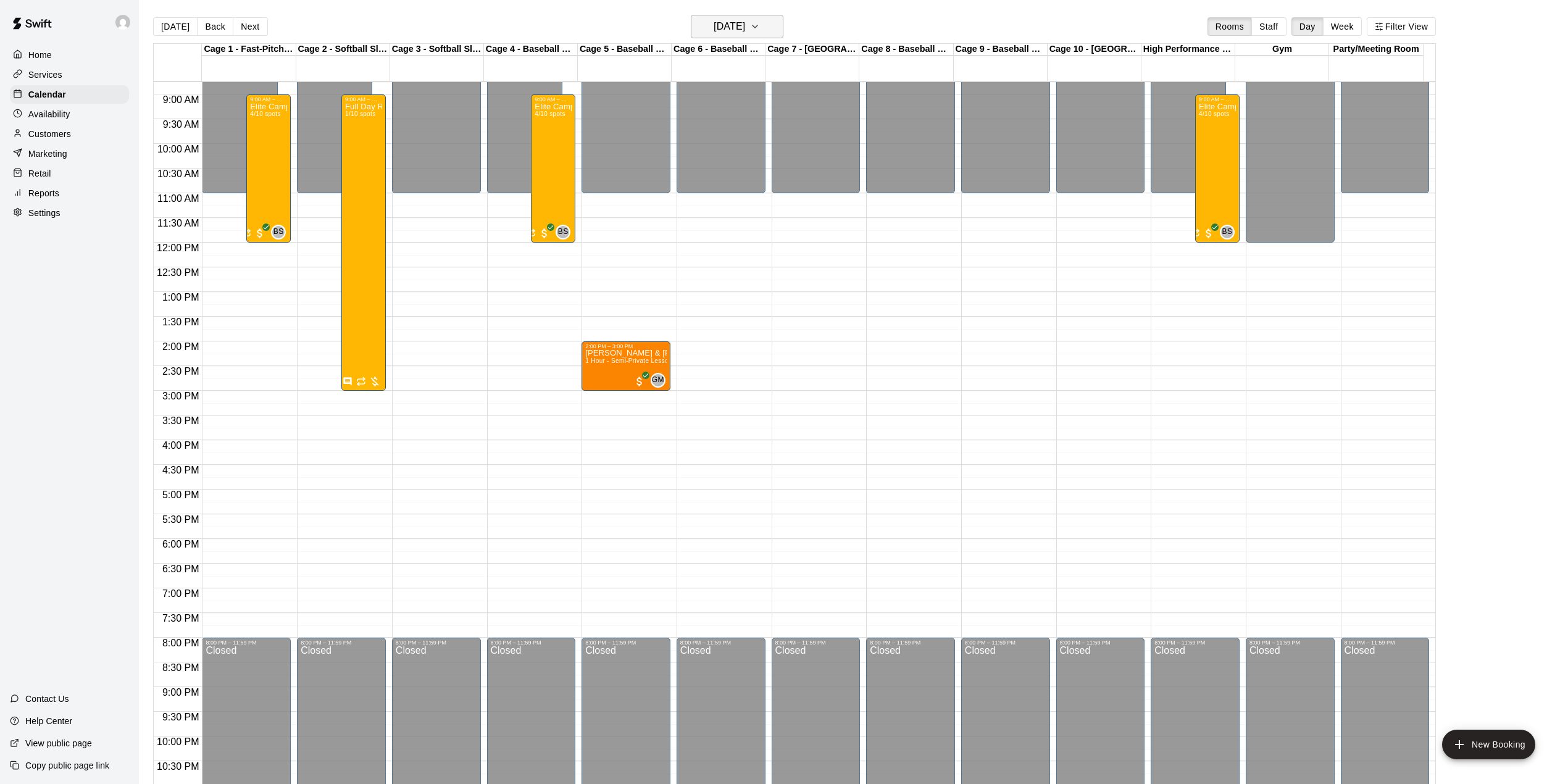
click at [745, 25] on h6 "[DATE]" at bounding box center [729, 26] width 32 height 17
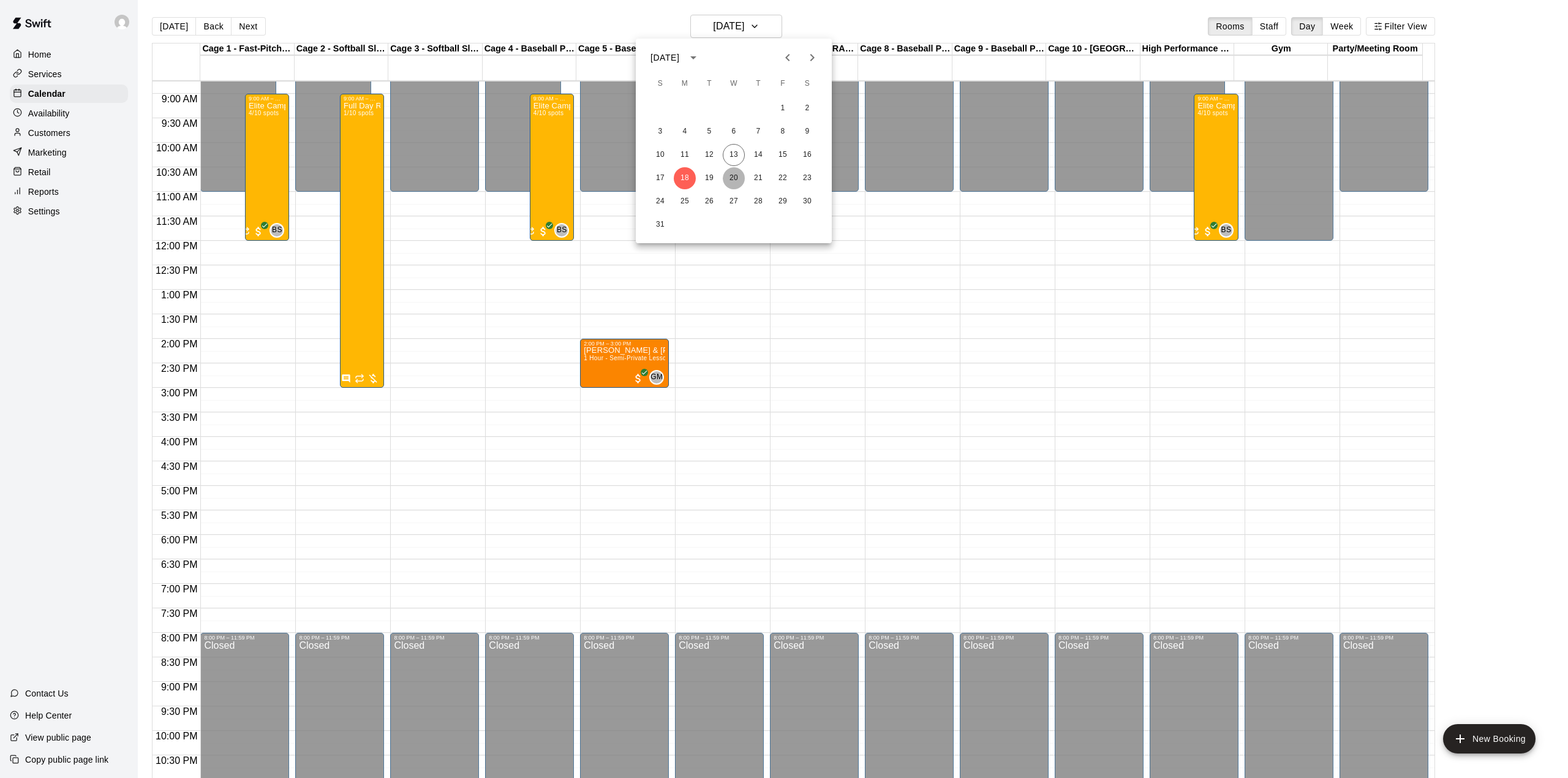
click at [735, 177] on button "20" at bounding box center [733, 178] width 22 height 22
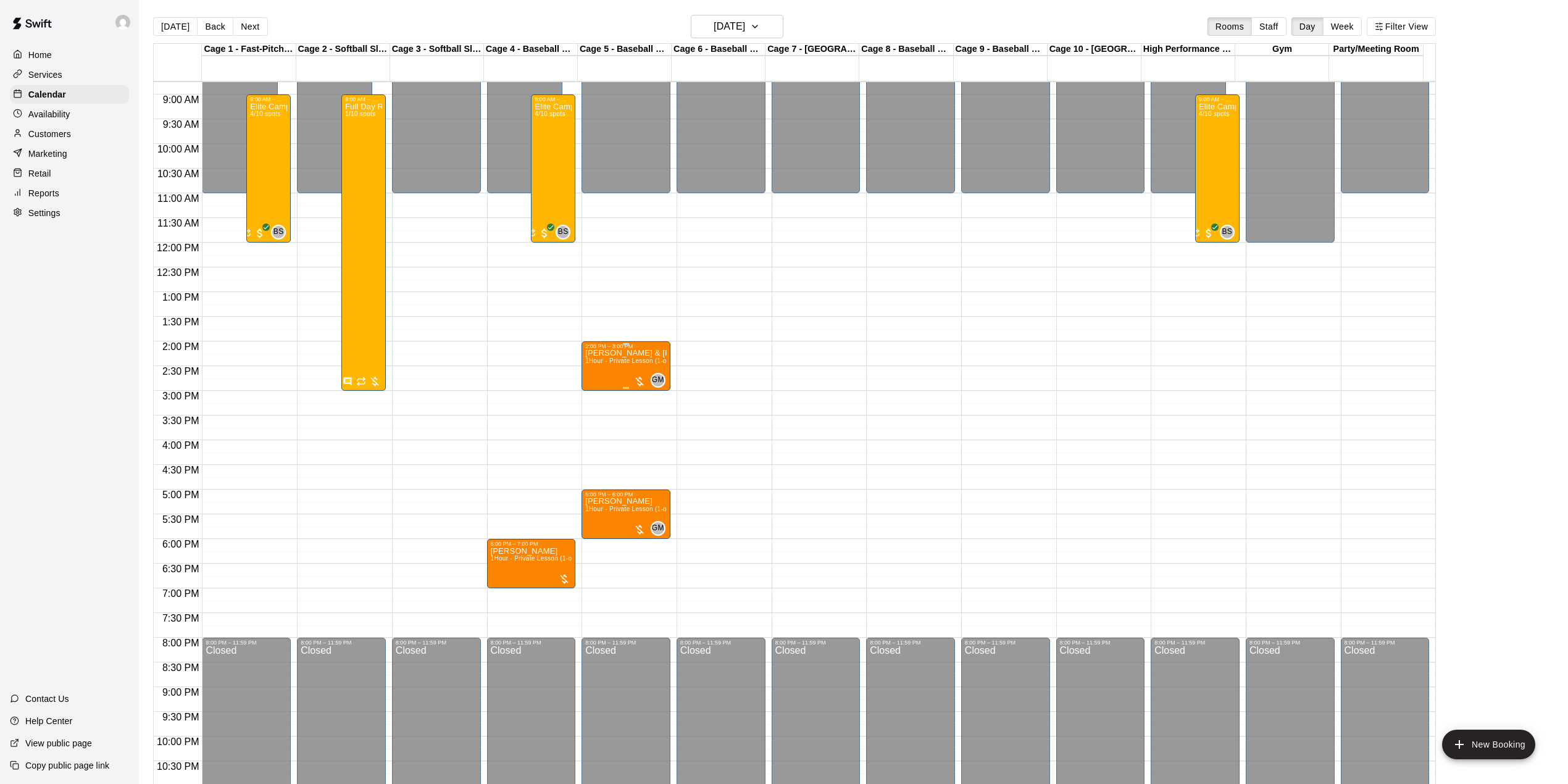
click at [633, 380] on div at bounding box center [639, 381] width 12 height 12
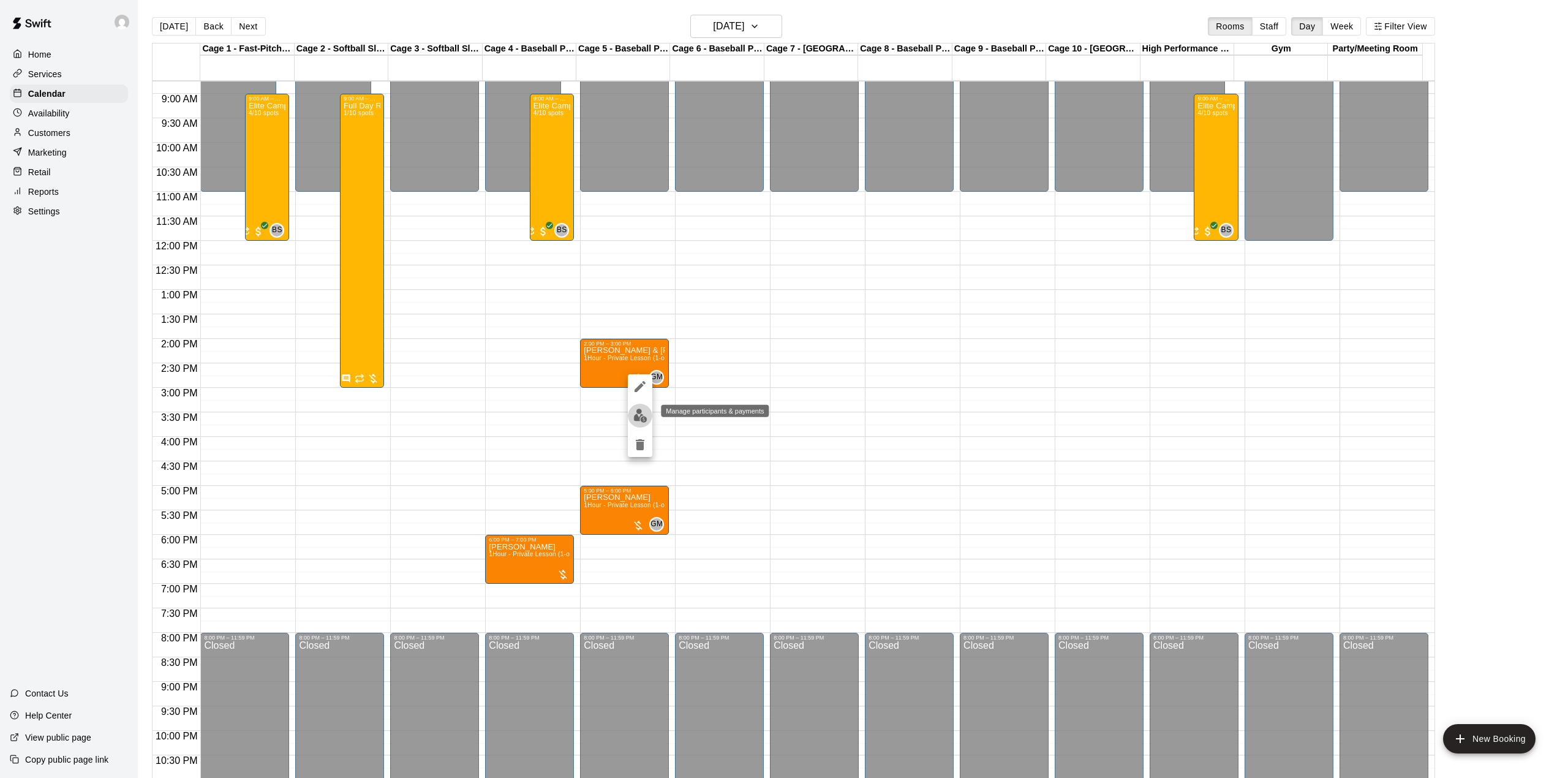
click at [637, 415] on img "edit" at bounding box center [641, 416] width 14 height 14
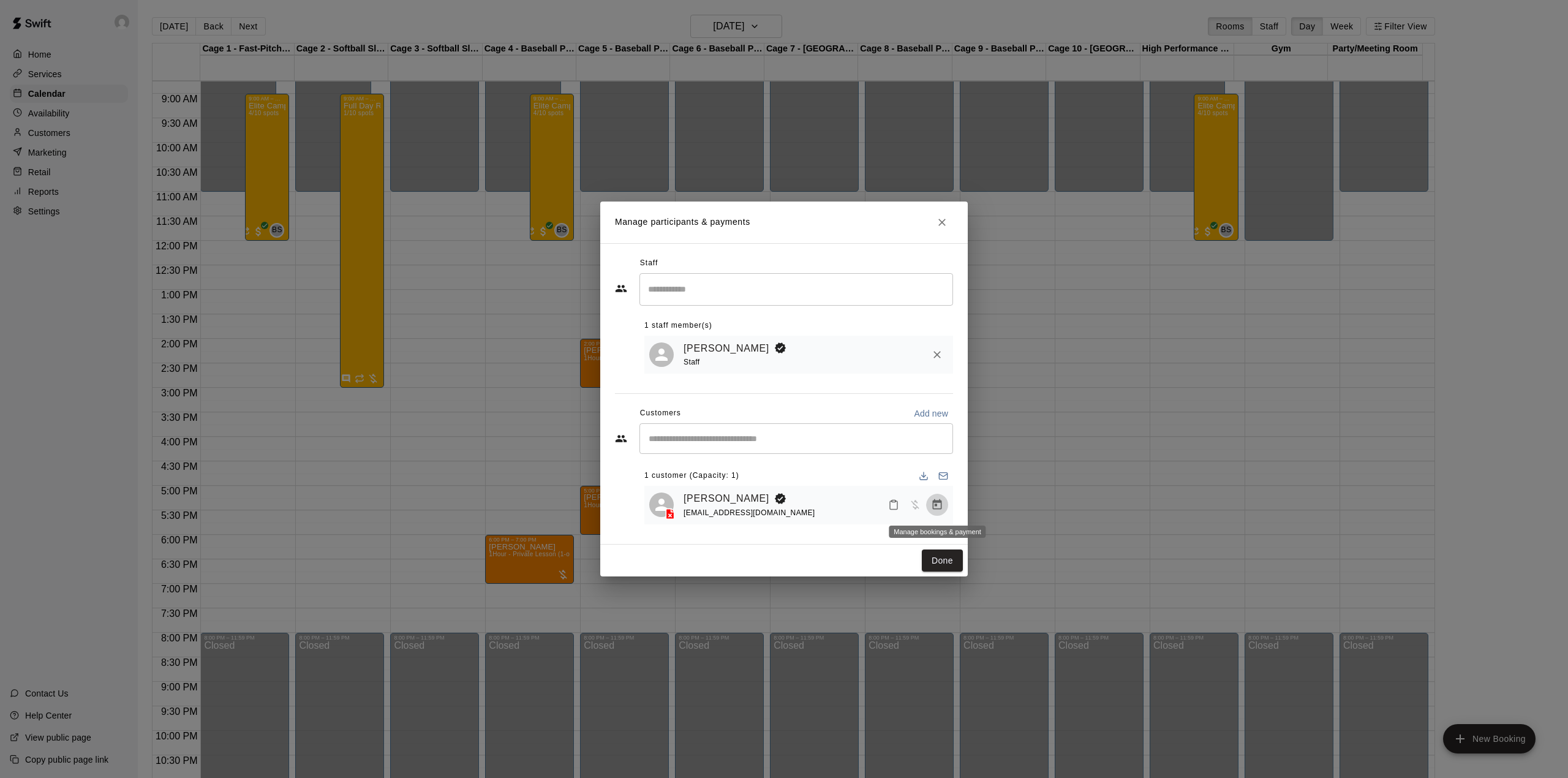
click at [931, 506] on icon "Manage bookings & payment" at bounding box center [936, 504] width 12 height 12
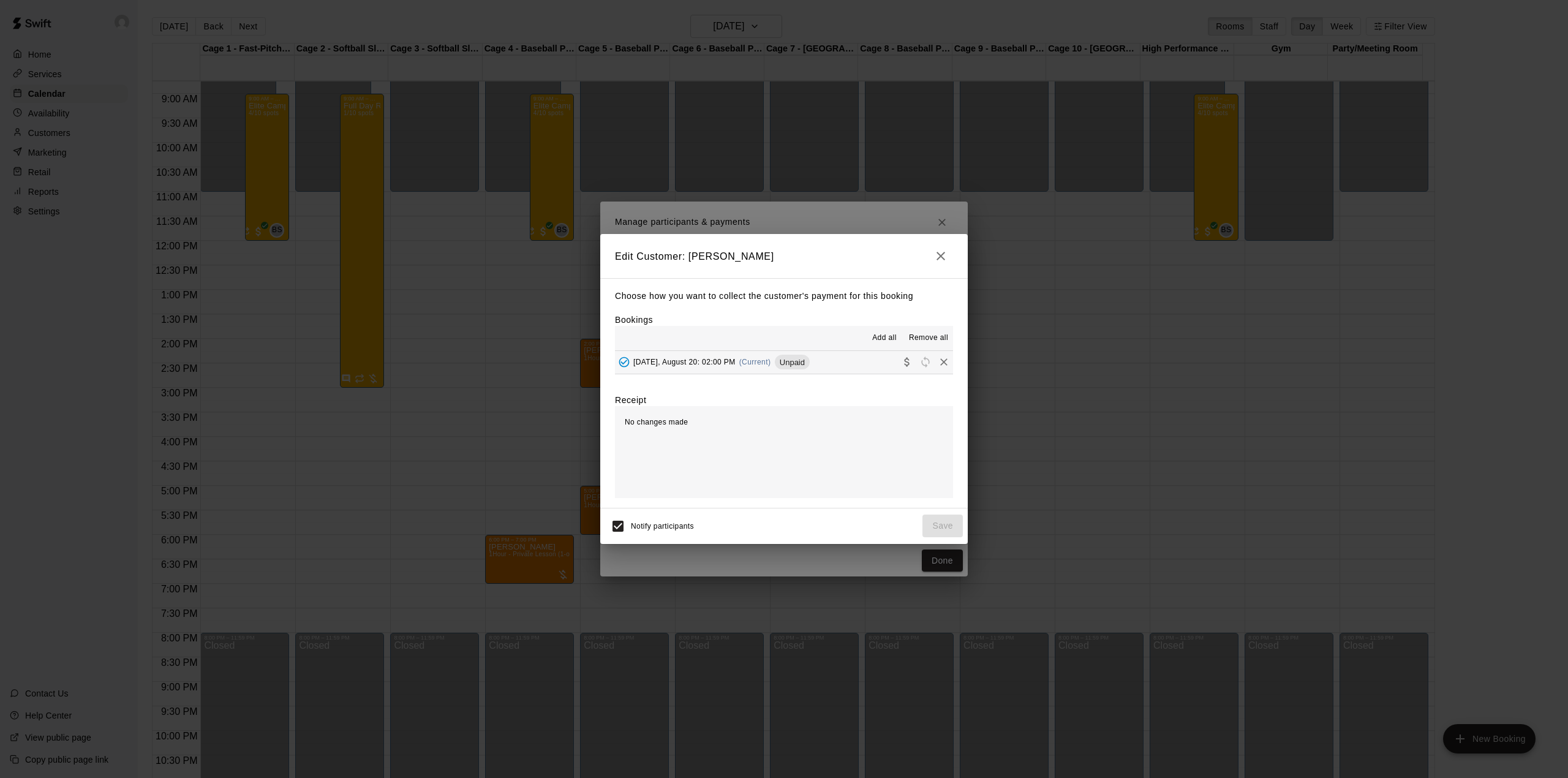
click at [888, 337] on span "Add all" at bounding box center [884, 338] width 24 height 12
click at [901, 364] on icon "Collect payment" at bounding box center [907, 362] width 12 height 12
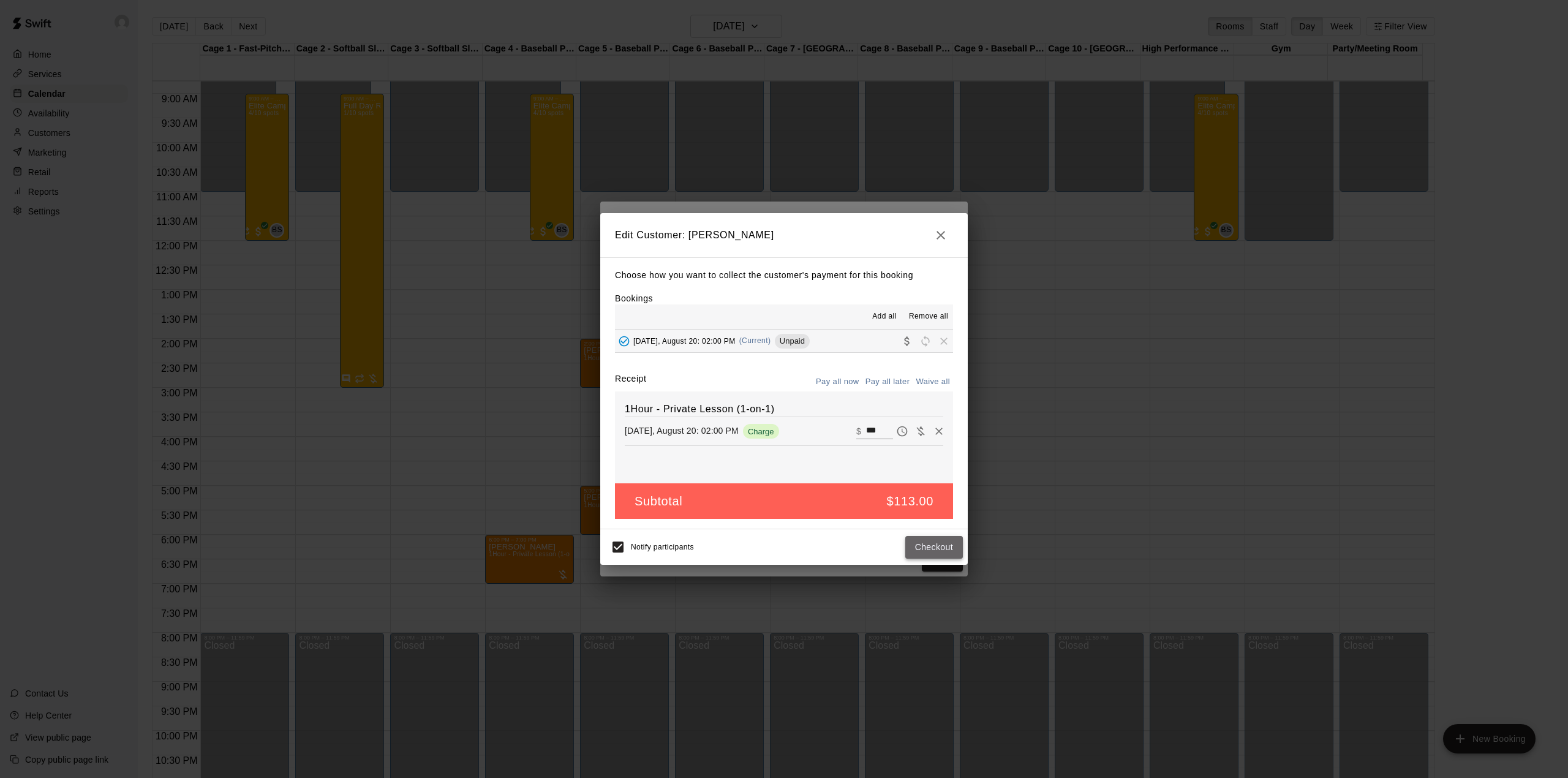
click at [951, 547] on button "Checkout" at bounding box center [934, 547] width 58 height 23
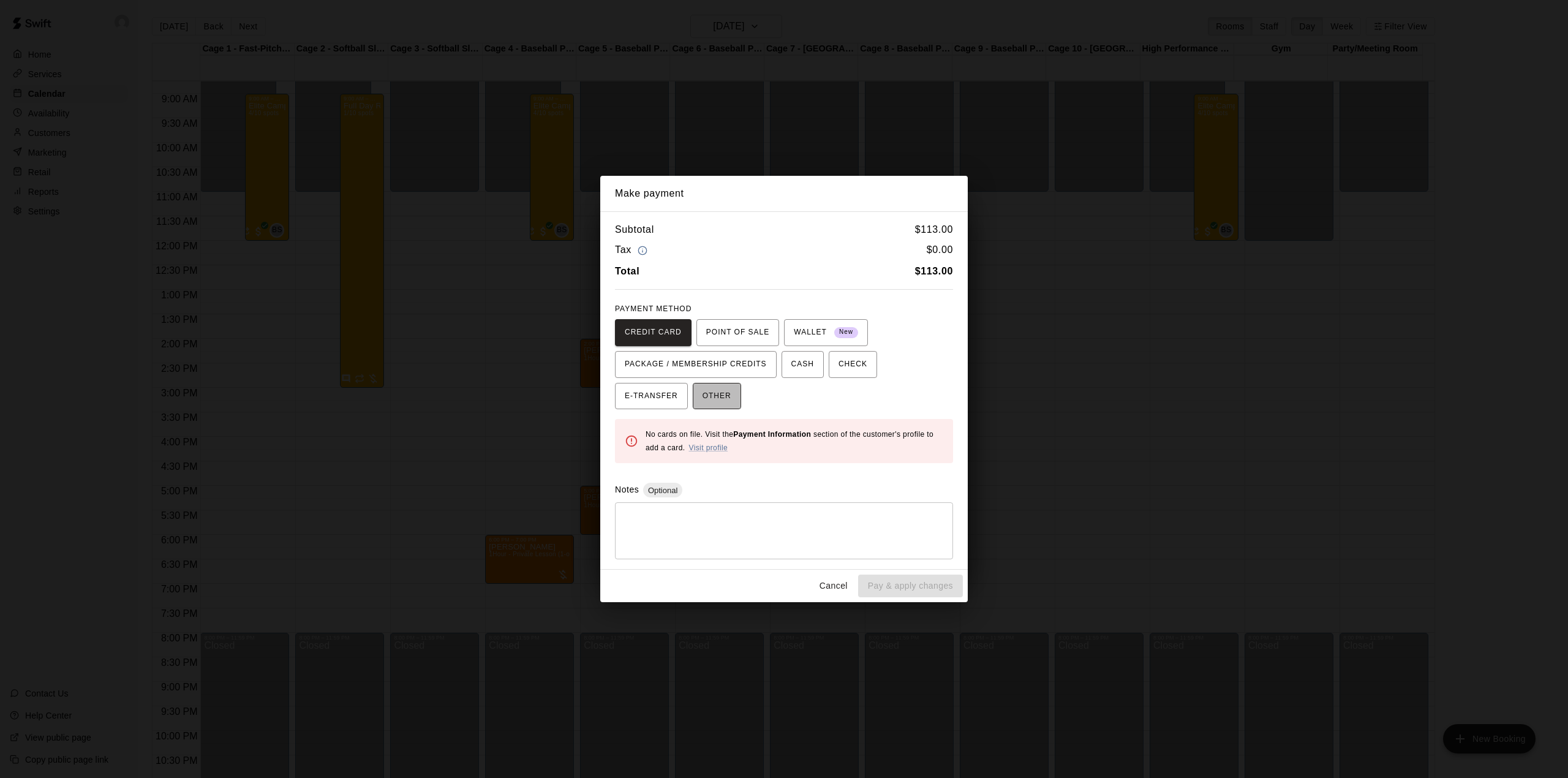
click at [724, 388] on span "OTHER" at bounding box center [717, 396] width 29 height 19
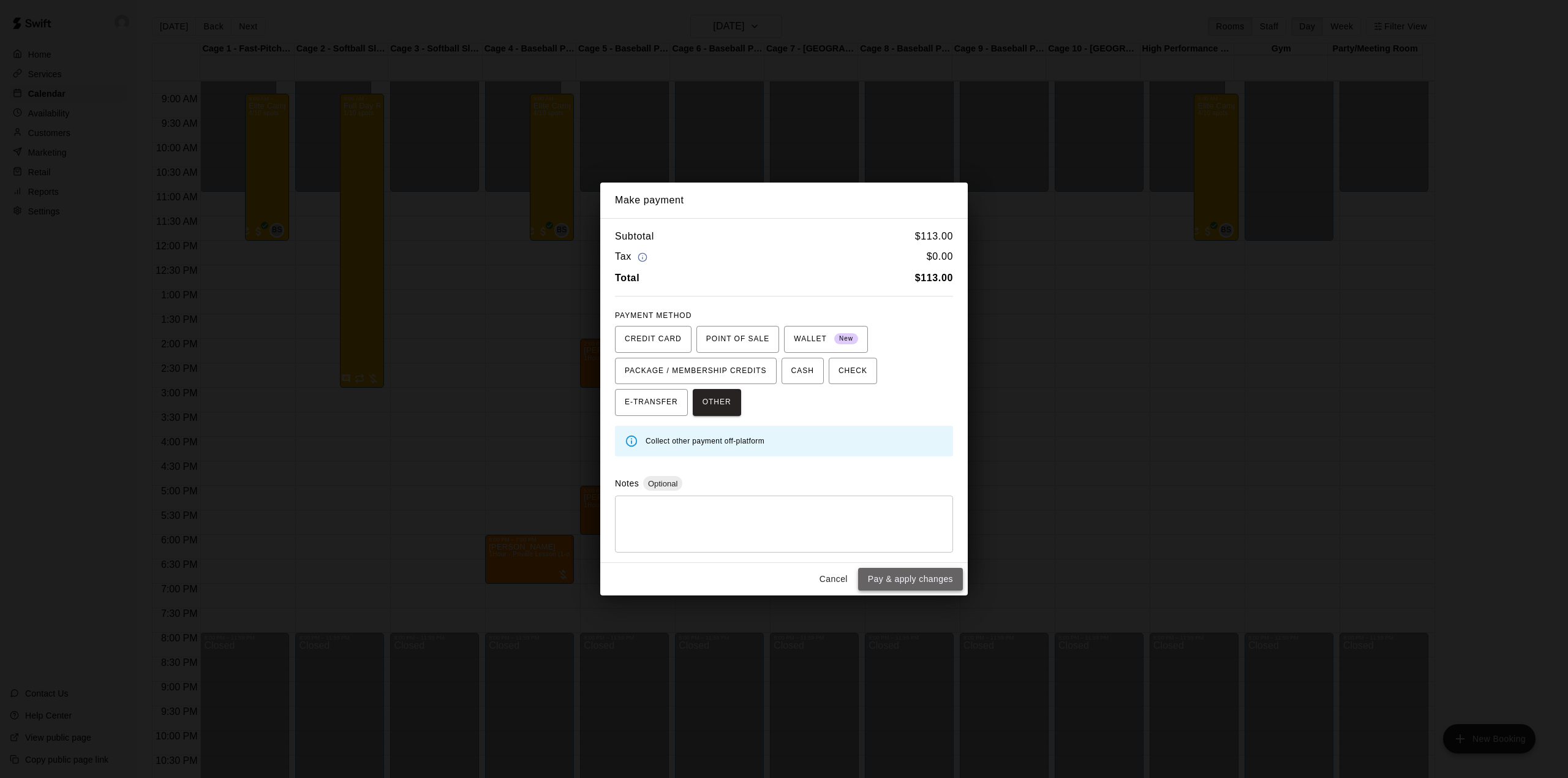
click at [895, 584] on button "Pay & apply changes" at bounding box center [911, 579] width 104 height 23
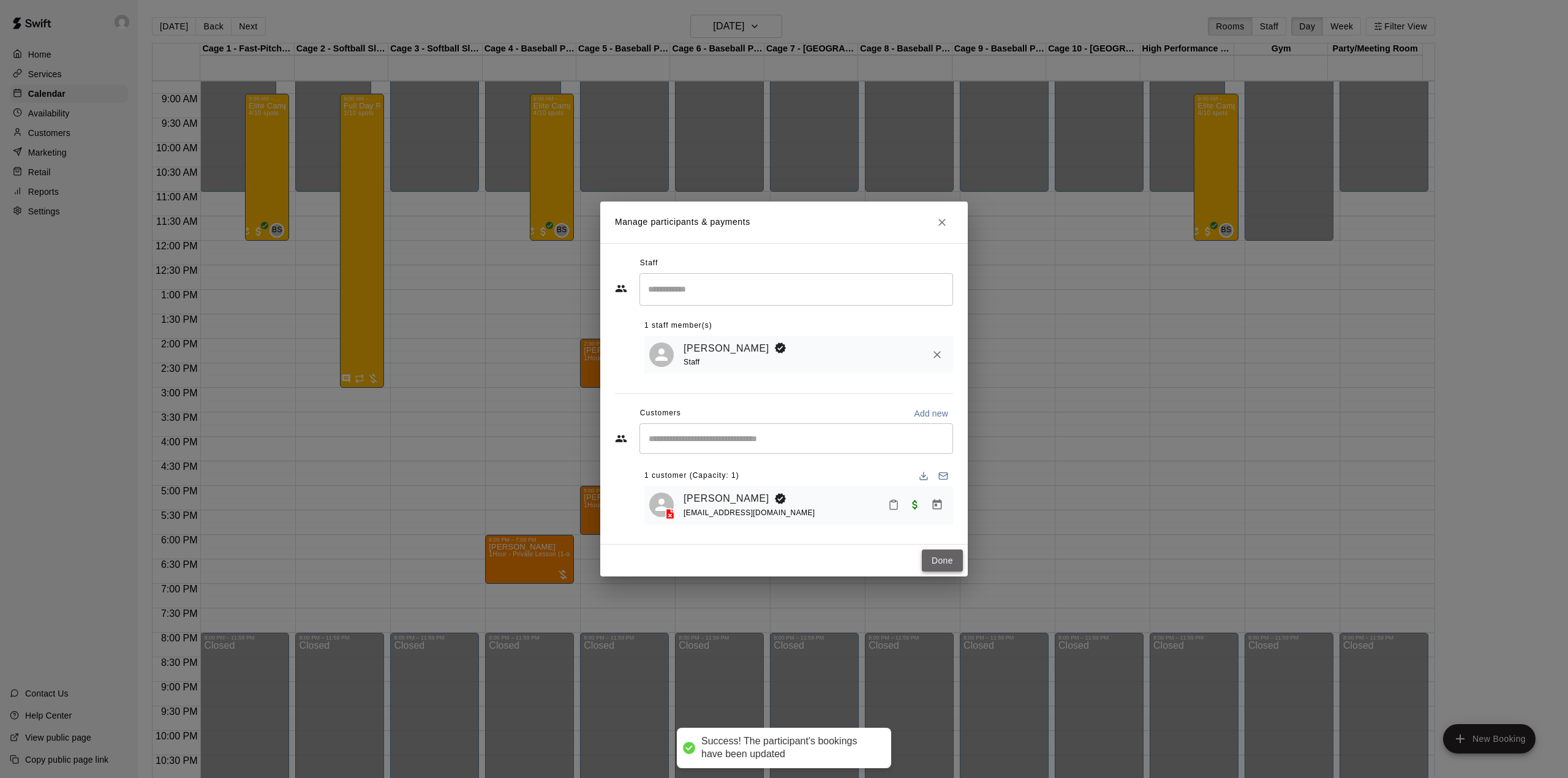
click at [936, 561] on button "Done" at bounding box center [942, 561] width 41 height 23
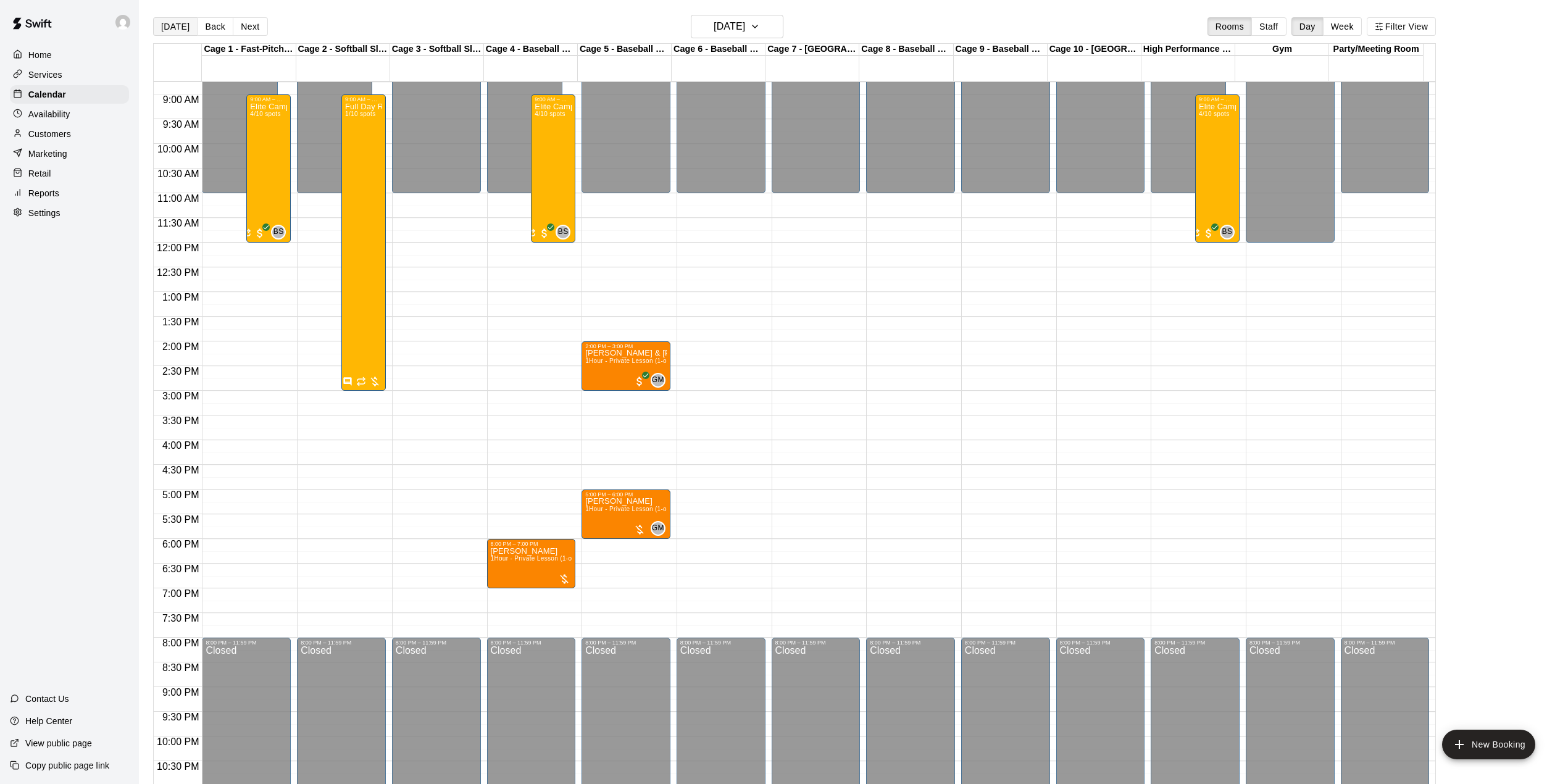
click at [170, 23] on button "[DATE]" at bounding box center [175, 26] width 45 height 19
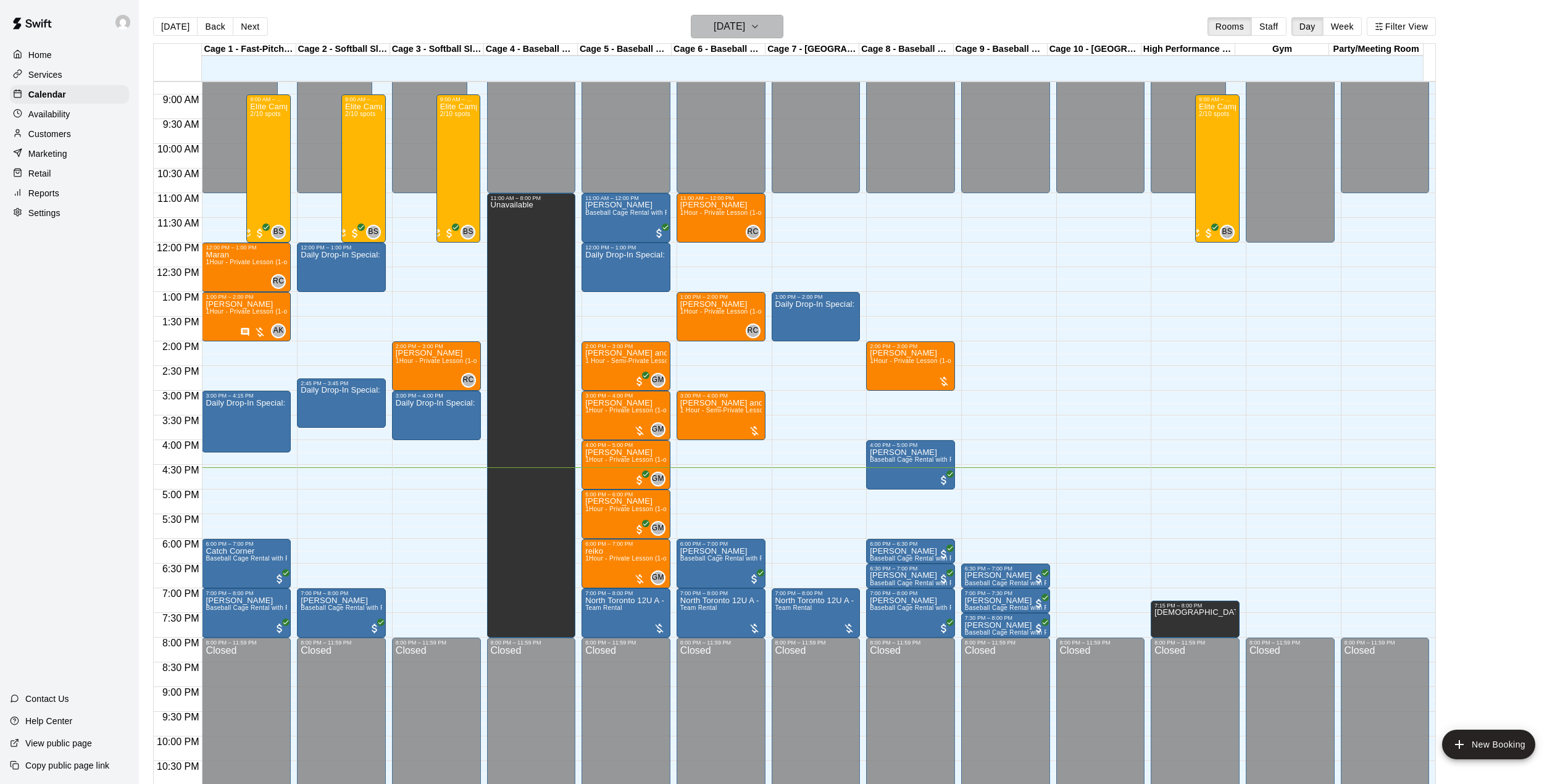
click at [760, 19] on icon "button" at bounding box center [755, 27] width 10 height 15
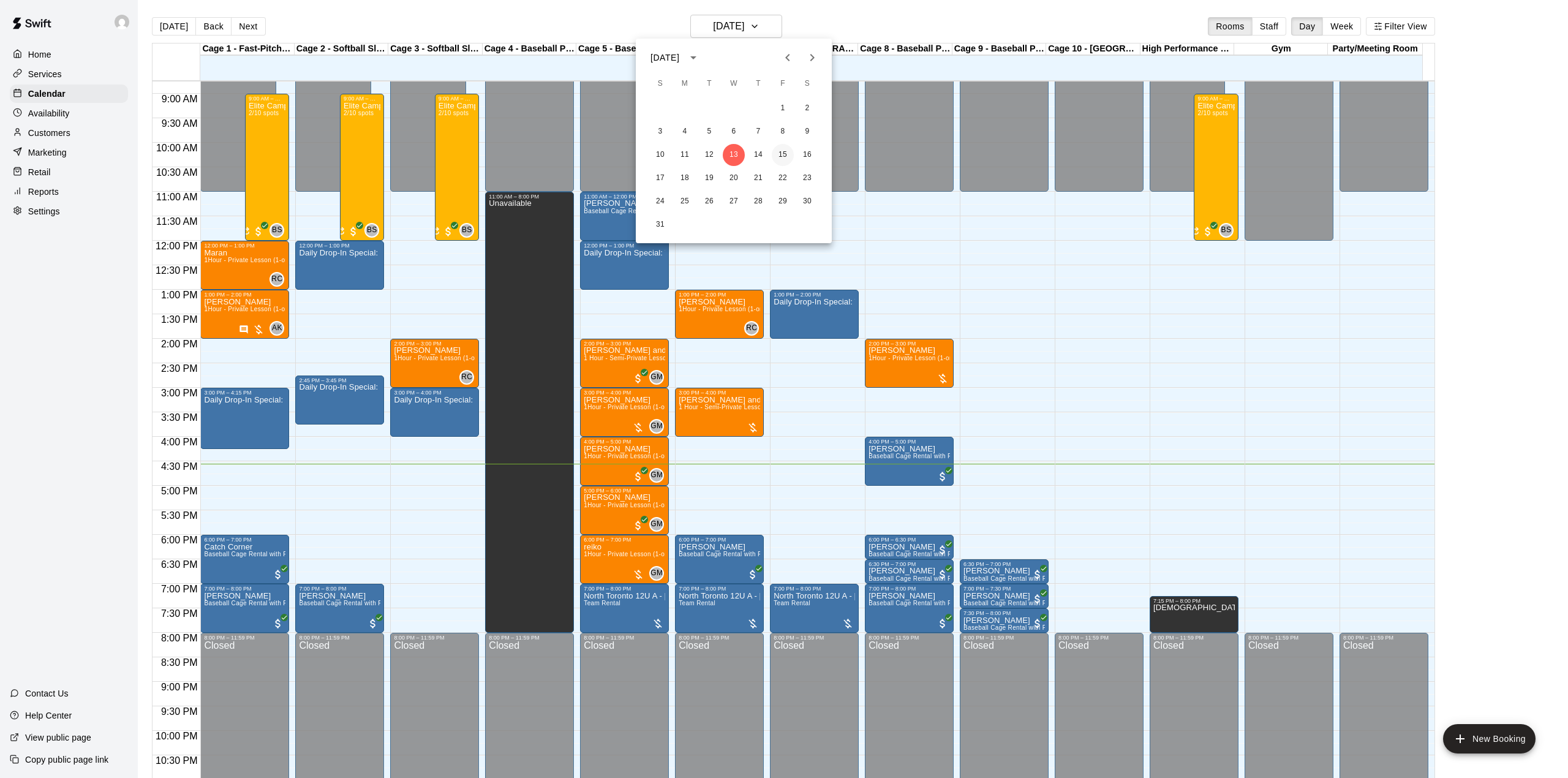
click at [780, 156] on button "15" at bounding box center [782, 154] width 22 height 22
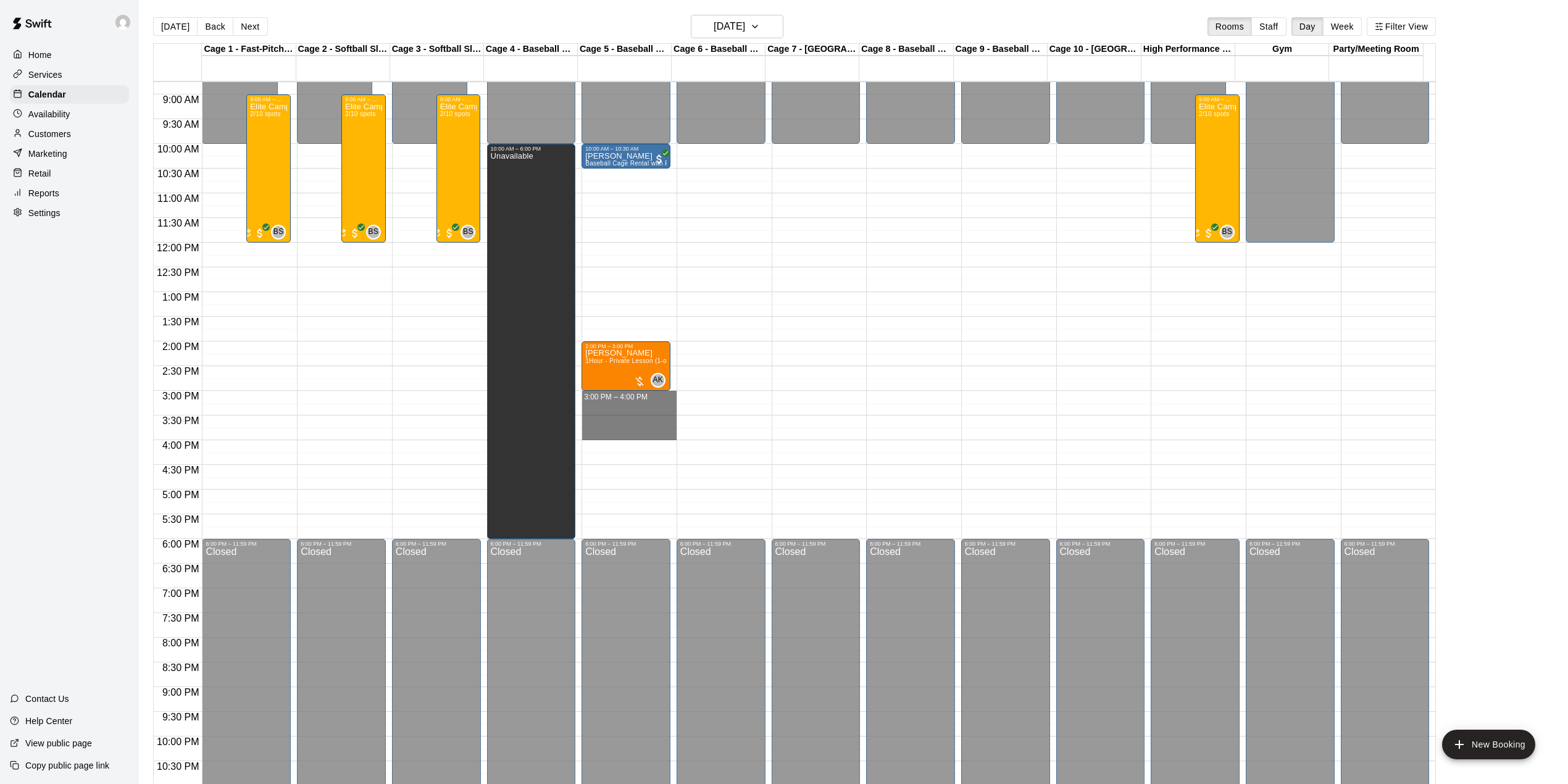
drag, startPoint x: 601, startPoint y: 395, endPoint x: 603, endPoint y: 436, distance: 41.0
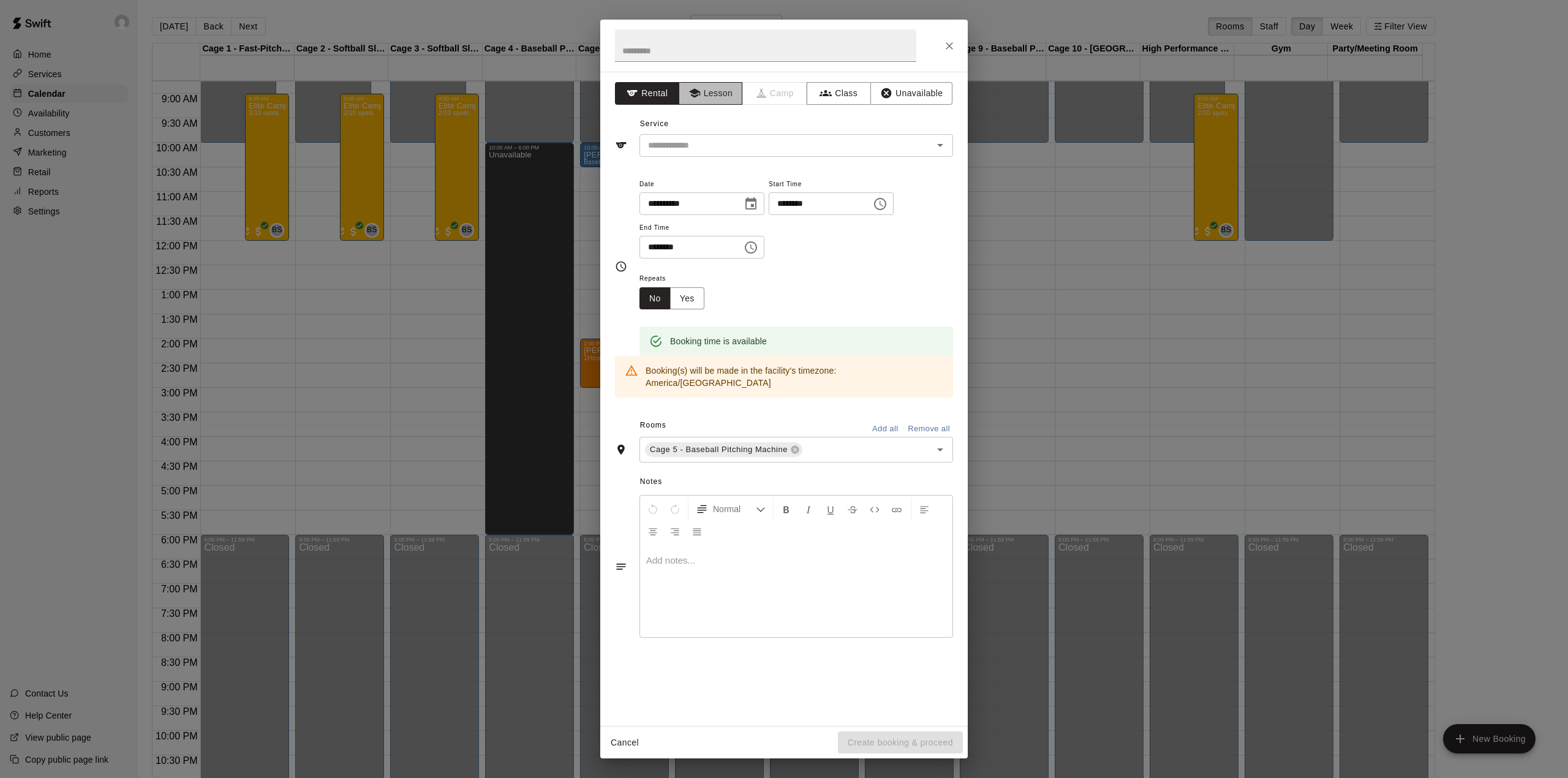
click at [702, 96] on button "Lesson" at bounding box center [710, 93] width 64 height 23
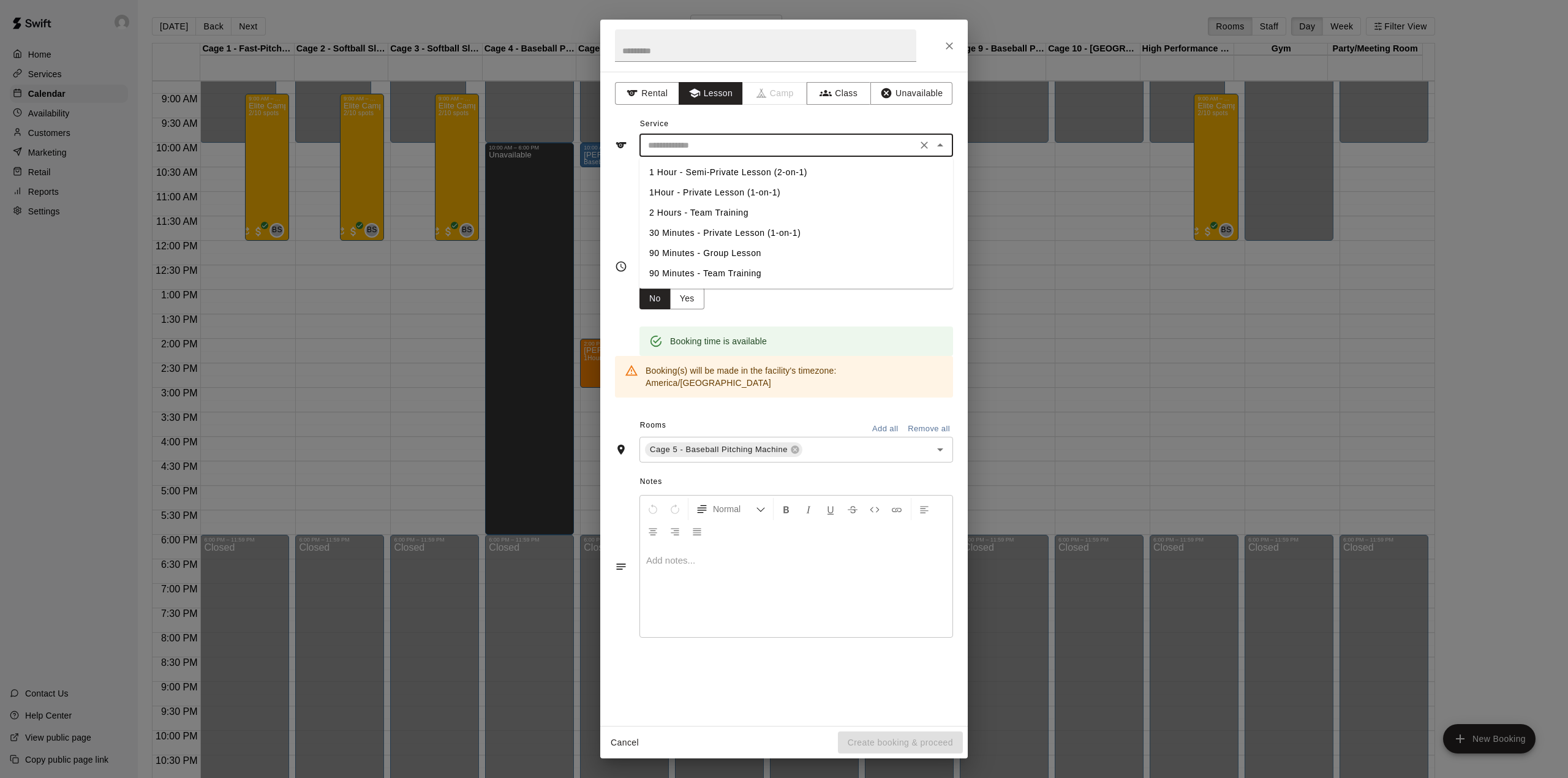
click at [770, 147] on input "text" at bounding box center [778, 145] width 270 height 15
click at [732, 189] on li "1Hour - Private Lesson (1-on-1)" at bounding box center [796, 192] width 313 height 20
type input "**********"
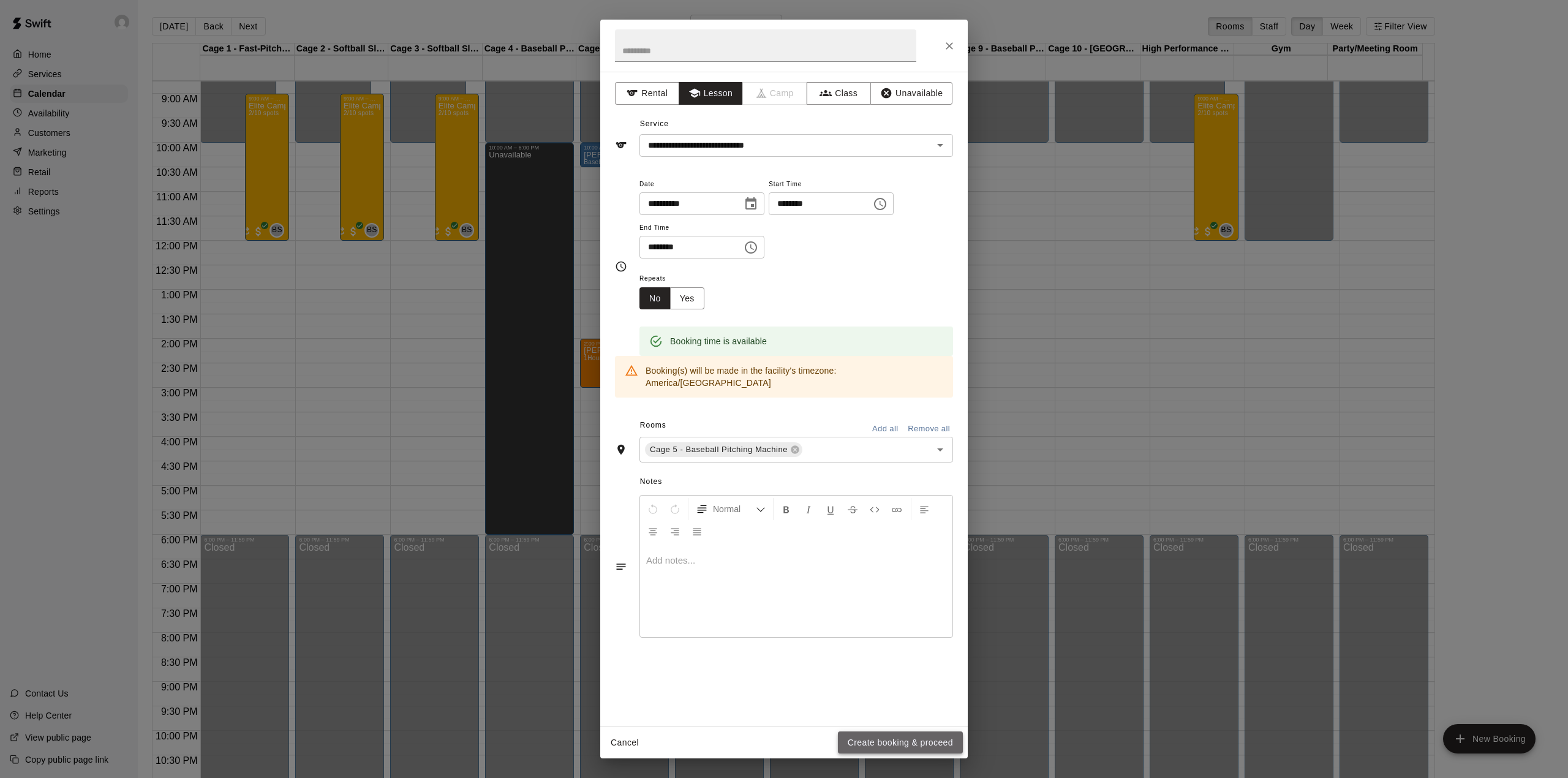
click at [887, 740] on button "Create booking & proceed" at bounding box center [899, 743] width 125 height 23
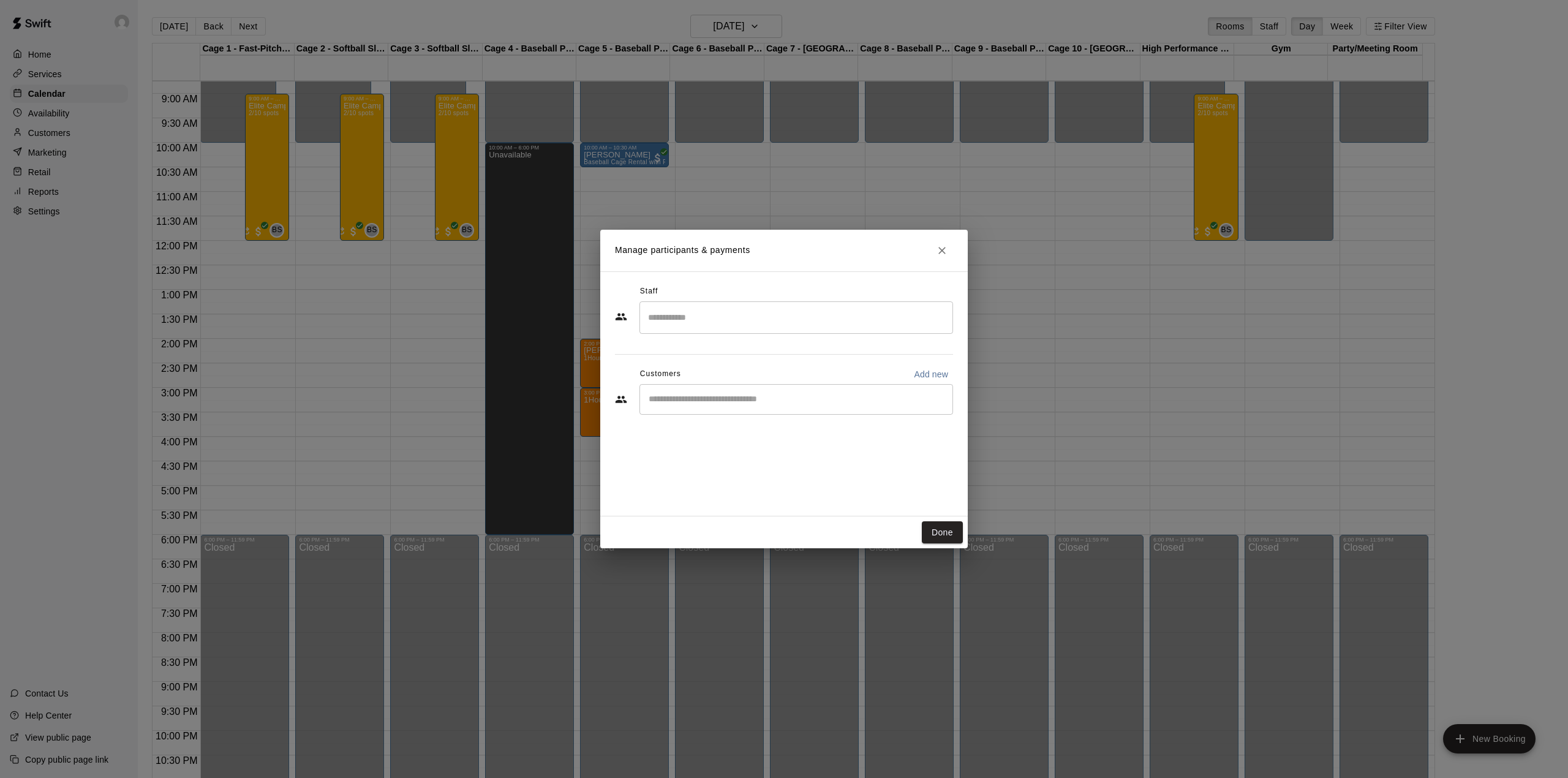
click at [919, 398] on input "Start typing to search customers..." at bounding box center [796, 399] width 302 height 12
click at [929, 374] on p "Add new" at bounding box center [931, 374] width 35 height 12
select select "**"
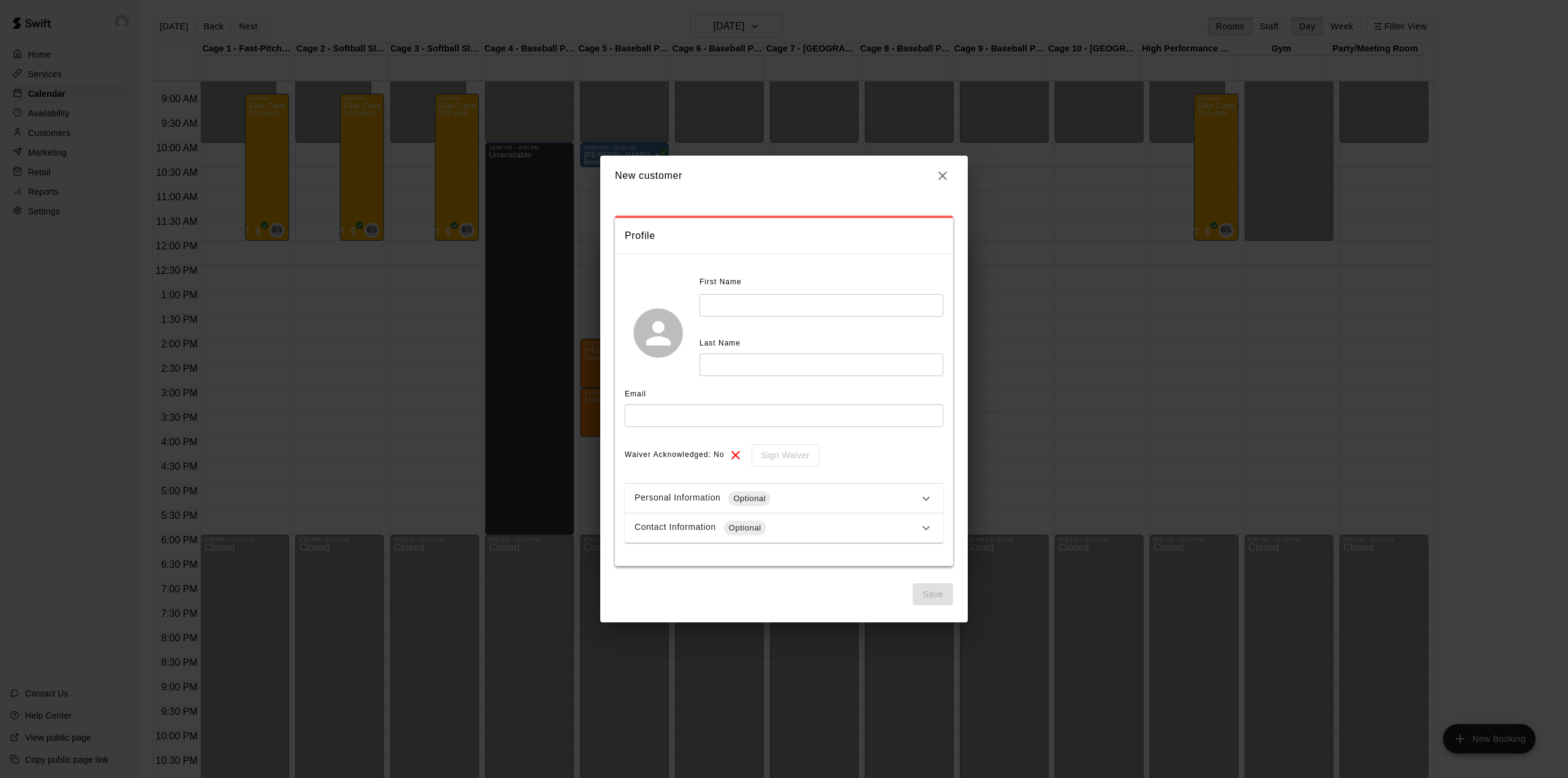
click at [728, 299] on input "text" at bounding box center [821, 305] width 244 height 23
type input "***"
type input "*******"
type input "**********"
click at [920, 594] on button "Save" at bounding box center [932, 594] width 40 height 23
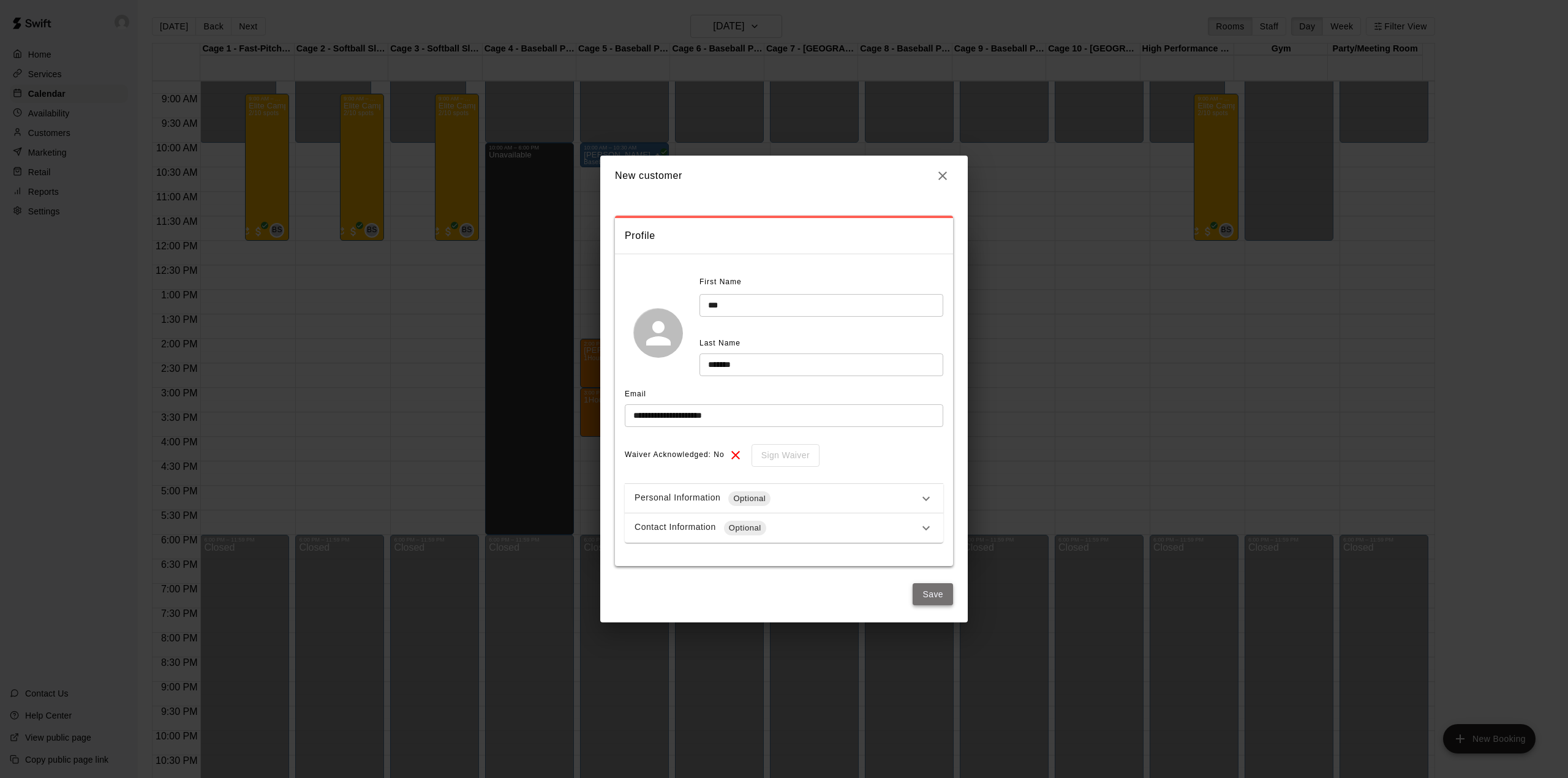
select select "**"
click at [939, 173] on icon "button" at bounding box center [943, 176] width 14 height 14
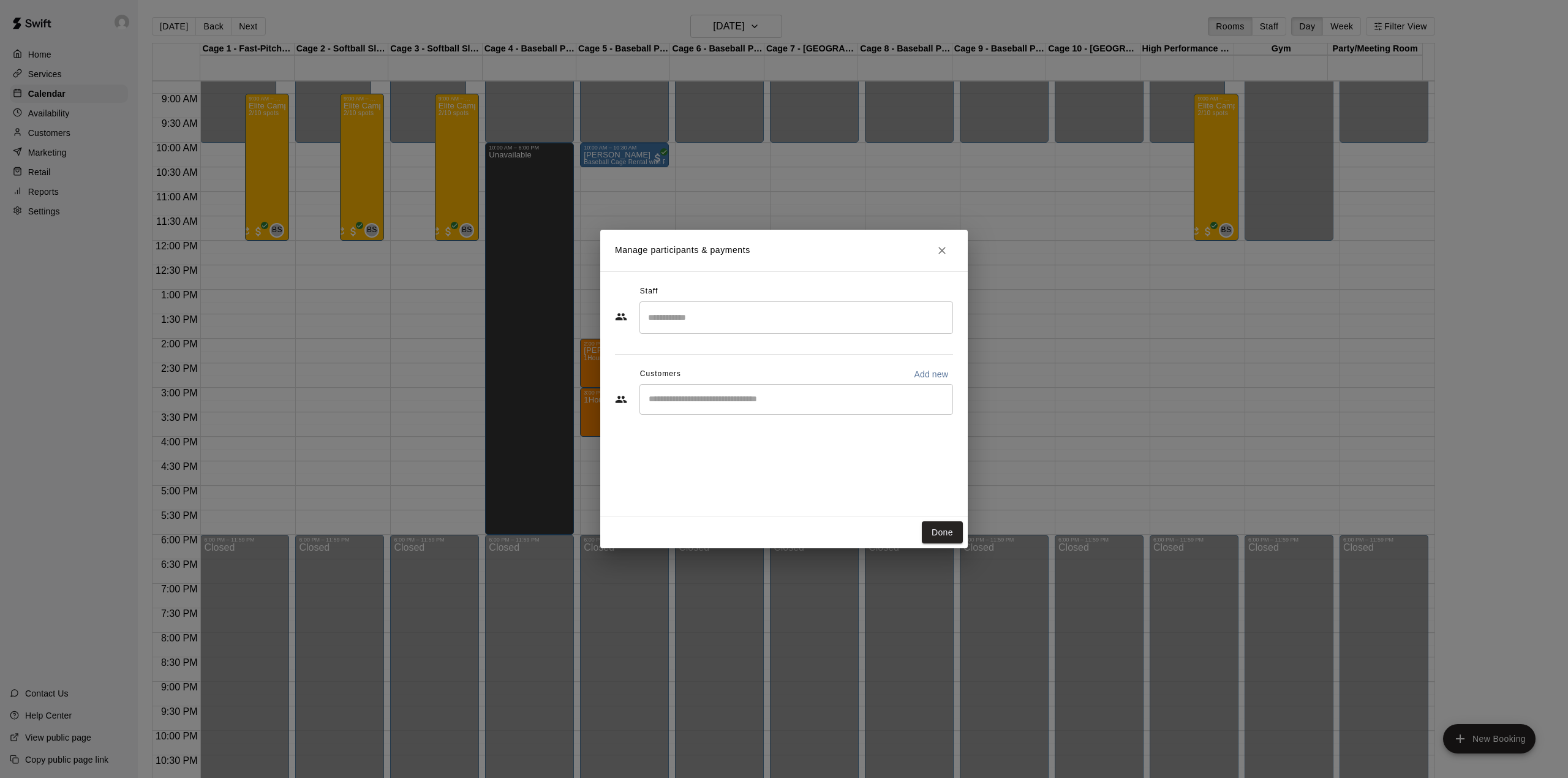
click at [722, 400] on input "Start typing to search customers..." at bounding box center [796, 399] width 302 height 12
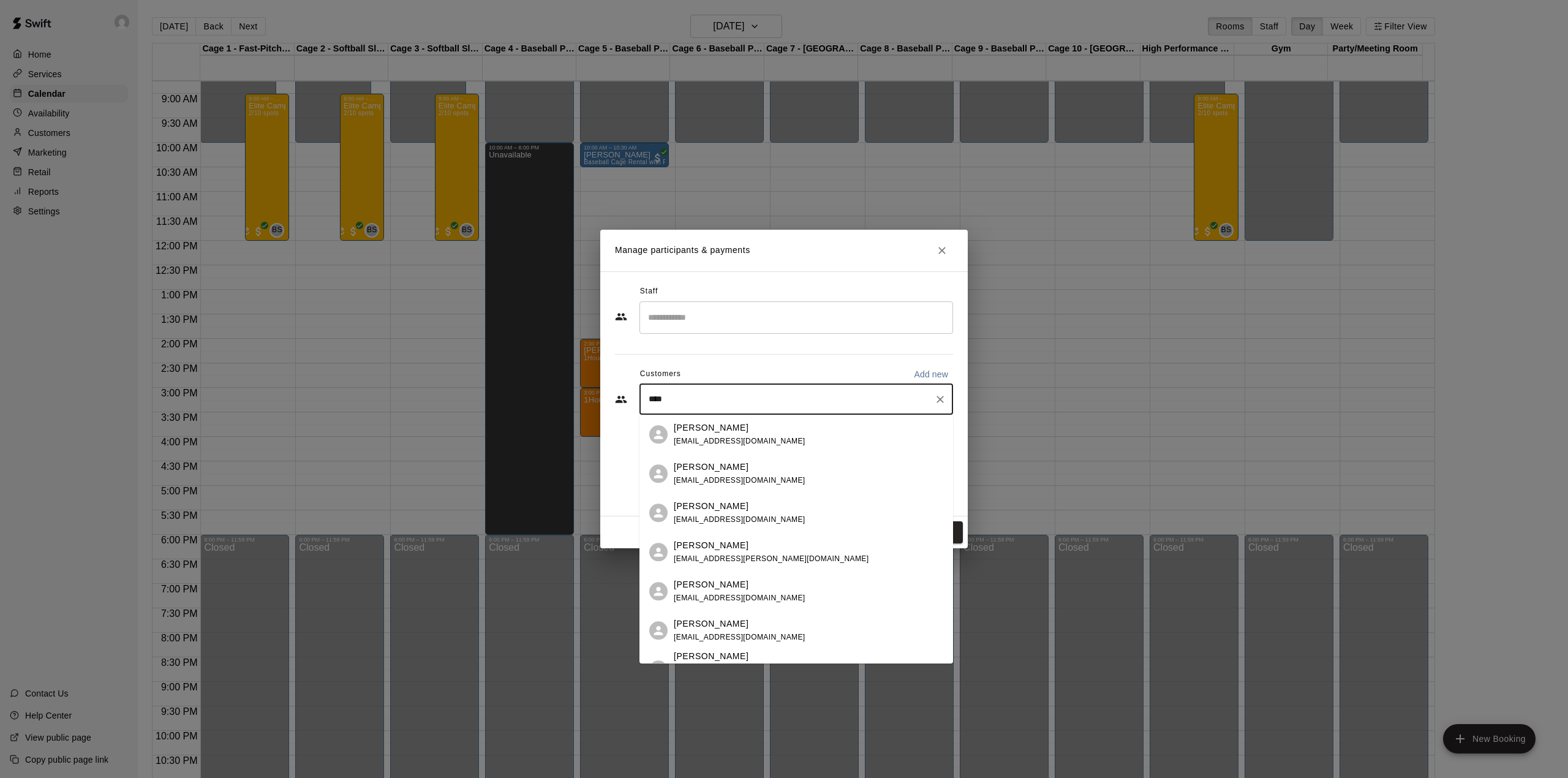
type input "*****"
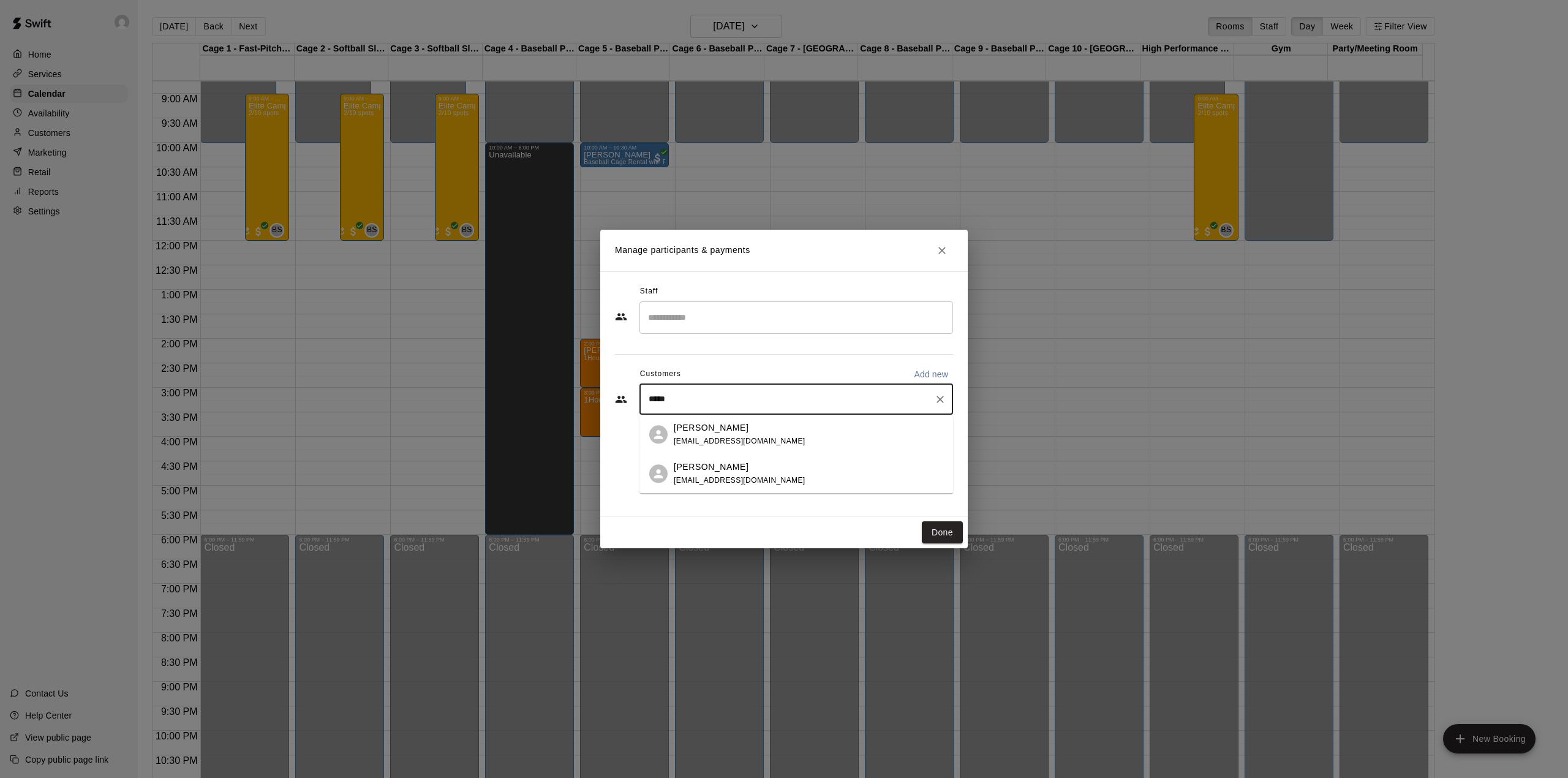
click at [751, 429] on div "[PERSON_NAME]" at bounding box center [739, 428] width 132 height 13
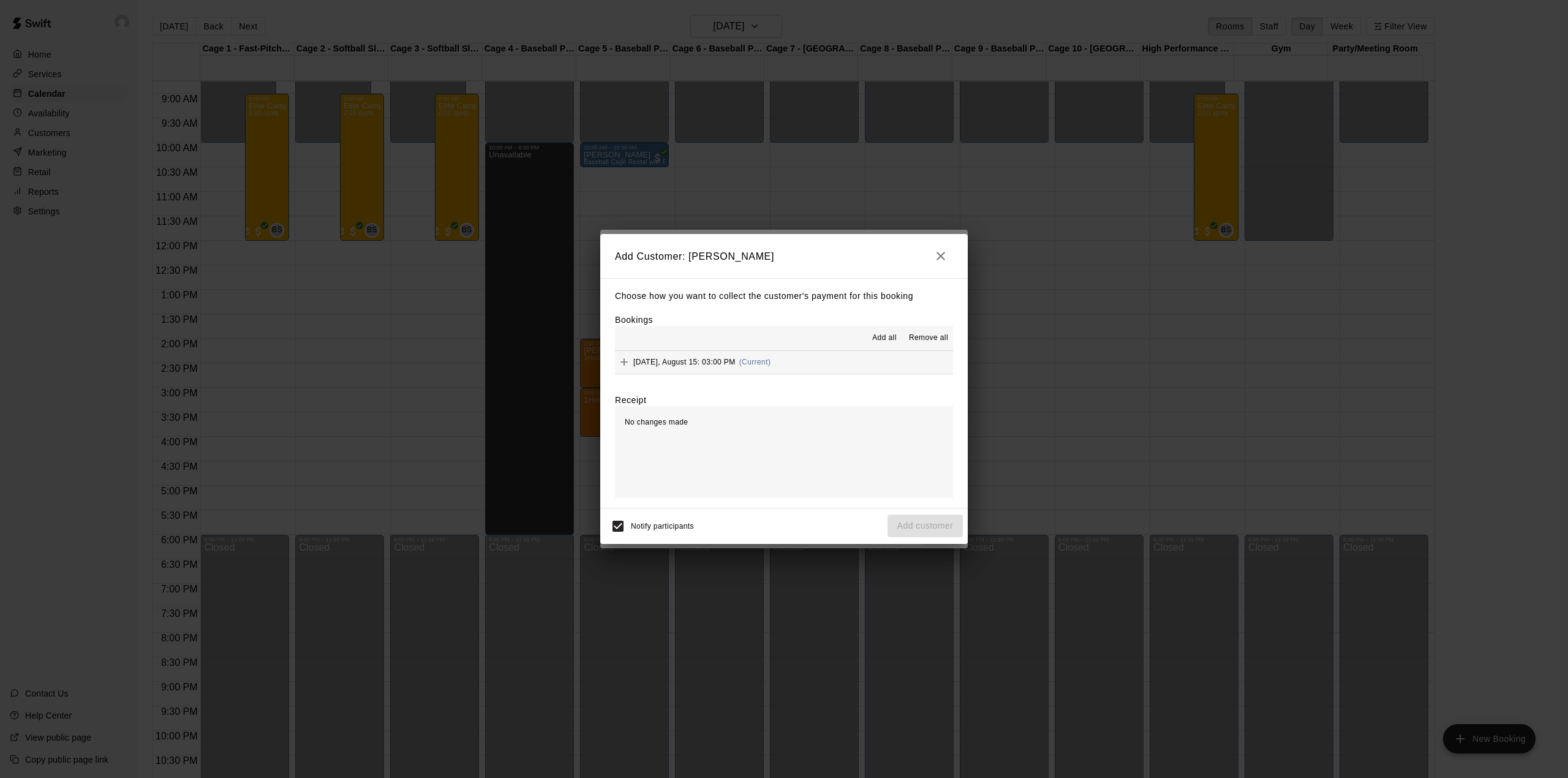
click at [893, 339] on span "Add all" at bounding box center [884, 338] width 24 height 12
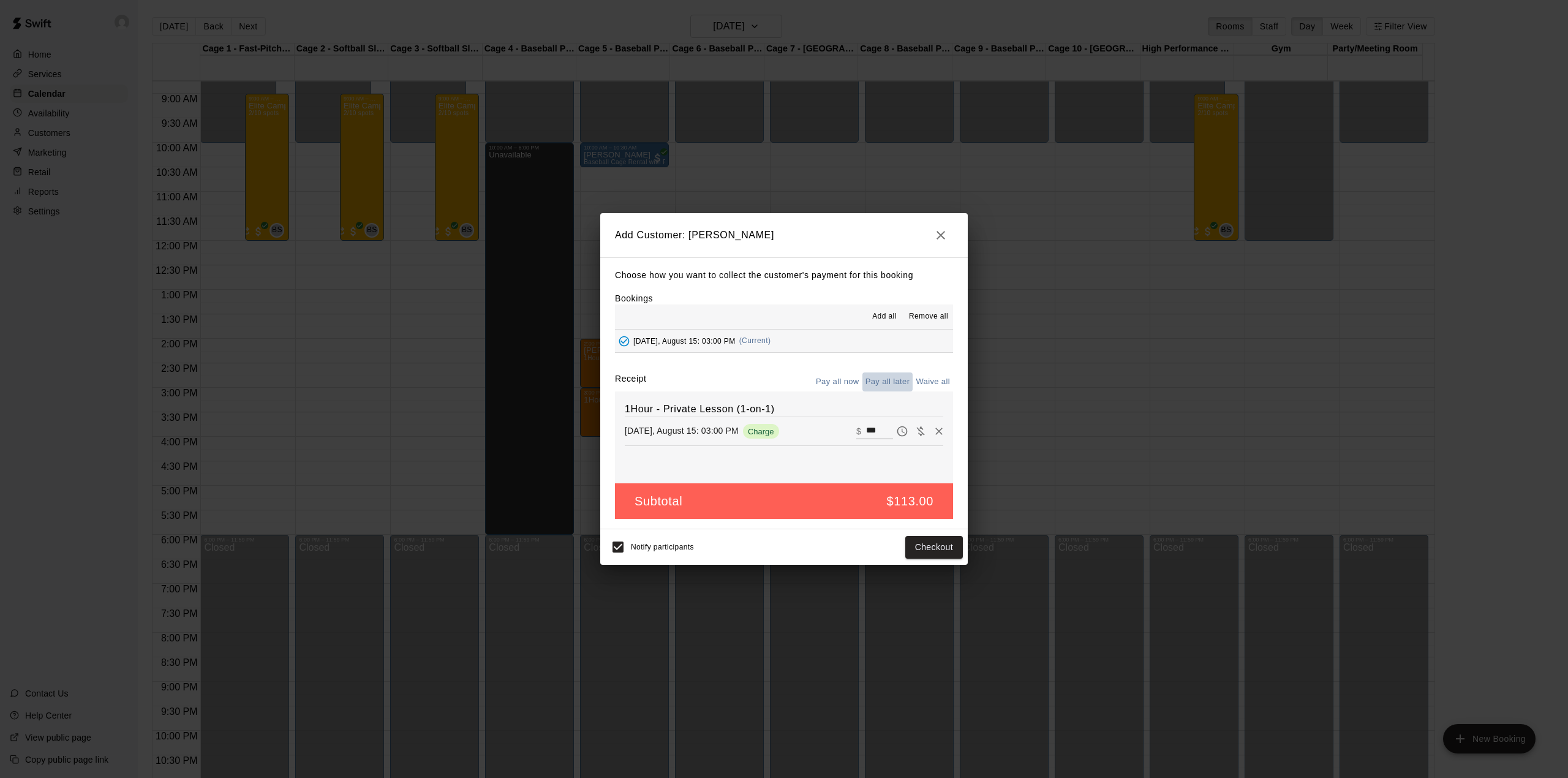
click at [879, 383] on button "Pay all later" at bounding box center [887, 382] width 51 height 19
click at [927, 542] on button "Add customer" at bounding box center [925, 547] width 76 height 23
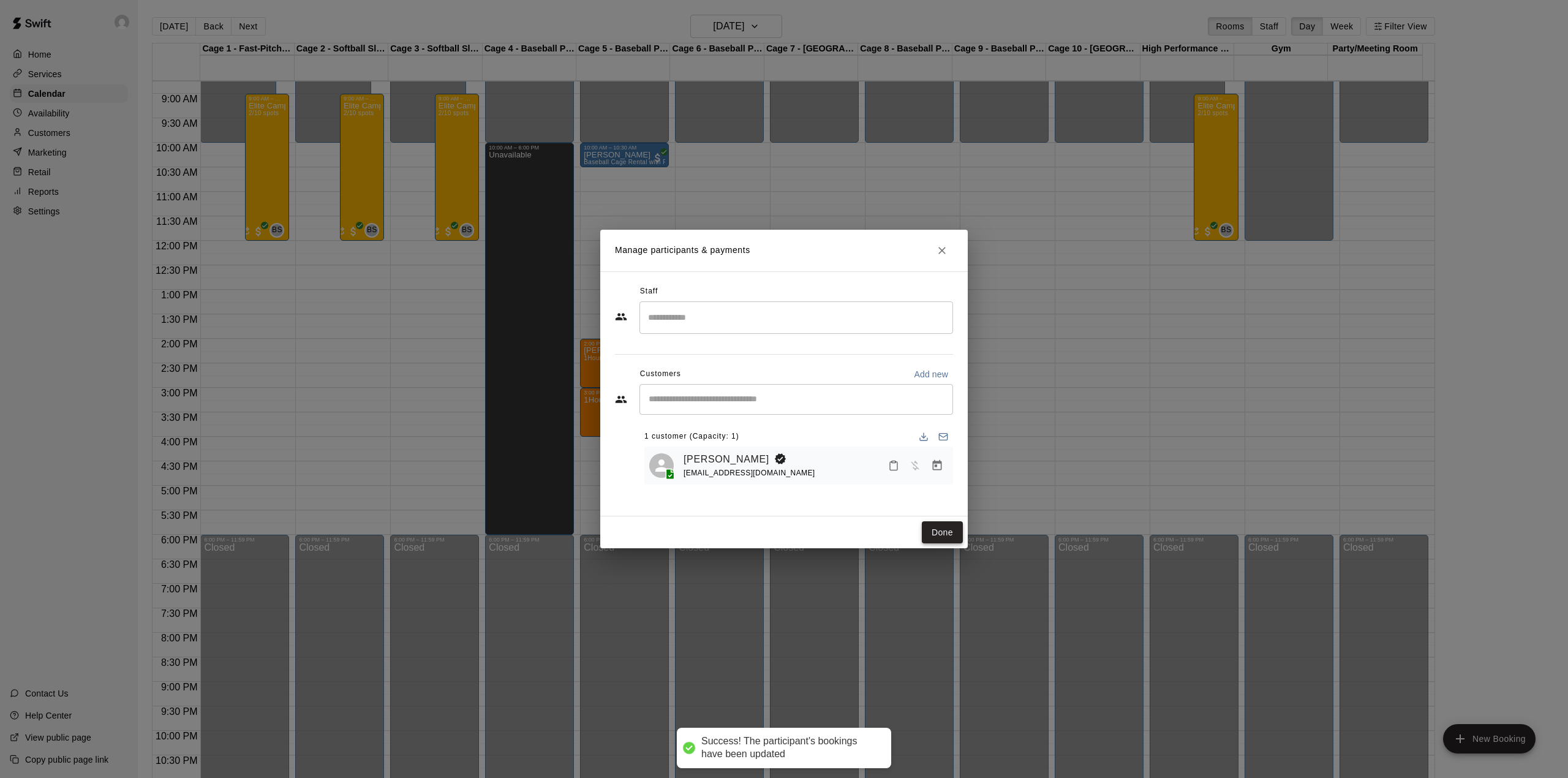
click at [942, 531] on button "Done" at bounding box center [942, 533] width 41 height 23
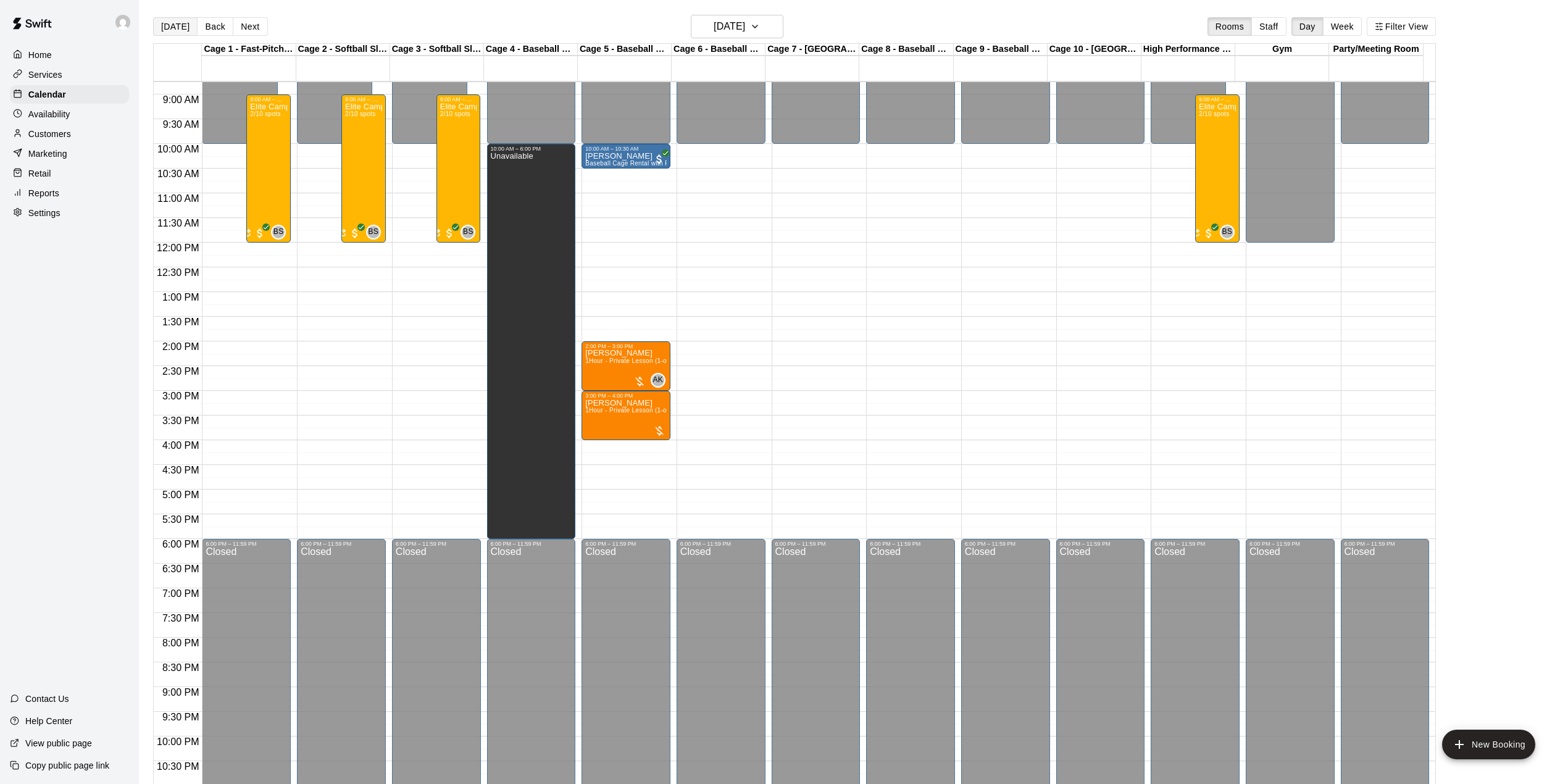
click at [169, 30] on button "[DATE]" at bounding box center [175, 26] width 45 height 19
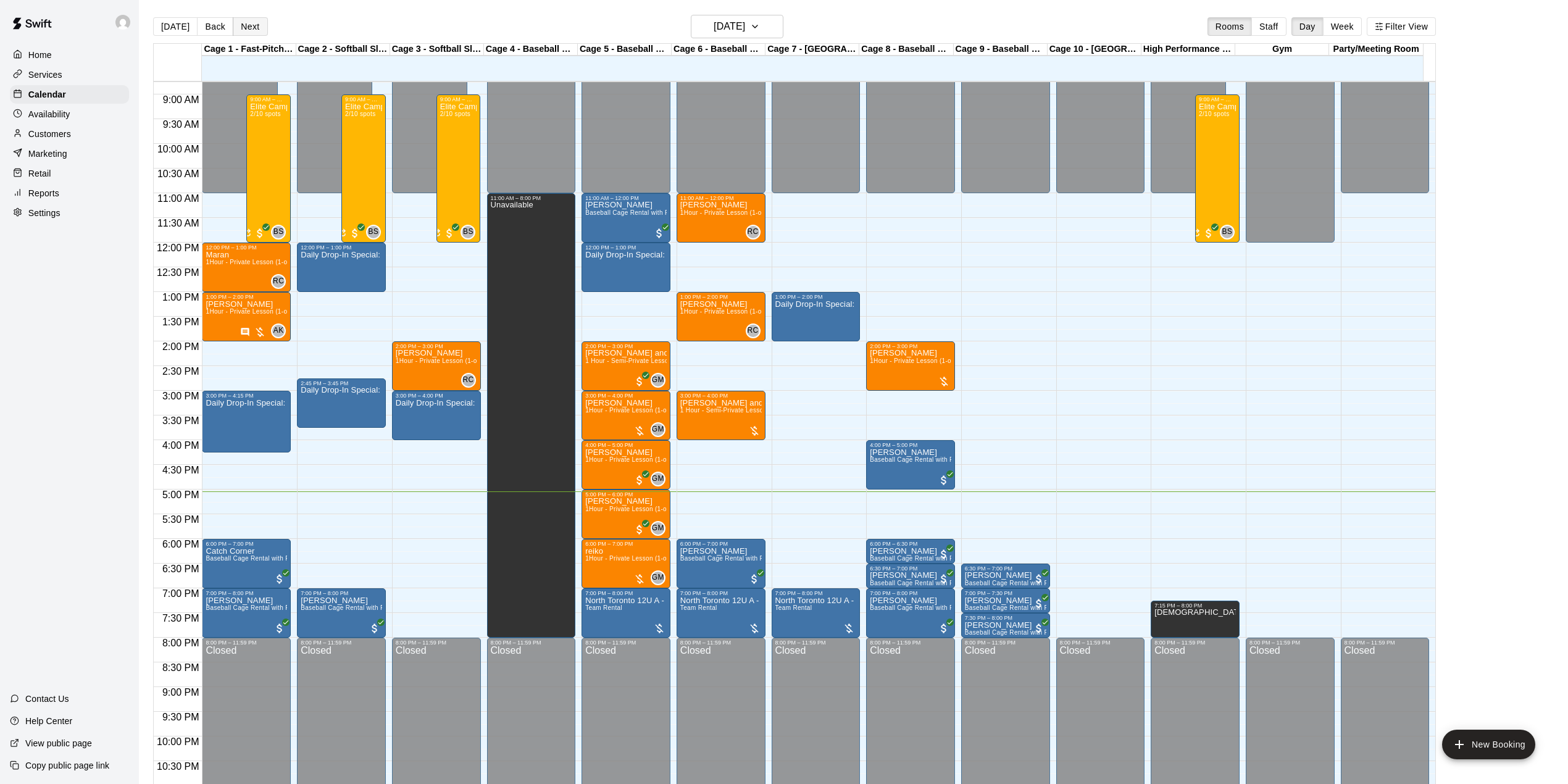
click at [232, 30] on button "Next" at bounding box center [249, 26] width 35 height 19
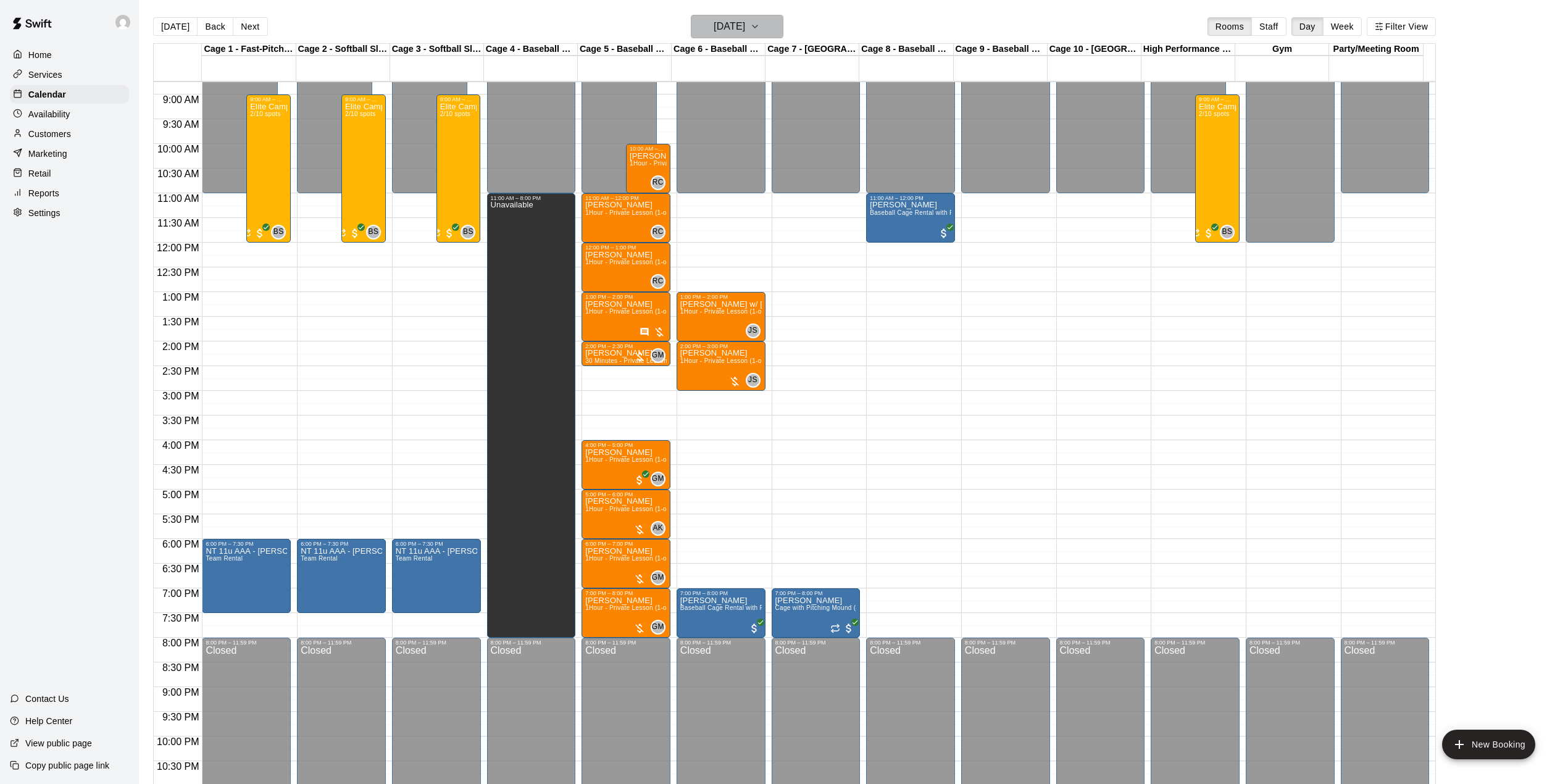
click at [770, 25] on button "[DATE]" at bounding box center [737, 26] width 92 height 23
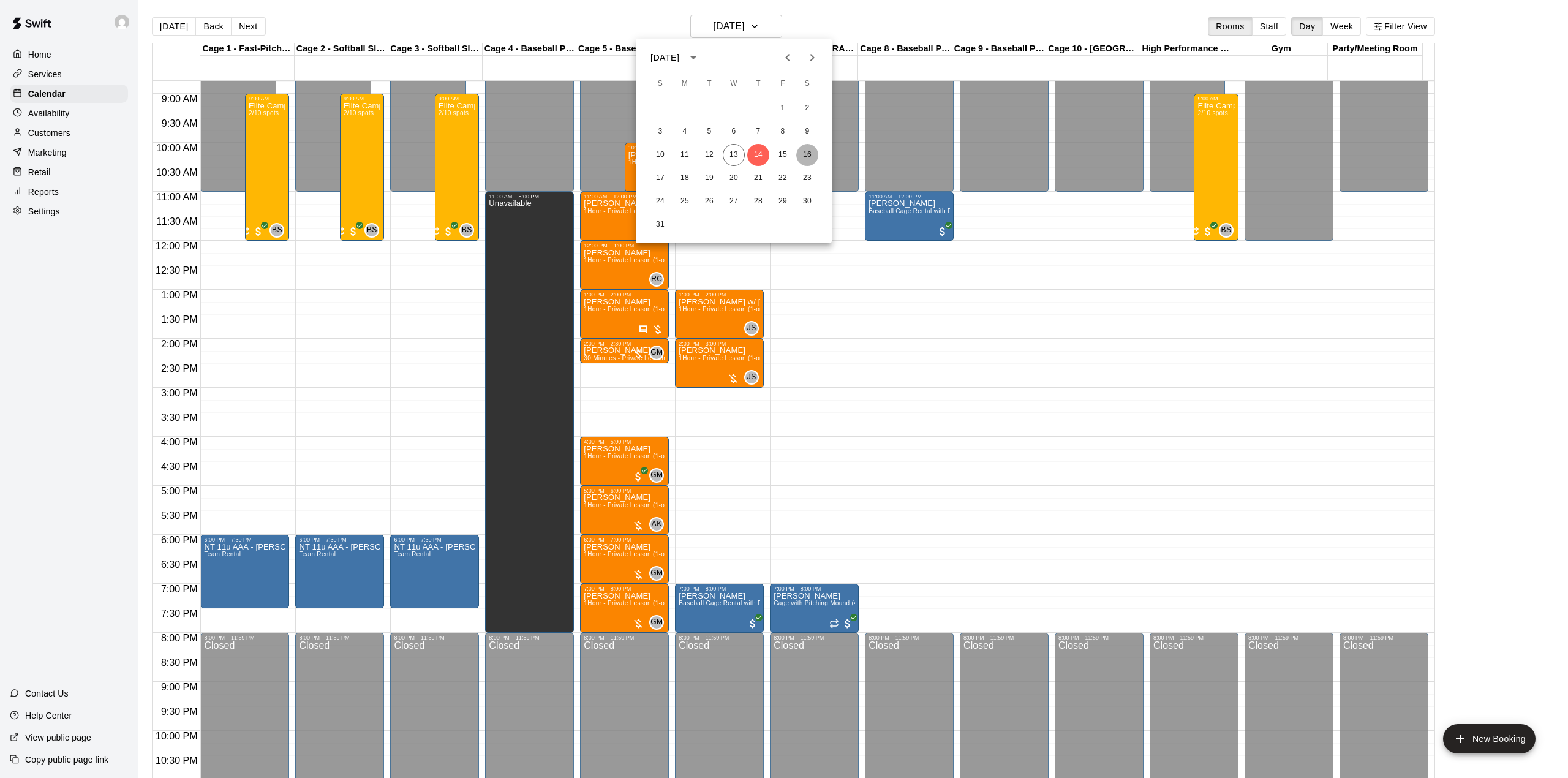
click at [802, 153] on button "16" at bounding box center [807, 154] width 22 height 22
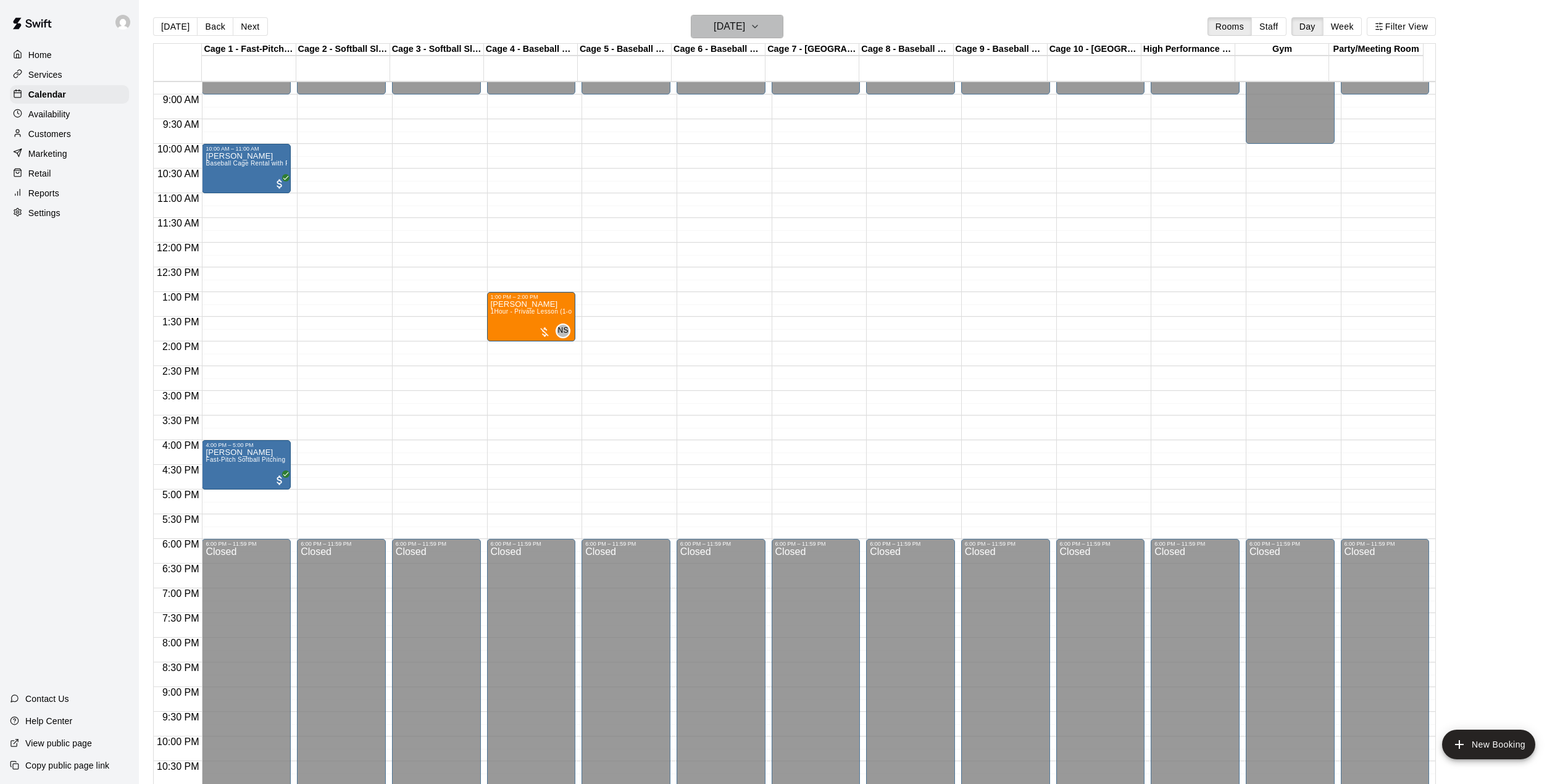
click at [760, 28] on icon "button" at bounding box center [755, 27] width 10 height 15
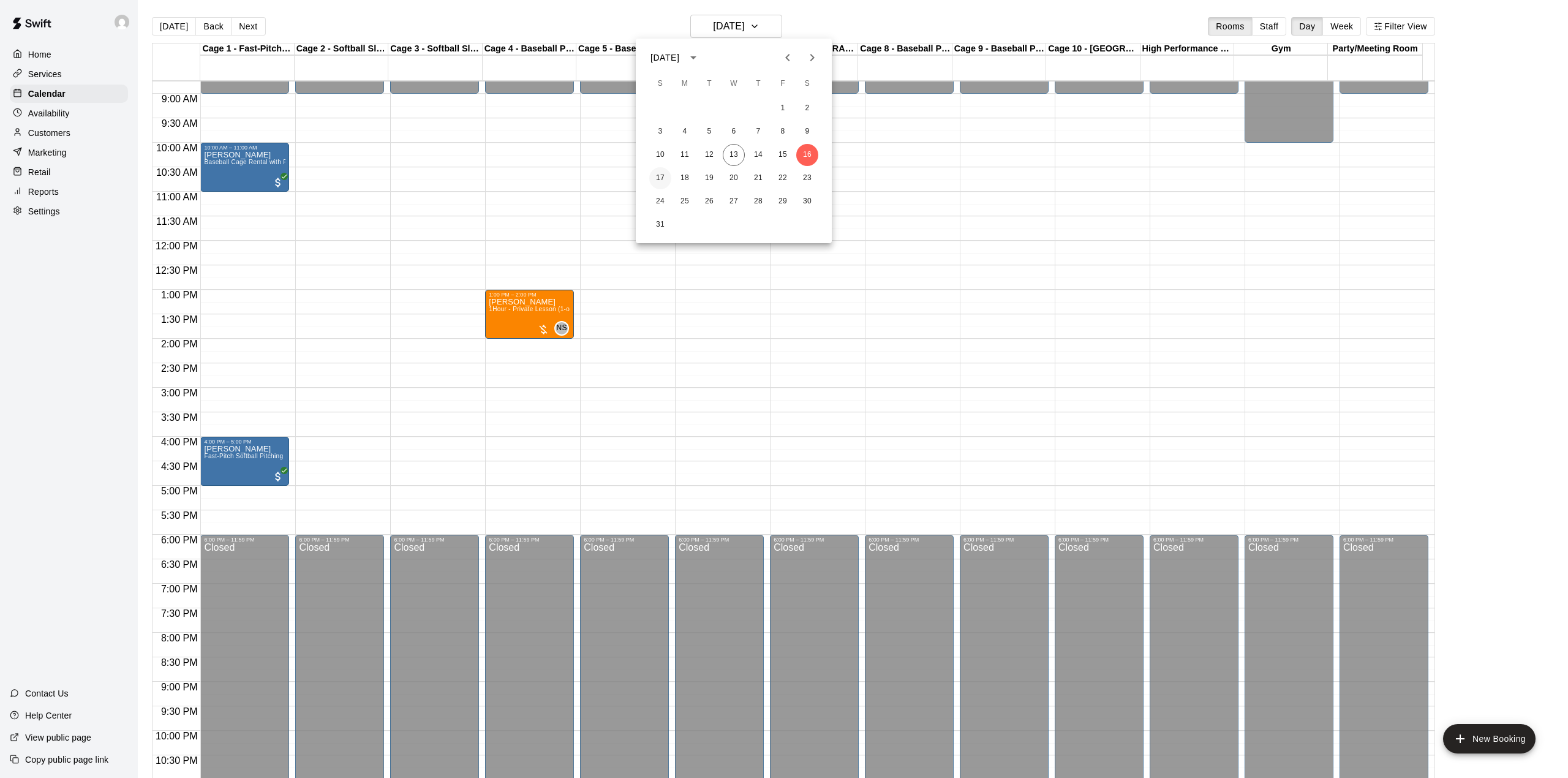
click at [664, 179] on button "17" at bounding box center [660, 178] width 22 height 22
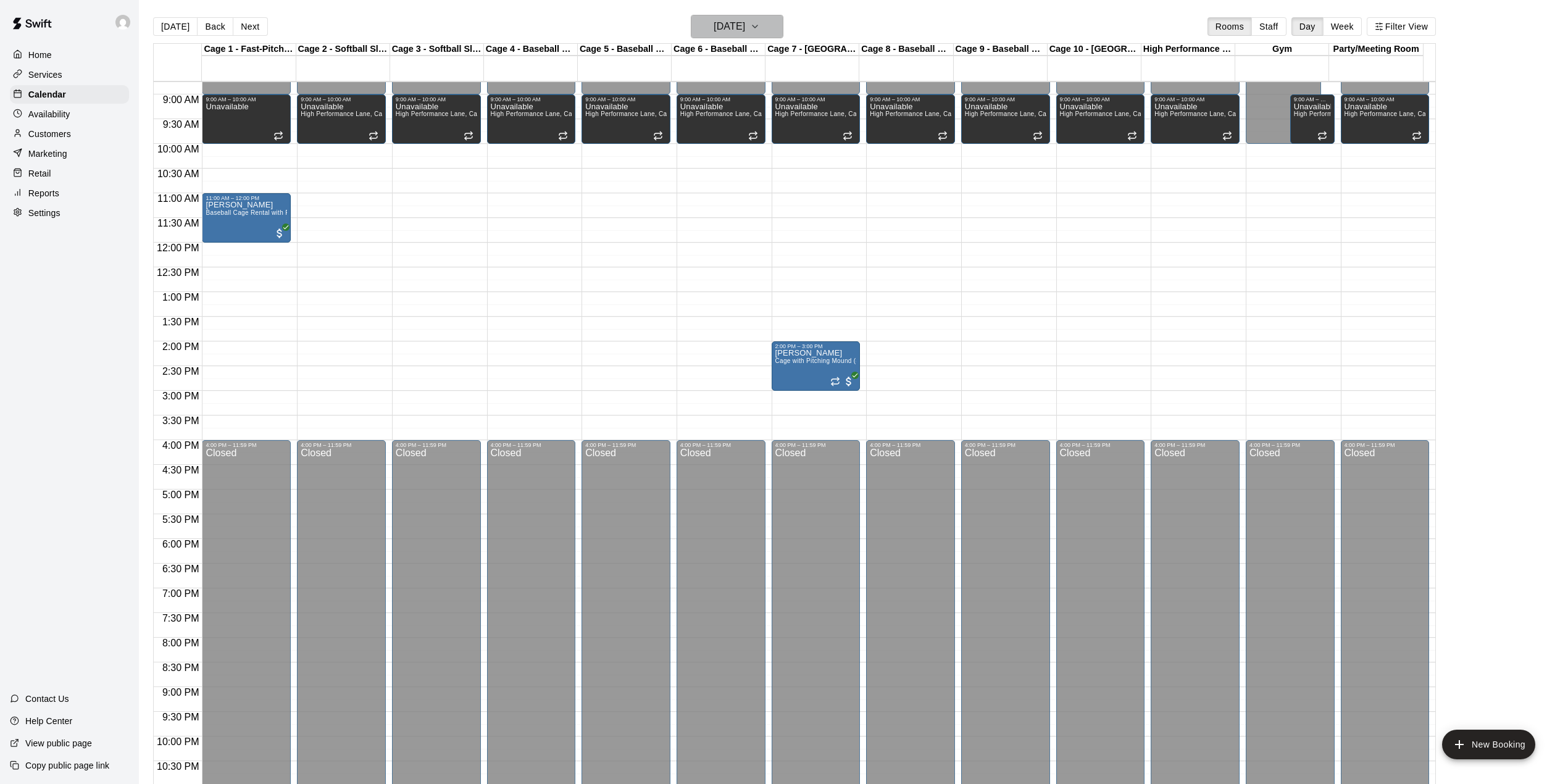
click at [760, 26] on icon "button" at bounding box center [755, 27] width 10 height 15
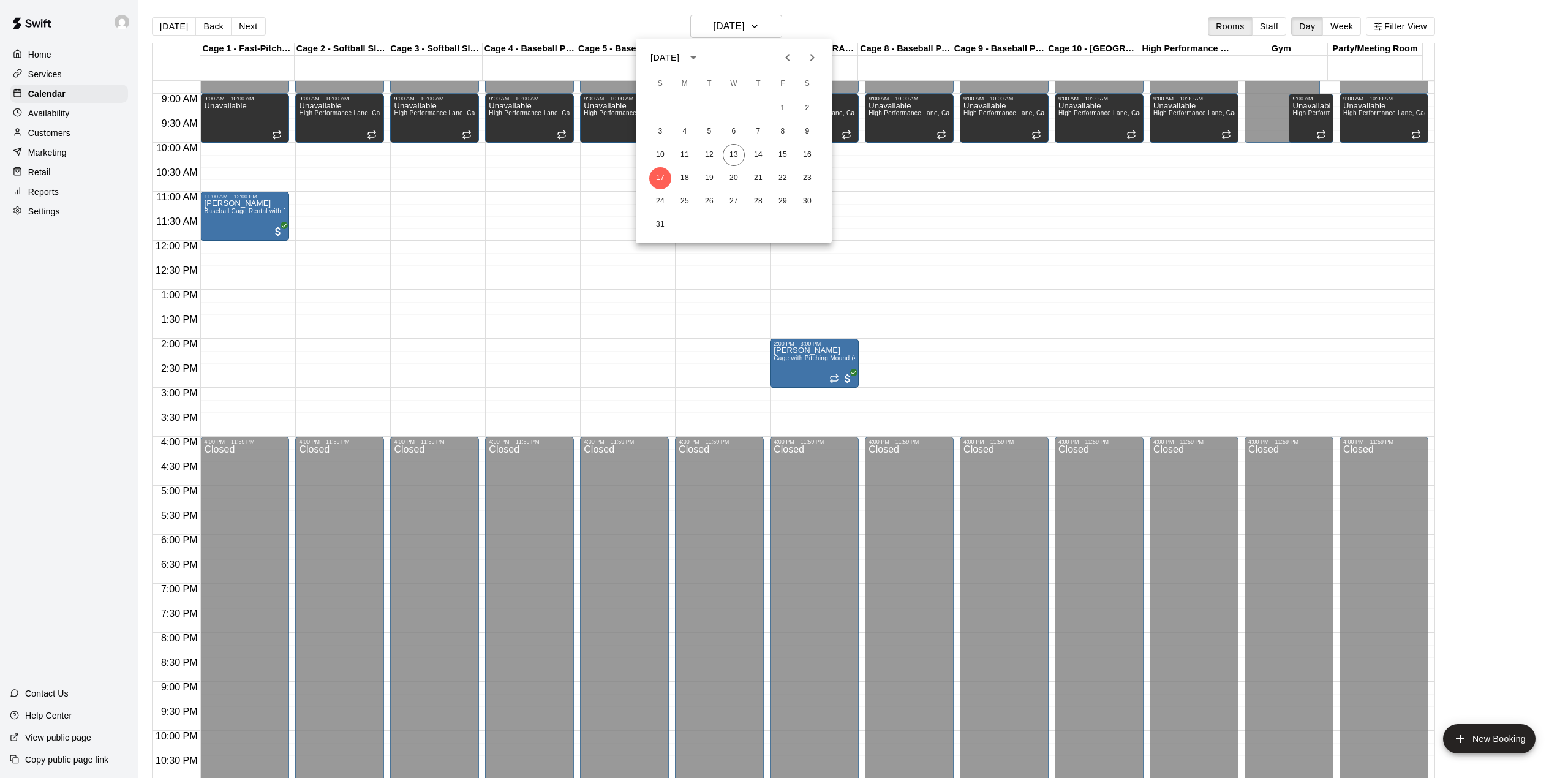
click at [772, 23] on div at bounding box center [784, 389] width 1568 height 778
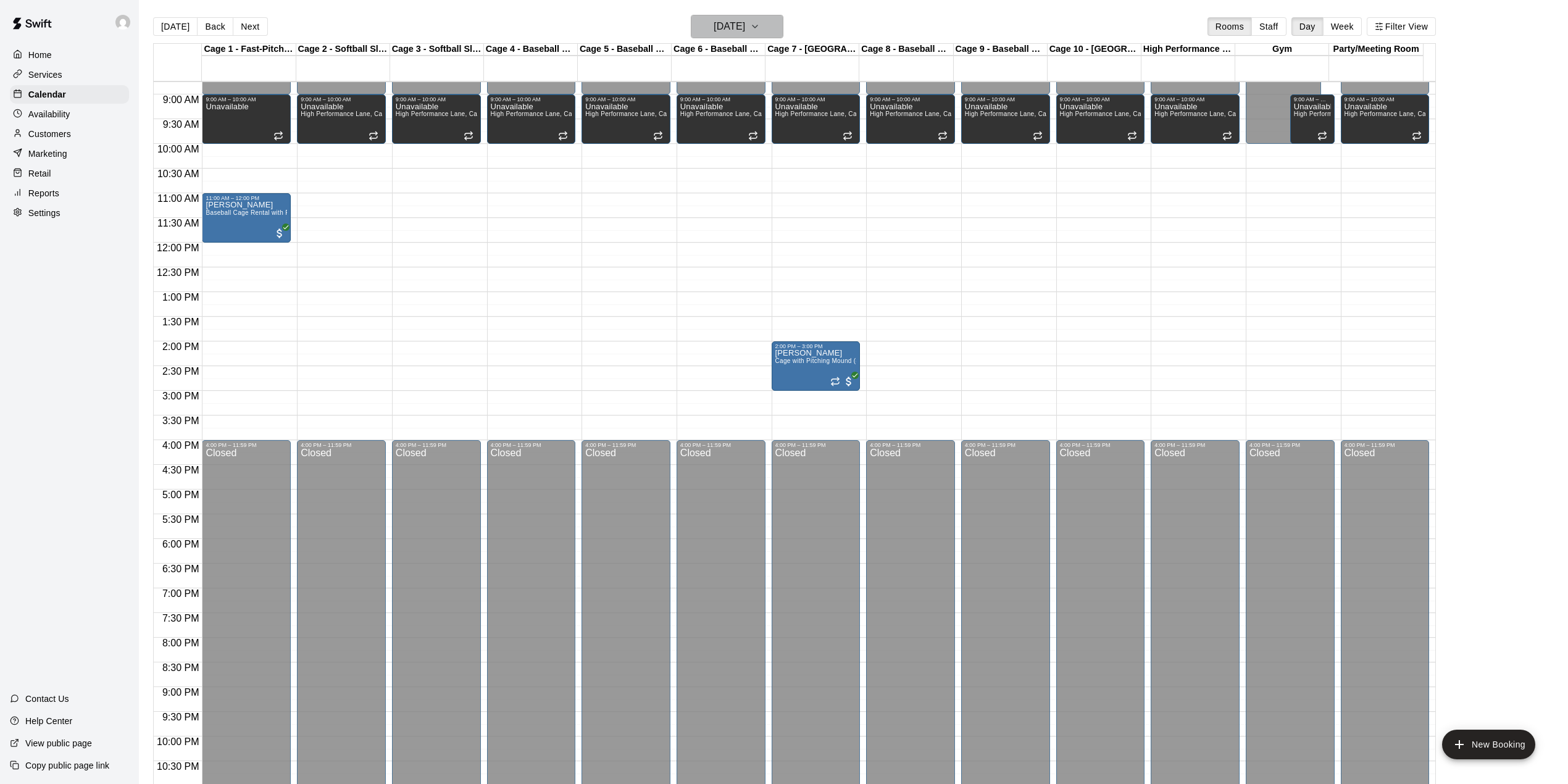
click at [760, 28] on icon "button" at bounding box center [755, 27] width 10 height 15
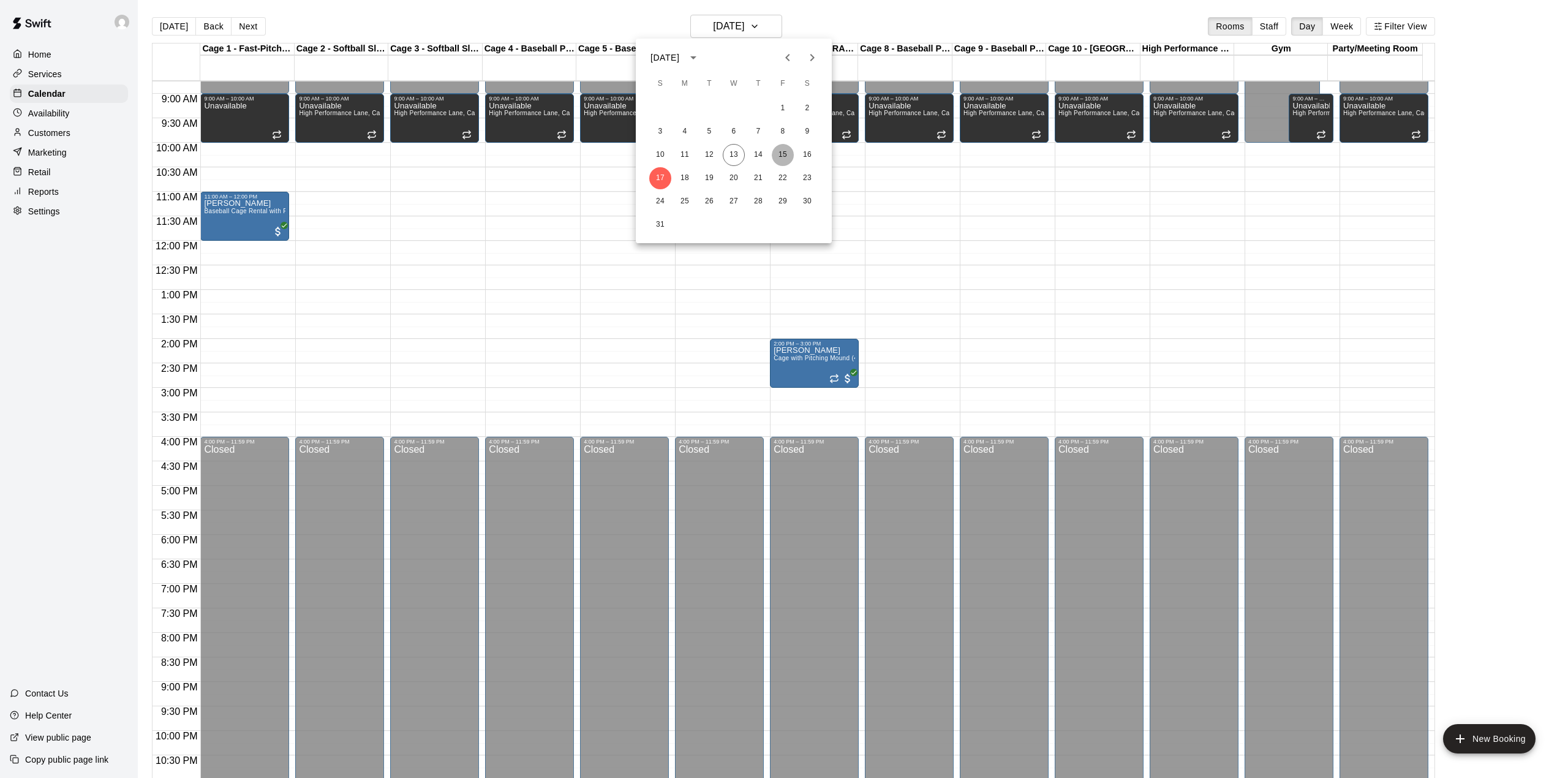
click at [782, 152] on button "15" at bounding box center [782, 154] width 22 height 22
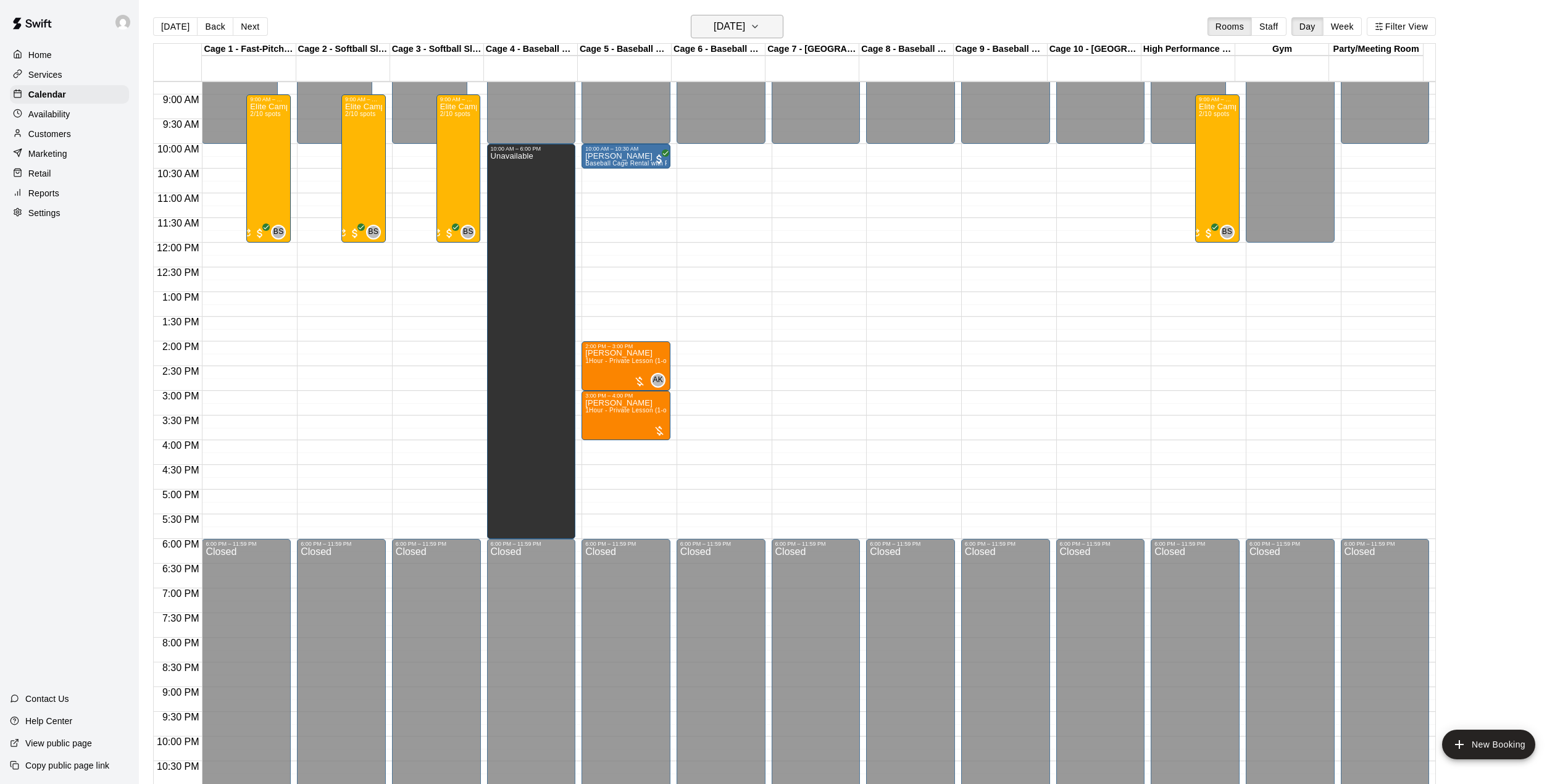
click at [766, 28] on button "[DATE]" at bounding box center [737, 26] width 92 height 23
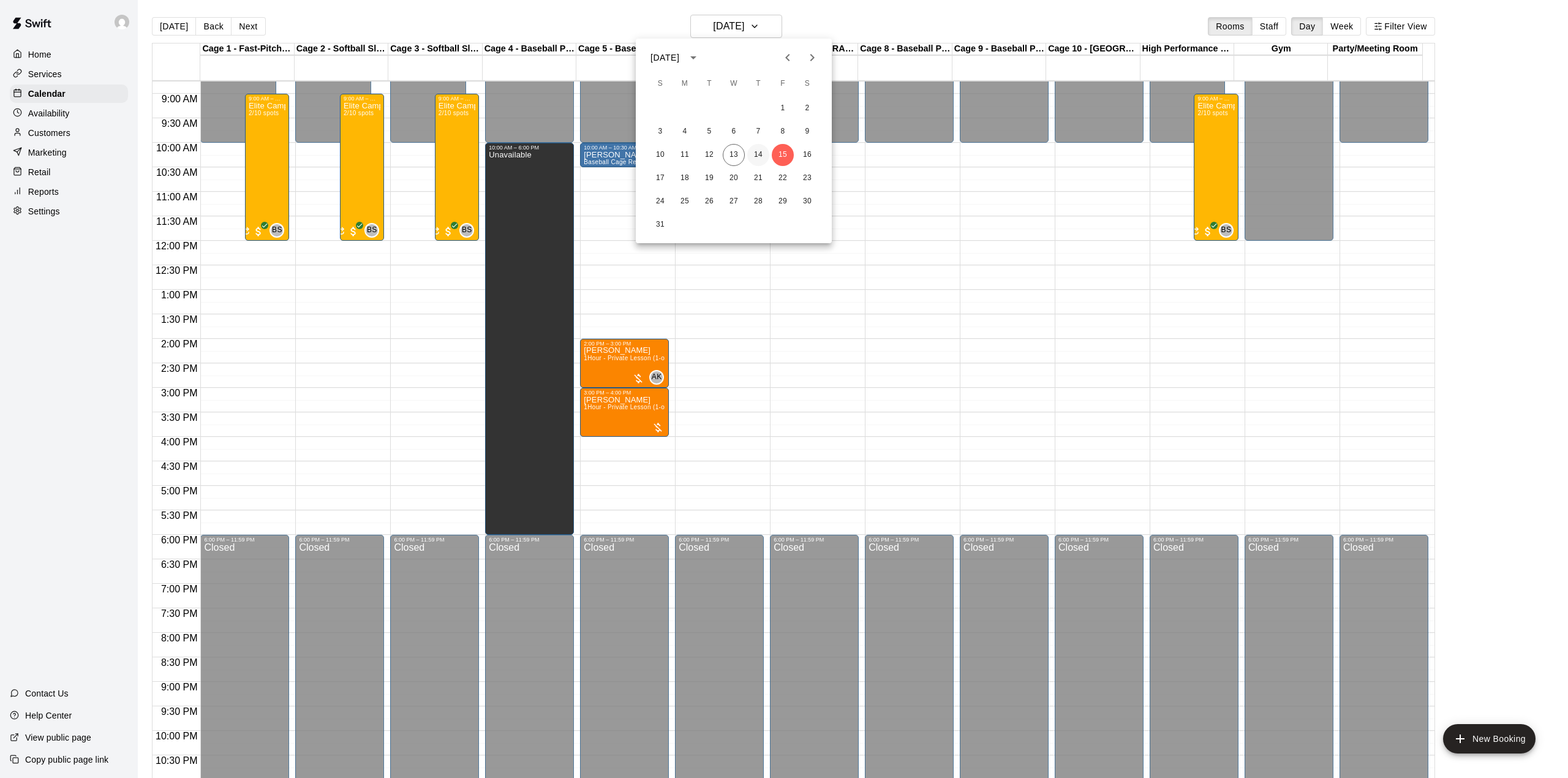
click at [757, 154] on button "14" at bounding box center [758, 154] width 22 height 22
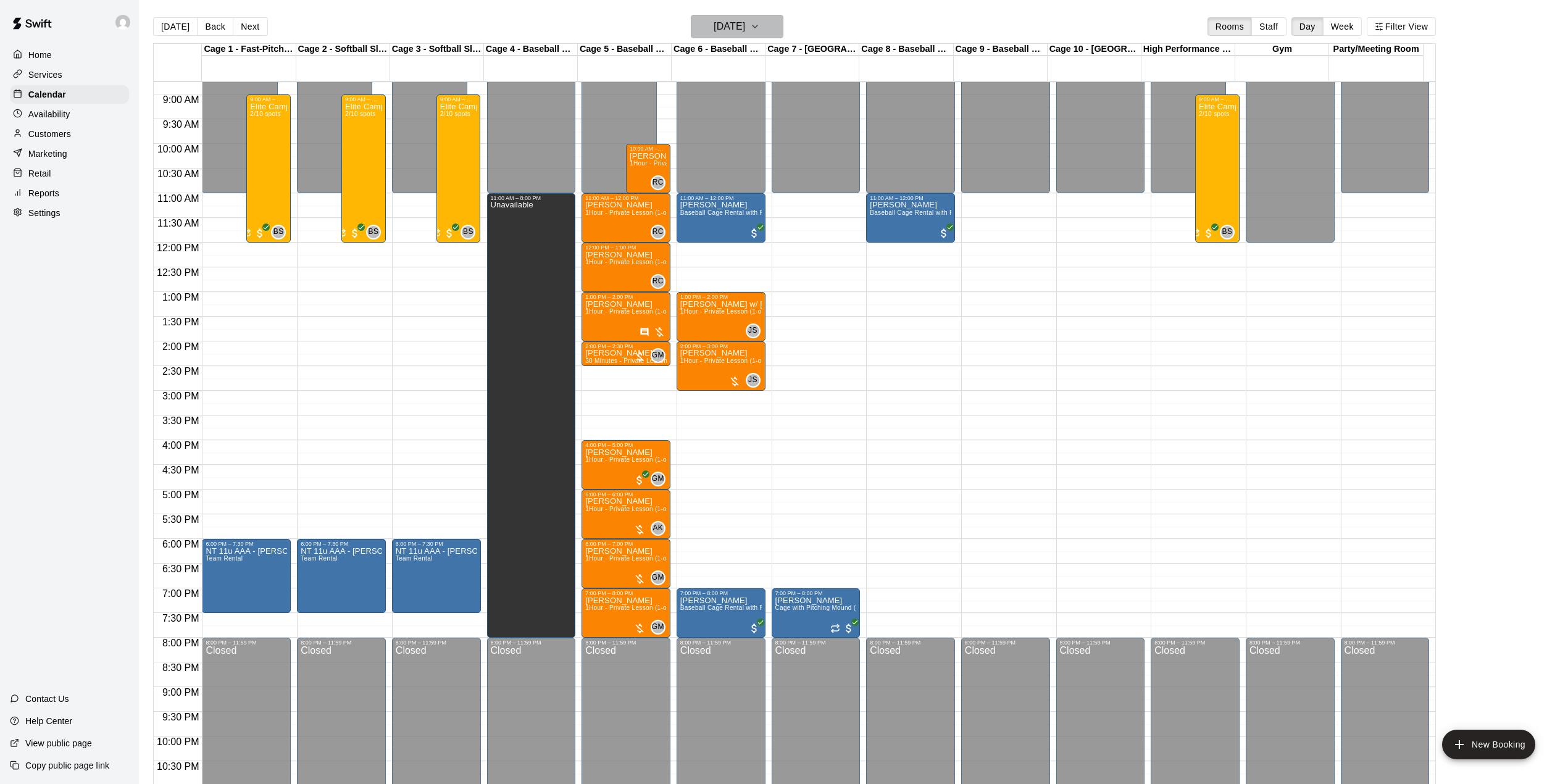
click at [739, 20] on h6 "[DATE]" at bounding box center [729, 26] width 32 height 17
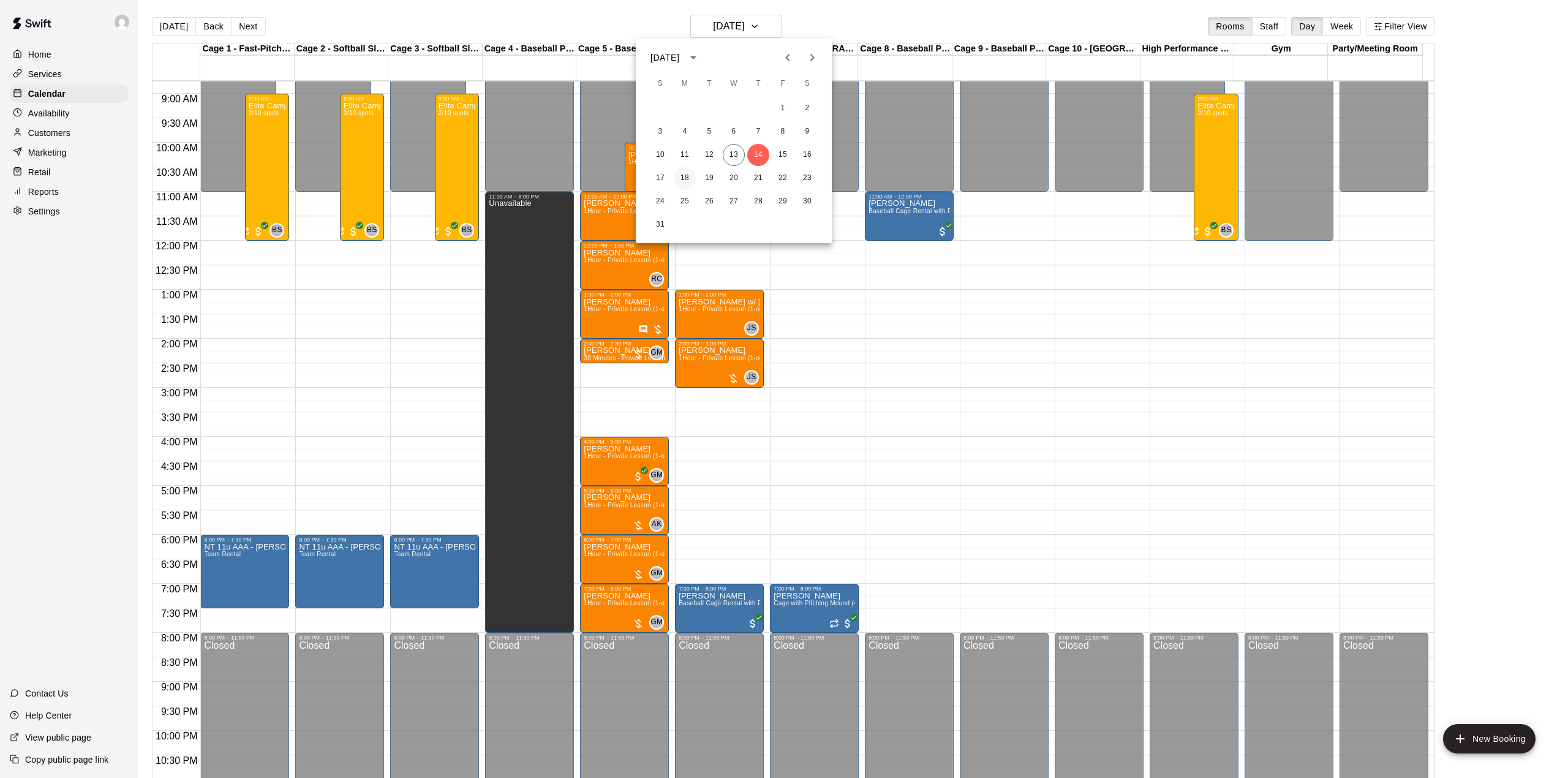
click at [689, 182] on button "18" at bounding box center [684, 178] width 22 height 22
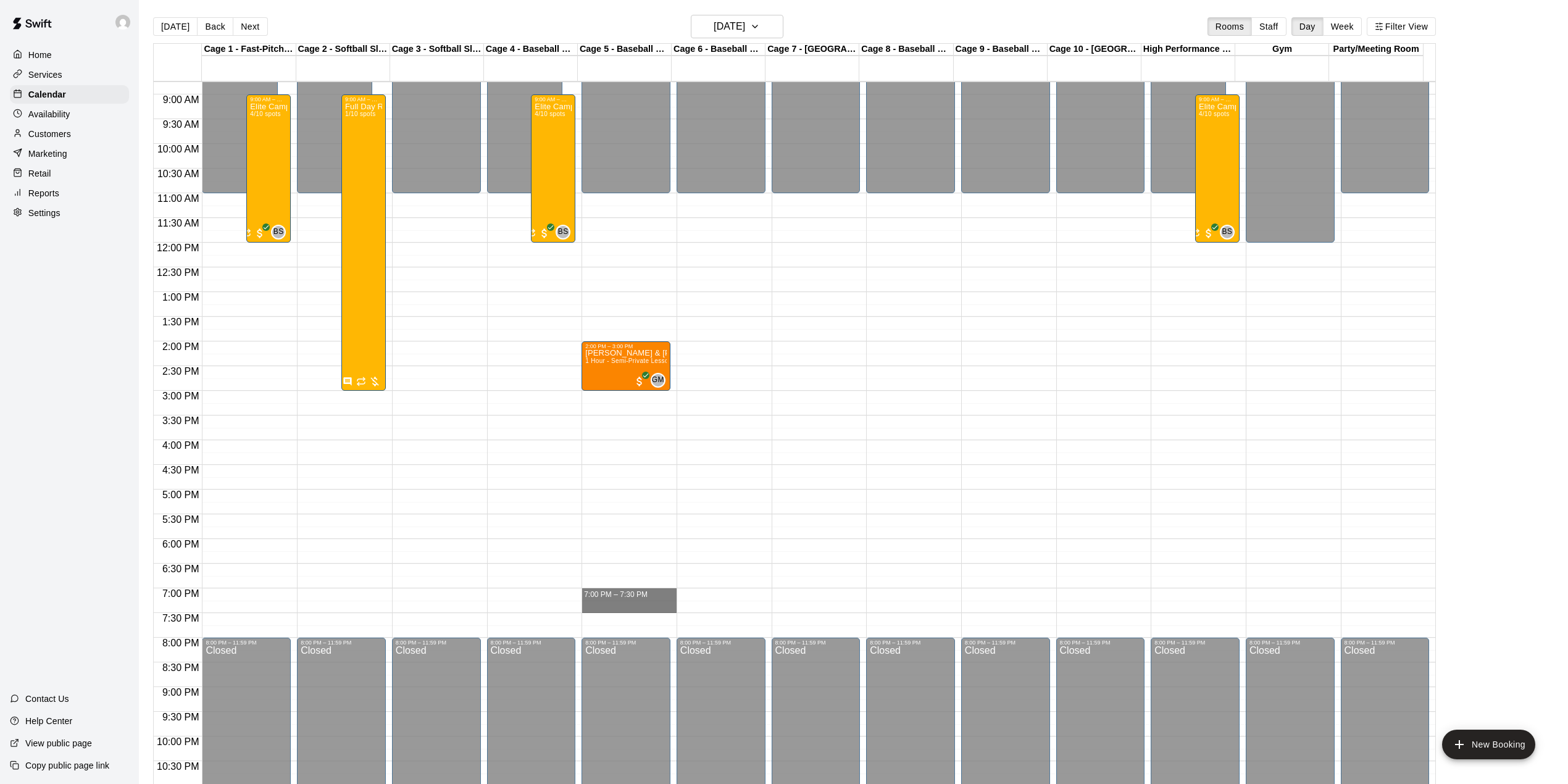
drag, startPoint x: 613, startPoint y: 591, endPoint x: 613, endPoint y: 606, distance: 15.0
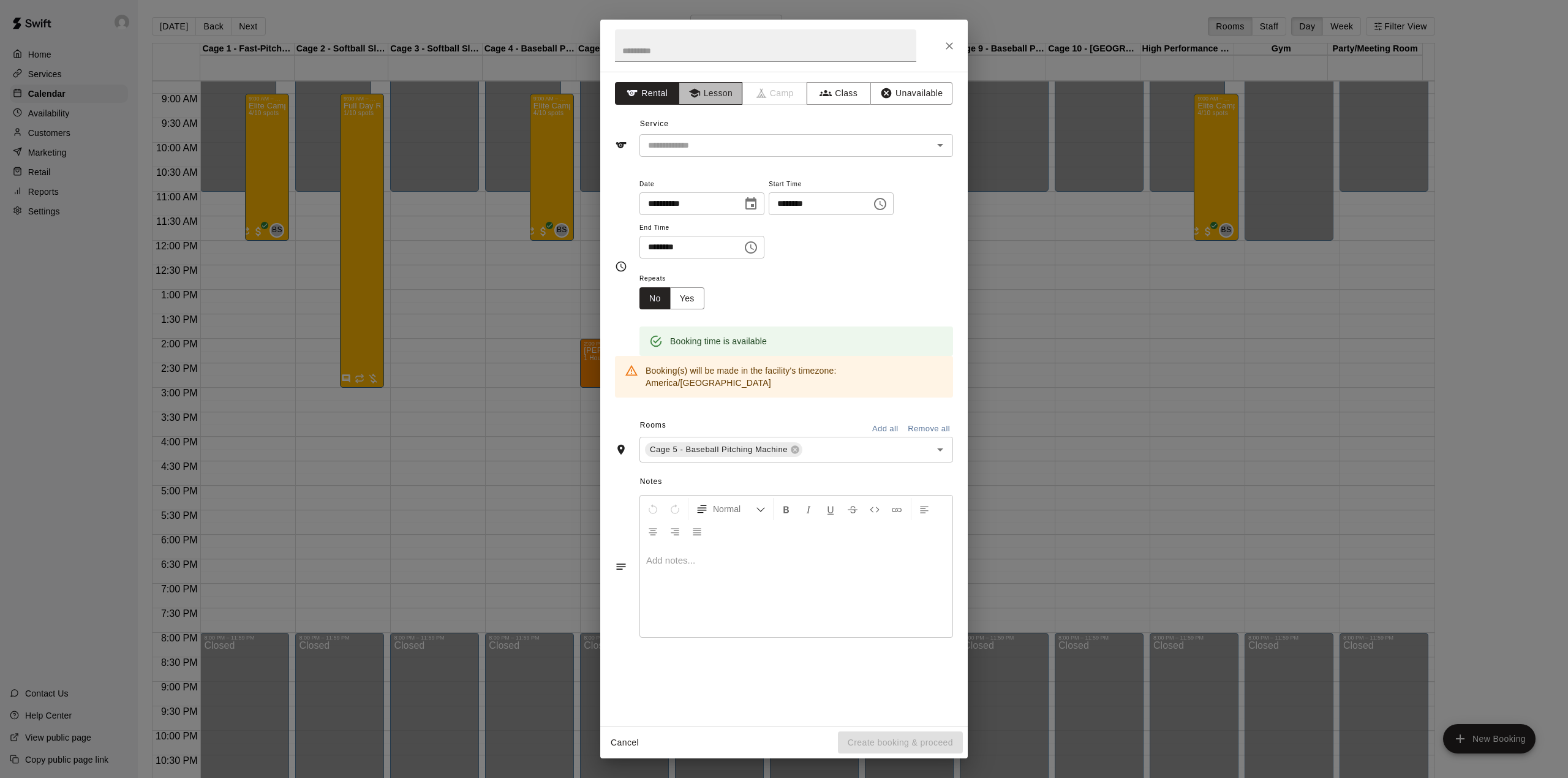
click at [714, 94] on button "Lesson" at bounding box center [710, 93] width 64 height 23
click at [739, 141] on input "text" at bounding box center [778, 145] width 270 height 15
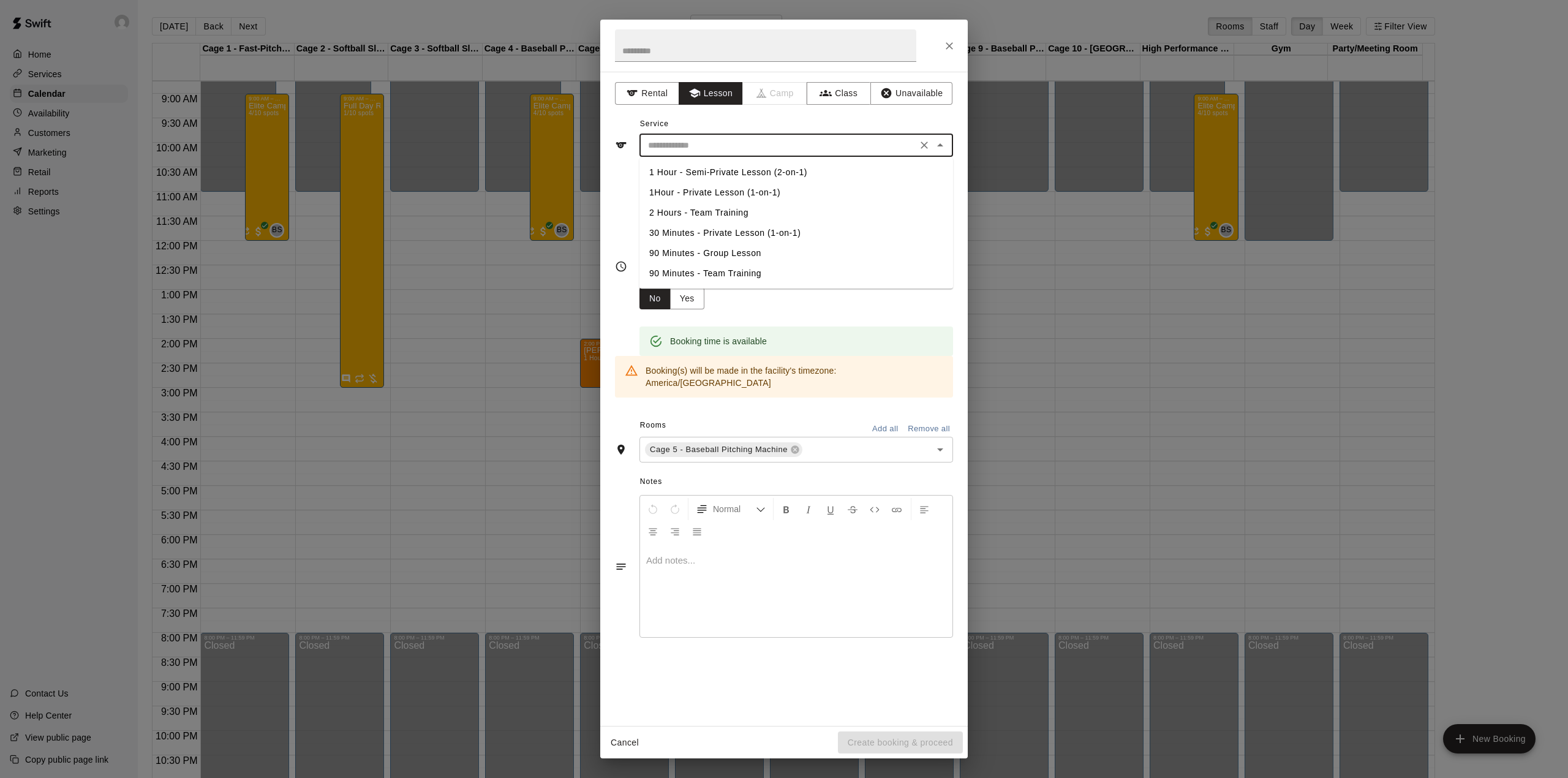
click at [747, 189] on li "1Hour - Private Lesson (1-on-1)" at bounding box center [796, 192] width 313 height 20
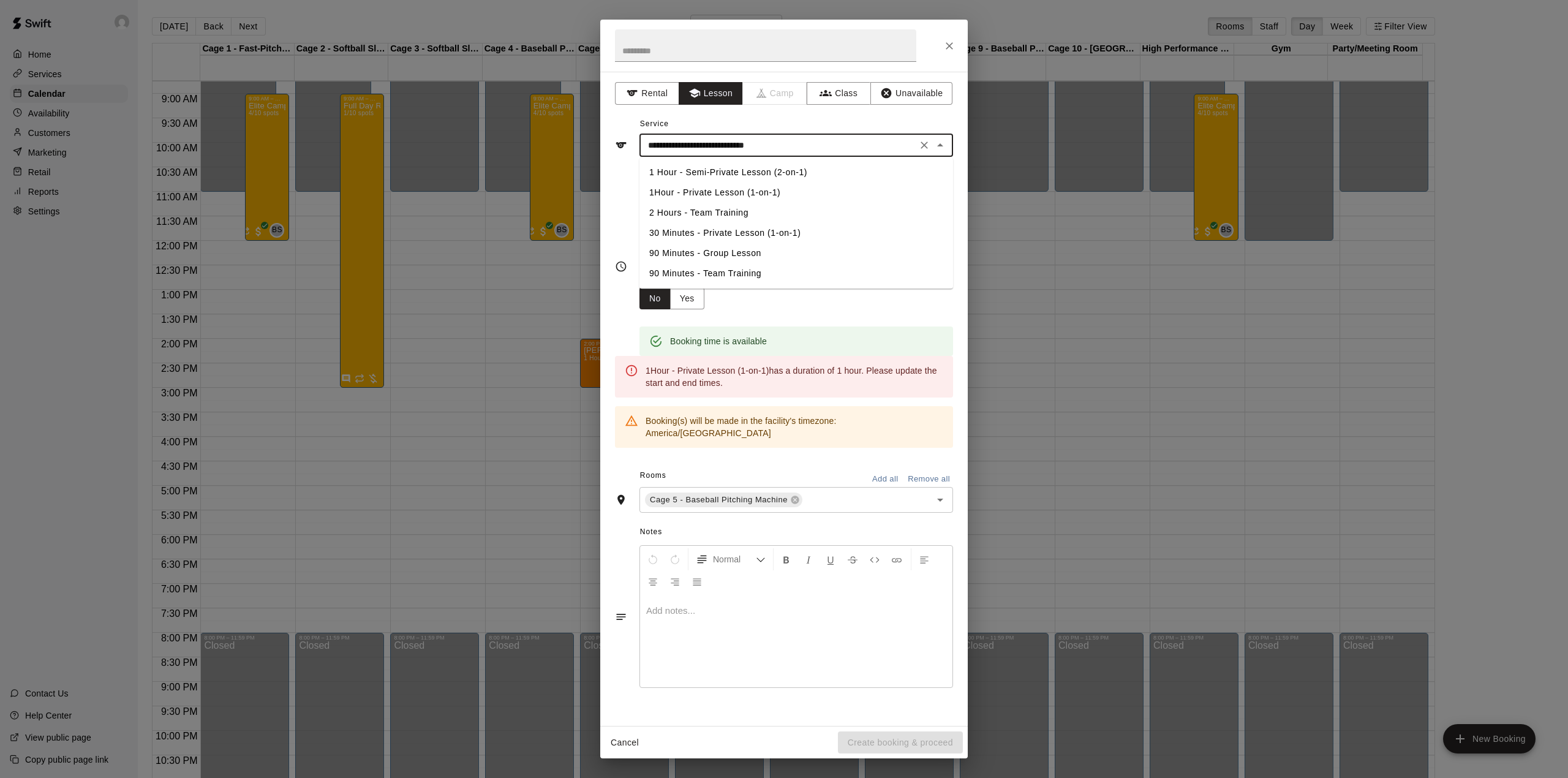
click at [821, 148] on input "**********" at bounding box center [778, 145] width 270 height 15
click at [743, 233] on li "30 Minutes - Private Lesson (1-on-1)" at bounding box center [796, 232] width 313 height 20
type input "**********"
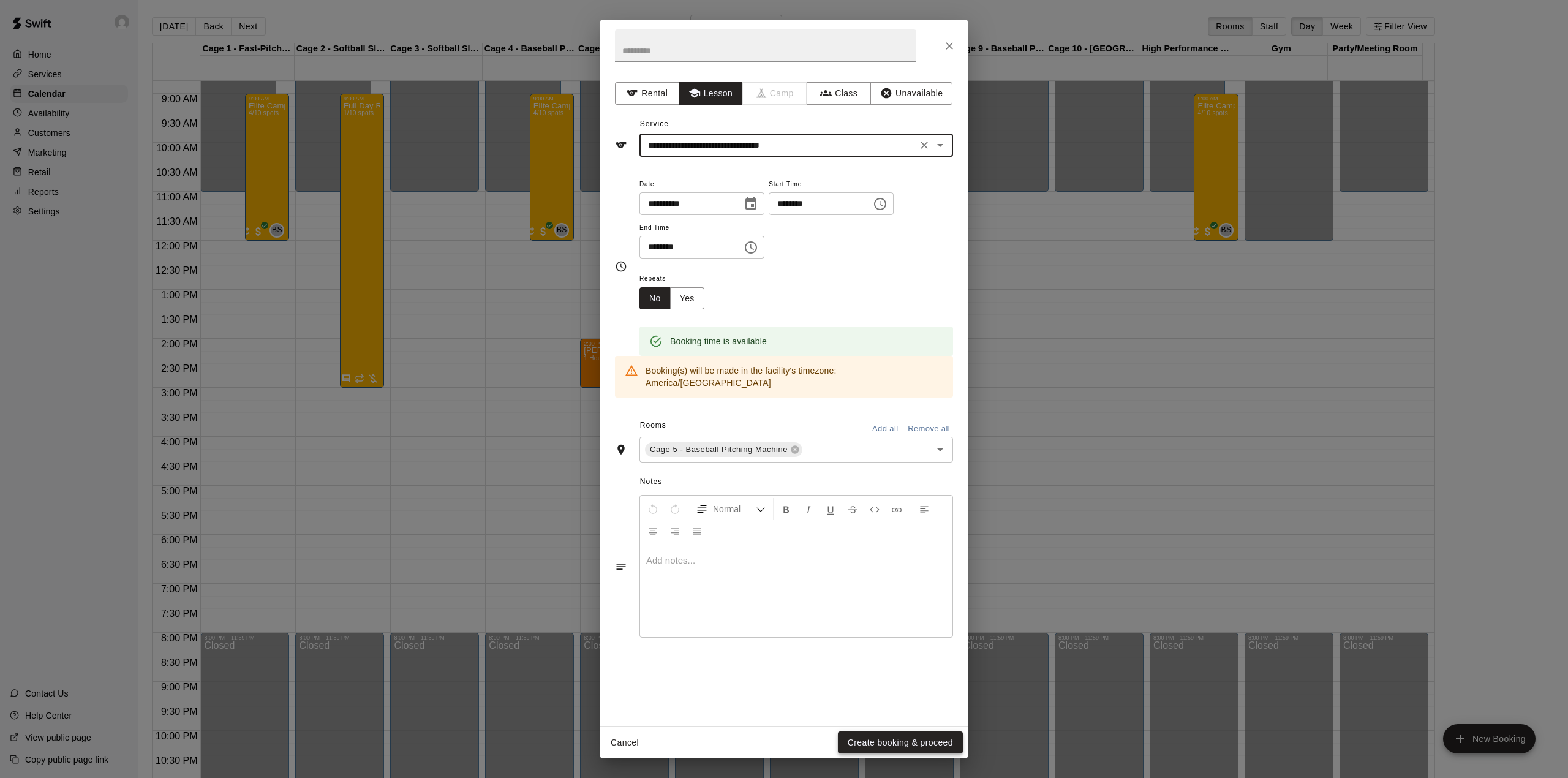
click at [874, 739] on button "Create booking & proceed" at bounding box center [899, 743] width 125 height 23
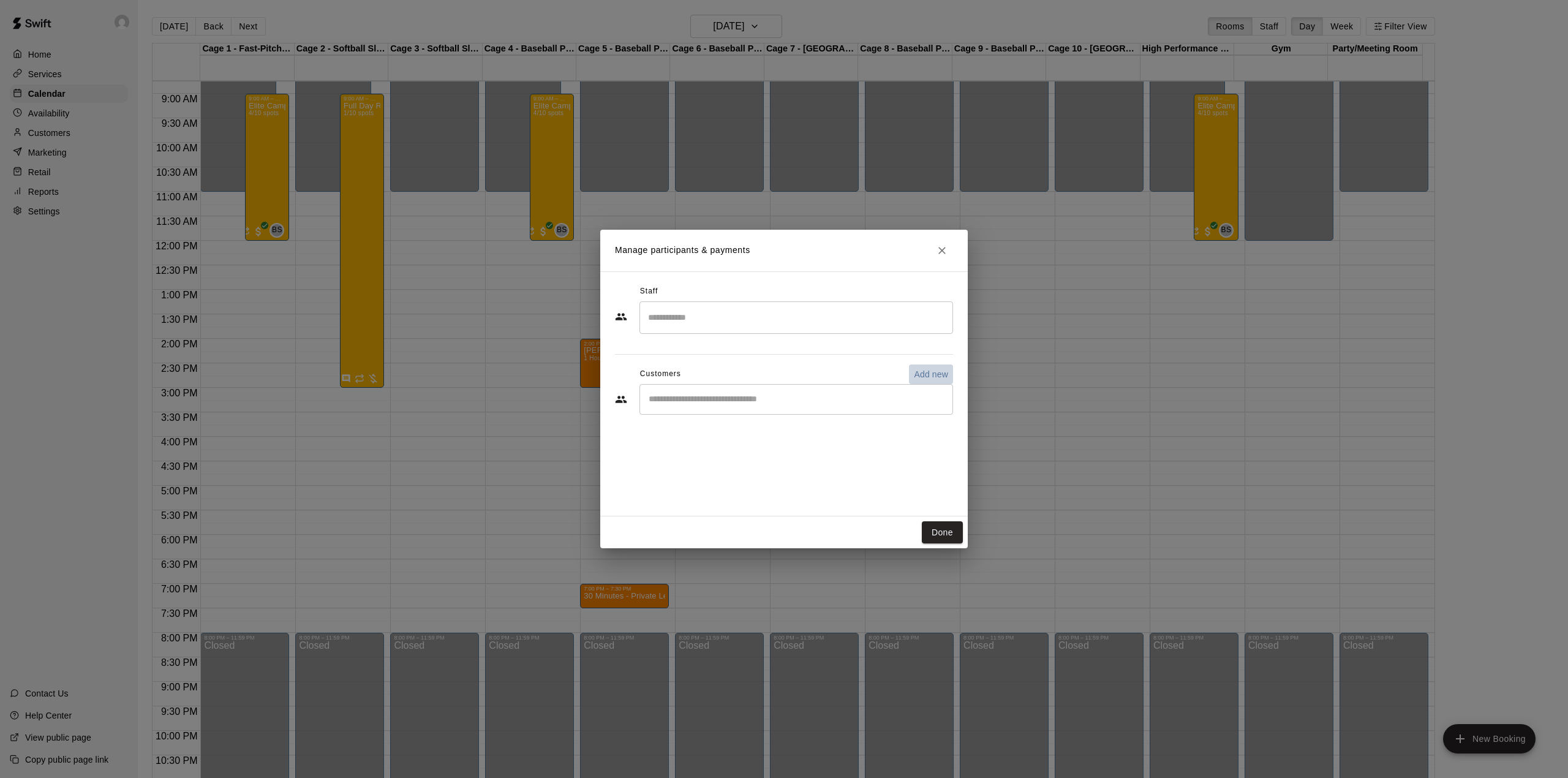
click at [926, 373] on p "Add new" at bounding box center [931, 374] width 35 height 12
select select "**"
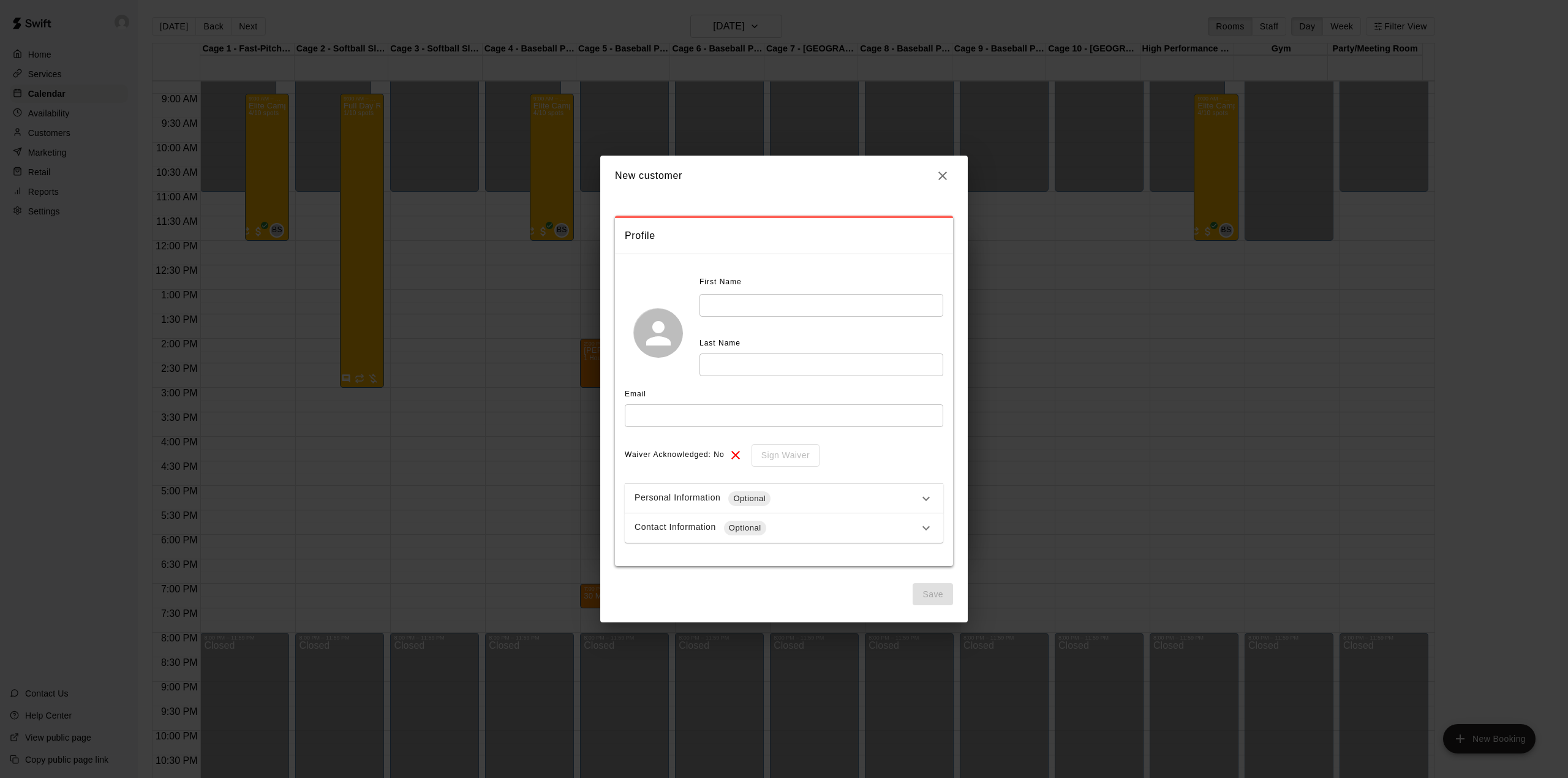
click at [946, 177] on icon "button" at bounding box center [943, 176] width 14 height 14
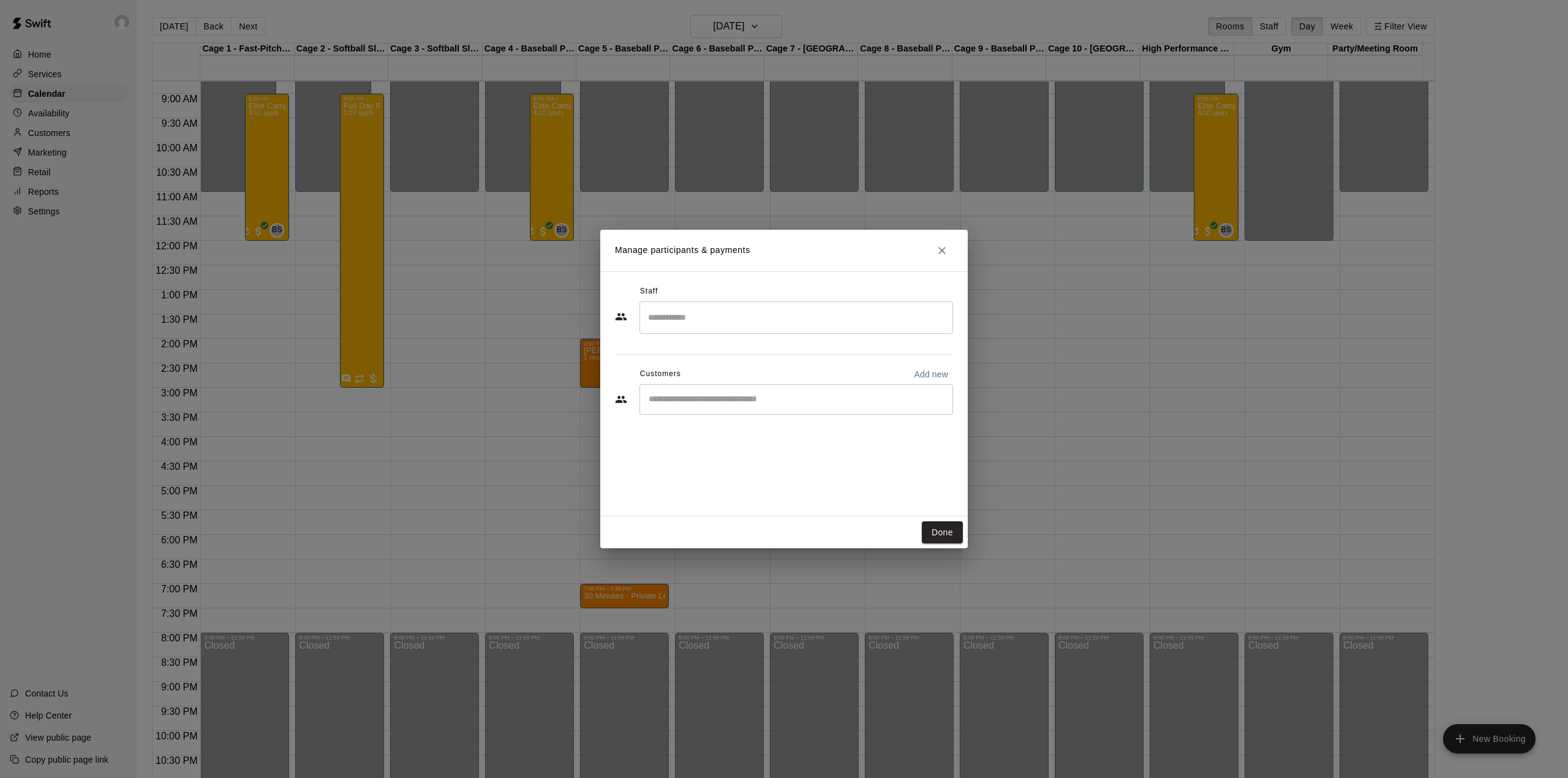
click at [762, 399] on input "Start typing to search customers..." at bounding box center [796, 399] width 302 height 12
type input "******"
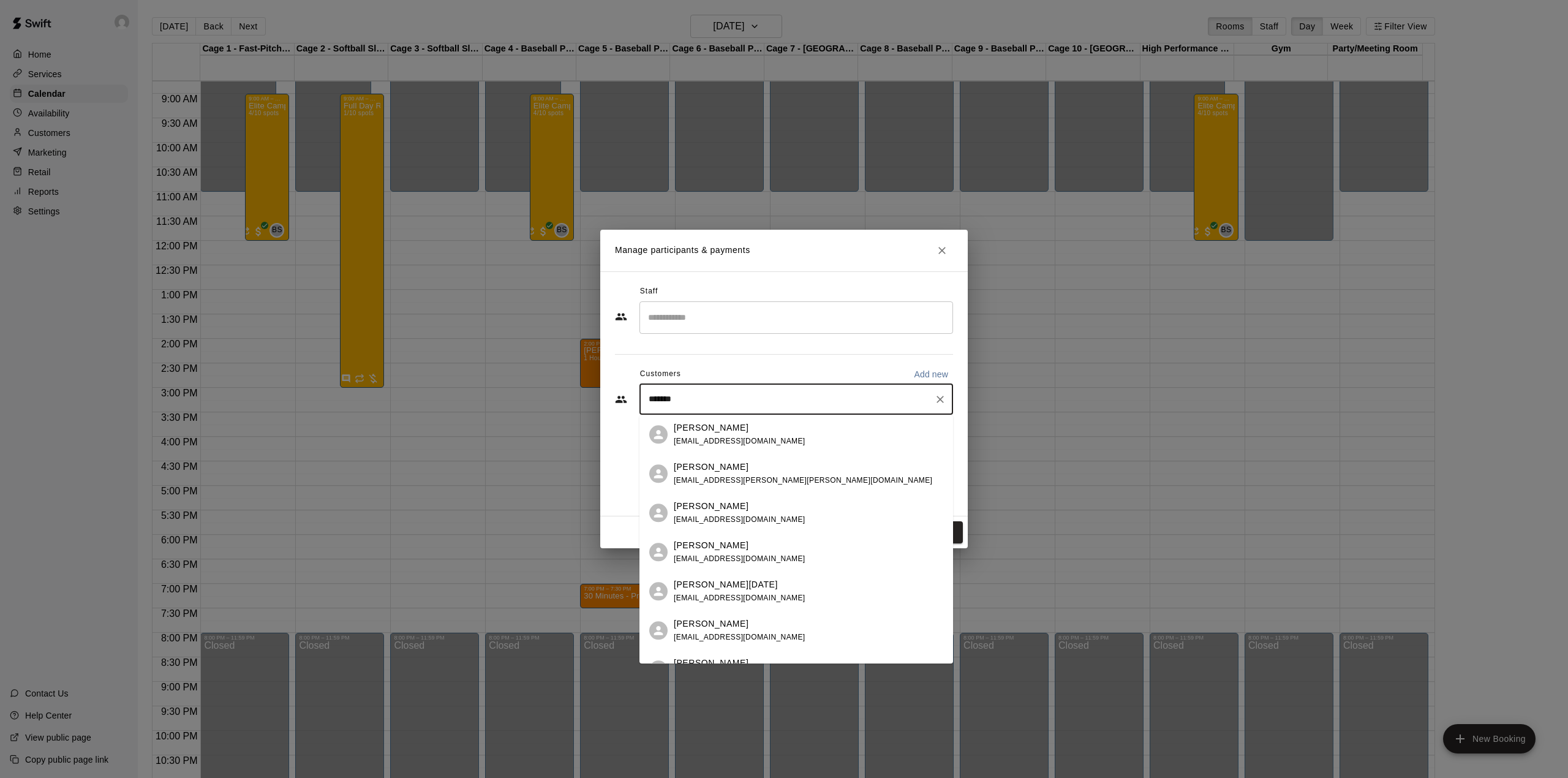
click at [733, 512] on div "[PERSON_NAME] [EMAIL_ADDRESS][DOMAIN_NAME]" at bounding box center [739, 513] width 132 height 27
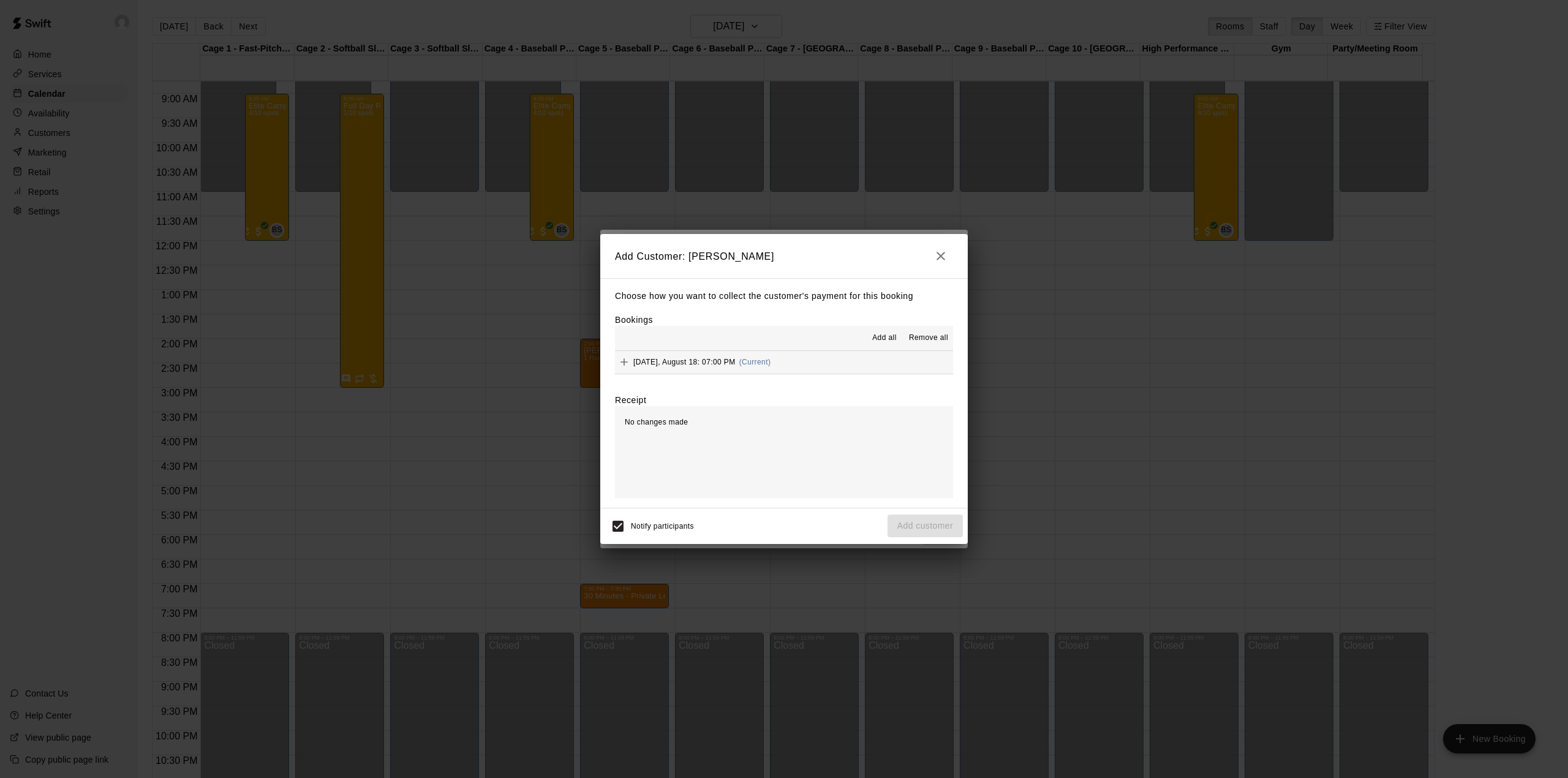
click at [877, 331] on button "Add all" at bounding box center [884, 338] width 39 height 19
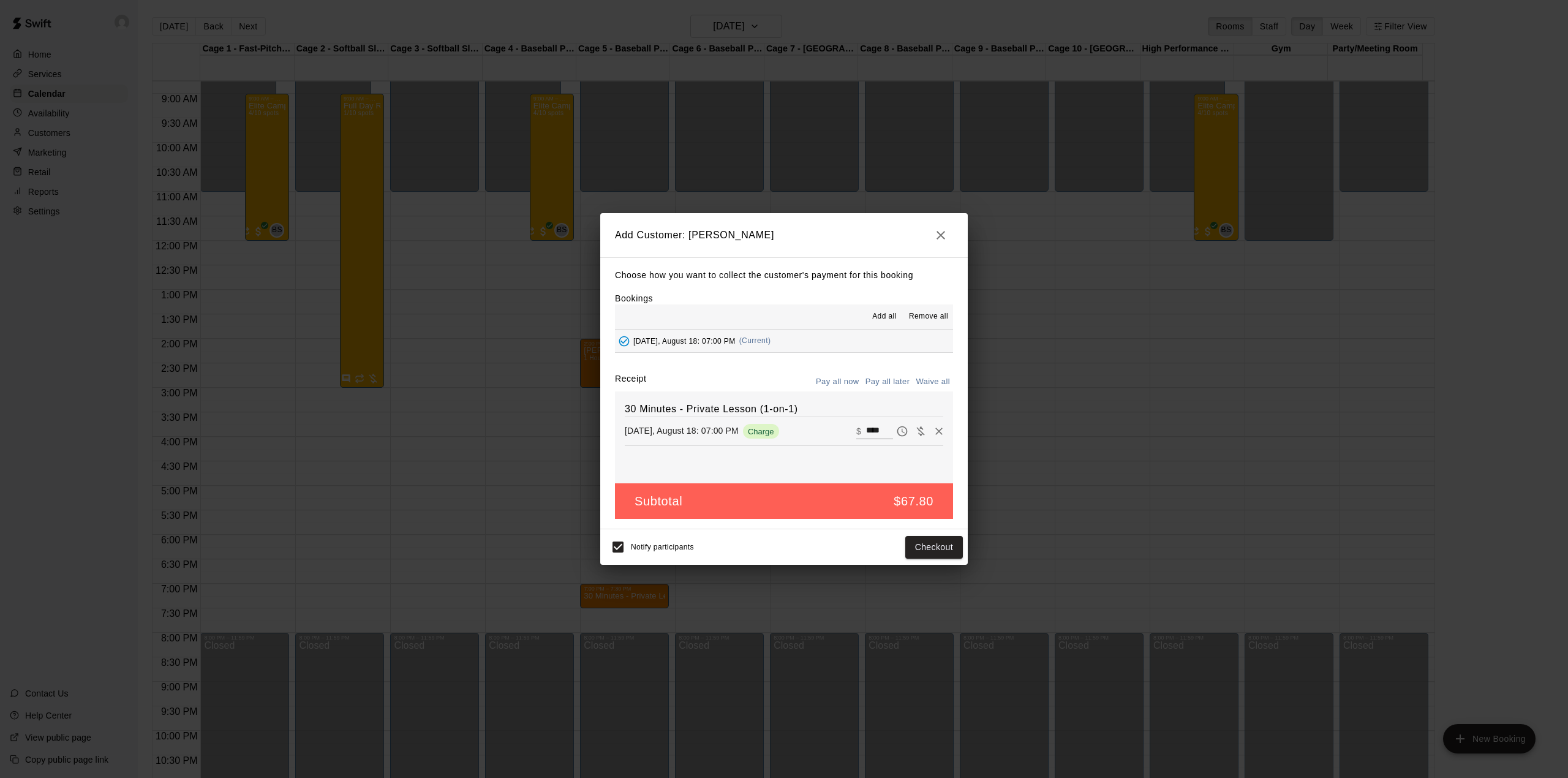
click at [895, 376] on button "Pay all later" at bounding box center [887, 382] width 51 height 19
click at [931, 539] on button "Add customer" at bounding box center [925, 547] width 76 height 23
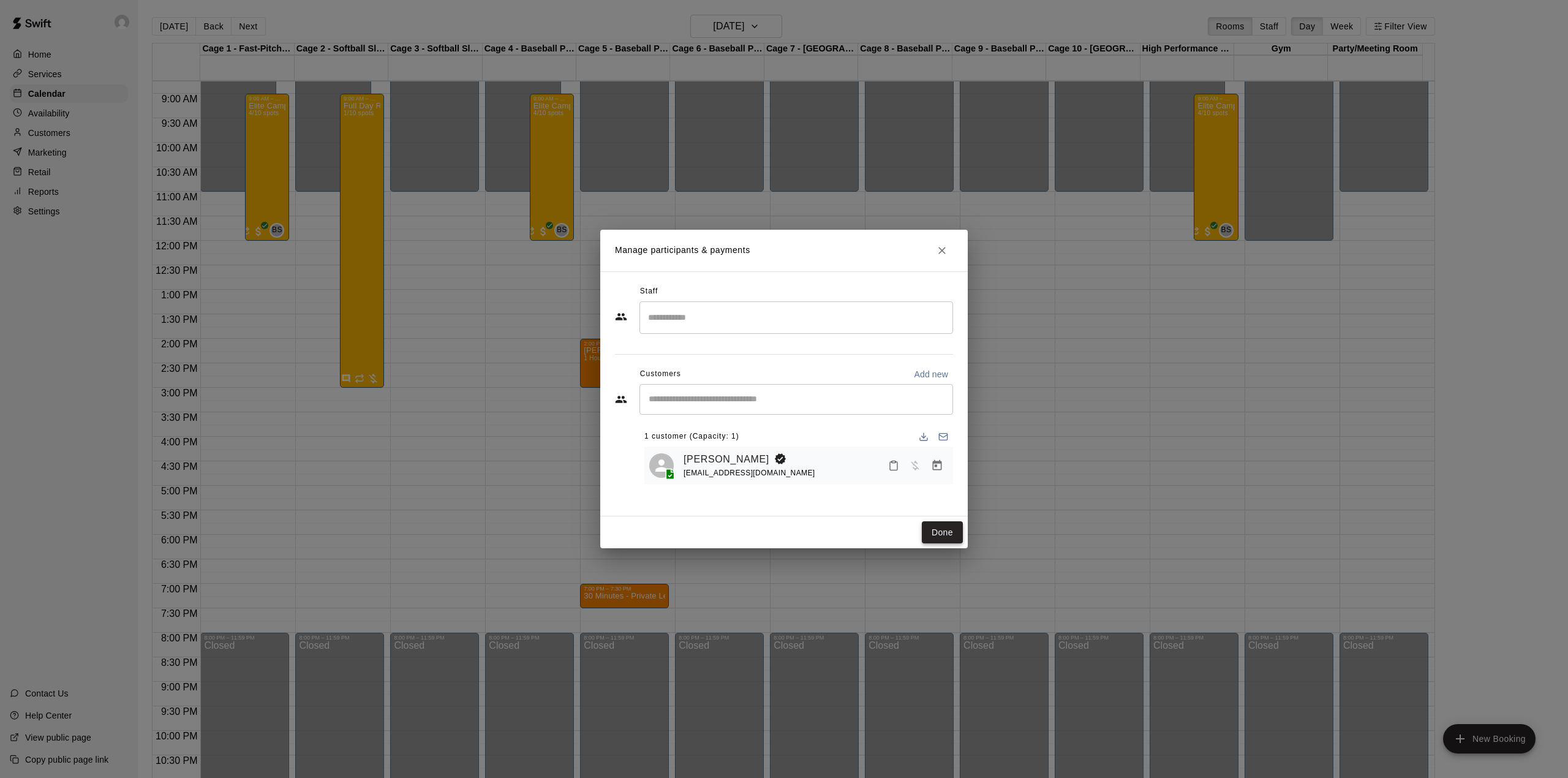
click at [922, 529] on button "Done" at bounding box center [942, 533] width 41 height 23
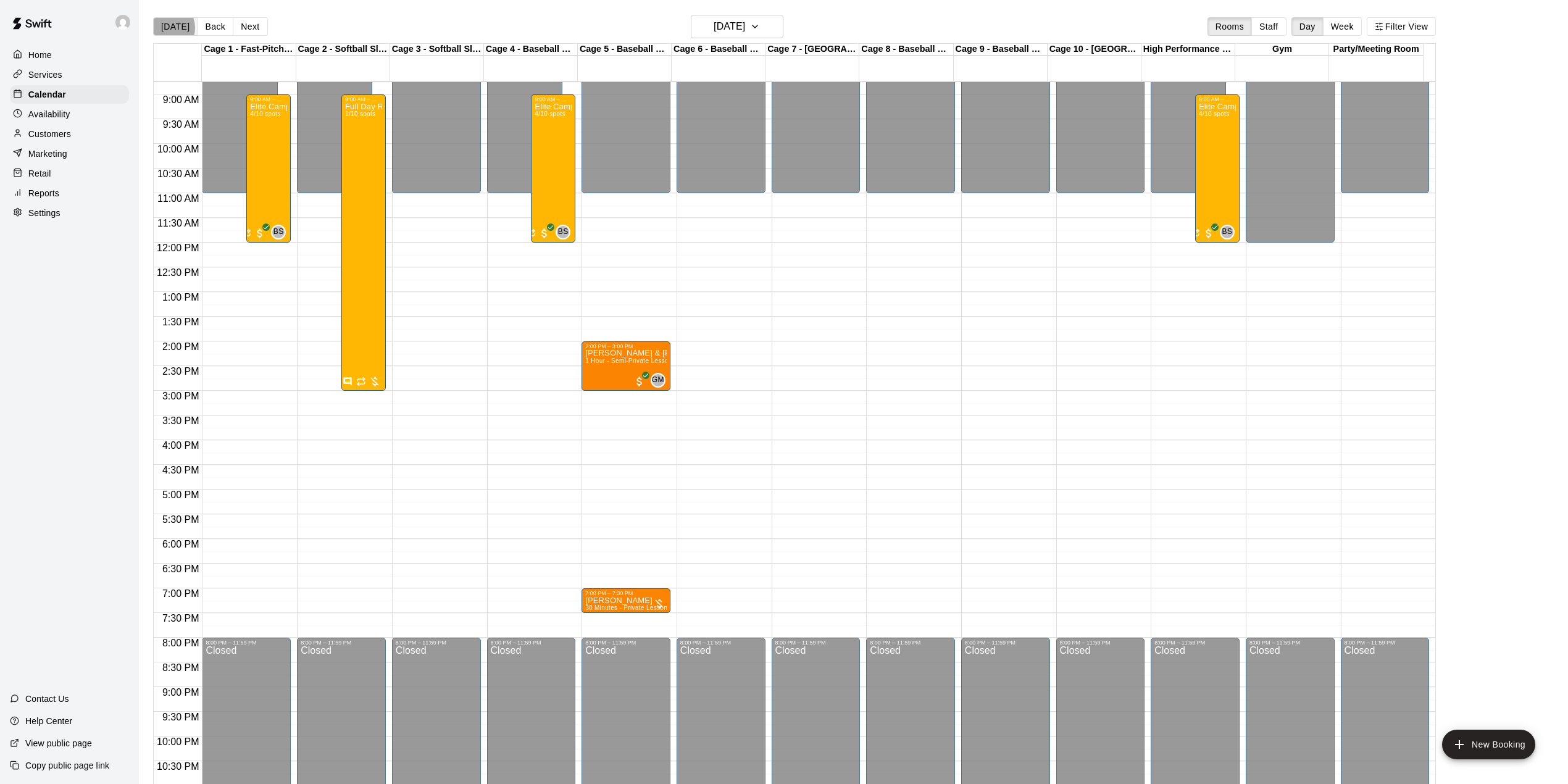
click at [167, 28] on button "[DATE]" at bounding box center [175, 26] width 45 height 19
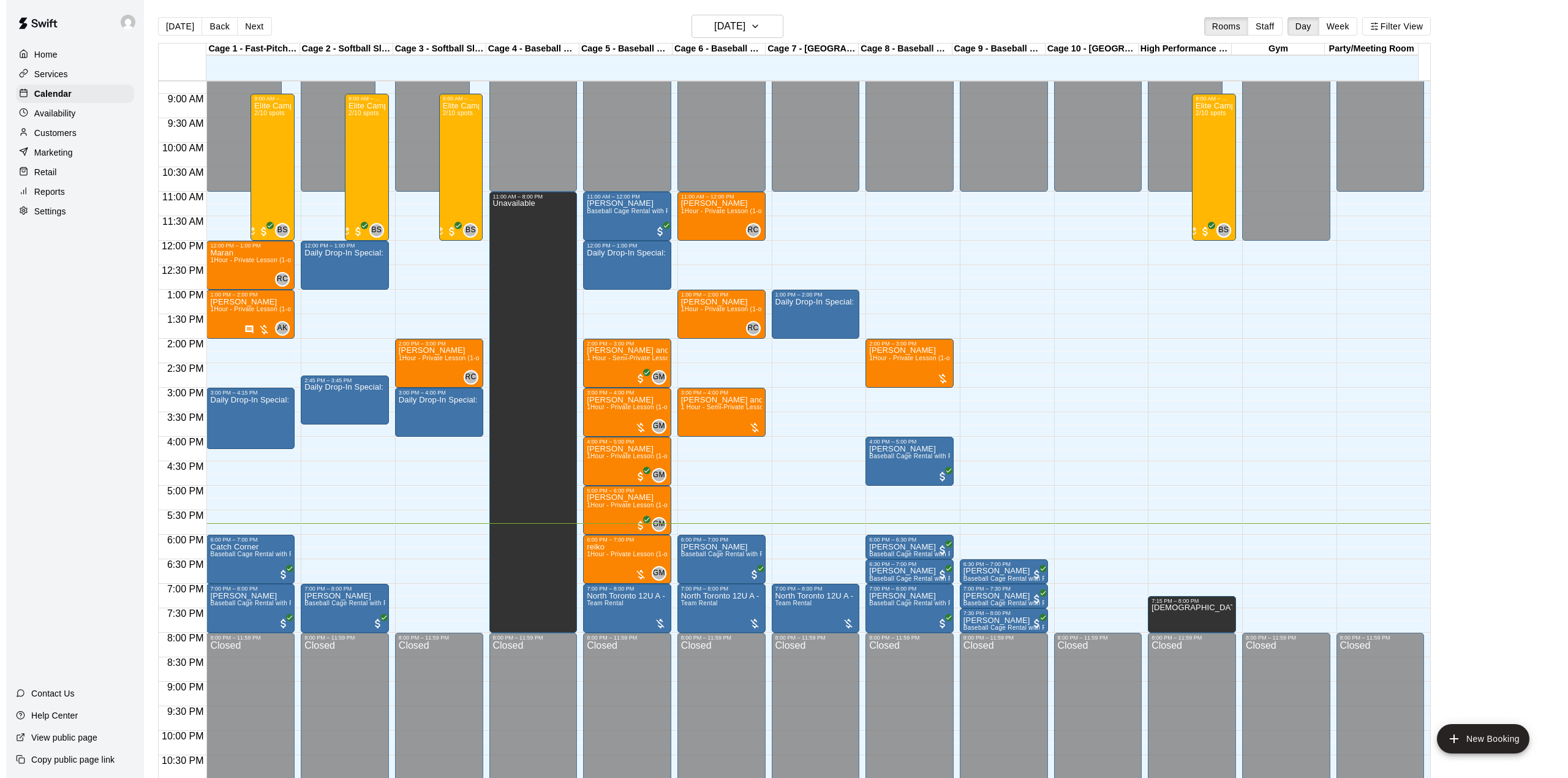
scroll to position [346, 0]
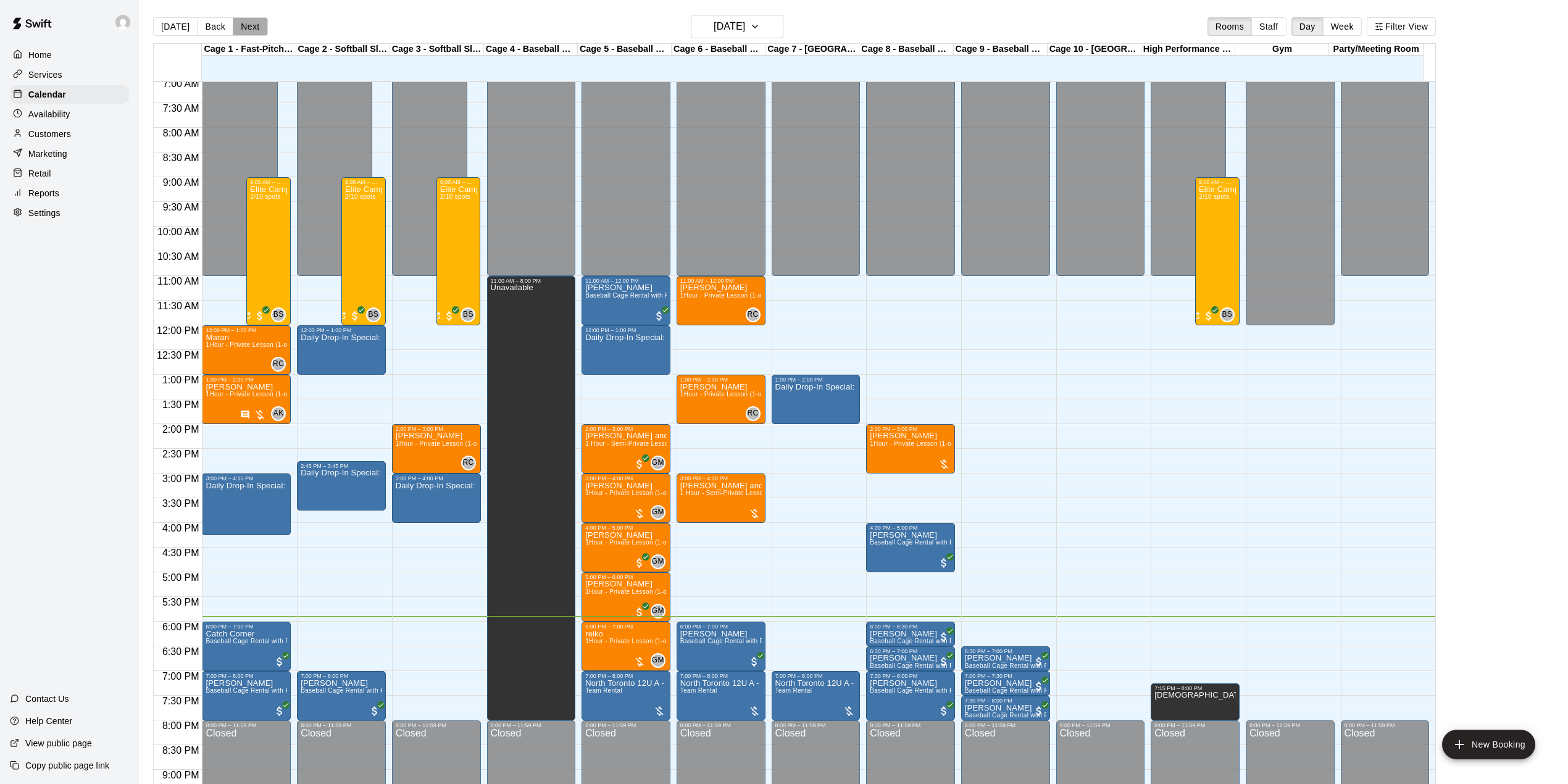
click at [255, 20] on button "Next" at bounding box center [249, 26] width 35 height 19
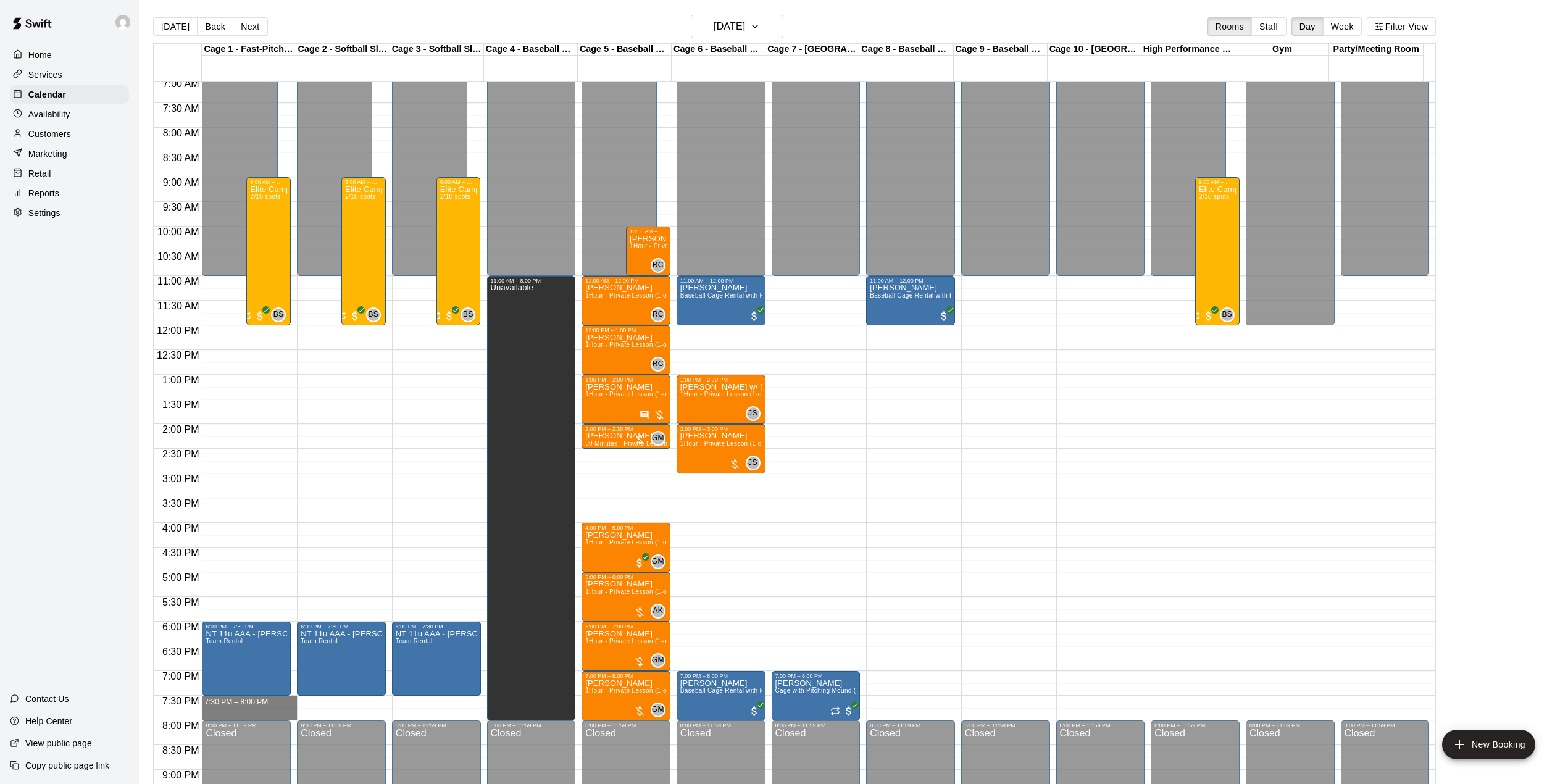
drag, startPoint x: 240, startPoint y: 697, endPoint x: 232, endPoint y: 714, distance: 18.8
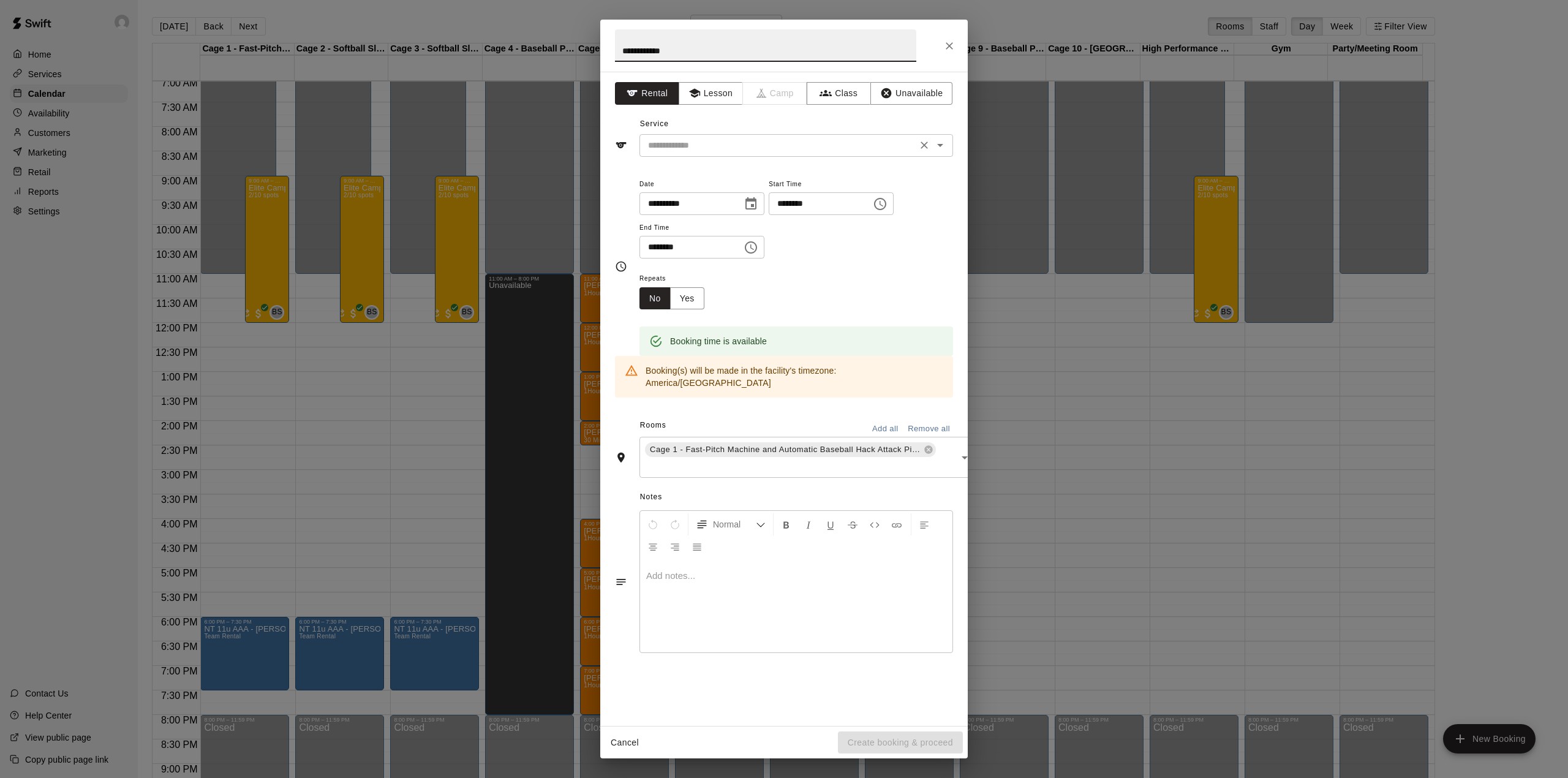
type input "**********"
click at [766, 153] on input "text" at bounding box center [778, 145] width 270 height 15
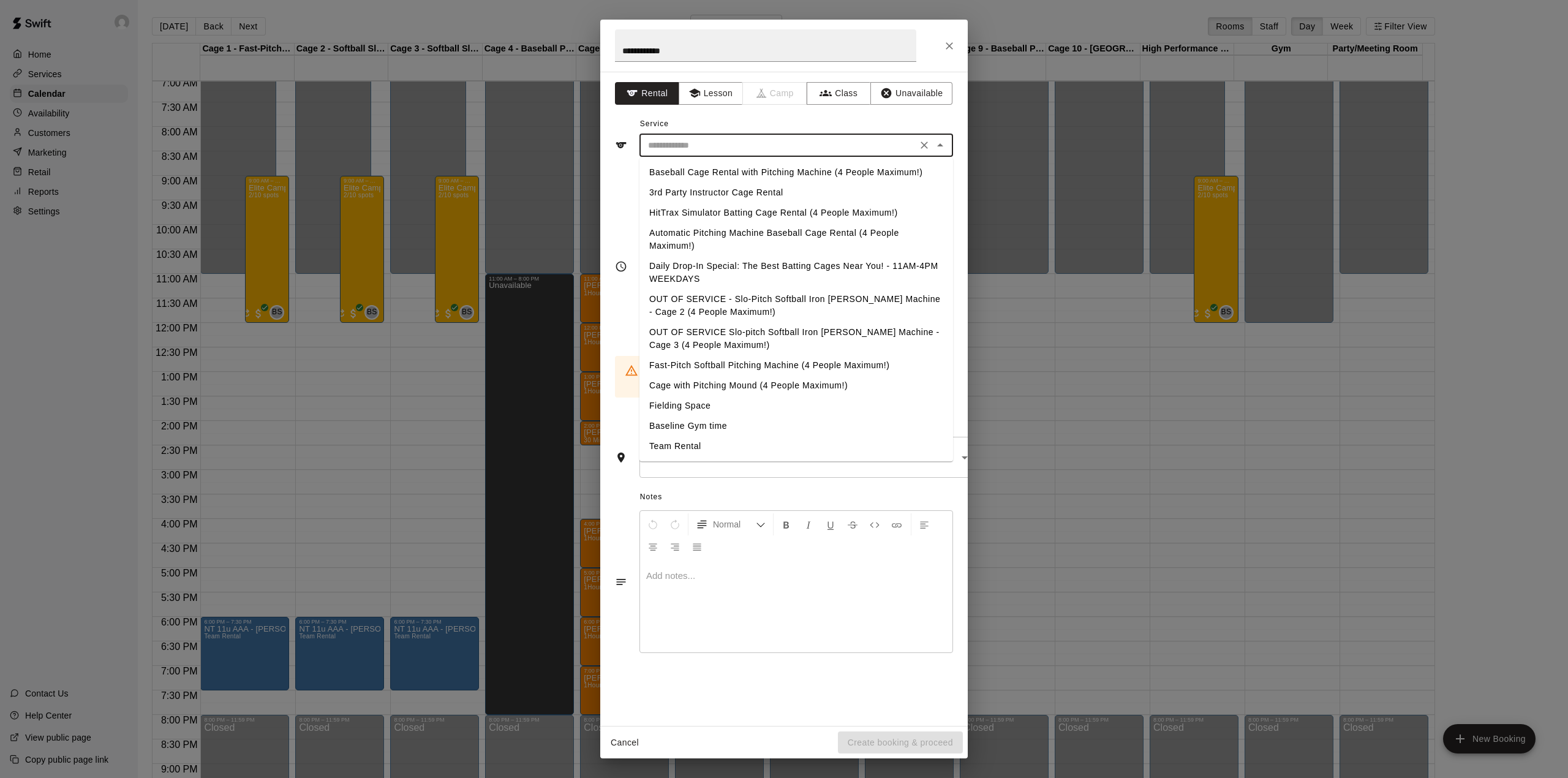
click at [725, 363] on li "Fast-Pitch Softball Pitching Machine (4 People Maximum!)" at bounding box center [796, 365] width 313 height 20
type input "**********"
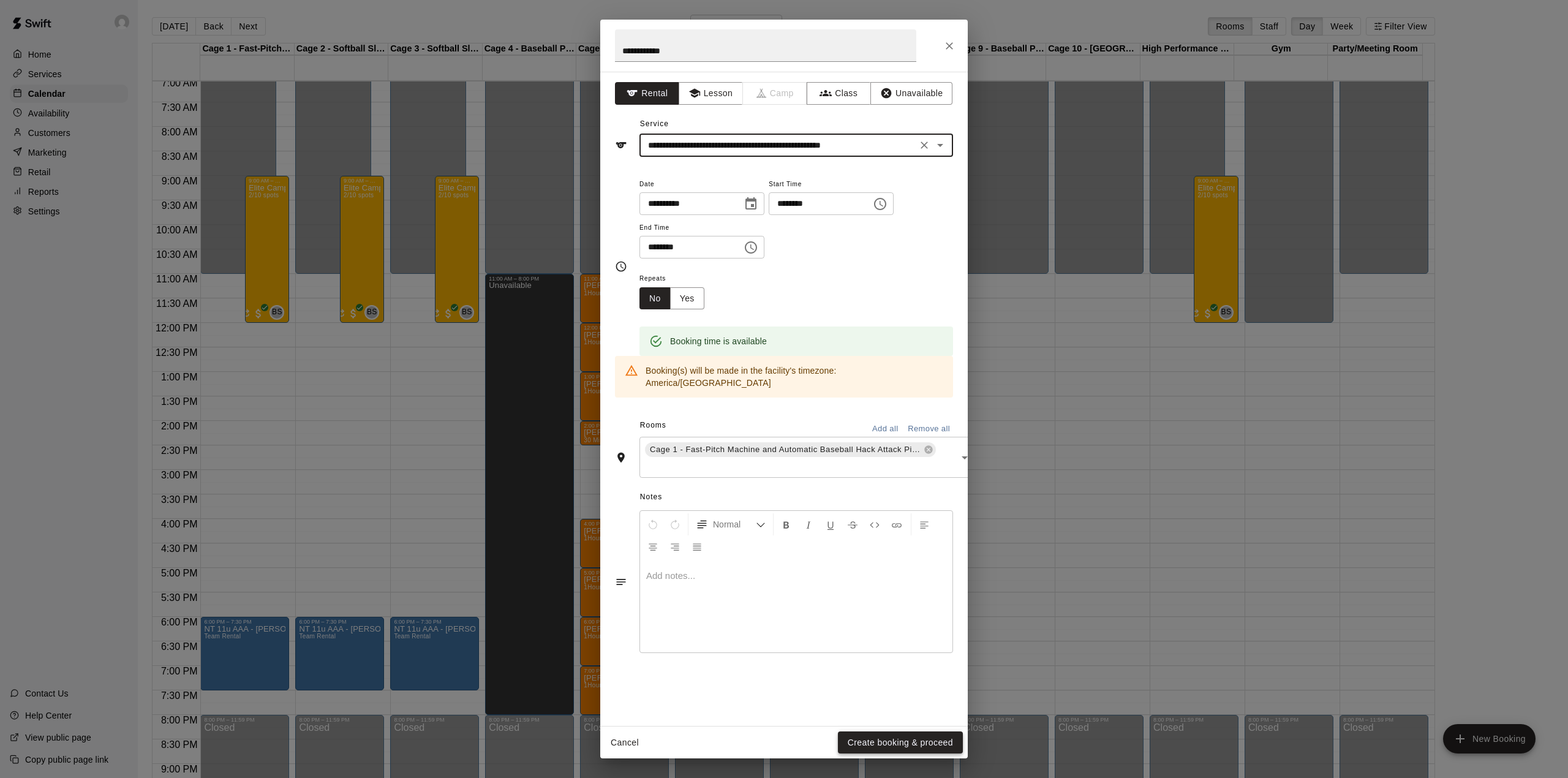
click at [886, 746] on button "Create booking & proceed" at bounding box center [899, 743] width 125 height 23
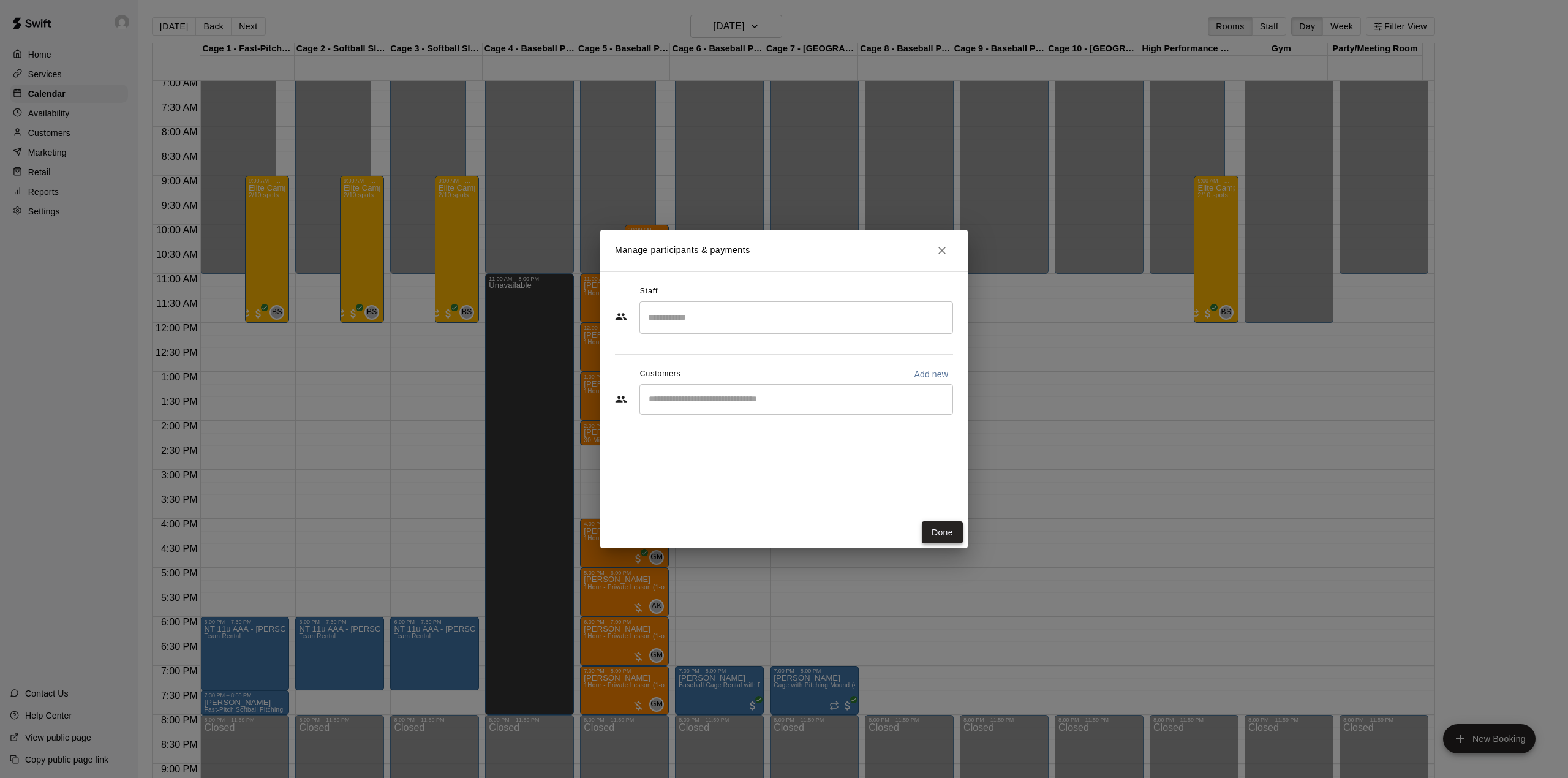
click at [946, 530] on button "Done" at bounding box center [942, 533] width 41 height 23
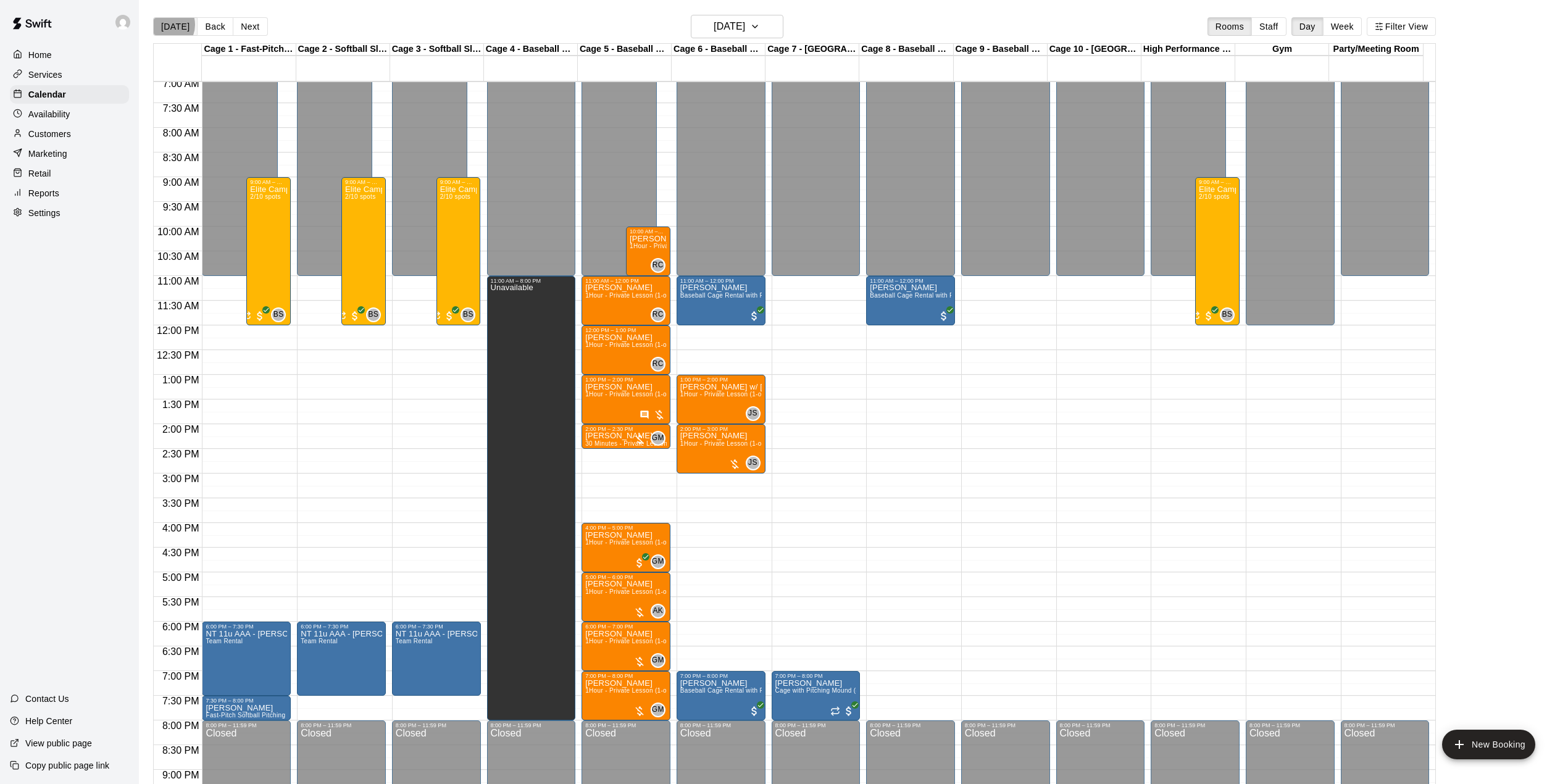
click at [164, 24] on button "[DATE]" at bounding box center [175, 26] width 45 height 19
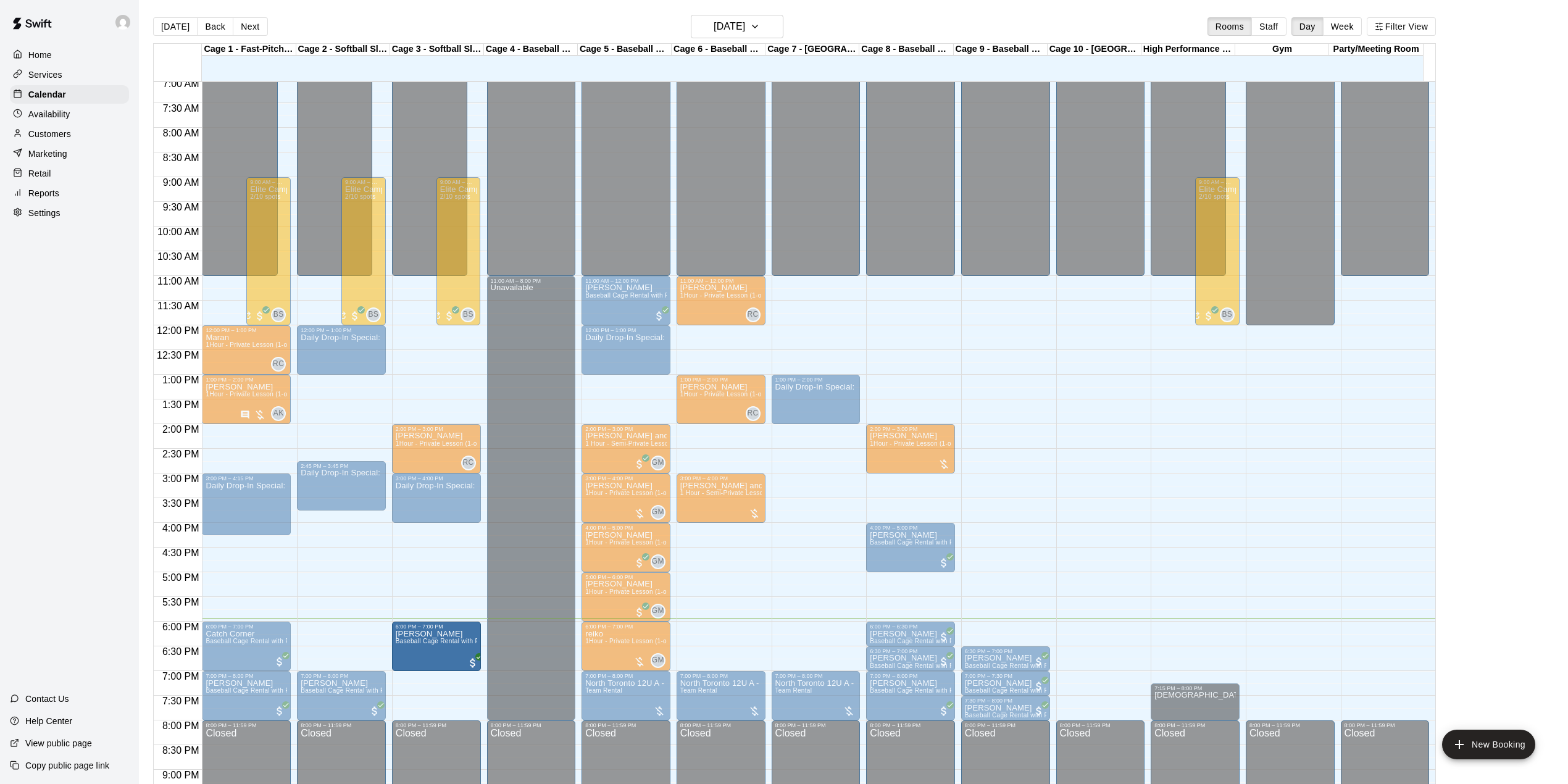
drag, startPoint x: 718, startPoint y: 639, endPoint x: 458, endPoint y: 640, distance: 260.0
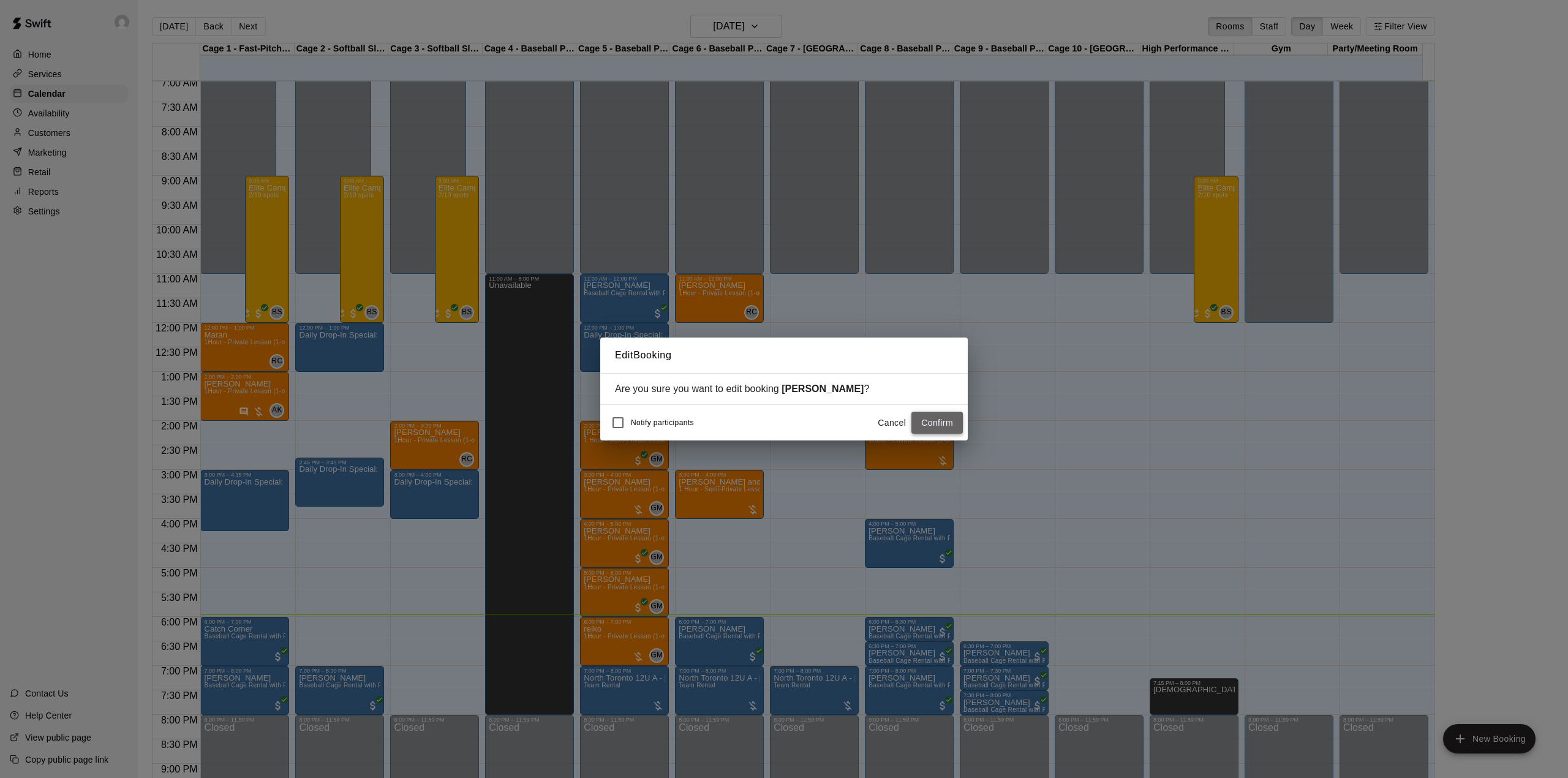
click at [923, 414] on button "Confirm" at bounding box center [937, 423] width 51 height 23
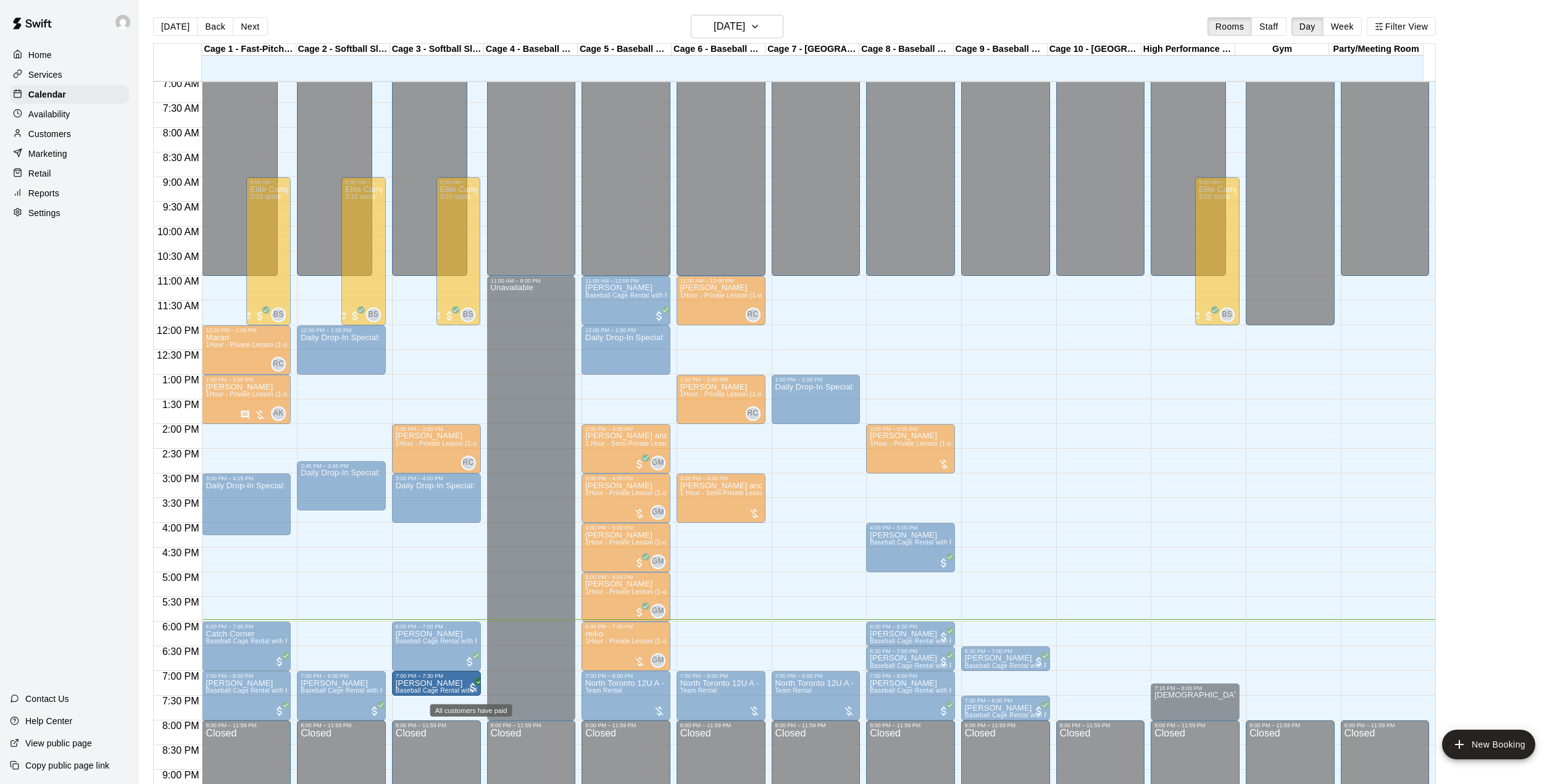
drag, startPoint x: 1020, startPoint y: 686, endPoint x: 465, endPoint y: 689, distance: 555.0
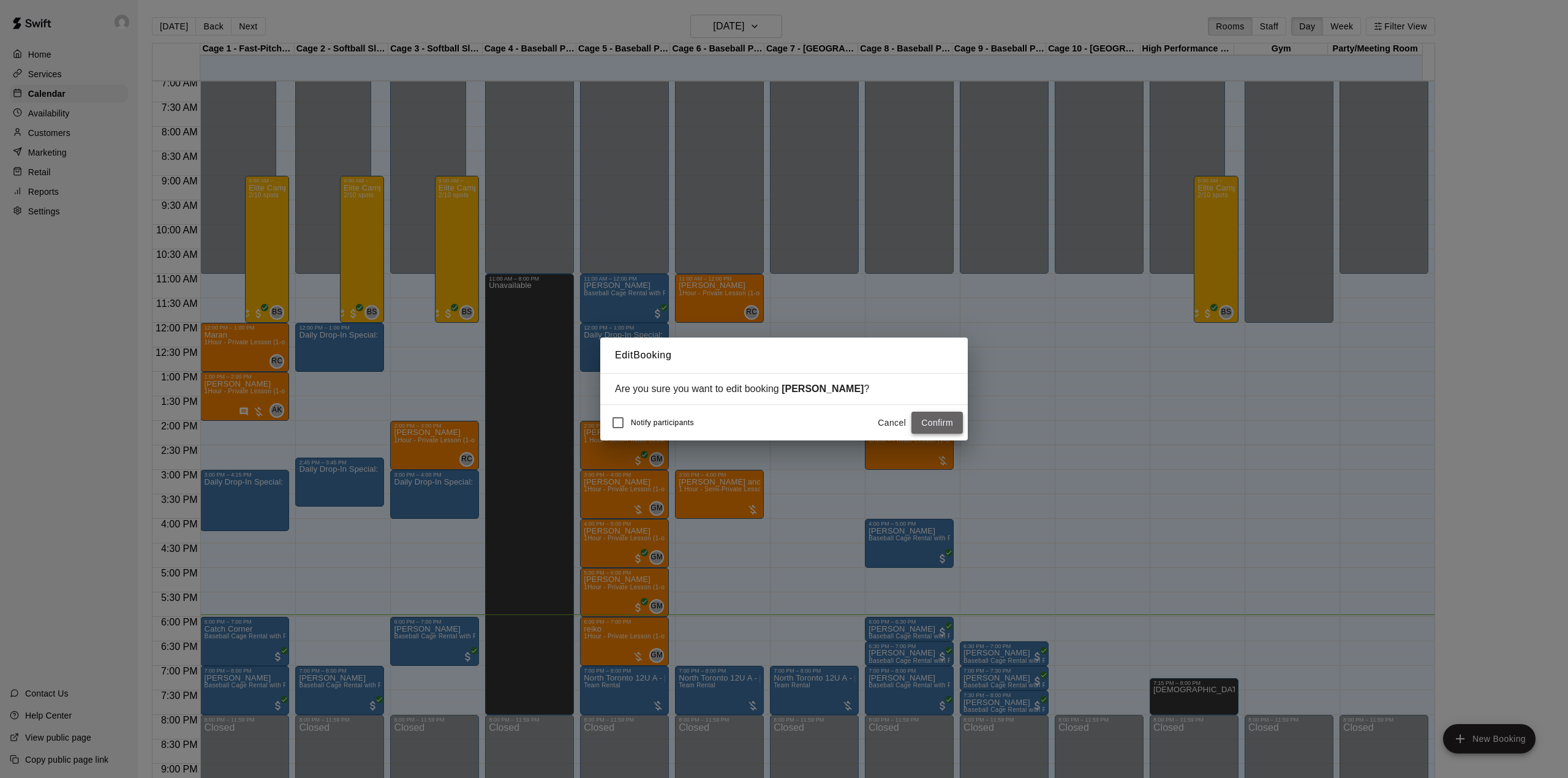
click at [954, 425] on button "Confirm" at bounding box center [937, 423] width 51 height 23
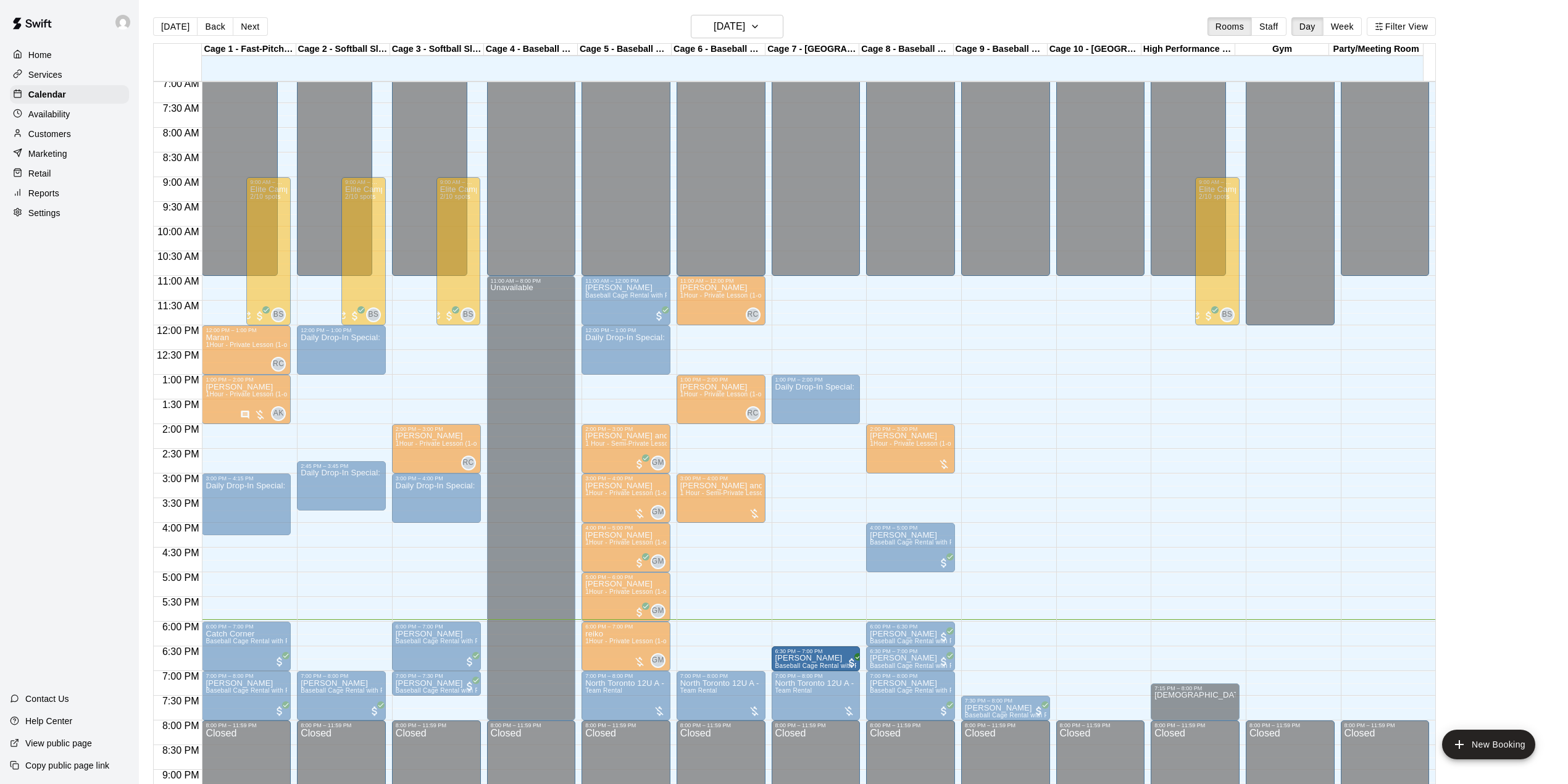
drag, startPoint x: 1023, startPoint y: 659, endPoint x: 834, endPoint y: 663, distance: 189.0
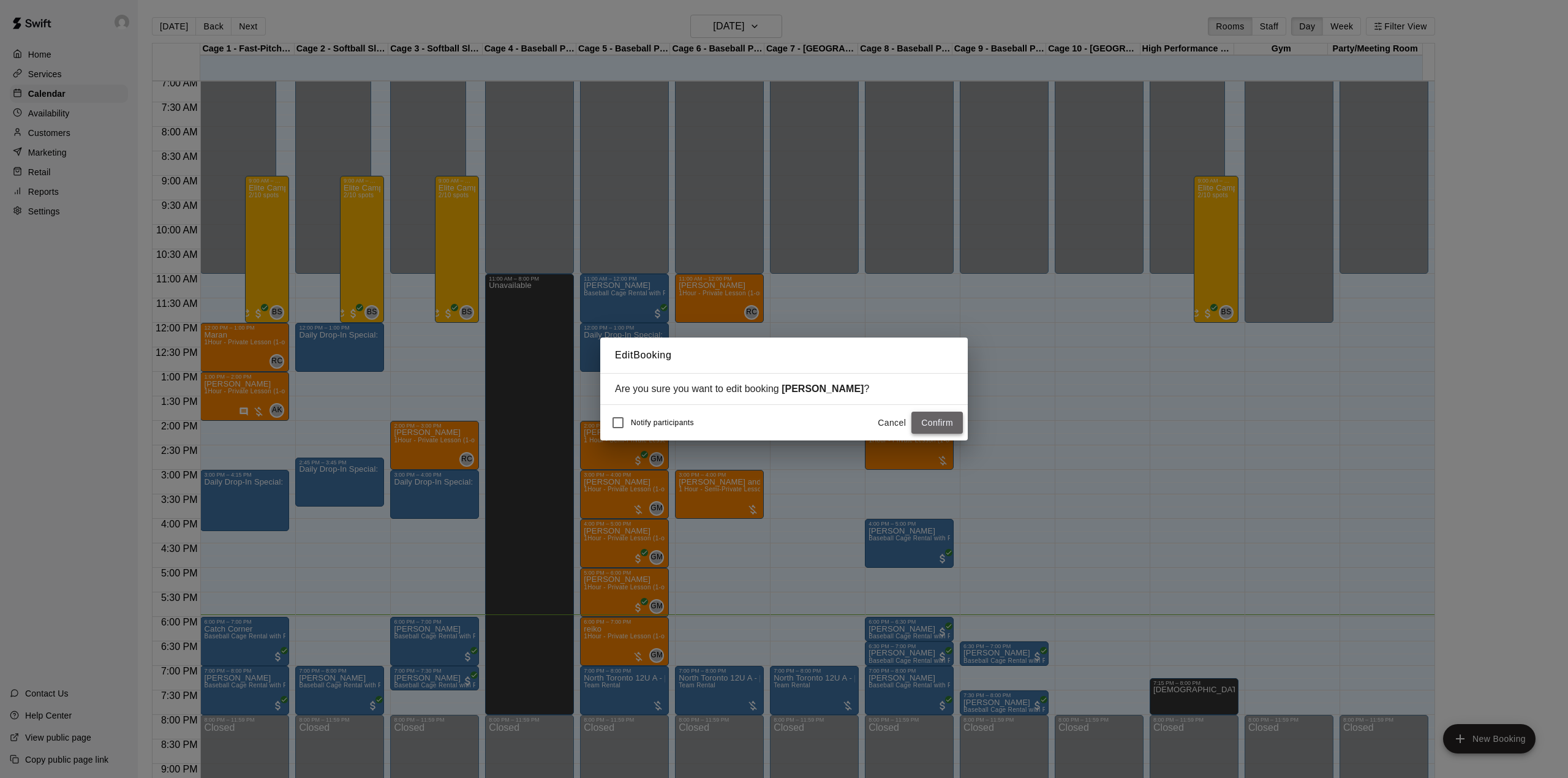
click at [938, 416] on button "Confirm" at bounding box center [937, 423] width 51 height 23
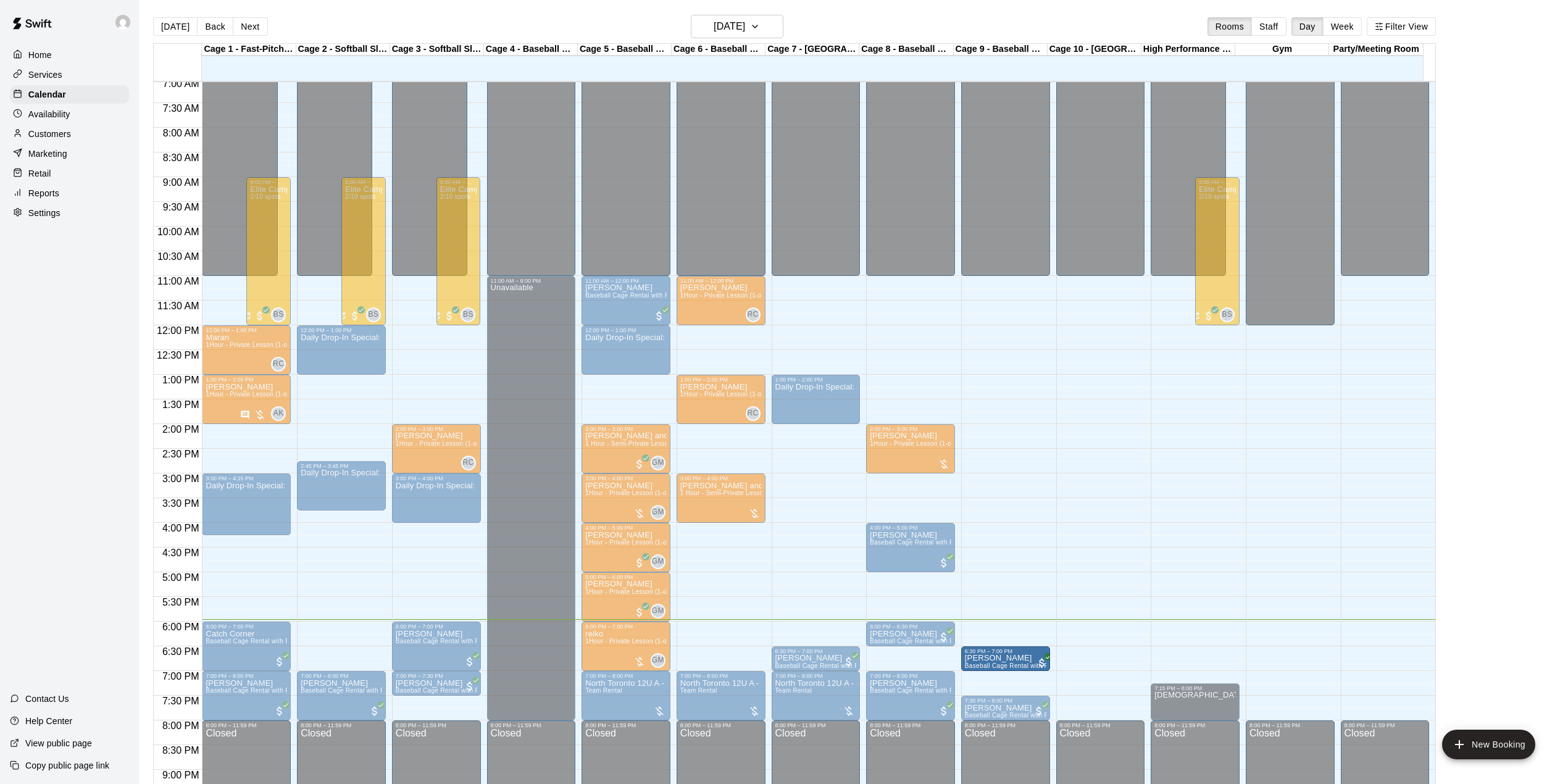
drag, startPoint x: 933, startPoint y: 662, endPoint x: 982, endPoint y: 664, distance: 49.0
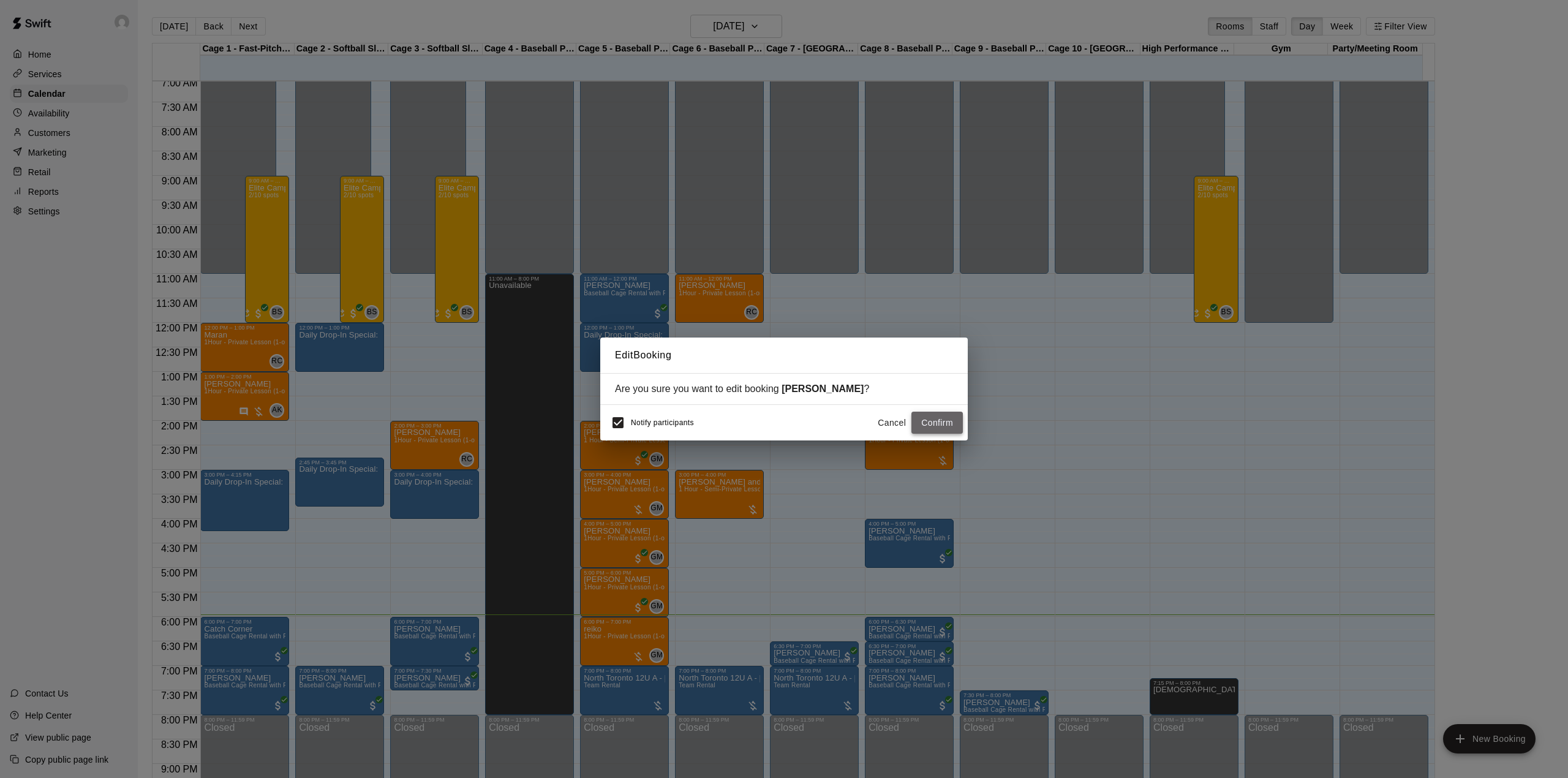
click at [927, 420] on button "Confirm" at bounding box center [937, 423] width 51 height 23
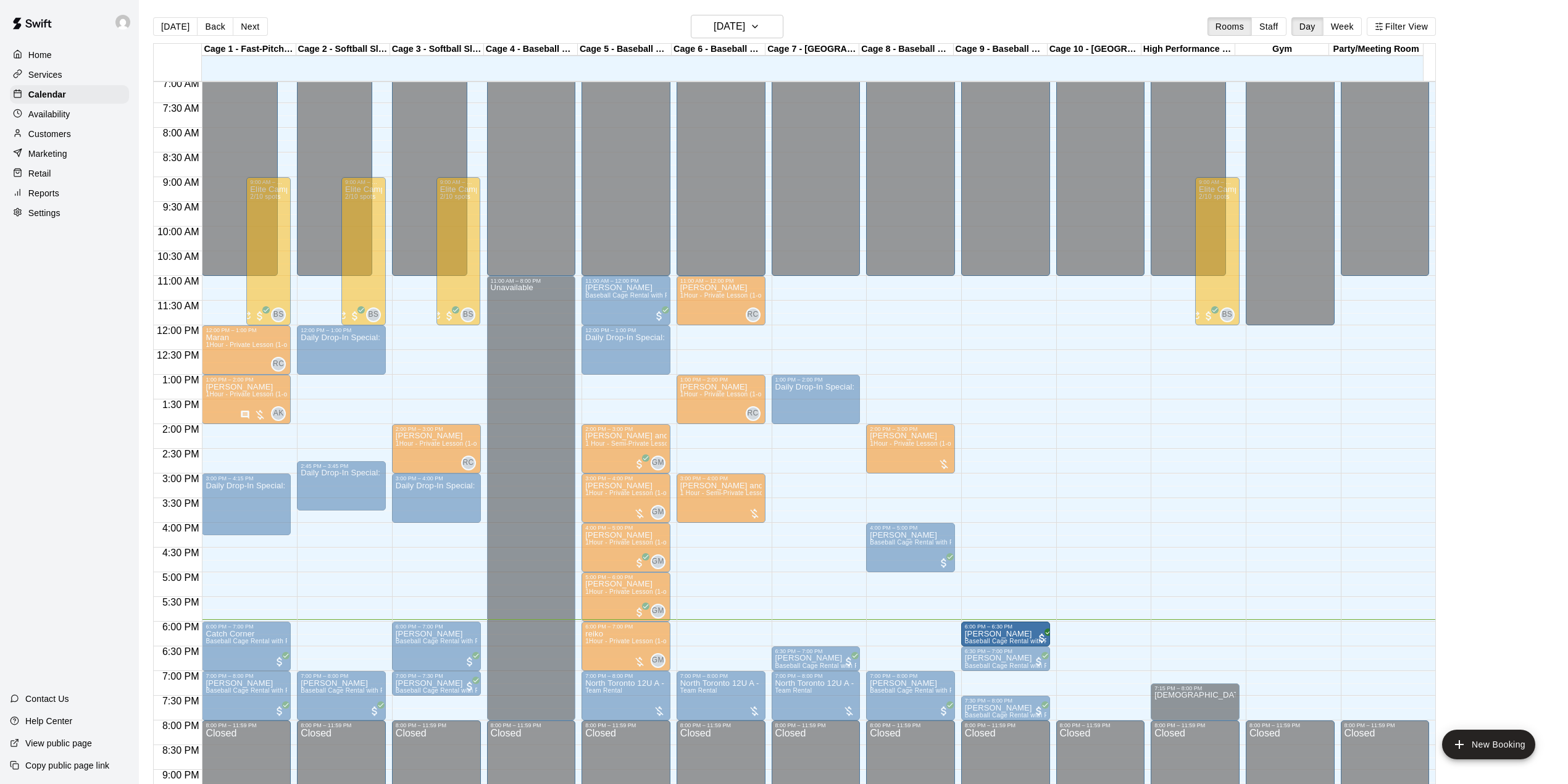
drag, startPoint x: 929, startPoint y: 635, endPoint x: 988, endPoint y: 645, distance: 59.8
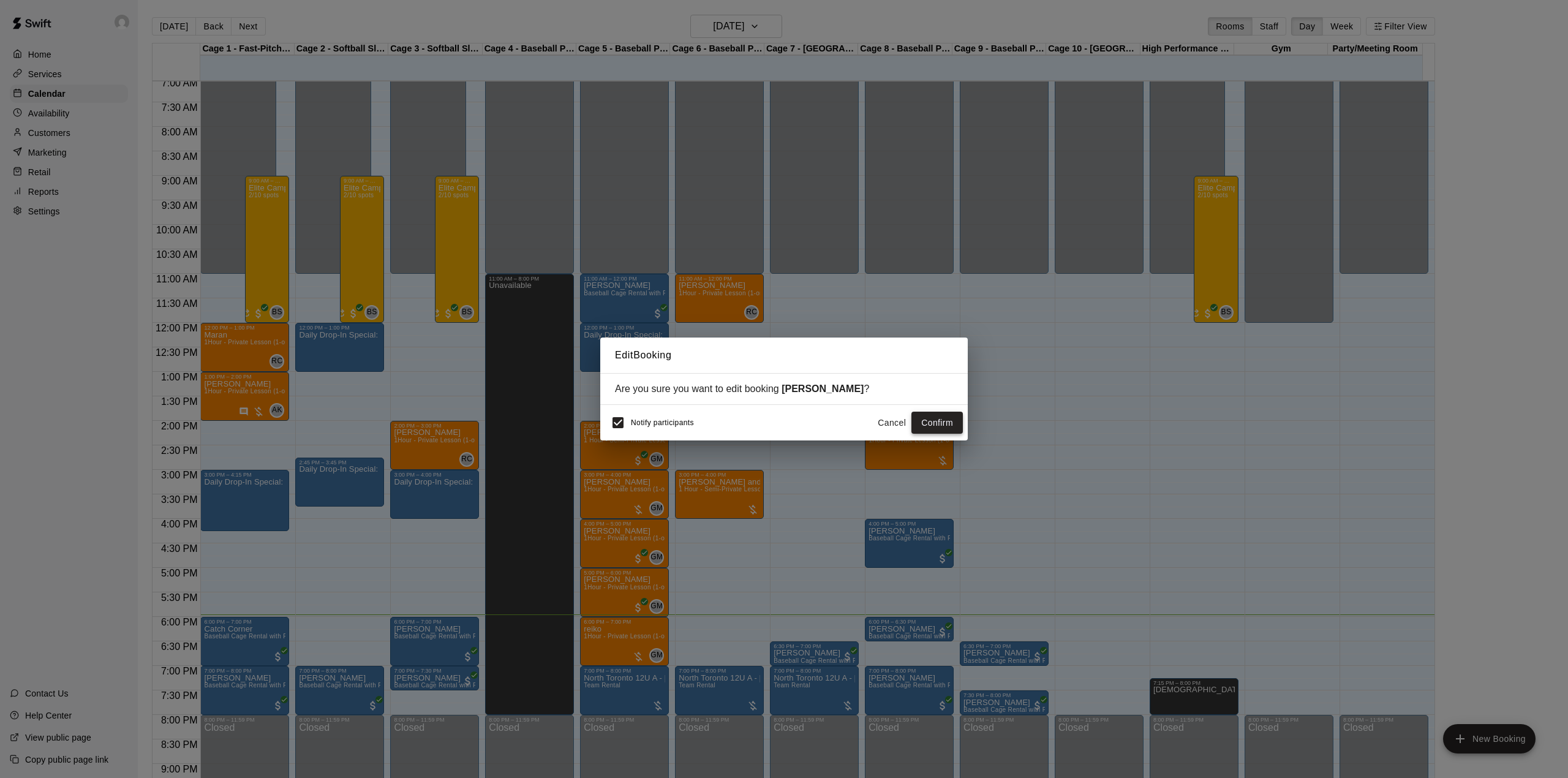
click at [938, 422] on button "Confirm" at bounding box center [937, 423] width 51 height 23
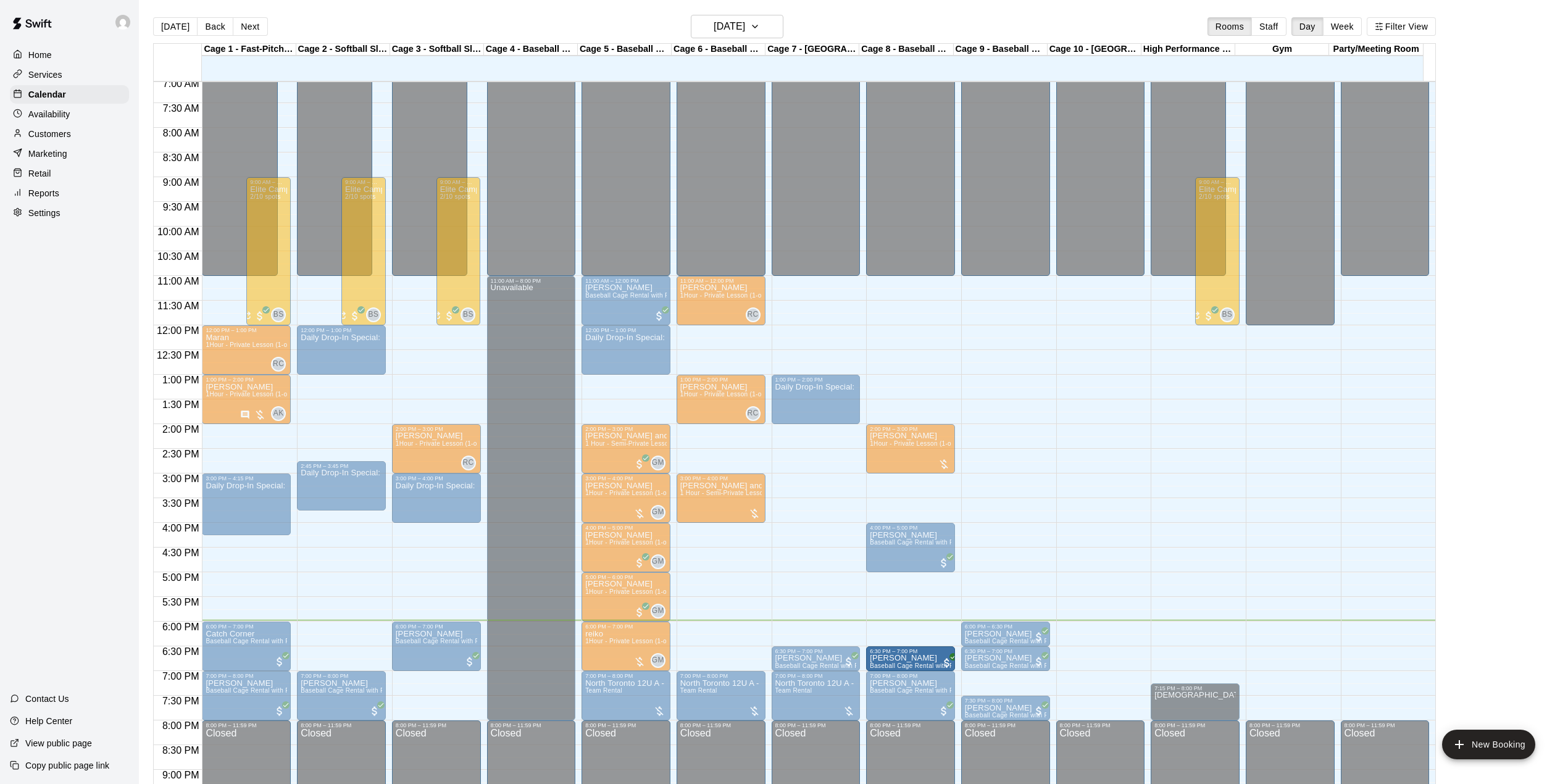
drag, startPoint x: 440, startPoint y: 681, endPoint x: 884, endPoint y: 663, distance: 444.4
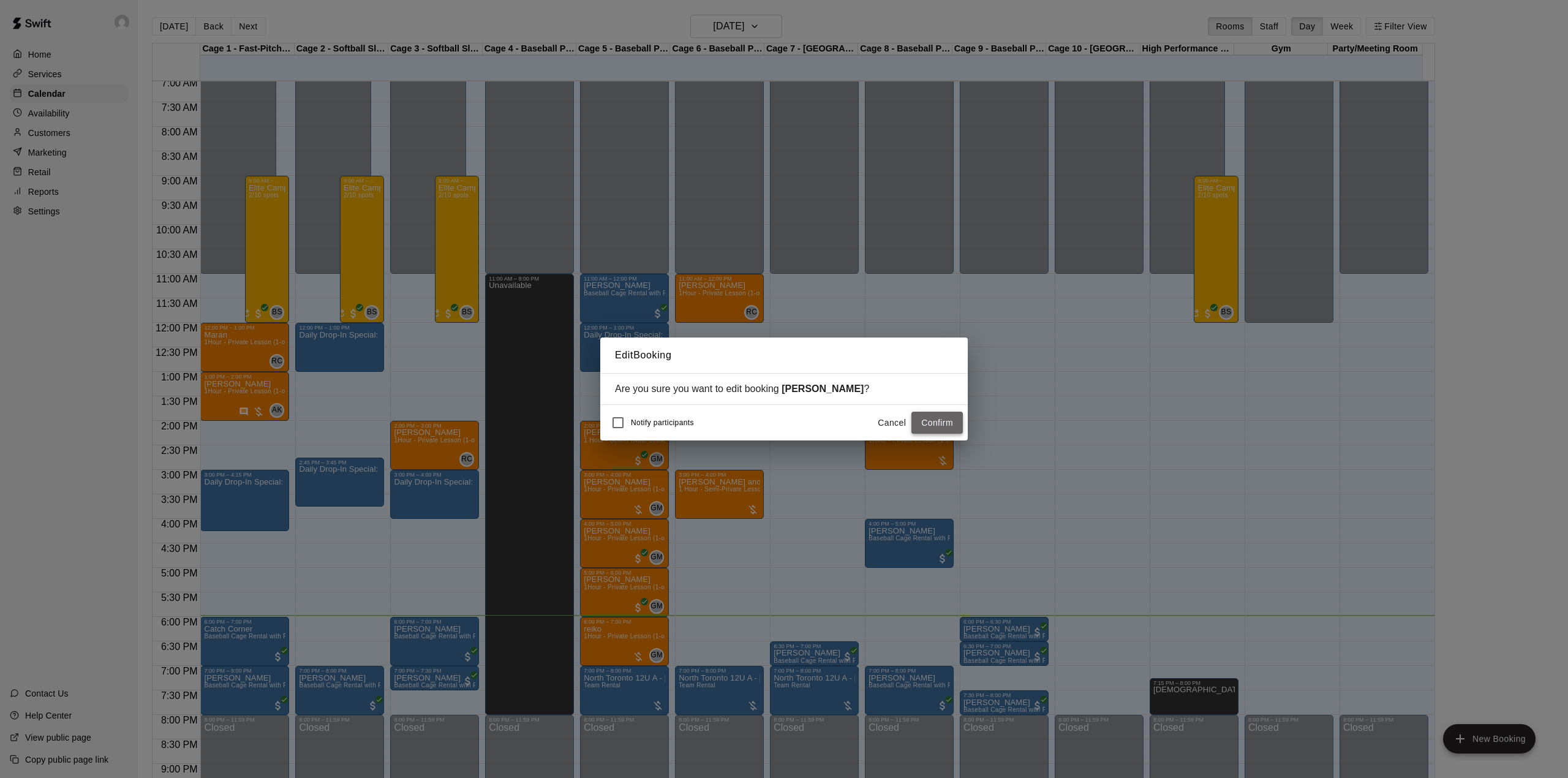
click at [941, 423] on button "Confirm" at bounding box center [937, 423] width 51 height 23
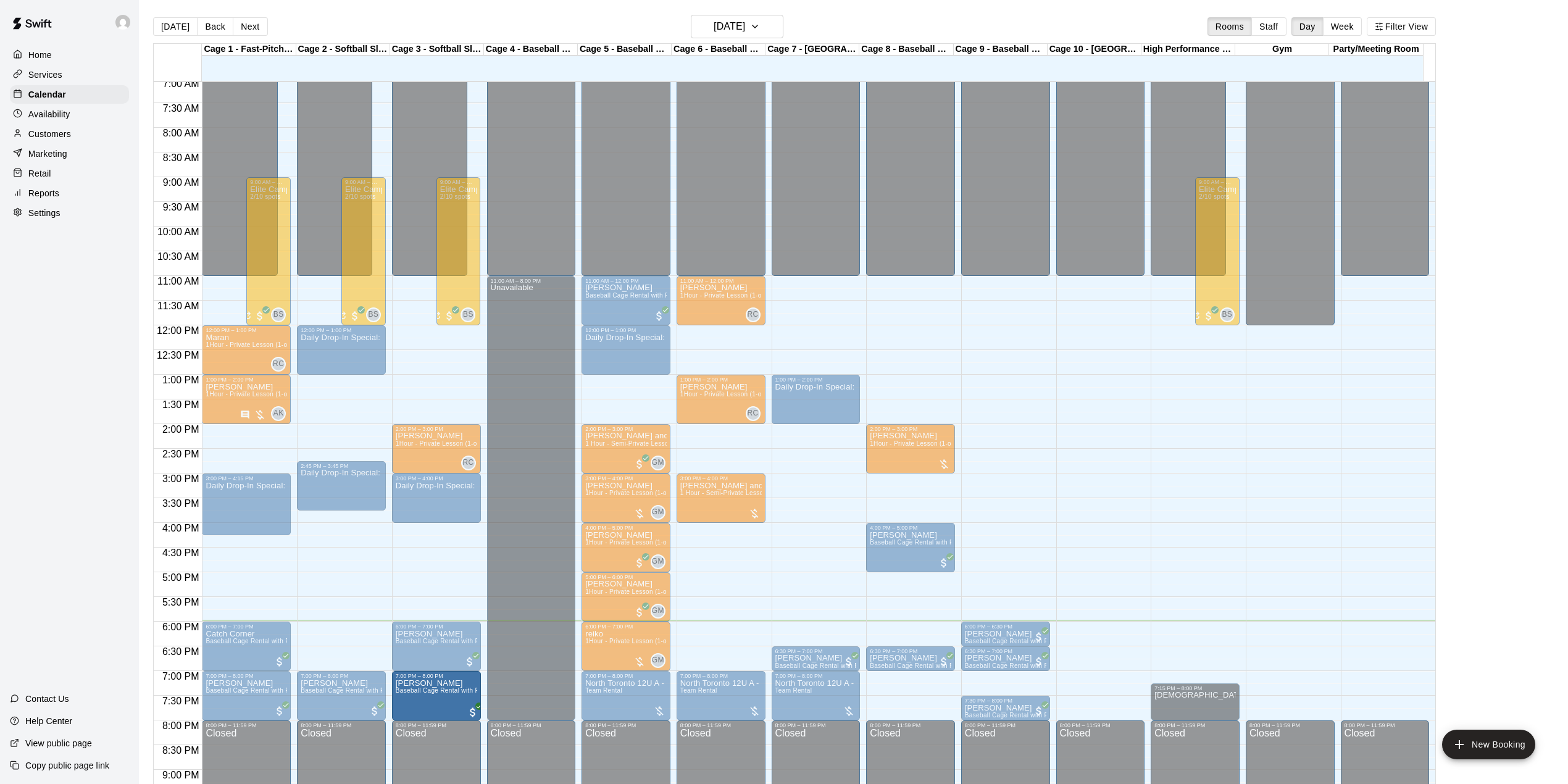
drag, startPoint x: 906, startPoint y: 697, endPoint x: 428, endPoint y: 704, distance: 478.1
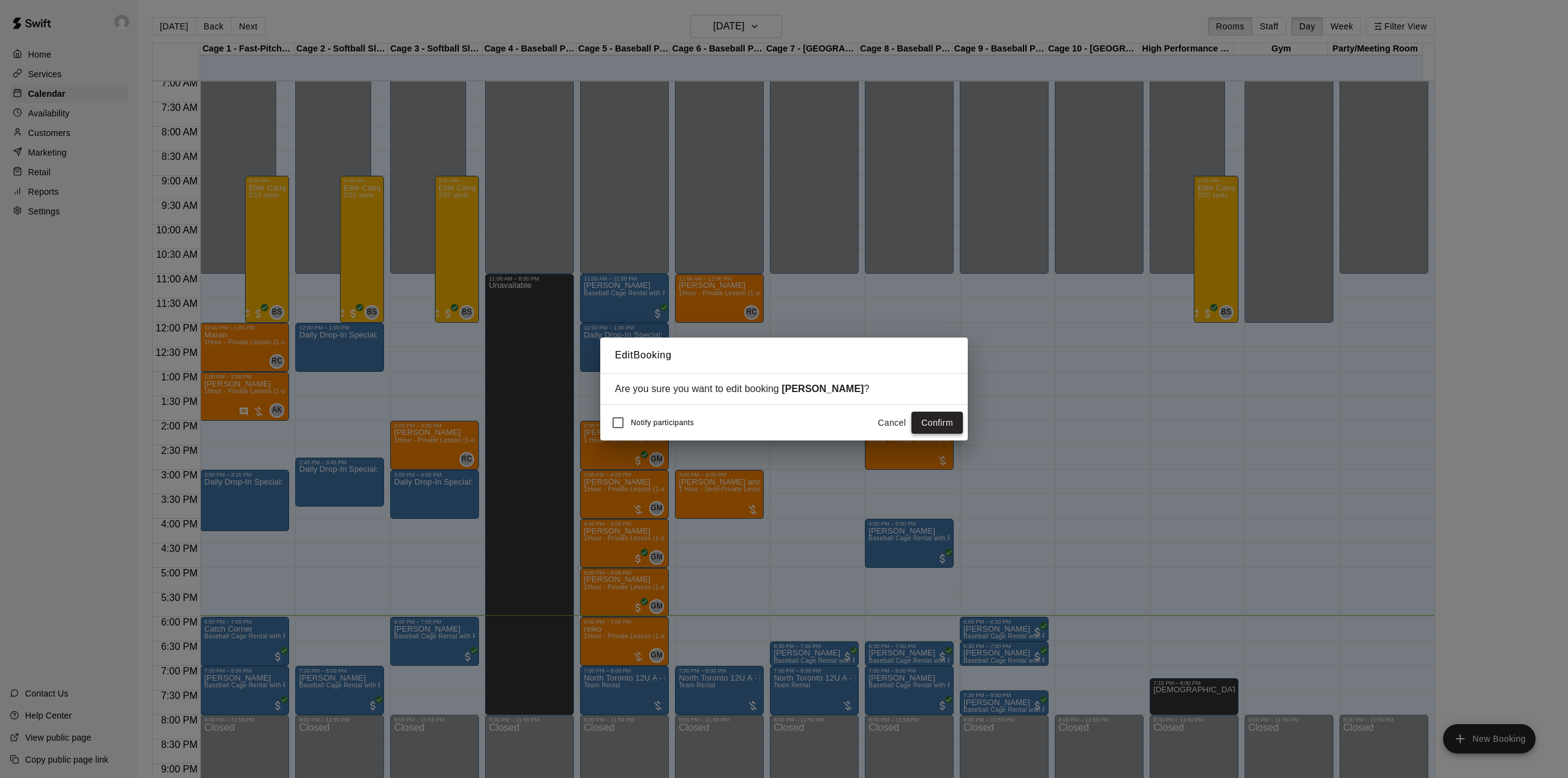
click at [931, 424] on button "Confirm" at bounding box center [937, 423] width 51 height 23
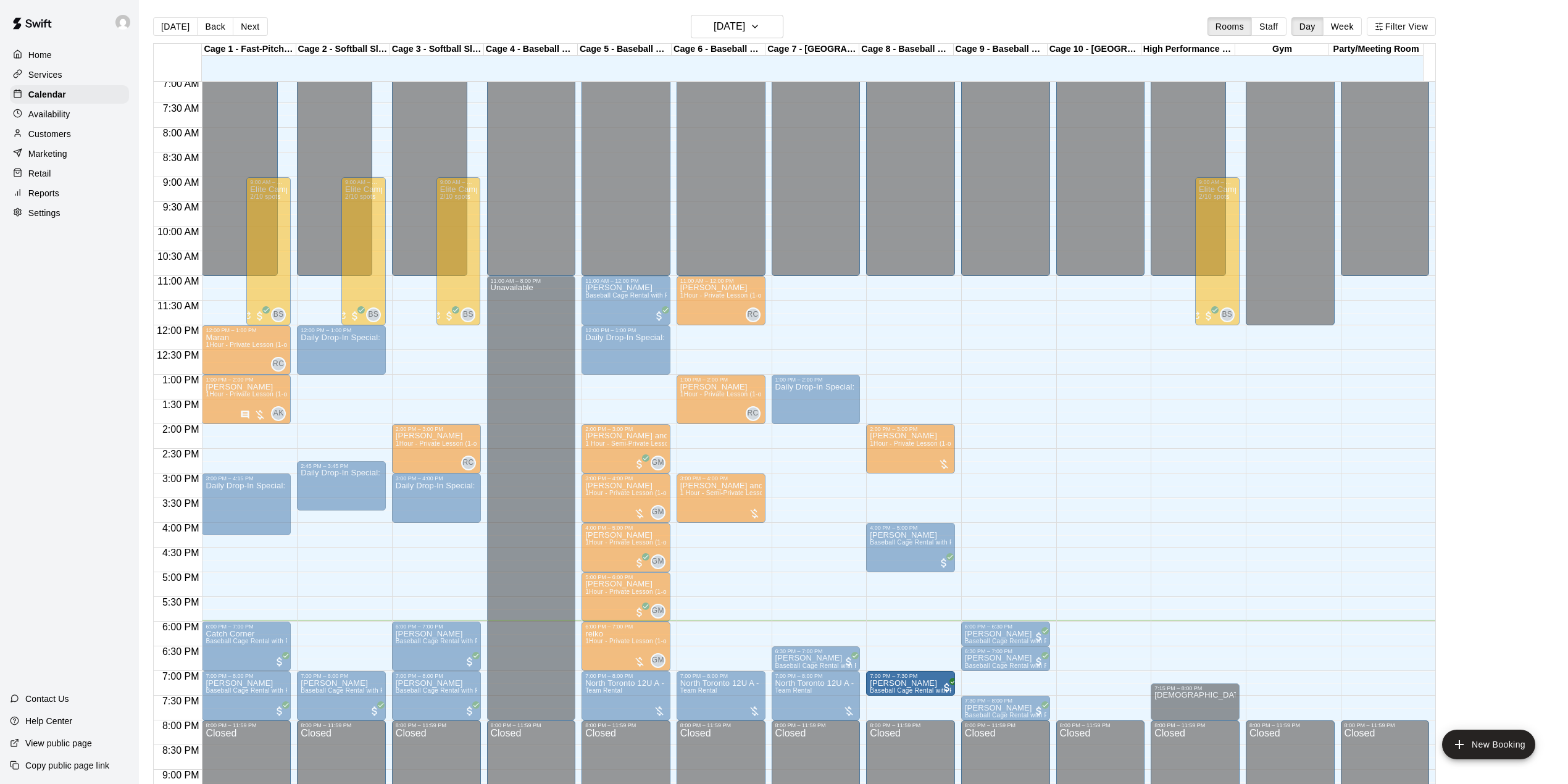
drag, startPoint x: 927, startPoint y: 658, endPoint x: 919, endPoint y: 686, distance: 29.1
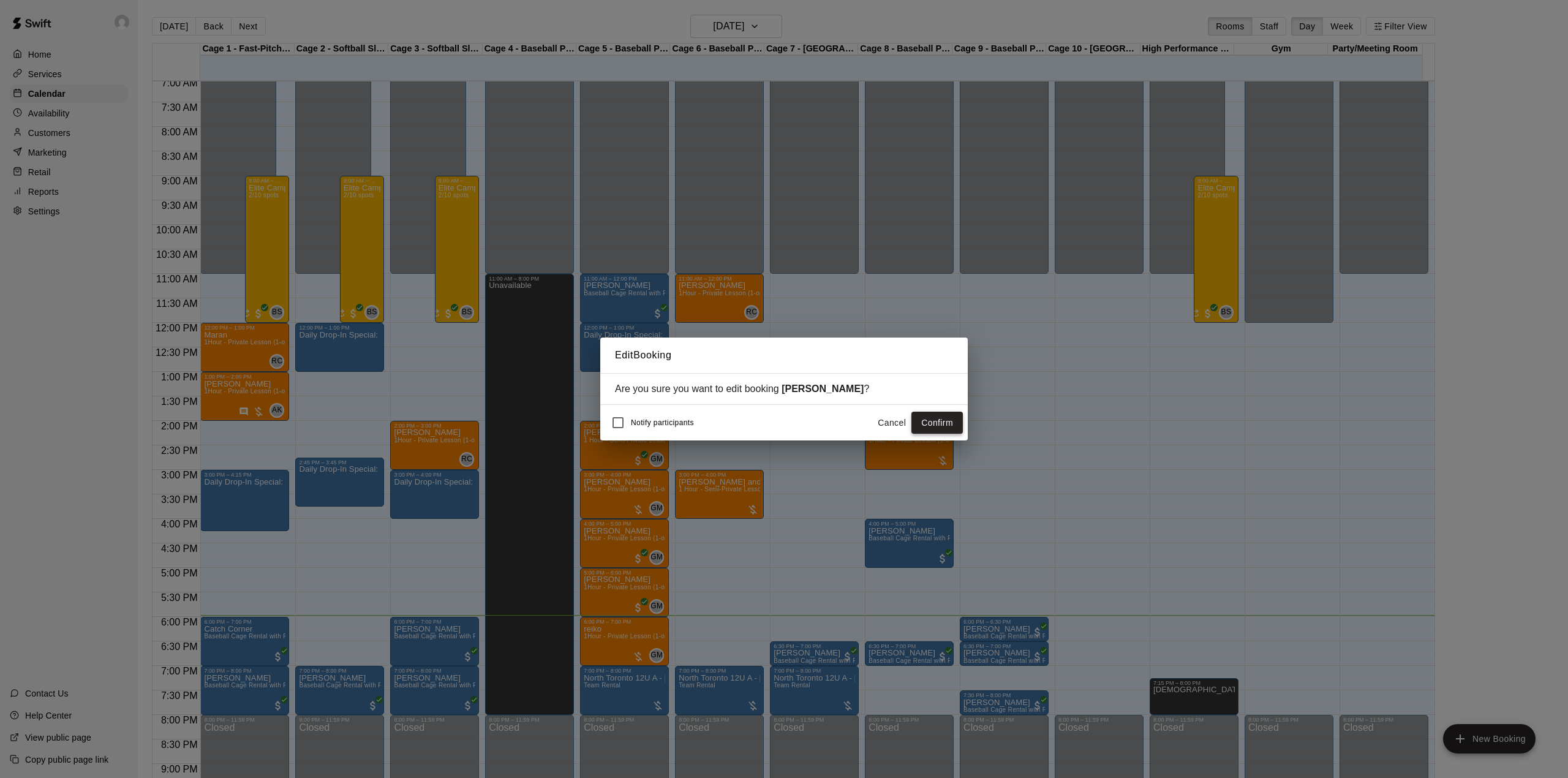
click at [948, 419] on button "Confirm" at bounding box center [937, 423] width 51 height 23
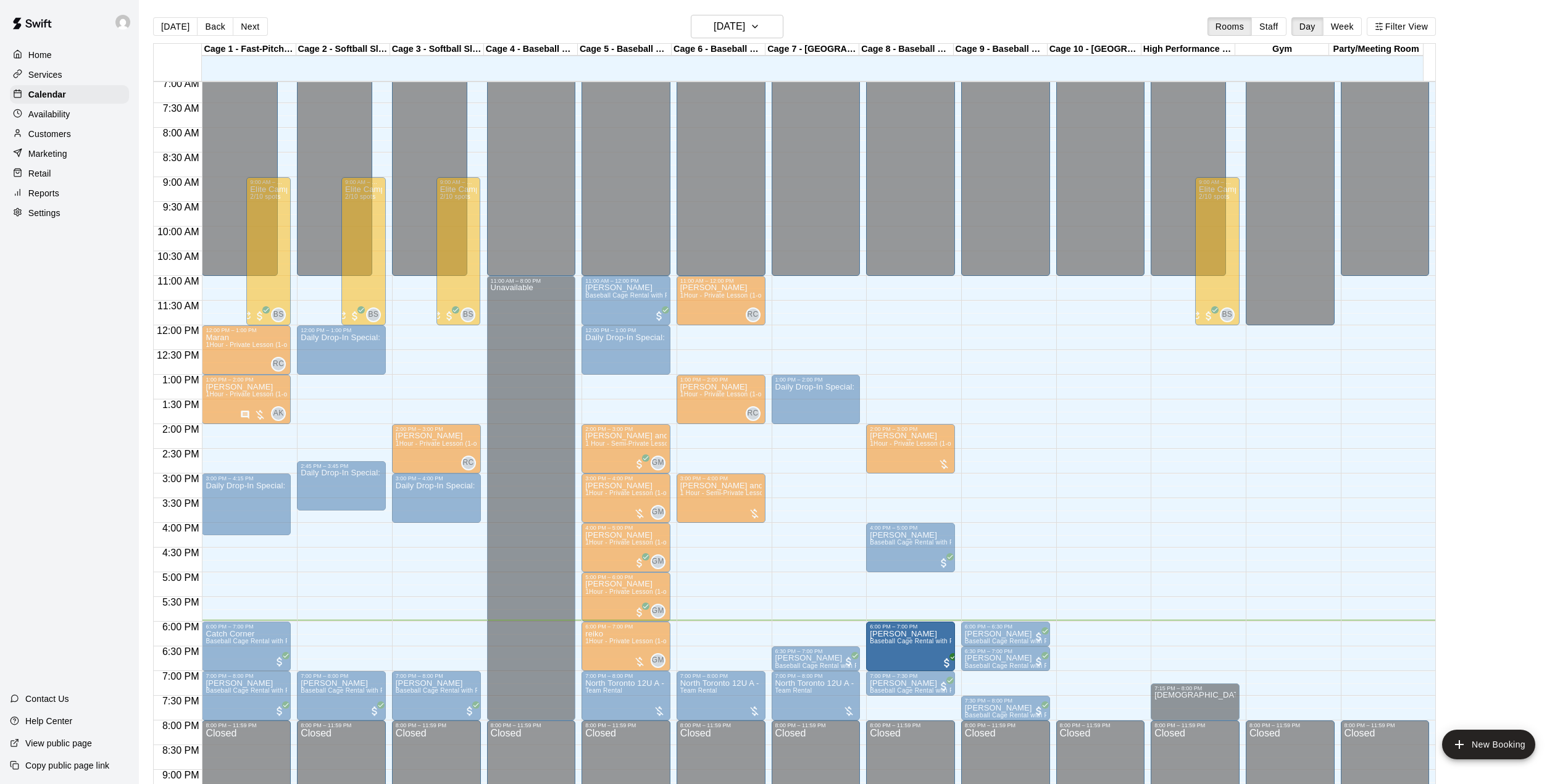
drag, startPoint x: 418, startPoint y: 647, endPoint x: 935, endPoint y: 657, distance: 517.1
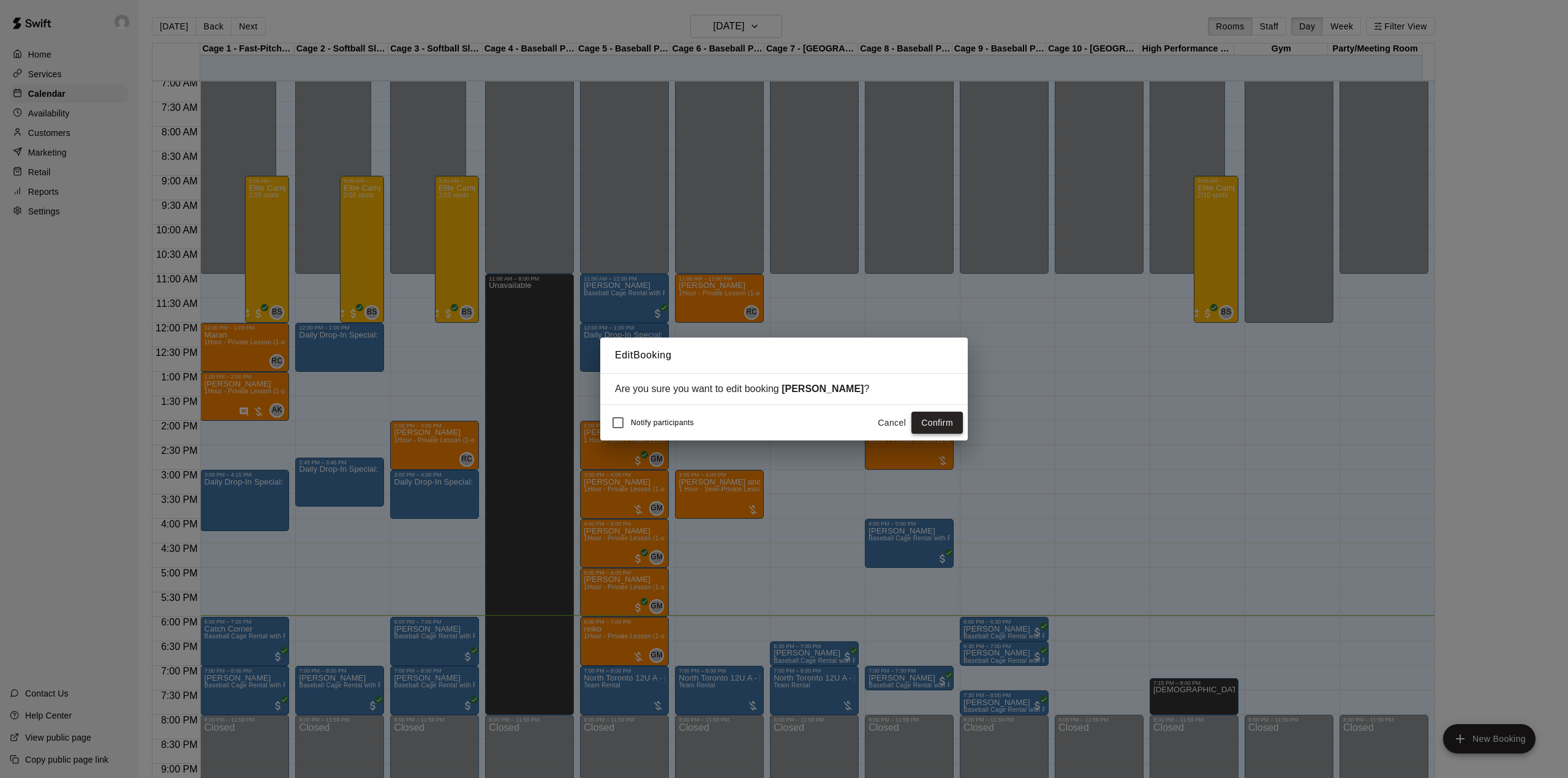
click at [931, 417] on button "Confirm" at bounding box center [937, 423] width 51 height 23
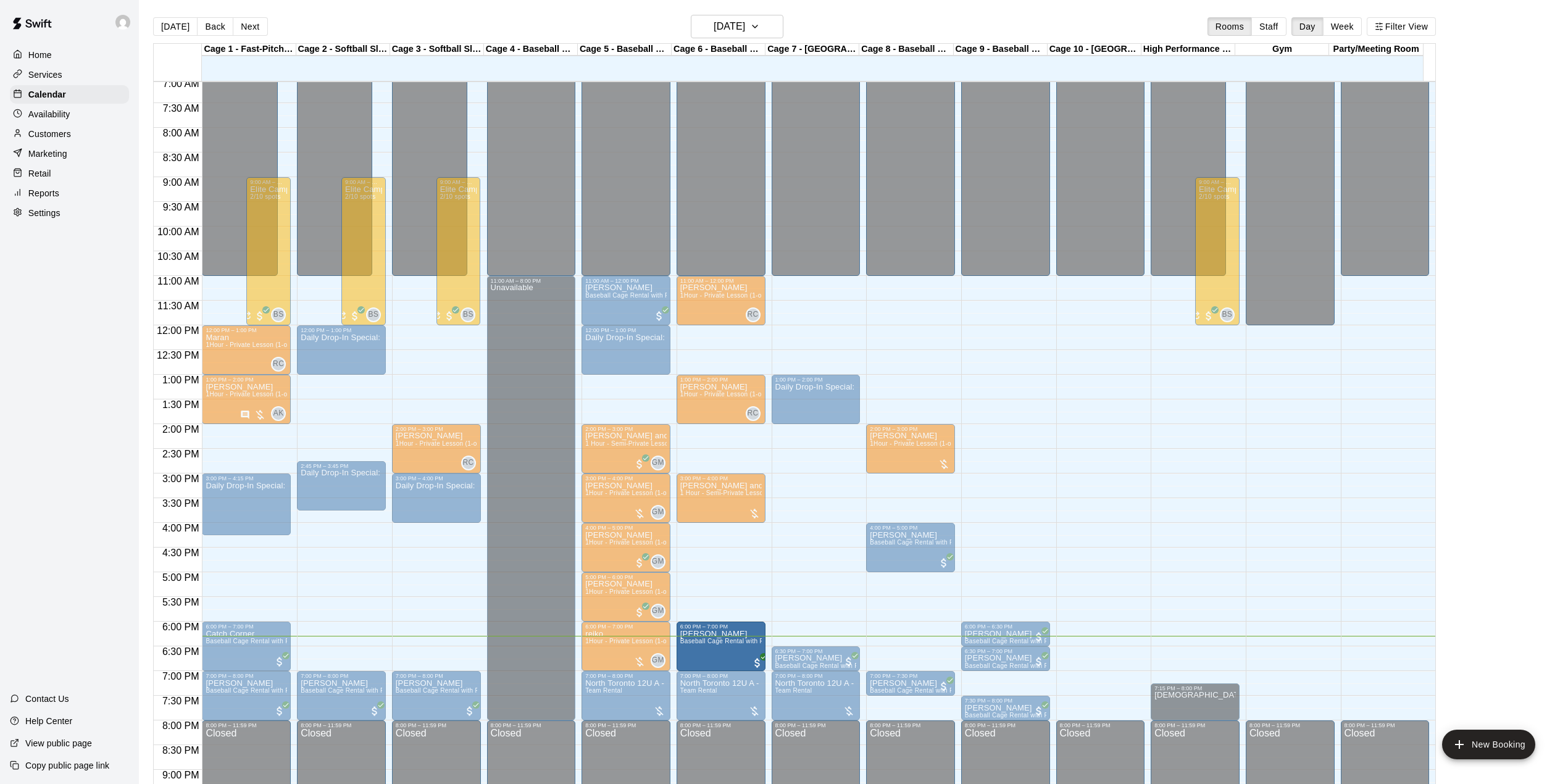
drag, startPoint x: 904, startPoint y: 652, endPoint x: 744, endPoint y: 653, distance: 160.0
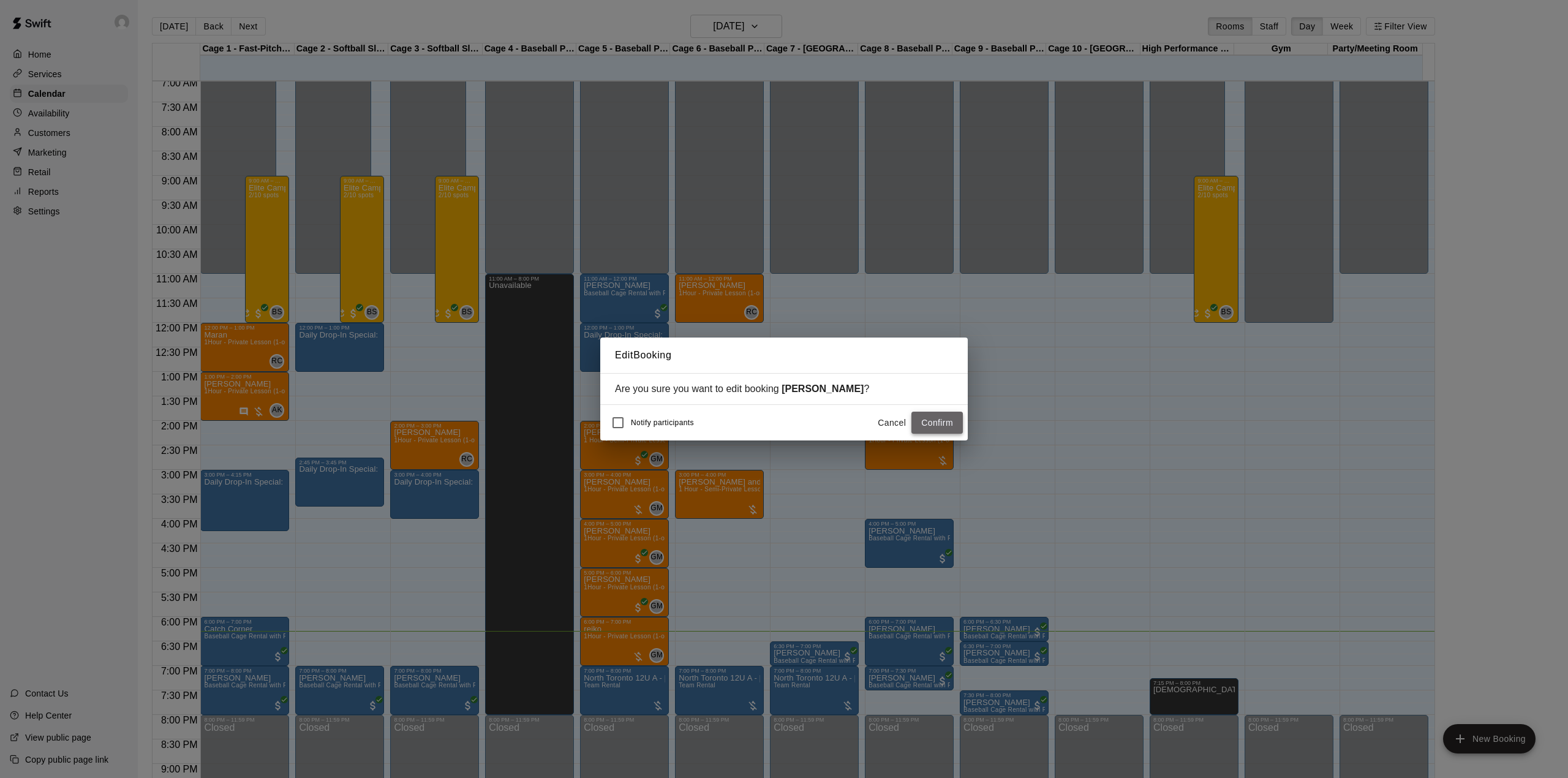
click at [922, 424] on button "Confirm" at bounding box center [937, 423] width 51 height 23
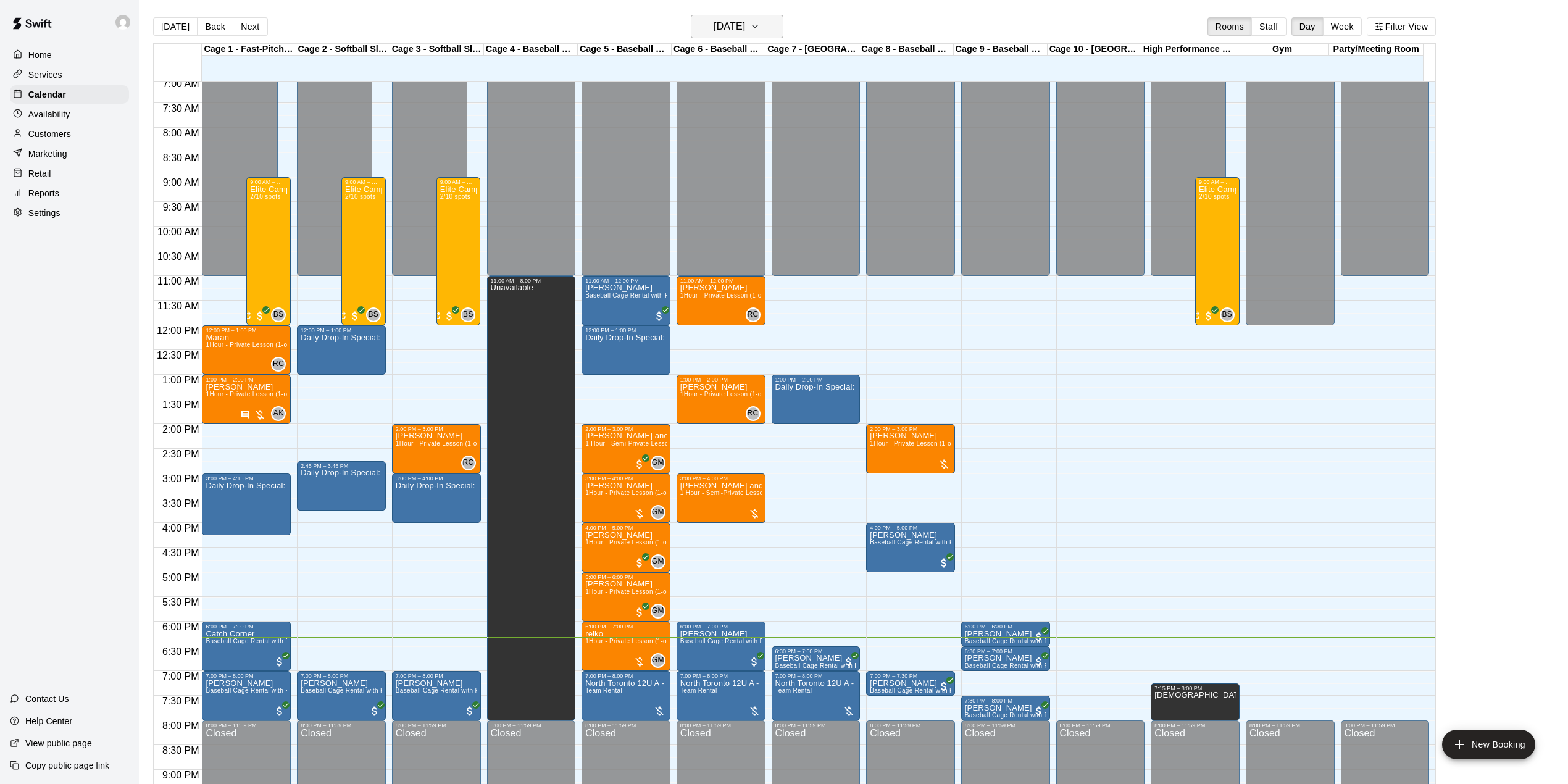
click at [745, 23] on h6 "[DATE]" at bounding box center [729, 26] width 32 height 17
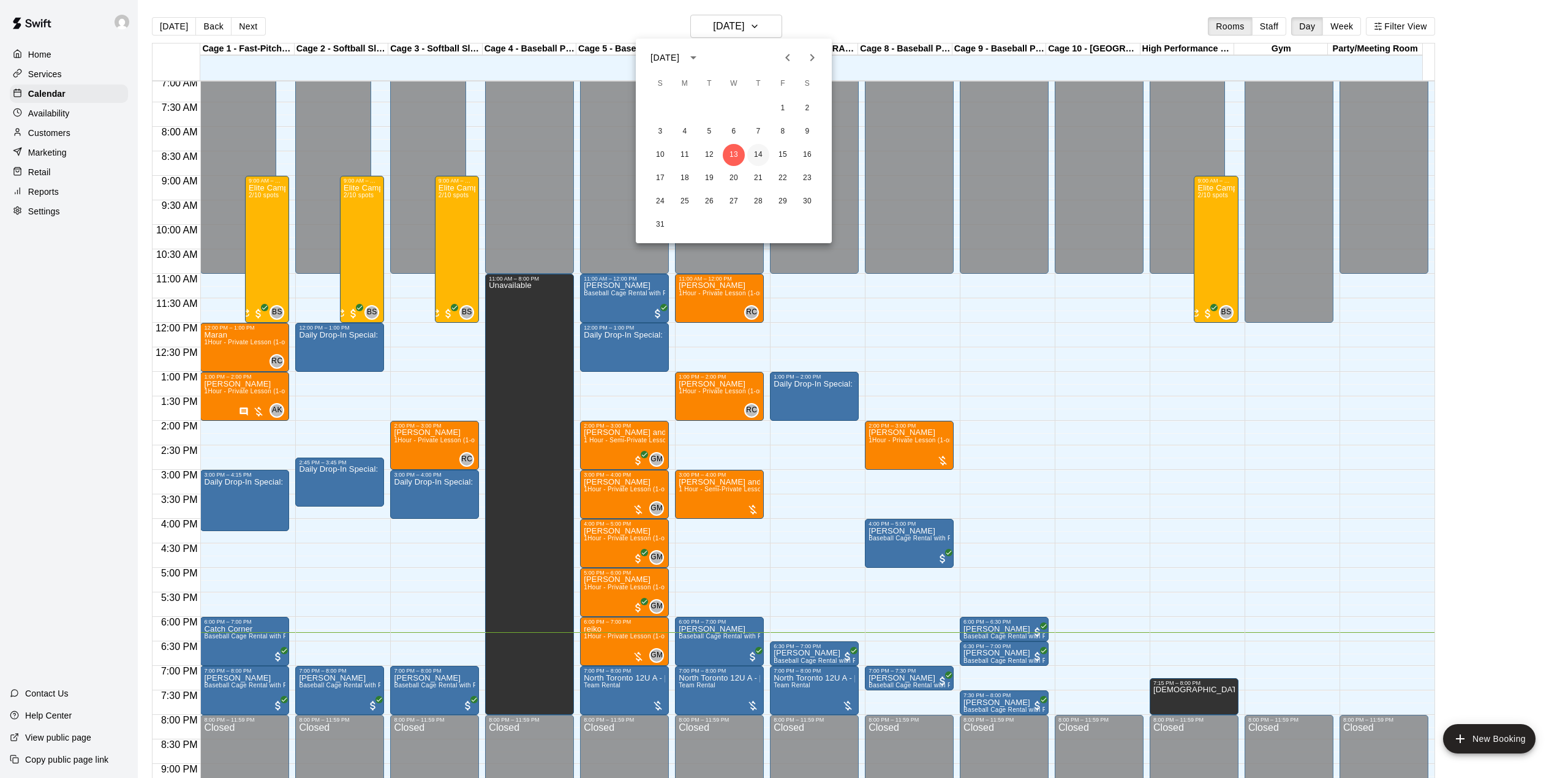
click at [752, 150] on button "14" at bounding box center [758, 154] width 22 height 22
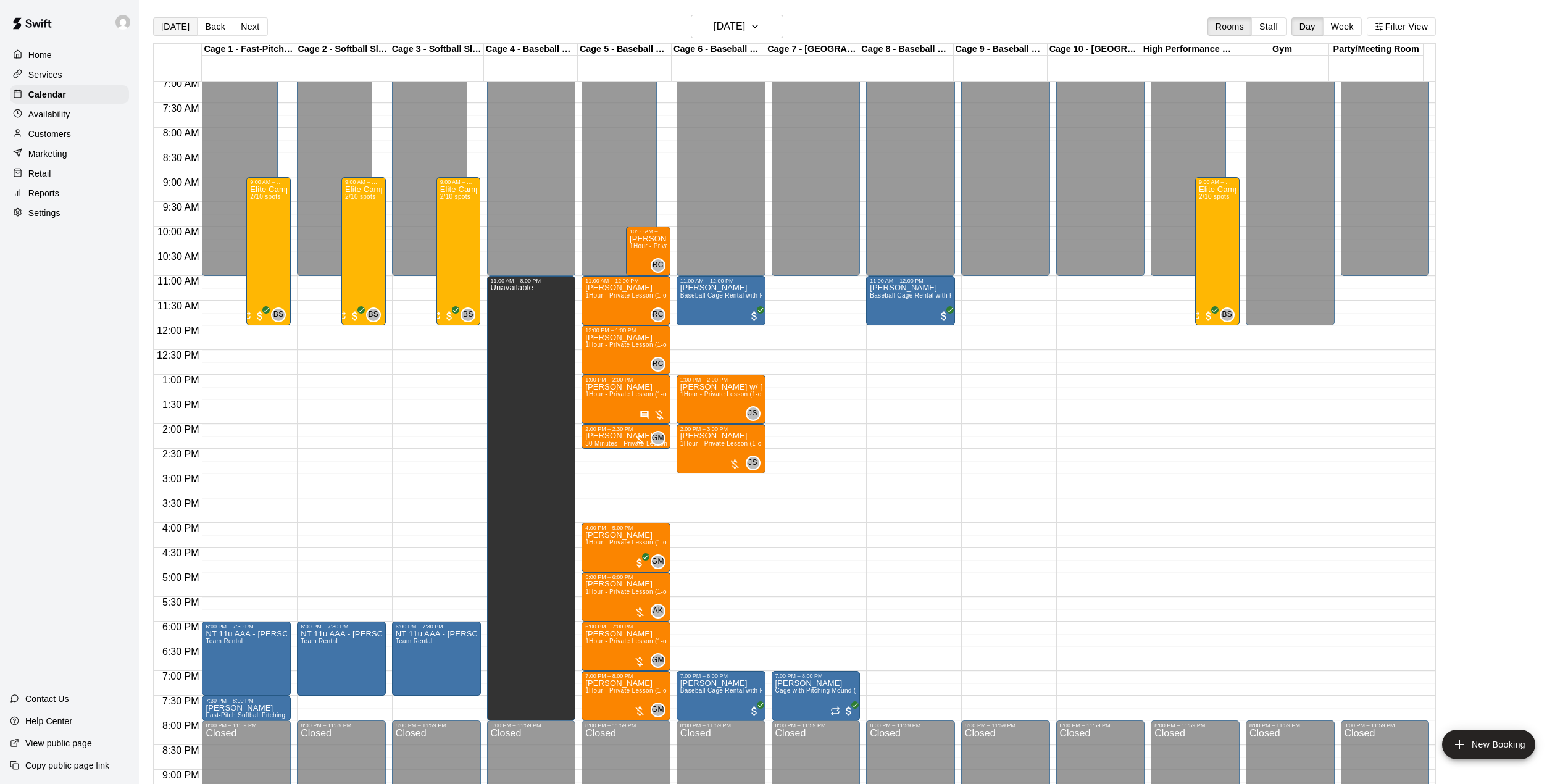
click at [185, 23] on button "[DATE]" at bounding box center [175, 26] width 45 height 19
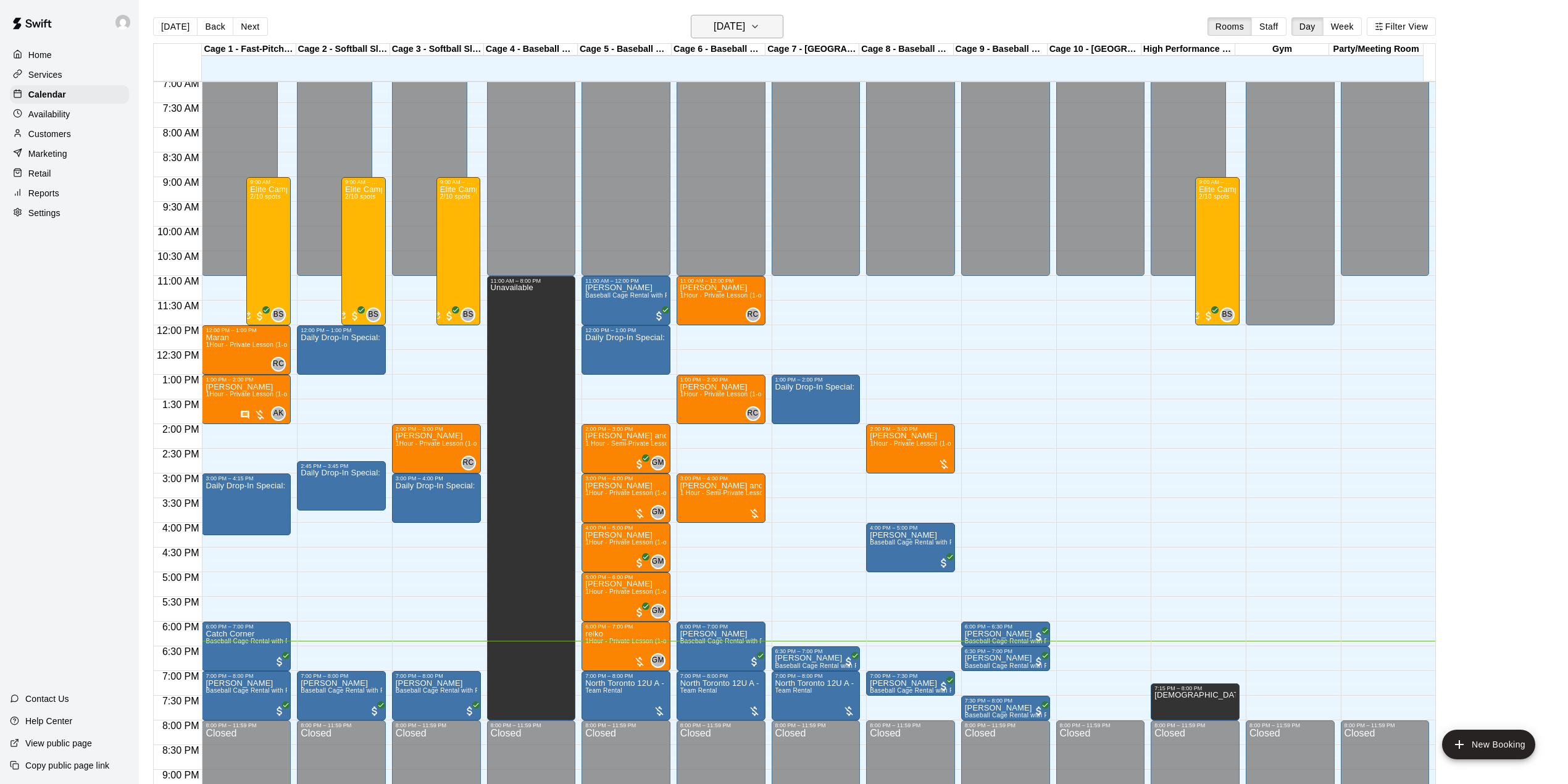
click at [745, 25] on h6 "[DATE]" at bounding box center [729, 26] width 32 height 17
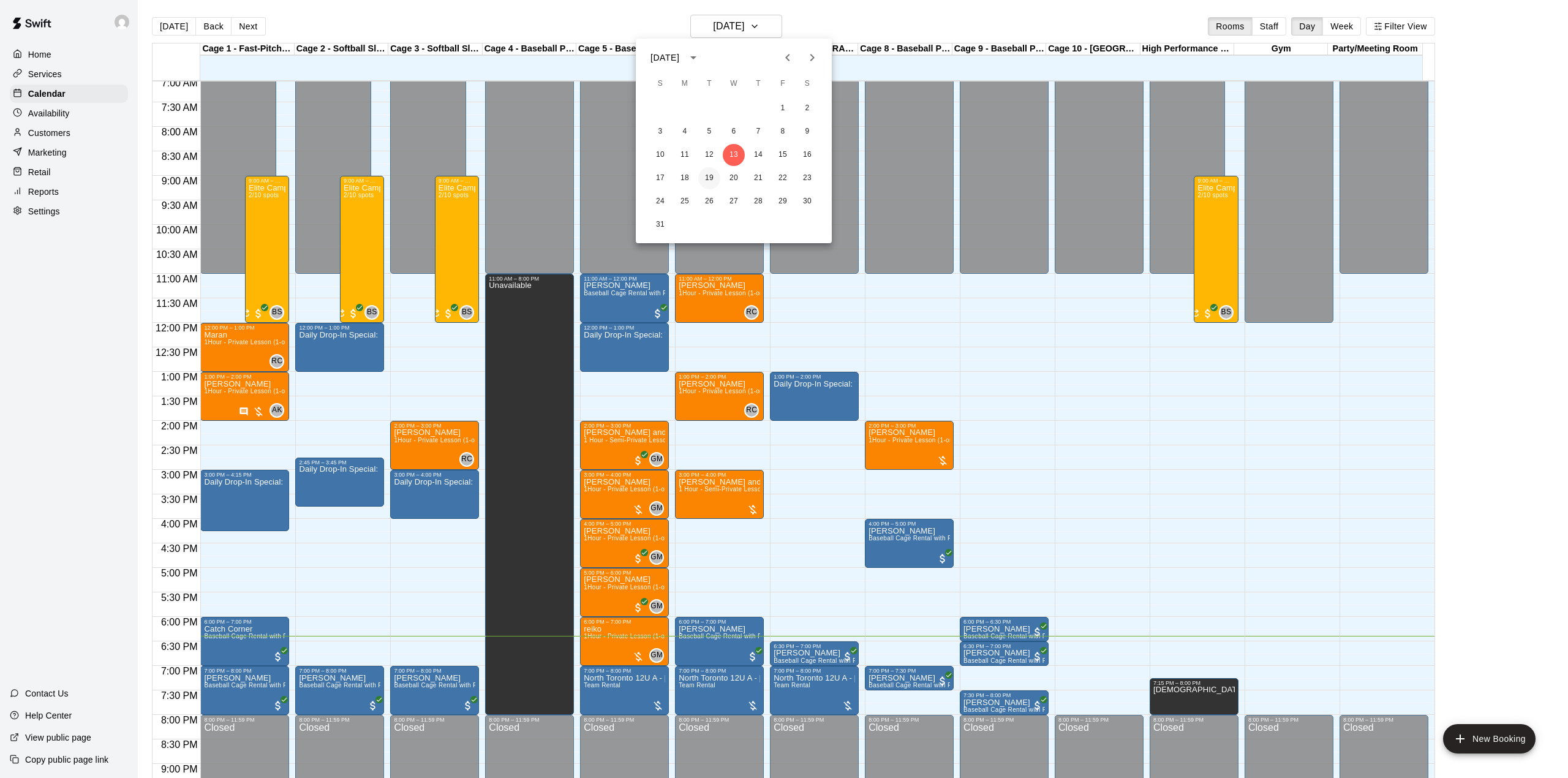
click at [706, 175] on button "19" at bounding box center [709, 178] width 22 height 22
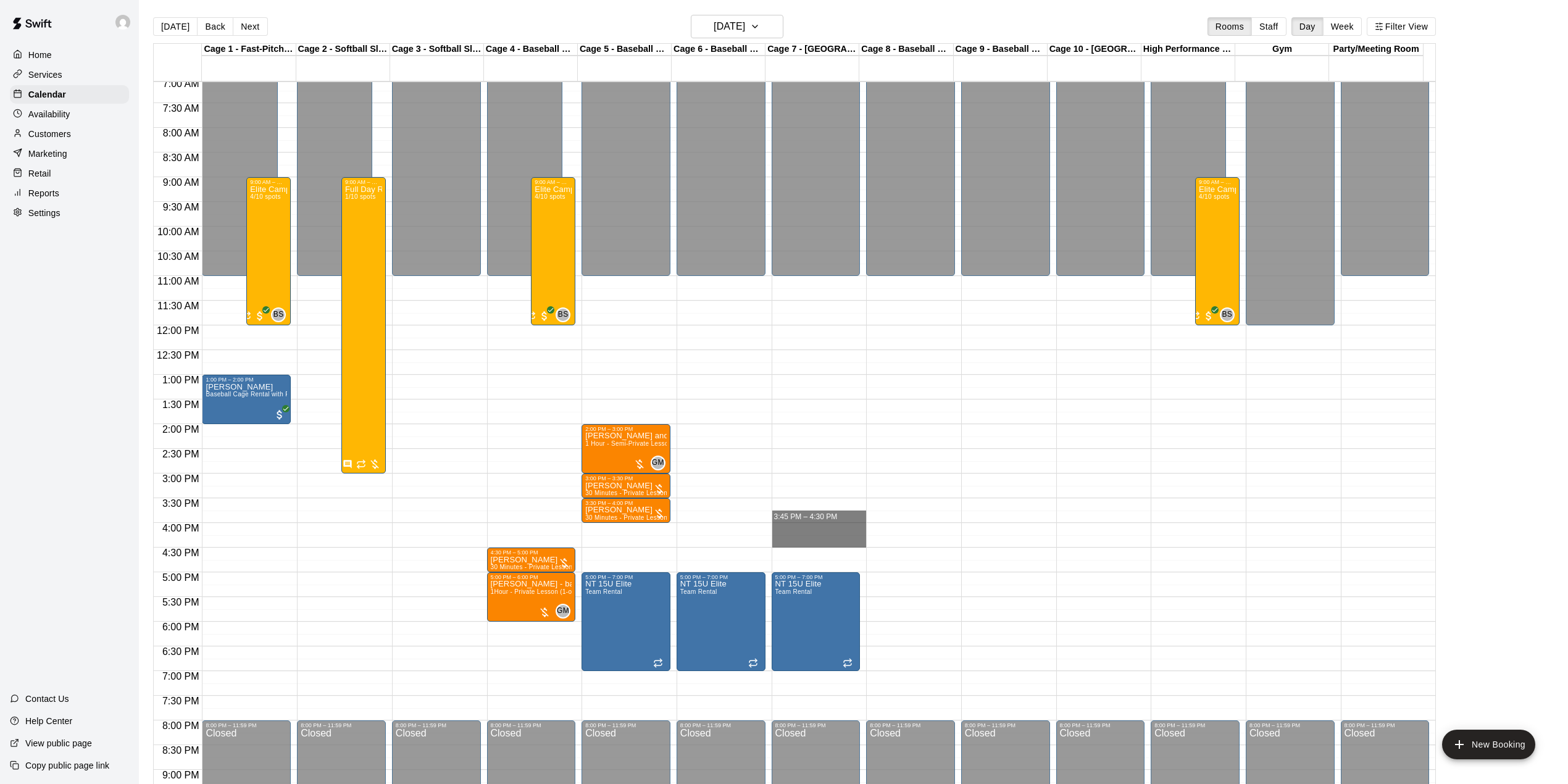
drag, startPoint x: 791, startPoint y: 523, endPoint x: 796, endPoint y: 539, distance: 16.8
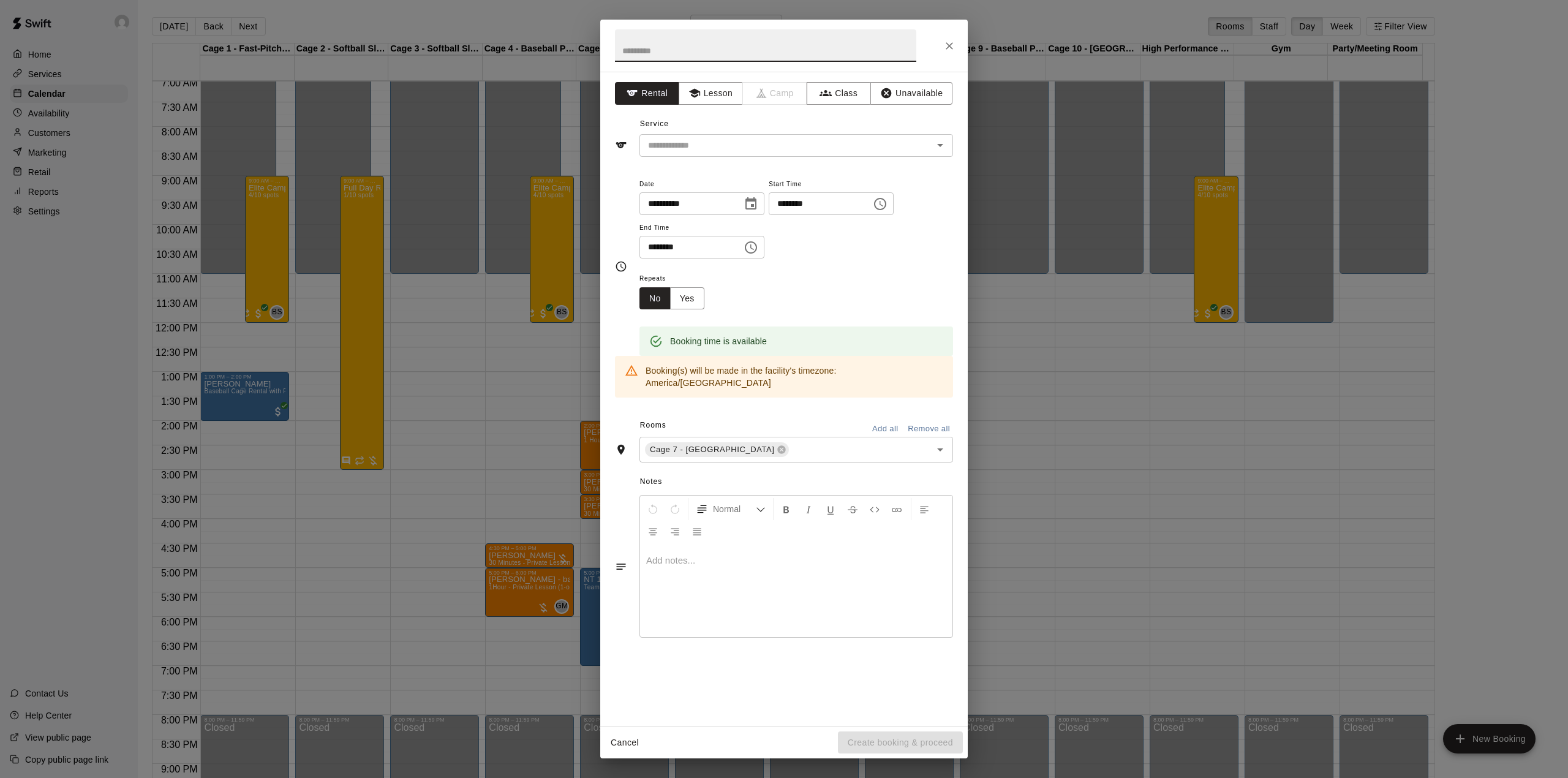
click at [887, 211] on icon "Choose time, selected time is 3:45 PM" at bounding box center [880, 204] width 14 height 14
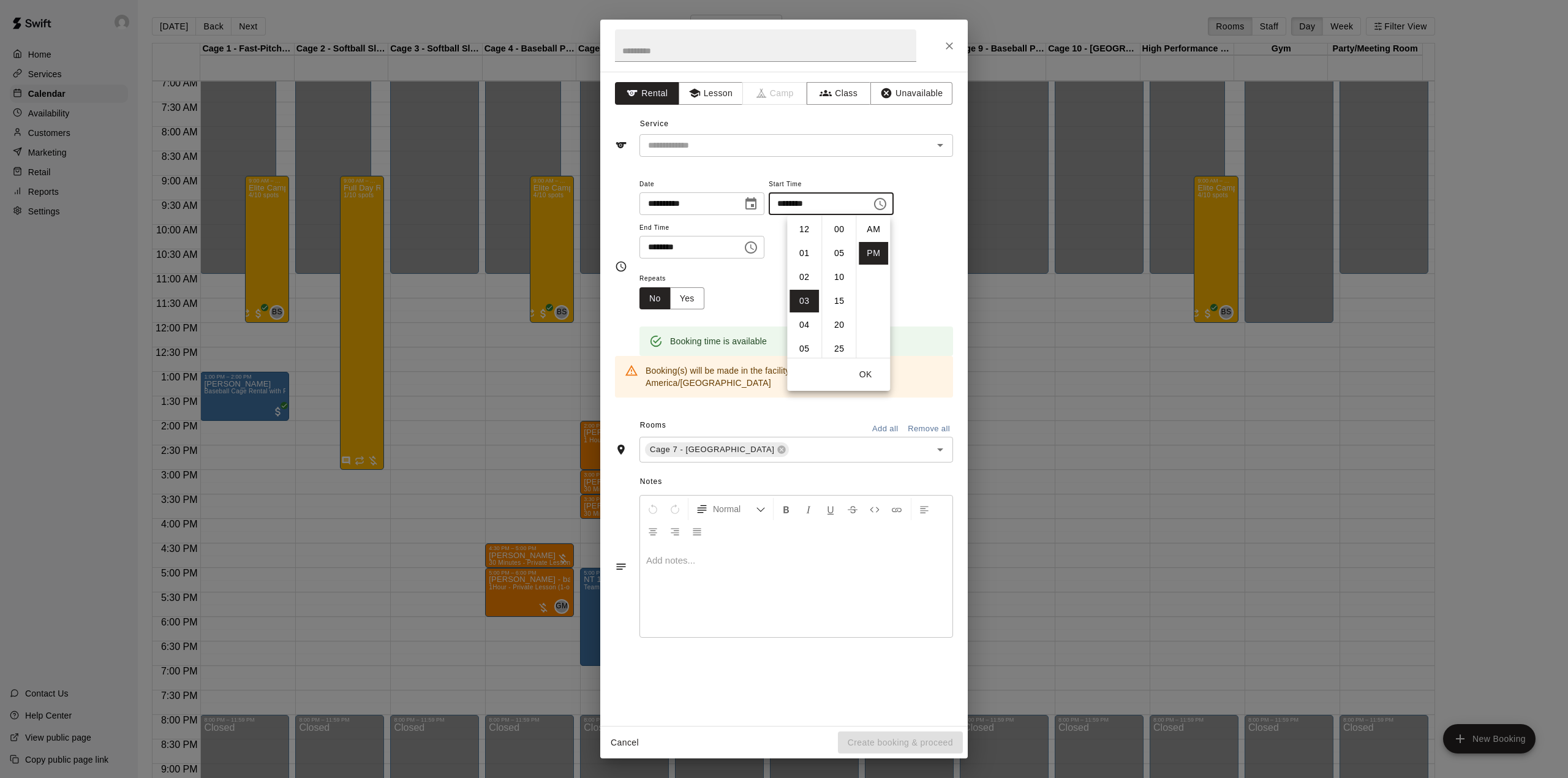
scroll to position [22, 0]
click at [804, 246] on li "04" at bounding box center [804, 253] width 30 height 23
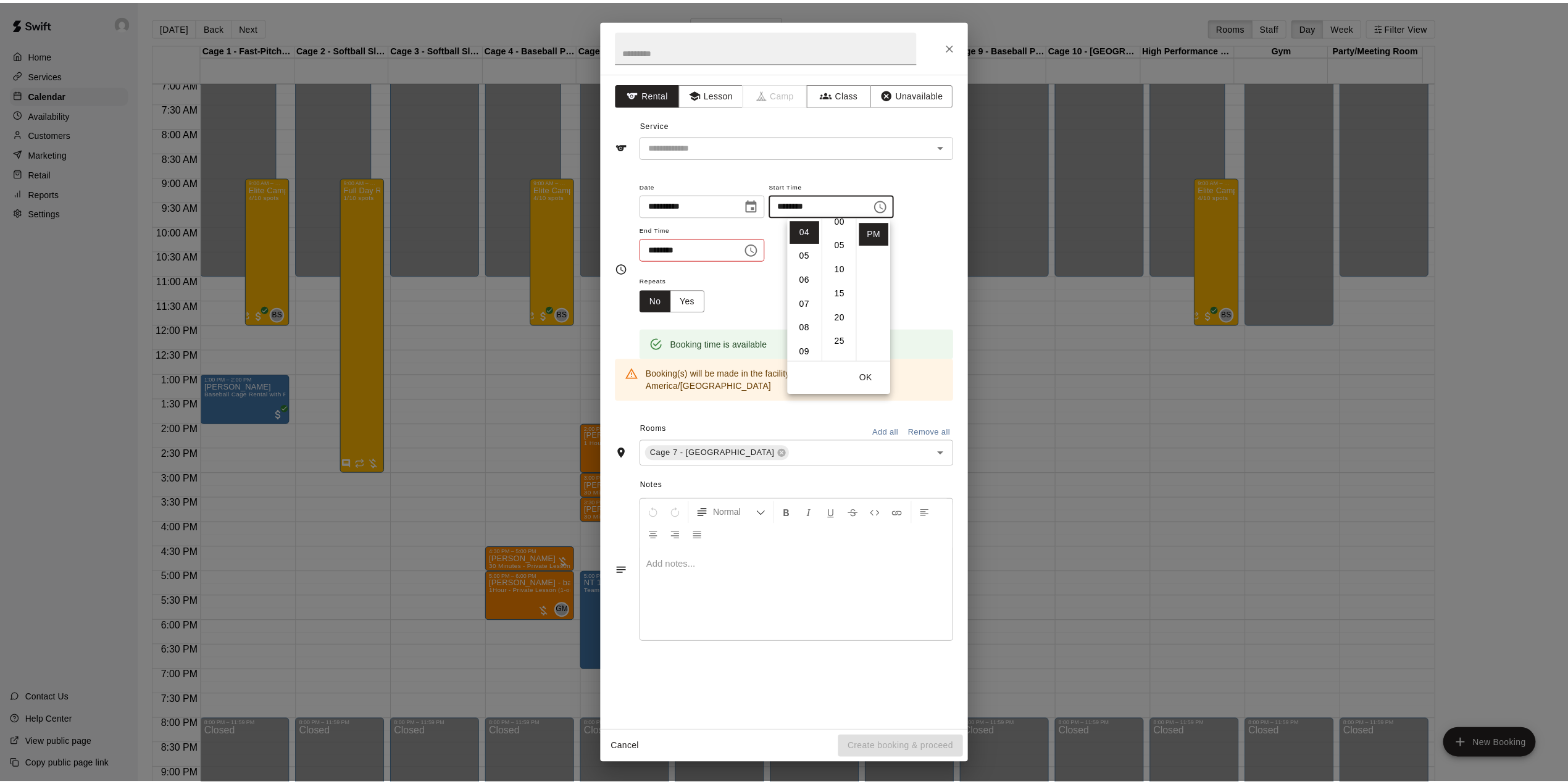
scroll to position [0, 0]
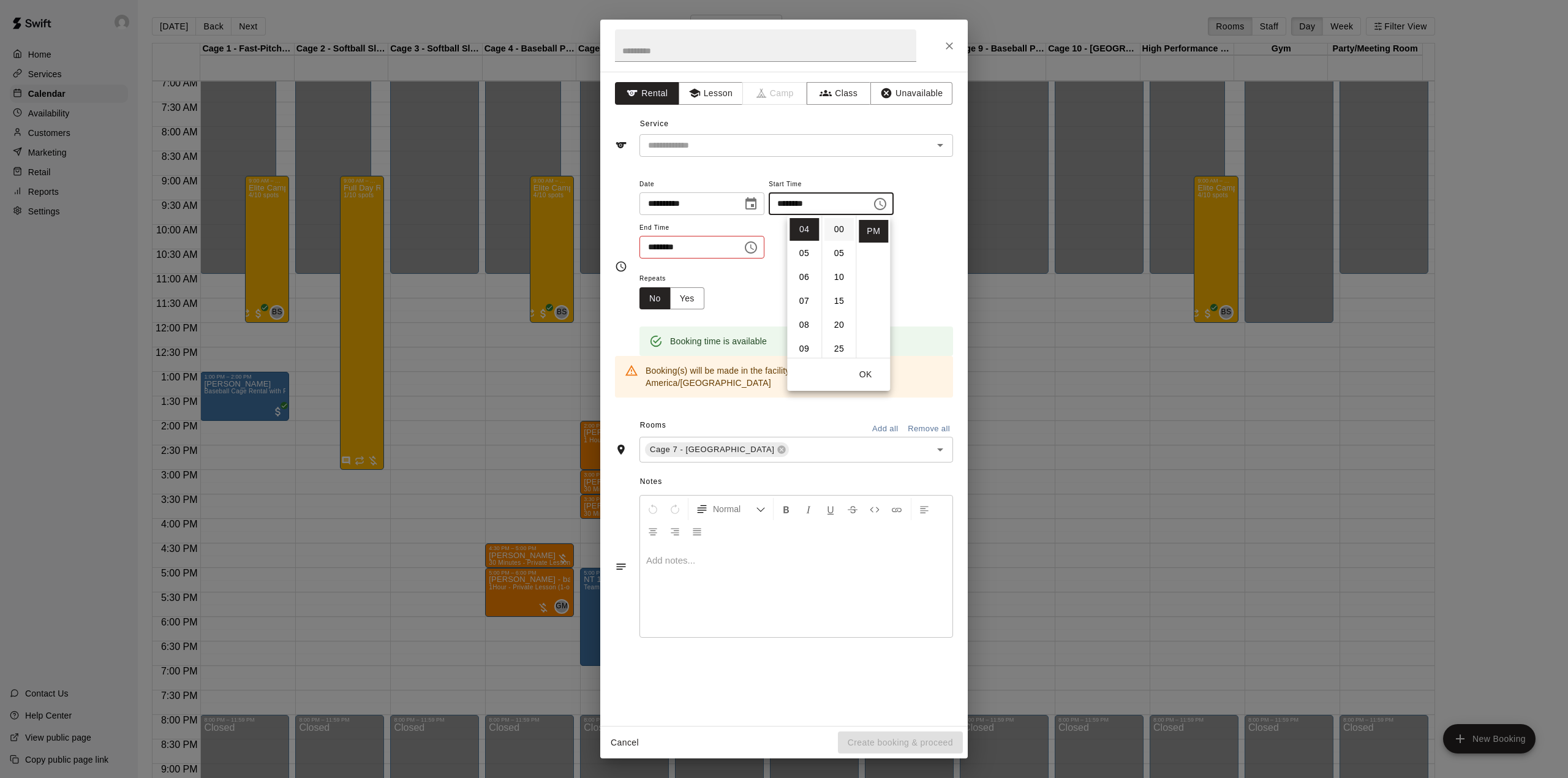
click at [836, 224] on li "00" at bounding box center [839, 229] width 30 height 23
type input "********"
click at [706, 91] on button "Lesson" at bounding box center [710, 93] width 64 height 23
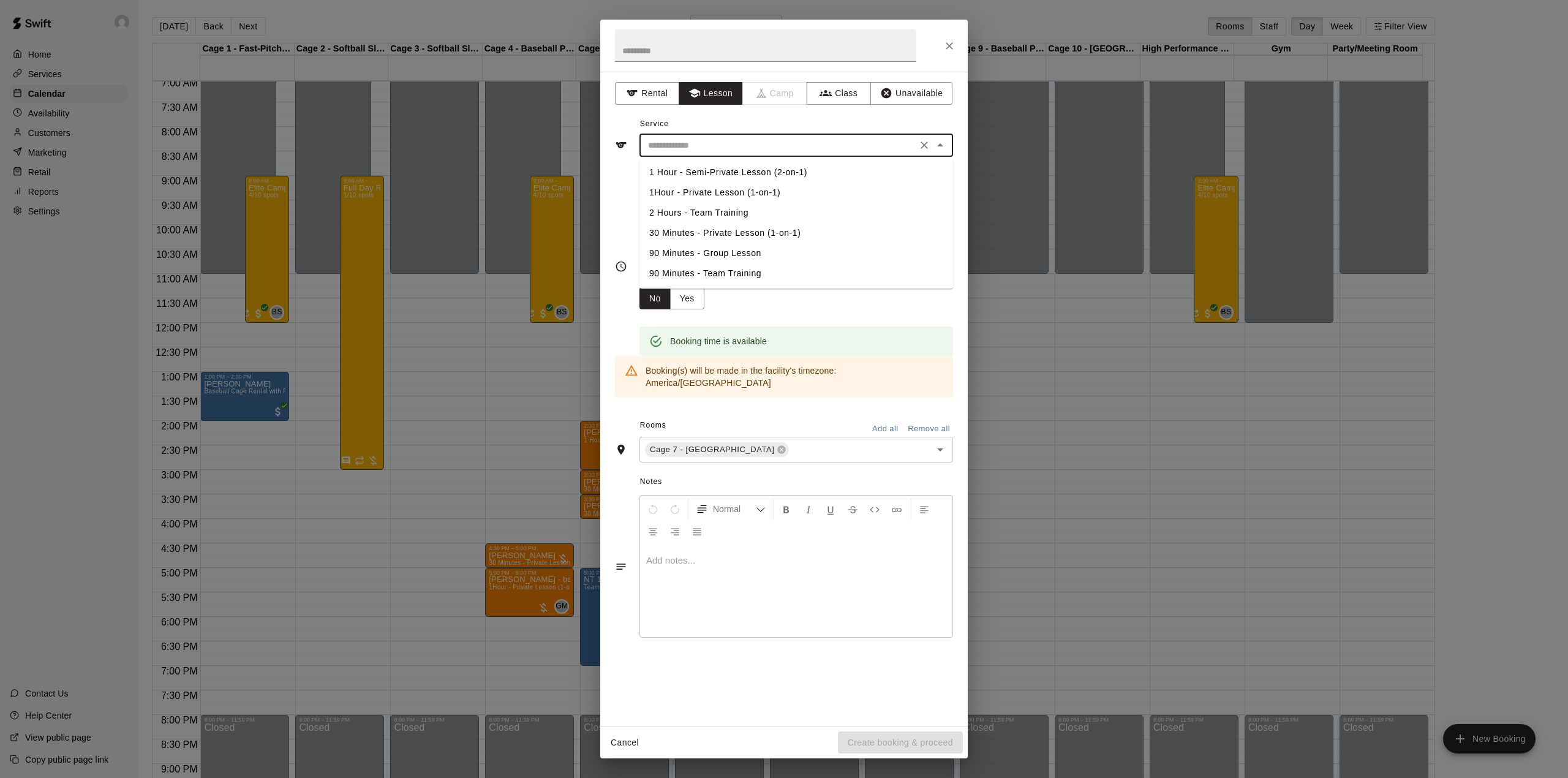
click at [734, 143] on input "text" at bounding box center [778, 145] width 270 height 15
click at [755, 228] on li "30 Minutes - Private Lesson (1-on-1)" at bounding box center [796, 232] width 313 height 20
type input "**********"
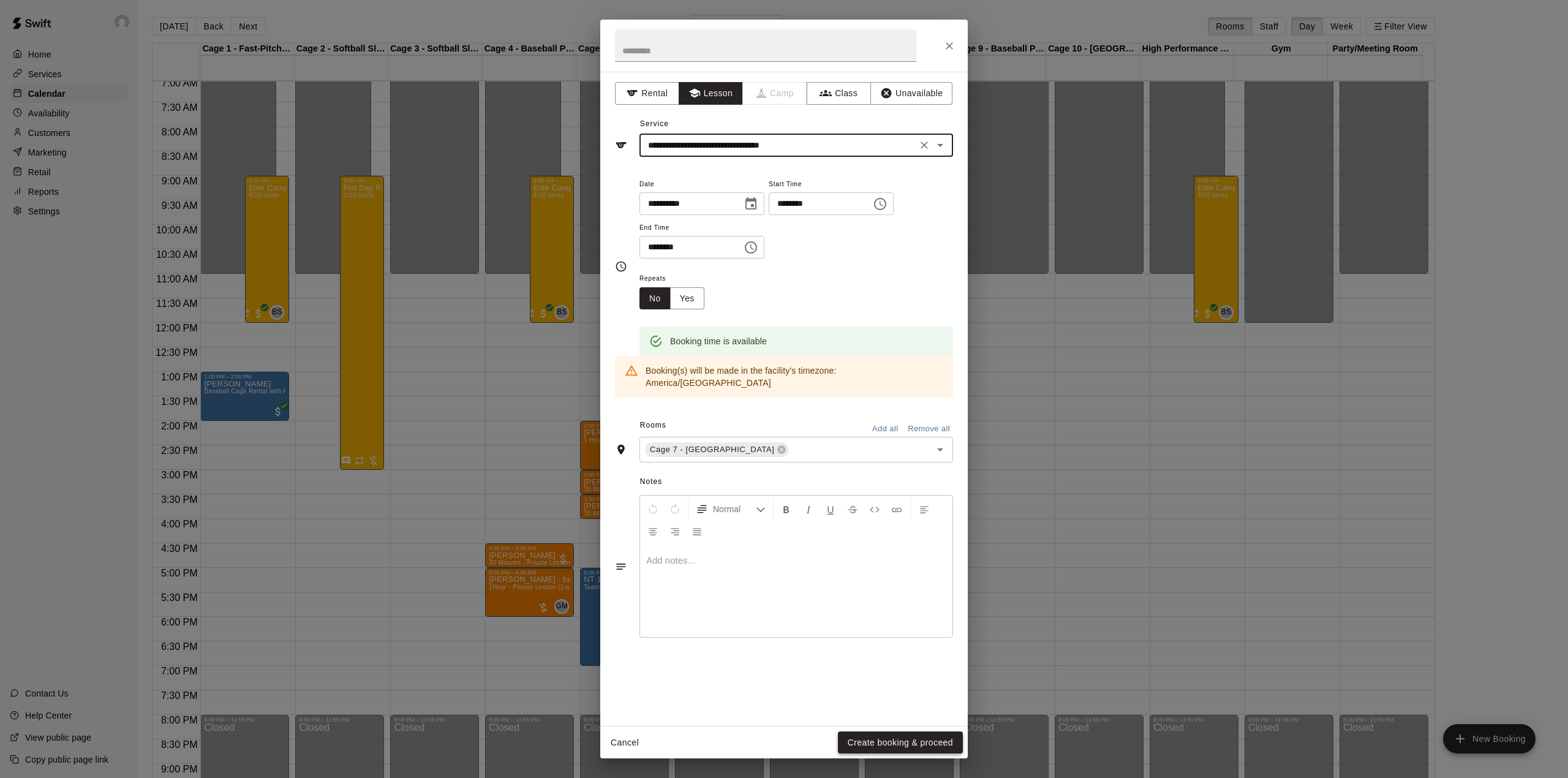
click at [890, 745] on button "Create booking & proceed" at bounding box center [899, 743] width 125 height 23
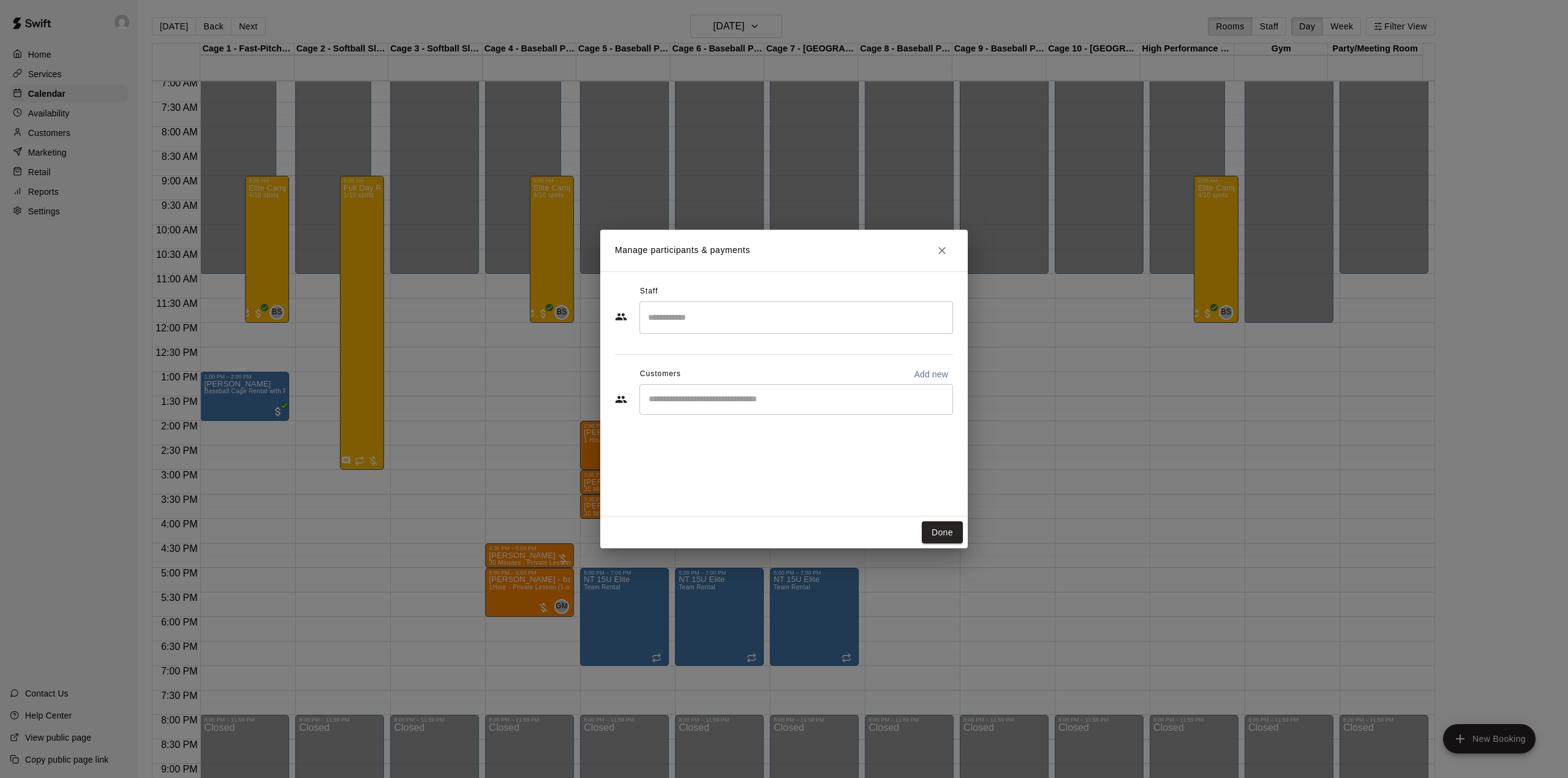
click at [814, 399] on input "Start typing to search customers..." at bounding box center [796, 399] width 302 height 12
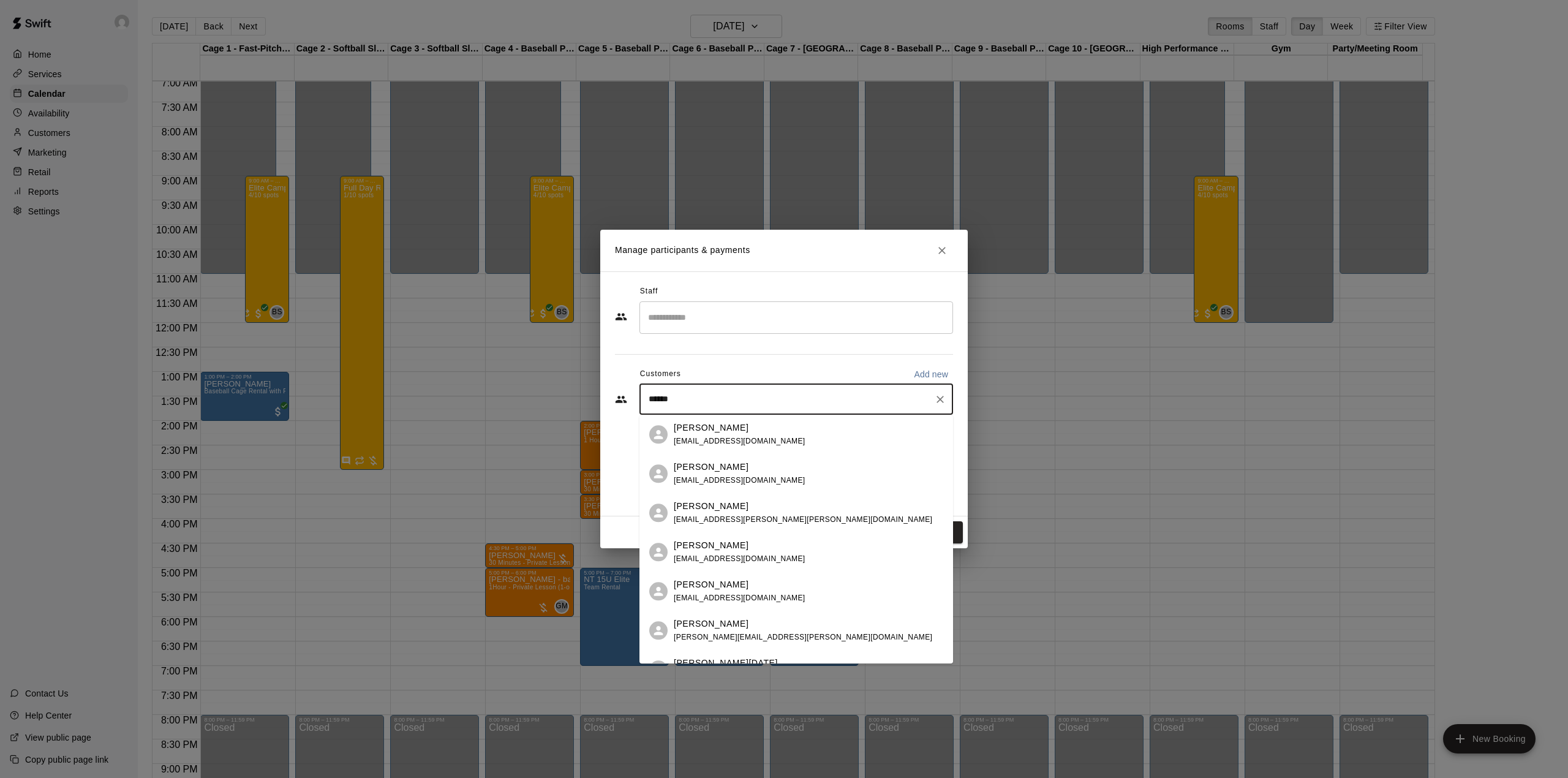
type input "******"
click at [733, 518] on span "[EMAIL_ADDRESS][DOMAIN_NAME]" at bounding box center [739, 519] width 132 height 9
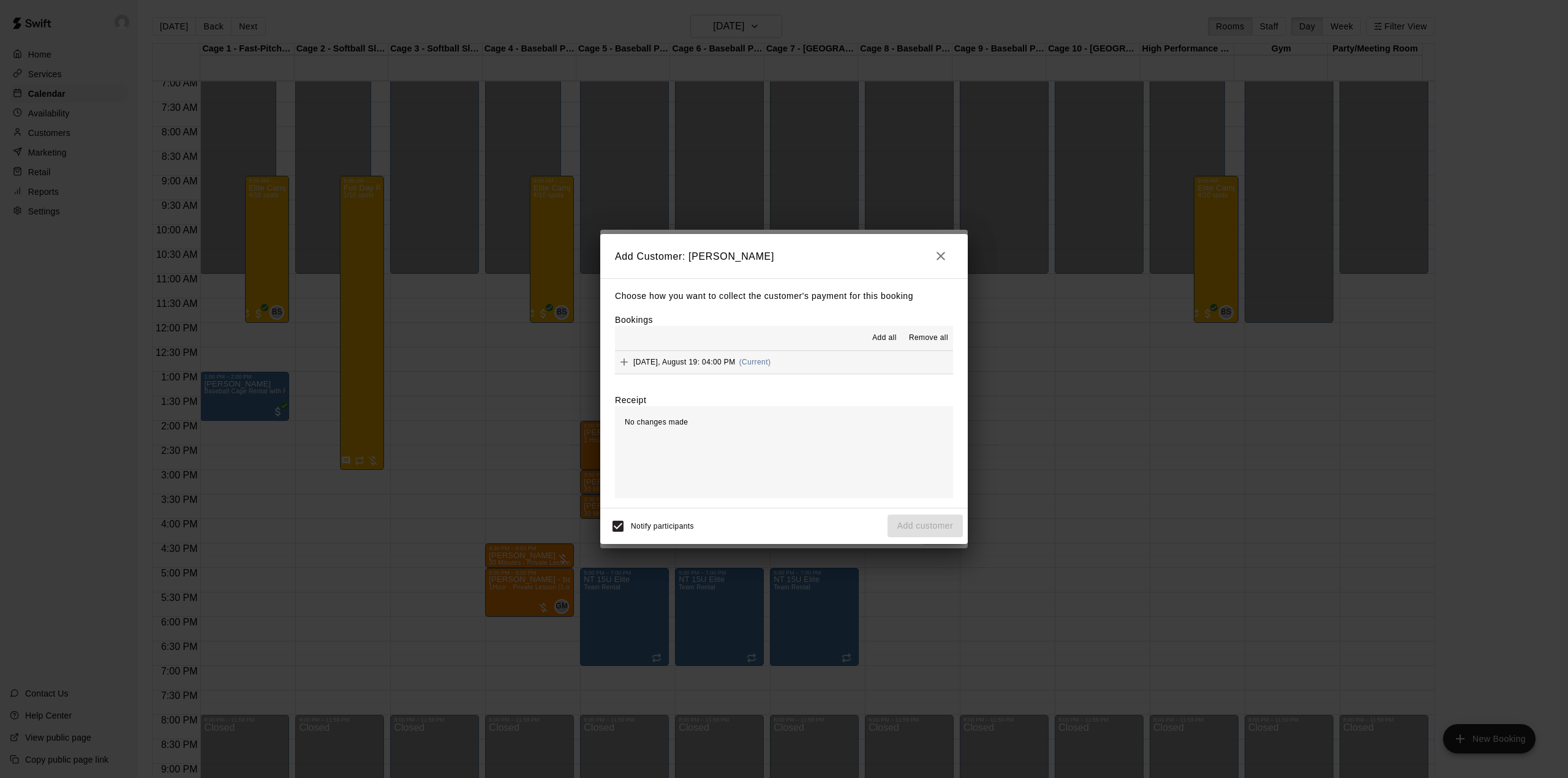
click at [882, 336] on span "Add all" at bounding box center [884, 338] width 24 height 12
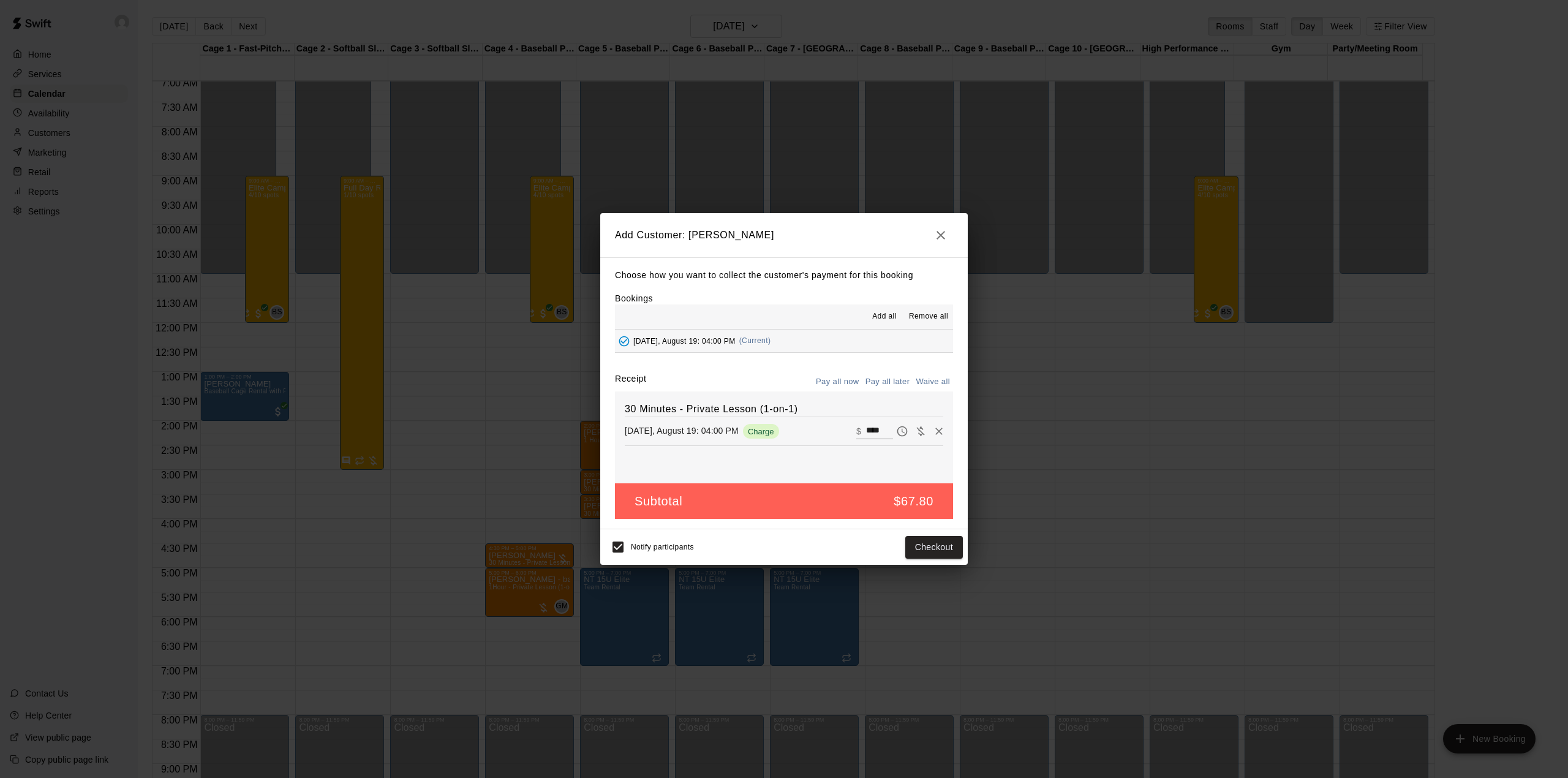
click at [892, 374] on button "Pay all later" at bounding box center [887, 382] width 51 height 19
click at [899, 540] on button "Add customer" at bounding box center [925, 547] width 76 height 23
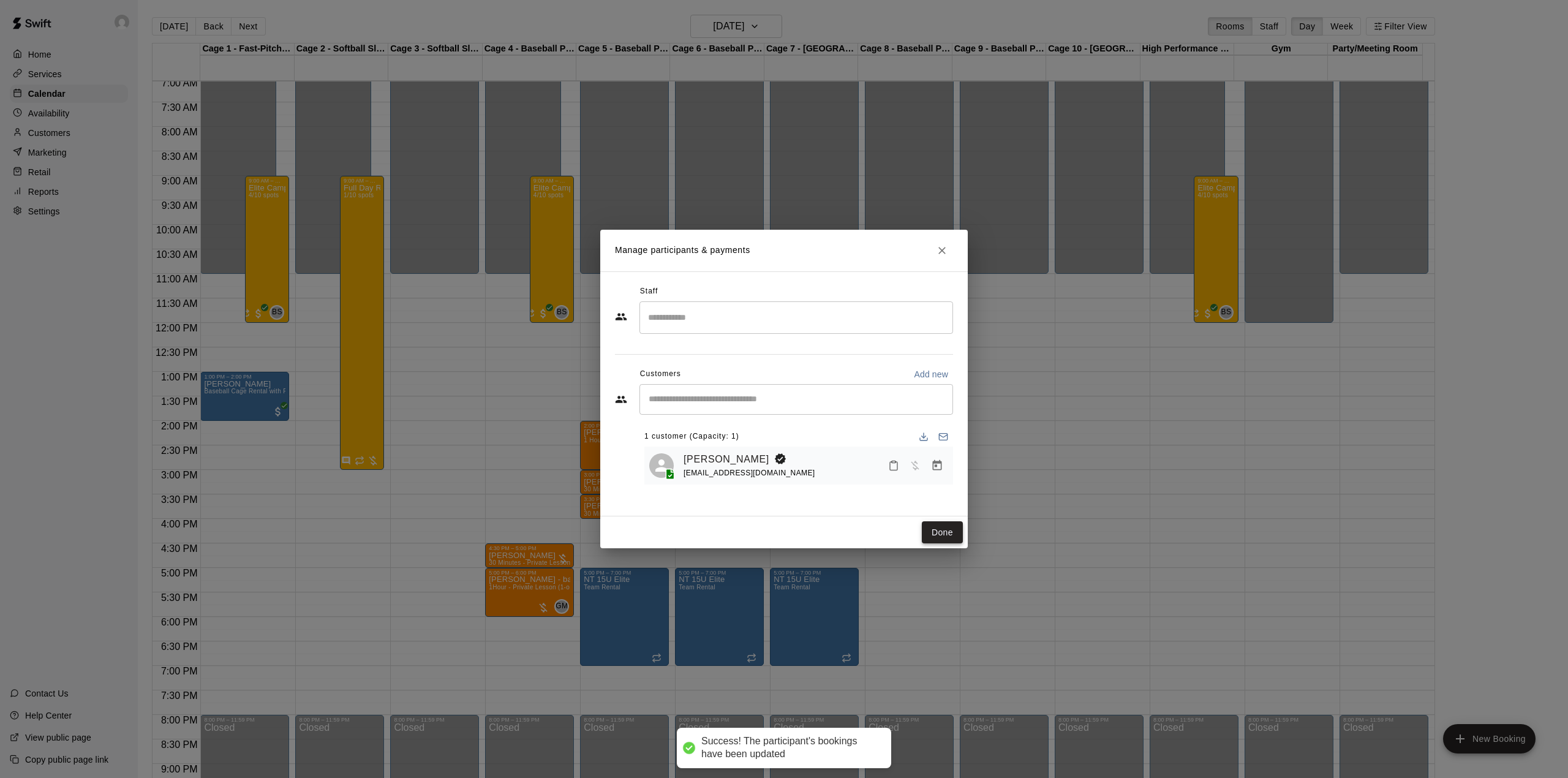
click at [944, 525] on button "Done" at bounding box center [942, 533] width 41 height 23
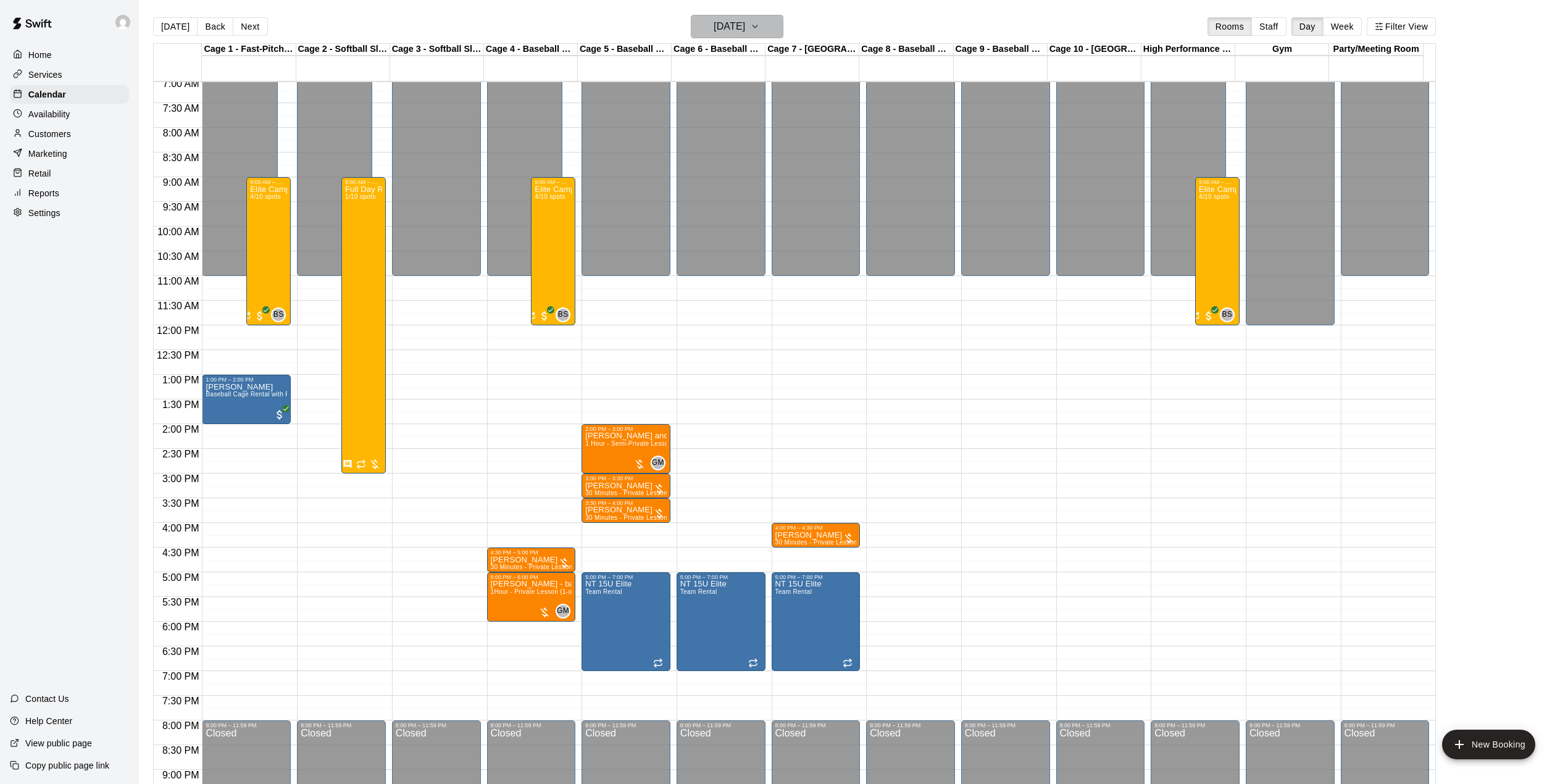
click at [714, 22] on h6 "[DATE]" at bounding box center [729, 26] width 32 height 17
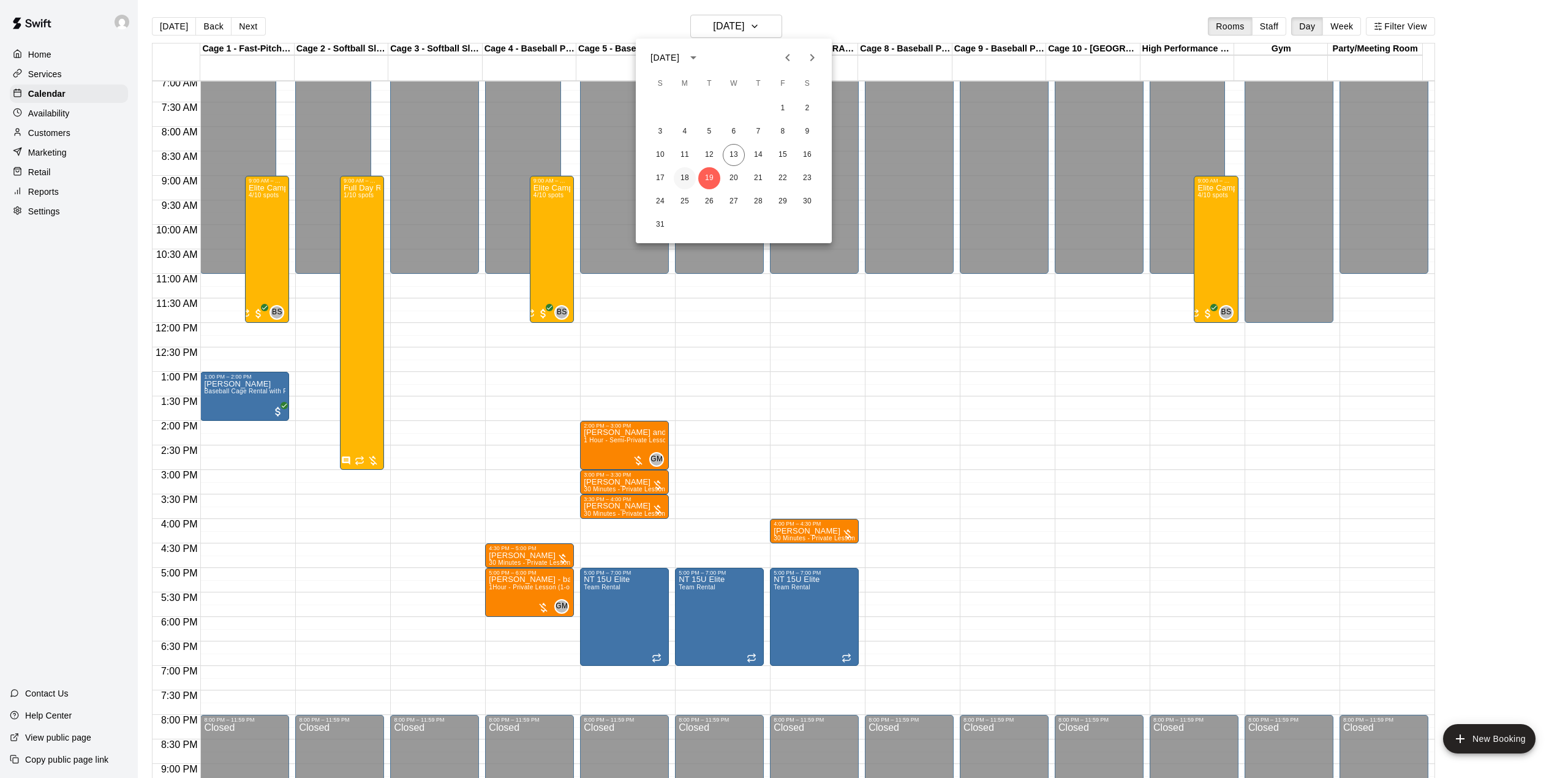
click at [690, 170] on button "18" at bounding box center [684, 178] width 22 height 22
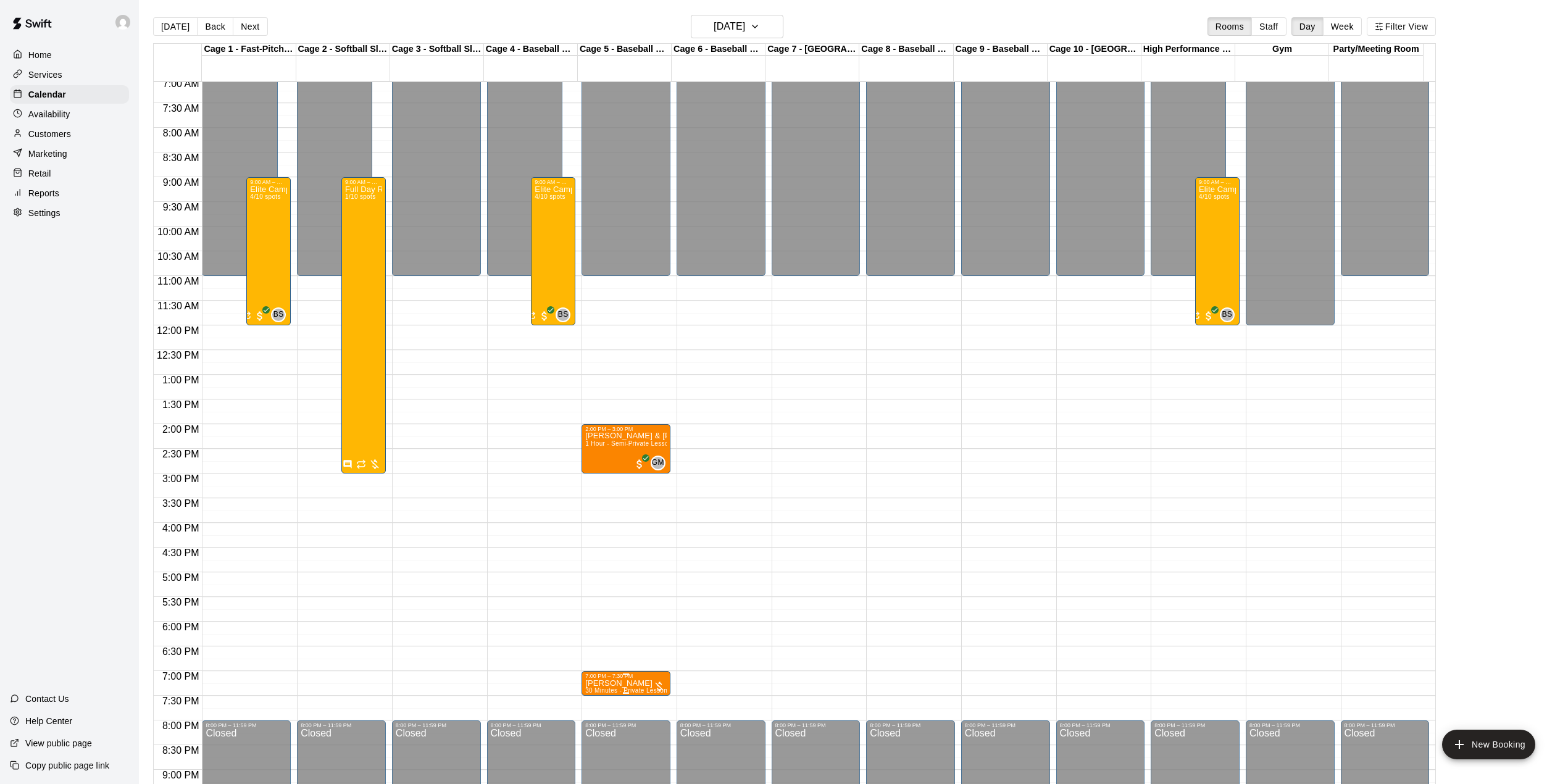
click at [620, 684] on p "[PERSON_NAME]" at bounding box center [625, 684] width 82 height 0
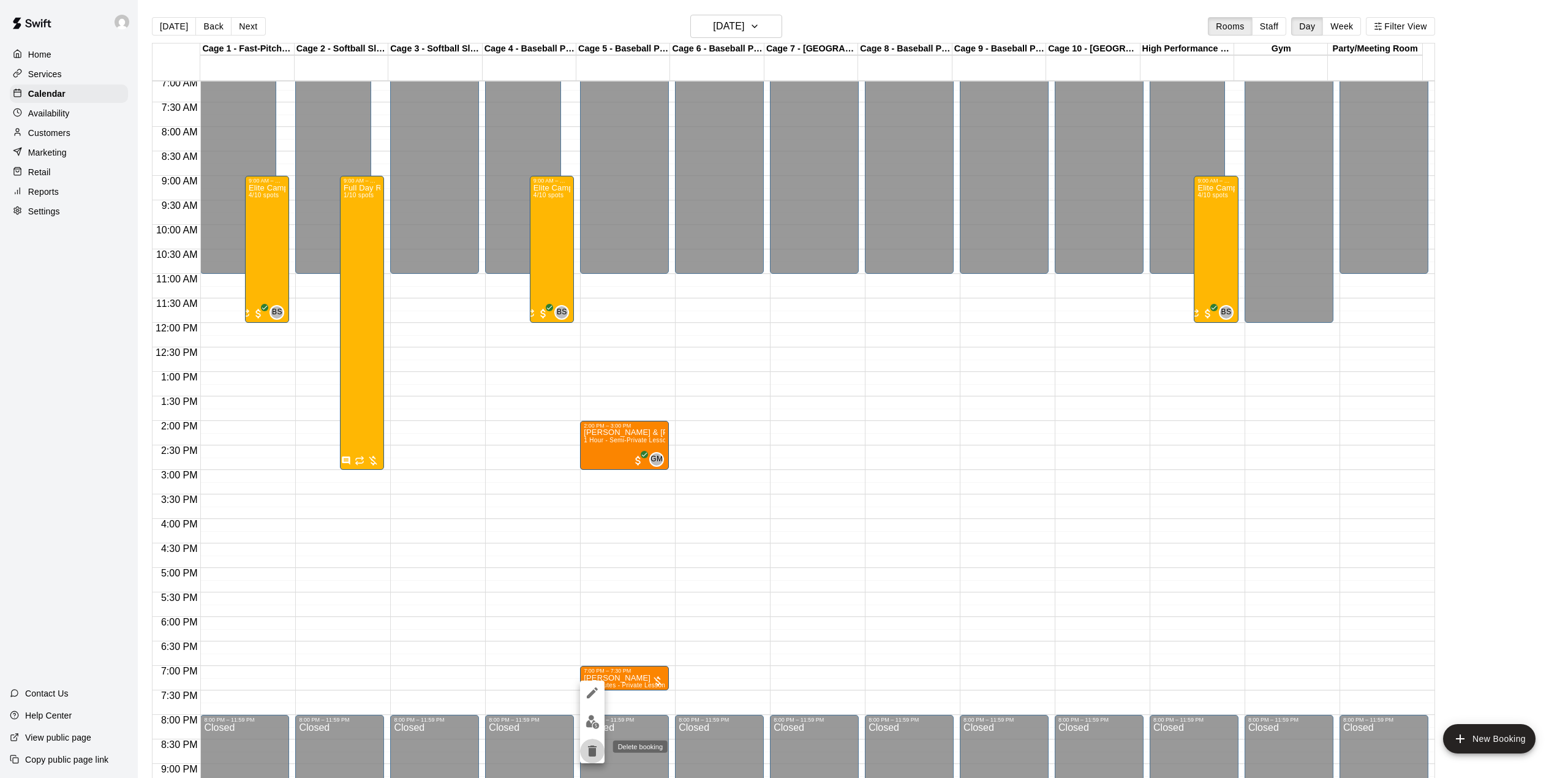
click at [596, 752] on icon "delete" at bounding box center [592, 751] width 9 height 11
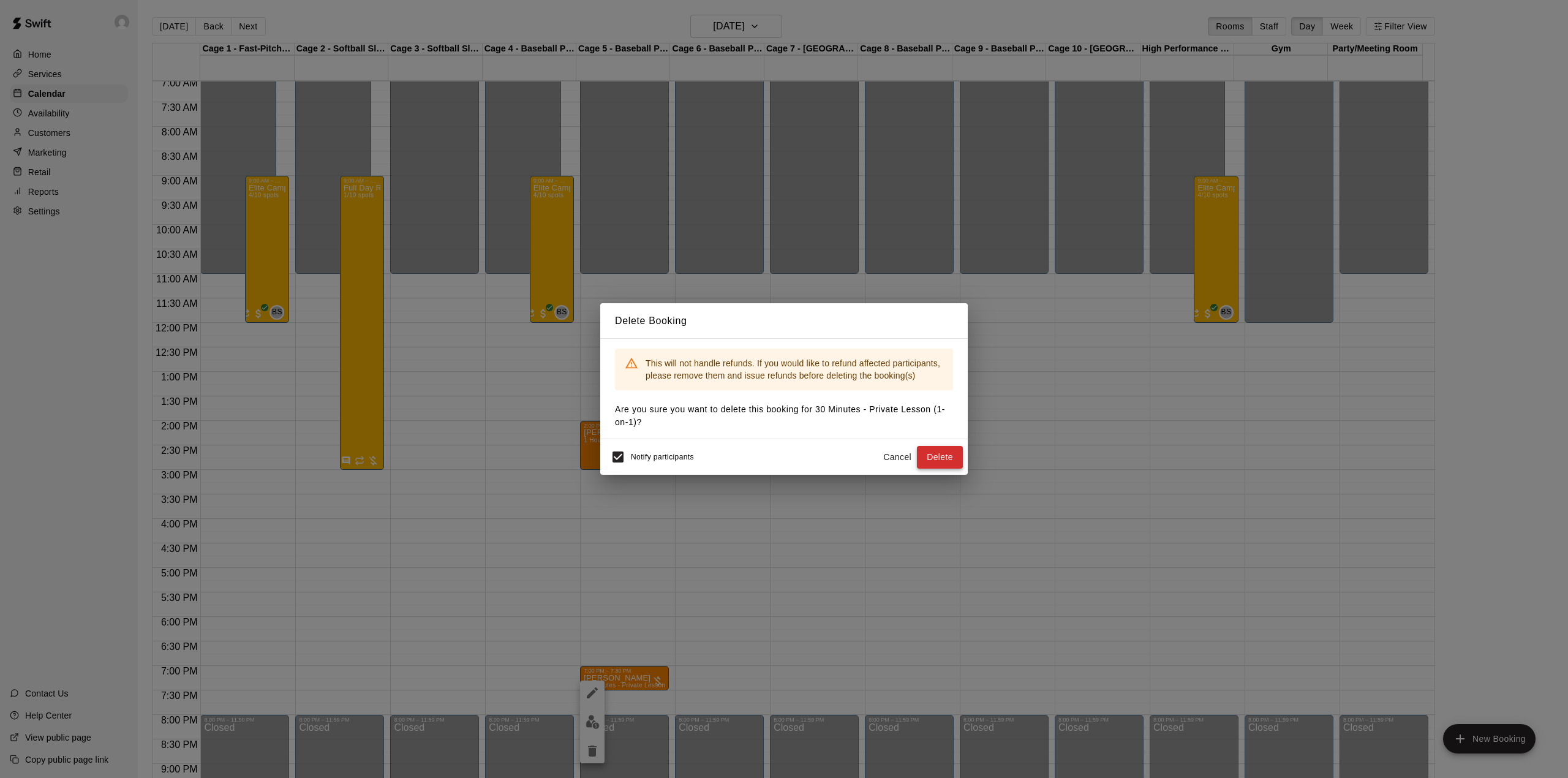
click at [951, 453] on button "Delete" at bounding box center [940, 457] width 46 height 23
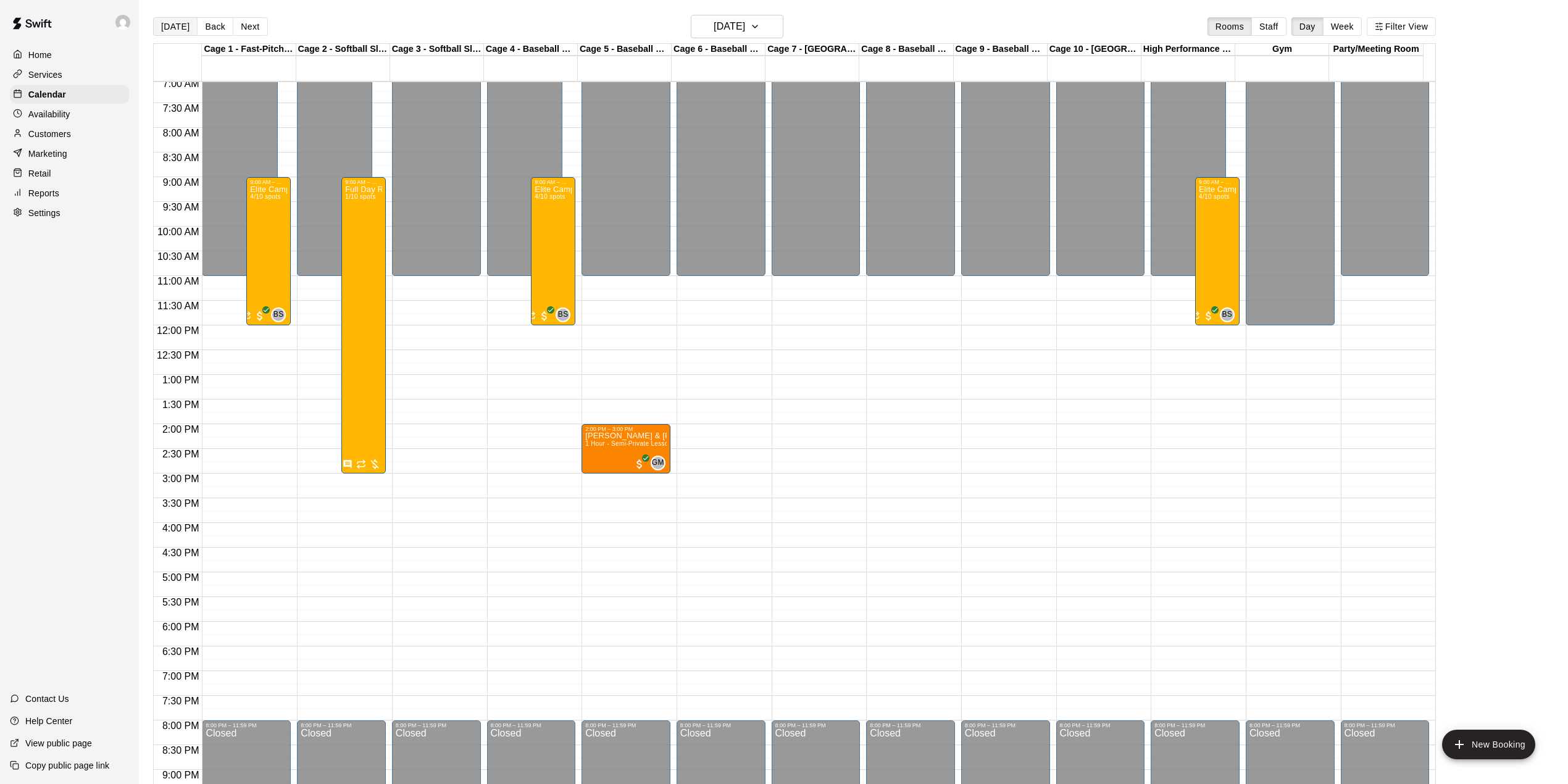
click at [177, 23] on button "[DATE]" at bounding box center [175, 26] width 45 height 19
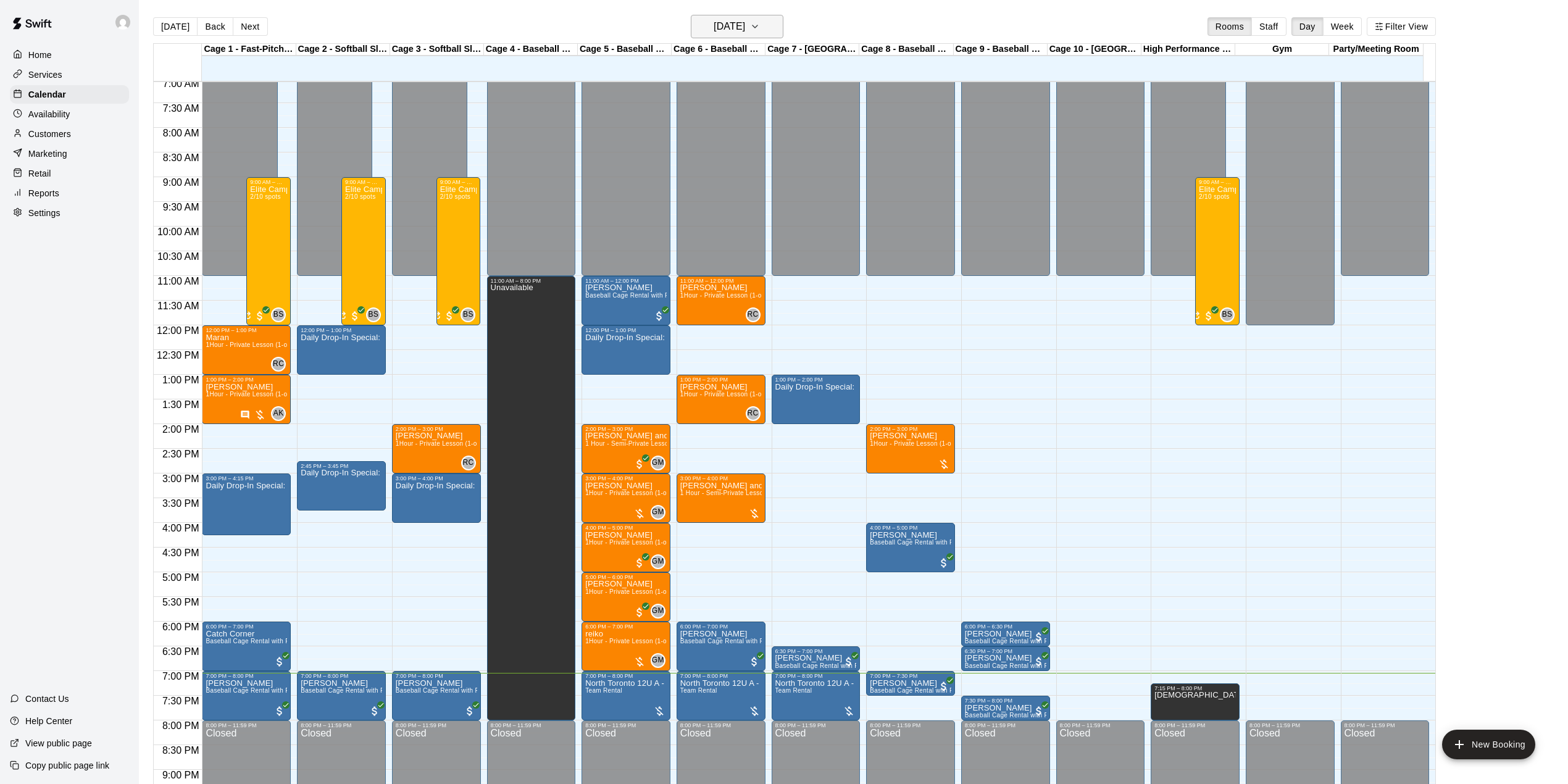
click at [745, 32] on h6 "[DATE]" at bounding box center [729, 26] width 32 height 17
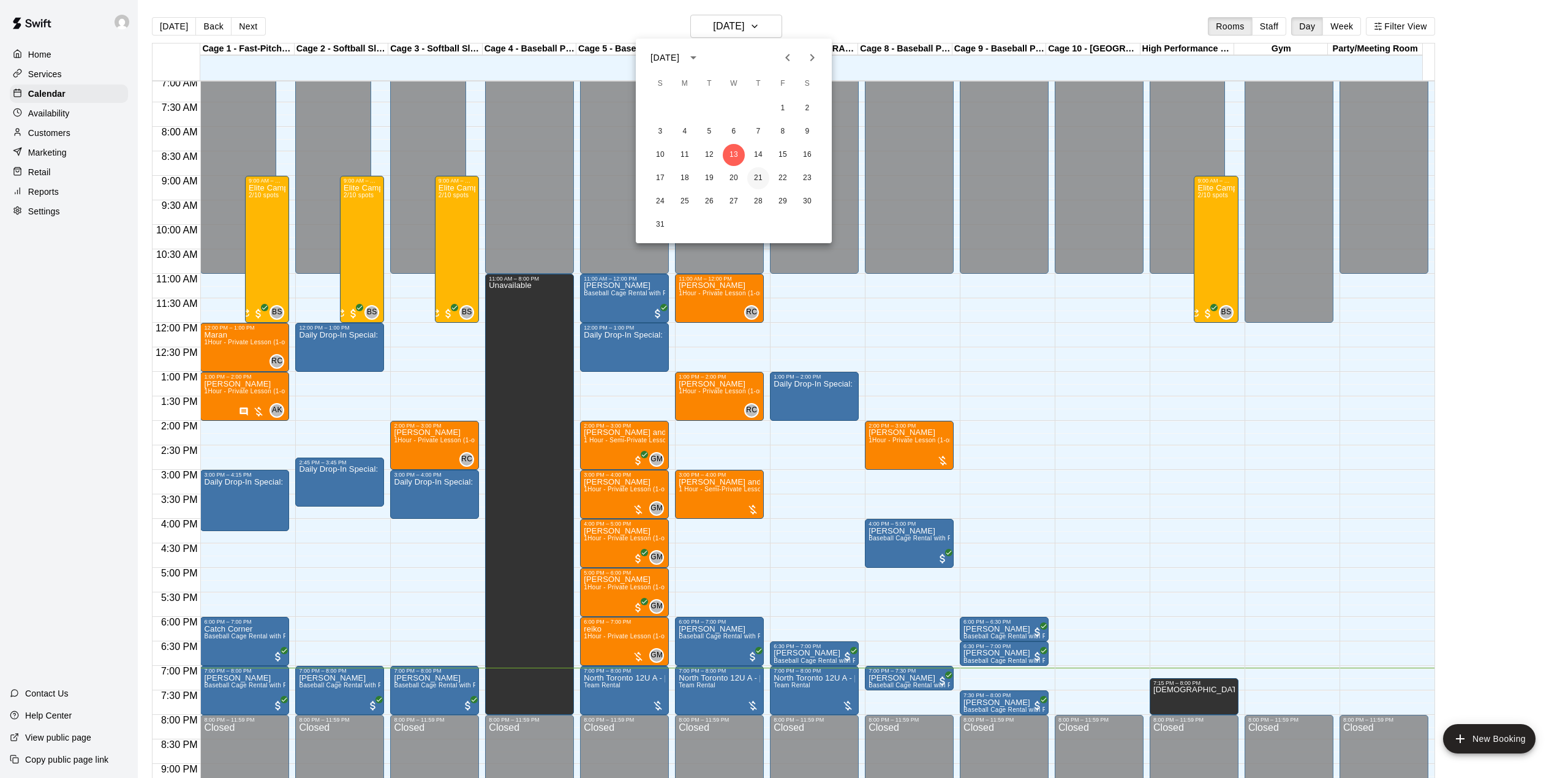
click at [760, 174] on button "21" at bounding box center [758, 178] width 22 height 22
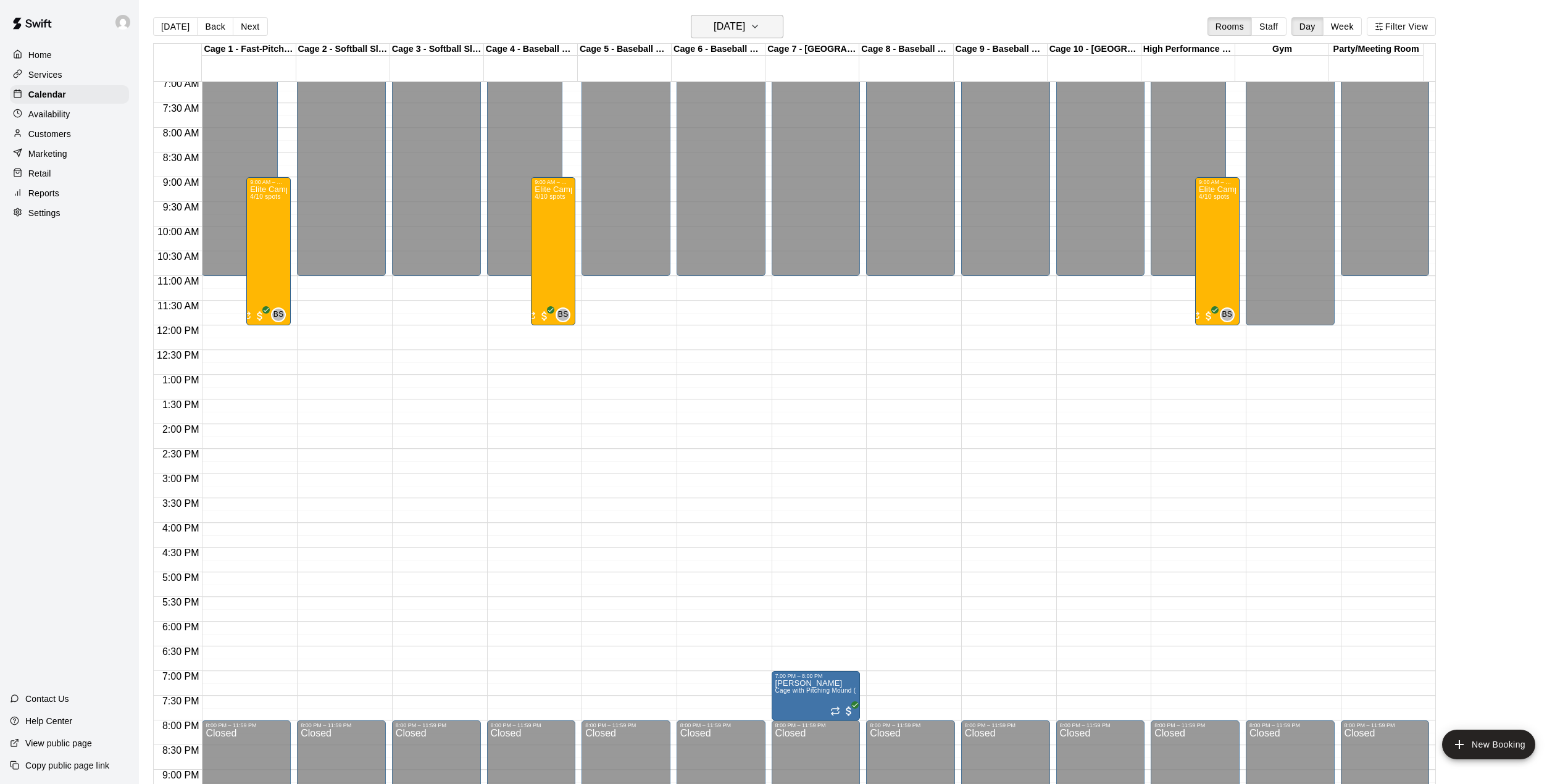
click at [745, 19] on h6 "[DATE]" at bounding box center [729, 26] width 32 height 17
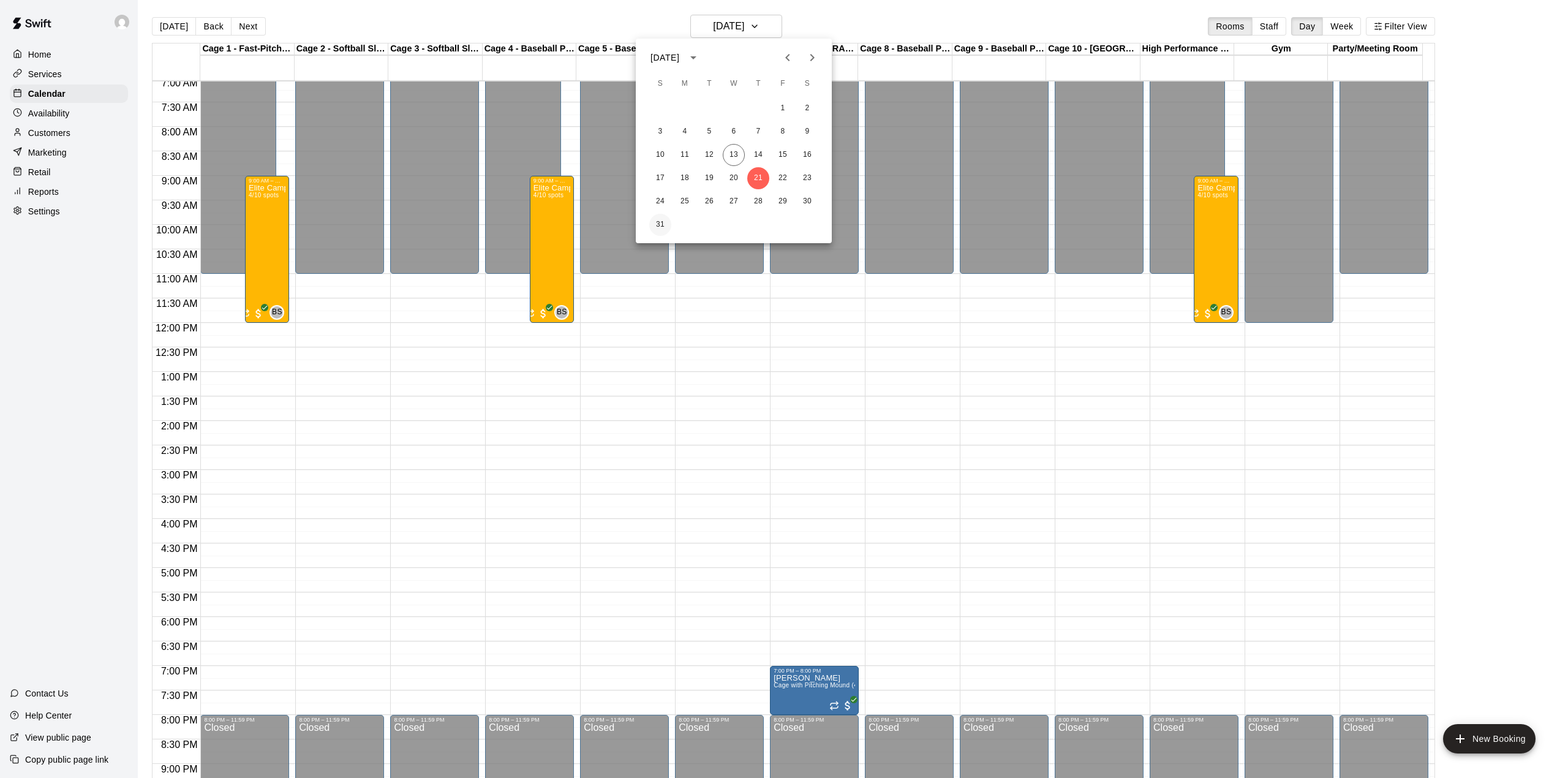
click at [655, 223] on button "31" at bounding box center [660, 224] width 22 height 22
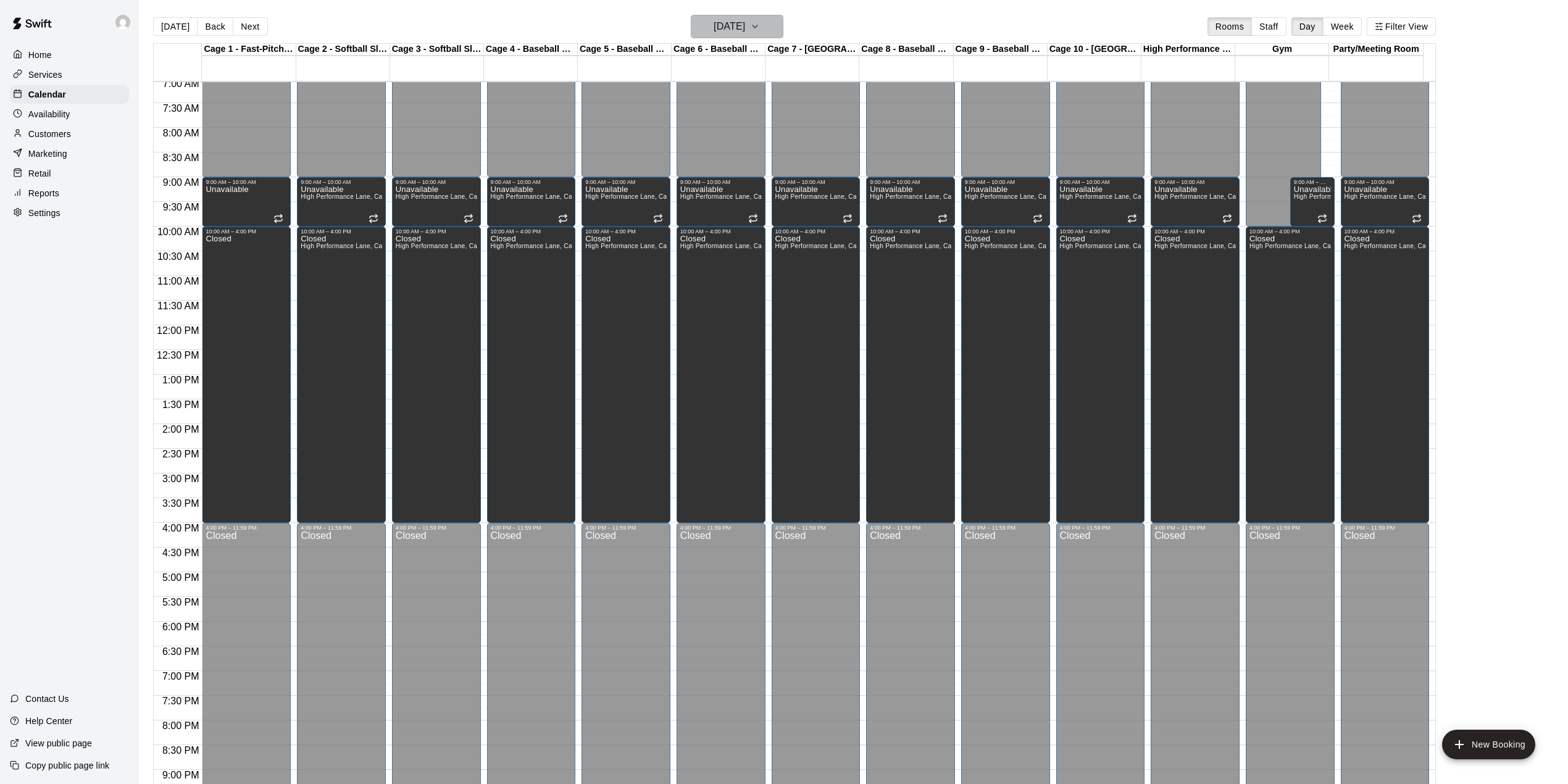
click at [760, 21] on icon "button" at bounding box center [755, 27] width 10 height 15
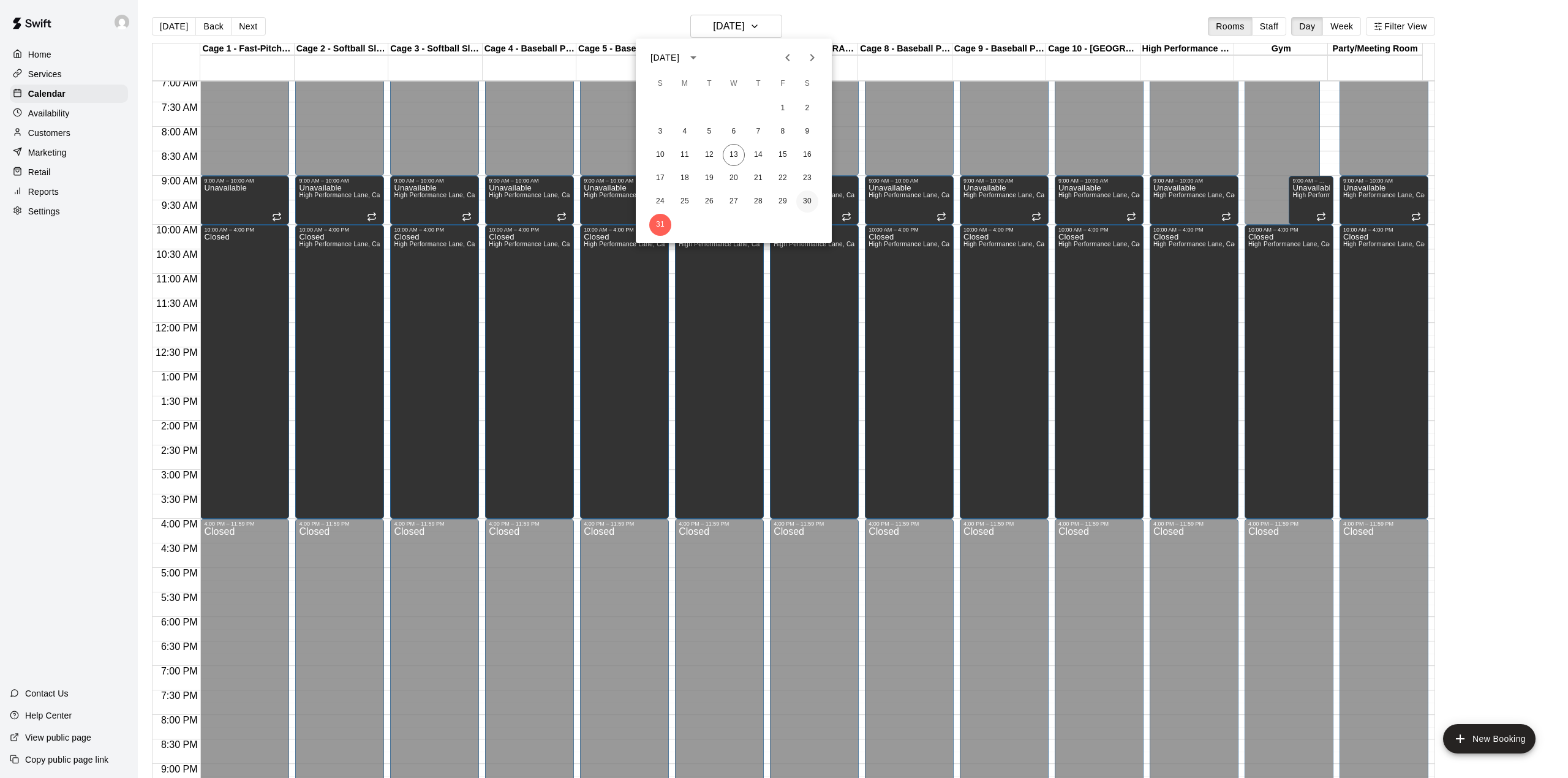
click at [807, 201] on button "30" at bounding box center [807, 201] width 22 height 22
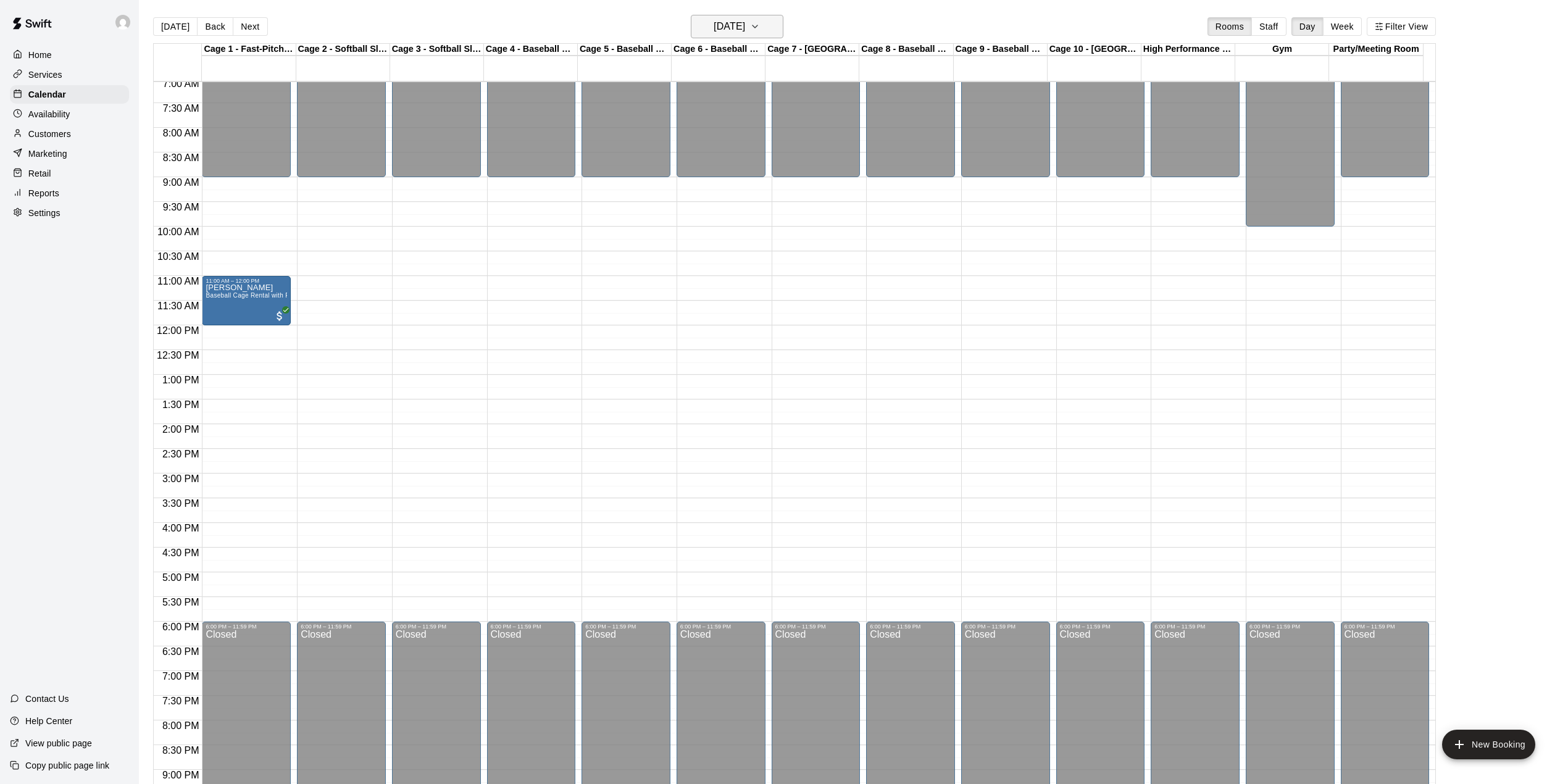
click at [760, 28] on icon "button" at bounding box center [755, 27] width 10 height 15
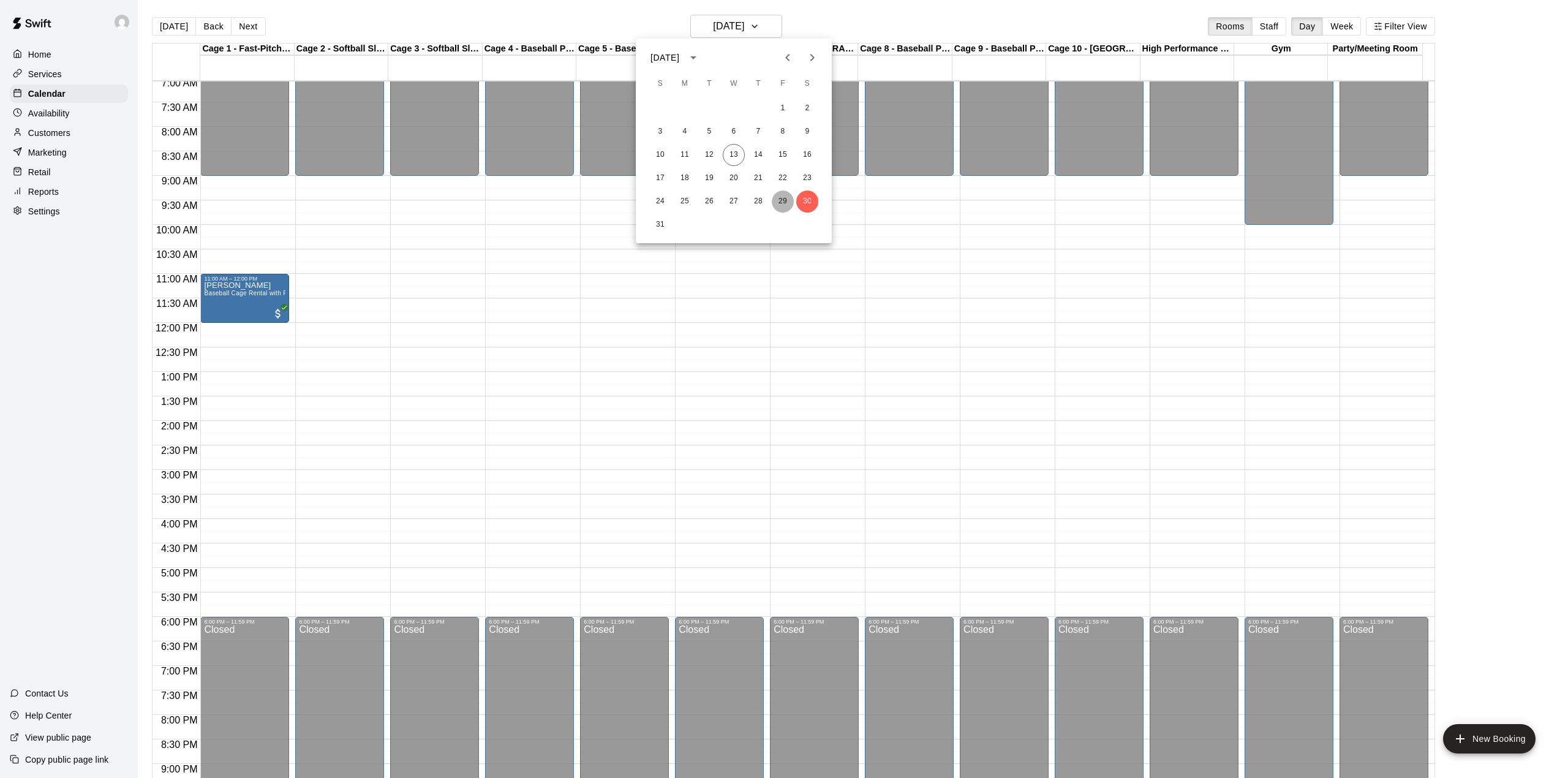
click at [782, 194] on button "29" at bounding box center [782, 201] width 22 height 22
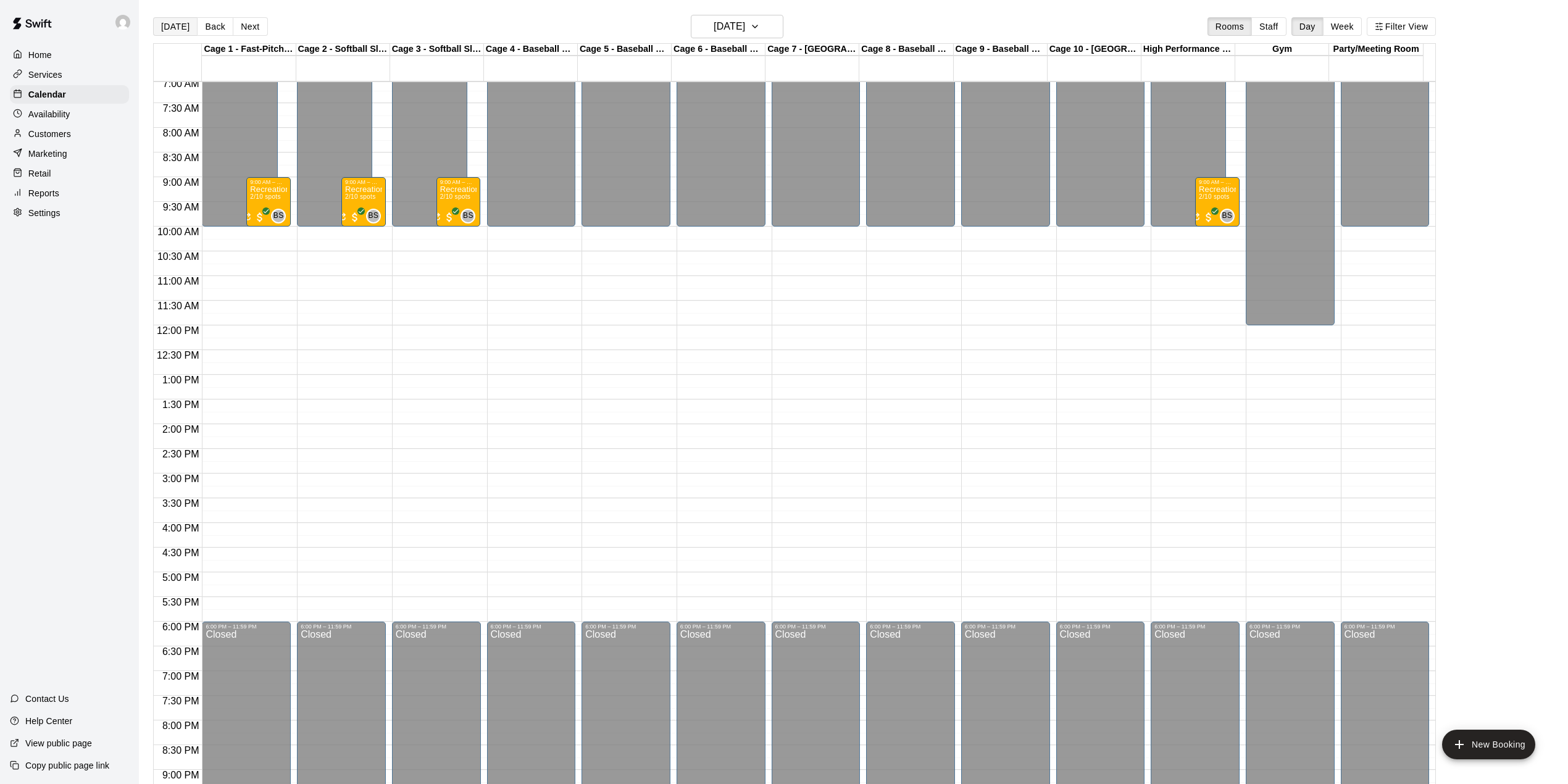
click at [173, 30] on button "[DATE]" at bounding box center [175, 26] width 45 height 19
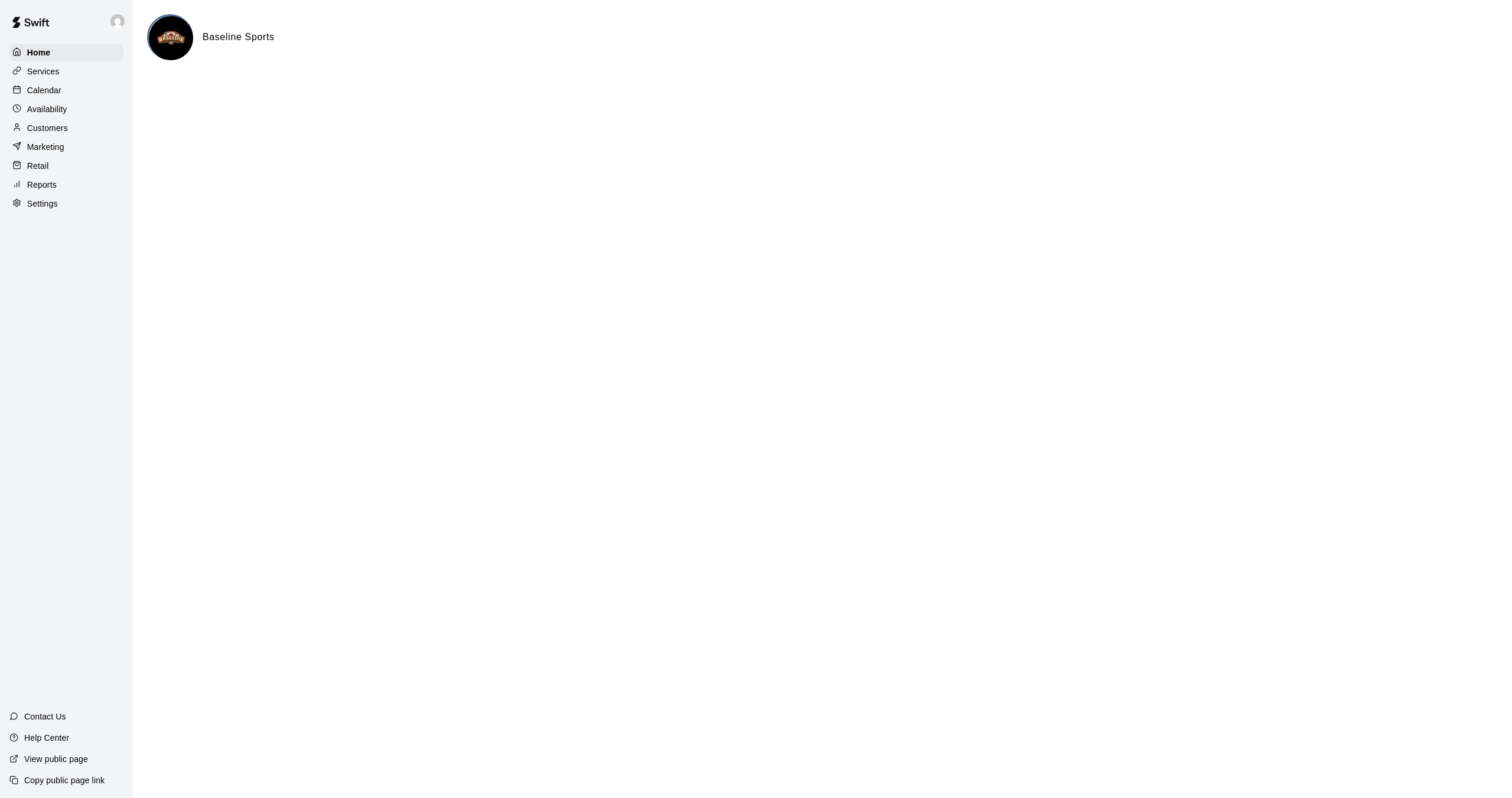
click at [43, 88] on p "Calendar" at bounding box center [44, 90] width 34 height 12
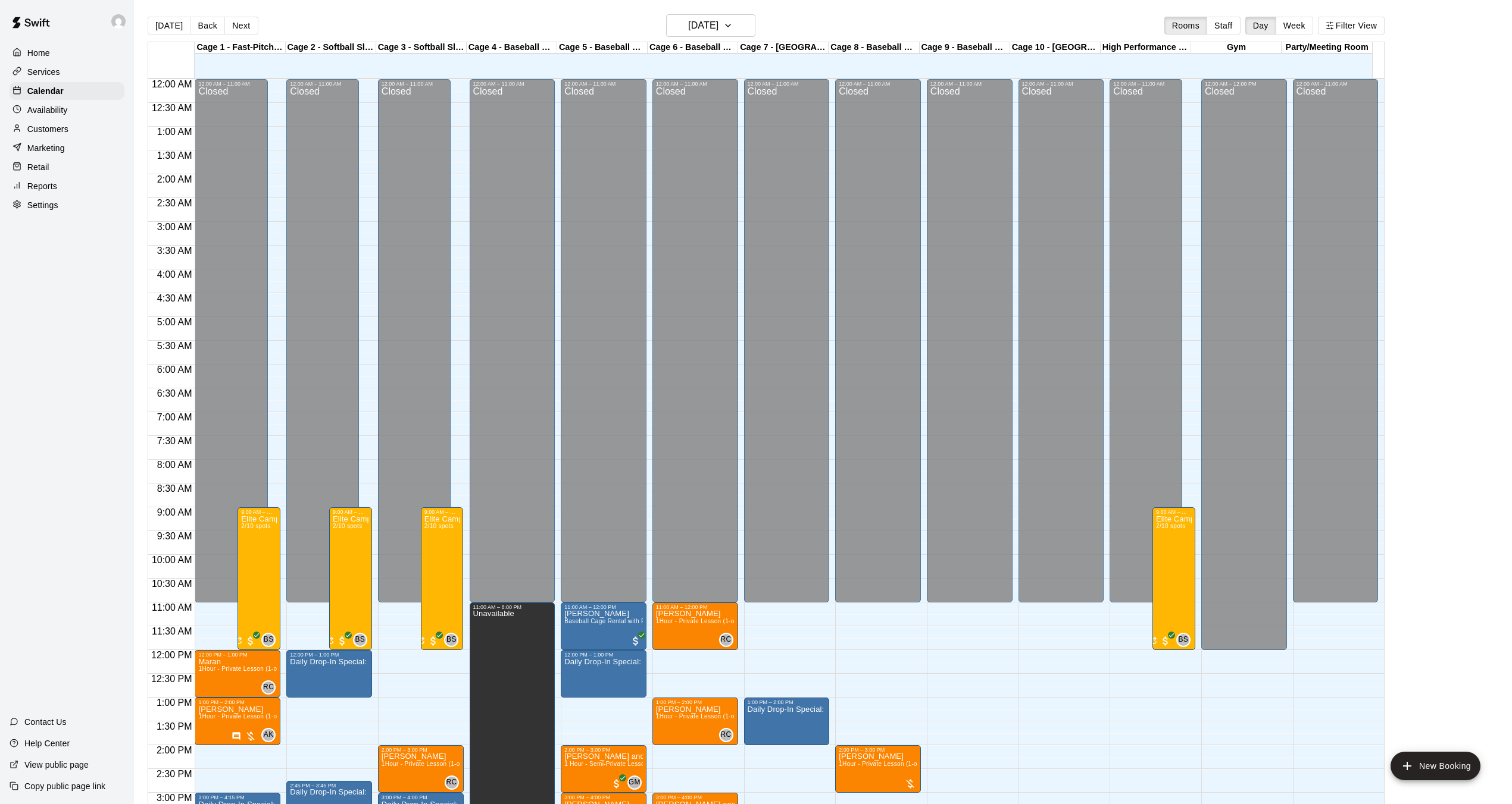
scroll to position [368, 0]
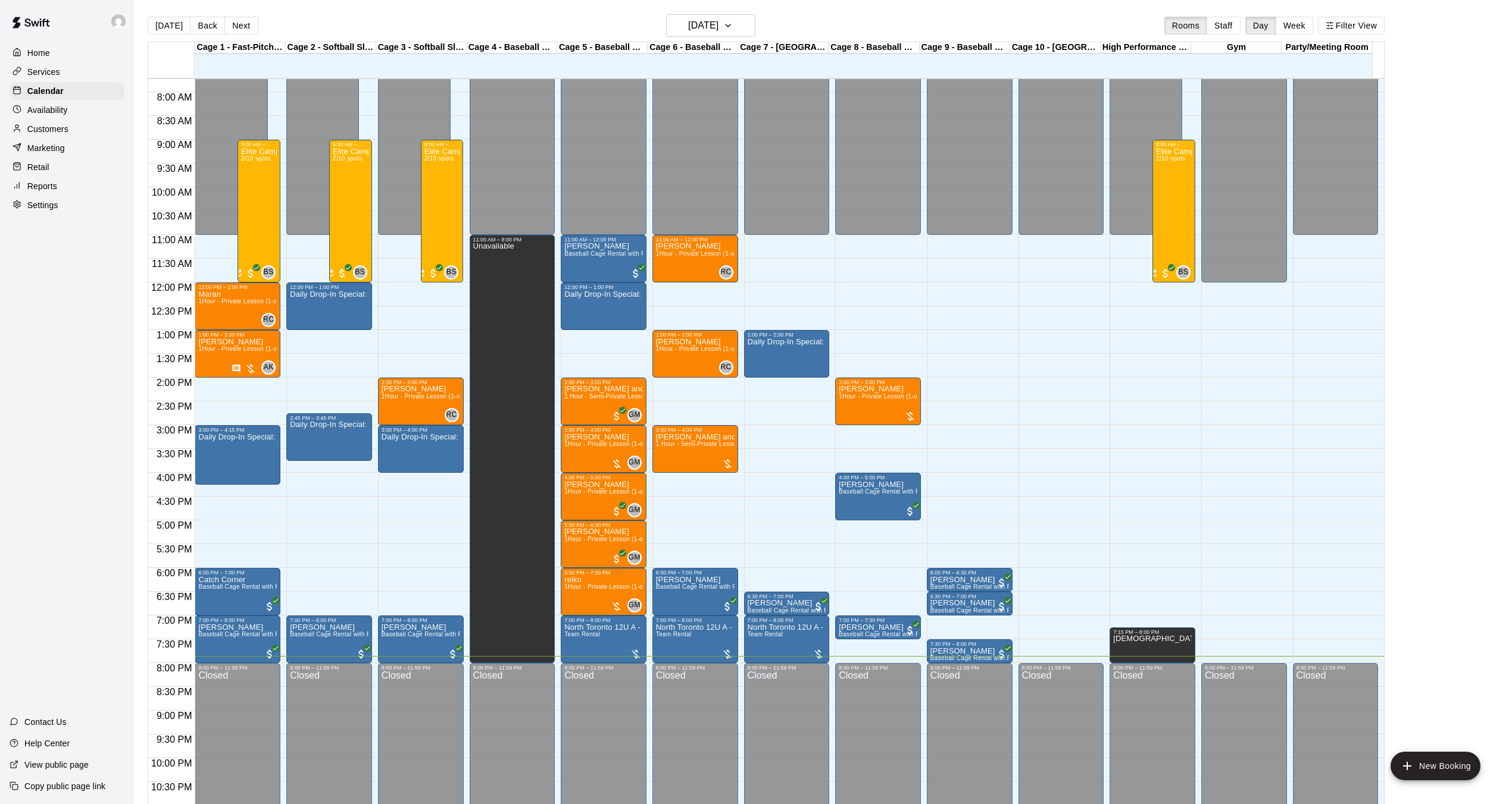
click at [333, 16] on div "Today Back Next Wednesday Aug 13 Rooms Staff Day Week Filter View" at bounding box center [766, 27] width 1237 height 27
click at [246, 24] on button "Next" at bounding box center [241, 25] width 34 height 18
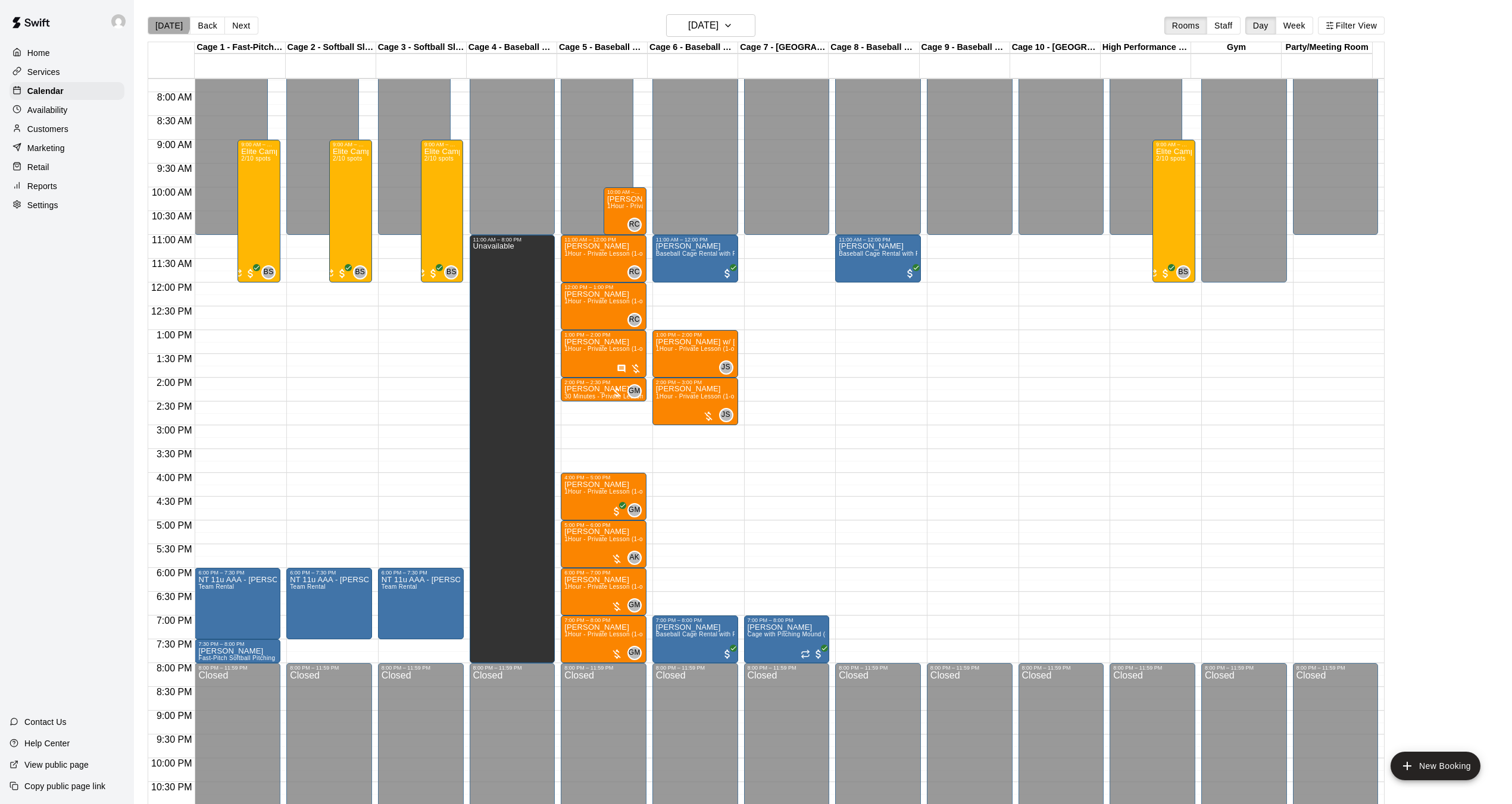
click at [168, 23] on button "[DATE]" at bounding box center [169, 25] width 43 height 18
